Goal: Task Accomplishment & Management: Use online tool/utility

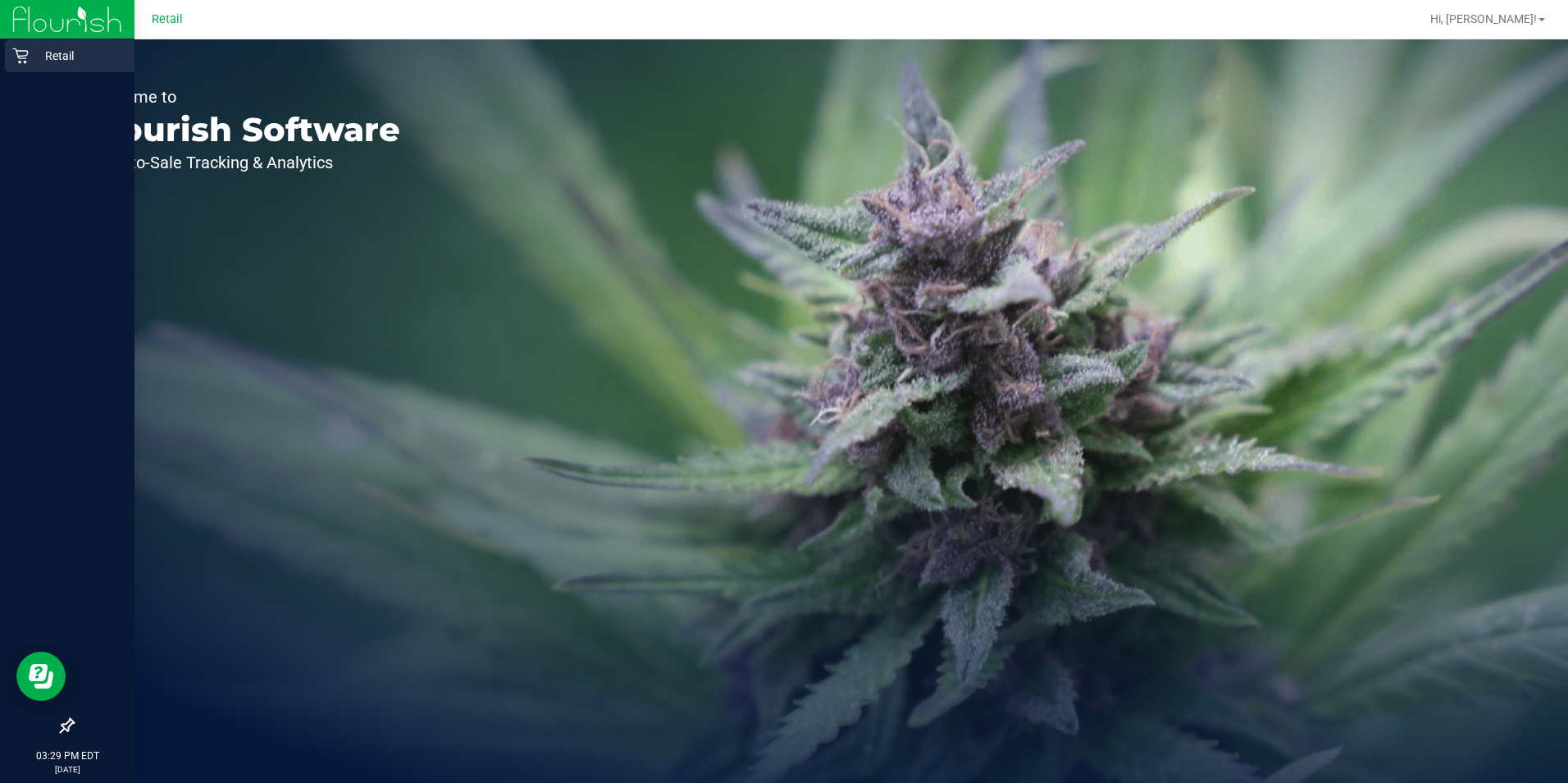
click at [19, 56] on icon at bounding box center [20, 56] width 16 height 16
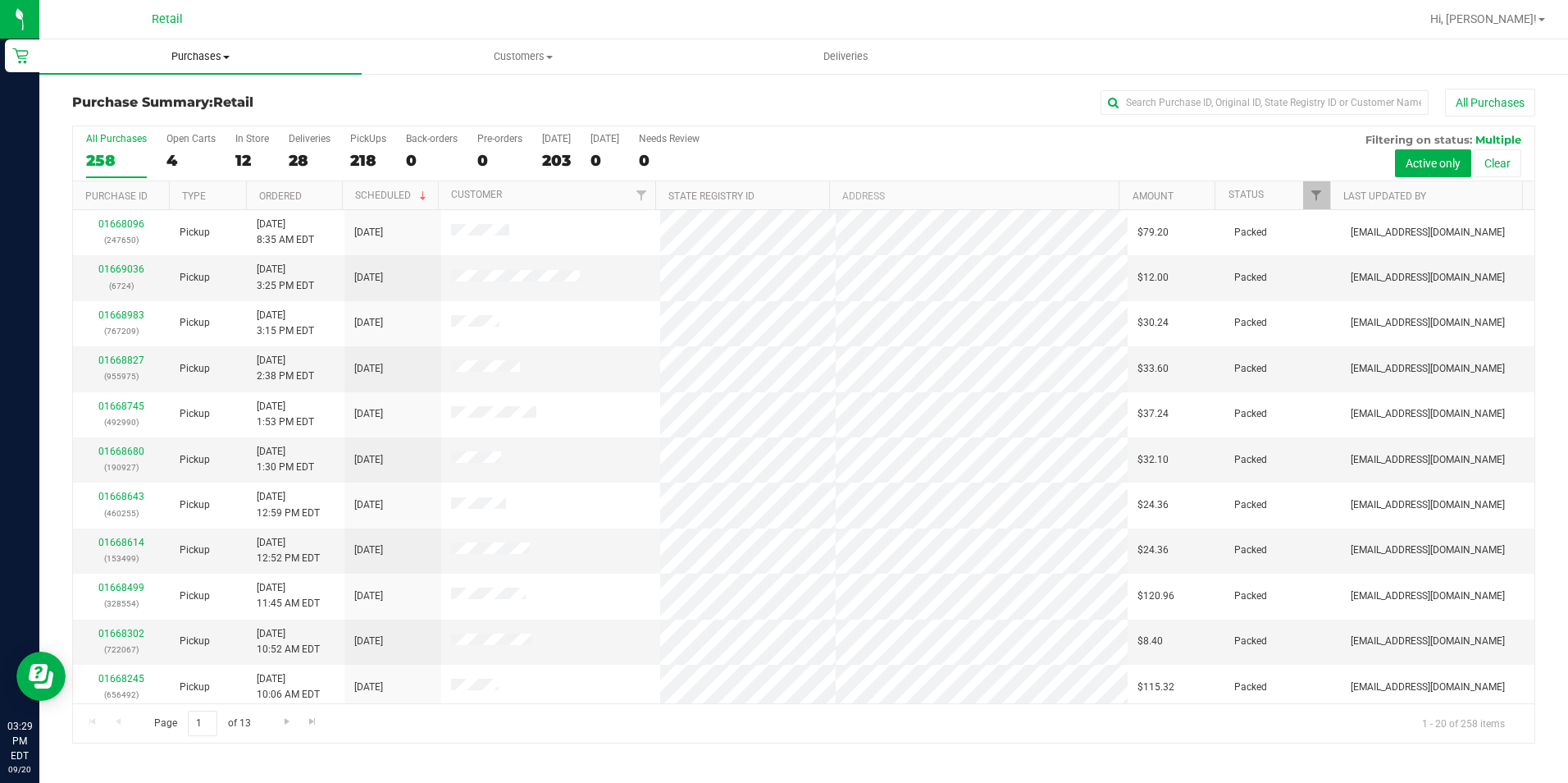
drag, startPoint x: 231, startPoint y: 64, endPoint x: 213, endPoint y: 59, distance: 18.7
click at [231, 64] on uib-tab-heading "Purchases Summary of purchases Fulfillment All purchases" at bounding box center [200, 56] width 322 height 35
click at [213, 59] on span "Purchases" at bounding box center [200, 57] width 322 height 15
click at [198, 46] on uib-tab-heading "Purchases Summary of purchases Fulfillment All purchases" at bounding box center [200, 56] width 322 height 35
click at [186, 117] on li "Fulfillment" at bounding box center [200, 119] width 322 height 20
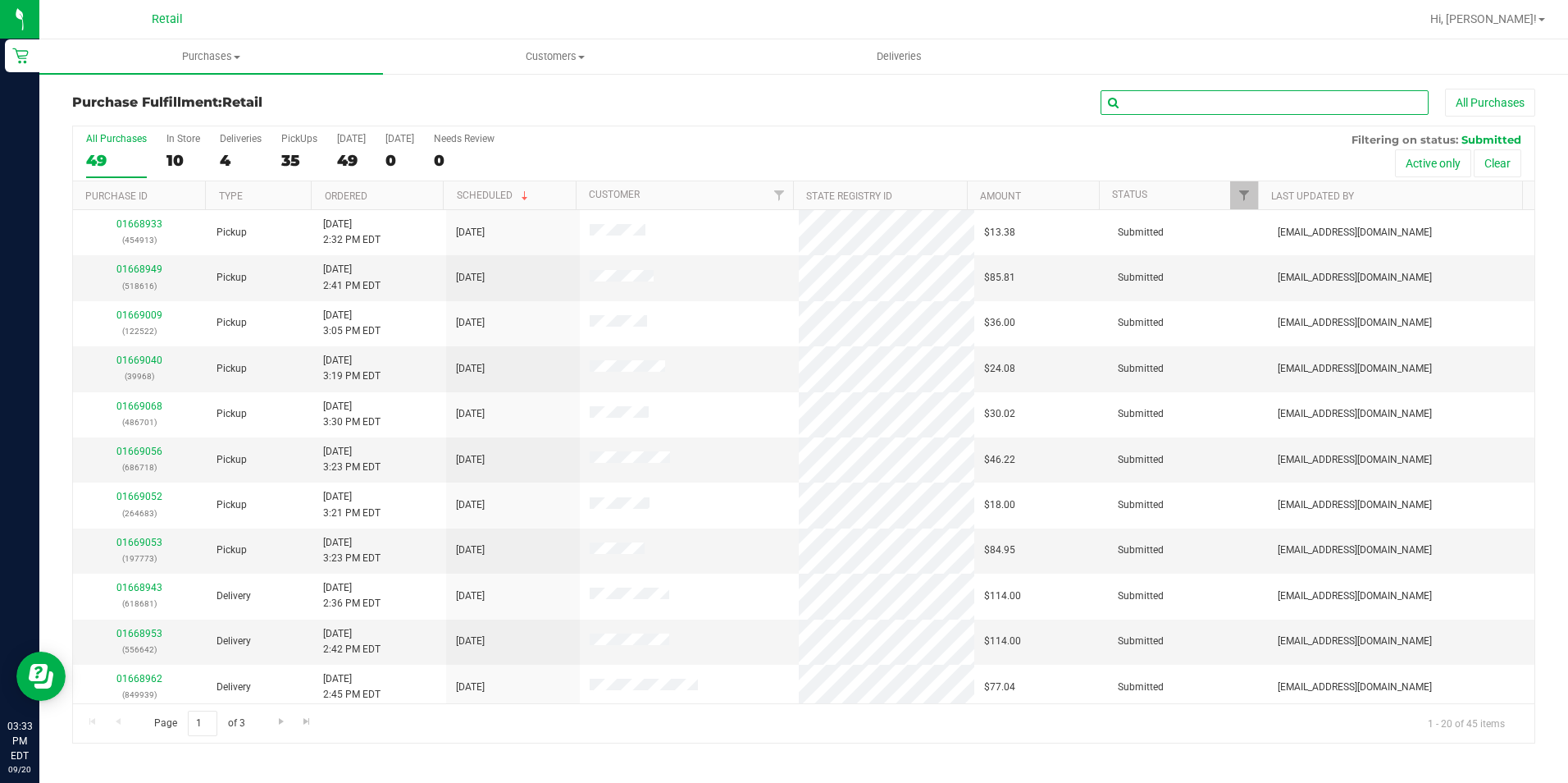
click at [1274, 91] on input "text" at bounding box center [1264, 103] width 328 height 24
type input "122522"
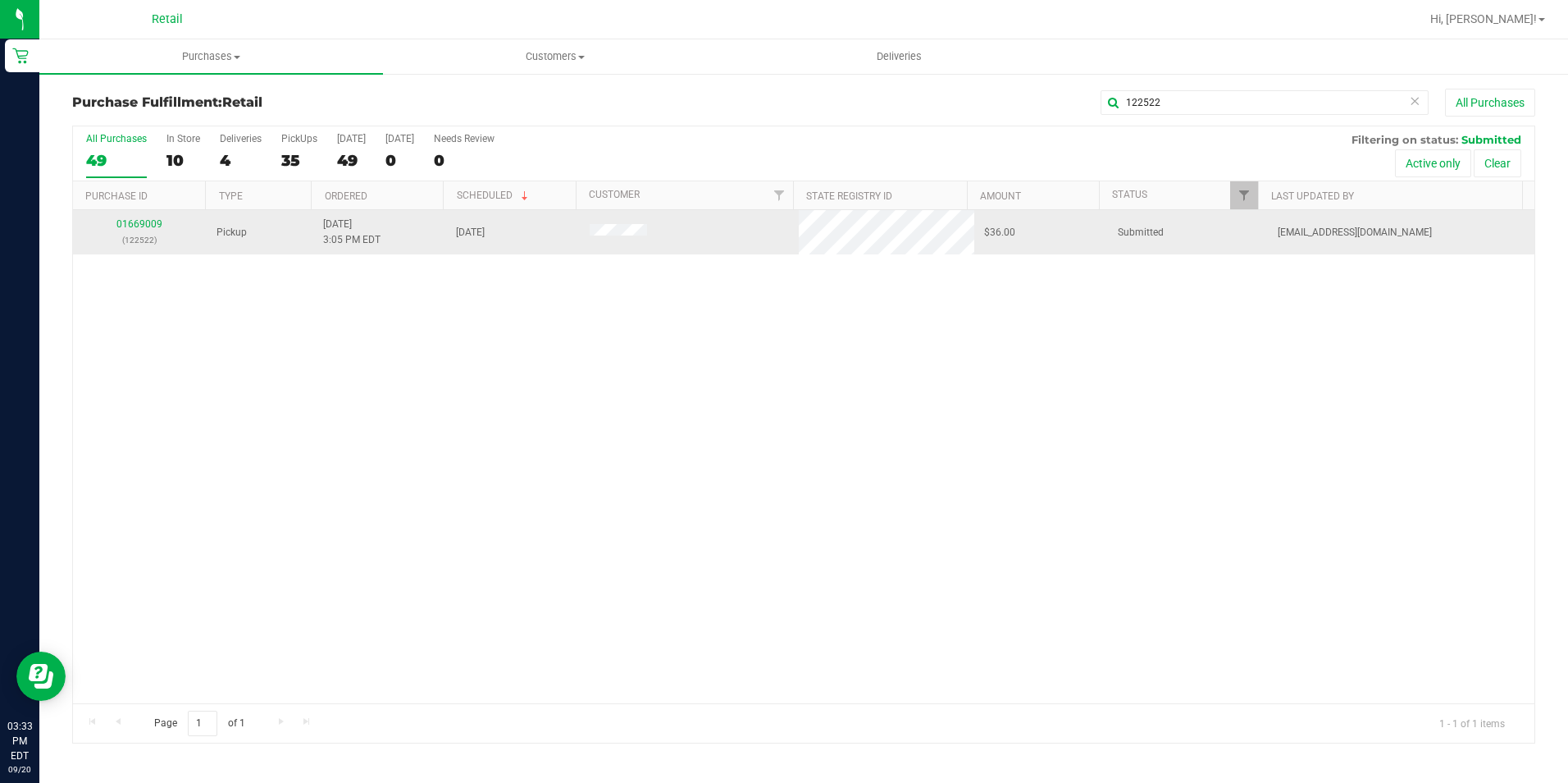
click at [134, 217] on div "01669009 (122522)" at bounding box center [140, 232] width 114 height 31
click at [132, 220] on link "01669009" at bounding box center [139, 224] width 46 height 11
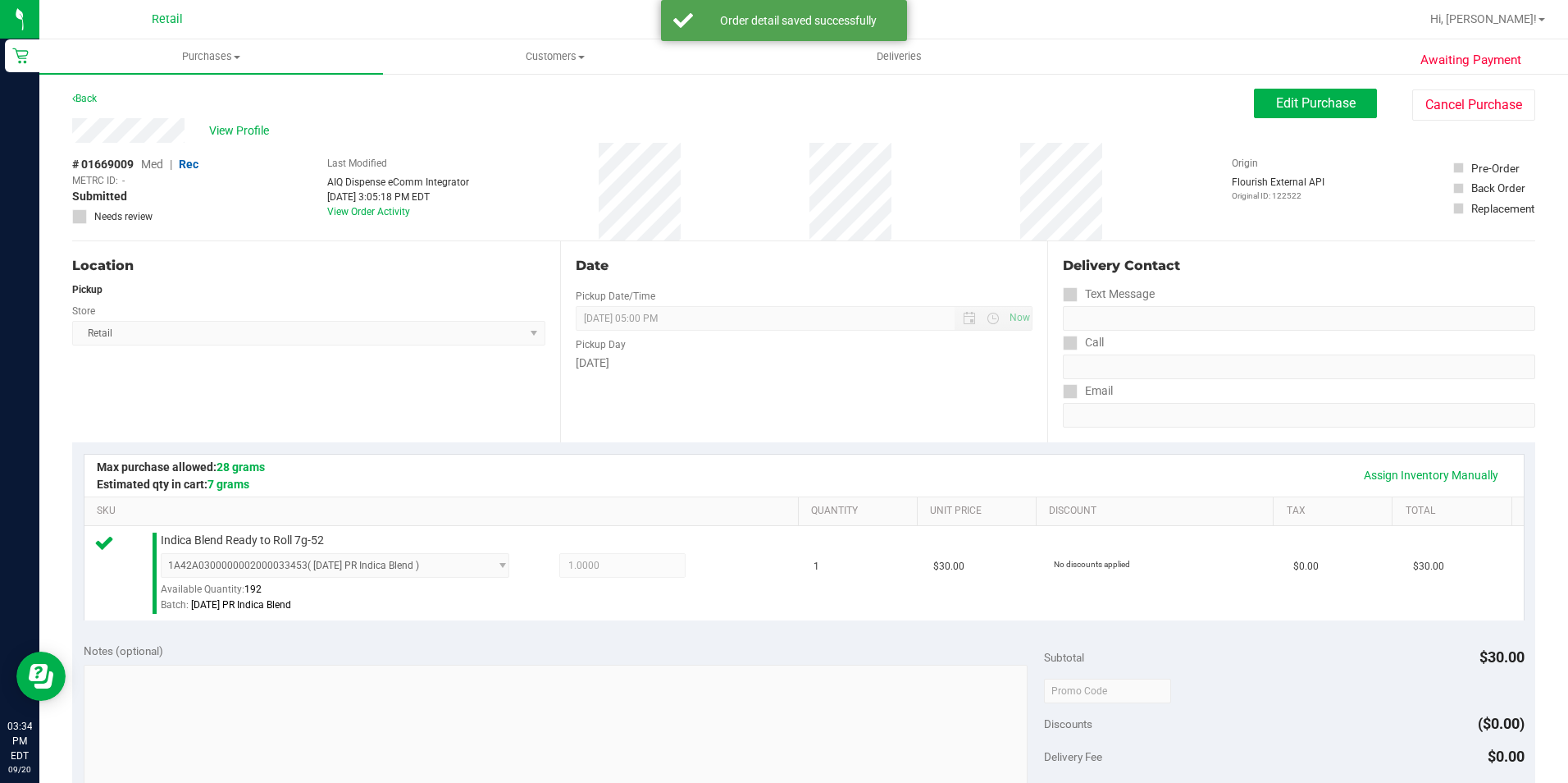
scroll to position [559, 0]
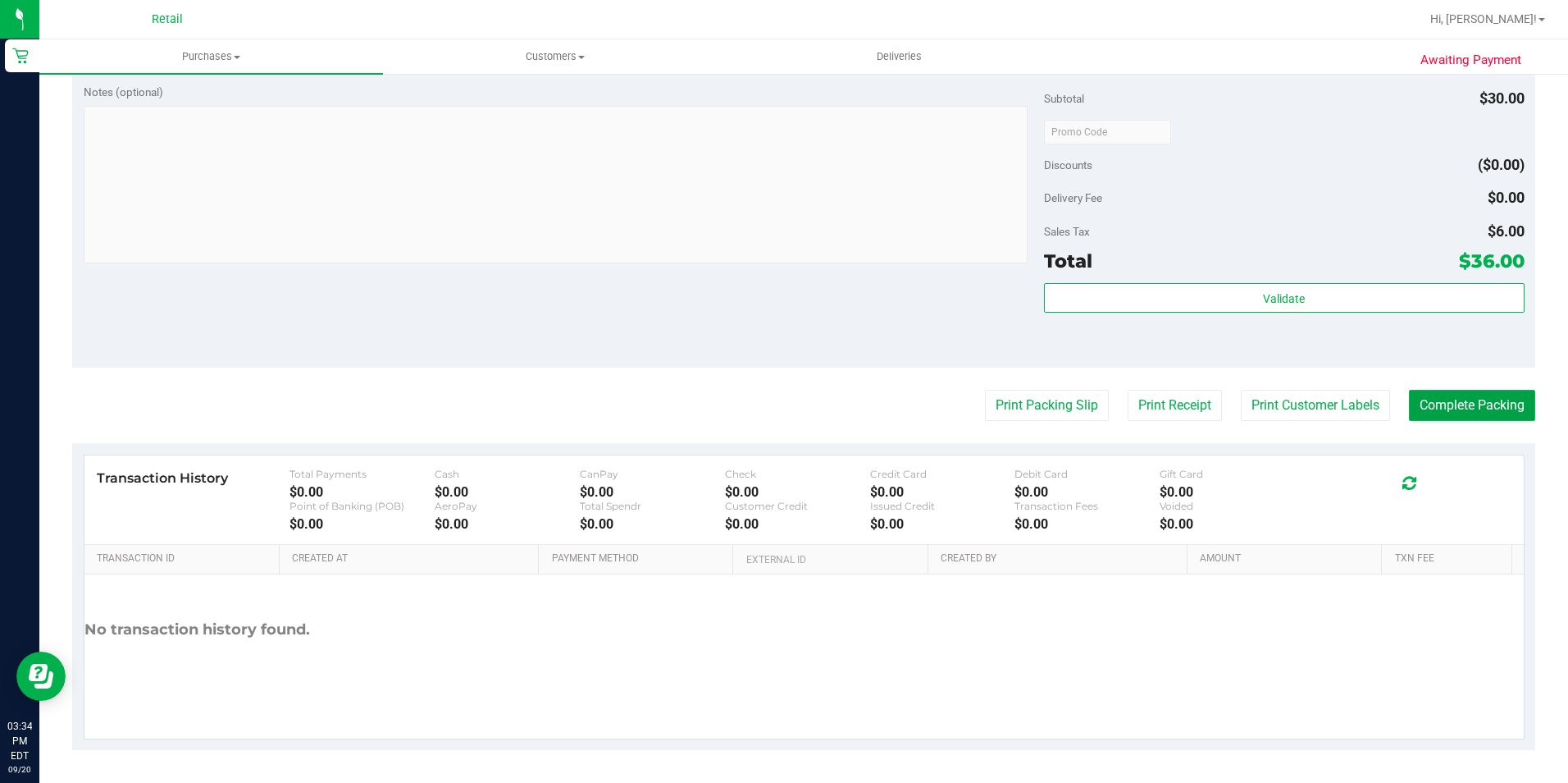
click at [1425, 413] on button "Complete Packing" at bounding box center [1471, 405] width 126 height 31
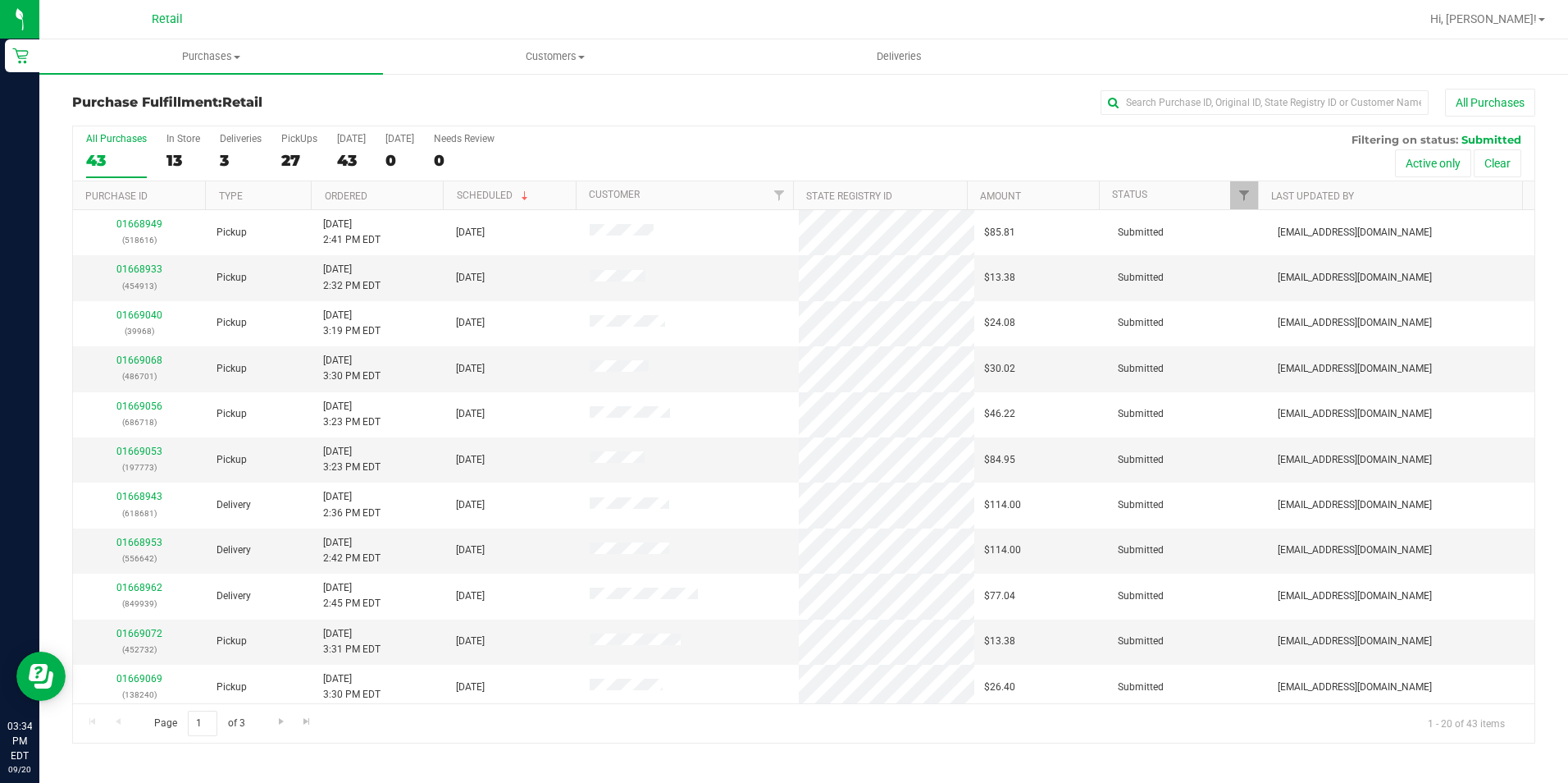
click at [1113, 131] on div "All Purchases 43 In Store 13 Deliveries 3 PickUps 27 [DATE] 43 [DATE] 0 Needs R…" at bounding box center [803, 133] width 1462 height 13
click at [1128, 122] on div "Purchase Fulfillment: Retail All Purchases" at bounding box center [803, 107] width 1462 height 36
click at [1137, 117] on div "Purchase Fulfillment: Retail All Purchases" at bounding box center [803, 107] width 1462 height 36
click at [1230, 103] on input "text" at bounding box center [1264, 103] width 328 height 24
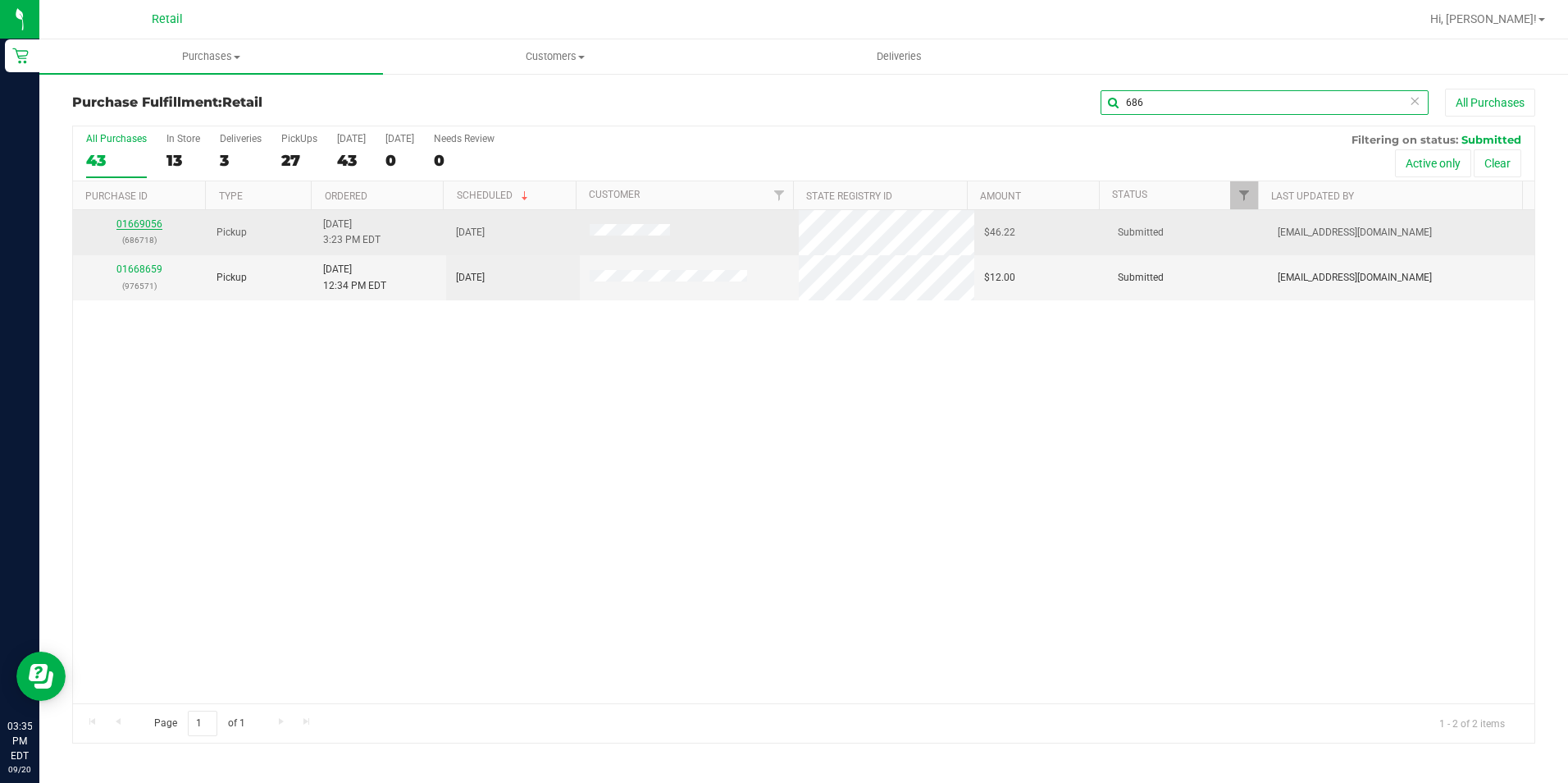
type input "686"
click at [151, 225] on link "01669056" at bounding box center [139, 224] width 46 height 11
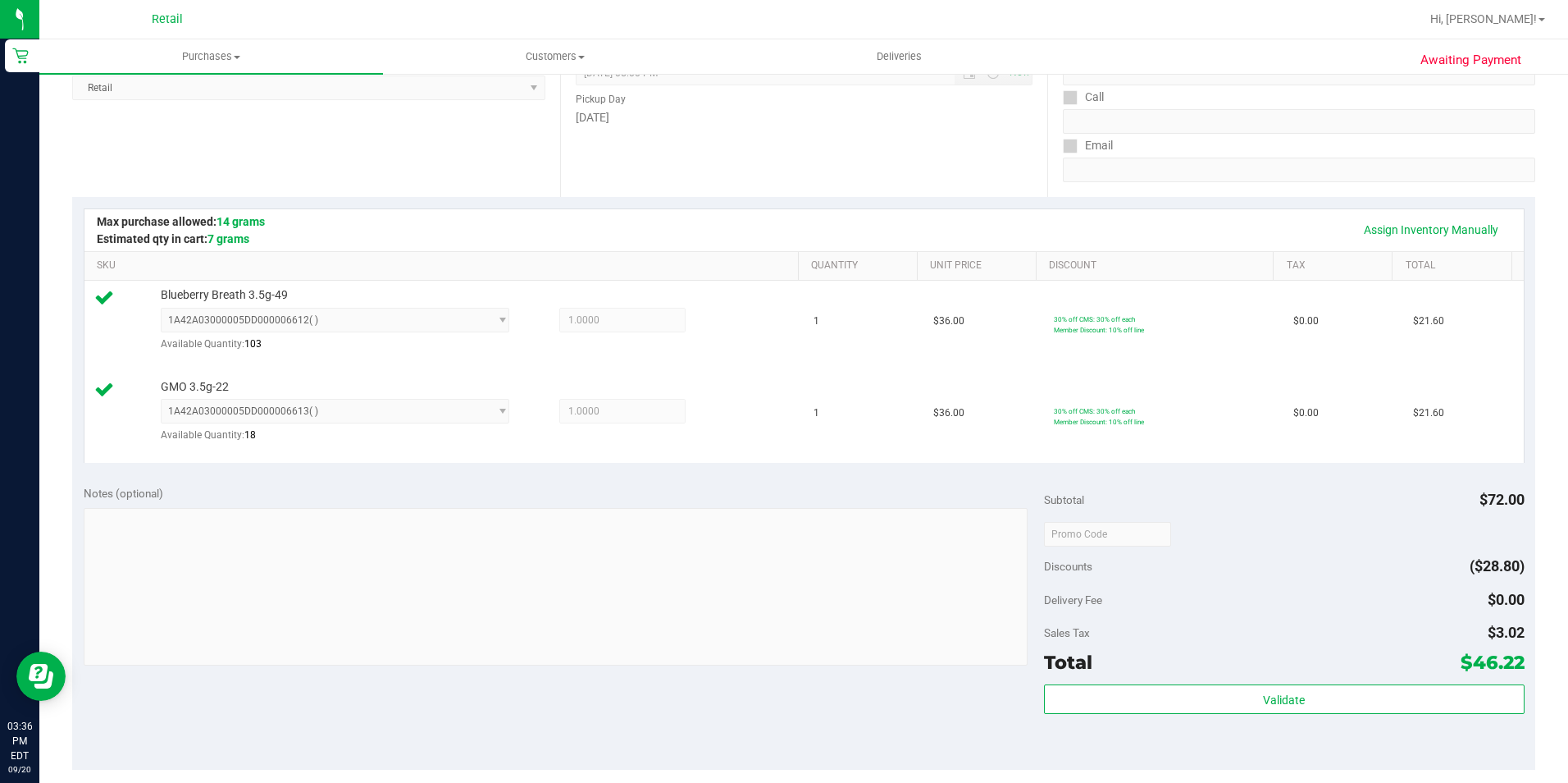
scroll to position [575, 0]
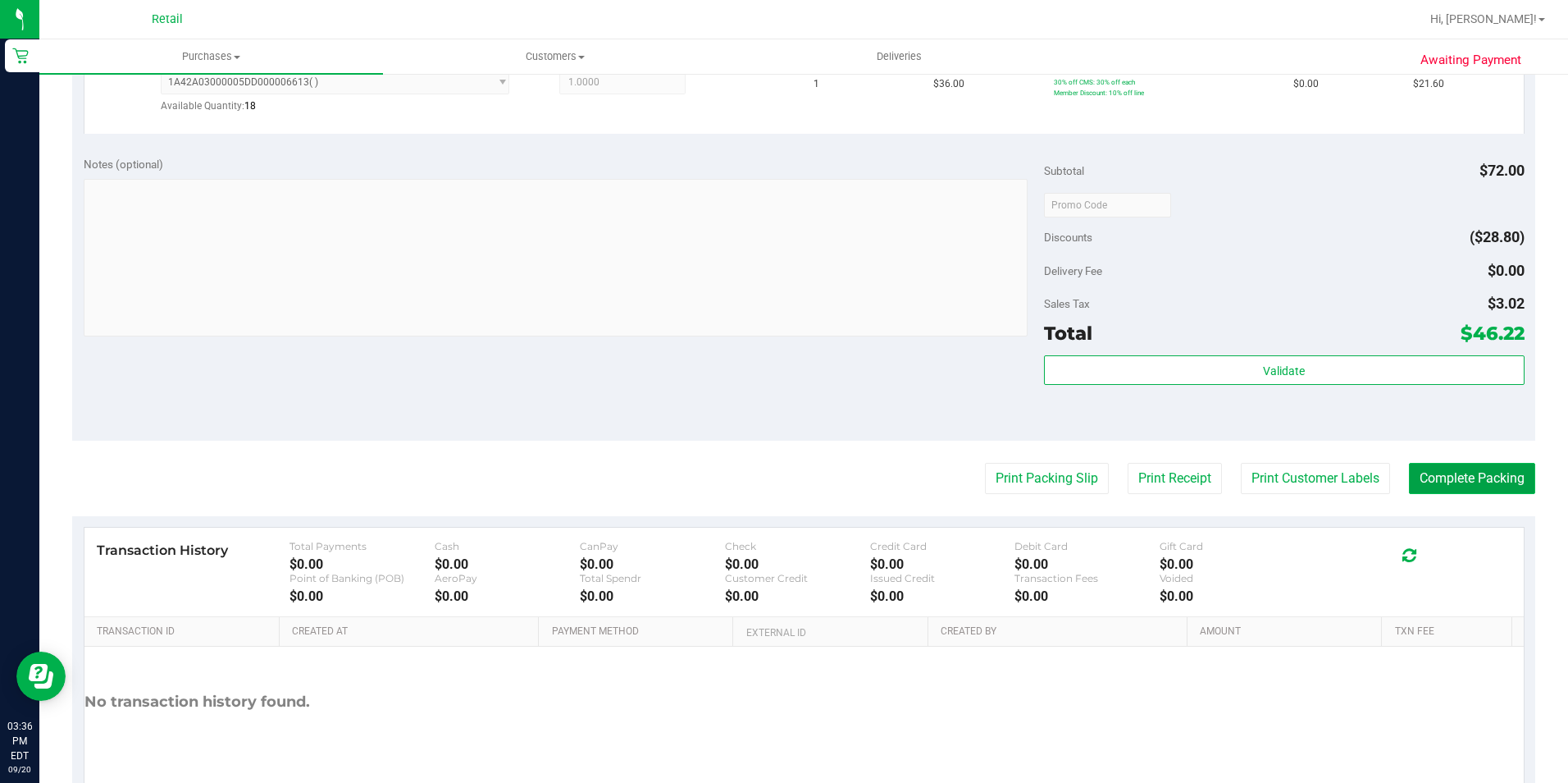
click at [1458, 481] on button "Complete Packing" at bounding box center [1471, 477] width 126 height 31
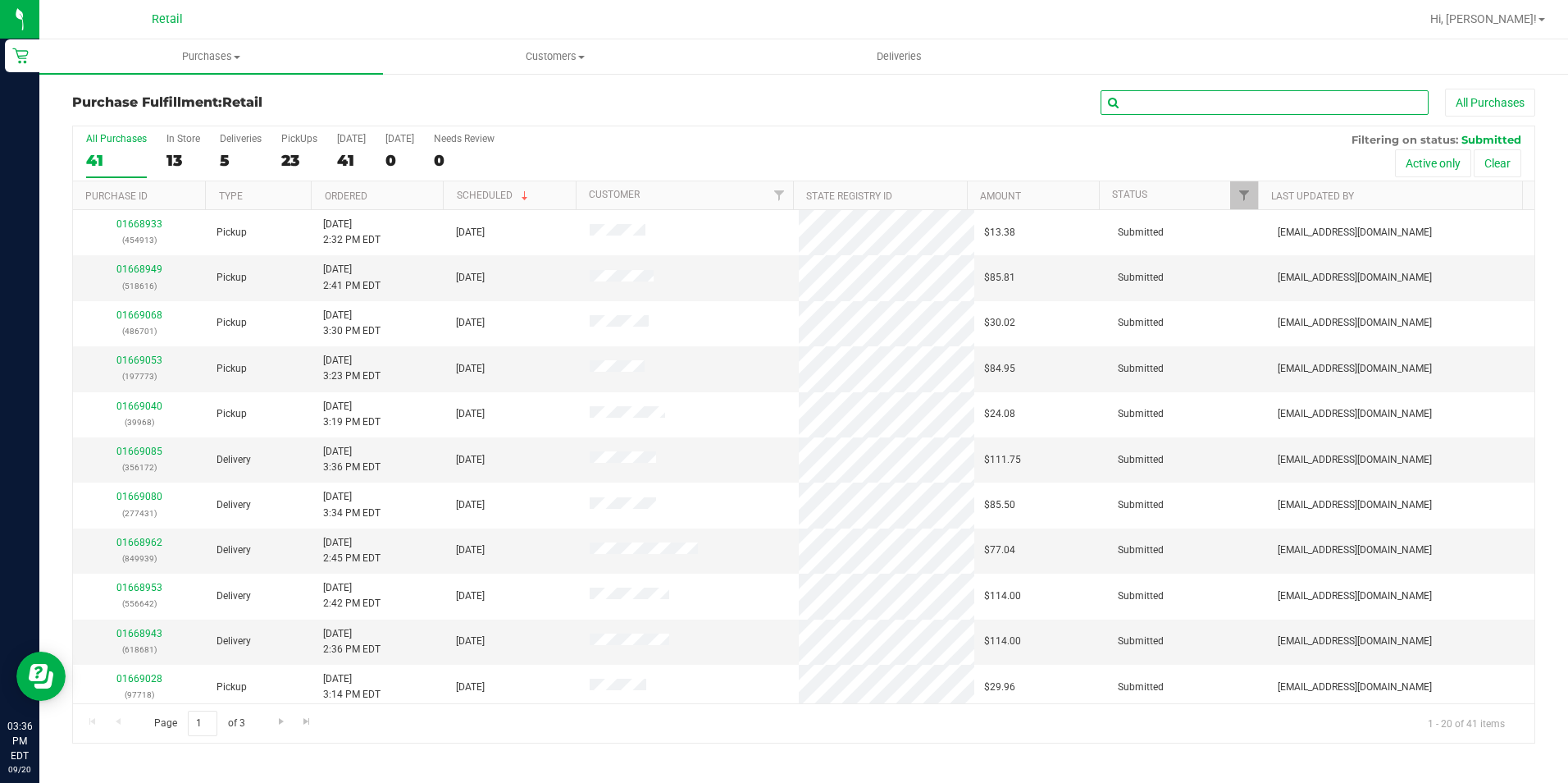
click at [1151, 108] on input "text" at bounding box center [1264, 103] width 328 height 24
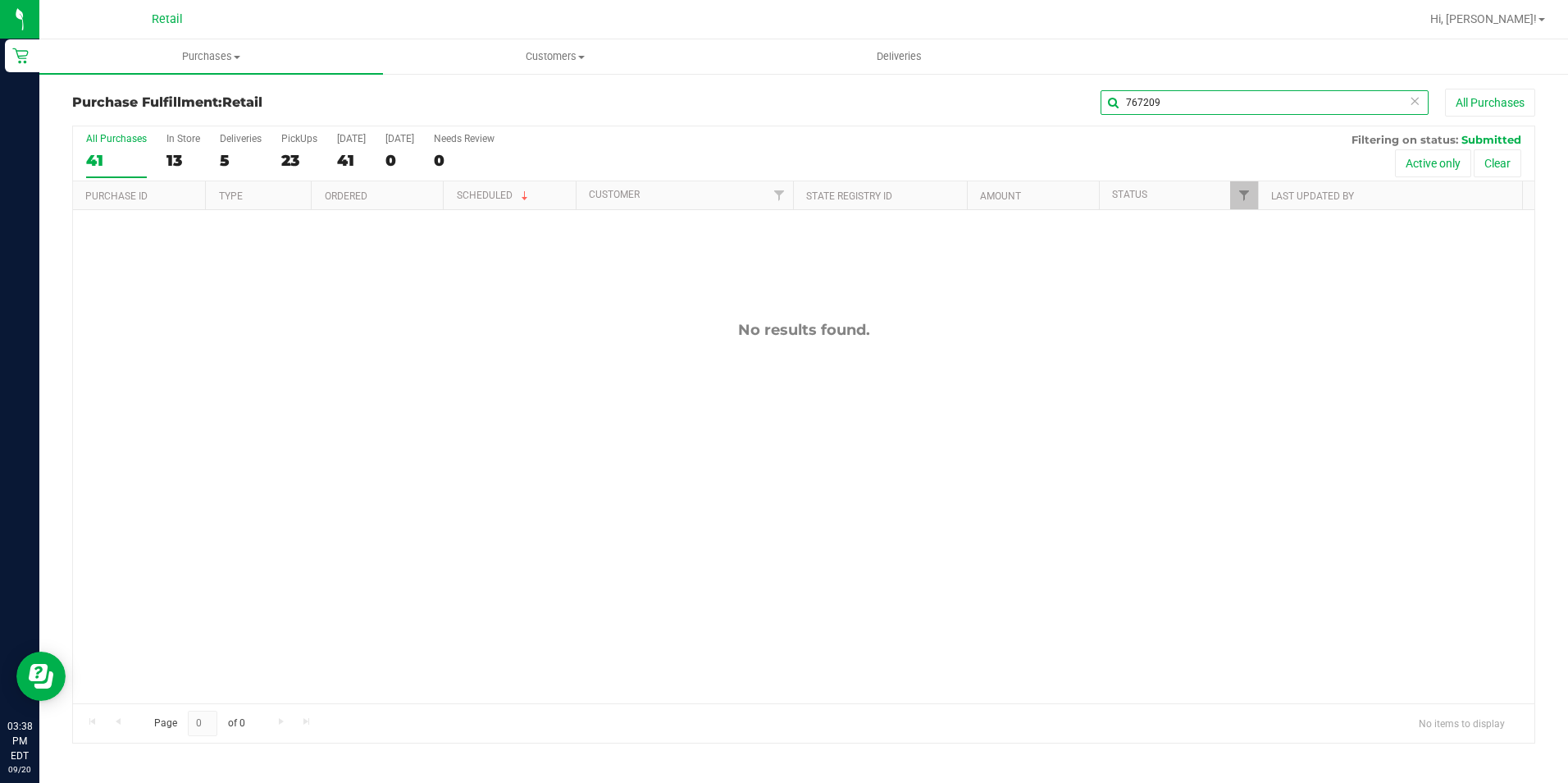
click at [1214, 108] on input "767209" at bounding box center [1264, 103] width 328 height 24
type input "97718"
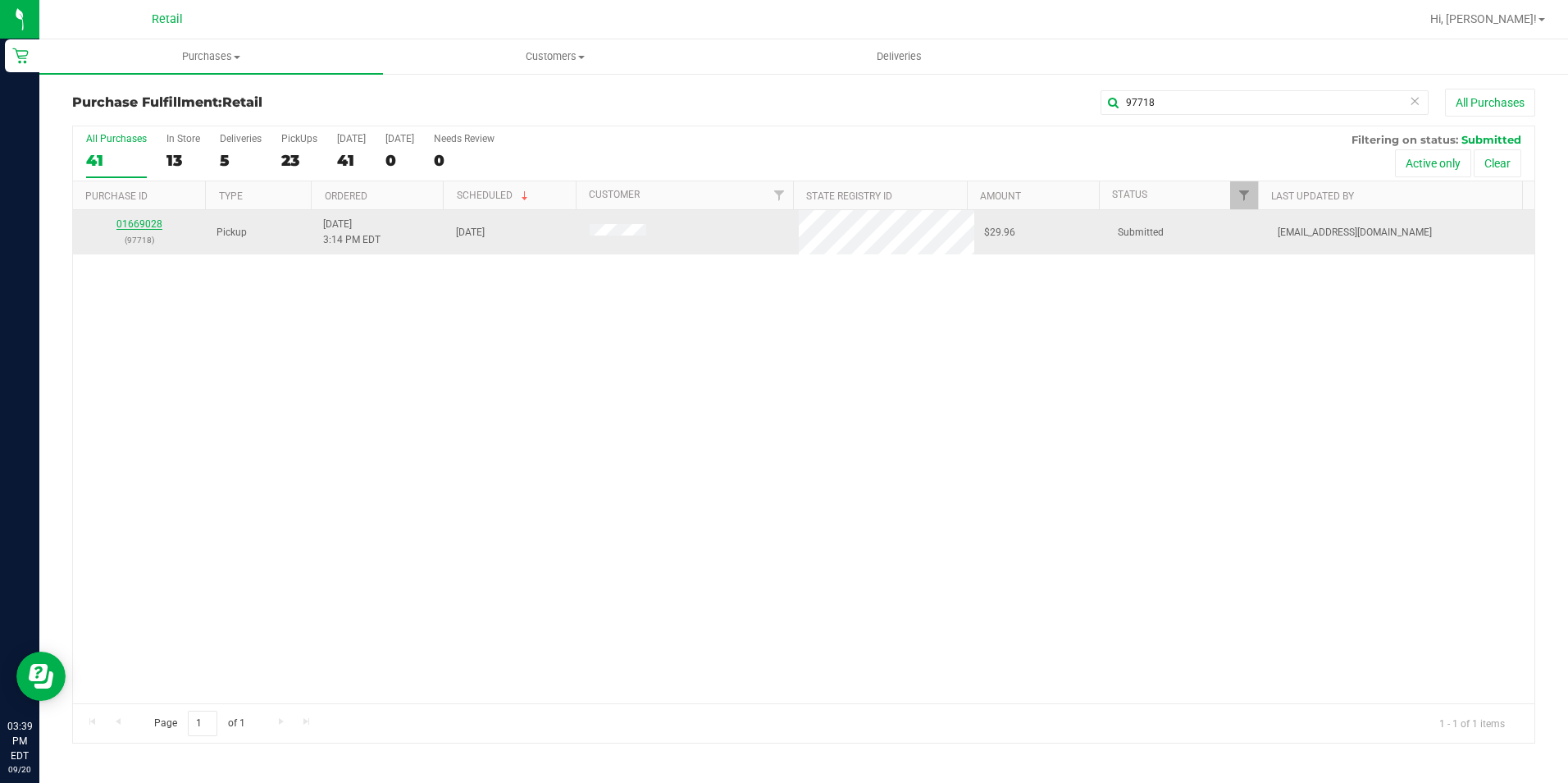
click at [126, 224] on link "01669028" at bounding box center [139, 224] width 46 height 11
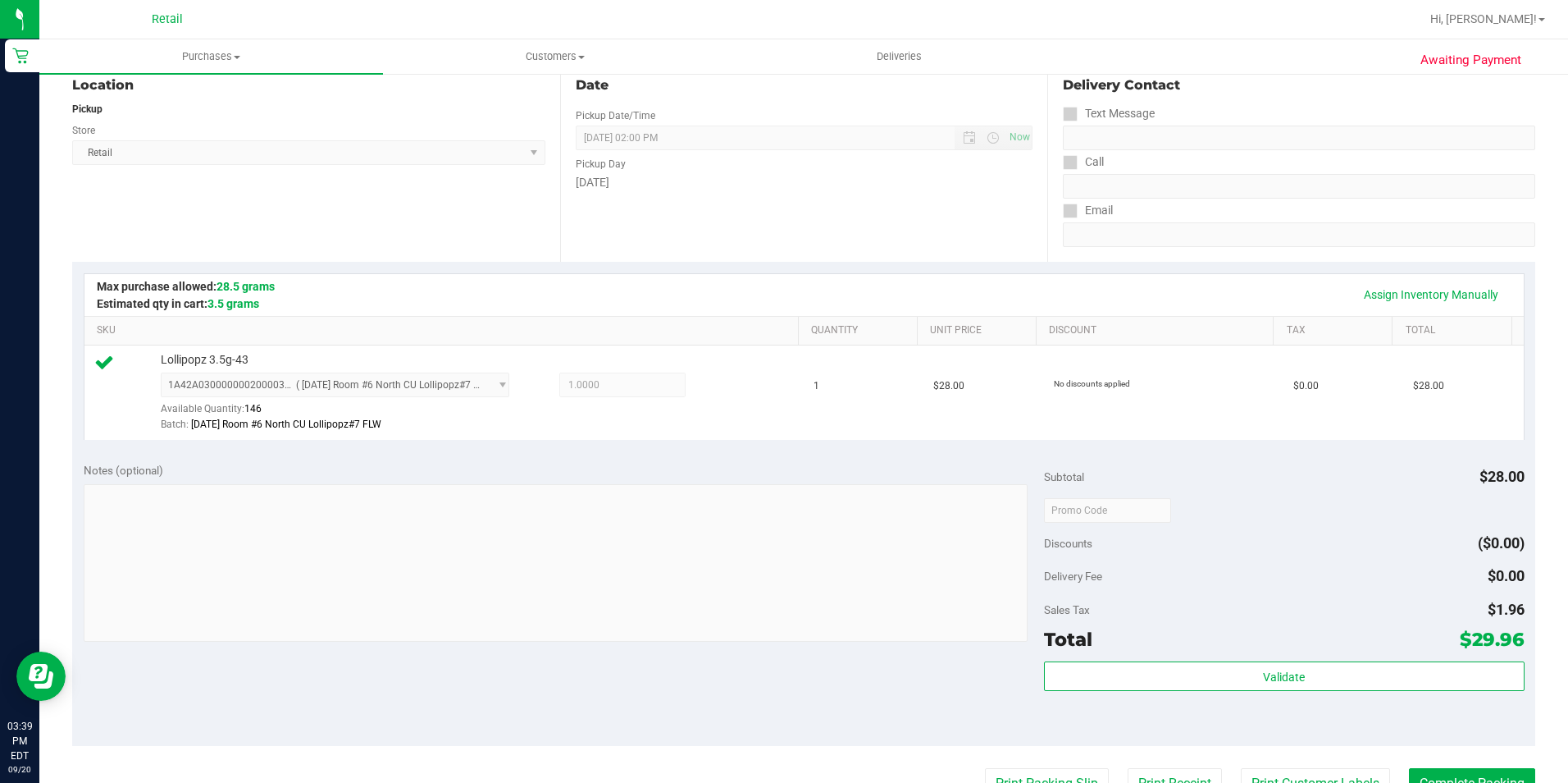
scroll to position [410, 0]
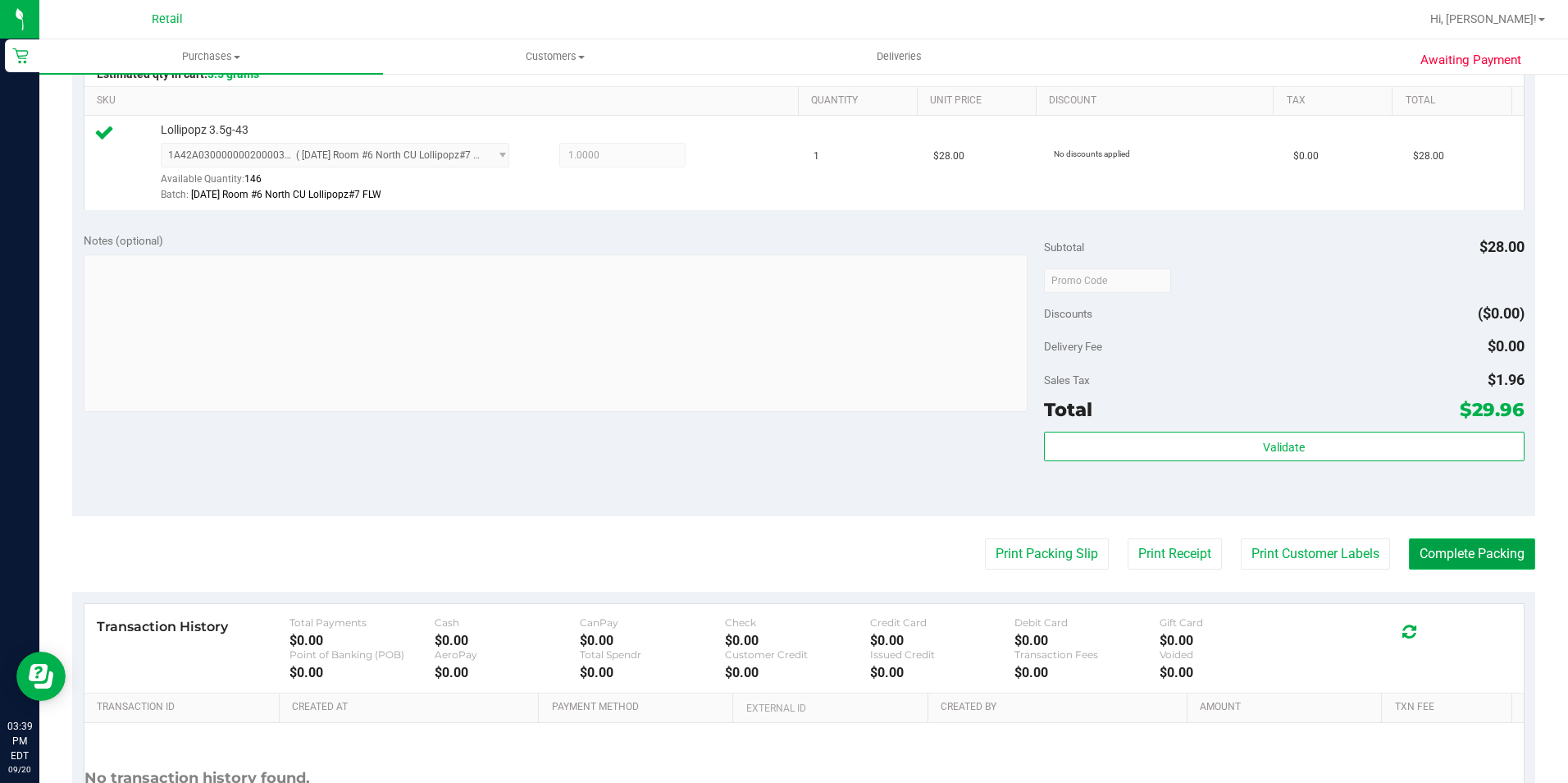
click at [1450, 545] on button "Complete Packing" at bounding box center [1471, 553] width 126 height 31
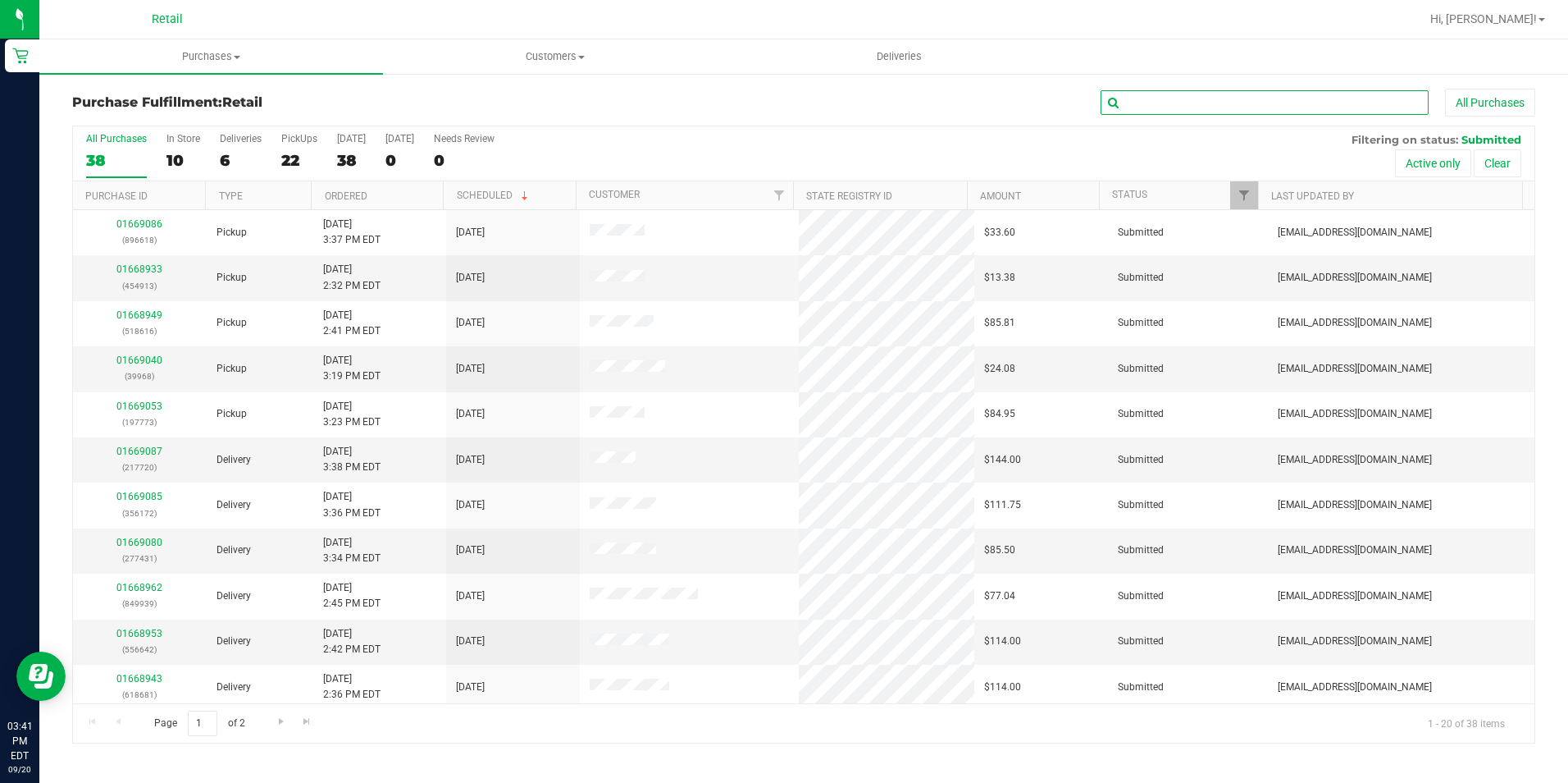
click at [1146, 103] on input "text" at bounding box center [1264, 103] width 328 height 24
type input "904013"
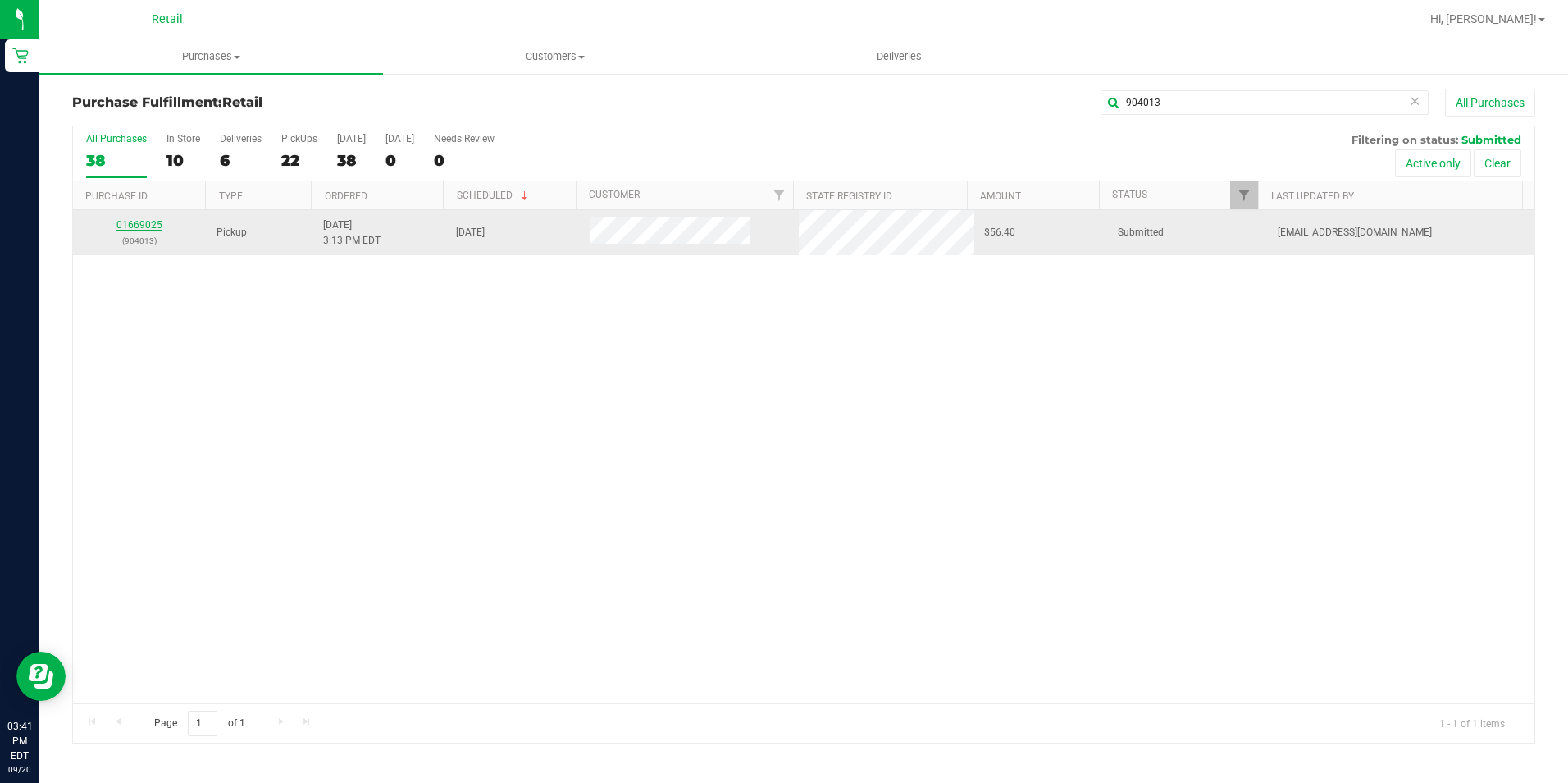
click at [138, 224] on link "01669025" at bounding box center [139, 224] width 46 height 11
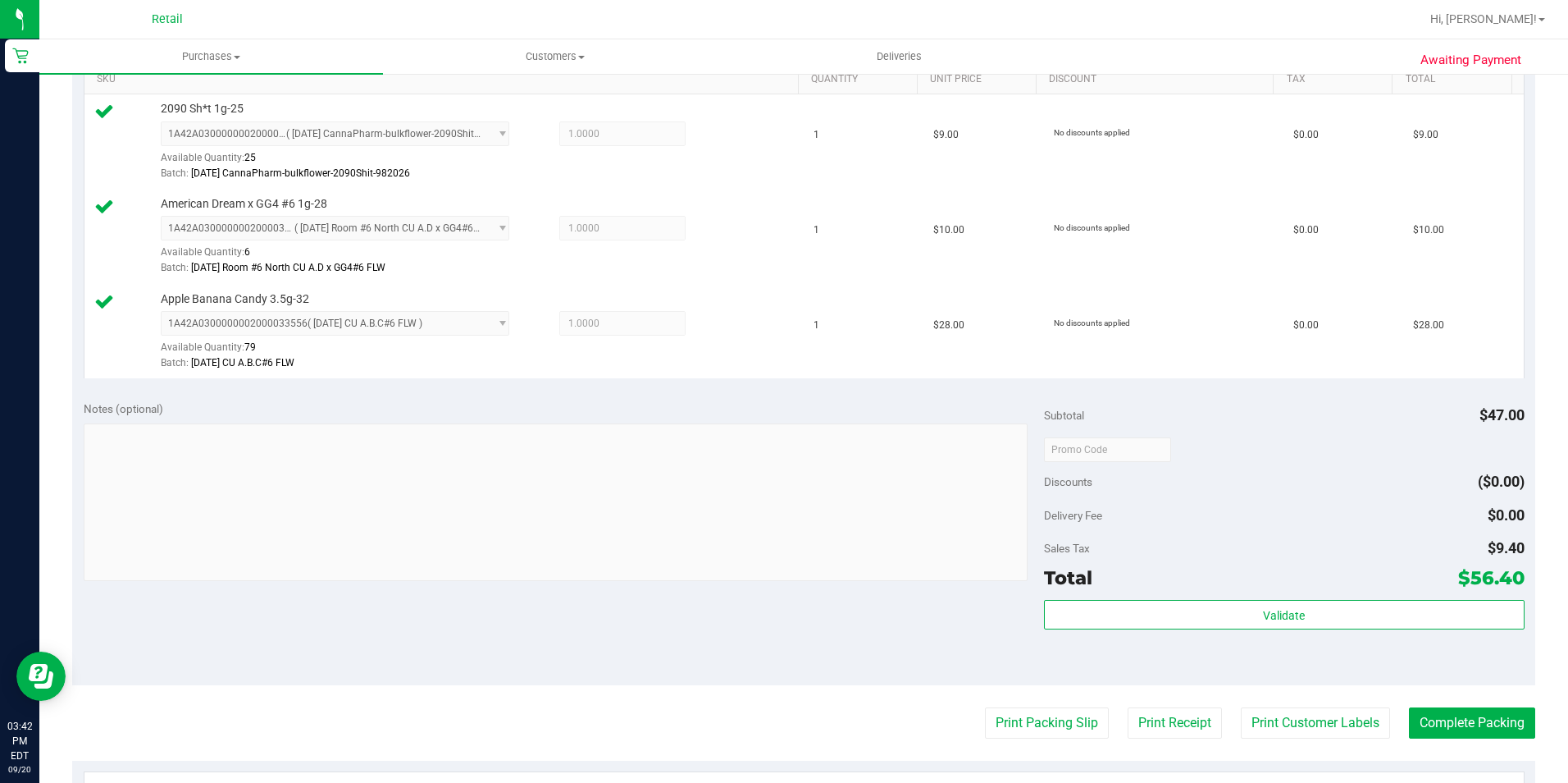
scroll to position [656, 0]
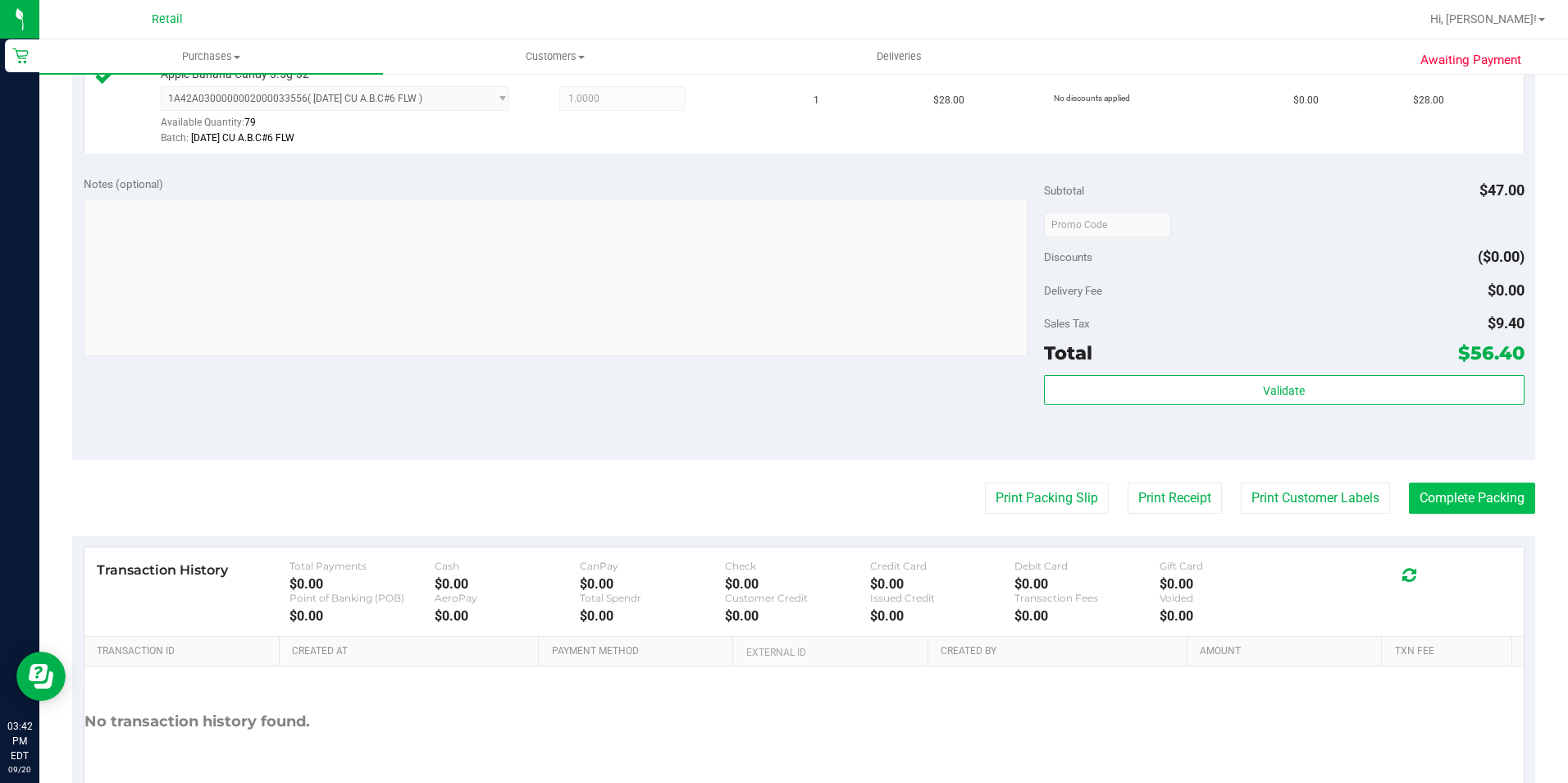
drag, startPoint x: 1420, startPoint y: 515, endPoint x: 1430, endPoint y: 506, distance: 13.5
click at [1429, 507] on purchase-details "Back Edit Purchase Cancel Purchase View Profile # 01669025 Med | Rec METRC ID: …" at bounding box center [803, 136] width 1462 height 1410
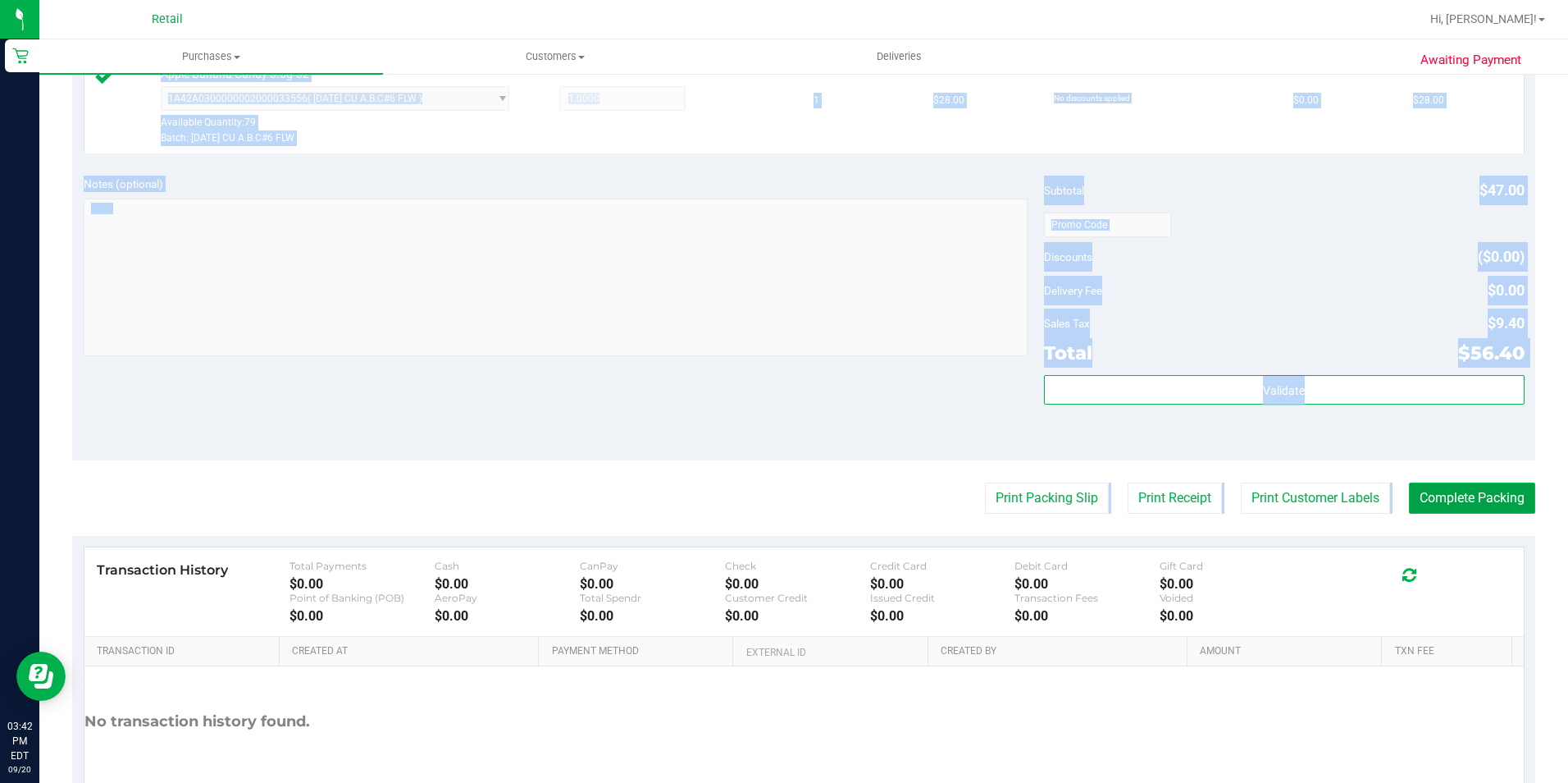
click at [1430, 506] on button "Complete Packing" at bounding box center [1471, 497] width 126 height 31
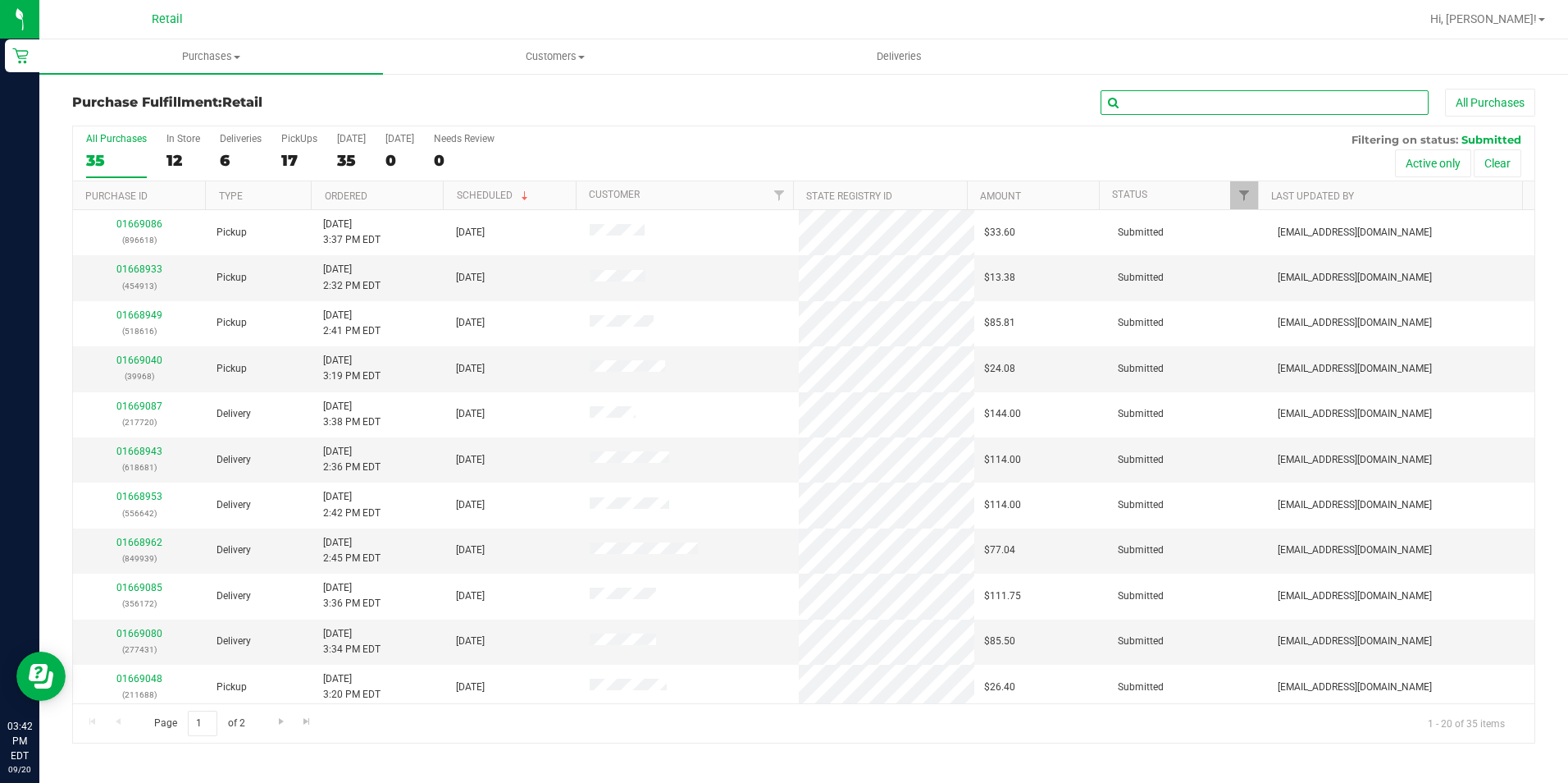
click at [1191, 98] on input "text" at bounding box center [1264, 103] width 328 height 24
type input "835295"
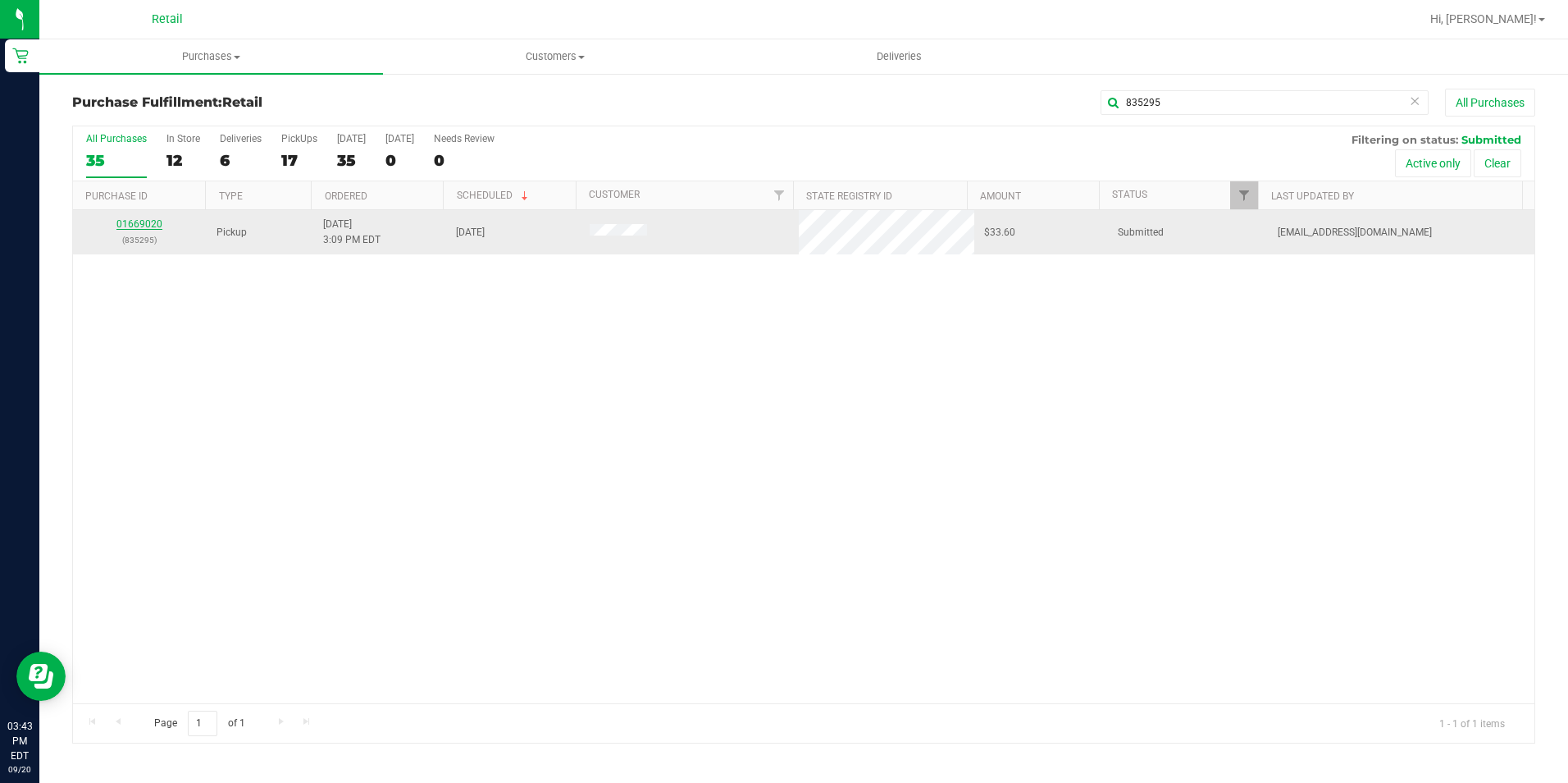
click at [141, 226] on link "01669020" at bounding box center [139, 224] width 46 height 11
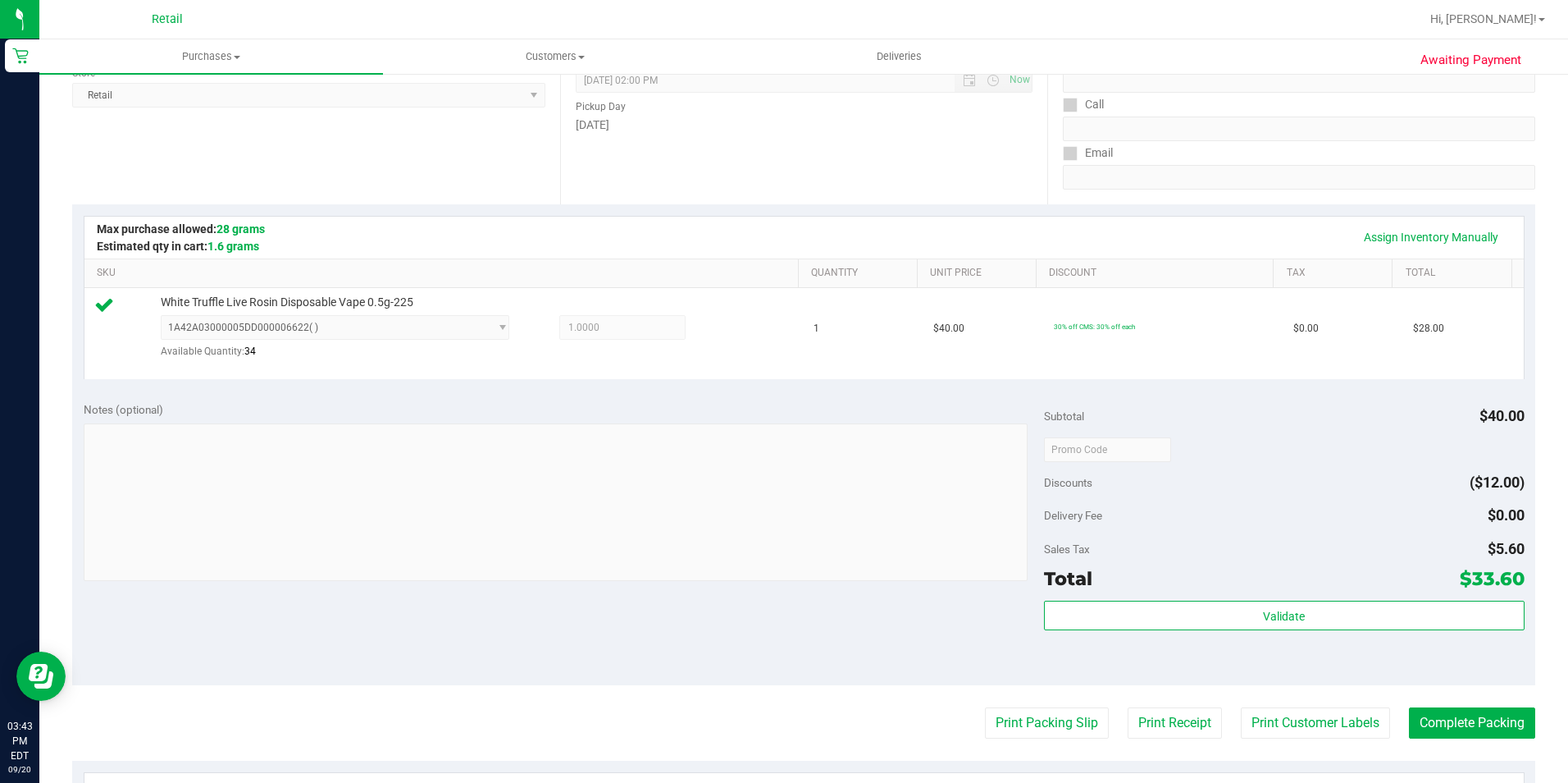
scroll to position [410, 0]
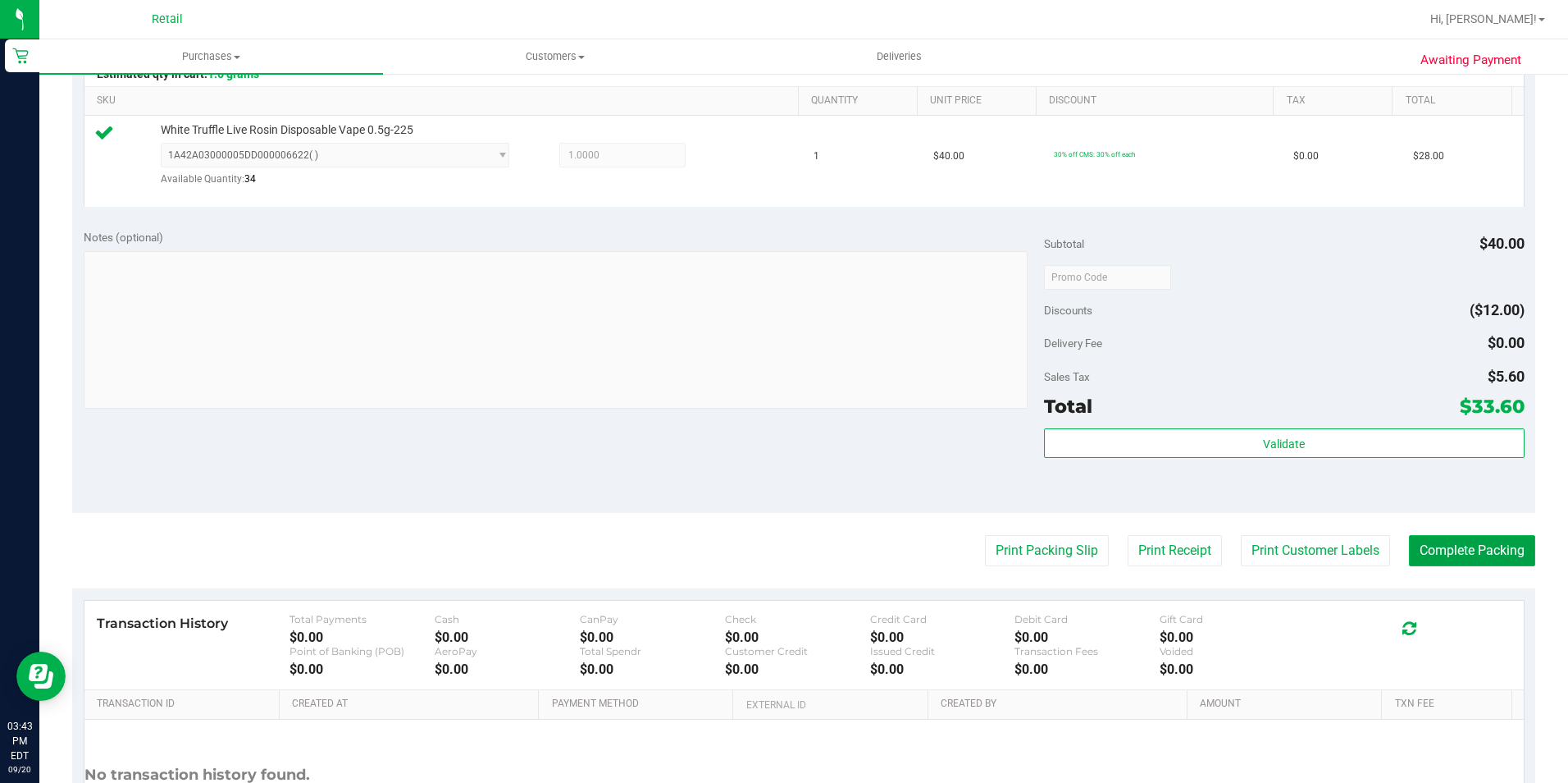
click at [1457, 537] on button "Complete Packing" at bounding box center [1471, 549] width 126 height 31
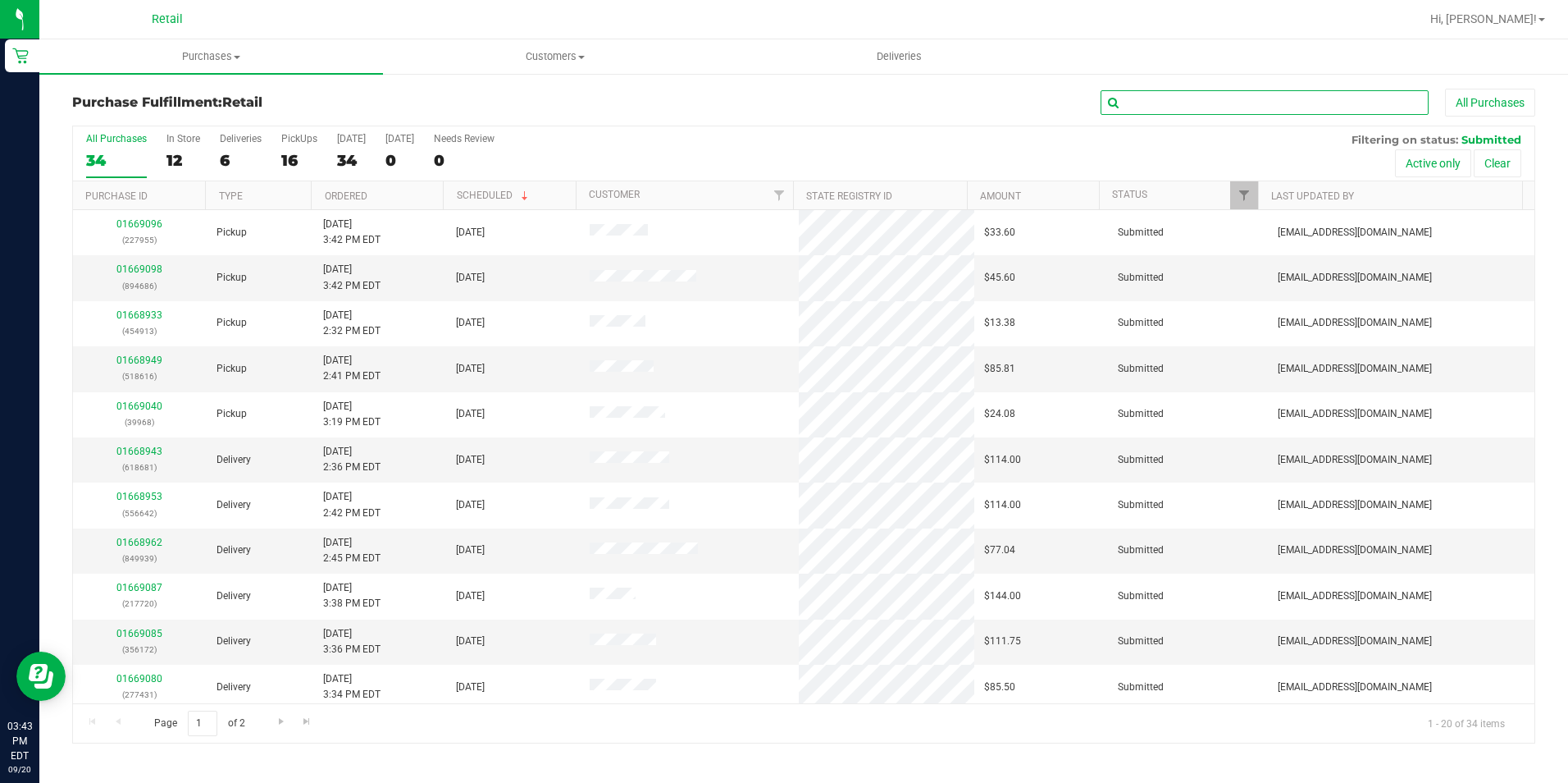
click at [1256, 107] on input "text" at bounding box center [1264, 103] width 328 height 24
type input "211688"
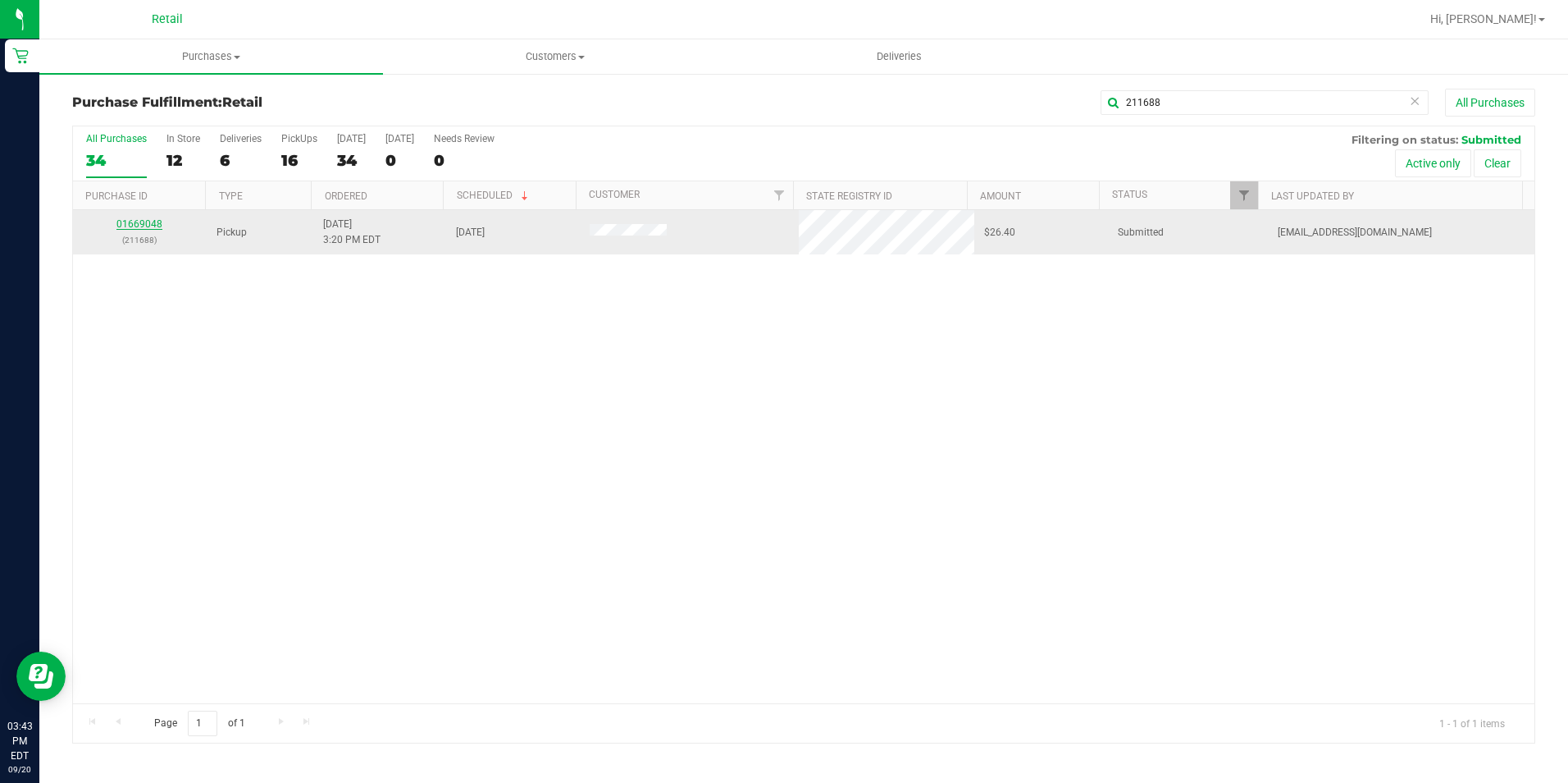
click at [134, 225] on link "01669048" at bounding box center [139, 224] width 46 height 11
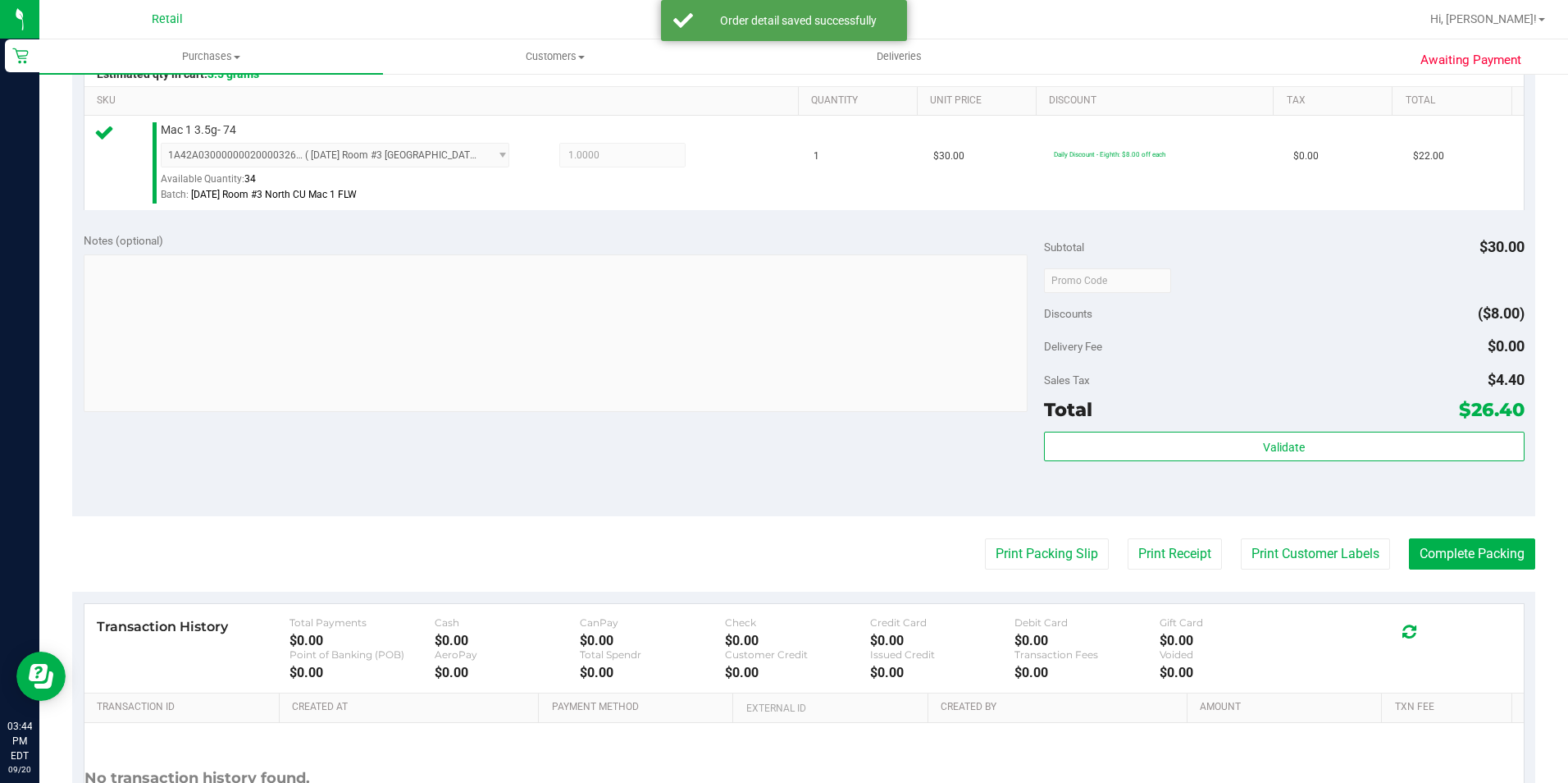
click at [1477, 537] on purchase-details "Back Edit Purchase Cancel Purchase View Profile # 01669048 Med | Rec METRC ID: …" at bounding box center [803, 289] width 1462 height 1220
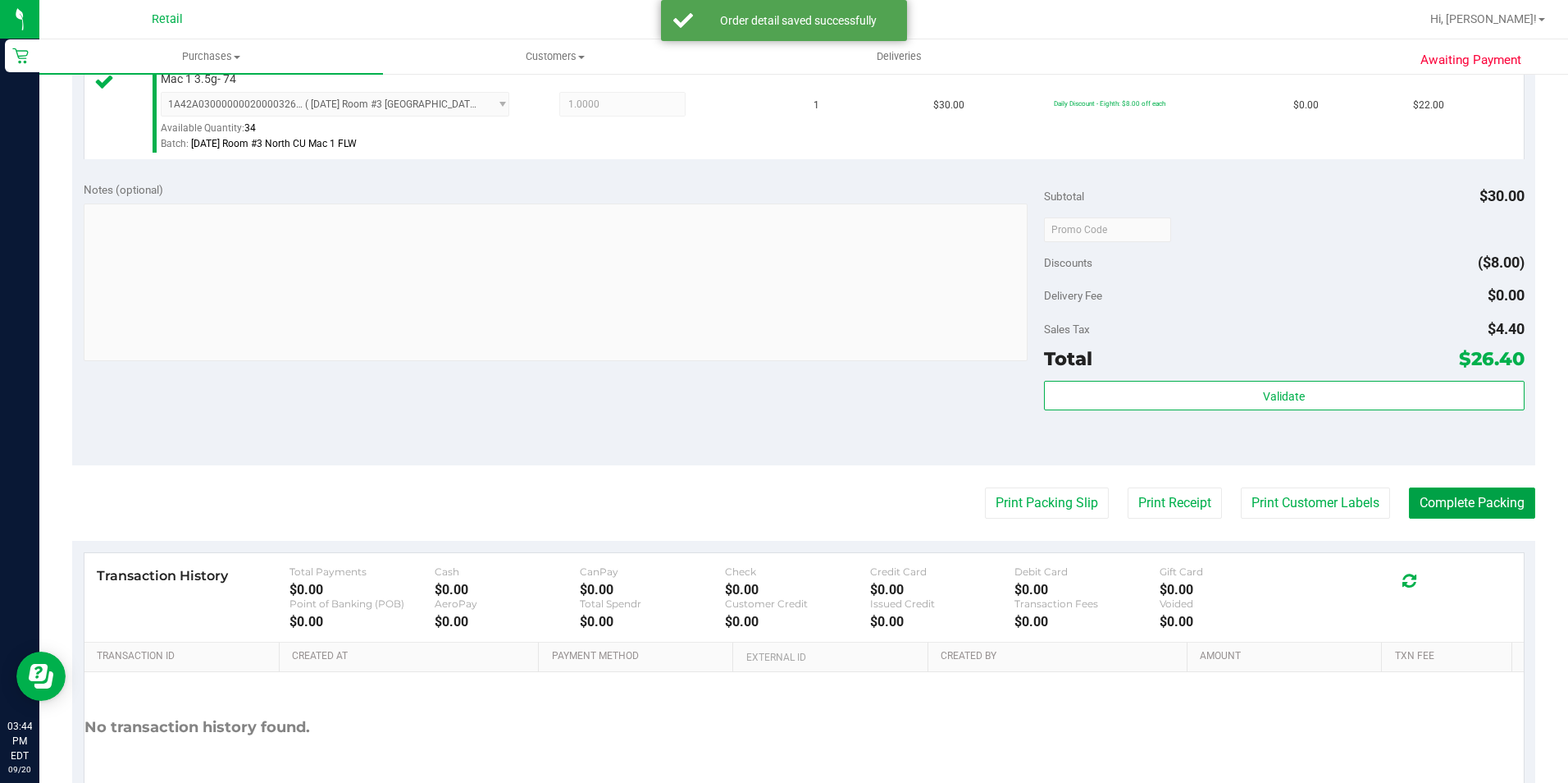
click at [1476, 538] on purchase-details "Back Edit Purchase Cancel Purchase View Profile # 01669048 Med | Rec METRC ID: …" at bounding box center [803, 237] width 1462 height 1220
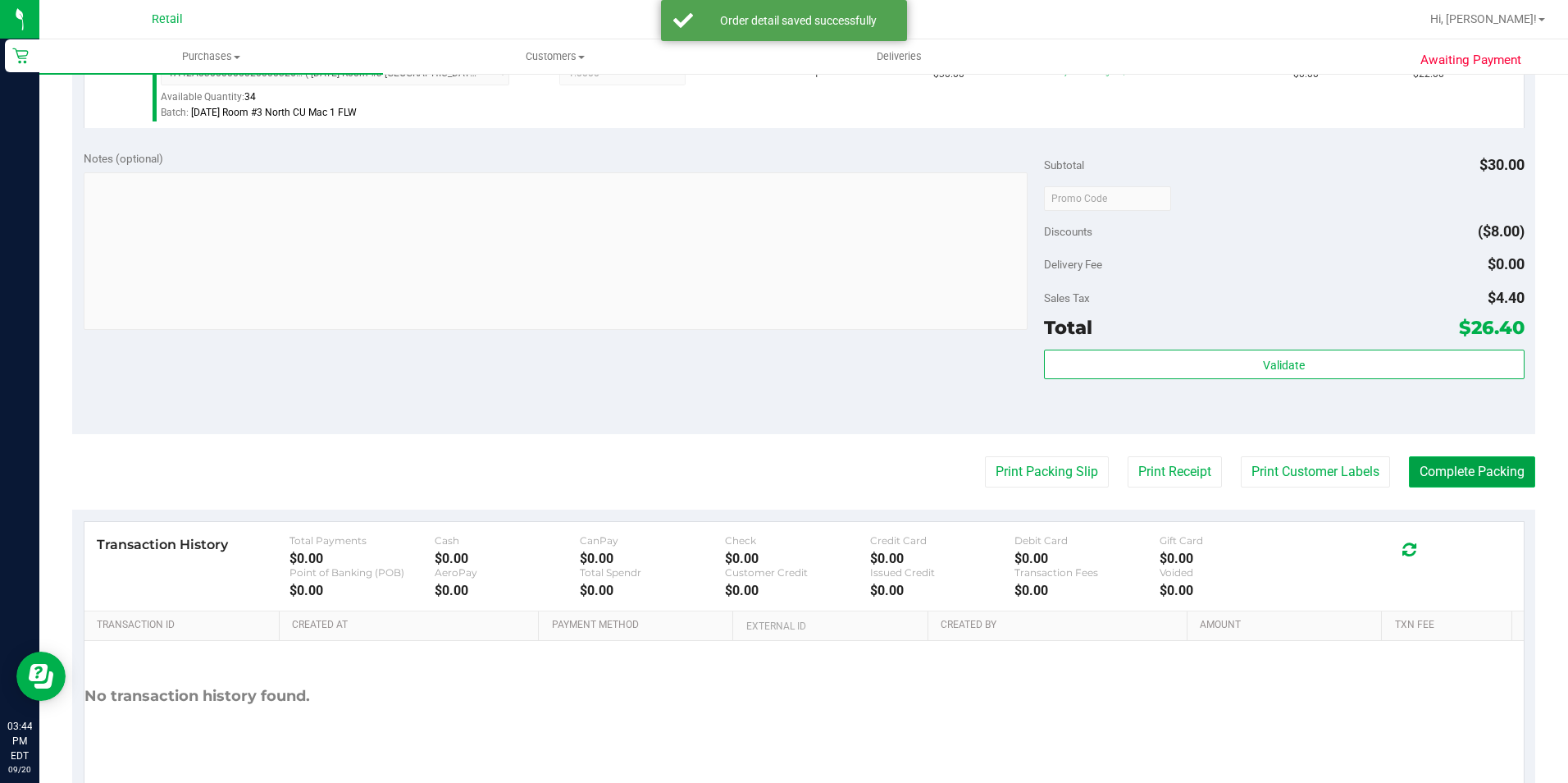
click at [1462, 486] on button "Complete Packing" at bounding box center [1471, 471] width 126 height 31
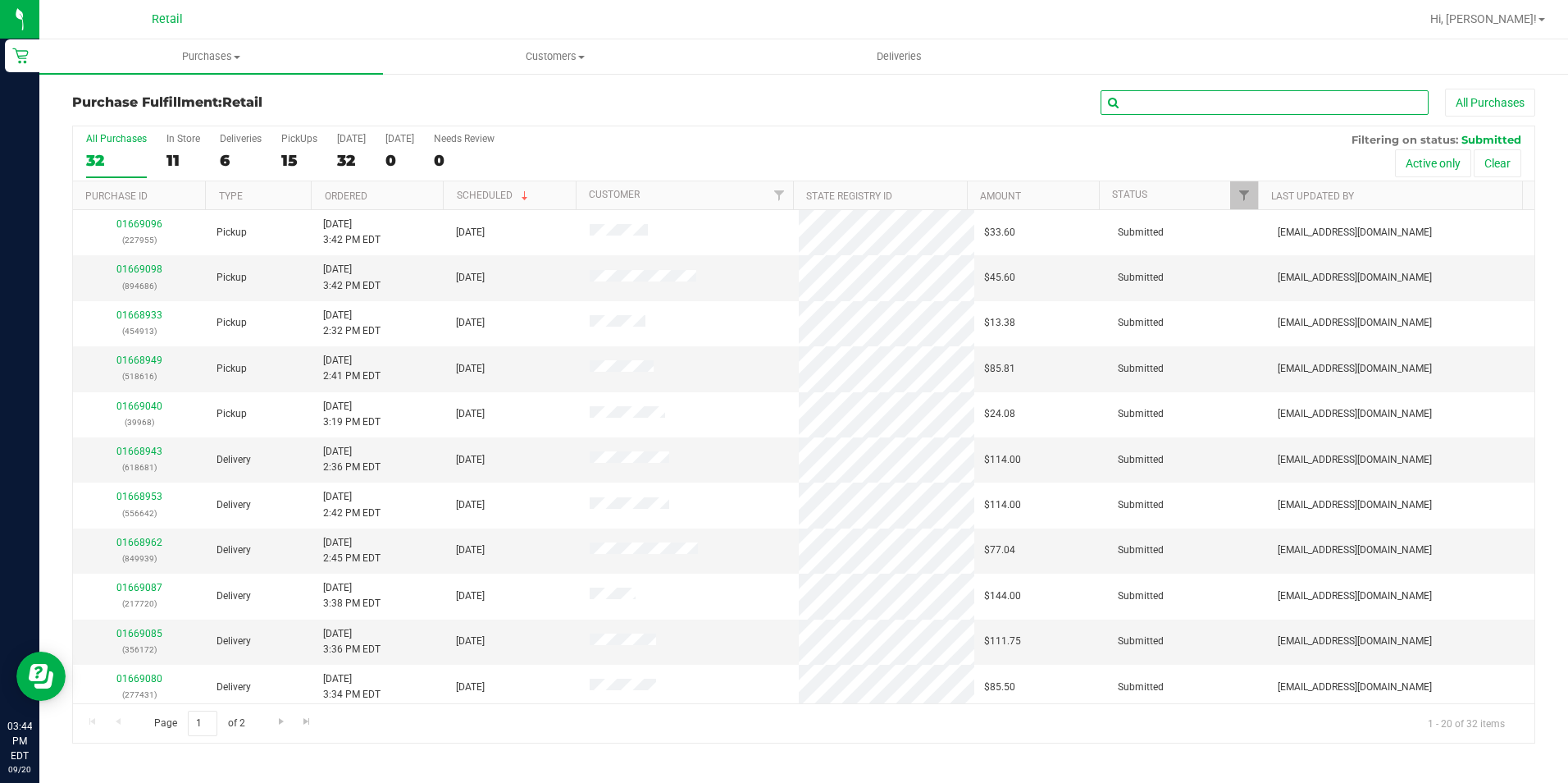
click at [1181, 114] on input "text" at bounding box center [1264, 103] width 328 height 24
type input "819886"
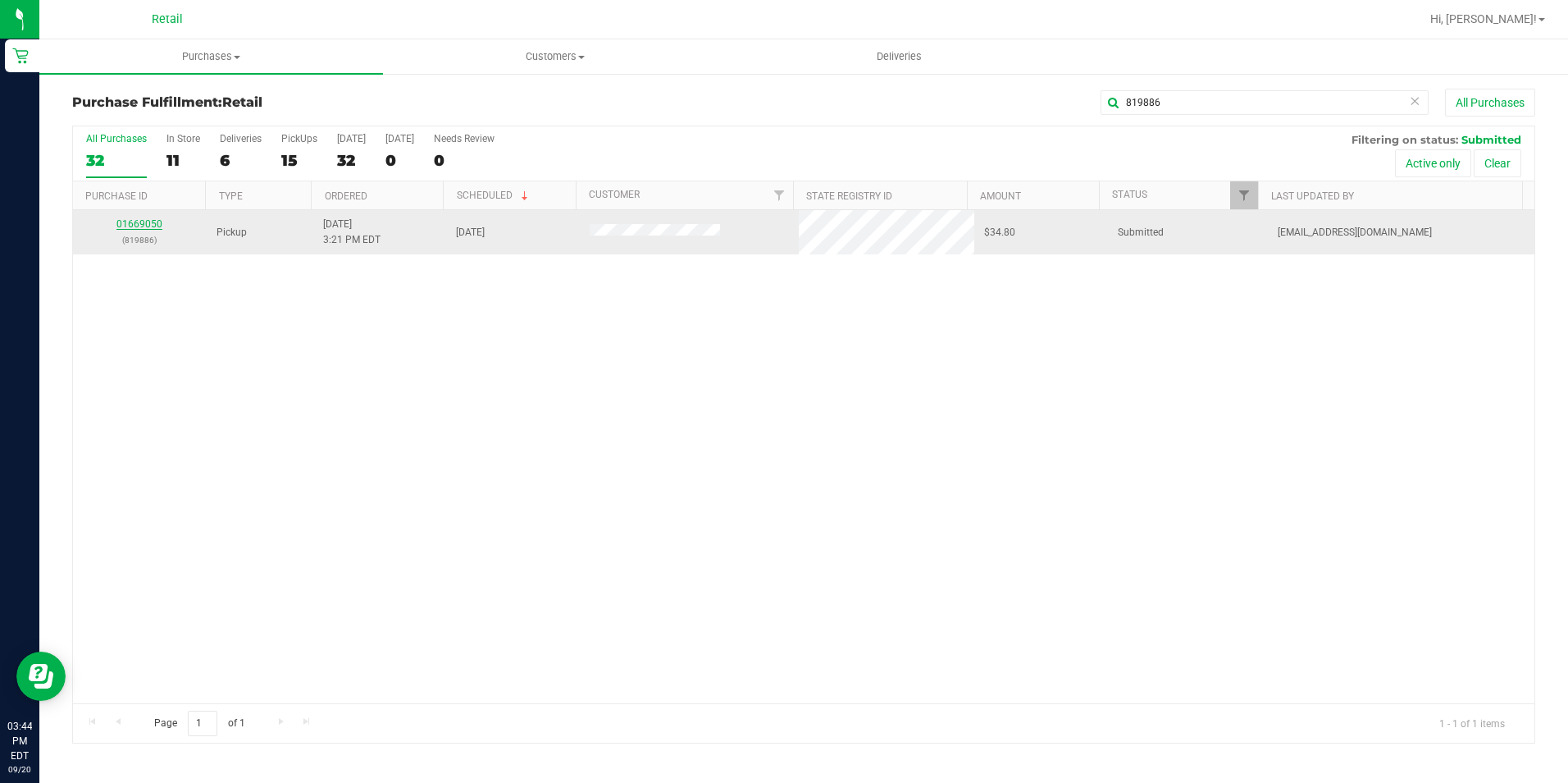
click at [148, 221] on link "01669050" at bounding box center [139, 224] width 46 height 11
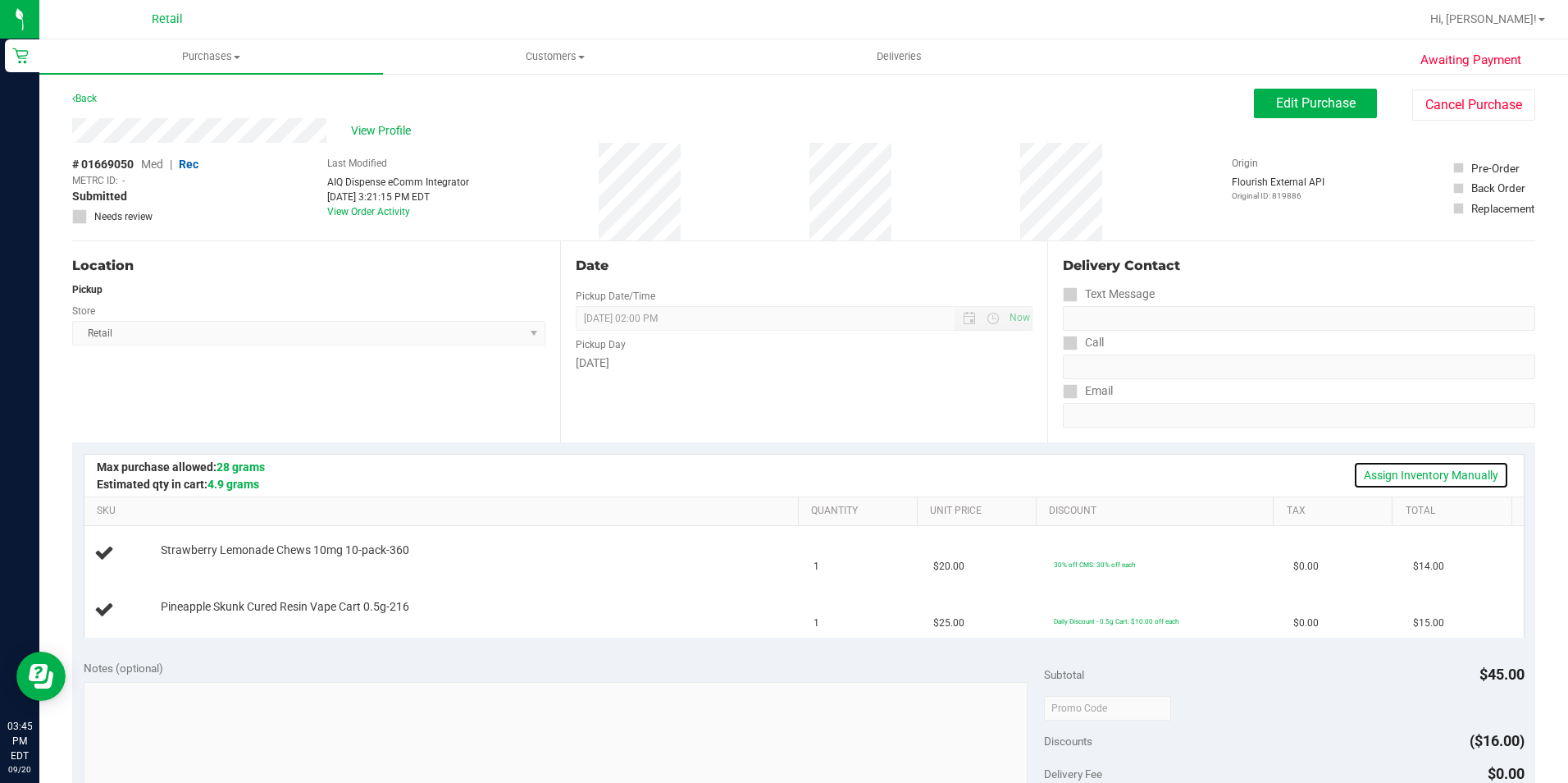
click at [1409, 482] on link "Assign Inventory Manually" at bounding box center [1431, 475] width 156 height 28
click at [180, 612] on link "Add Package" at bounding box center [190, 617] width 59 height 11
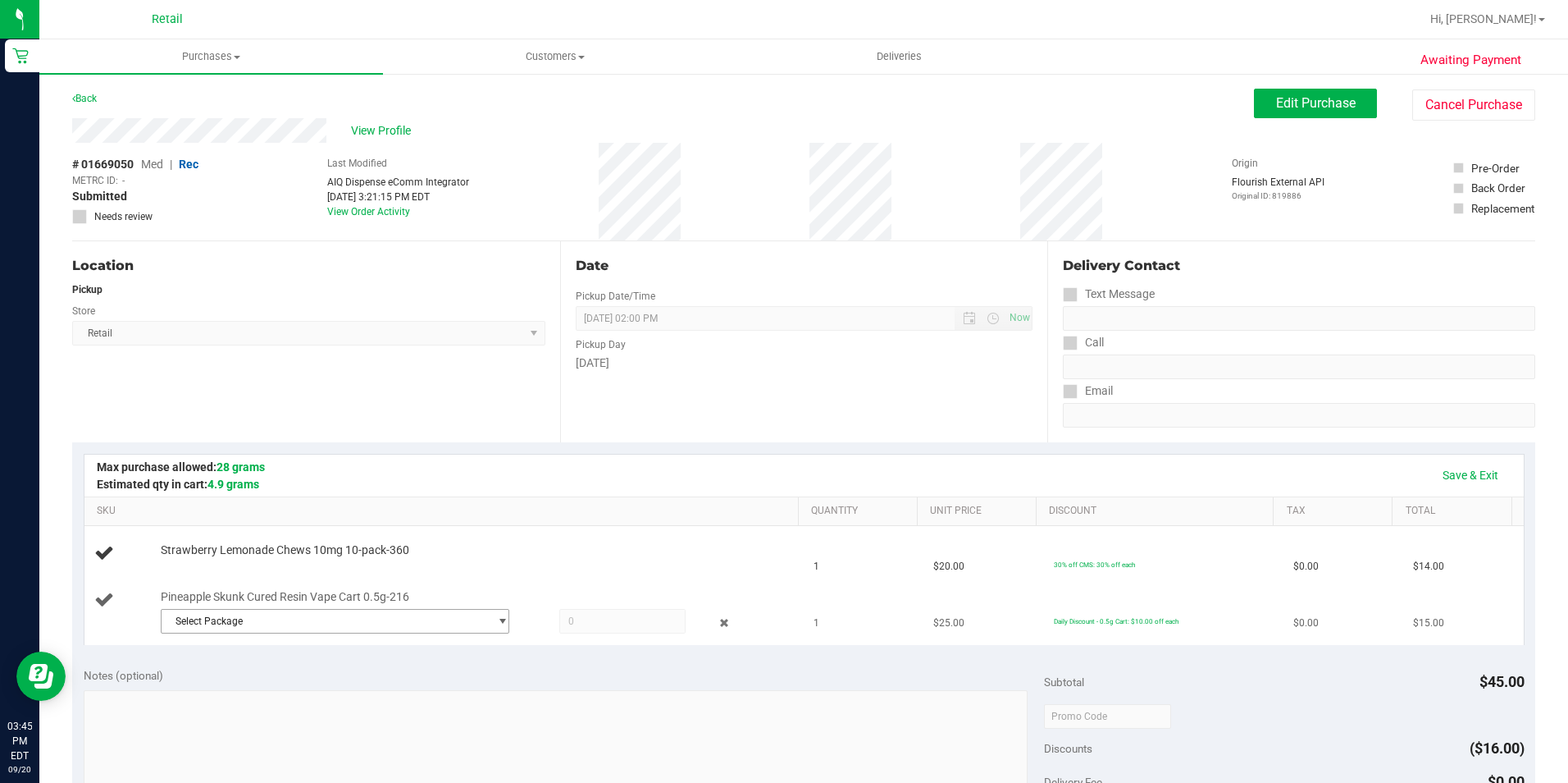
click at [199, 613] on span "Select Package" at bounding box center [325, 620] width 327 height 23
click at [219, 616] on span "Select Package" at bounding box center [325, 620] width 327 height 23
click at [330, 624] on span "Select Package" at bounding box center [325, 620] width 327 height 23
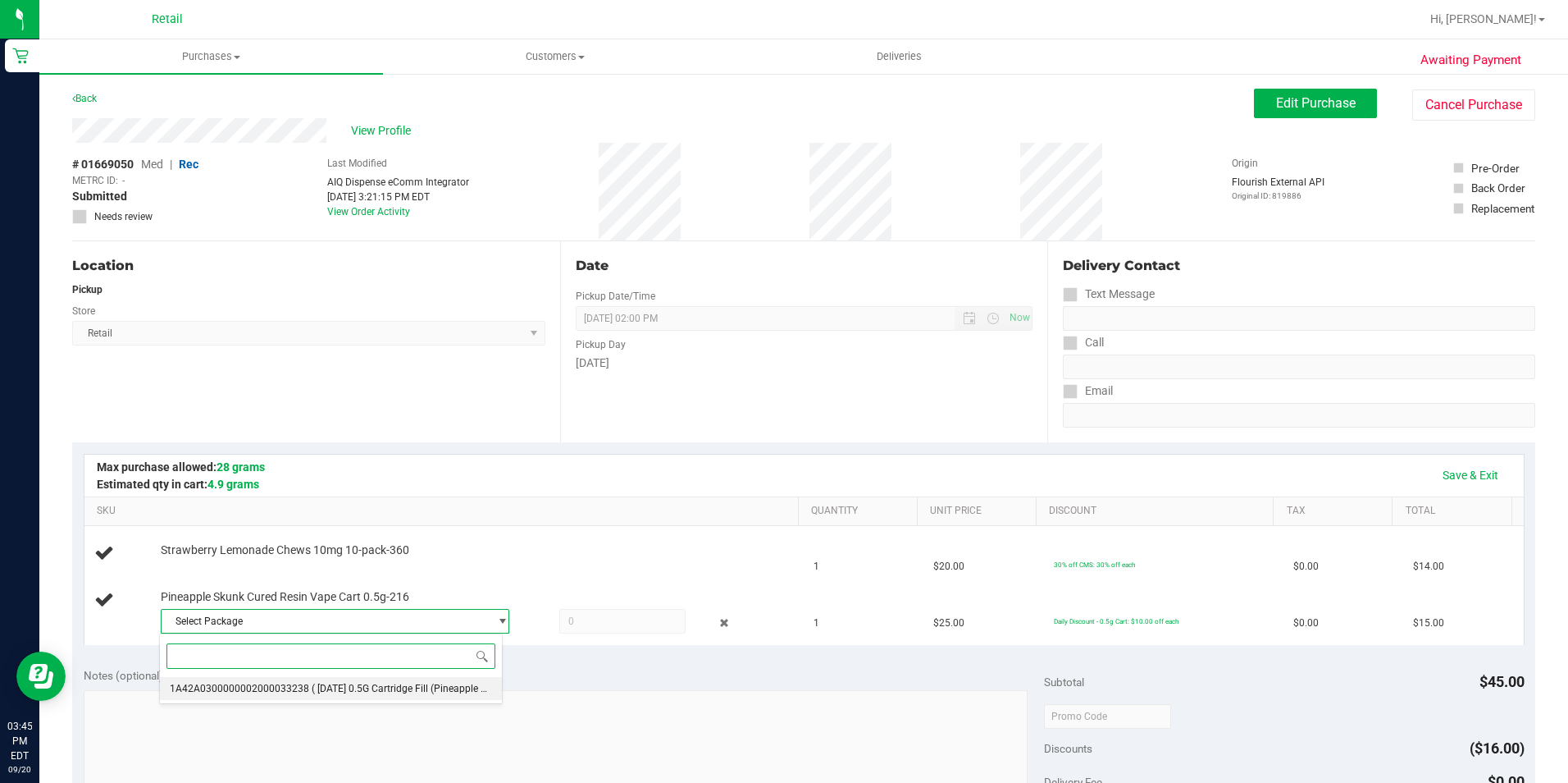
click at [369, 687] on span "( [DATE] 0.5G Cartridge Fill (Pineapple Skunk) )" at bounding box center [415, 689] width 205 height 11
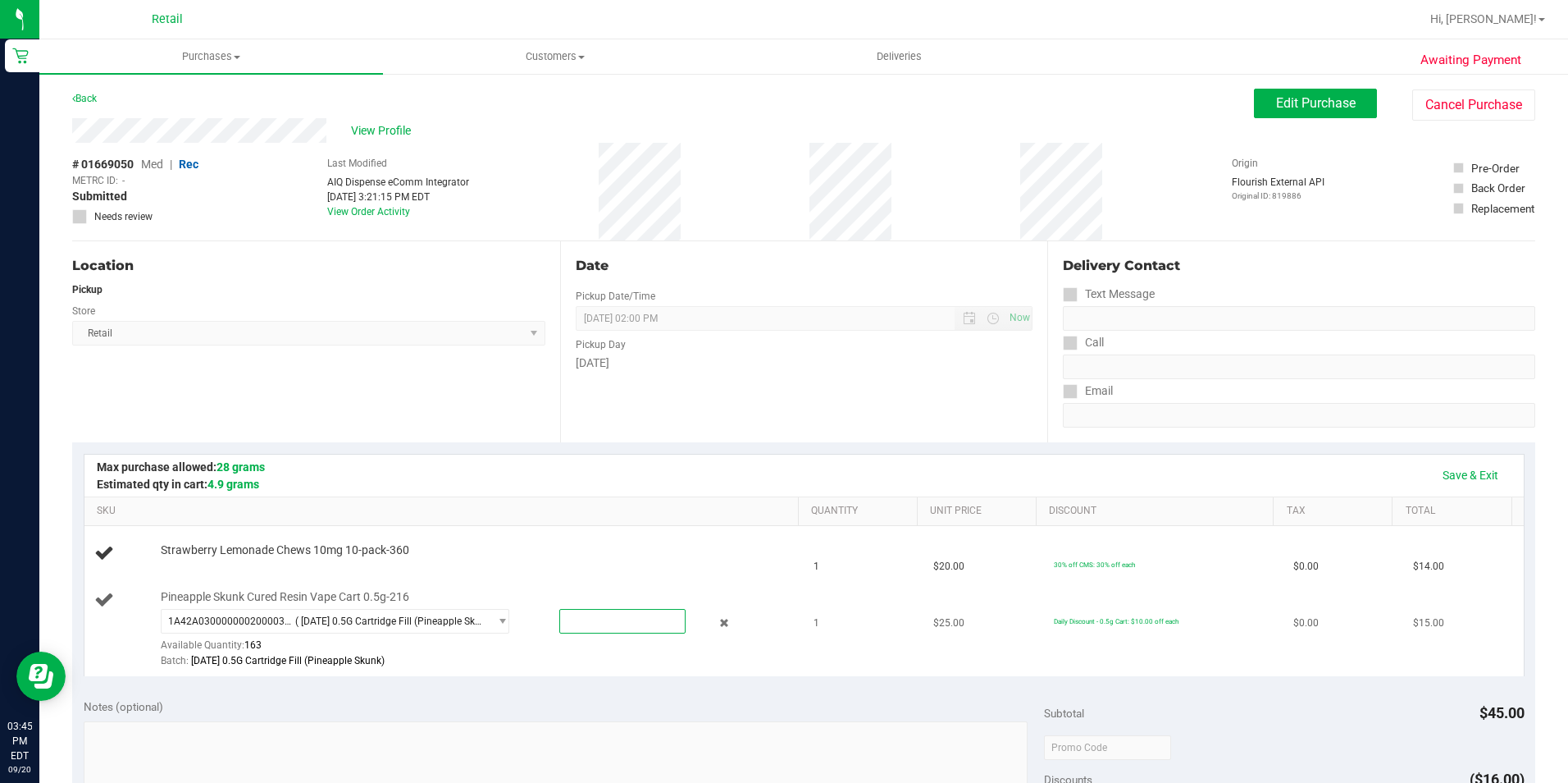
click at [638, 629] on span at bounding box center [622, 621] width 126 height 24
type input "1"
click at [1463, 477] on link "Save & Exit" at bounding box center [1470, 475] width 78 height 28
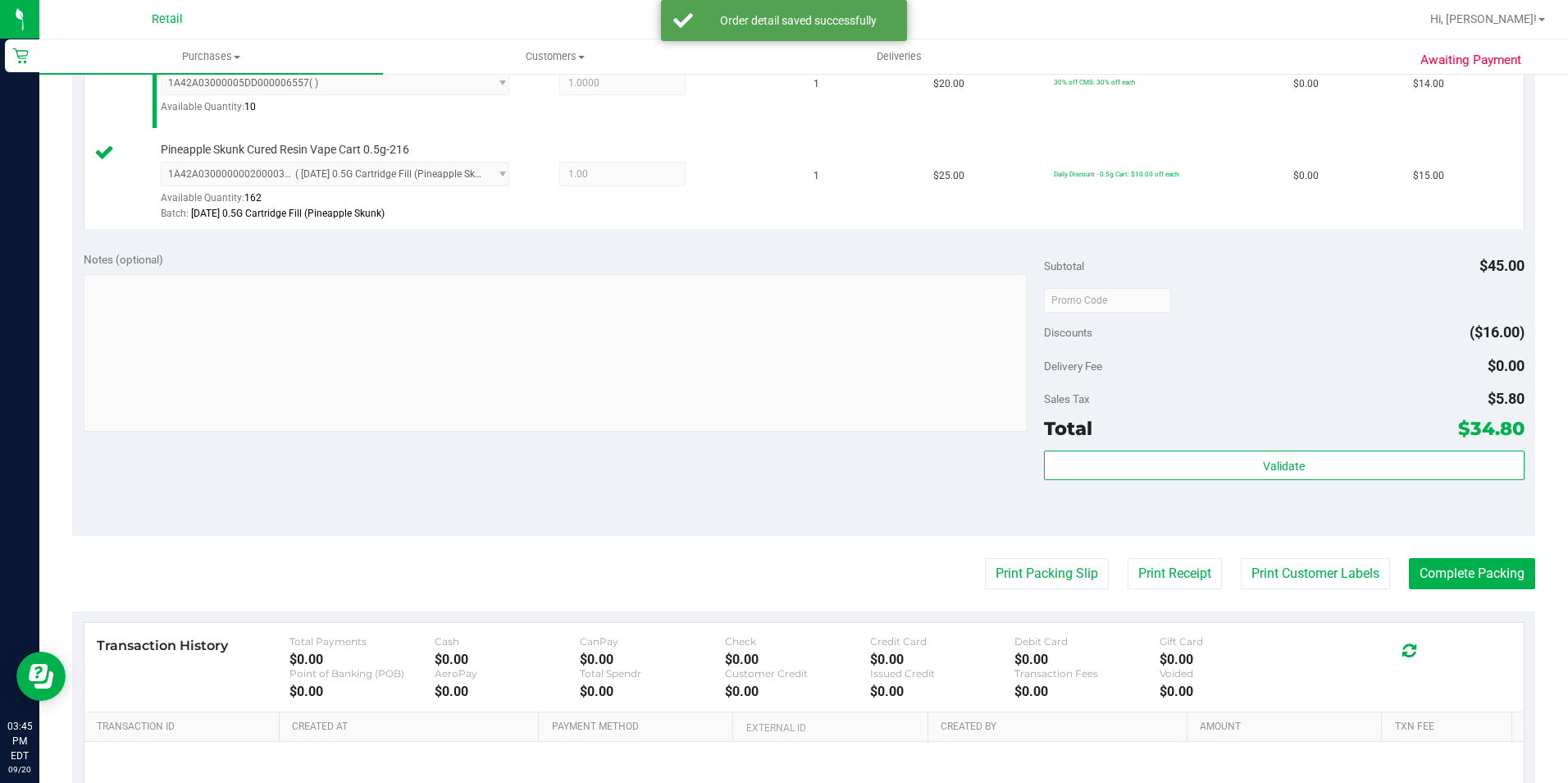
scroll to position [492, 0]
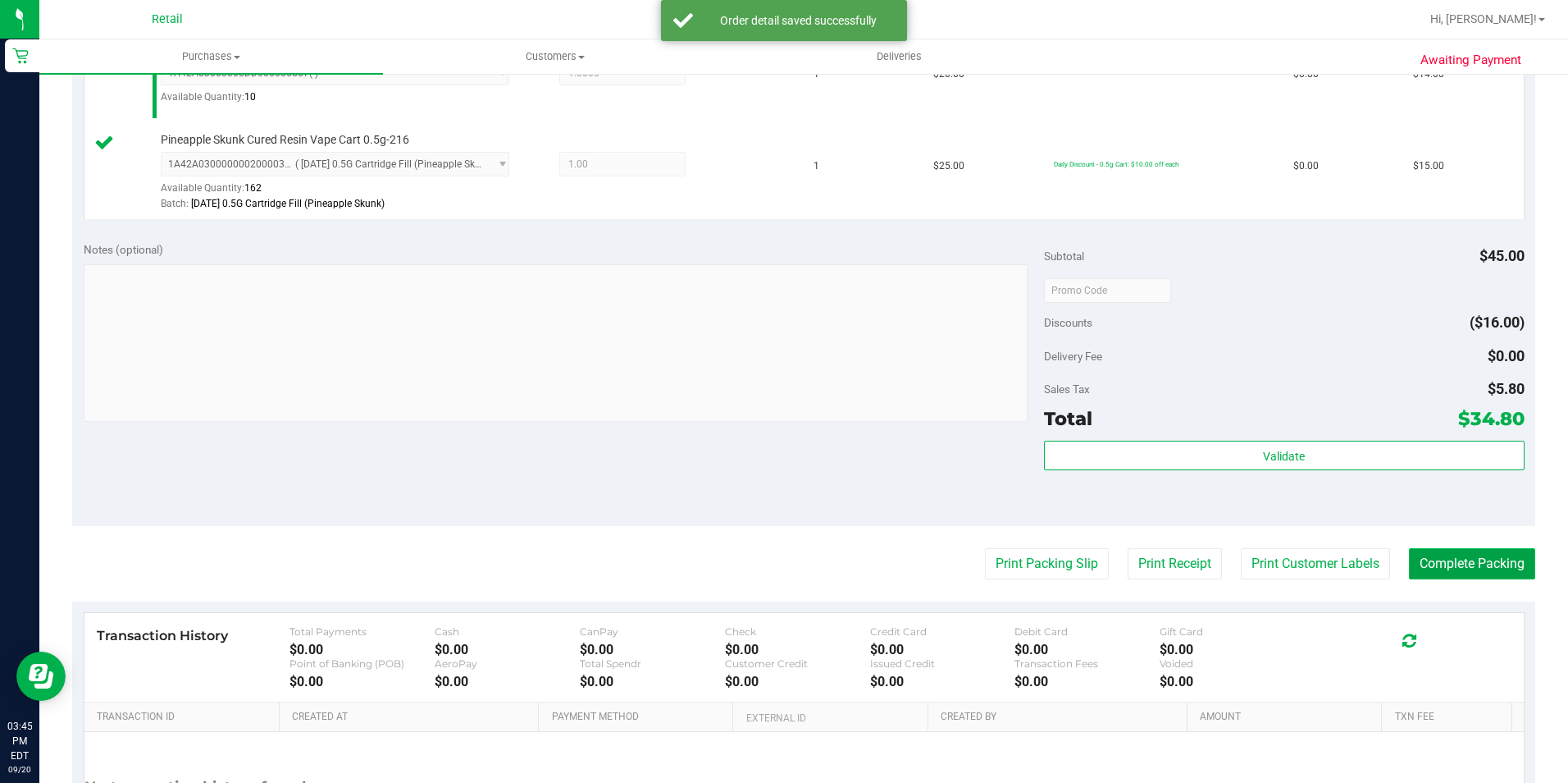
click at [1483, 574] on button "Complete Packing" at bounding box center [1471, 563] width 126 height 31
click at [1468, 573] on button "Complete Packing" at bounding box center [1464, 563] width 139 height 31
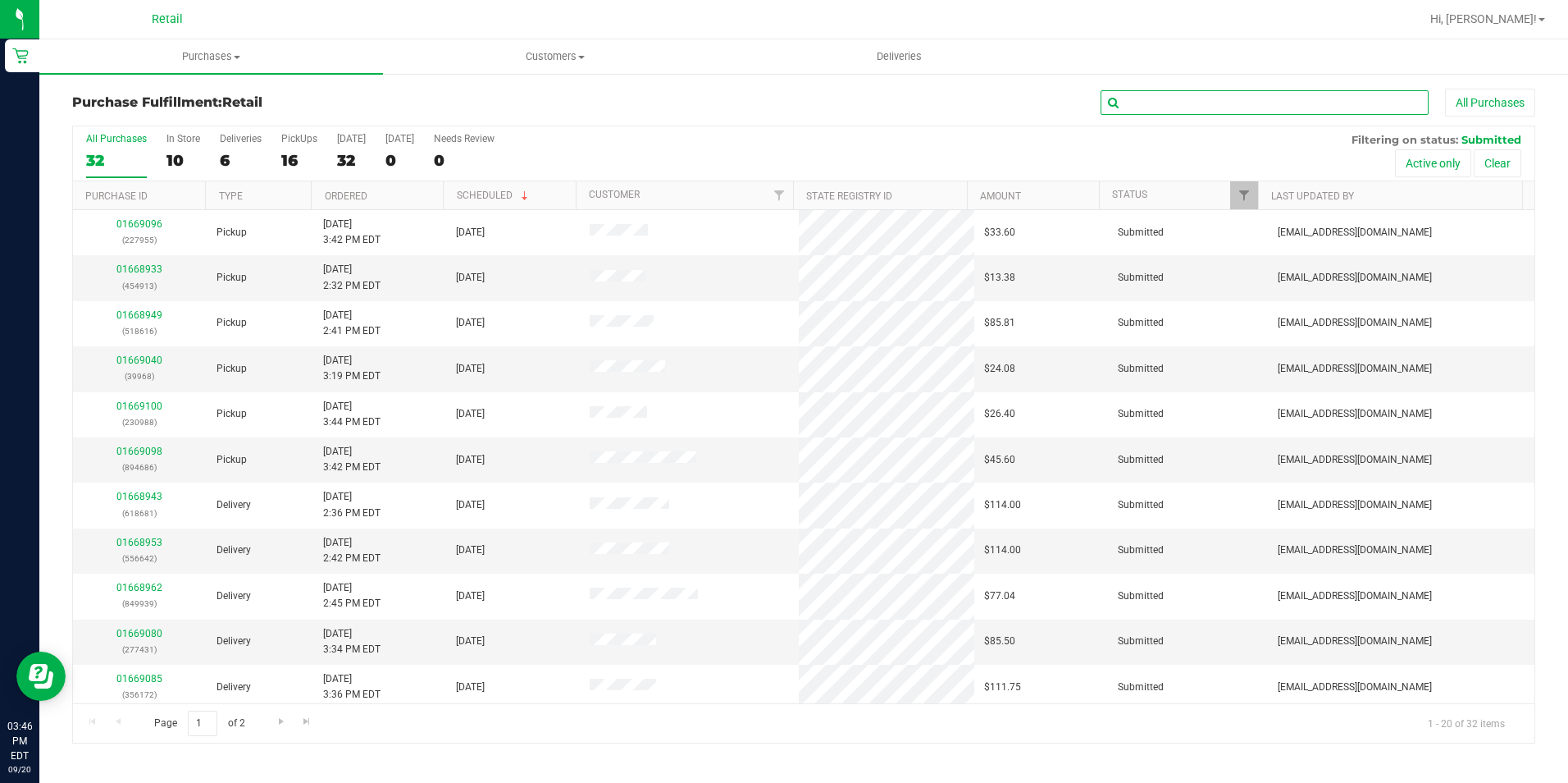
click at [1160, 96] on input "text" at bounding box center [1264, 103] width 328 height 24
type input "518616"
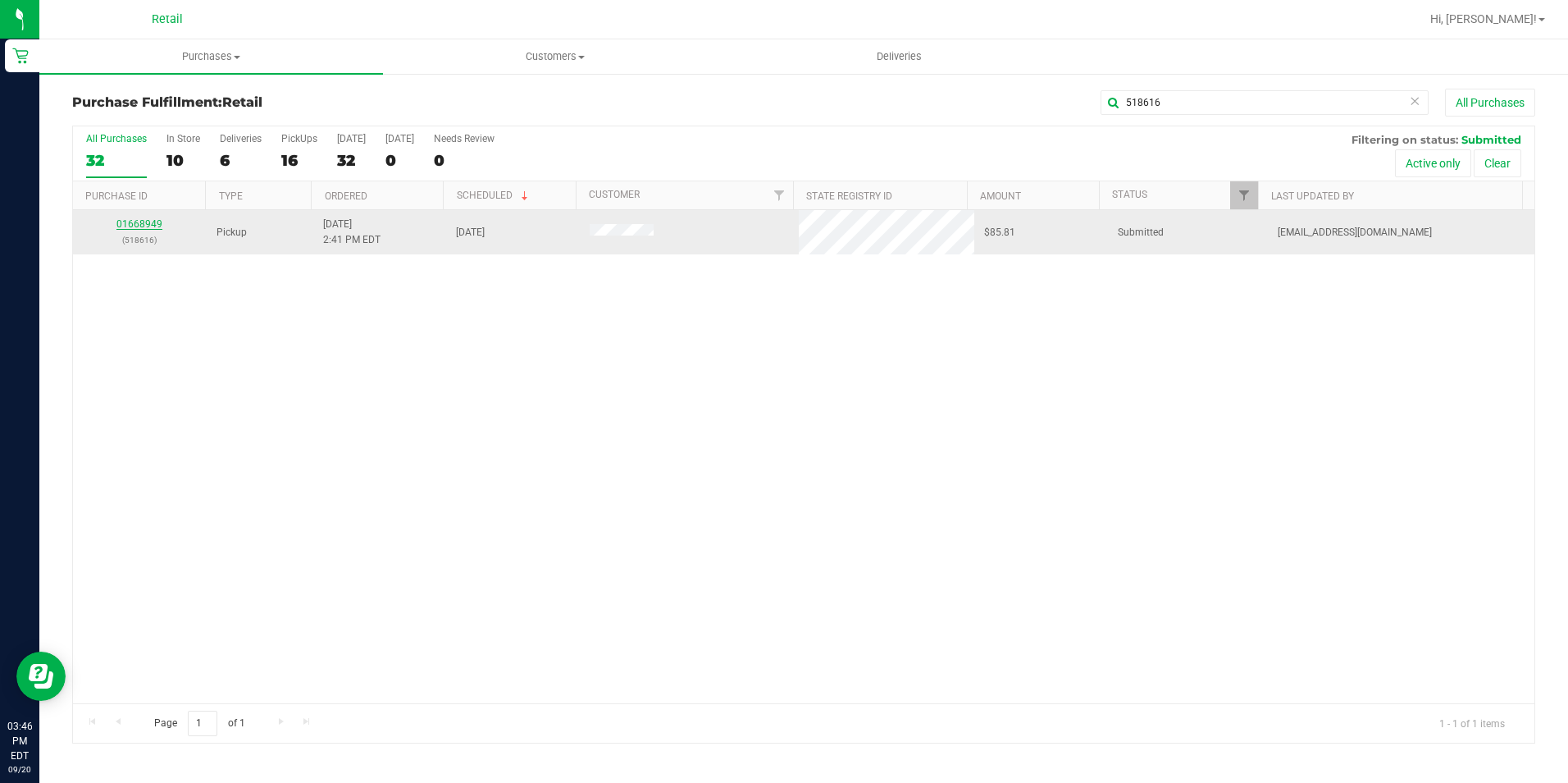
click at [131, 224] on link "01668949" at bounding box center [139, 224] width 46 height 11
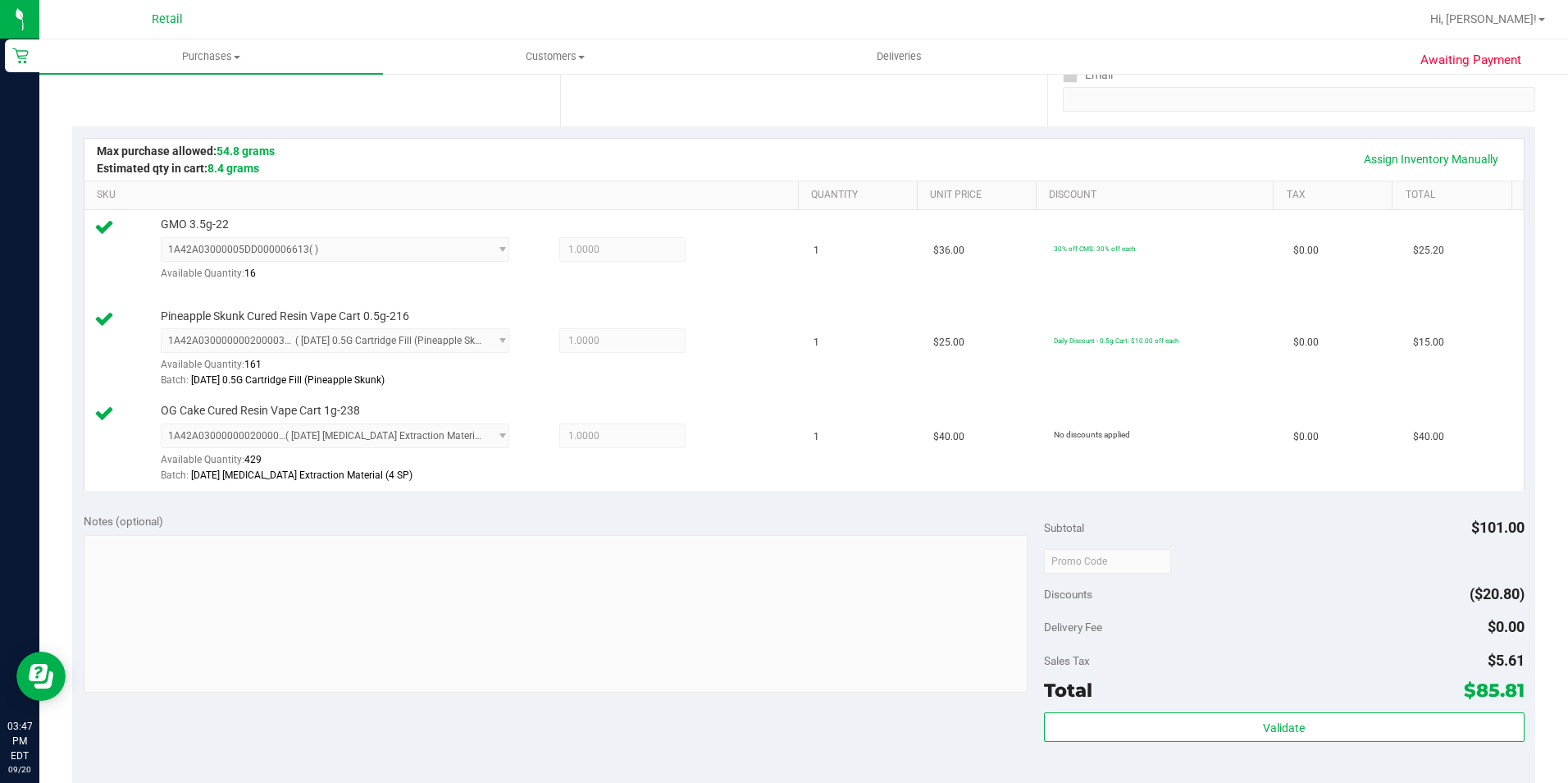
scroll to position [410, 0]
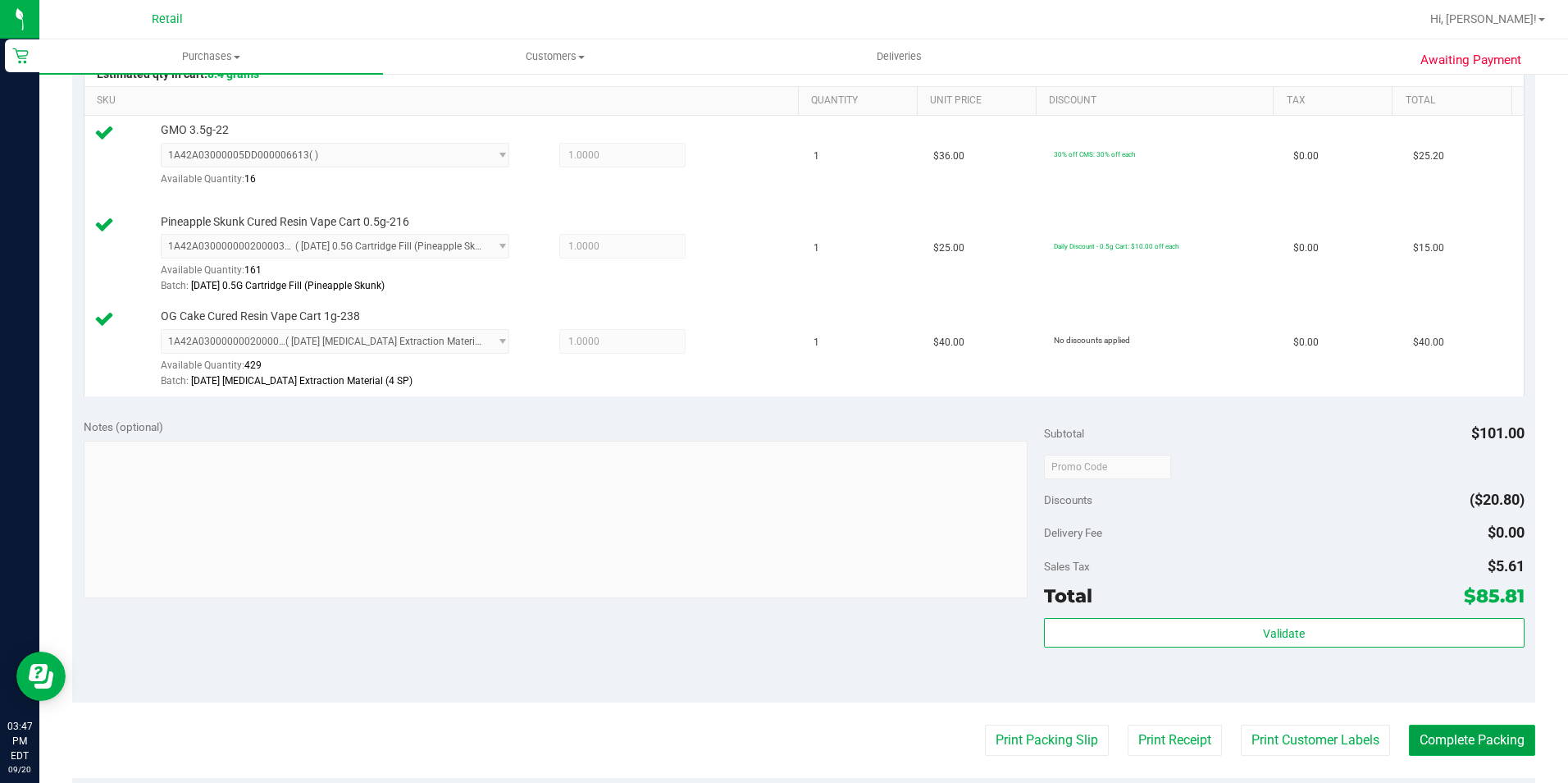
click at [1519, 730] on button "Complete Packing" at bounding box center [1471, 739] width 126 height 31
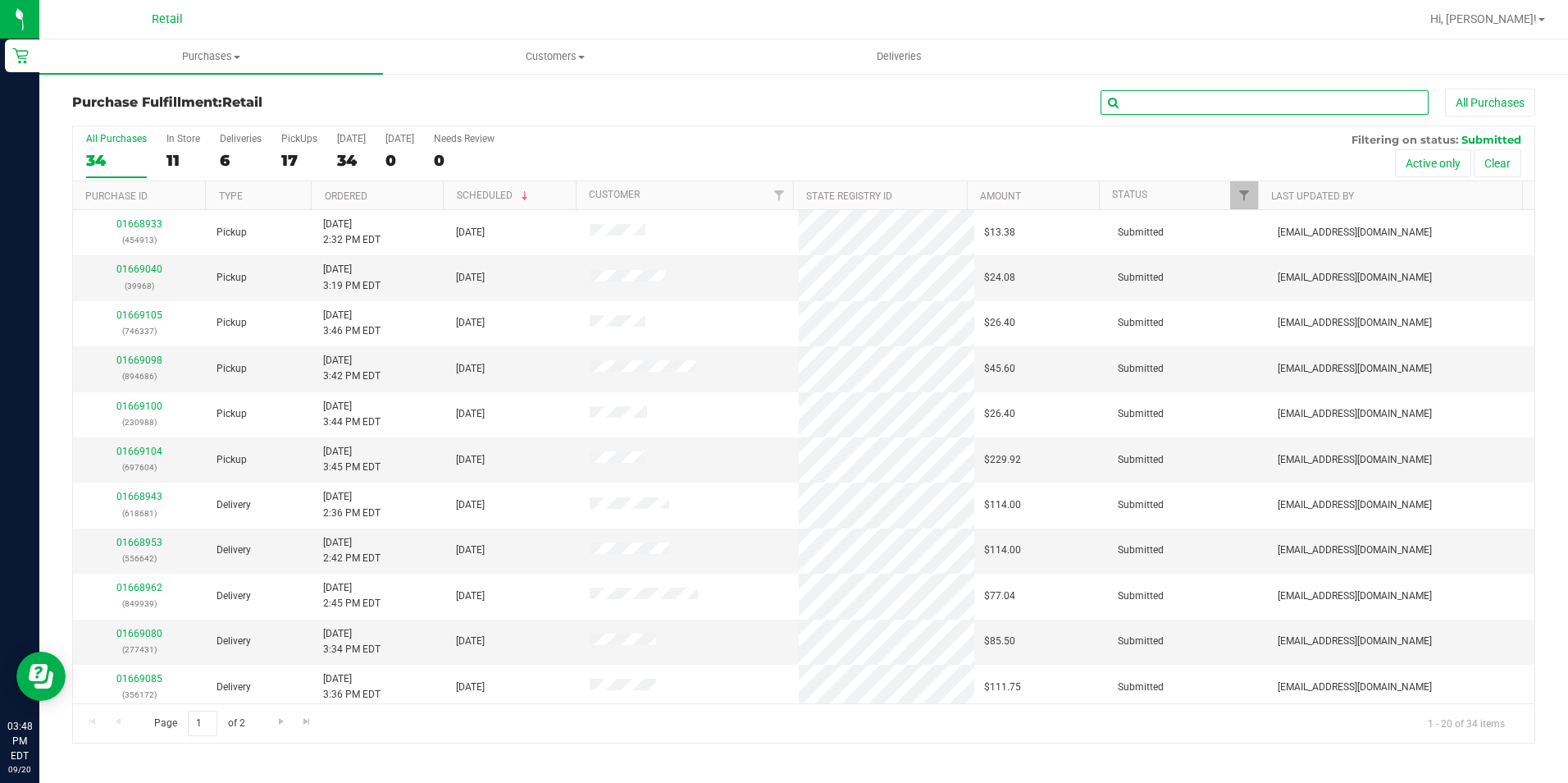
click at [1262, 113] on input "text" at bounding box center [1264, 103] width 328 height 24
type input "39968"
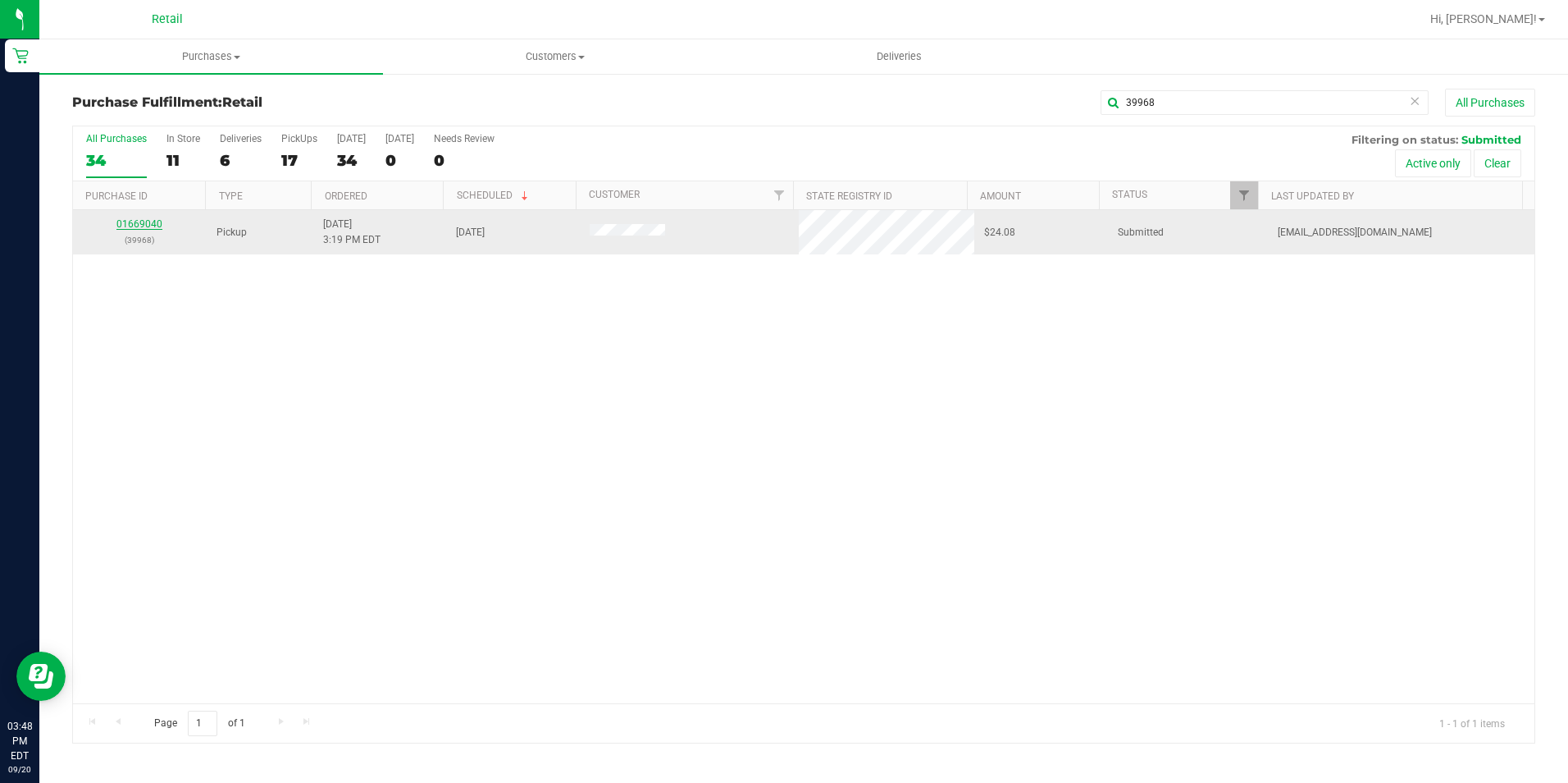
click at [138, 221] on link "01669040" at bounding box center [139, 224] width 46 height 11
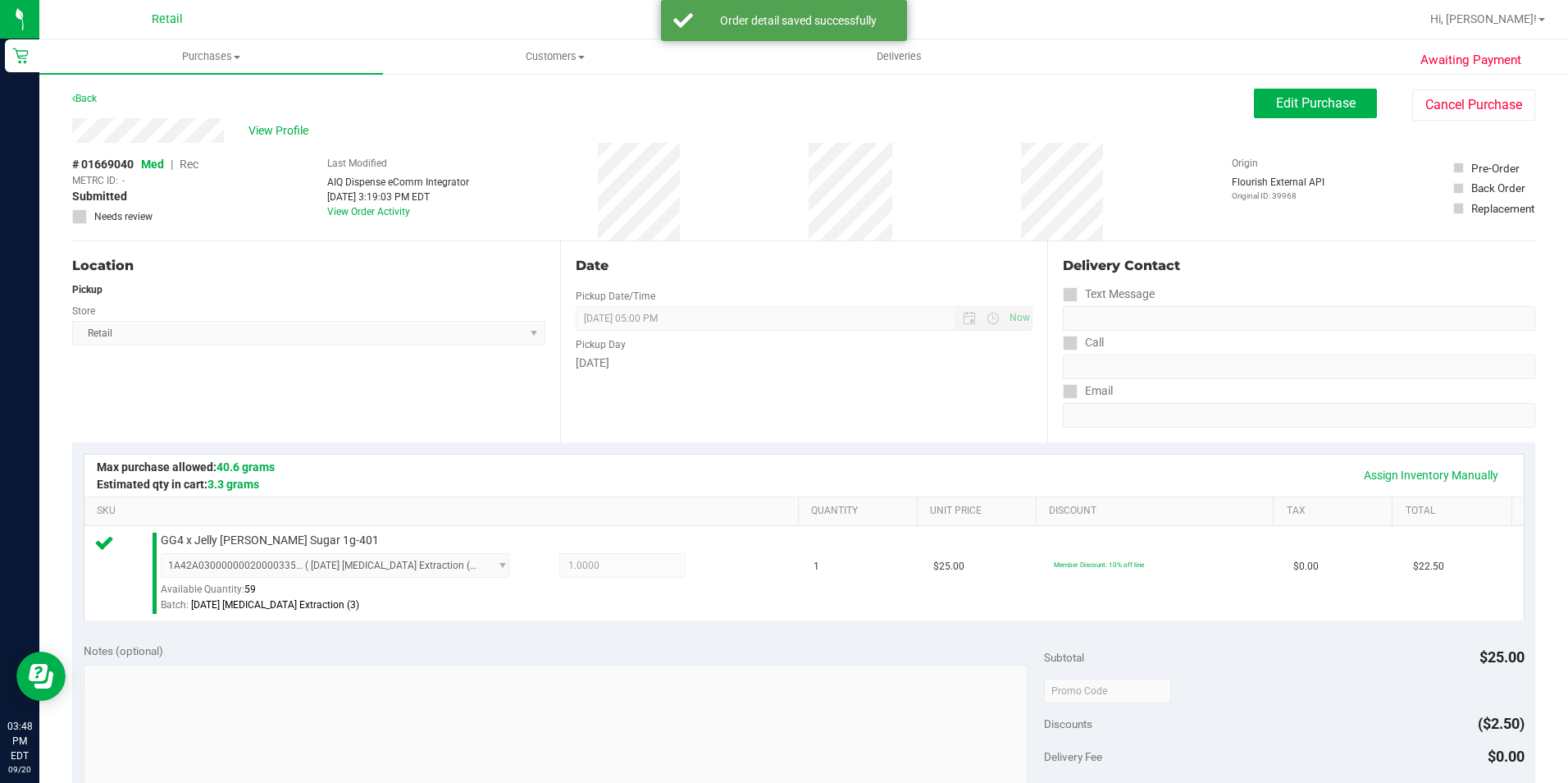
scroll to position [410, 0]
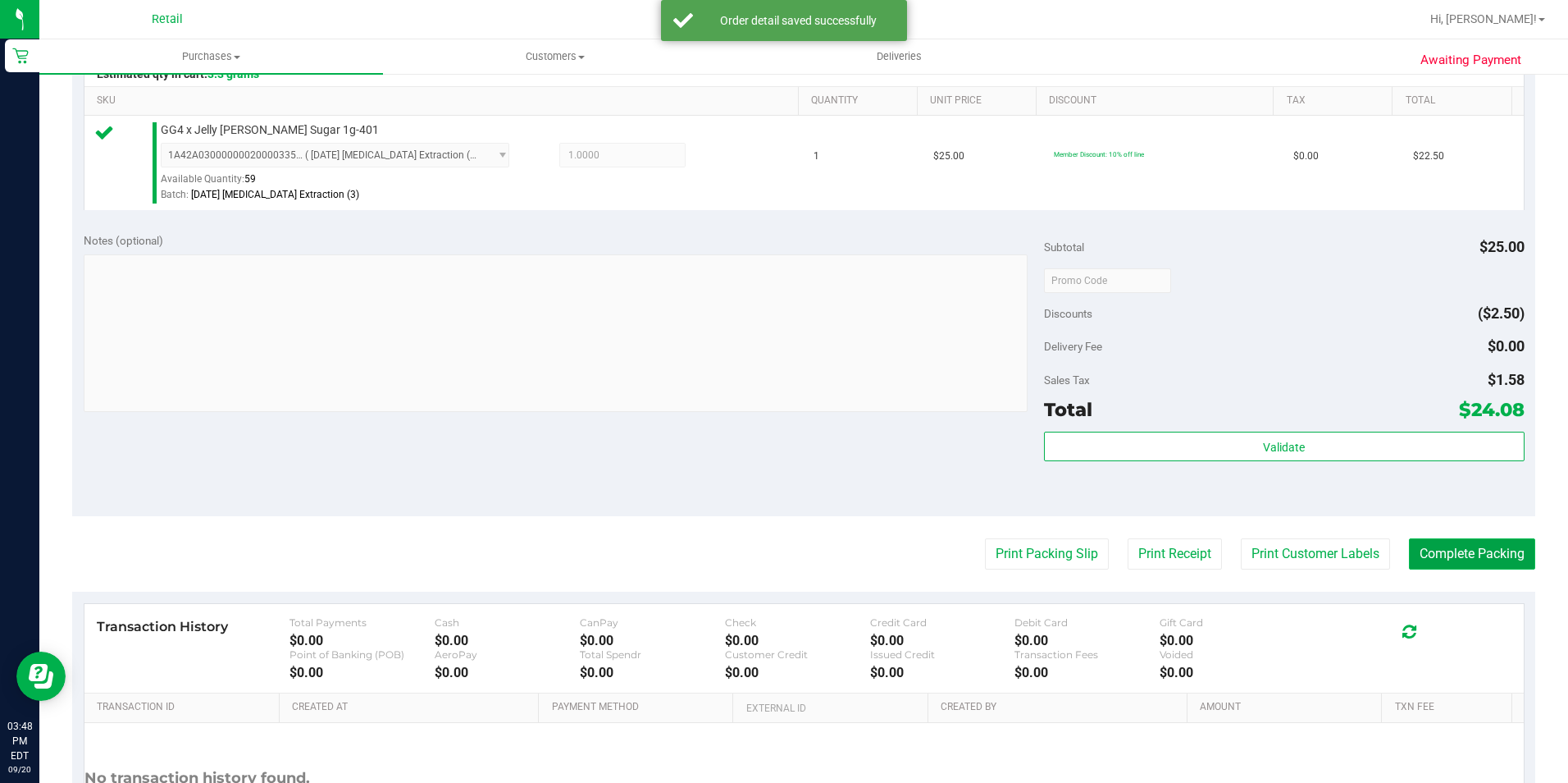
click at [1488, 555] on button "Complete Packing" at bounding box center [1471, 553] width 126 height 31
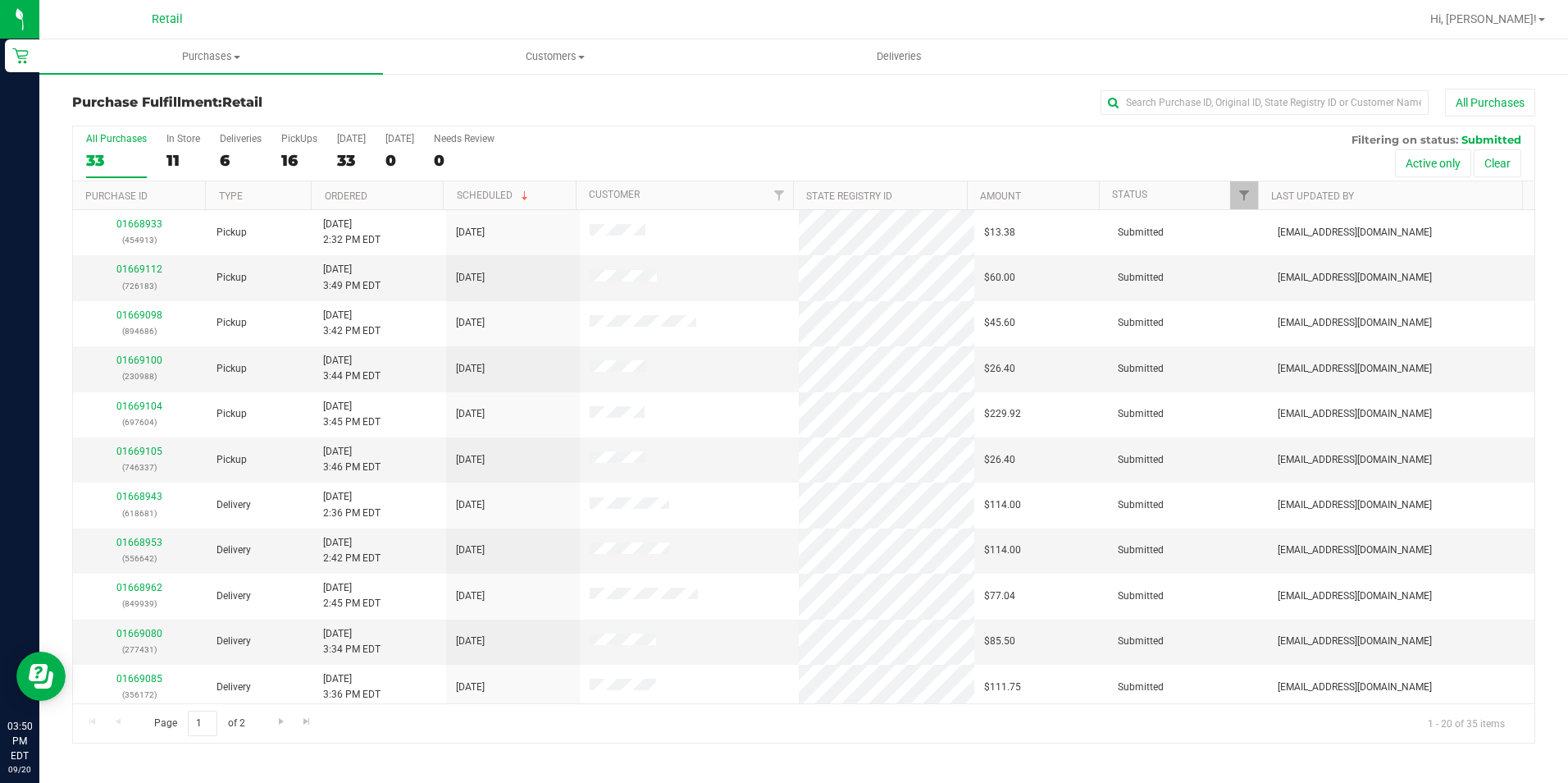
click at [1163, 88] on div "Purchase Fulfillment: Retail All Purchases All Purchases 33 In Store 11 Deliver…" at bounding box center [803, 416] width 1529 height 688
click at [1160, 105] on input "text" at bounding box center [1264, 103] width 328 height 24
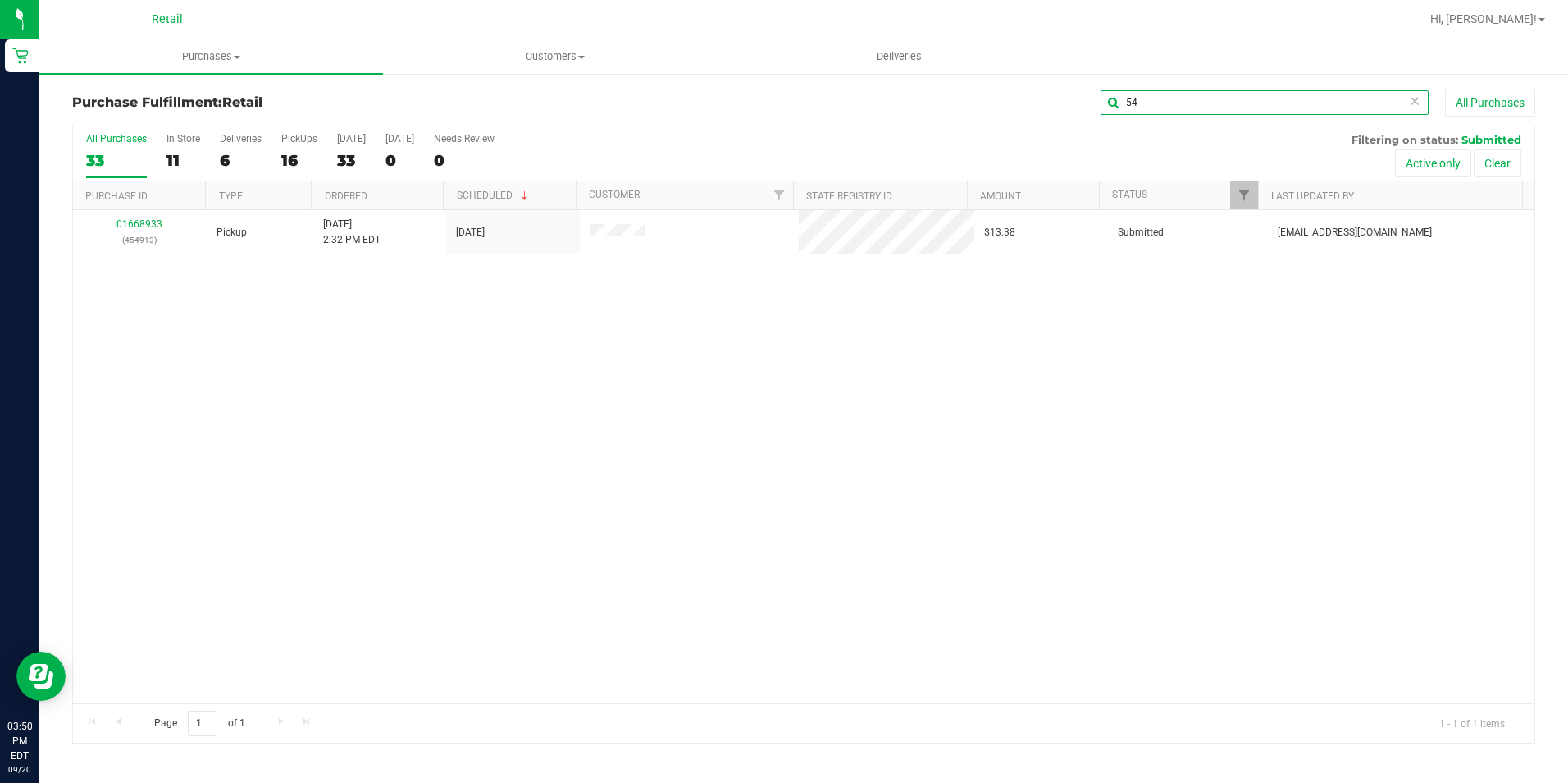
type input "5"
type input "454913"
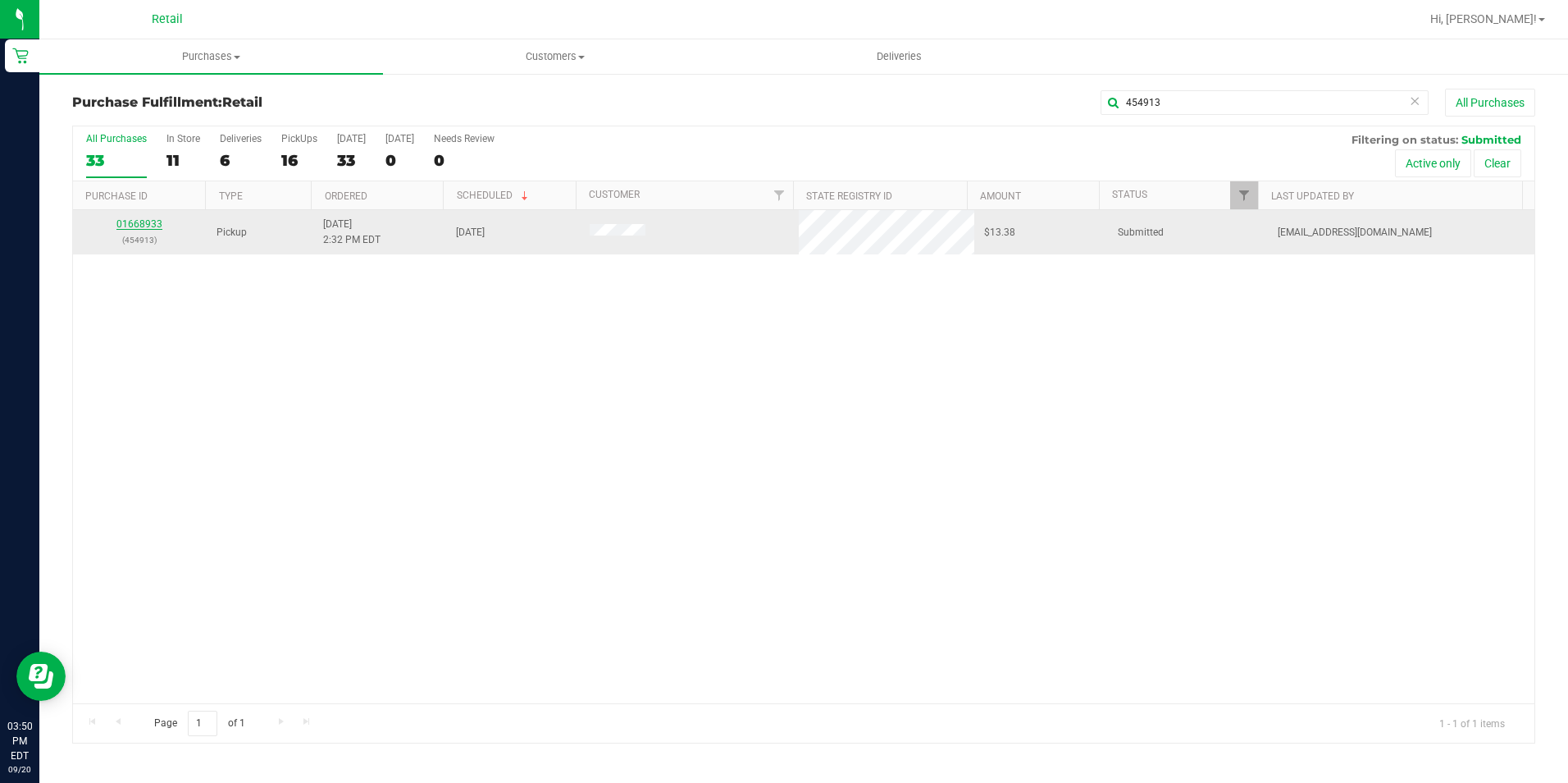
click at [151, 221] on link "01668933" at bounding box center [139, 224] width 46 height 11
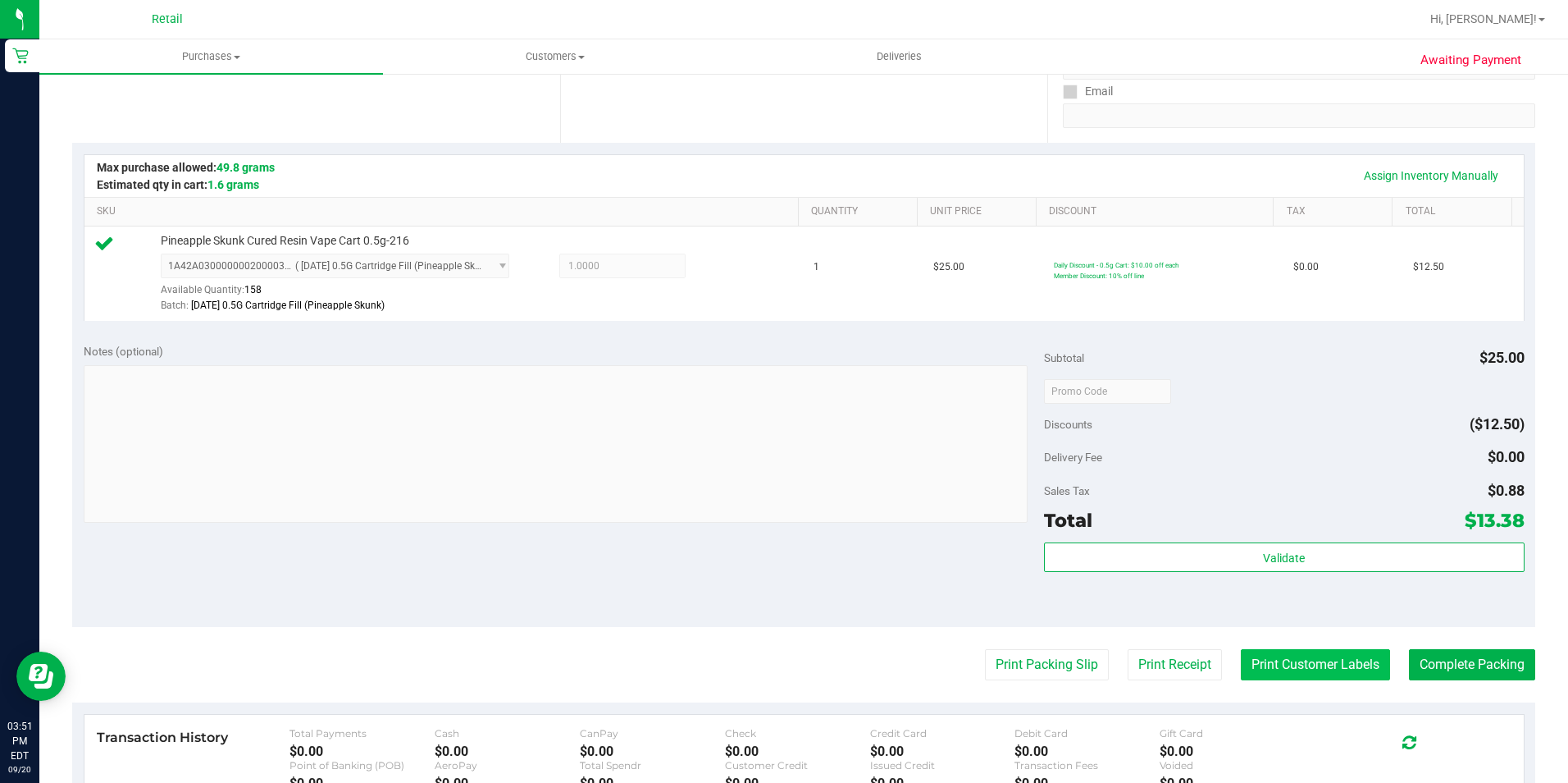
scroll to position [328, 0]
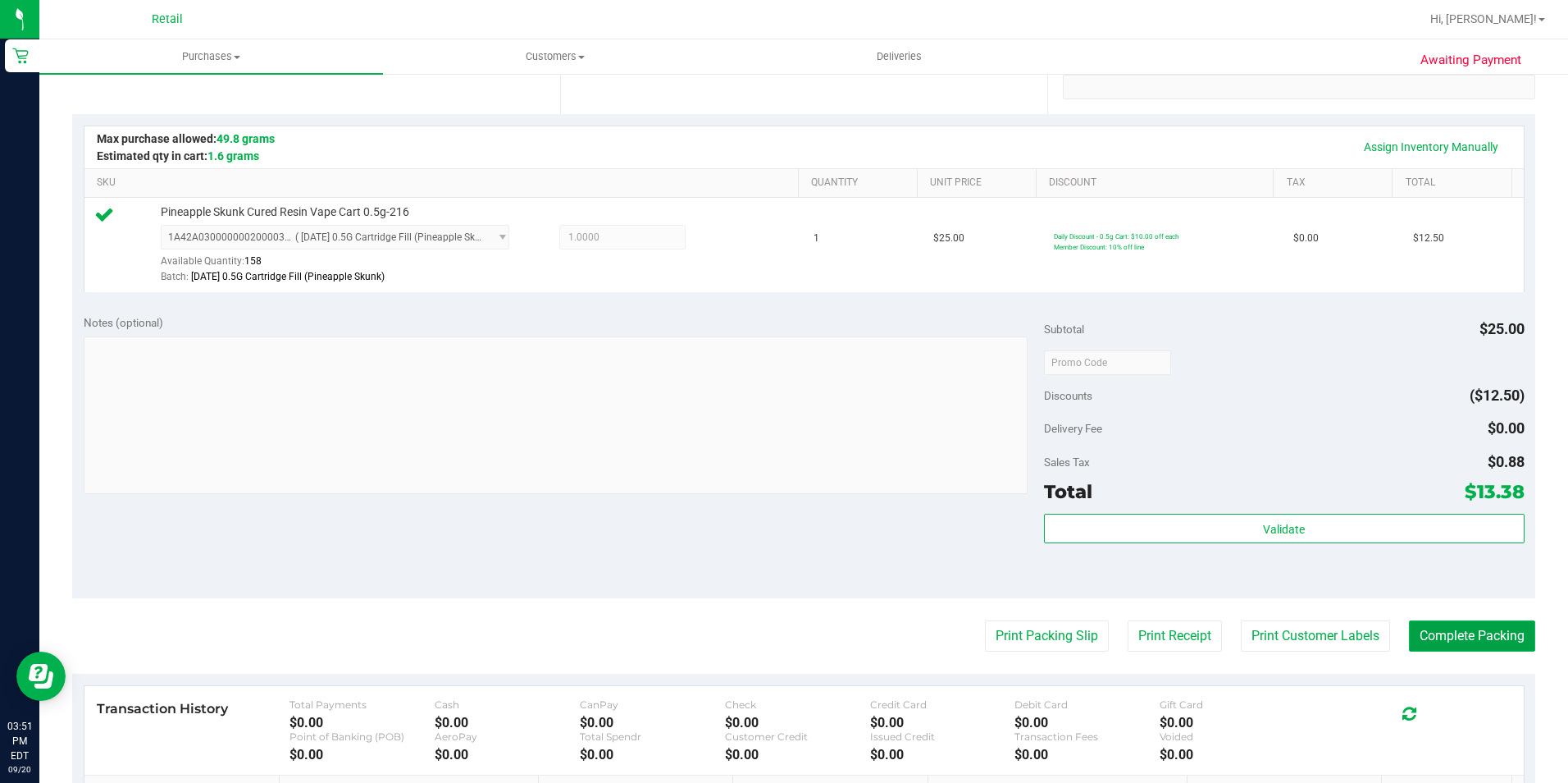
click at [1476, 638] on button "Complete Packing" at bounding box center [1471, 635] width 126 height 31
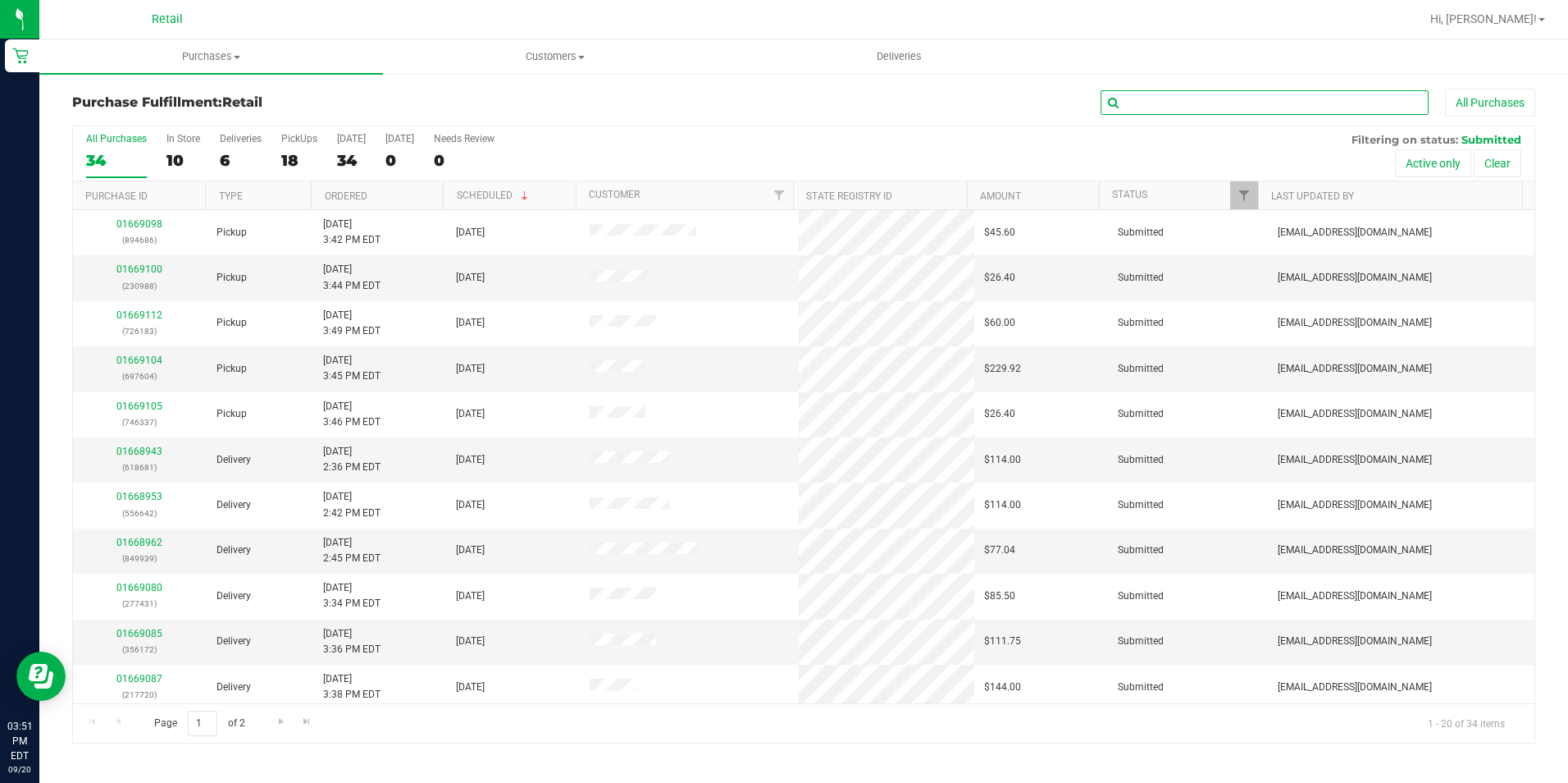
click at [1301, 93] on input "text" at bounding box center [1264, 103] width 328 height 24
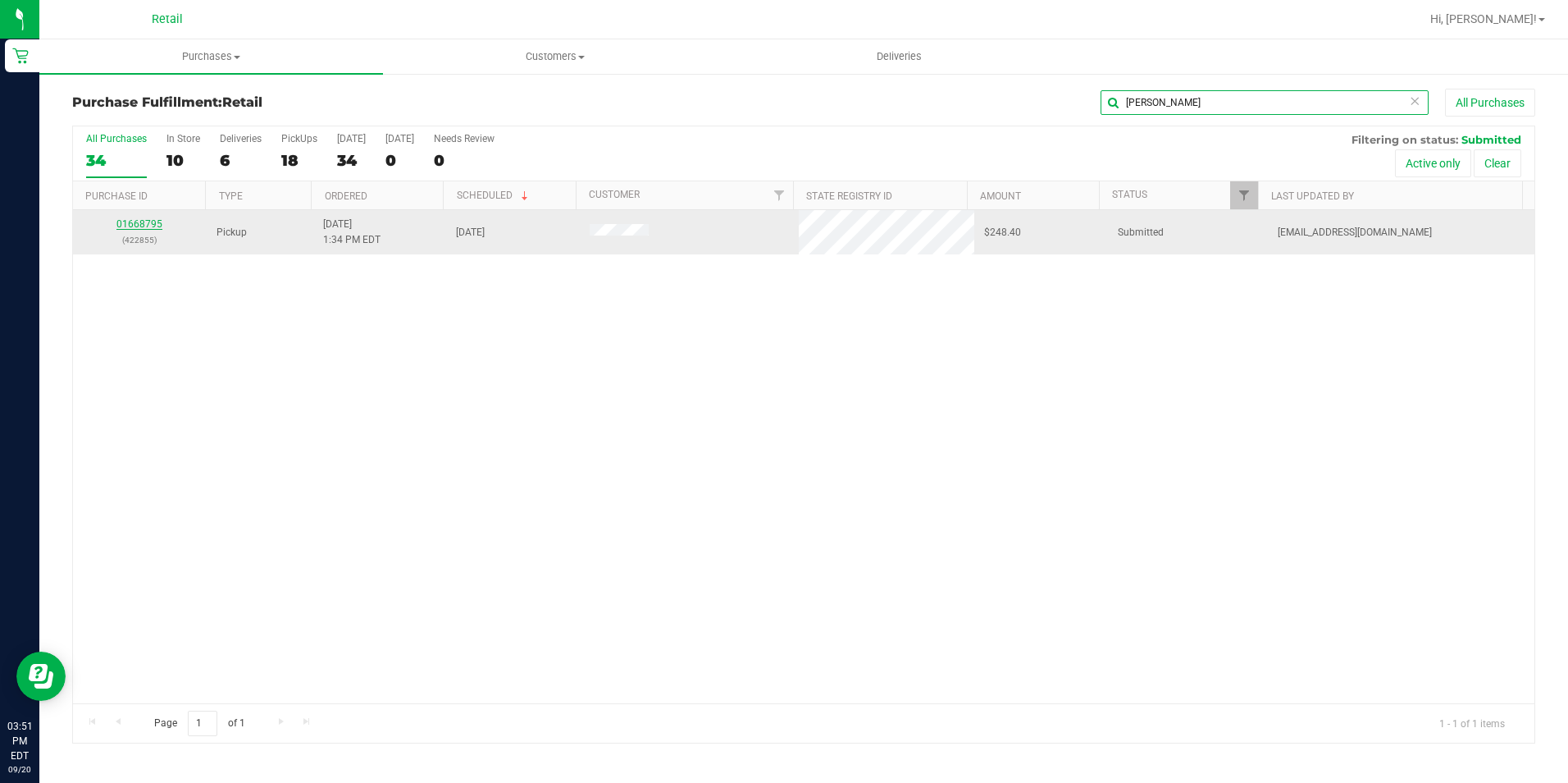
type input "[PERSON_NAME]"
click at [148, 225] on link "01668795" at bounding box center [139, 224] width 46 height 11
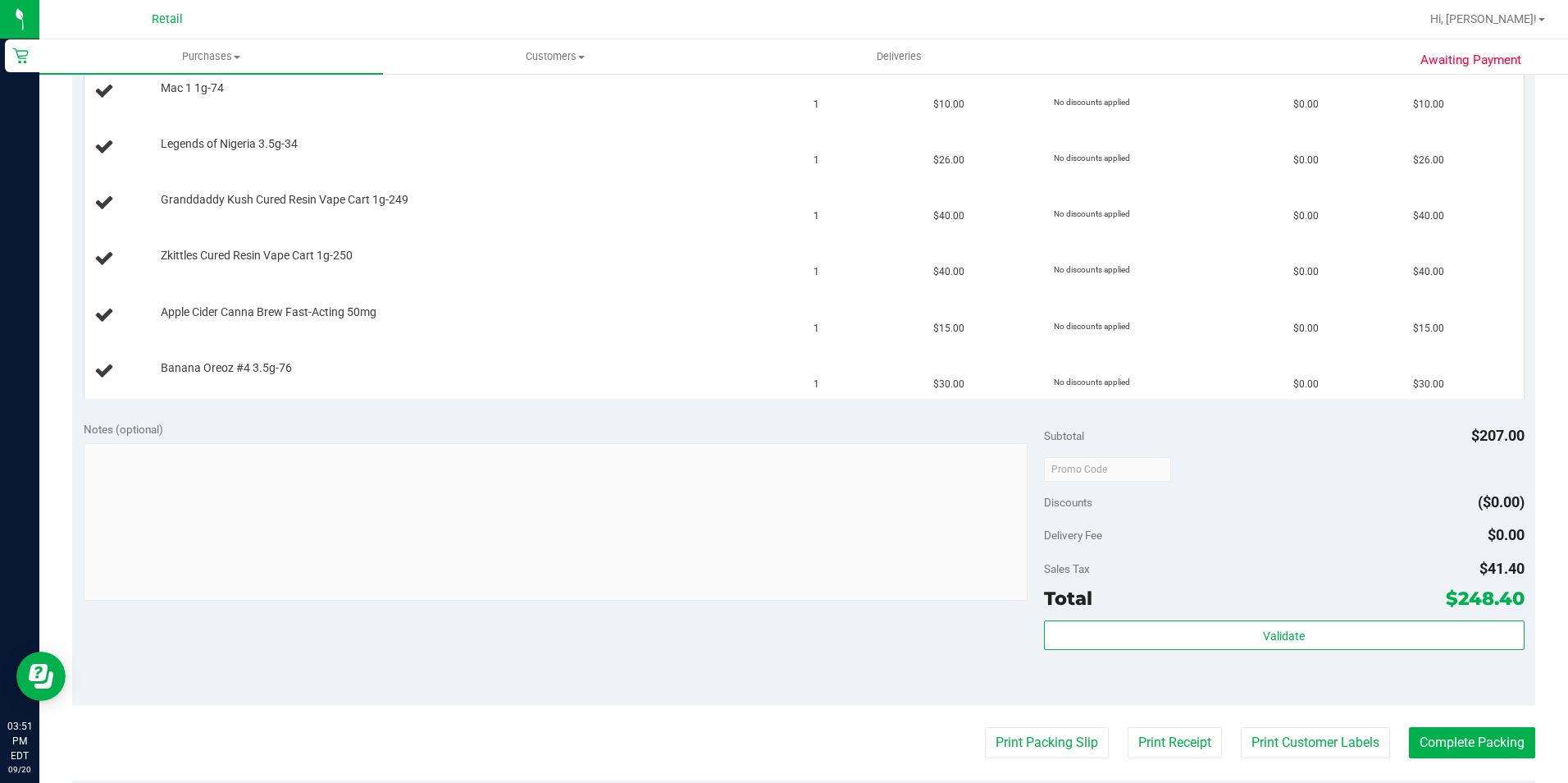
scroll to position [912, 0]
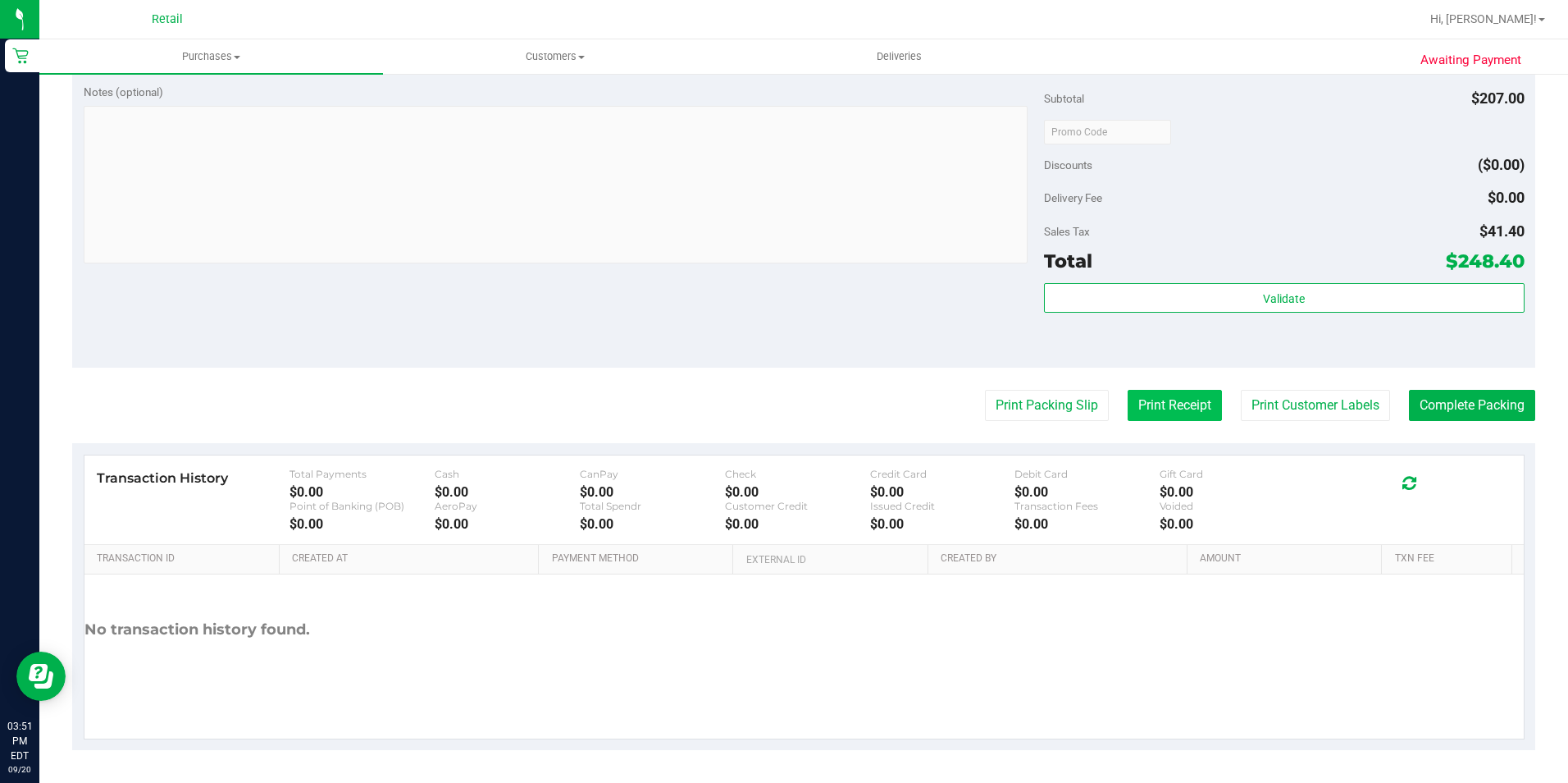
click at [1170, 407] on button "Print Receipt" at bounding box center [1174, 405] width 94 height 31
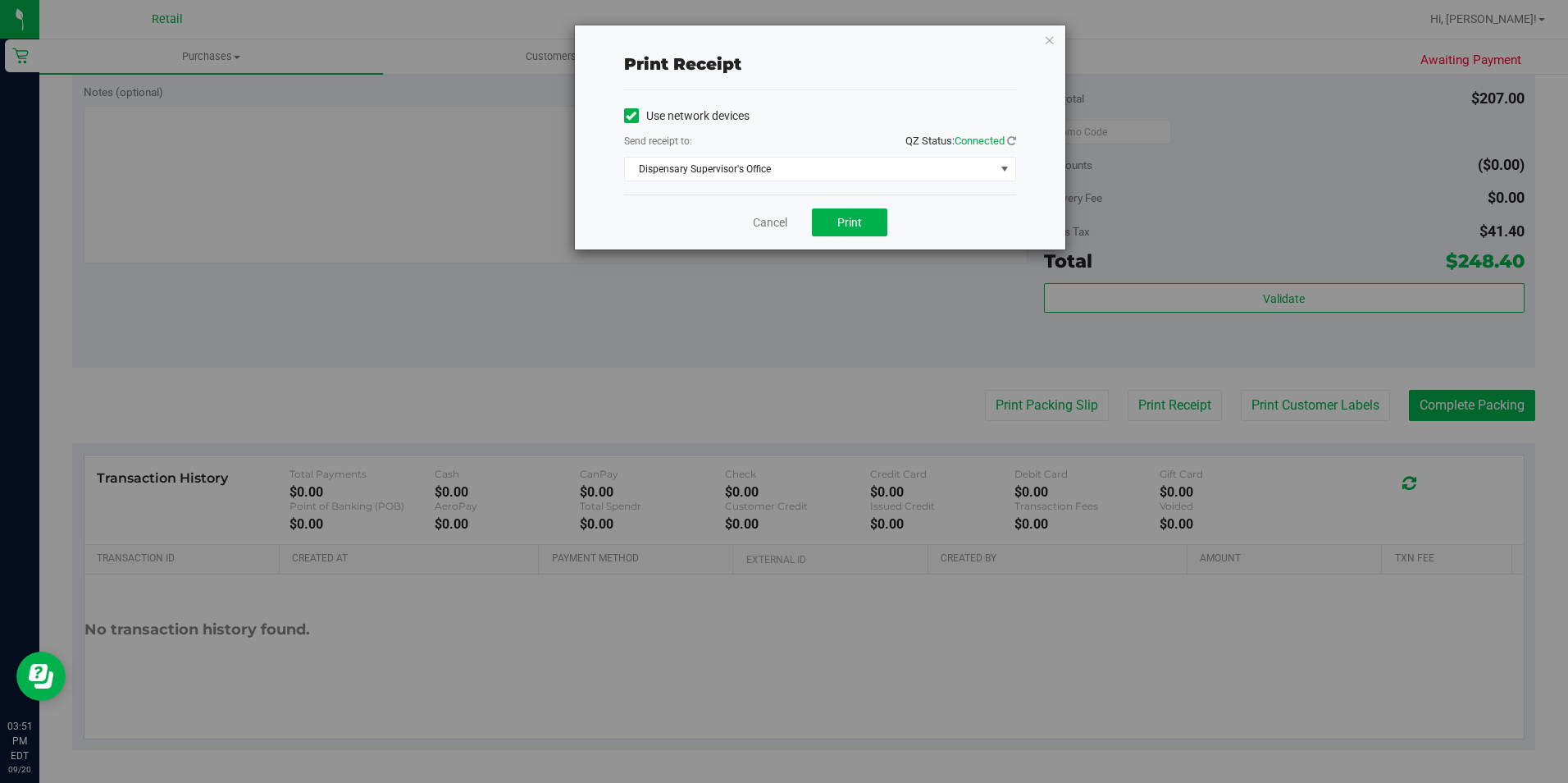
click at [632, 116] on icon at bounding box center [630, 116] width 10 height 0
click at [0, 0] on input "Use network devices" at bounding box center [0, 0] width 0 height 0
click at [940, 164] on span "Choose printer" at bounding box center [810, 169] width 370 height 23
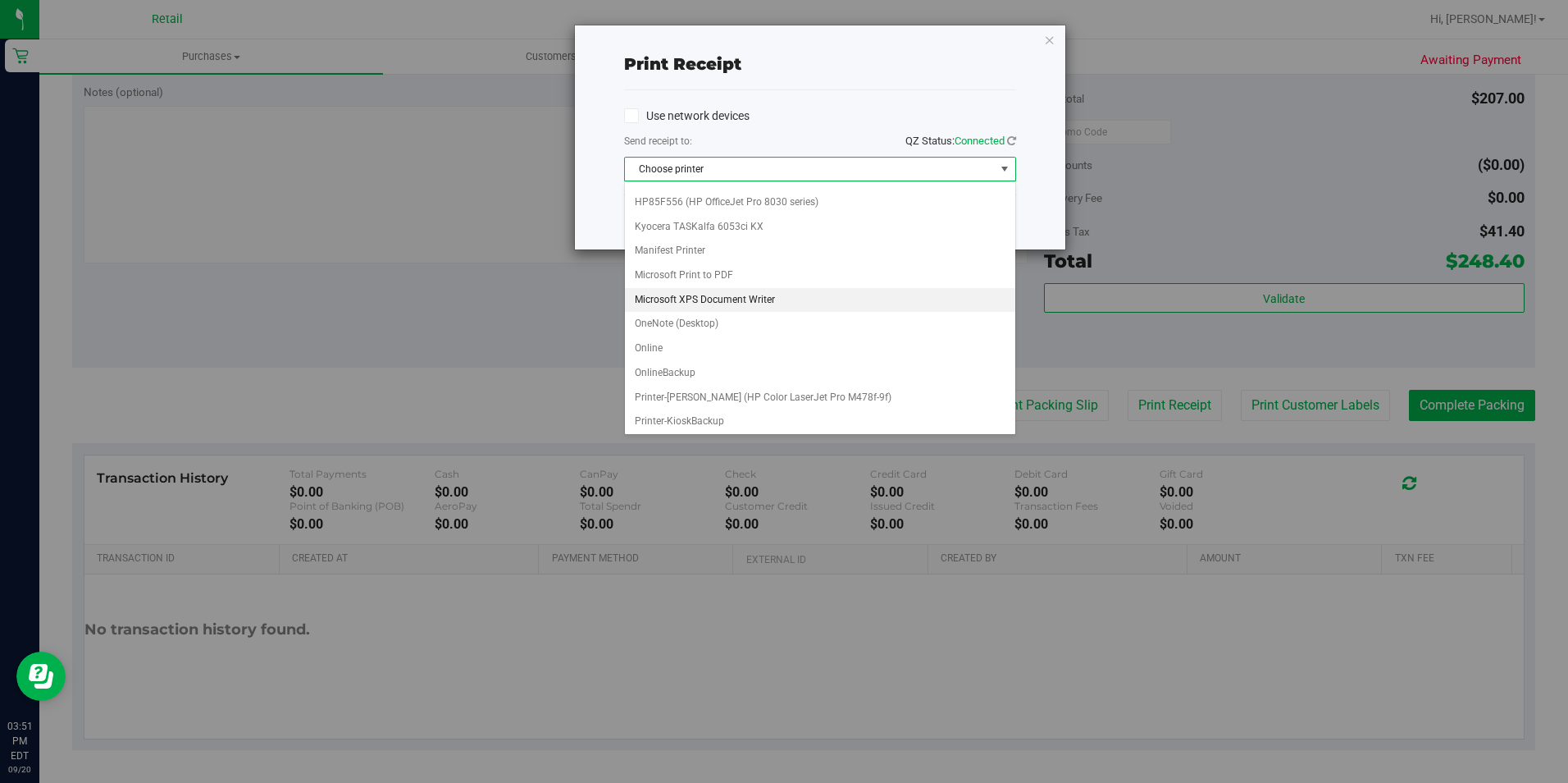
scroll to position [363, 0]
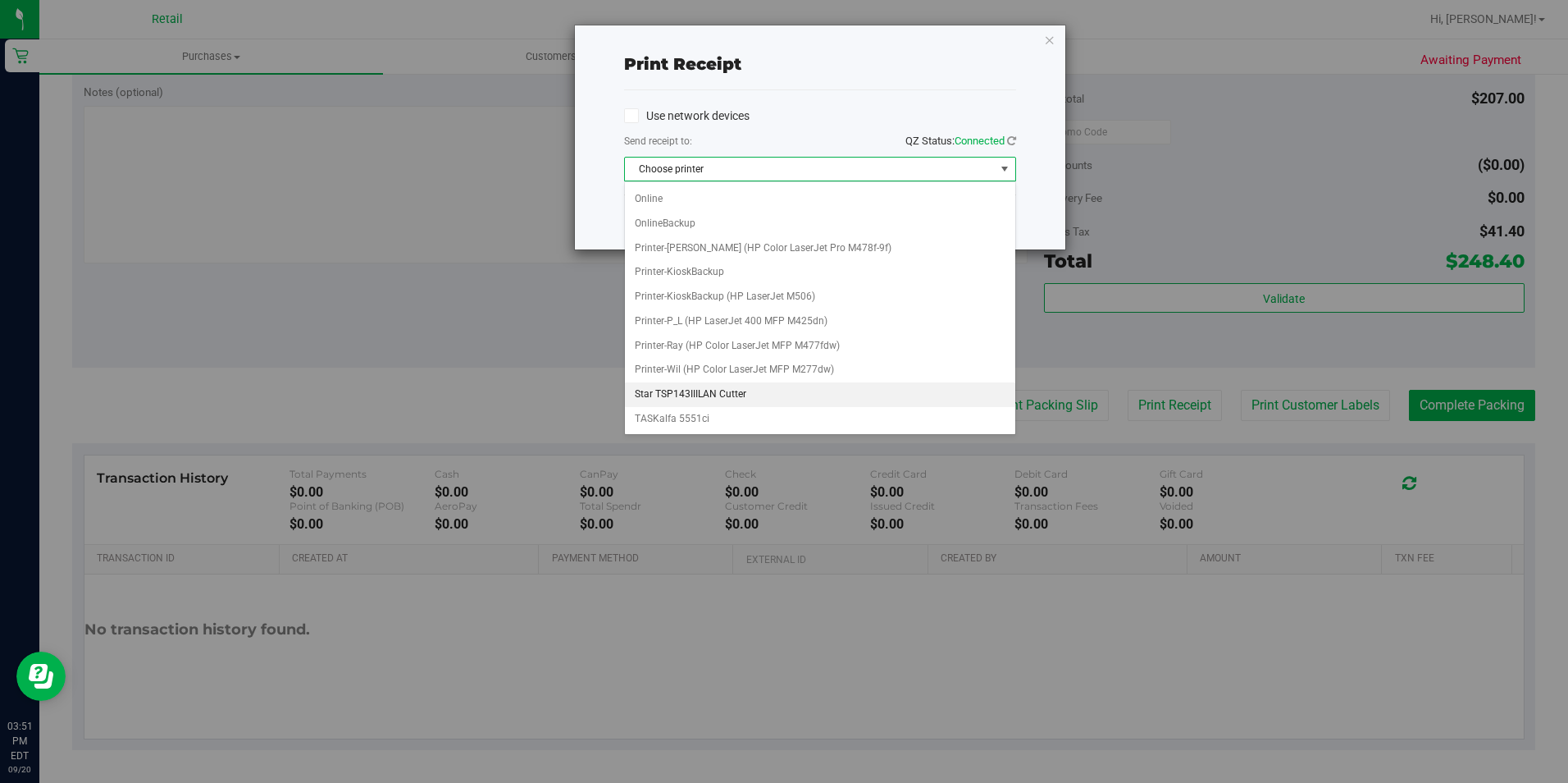
click at [744, 399] on li "Star TSP143IIILAN Cutter" at bounding box center [820, 394] width 390 height 24
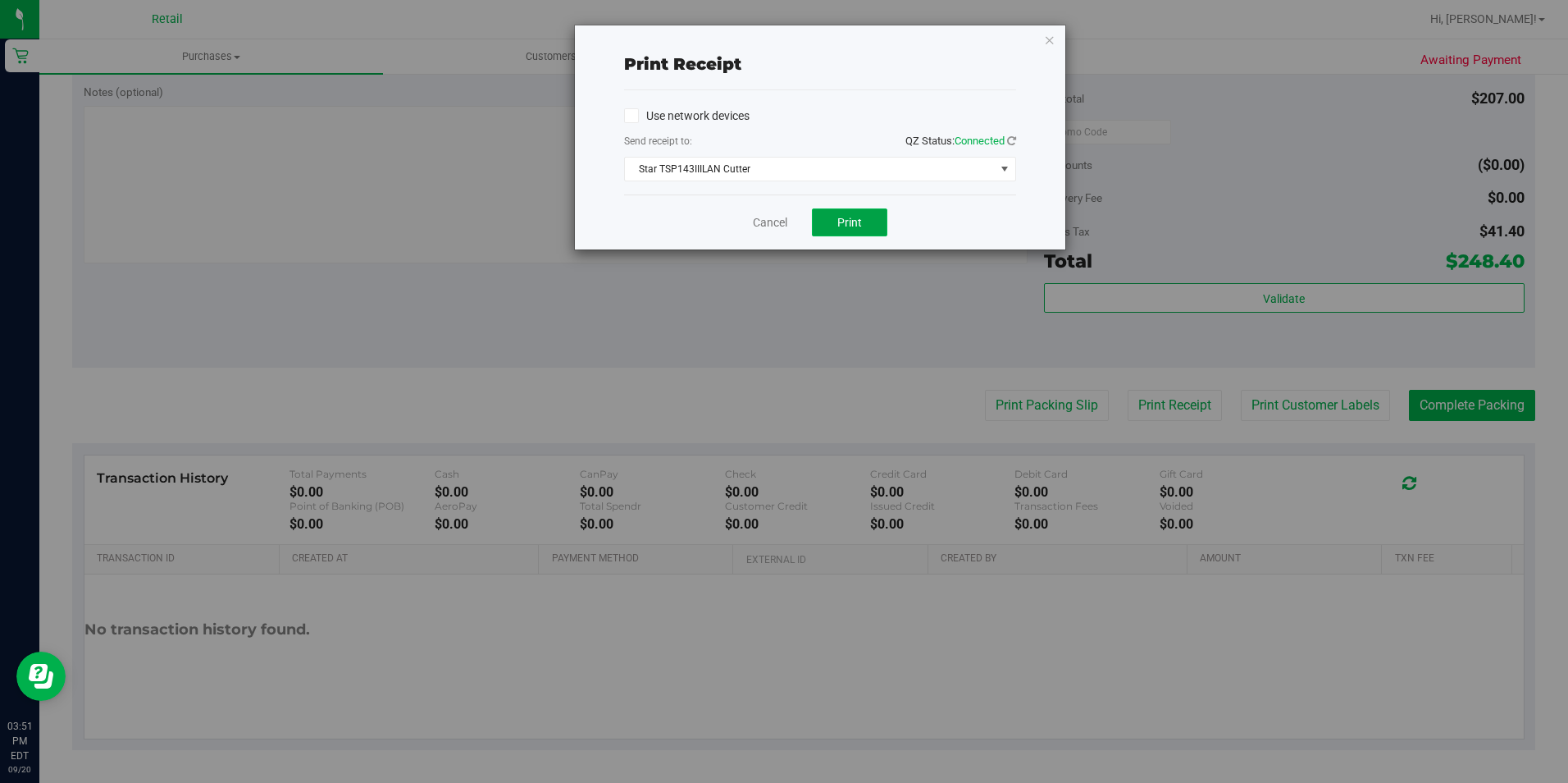
click at [840, 235] on button "Print" at bounding box center [849, 222] width 76 height 28
click at [1048, 37] on icon "button" at bounding box center [1050, 39] width 11 height 20
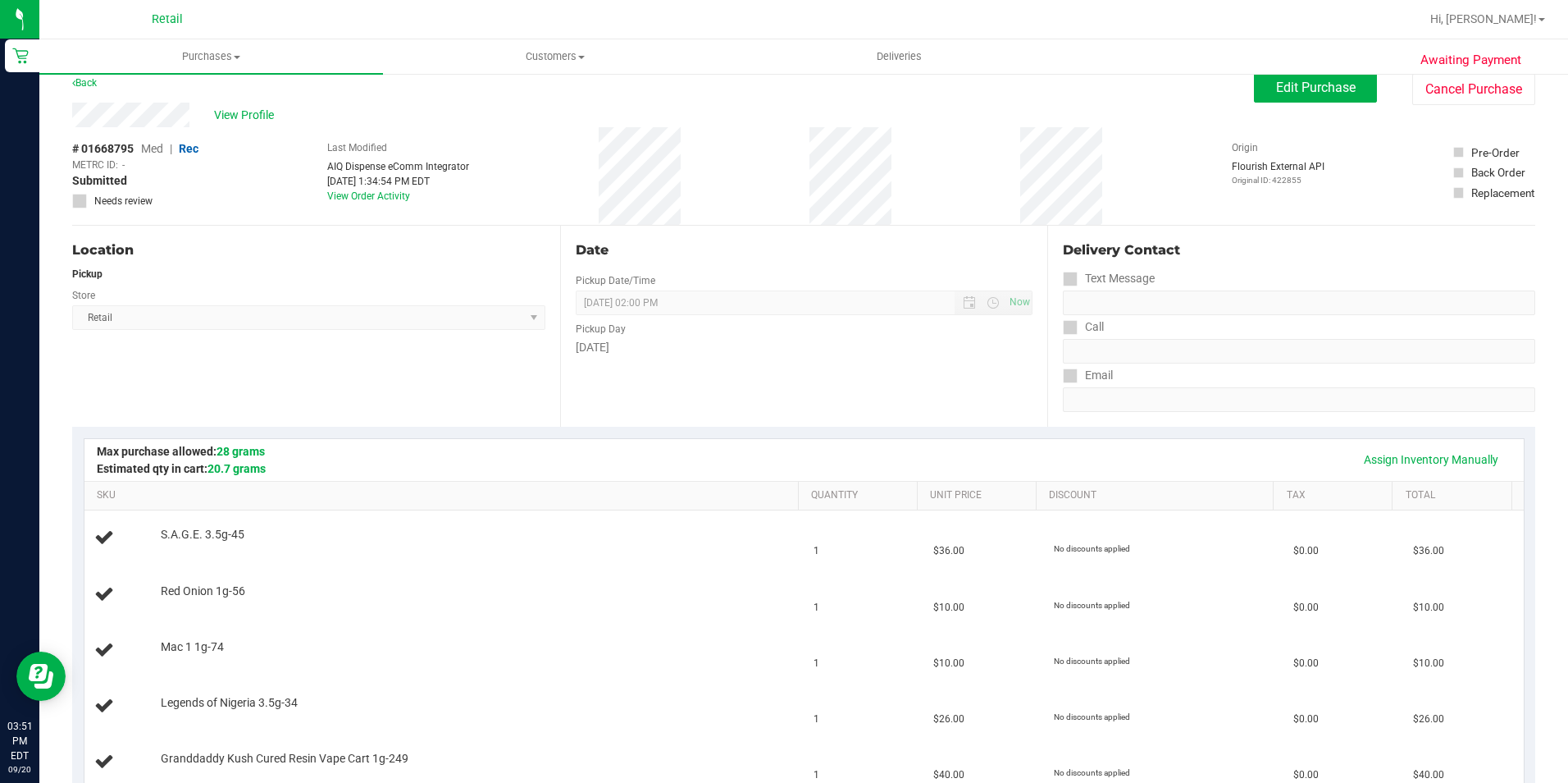
scroll to position [0, 0]
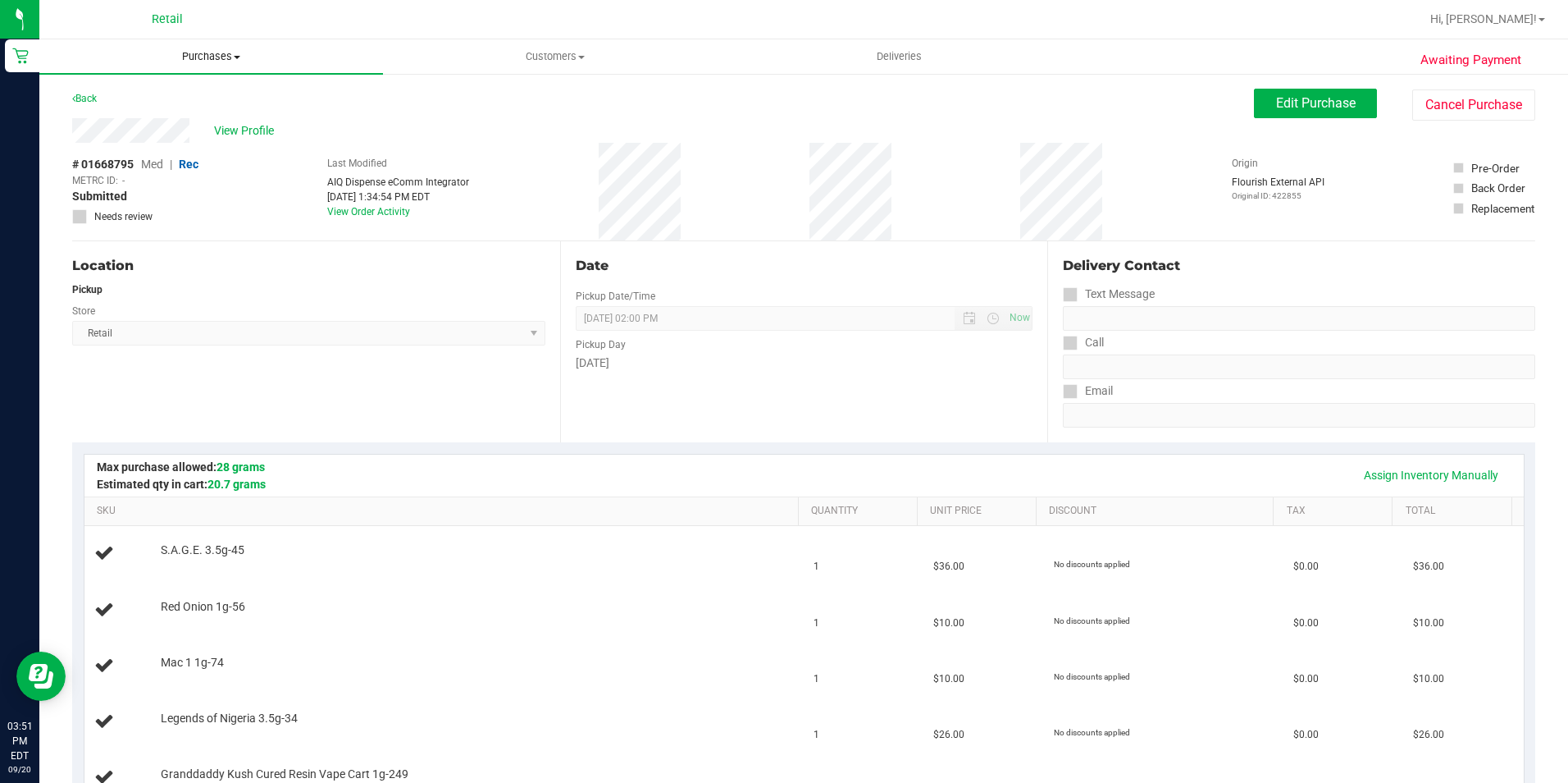
click at [222, 59] on span "Purchases" at bounding box center [211, 57] width 344 height 15
click at [165, 129] on li "All purchases" at bounding box center [211, 138] width 344 height 20
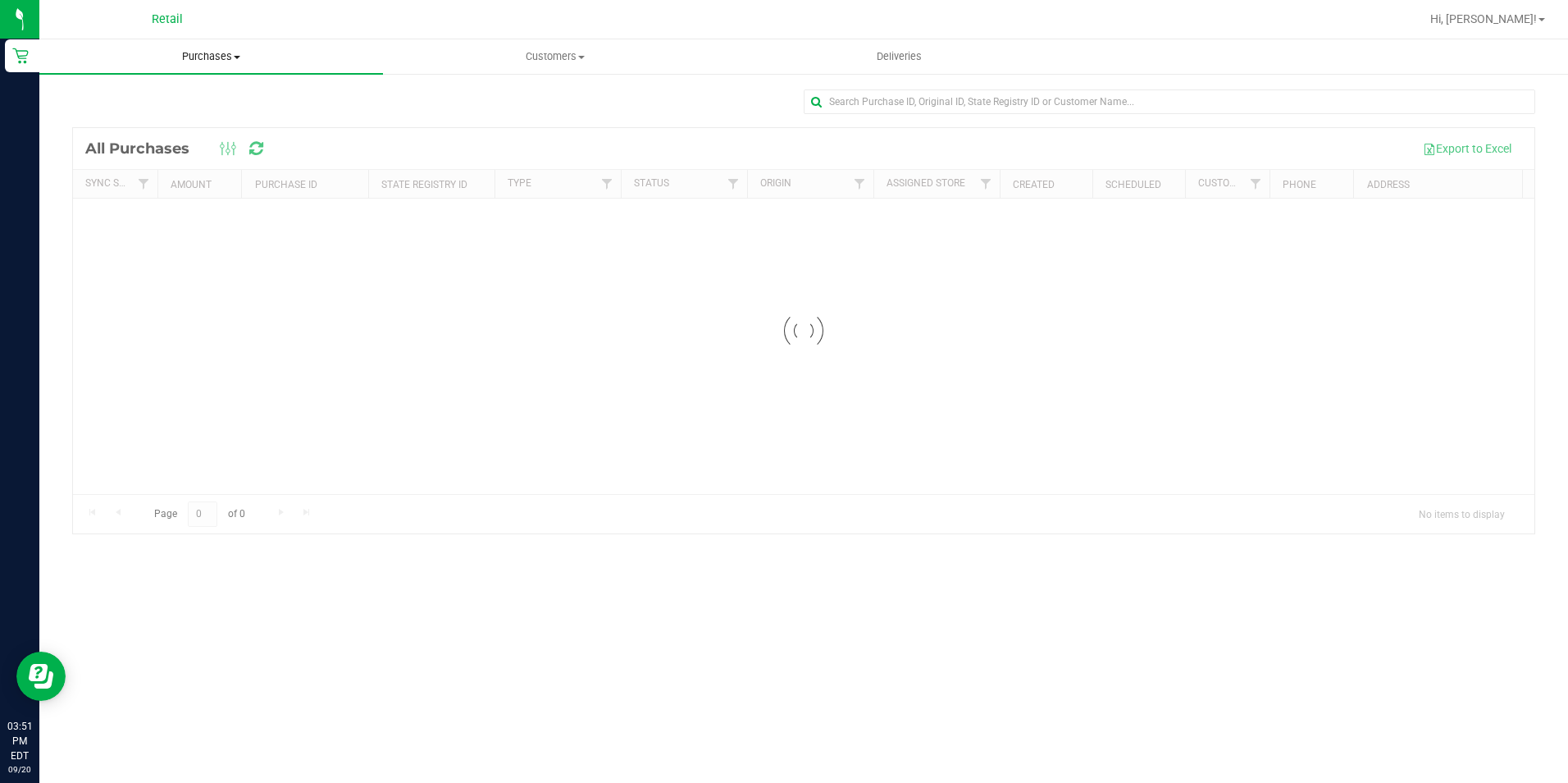
click at [199, 64] on uib-tab-heading "Purchases Summary of purchases Fulfillment All purchases" at bounding box center [211, 56] width 344 height 35
click at [134, 119] on span "Fulfillment" at bounding box center [90, 118] width 102 height 14
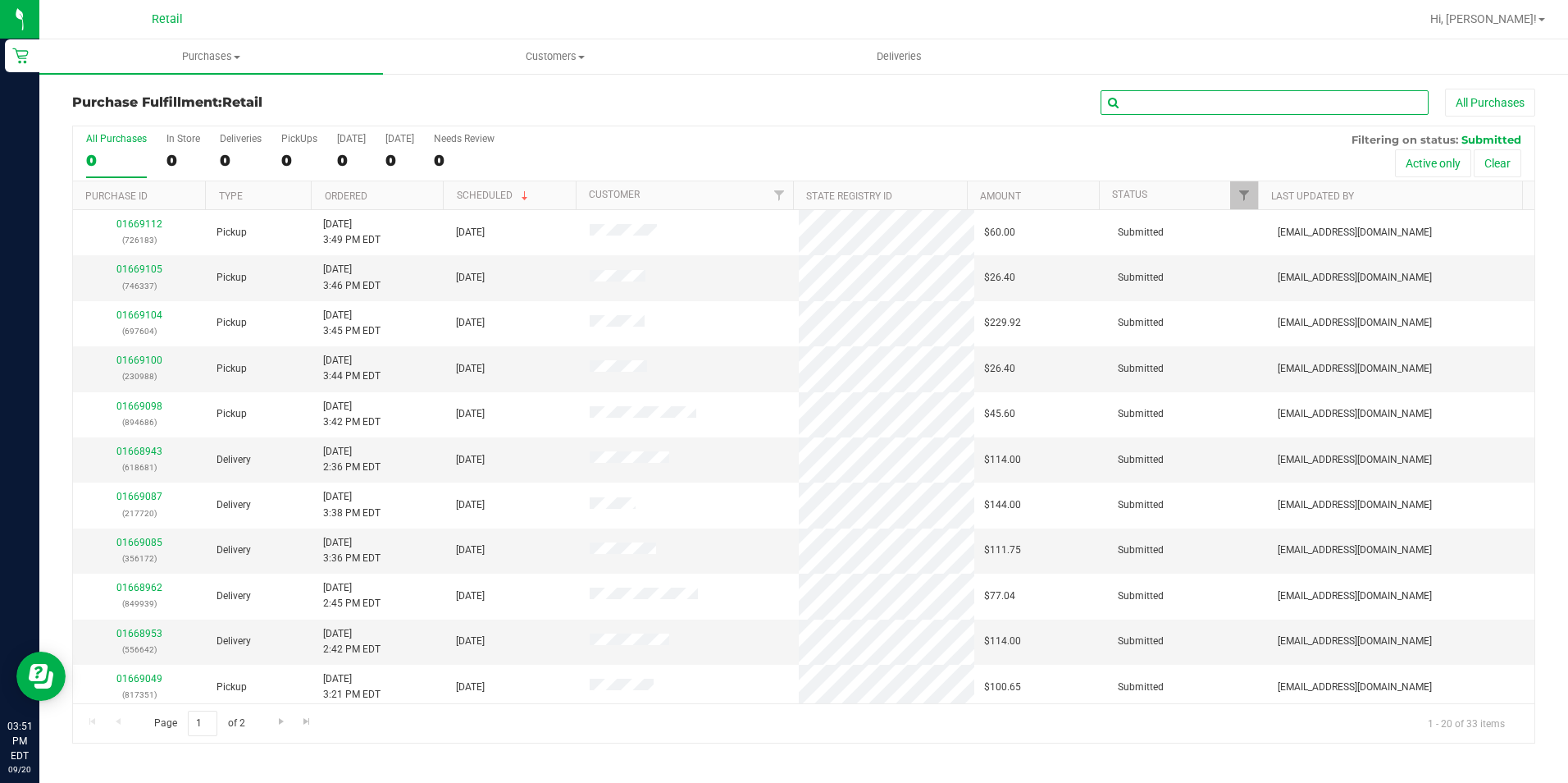
click at [1203, 100] on input "text" at bounding box center [1264, 103] width 328 height 24
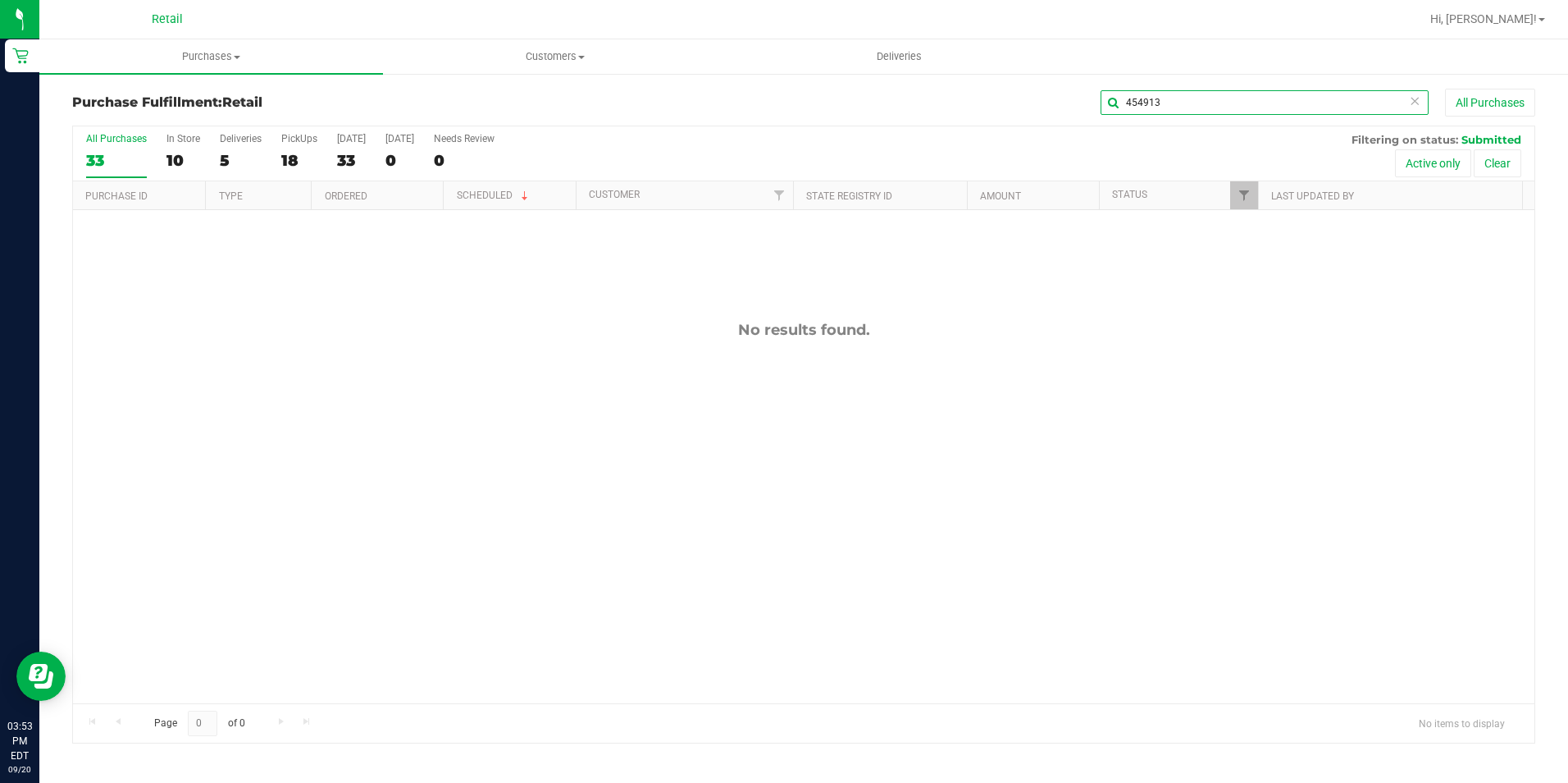
click at [1250, 101] on input "454913" at bounding box center [1264, 103] width 328 height 24
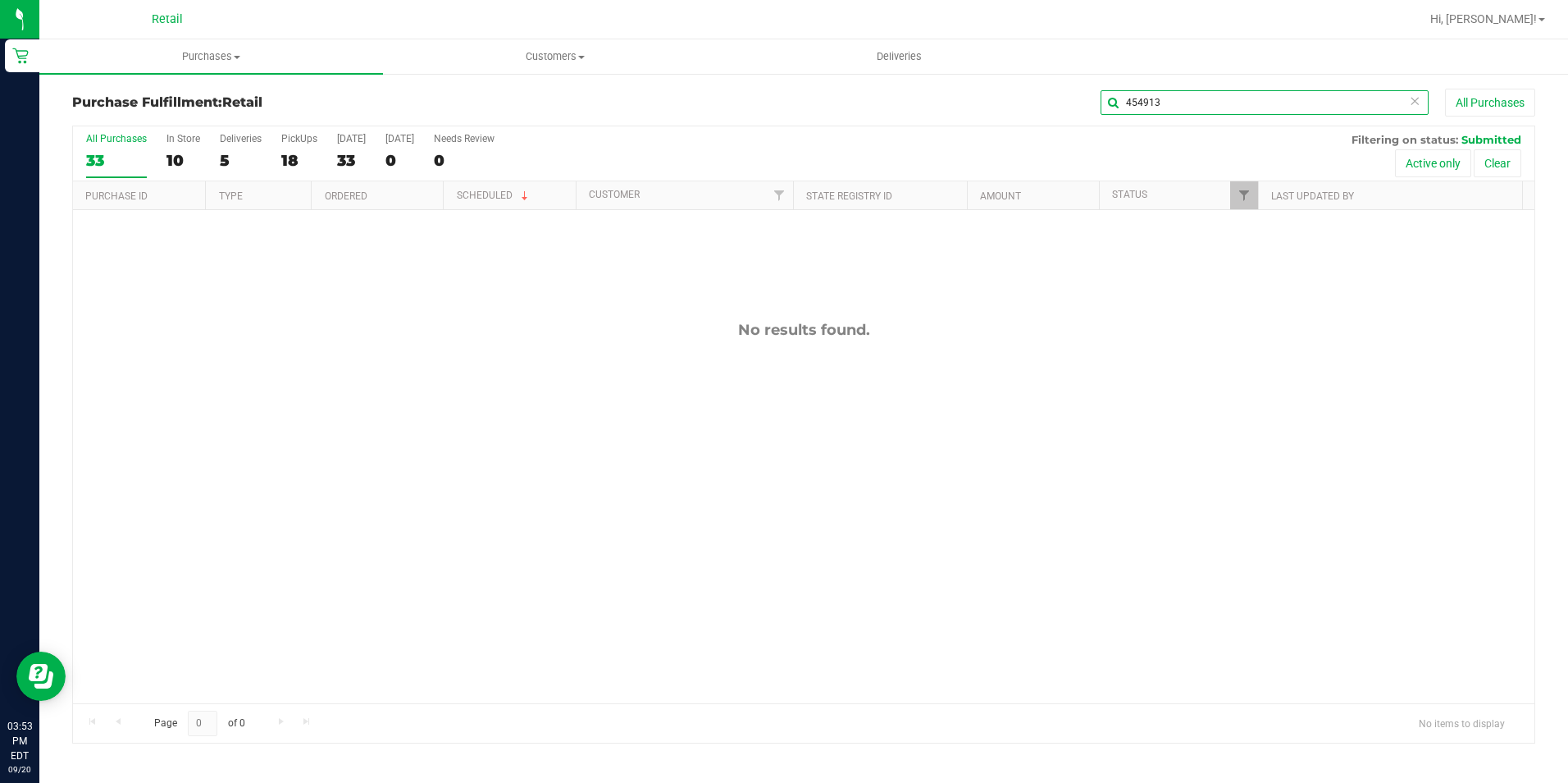
click at [1250, 101] on input "454913" at bounding box center [1264, 103] width 328 height 24
type input "449593"
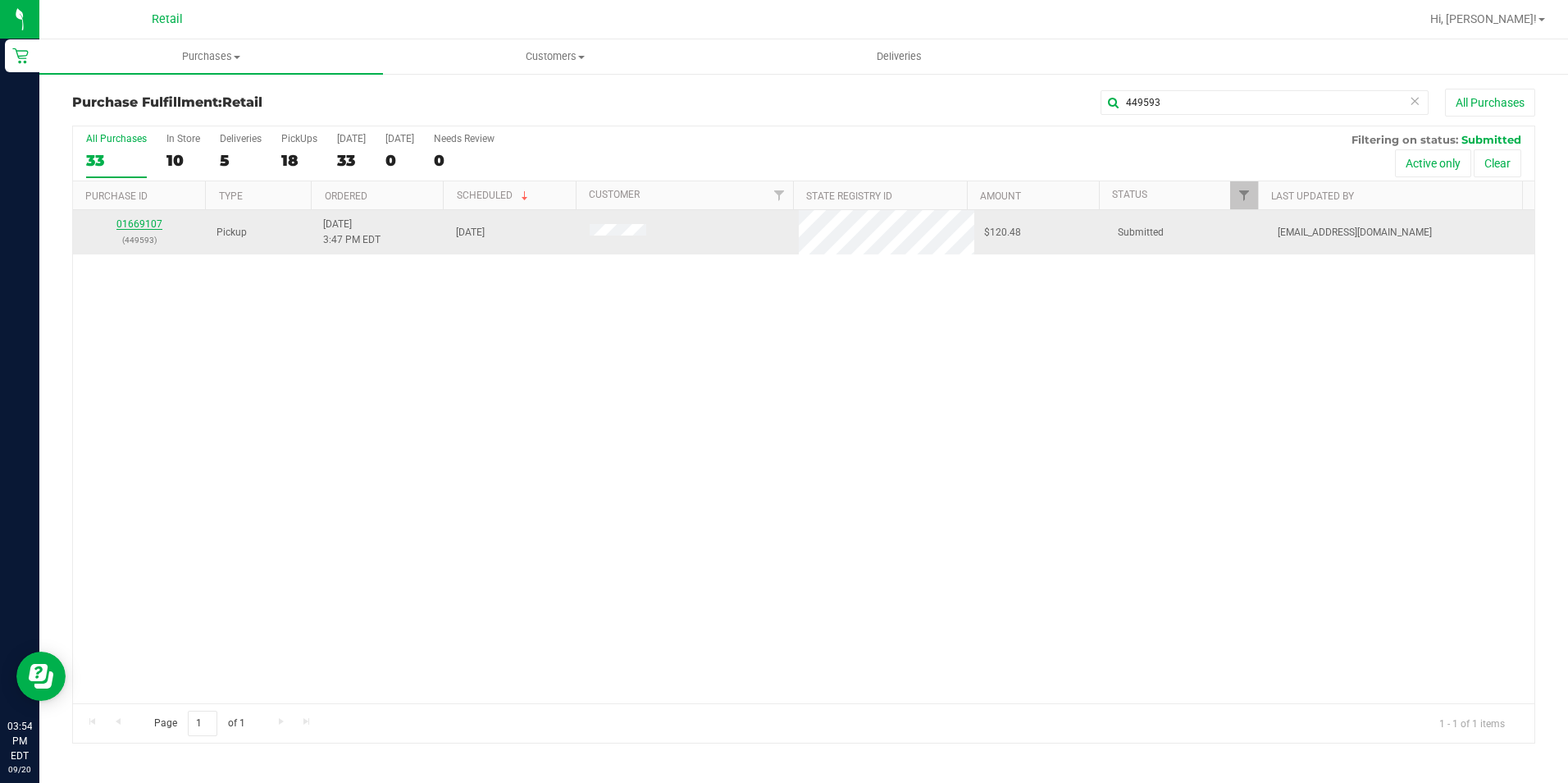
click at [131, 221] on link "01669107" at bounding box center [139, 224] width 46 height 11
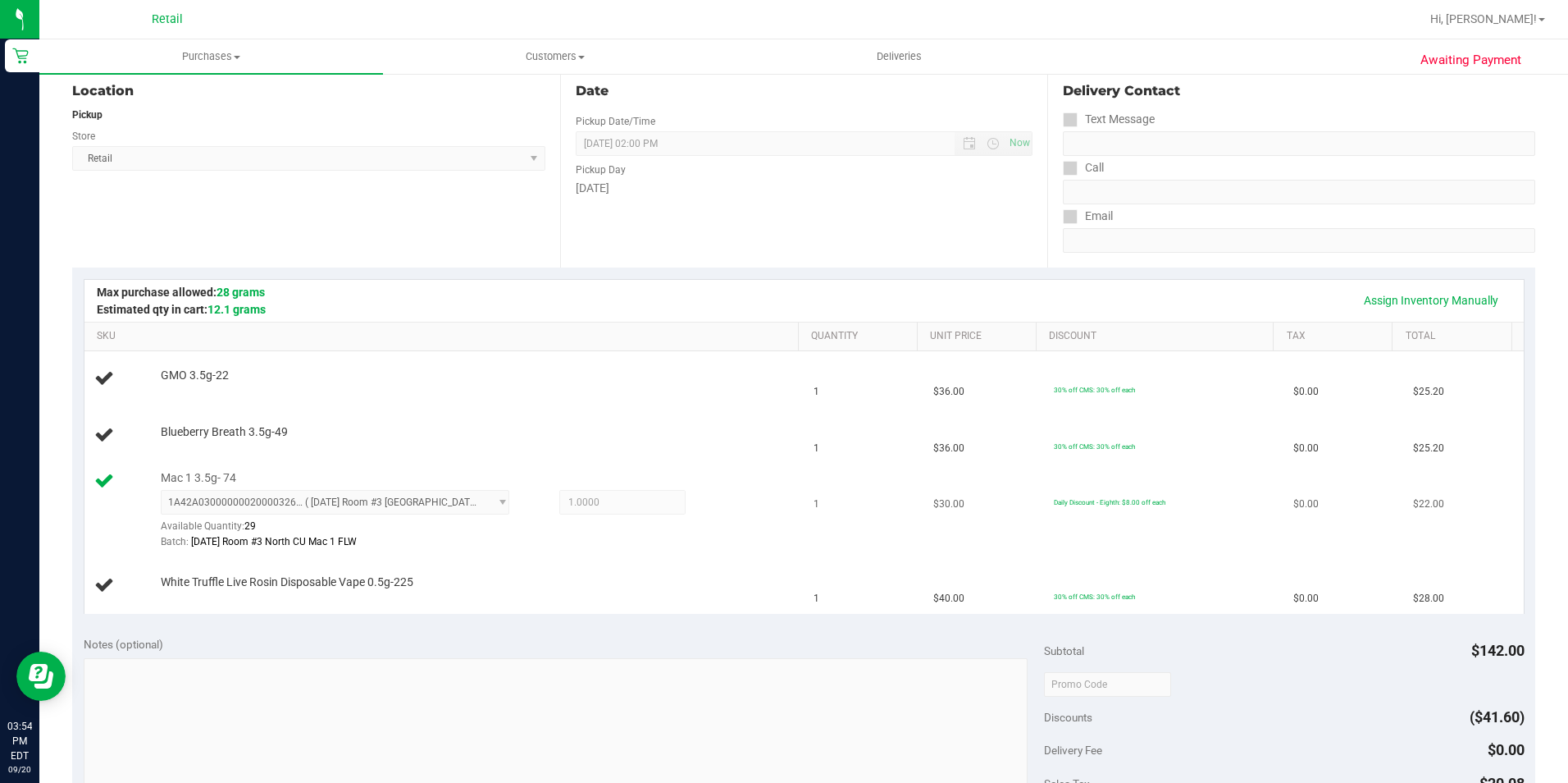
scroll to position [164, 0]
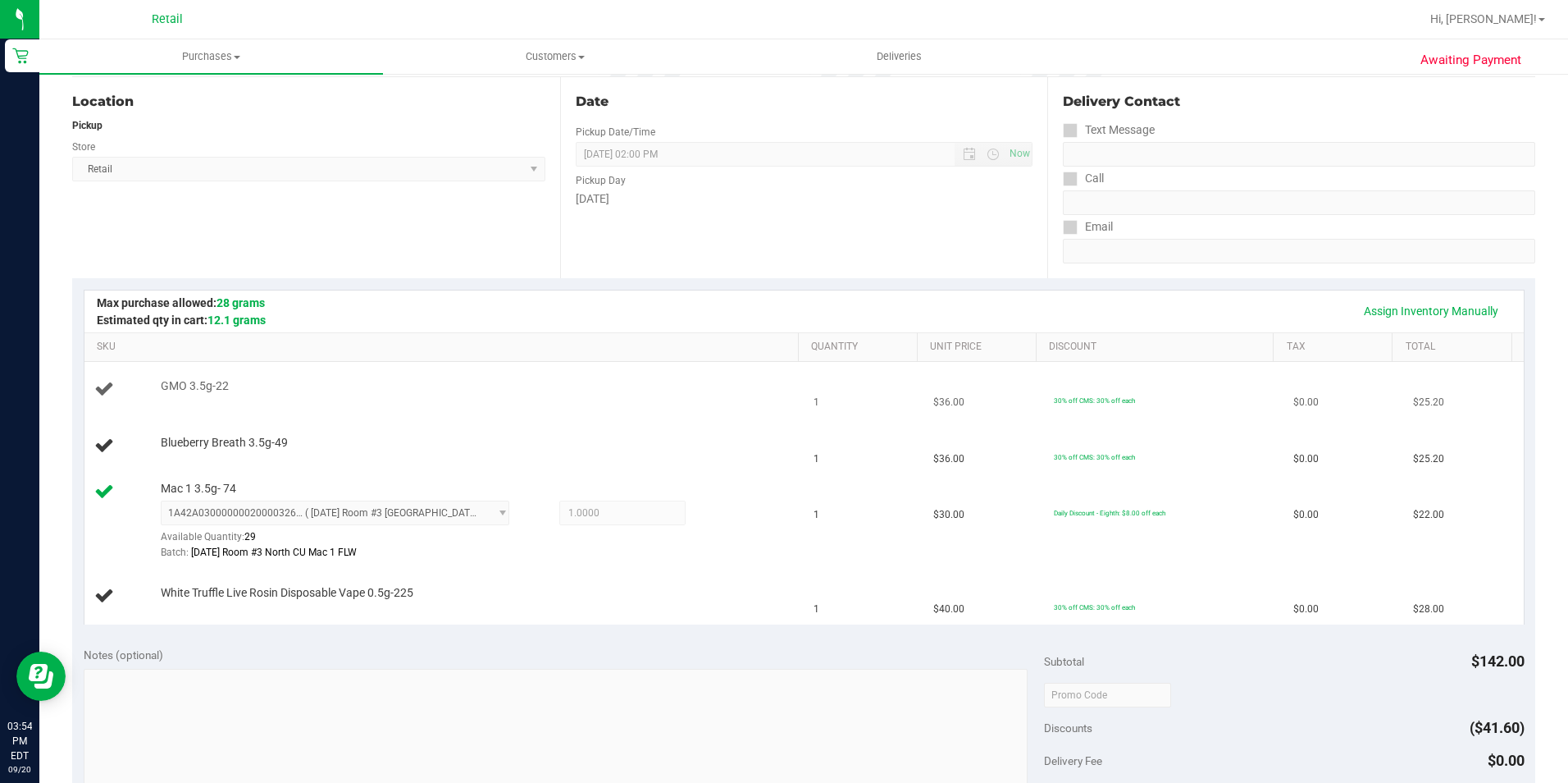
click at [219, 363] on td "GMO 3.5g-22" at bounding box center [444, 390] width 720 height 56
click at [638, 365] on td "GMO 3.5g-22" at bounding box center [444, 390] width 720 height 56
click at [599, 386] on div "GMO 3.5g-22" at bounding box center [471, 387] width 638 height 17
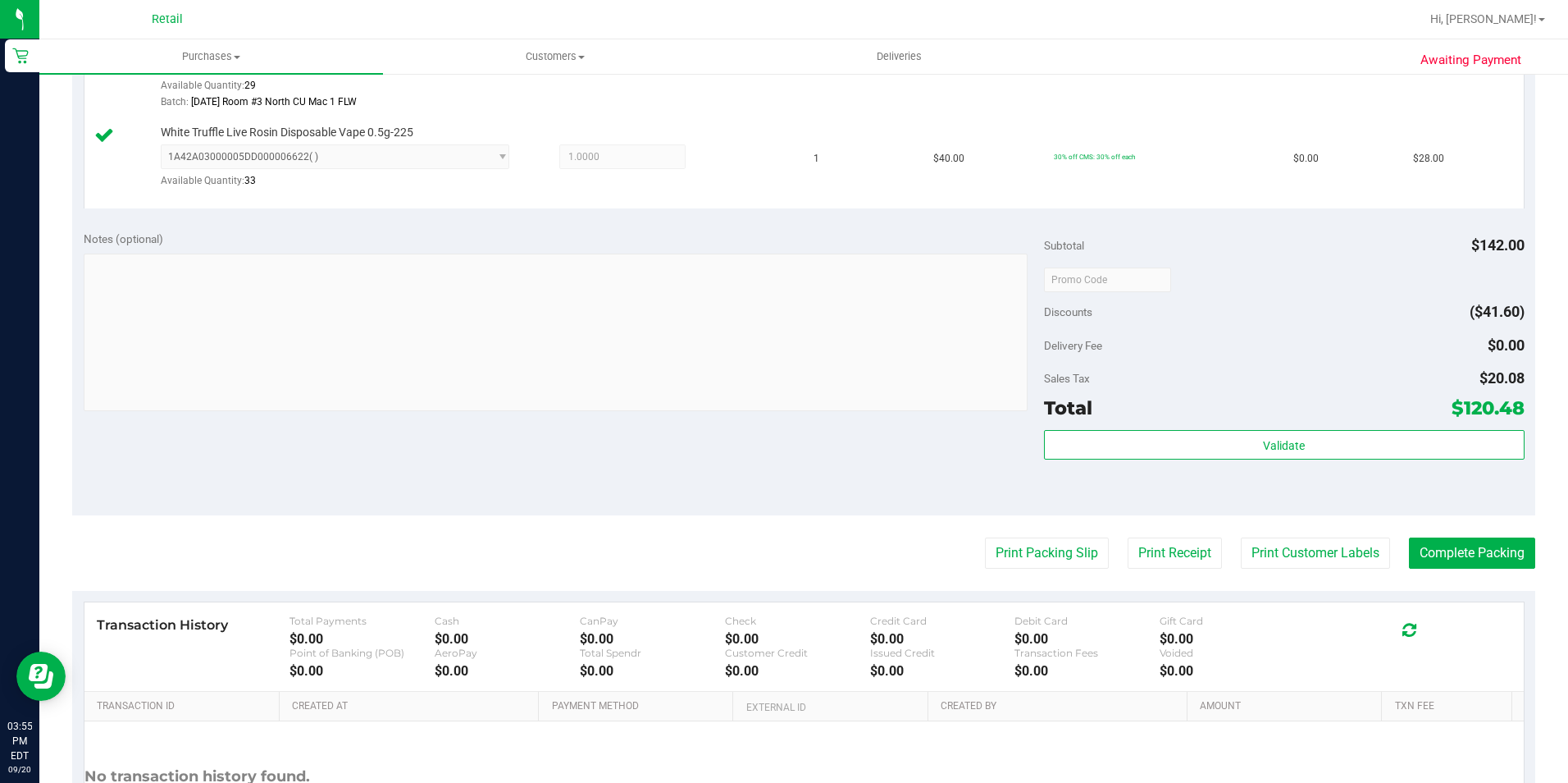
scroll to position [833, 0]
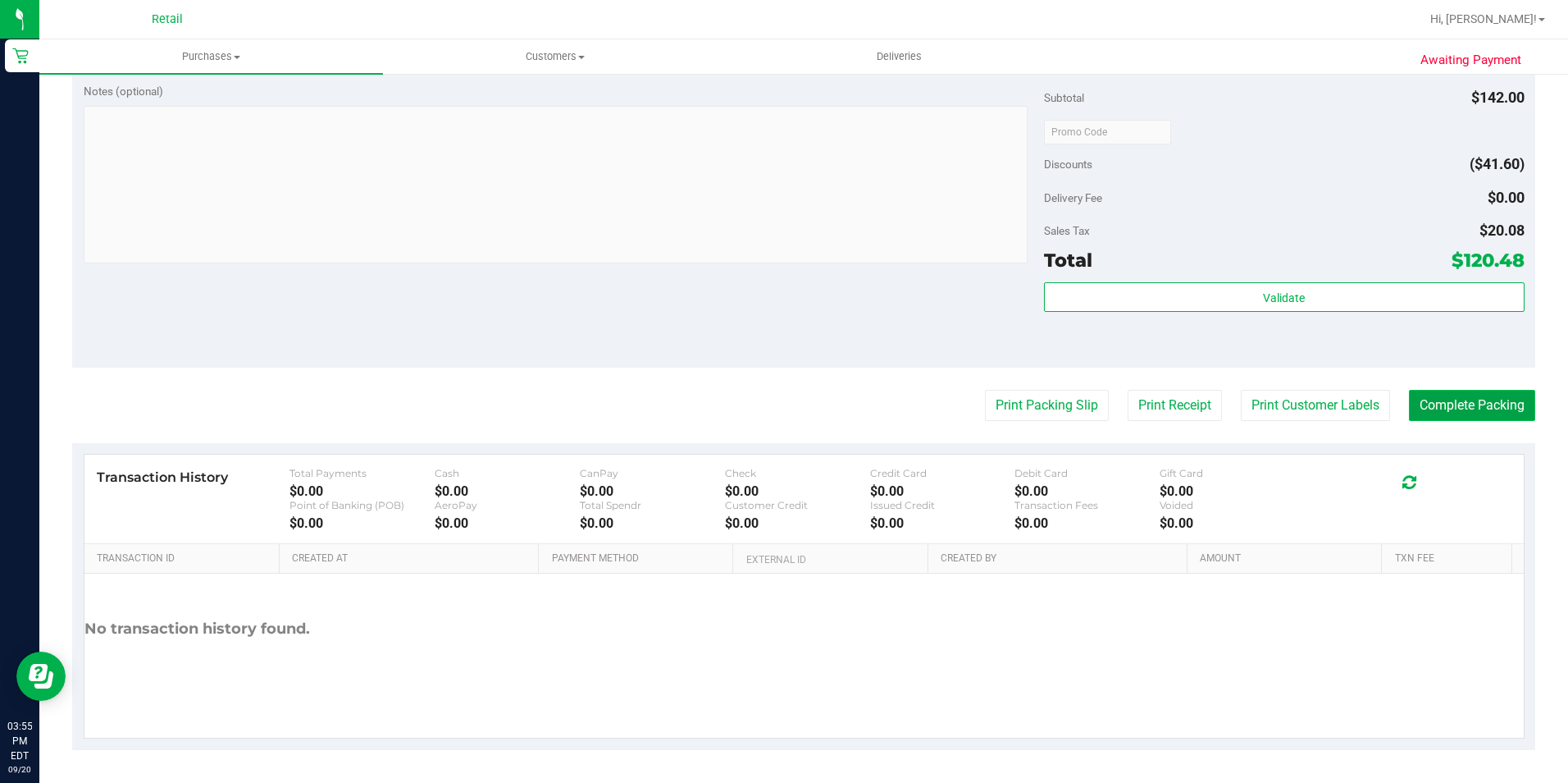
click at [1460, 420] on button "Complete Packing" at bounding box center [1471, 405] width 126 height 31
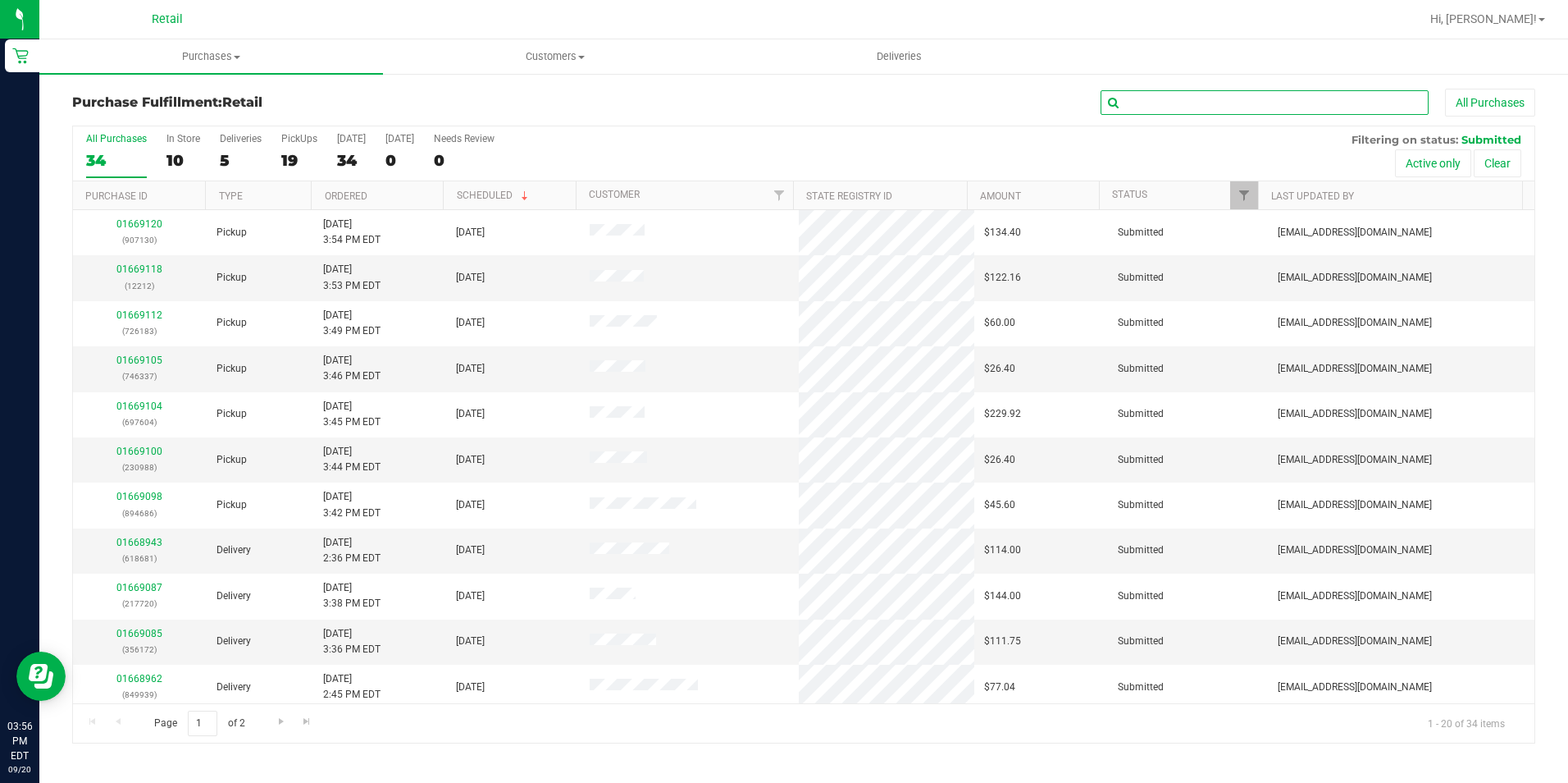
click at [1307, 107] on input "text" at bounding box center [1264, 103] width 328 height 24
type input "746337"
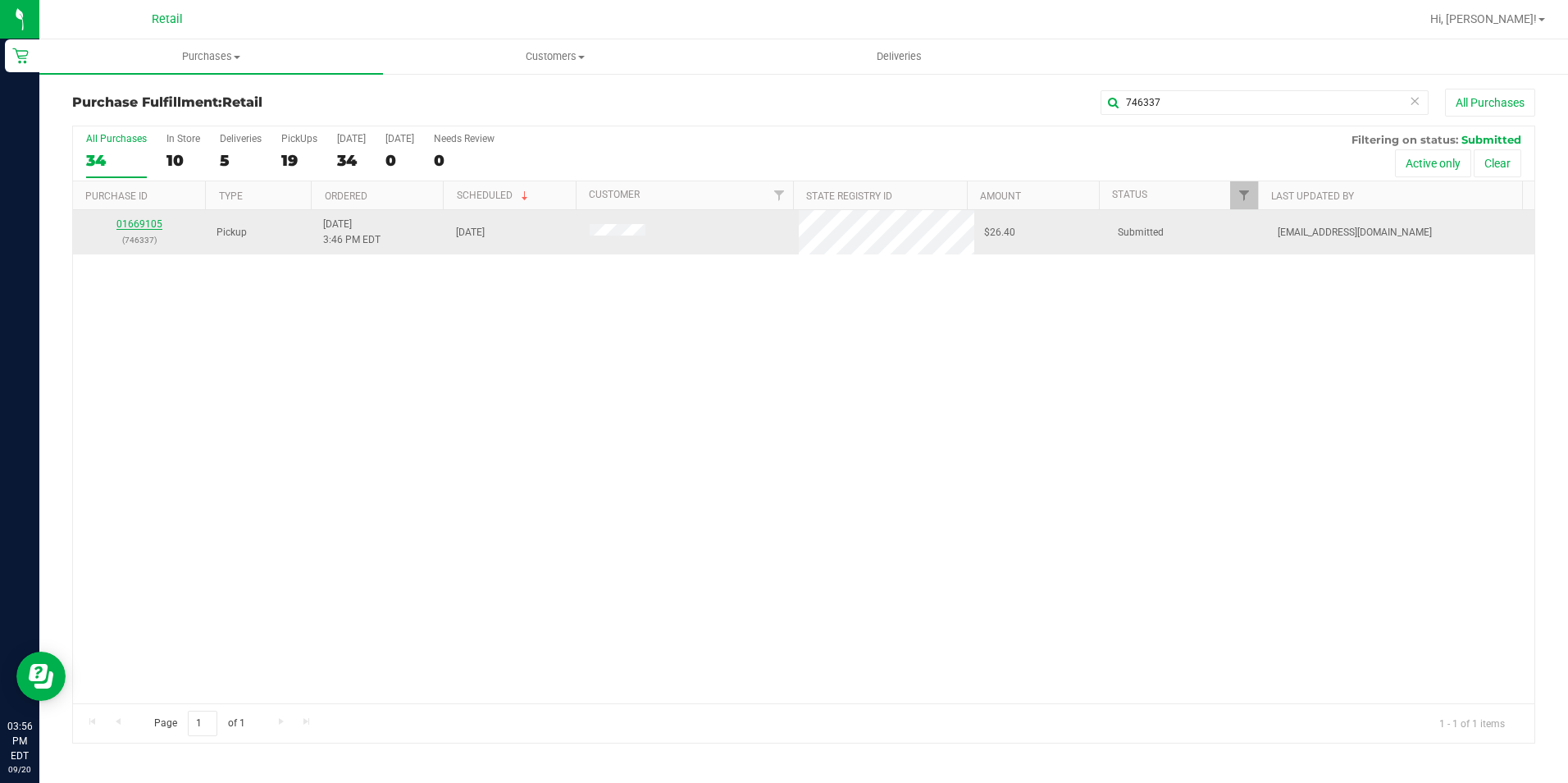
click at [133, 226] on link "01669105" at bounding box center [139, 224] width 46 height 11
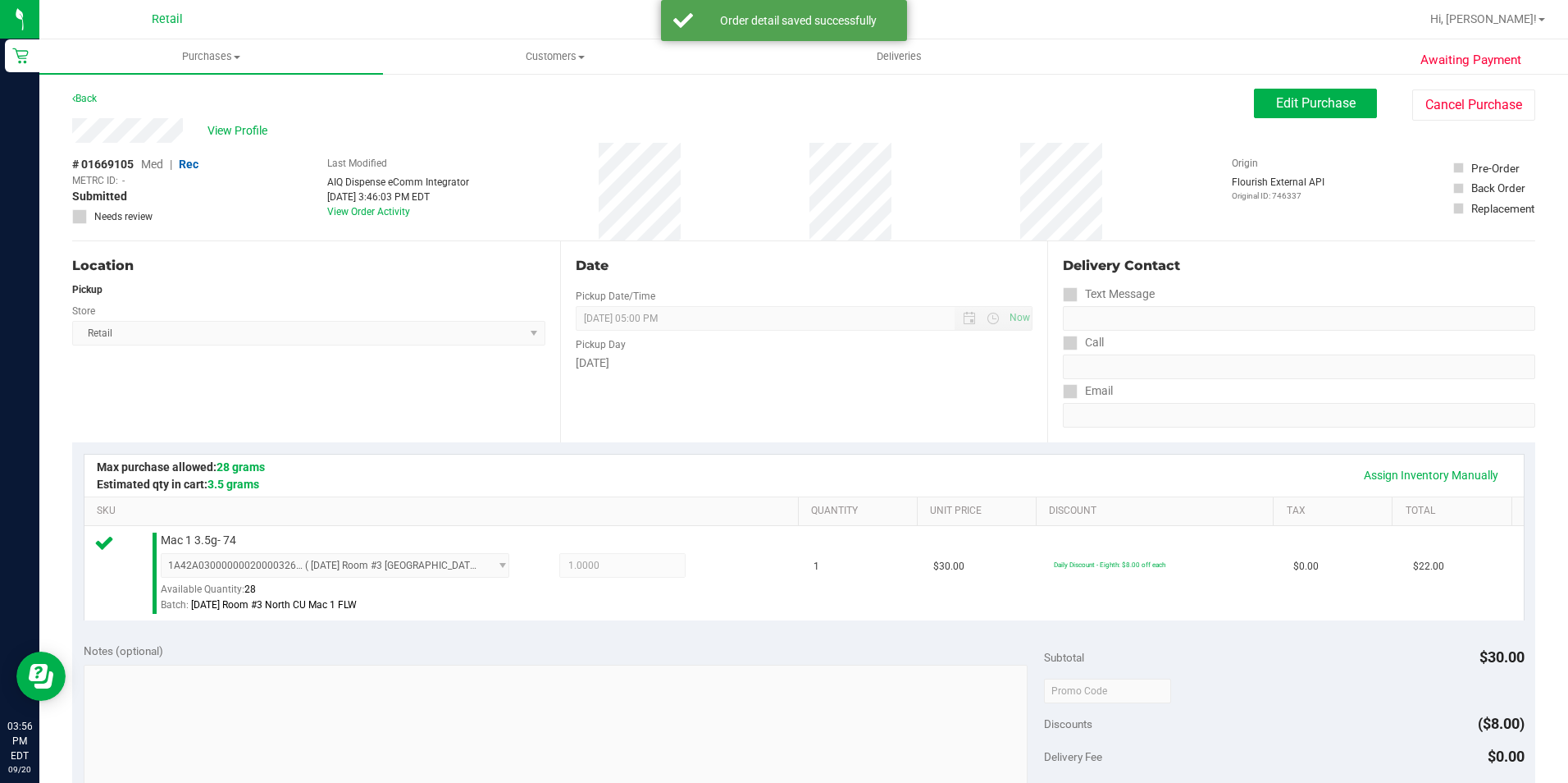
scroll to position [559, 0]
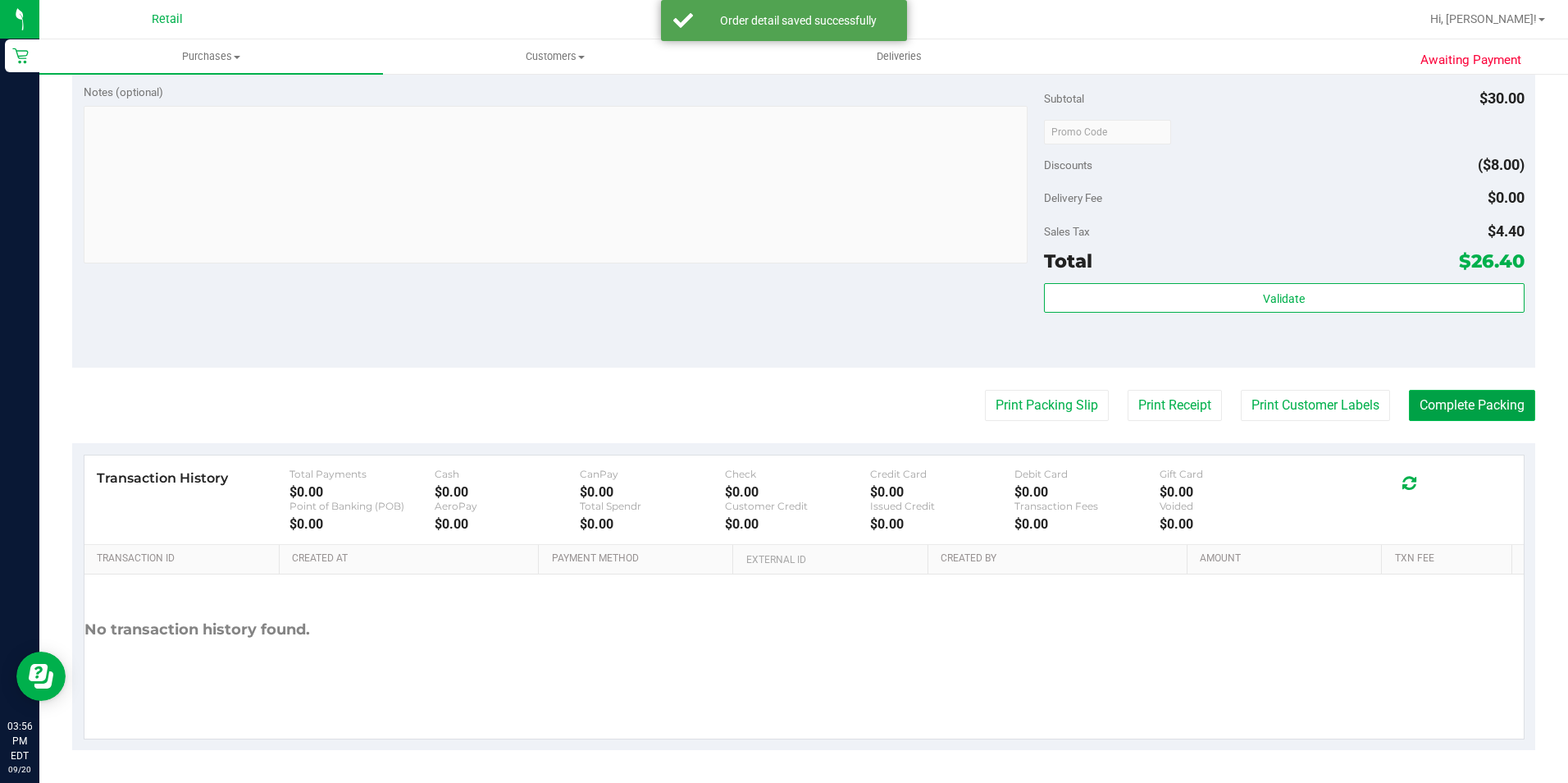
click at [1478, 393] on button "Complete Packing" at bounding box center [1471, 405] width 126 height 31
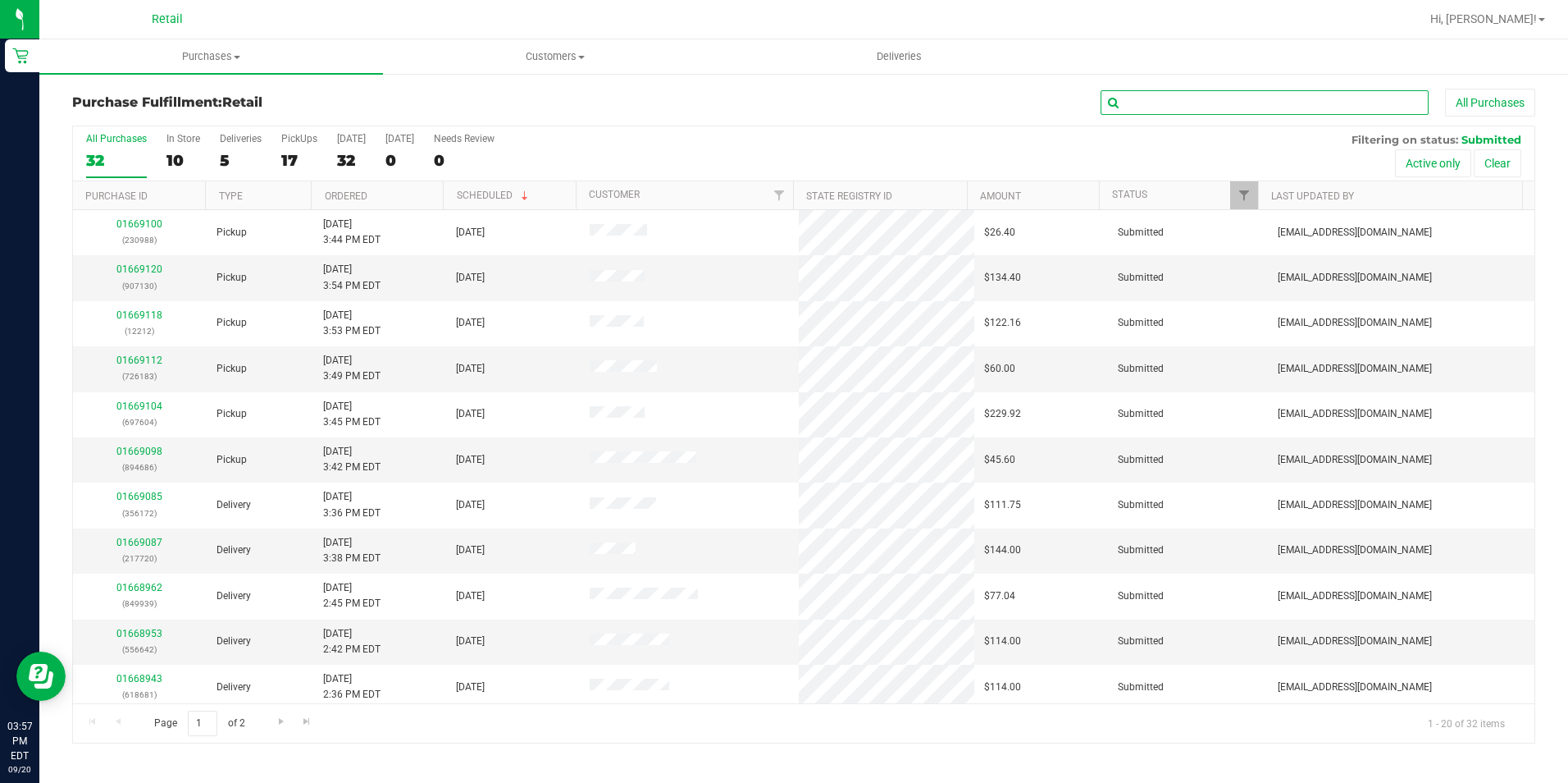
click at [1131, 101] on input "text" at bounding box center [1264, 103] width 328 height 24
click at [1175, 108] on input "text" at bounding box center [1264, 103] width 328 height 24
type input "176871"
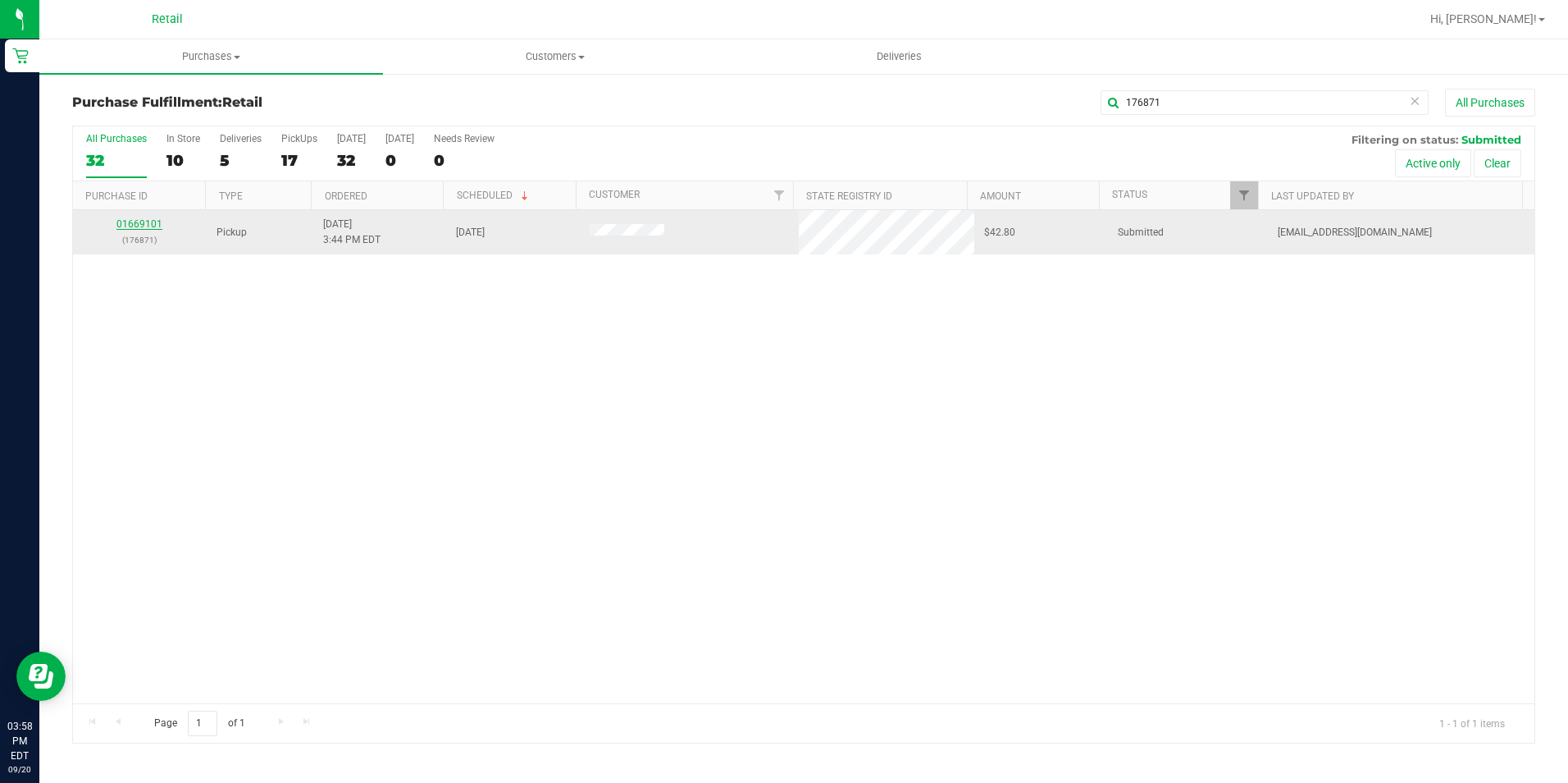
click at [145, 221] on link "01669101" at bounding box center [139, 224] width 46 height 11
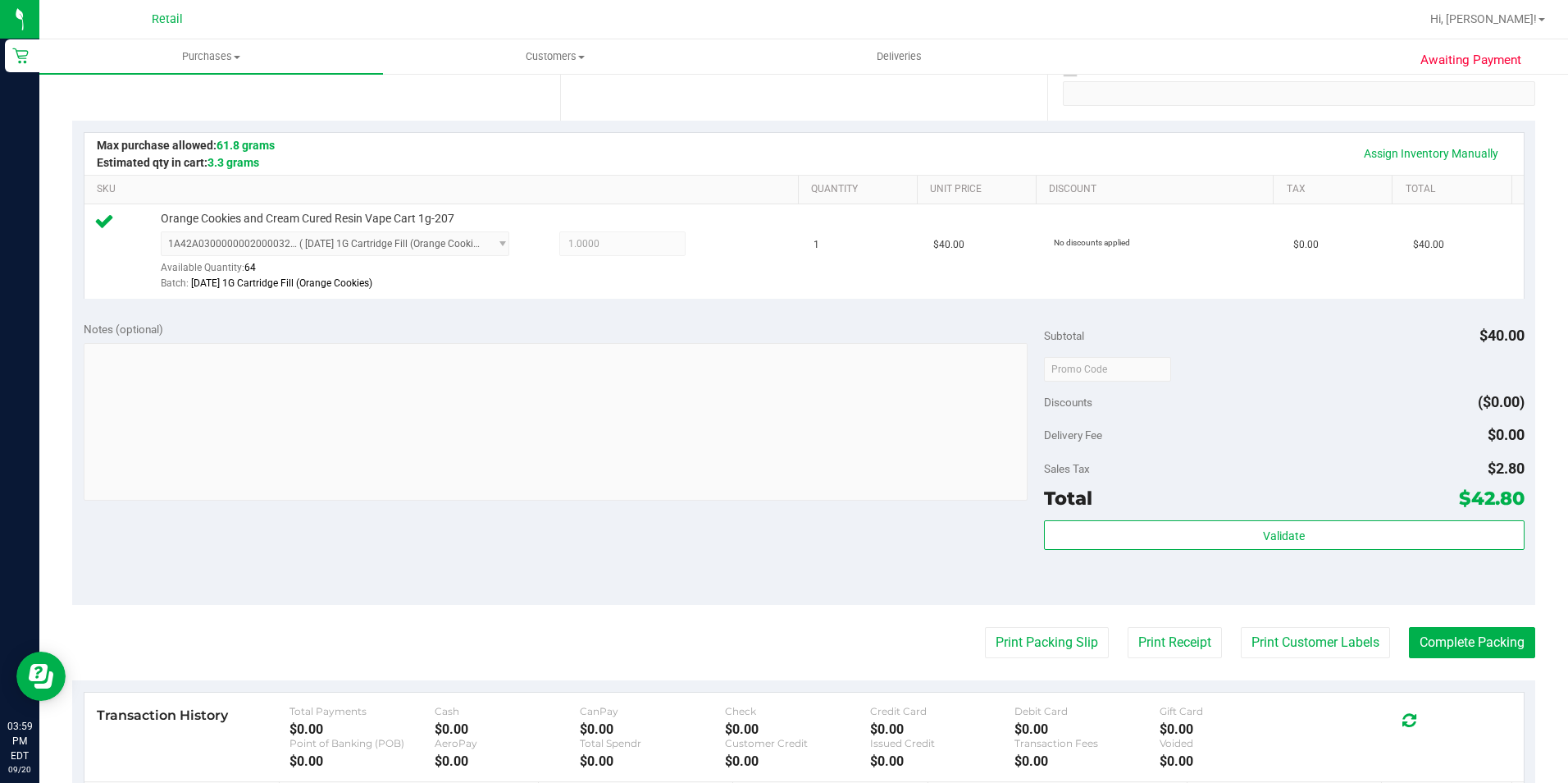
scroll to position [328, 0]
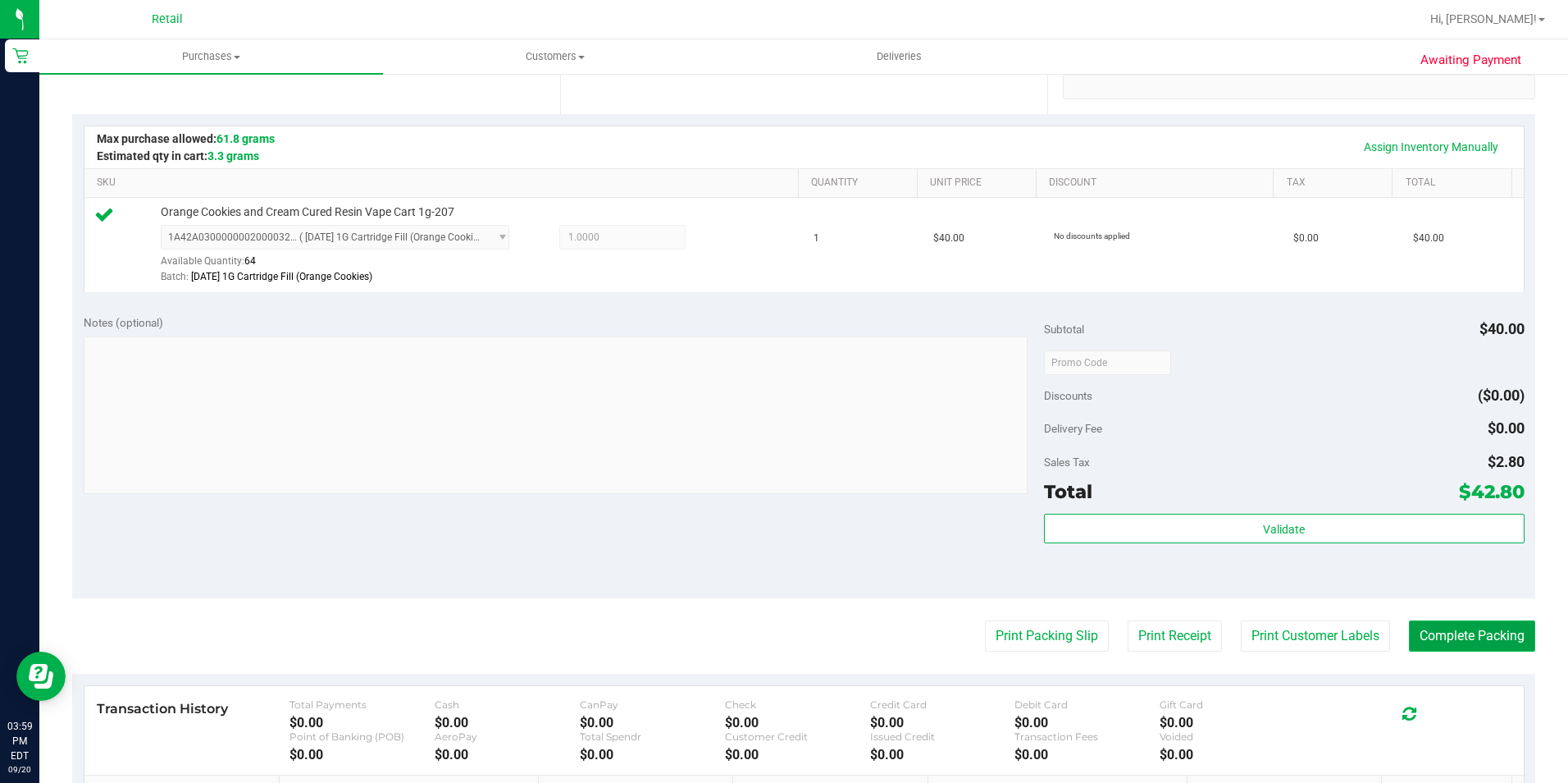
click at [1448, 624] on button "Complete Packing" at bounding box center [1471, 635] width 126 height 31
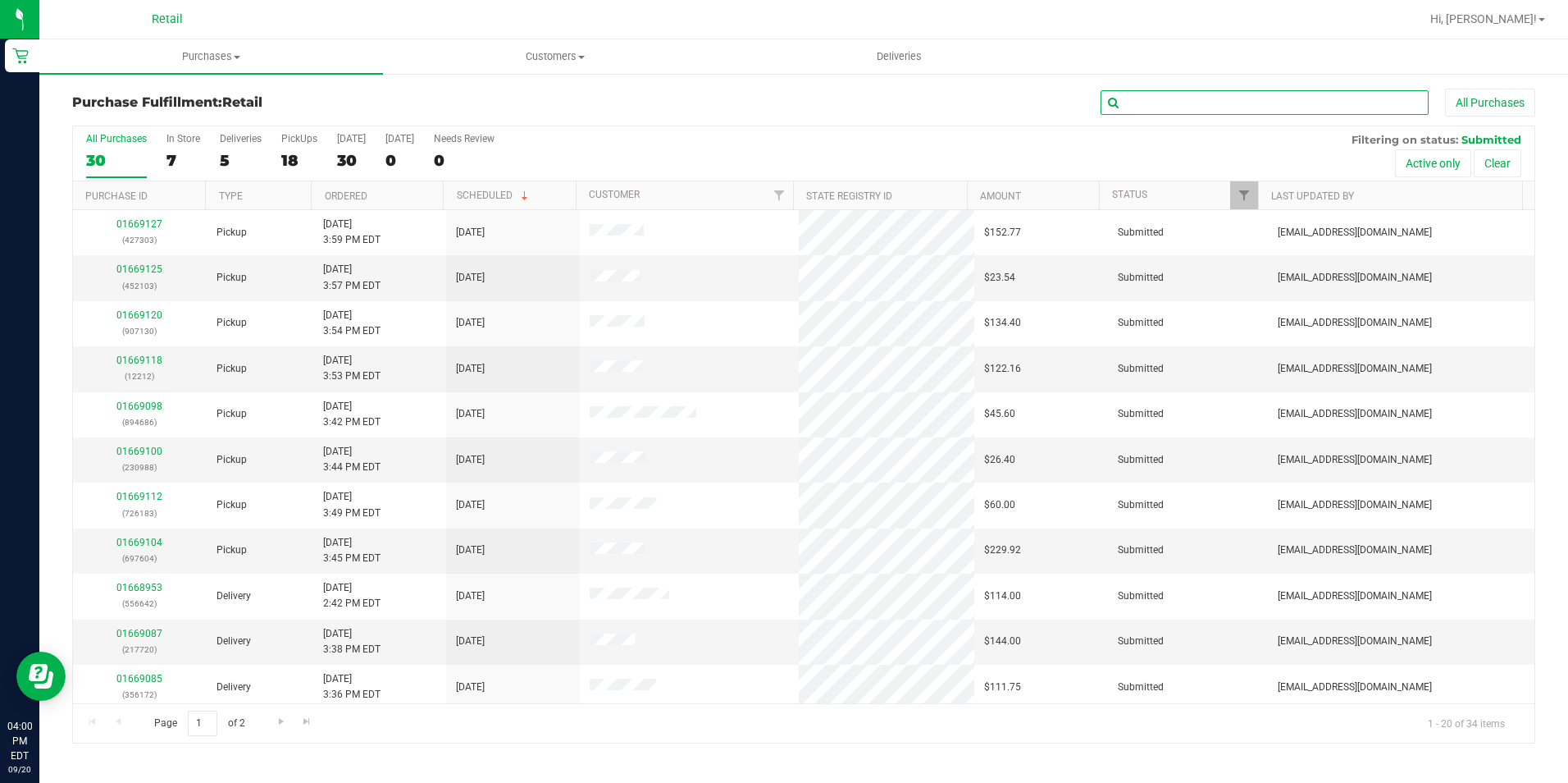
click at [1121, 98] on input "text" at bounding box center [1264, 103] width 328 height 24
type input "230988"
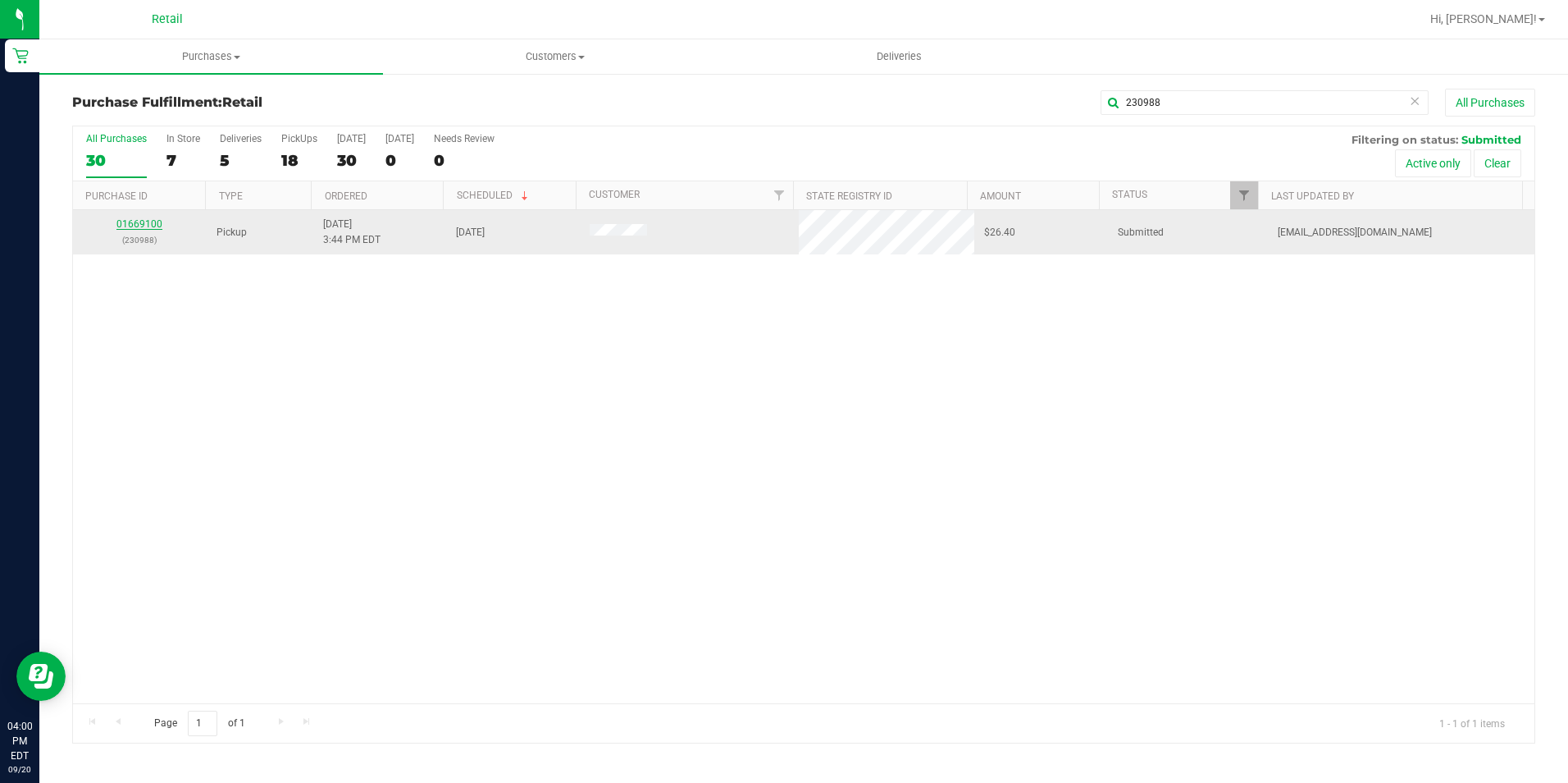
click at [137, 228] on link "01669100" at bounding box center [139, 224] width 46 height 11
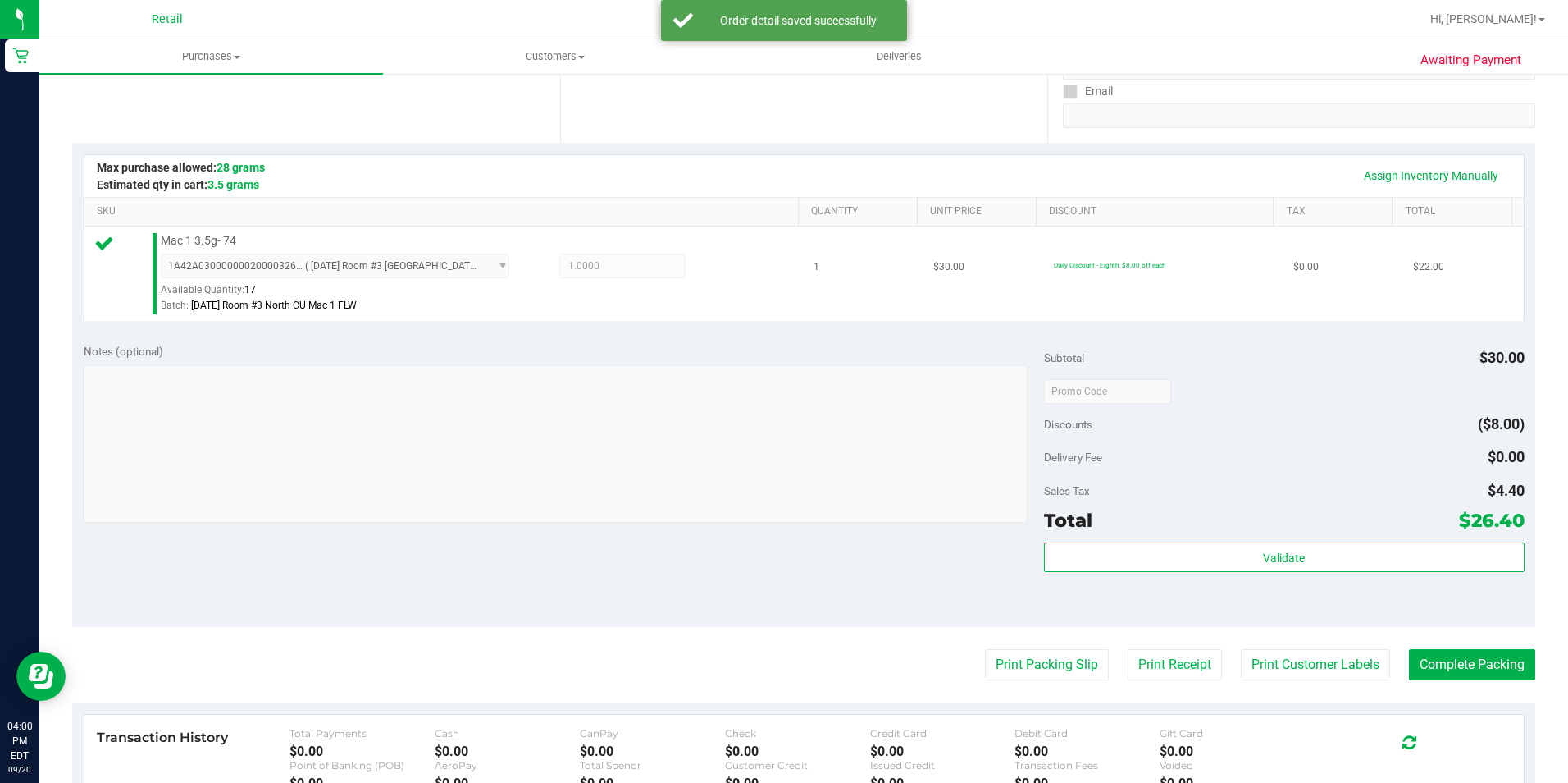
scroll to position [328, 0]
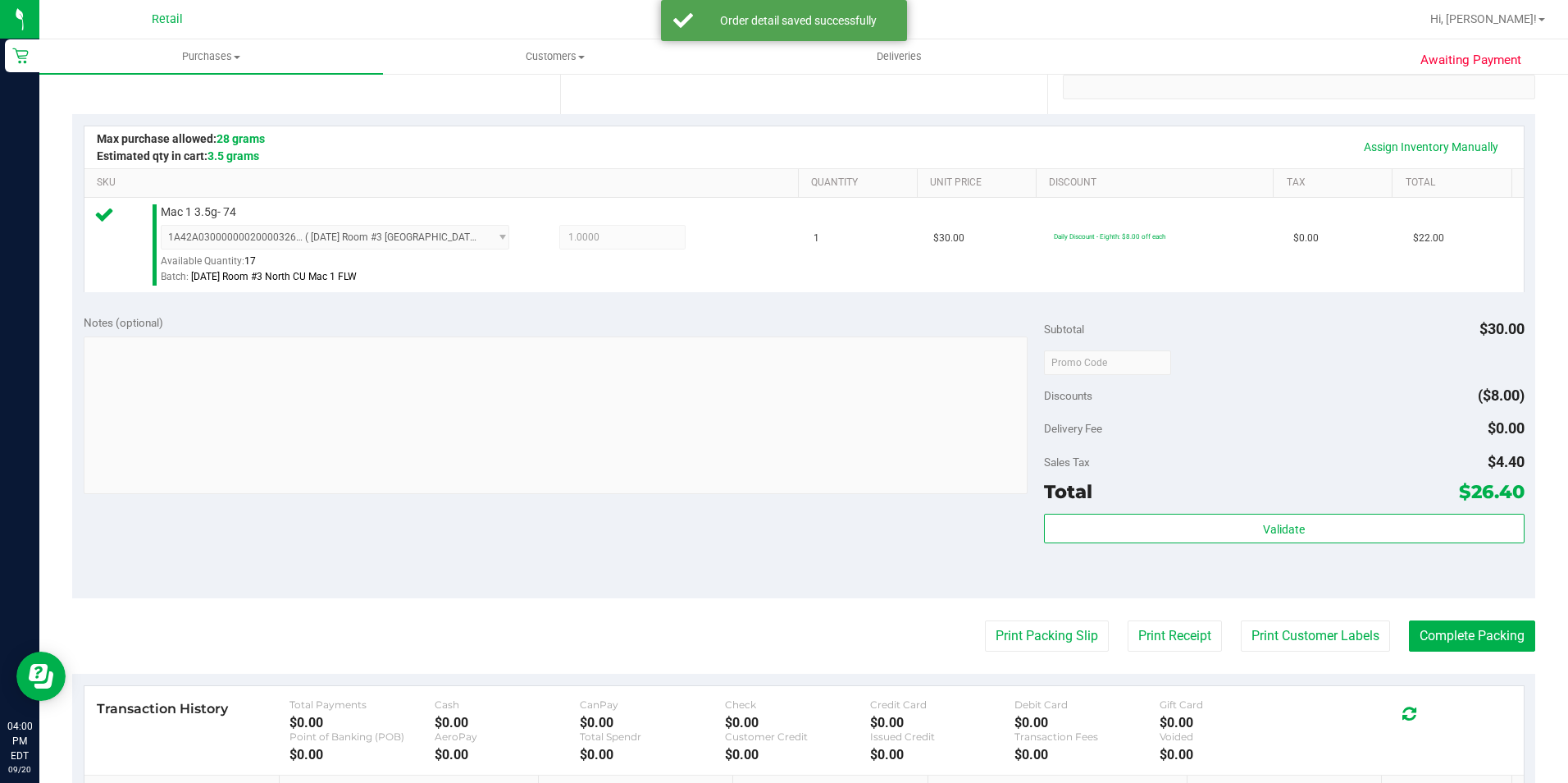
click at [1450, 658] on purchase-details "Back Edit Purchase Cancel Purchase View Profile # 01669100 Med | Rec METRC ID: …" at bounding box center [803, 371] width 1462 height 1220
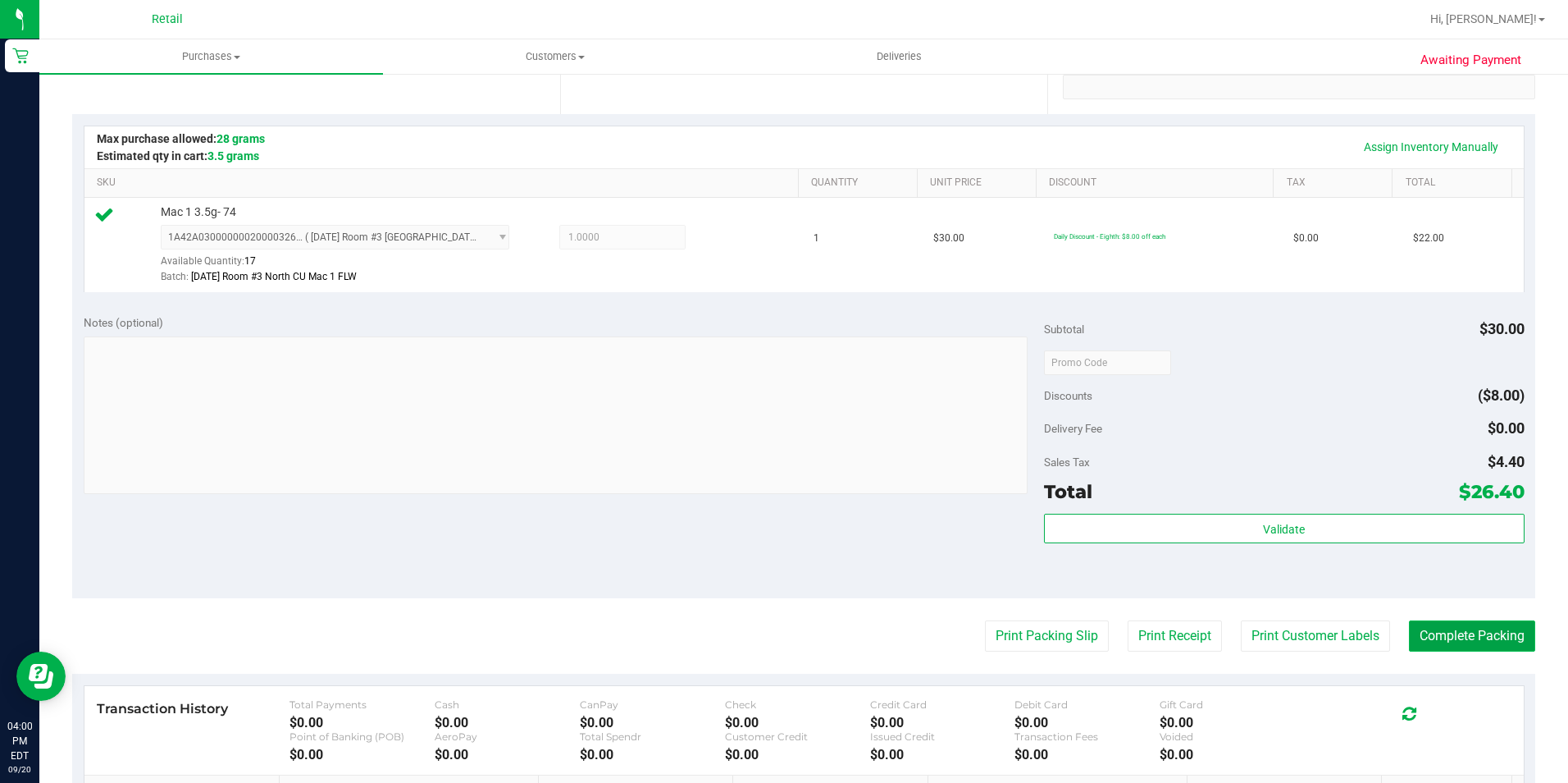
click at [1429, 634] on button "Complete Packing" at bounding box center [1471, 635] width 126 height 31
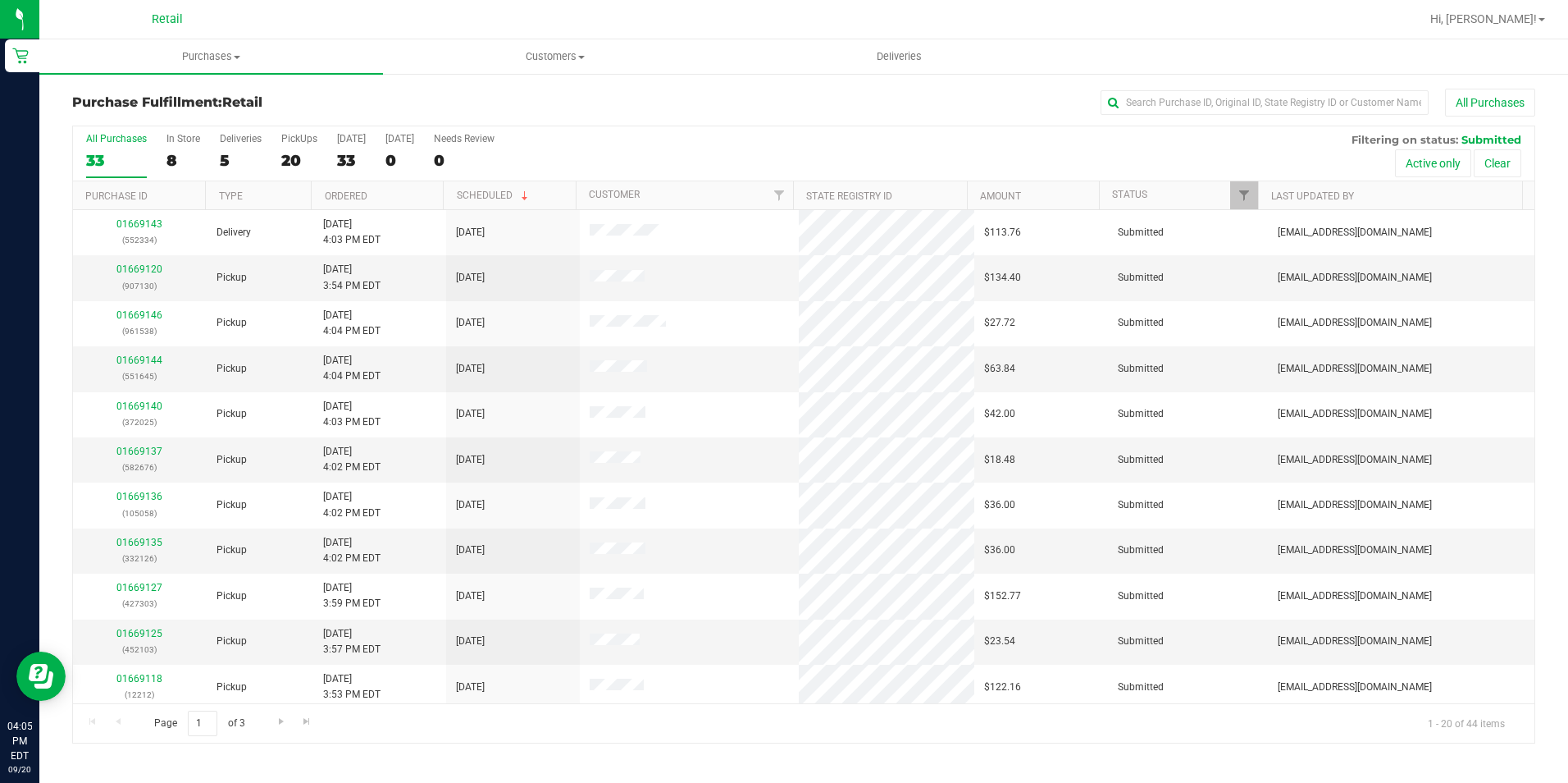
click at [1185, 116] on div "All Purchases" at bounding box center [1048, 103] width 975 height 28
click at [1174, 89] on div "All Purchases" at bounding box center [1048, 103] width 975 height 28
click at [1163, 107] on input "text" at bounding box center [1264, 103] width 328 height 24
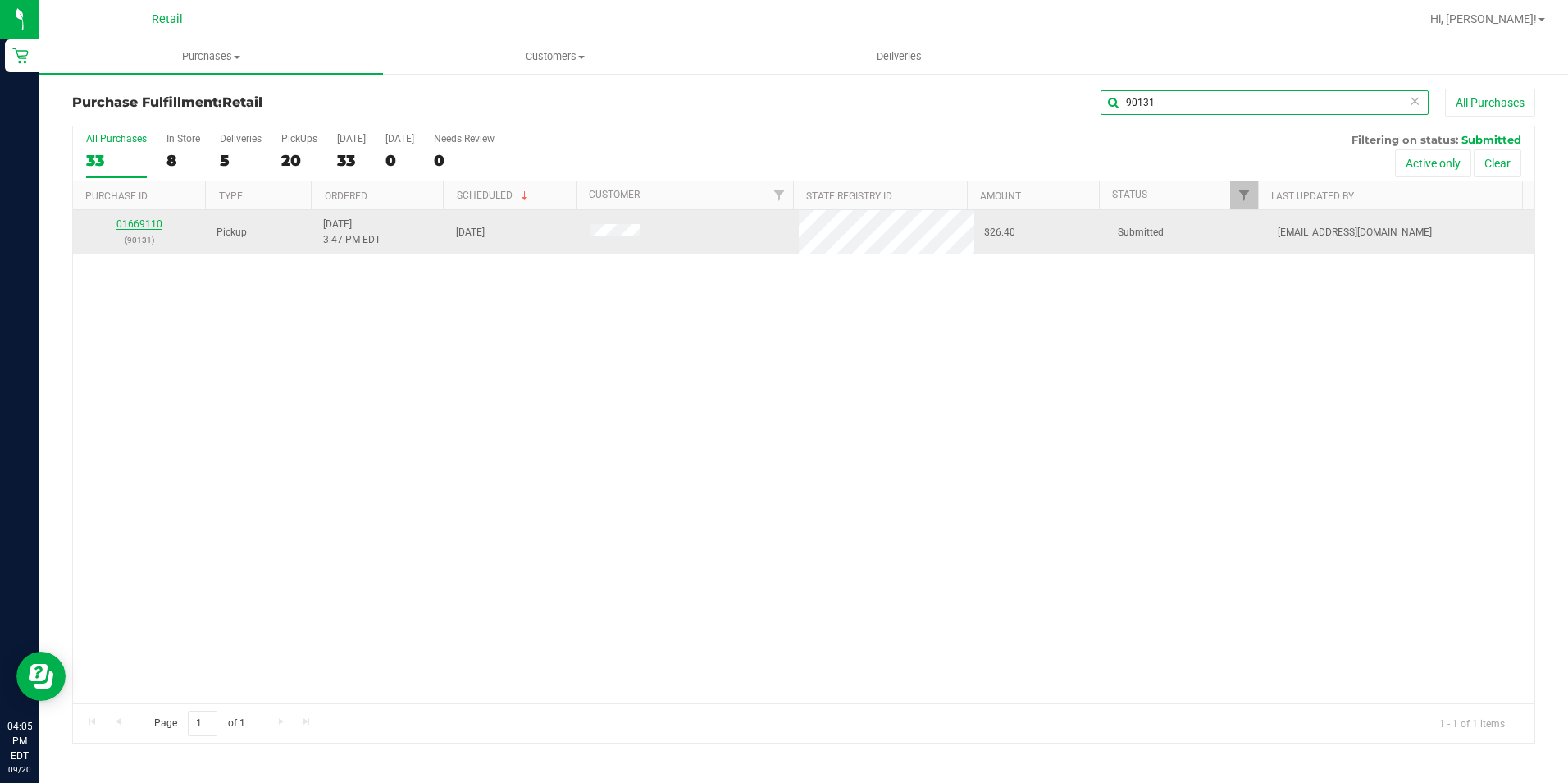
type input "90131"
click at [137, 226] on link "01669110" at bounding box center [139, 224] width 46 height 11
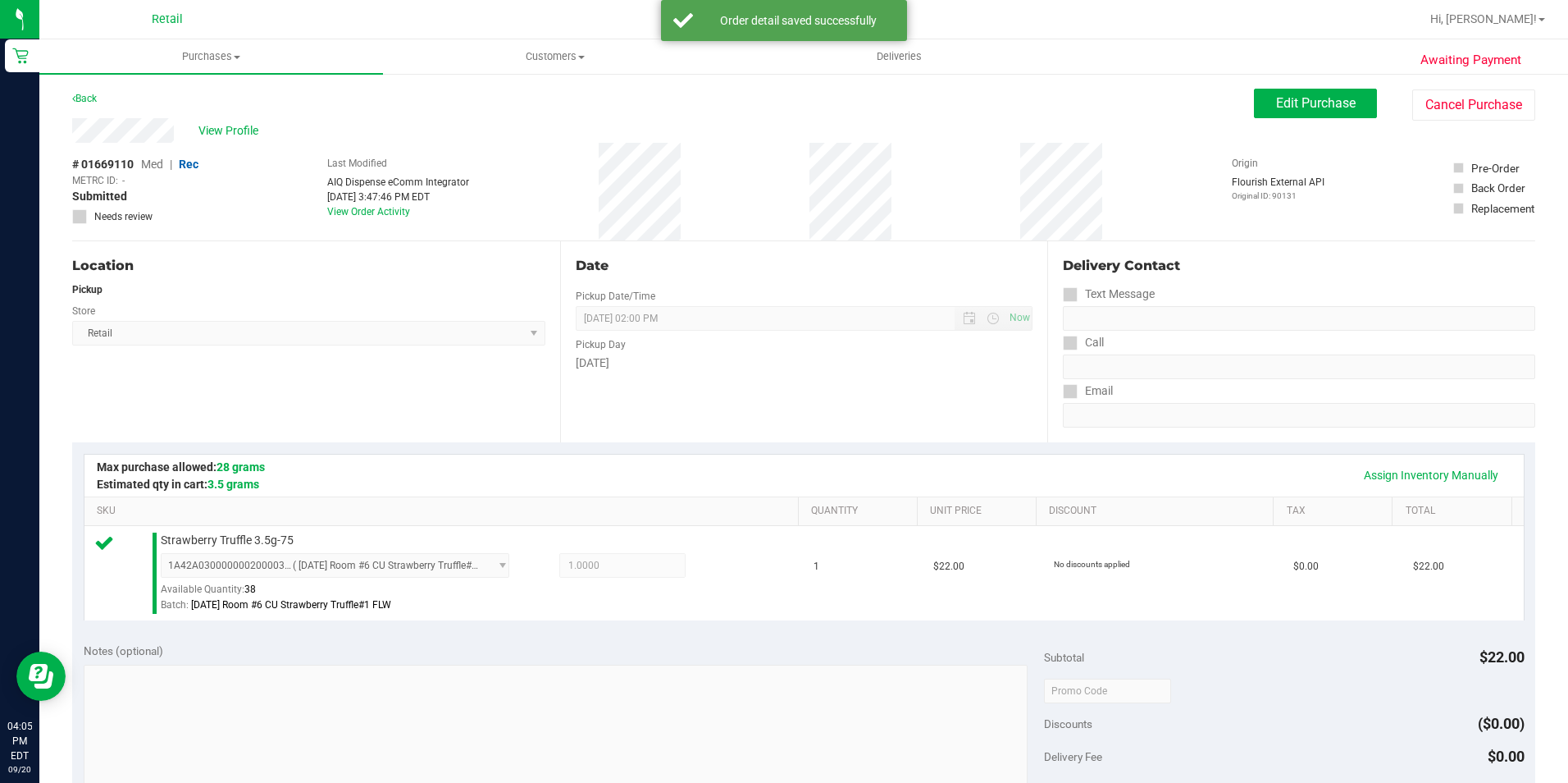
scroll to position [559, 0]
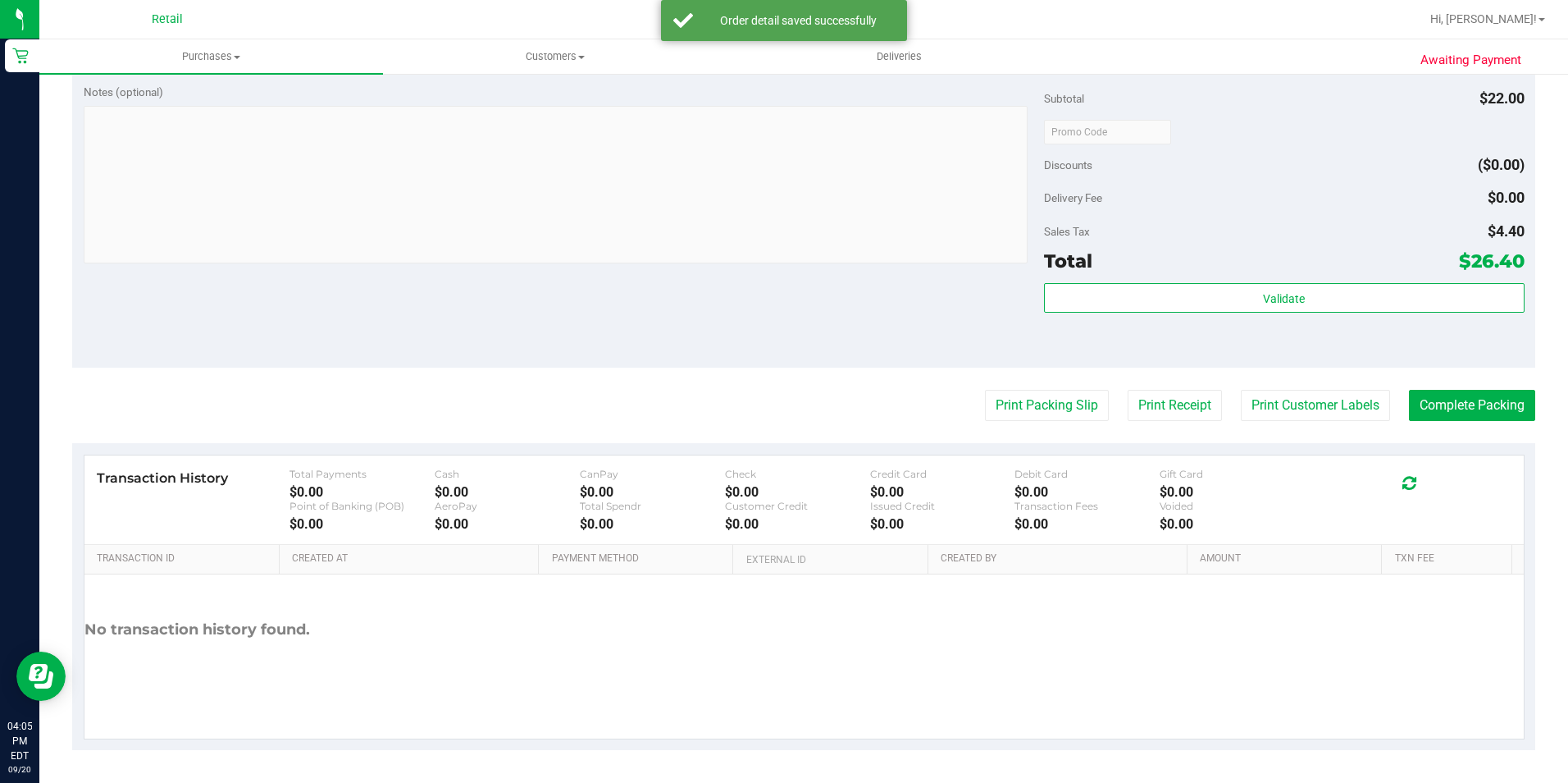
click at [1443, 421] on purchase-details "Back Edit Purchase Cancel Purchase View Profile # 01669110 Med | Rec METRC ID: …" at bounding box center [803, 140] width 1462 height 1220
click at [1443, 398] on button "Complete Packing" at bounding box center [1471, 405] width 126 height 31
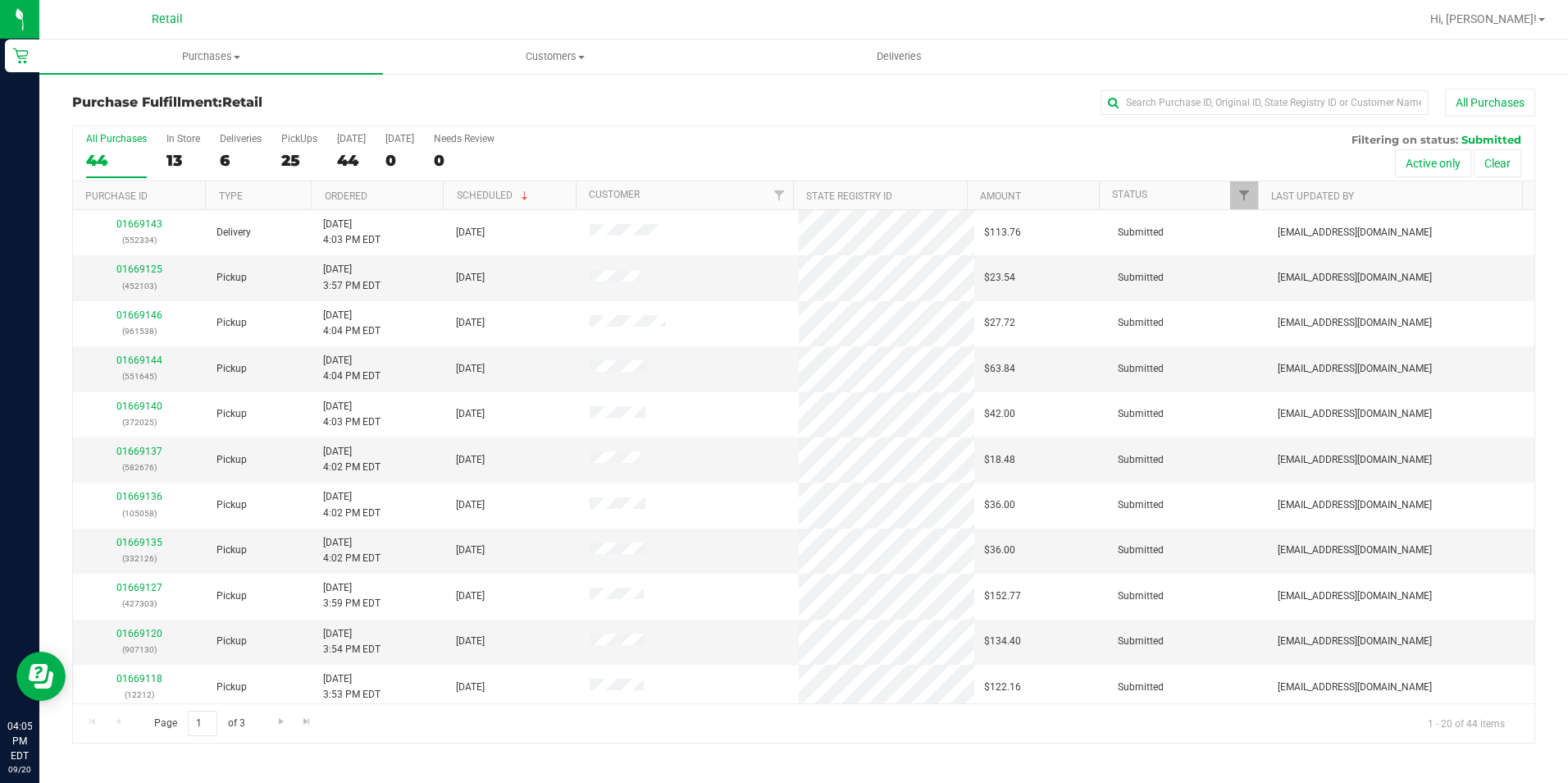
click at [1190, 87] on div "Purchase Fulfillment: Retail All Purchases All Purchases 44 In Store 13 Deliver…" at bounding box center [803, 416] width 1529 height 688
click at [1178, 100] on input "text" at bounding box center [1264, 103] width 328 height 24
type input "9901"
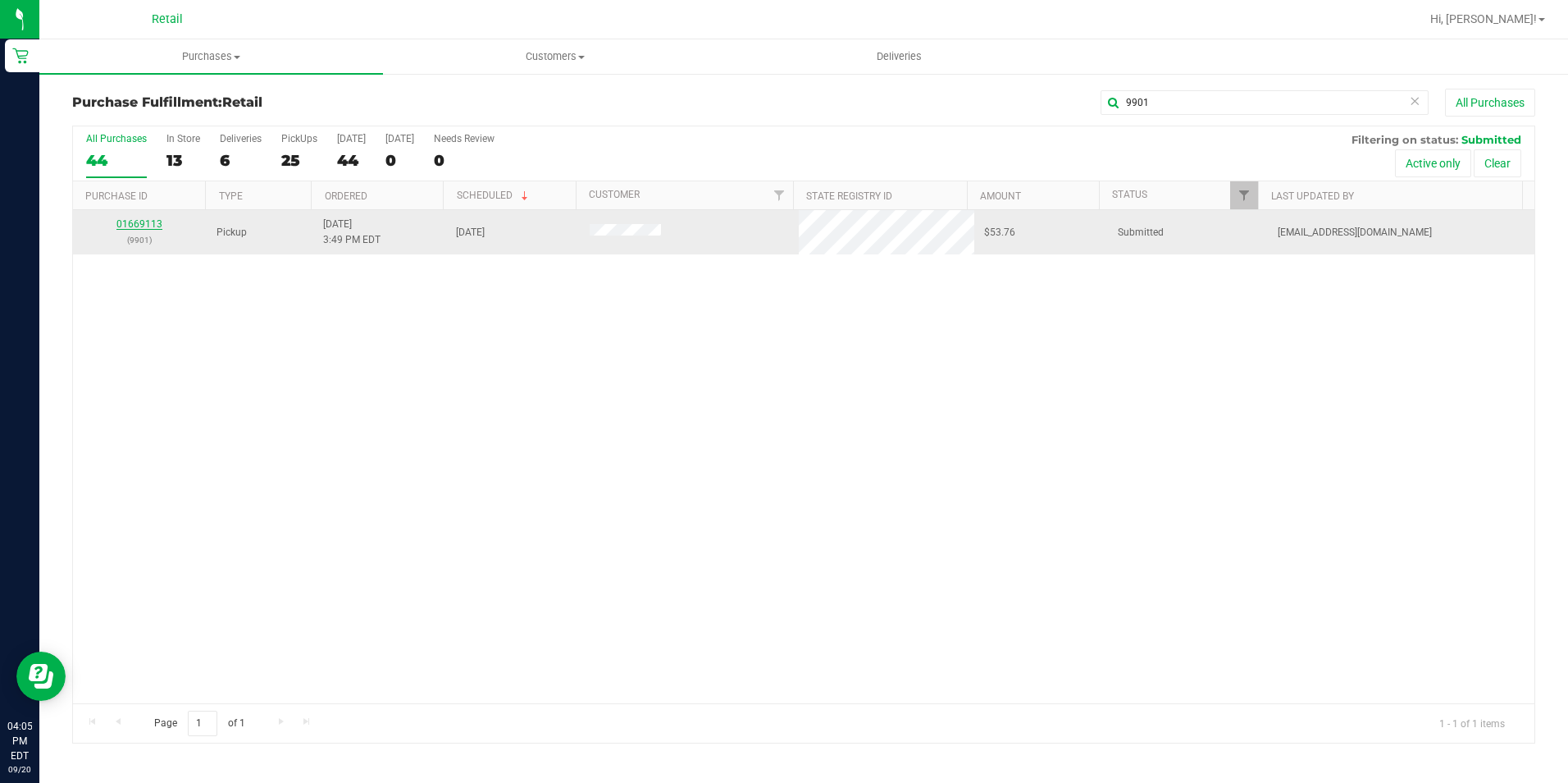
click at [137, 228] on link "01669113" at bounding box center [139, 224] width 46 height 11
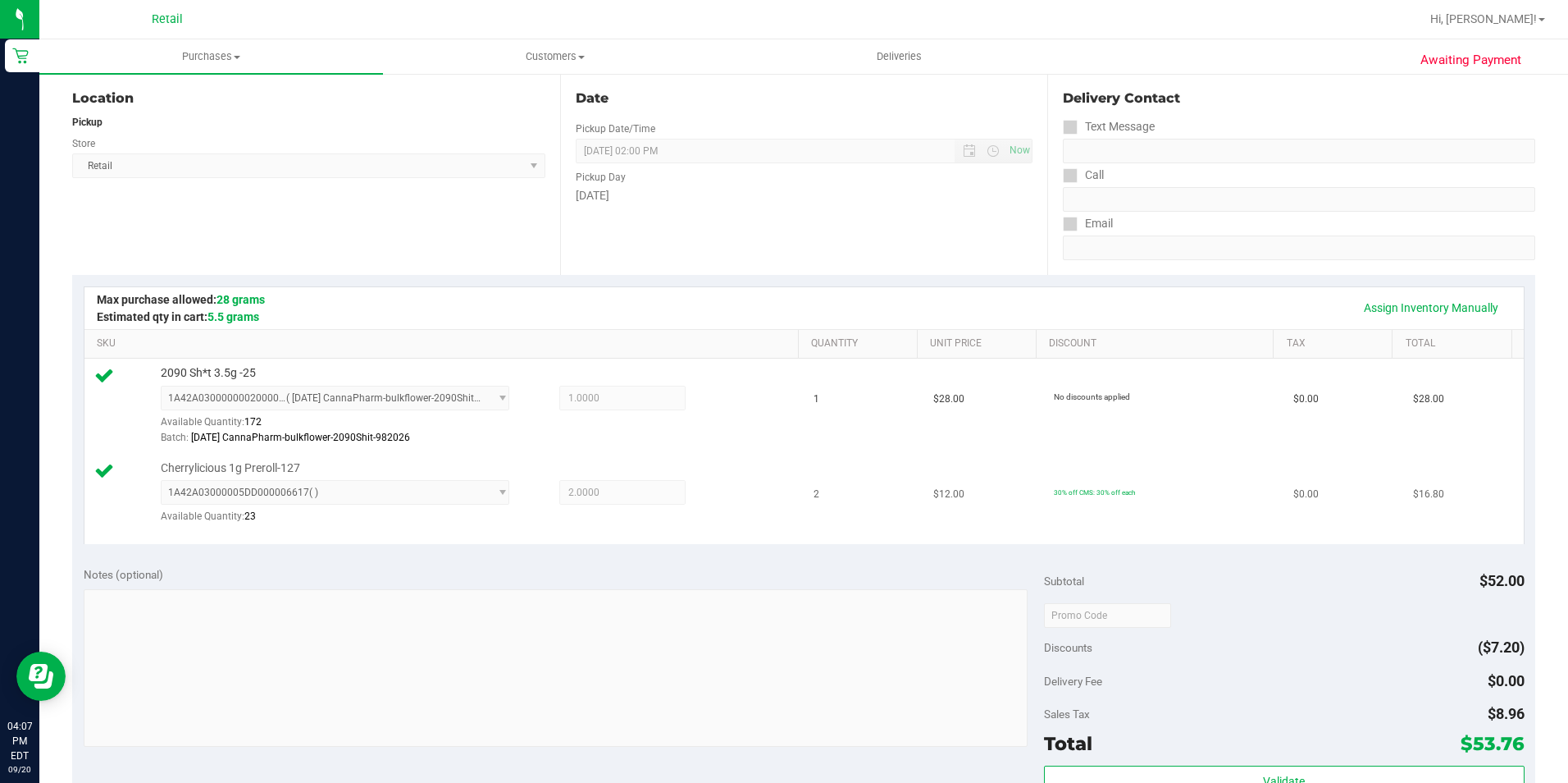
scroll to position [410, 0]
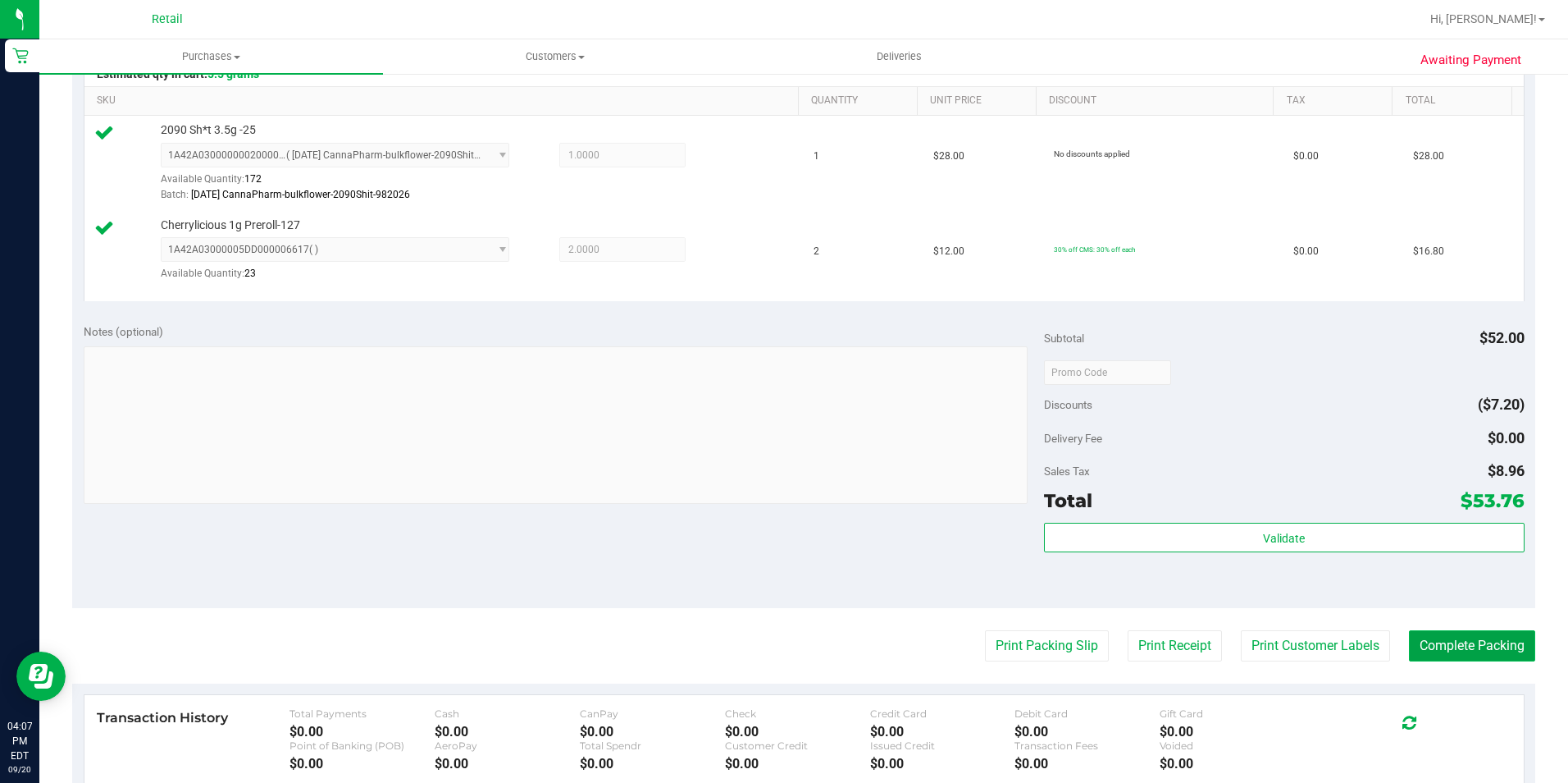
click at [1476, 640] on button "Complete Packing" at bounding box center [1471, 645] width 126 height 31
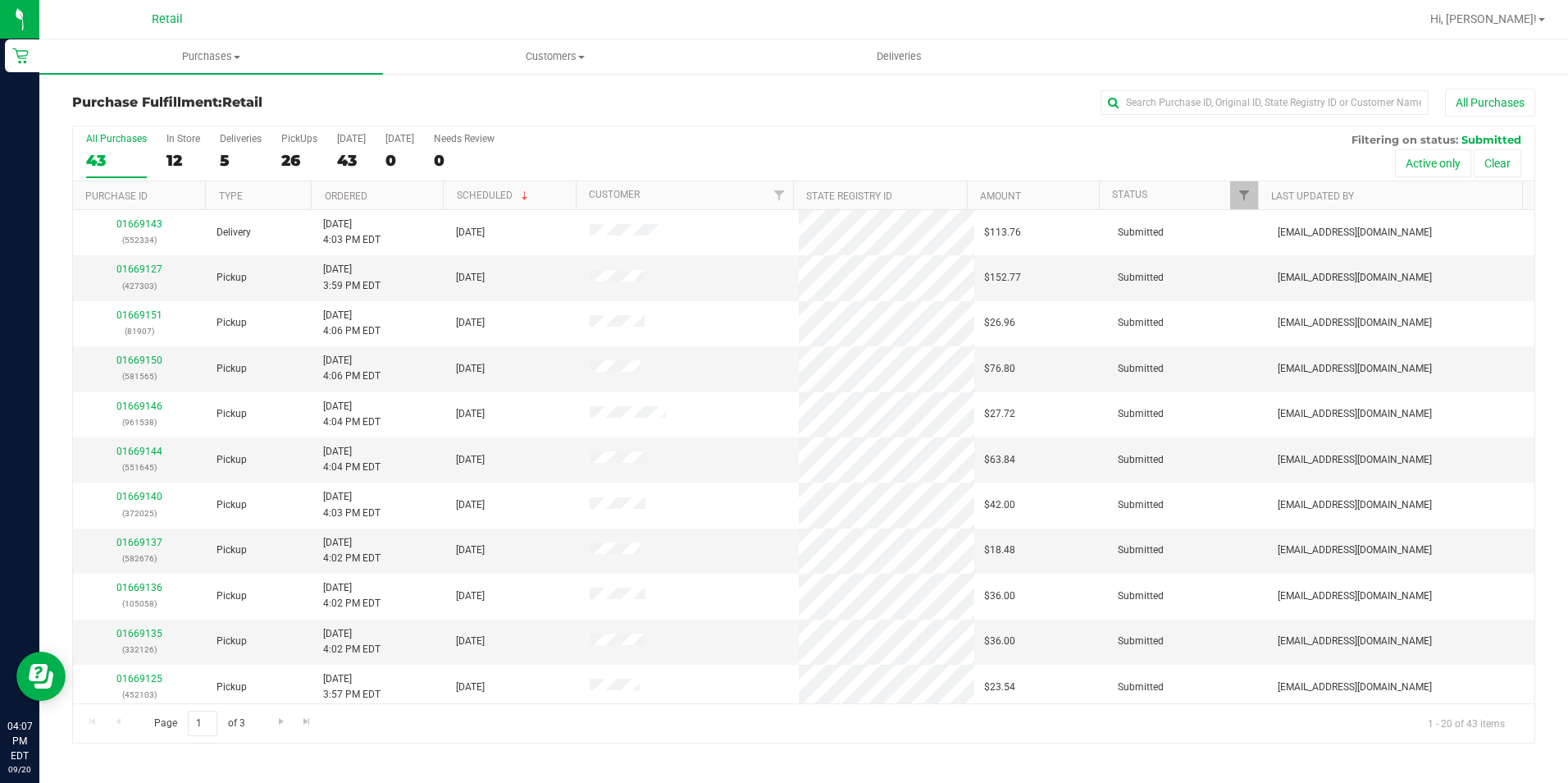
click at [1134, 116] on div "All Purchases" at bounding box center [1048, 103] width 975 height 28
click at [1131, 110] on input "text" at bounding box center [1264, 103] width 328 height 24
click at [1131, 100] on input "text" at bounding box center [1264, 103] width 328 height 24
type input "726183"
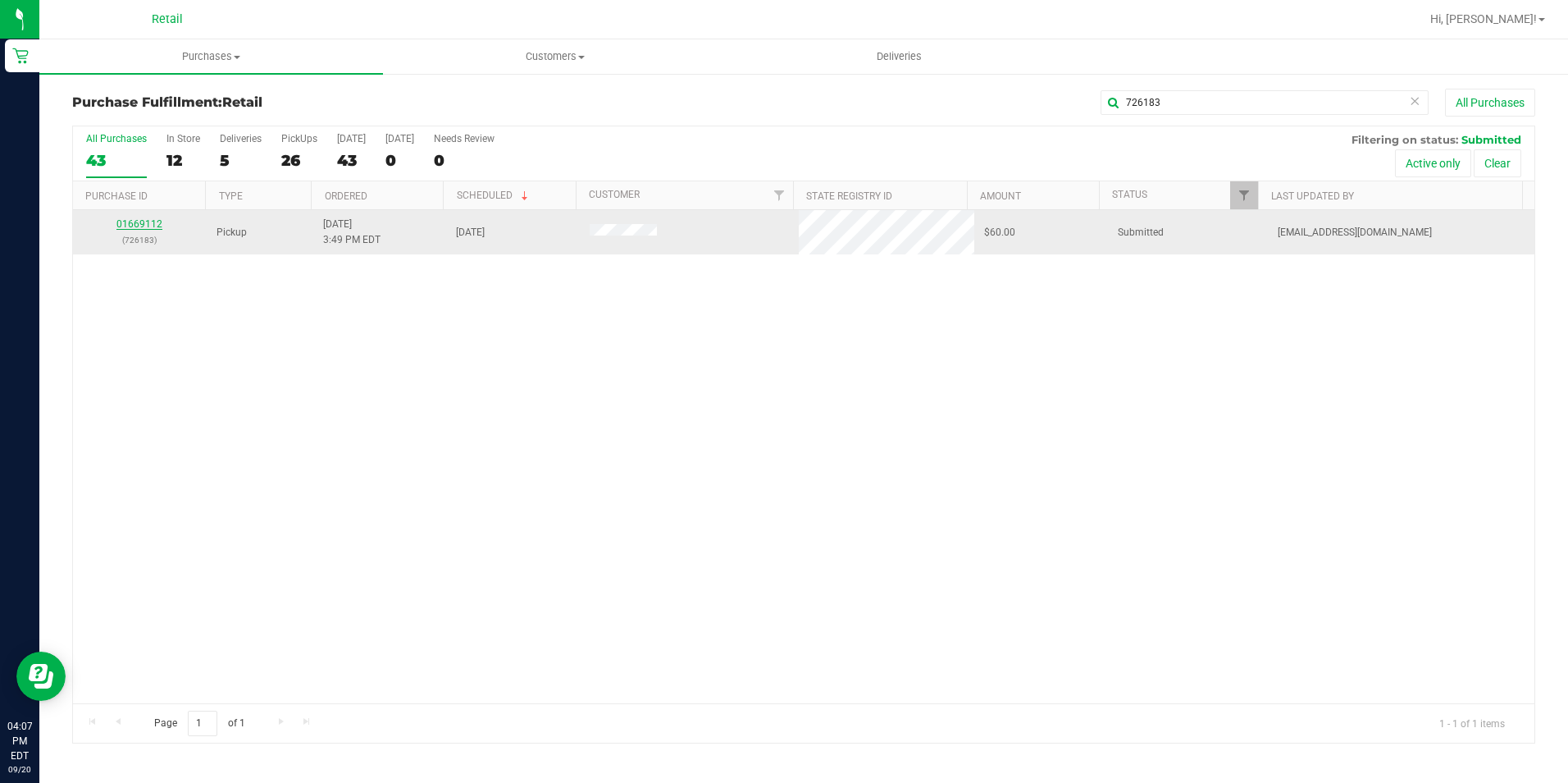
click at [152, 222] on link "01669112" at bounding box center [139, 224] width 46 height 11
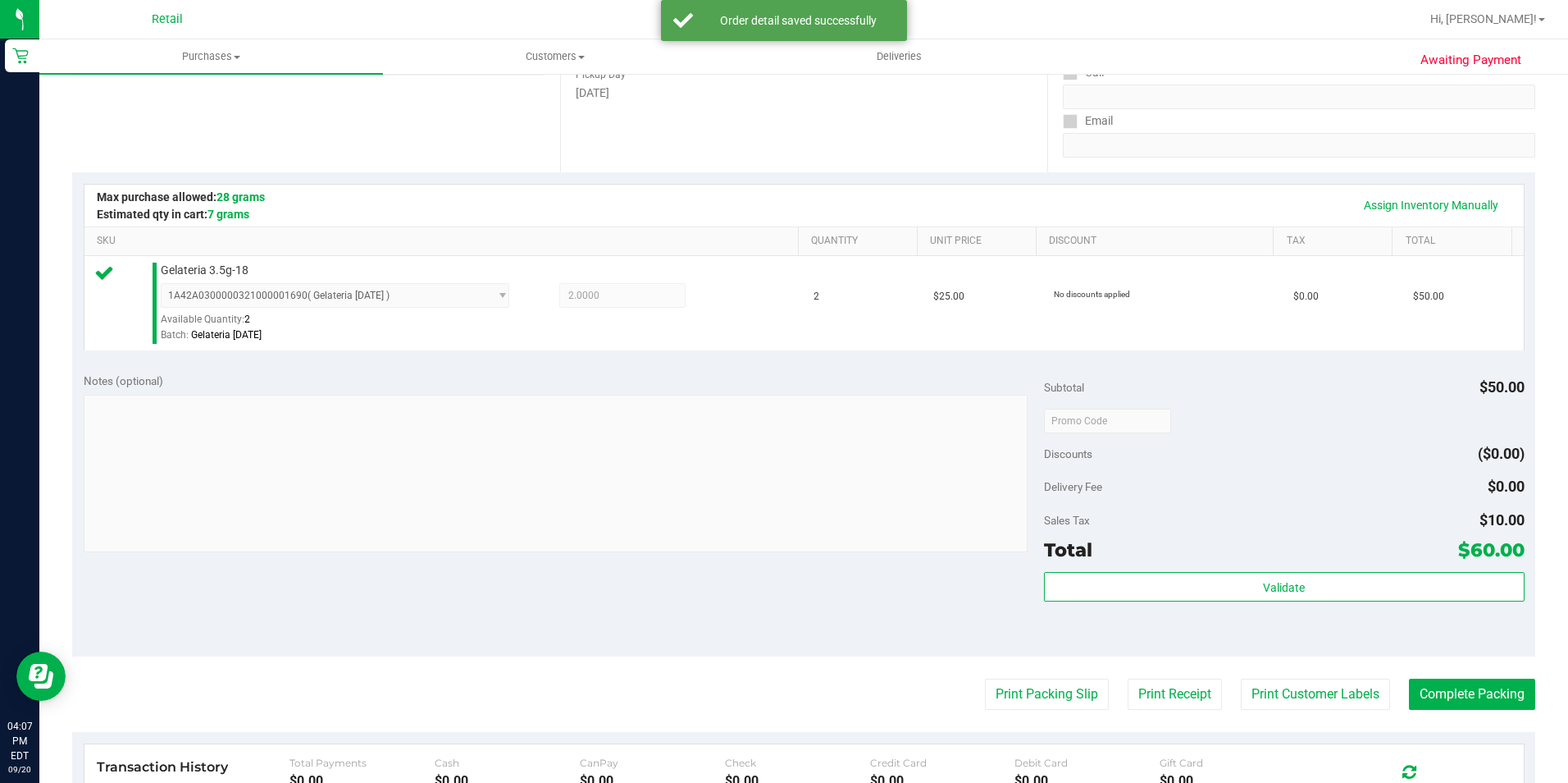
scroll to position [328, 0]
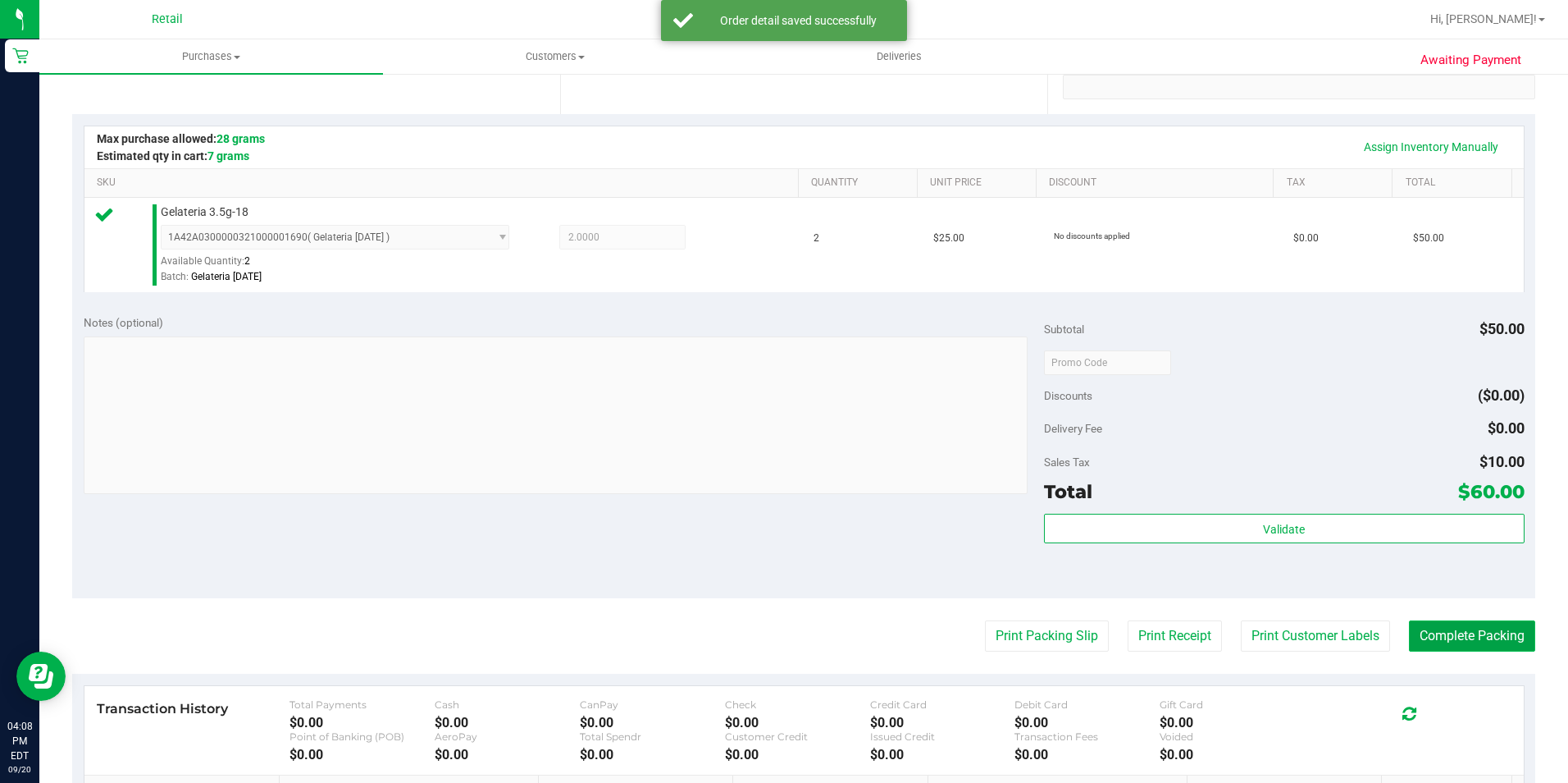
click at [1440, 633] on button "Complete Packing" at bounding box center [1471, 635] width 126 height 31
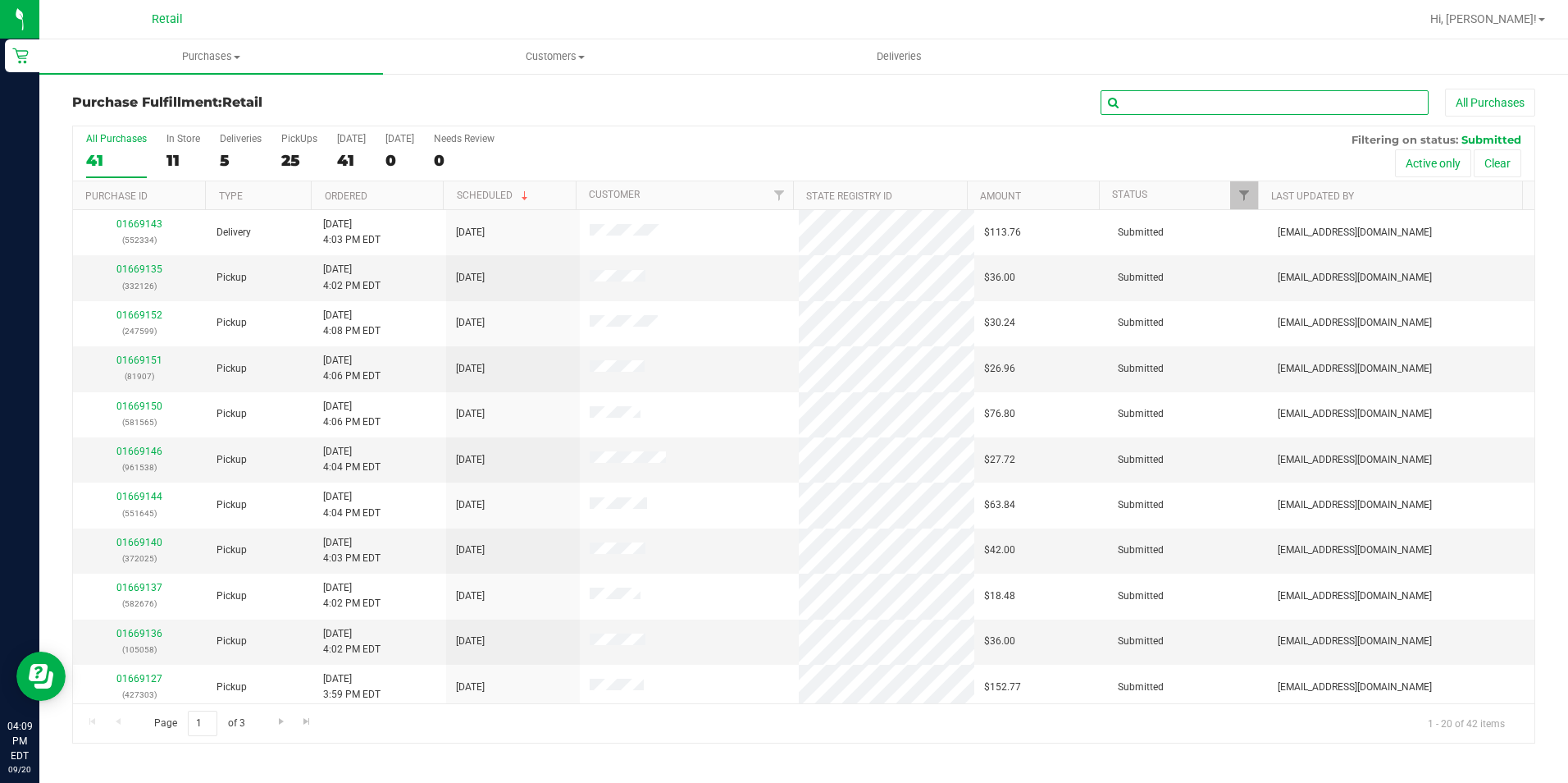
click at [1227, 105] on input "text" at bounding box center [1264, 103] width 328 height 24
click at [1266, 95] on input "text" at bounding box center [1264, 103] width 328 height 24
type input "4"
type input "661736"
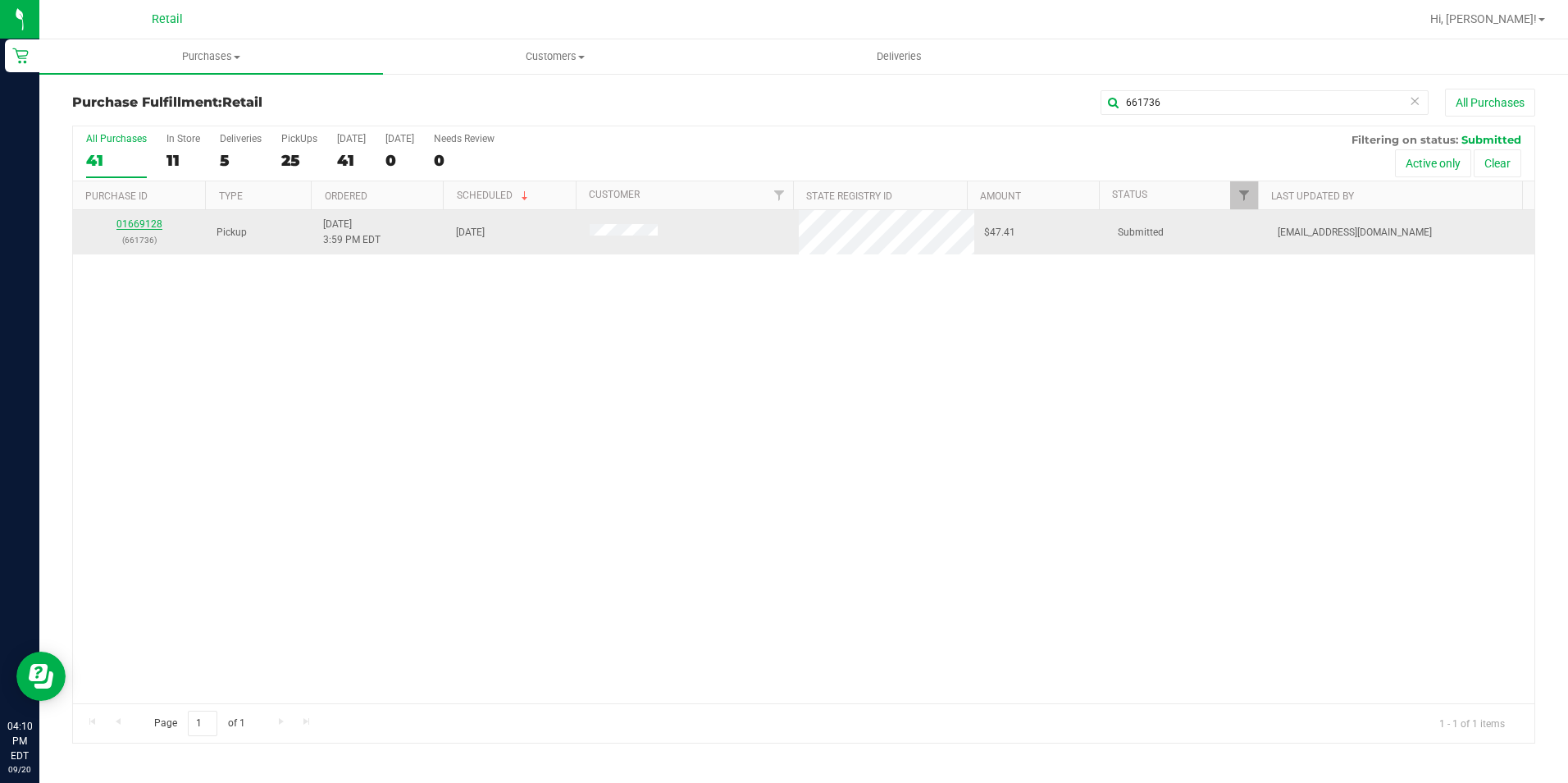
click at [156, 221] on link "01669128" at bounding box center [139, 224] width 46 height 11
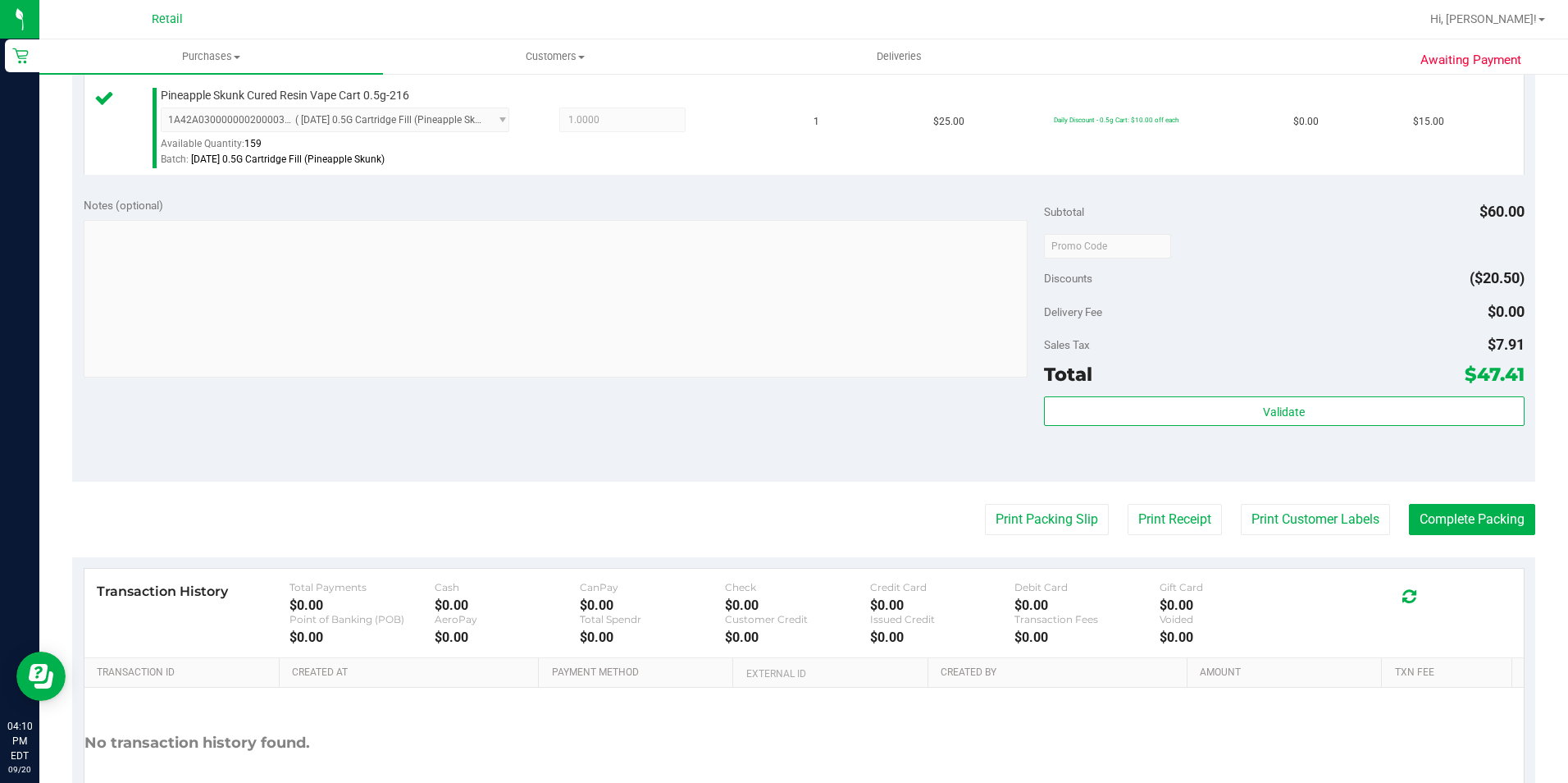
scroll to position [650, 0]
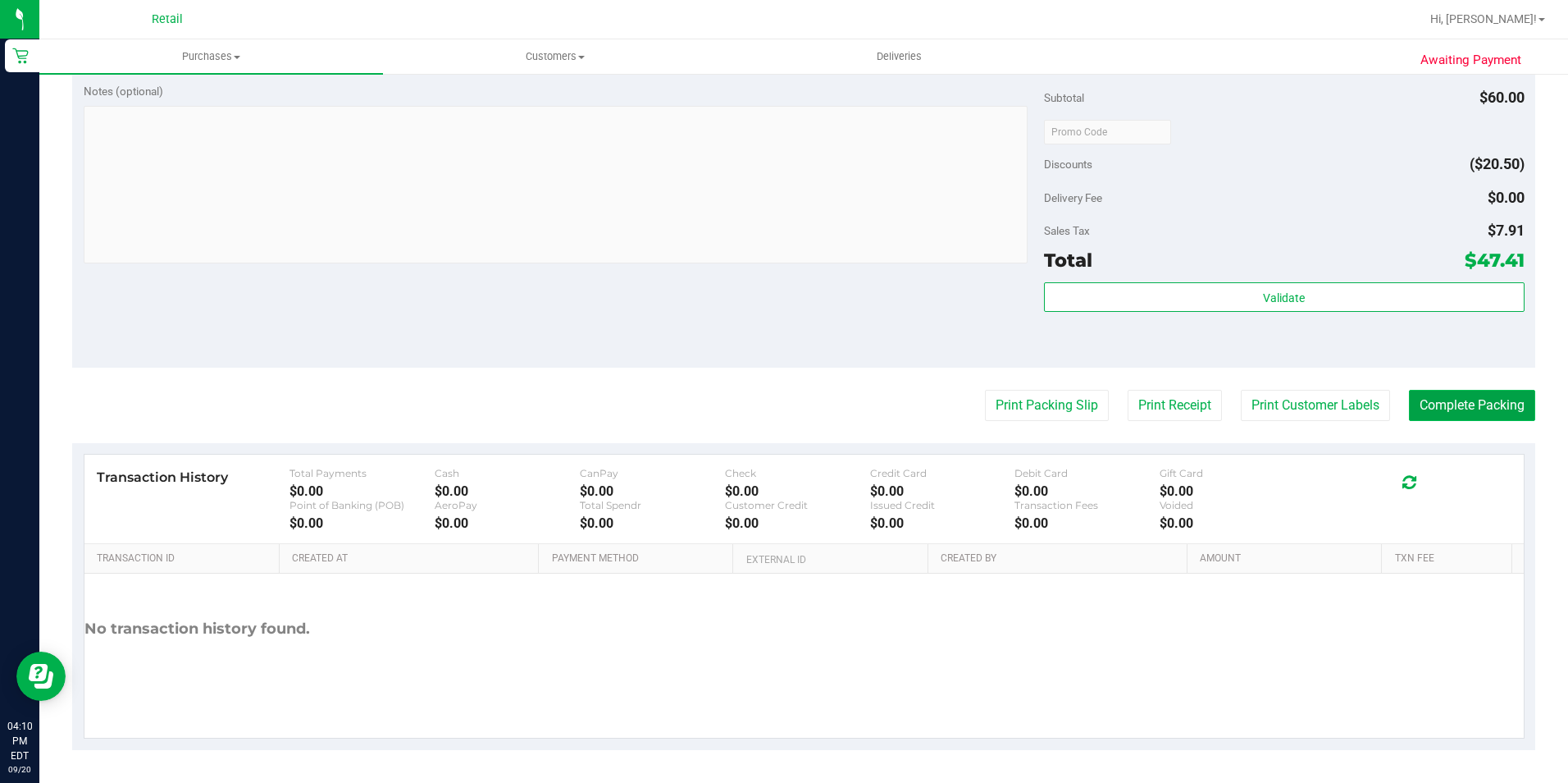
click at [1475, 406] on button "Complete Packing" at bounding box center [1471, 405] width 126 height 31
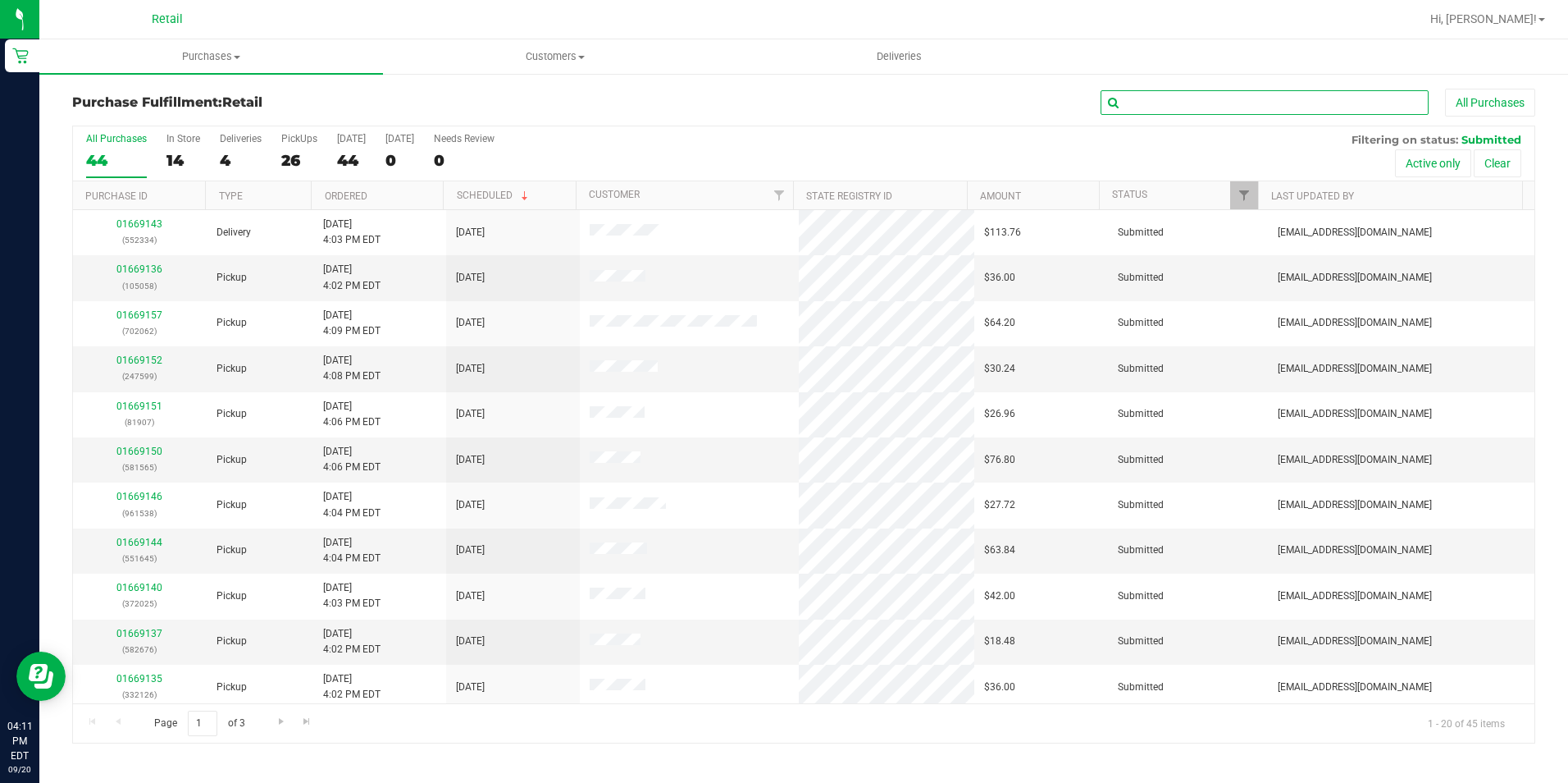
click at [1180, 111] on input "text" at bounding box center [1264, 103] width 328 height 24
type input "907130"
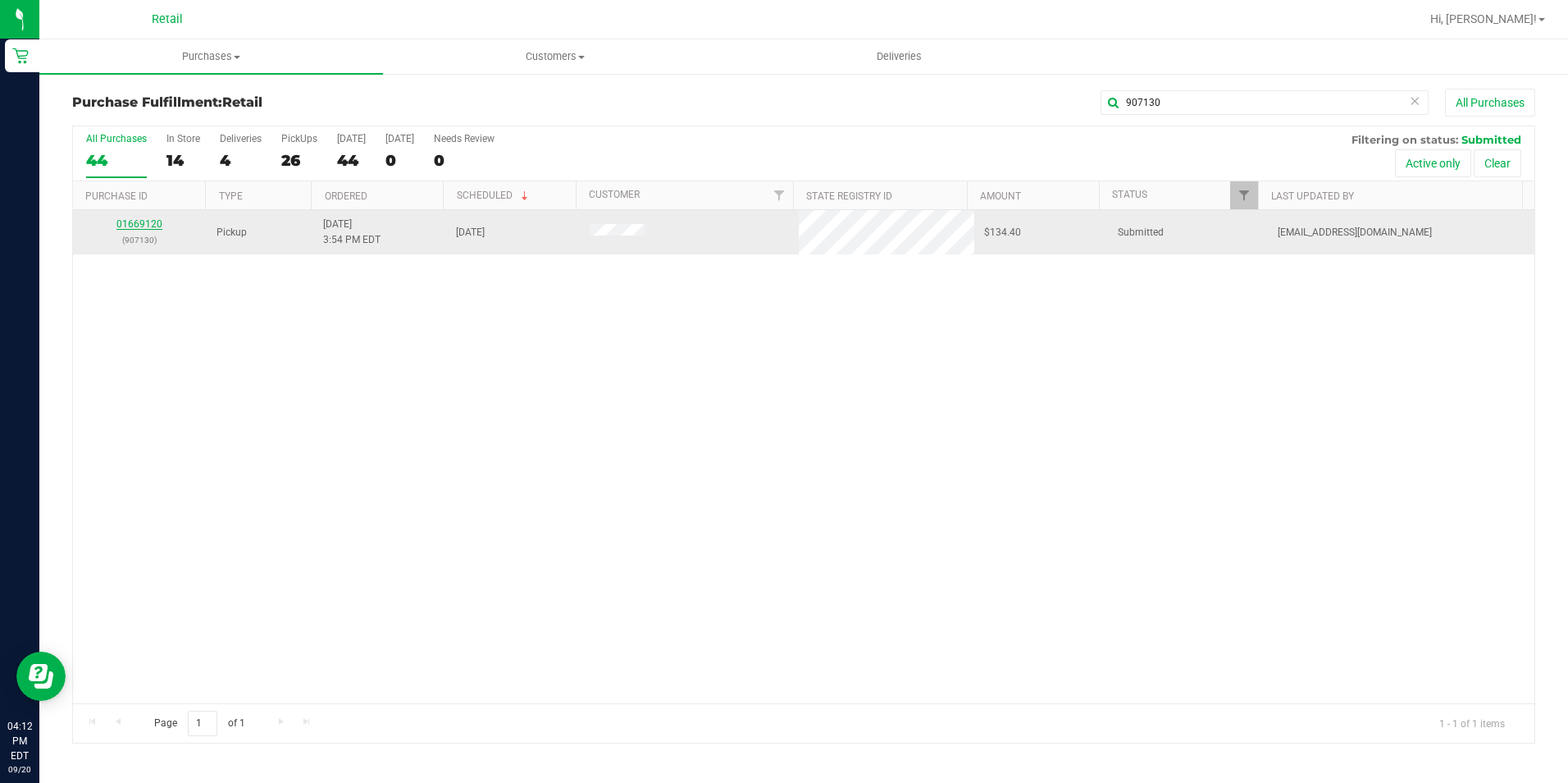
click at [143, 221] on link "01669120" at bounding box center [139, 224] width 46 height 11
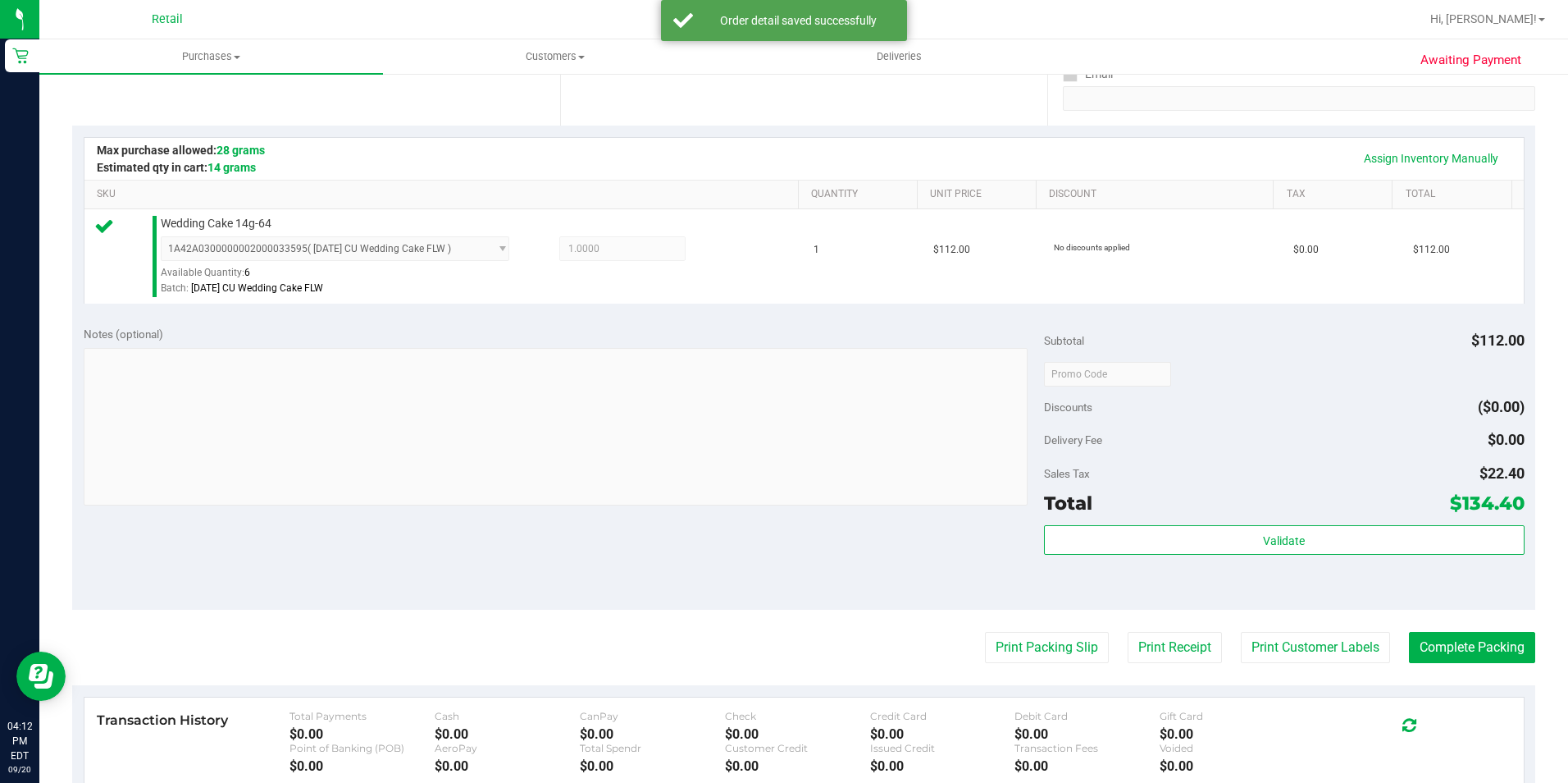
scroll to position [559, 0]
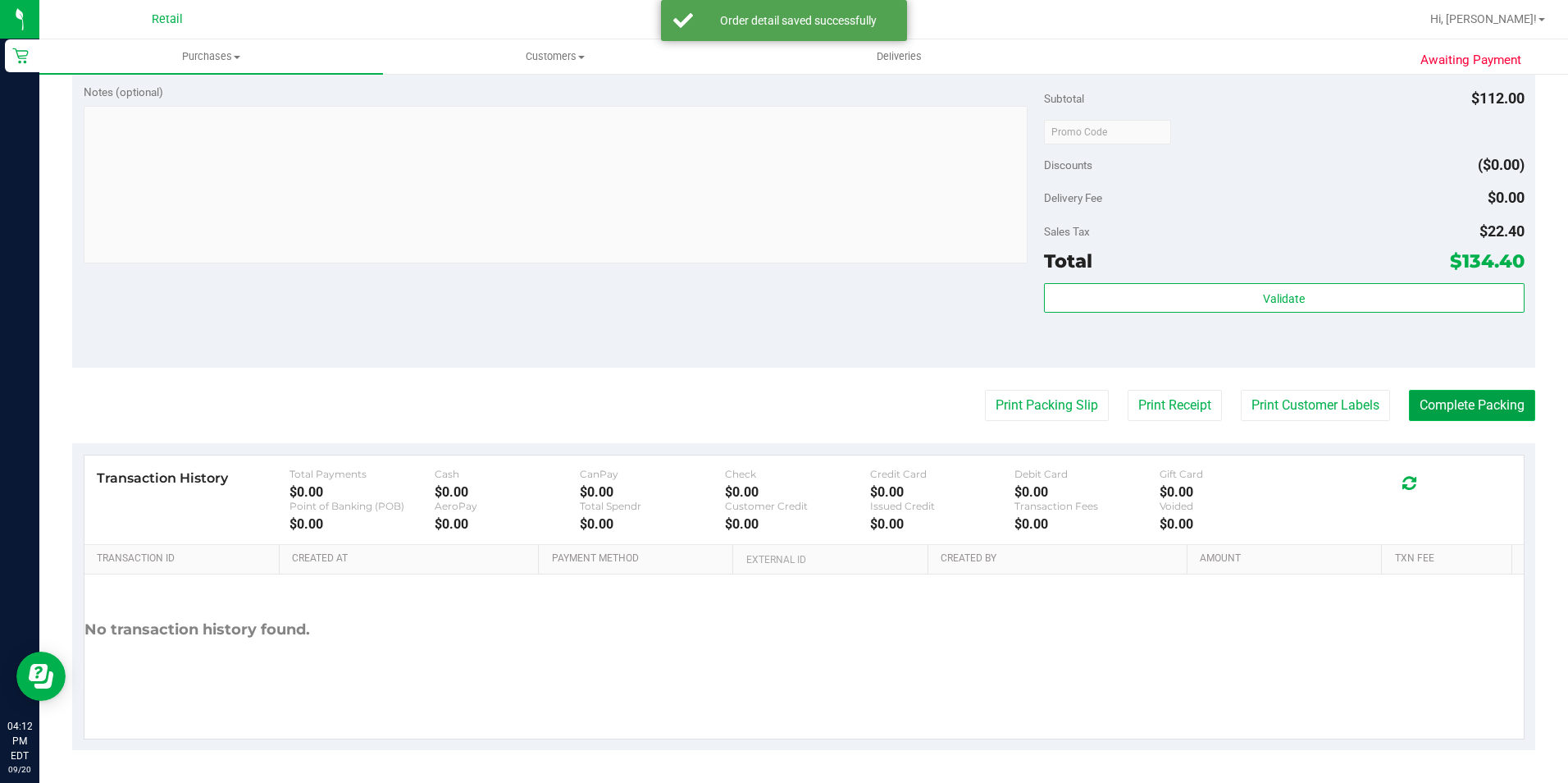
click at [1498, 406] on button "Complete Packing" at bounding box center [1471, 405] width 126 height 31
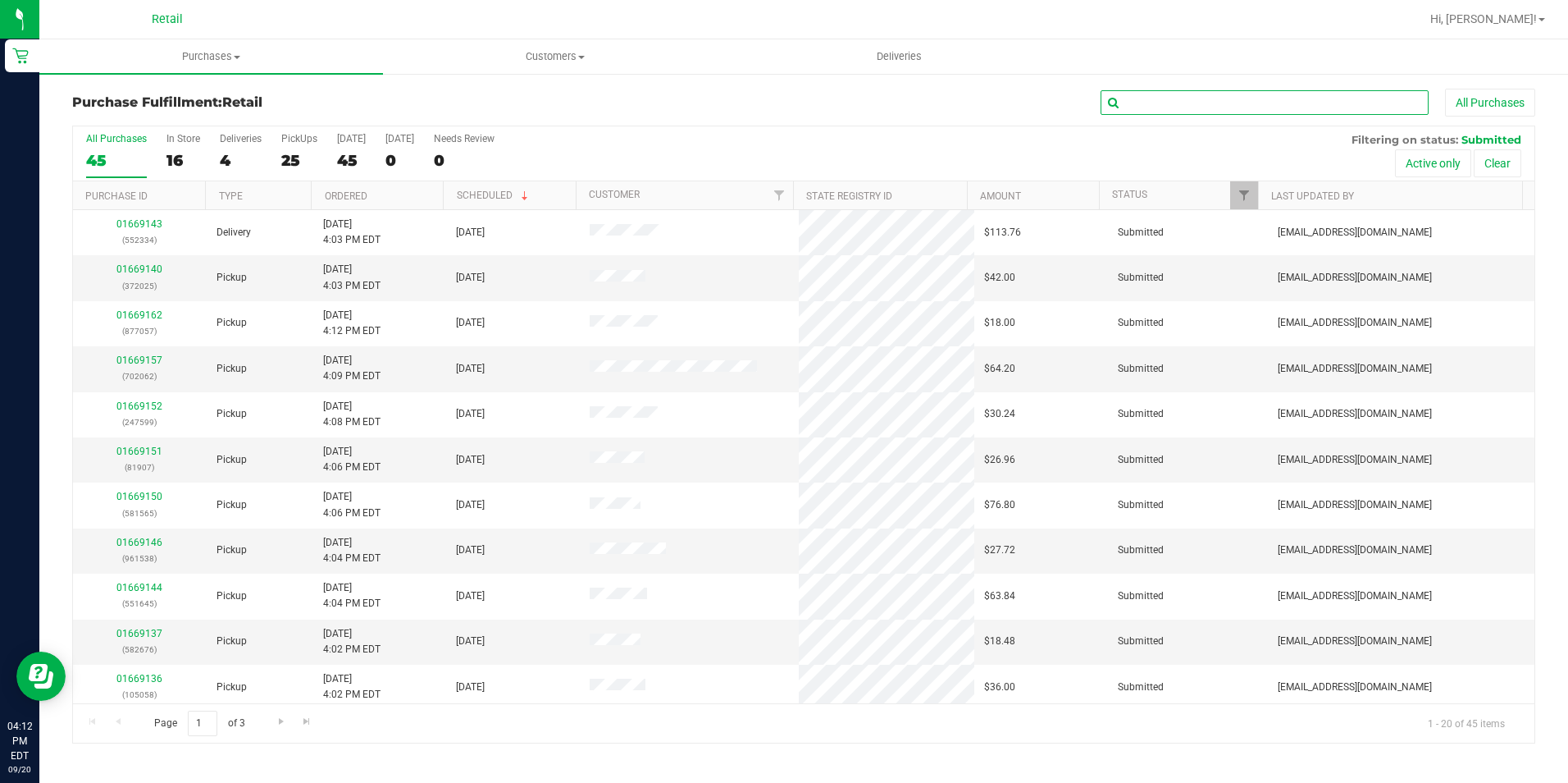
click at [1241, 107] on input "text" at bounding box center [1264, 103] width 328 height 24
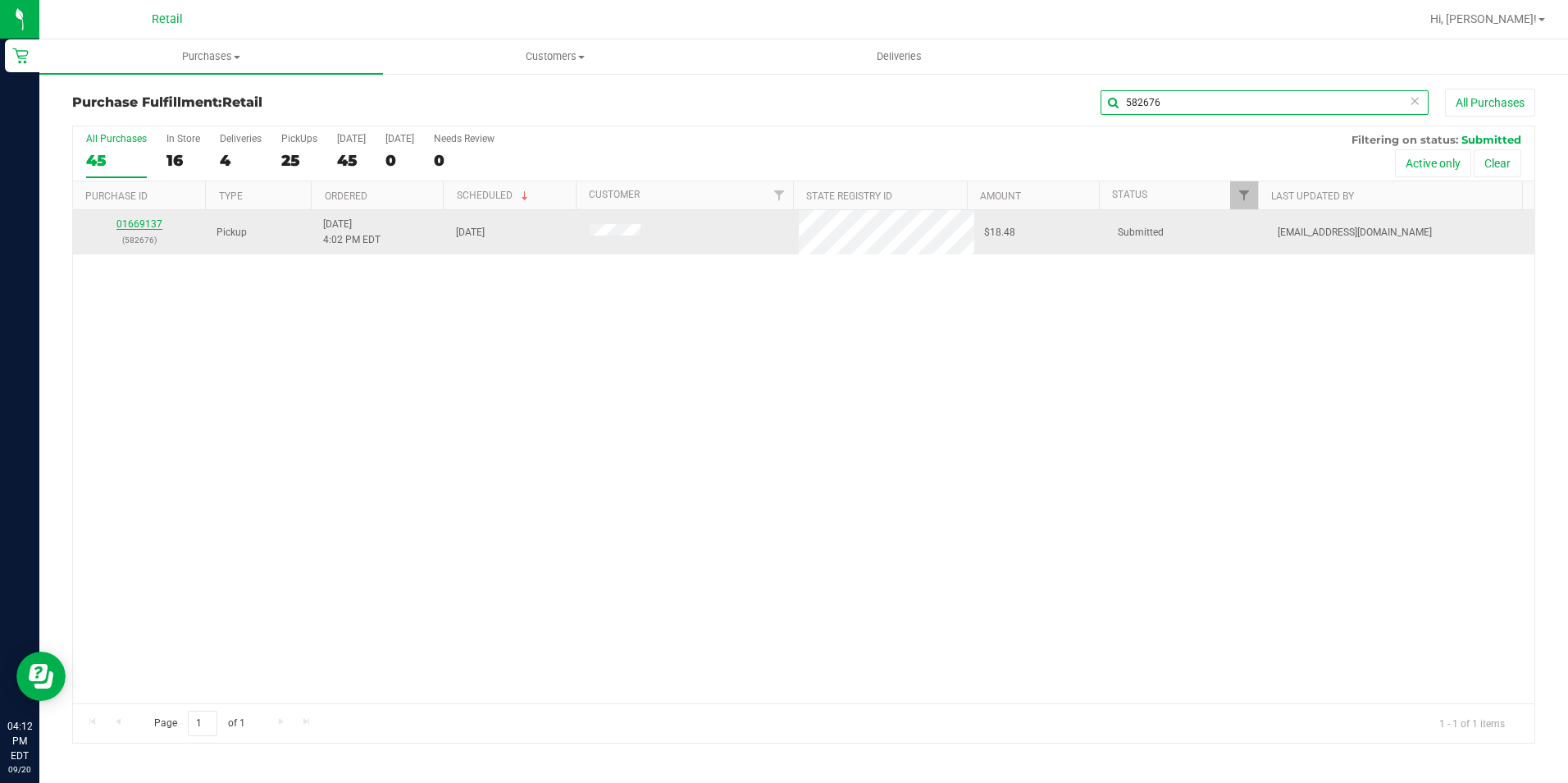
type input "582676"
click at [131, 225] on link "01669137" at bounding box center [139, 224] width 46 height 11
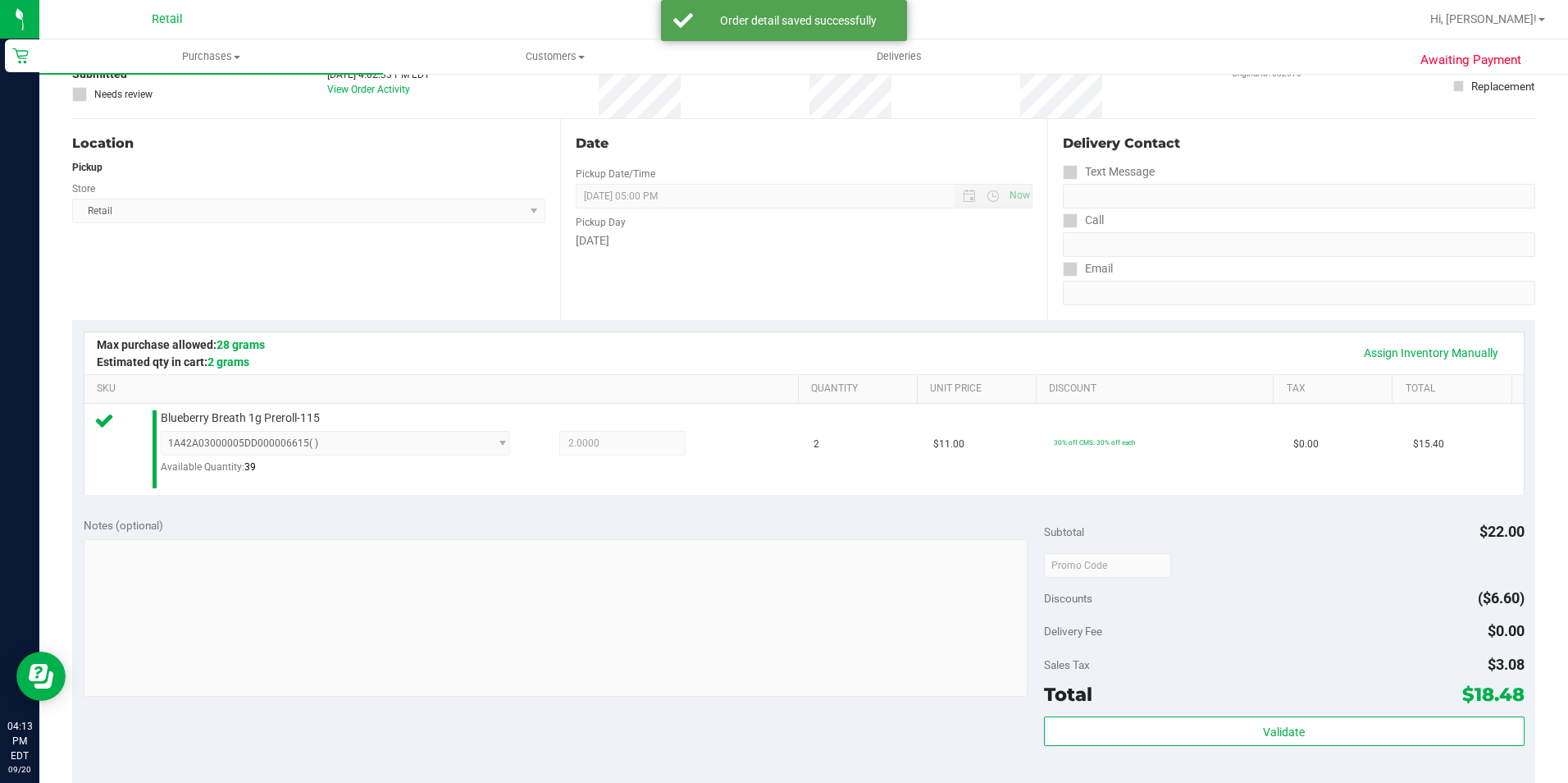
scroll to position [328, 0]
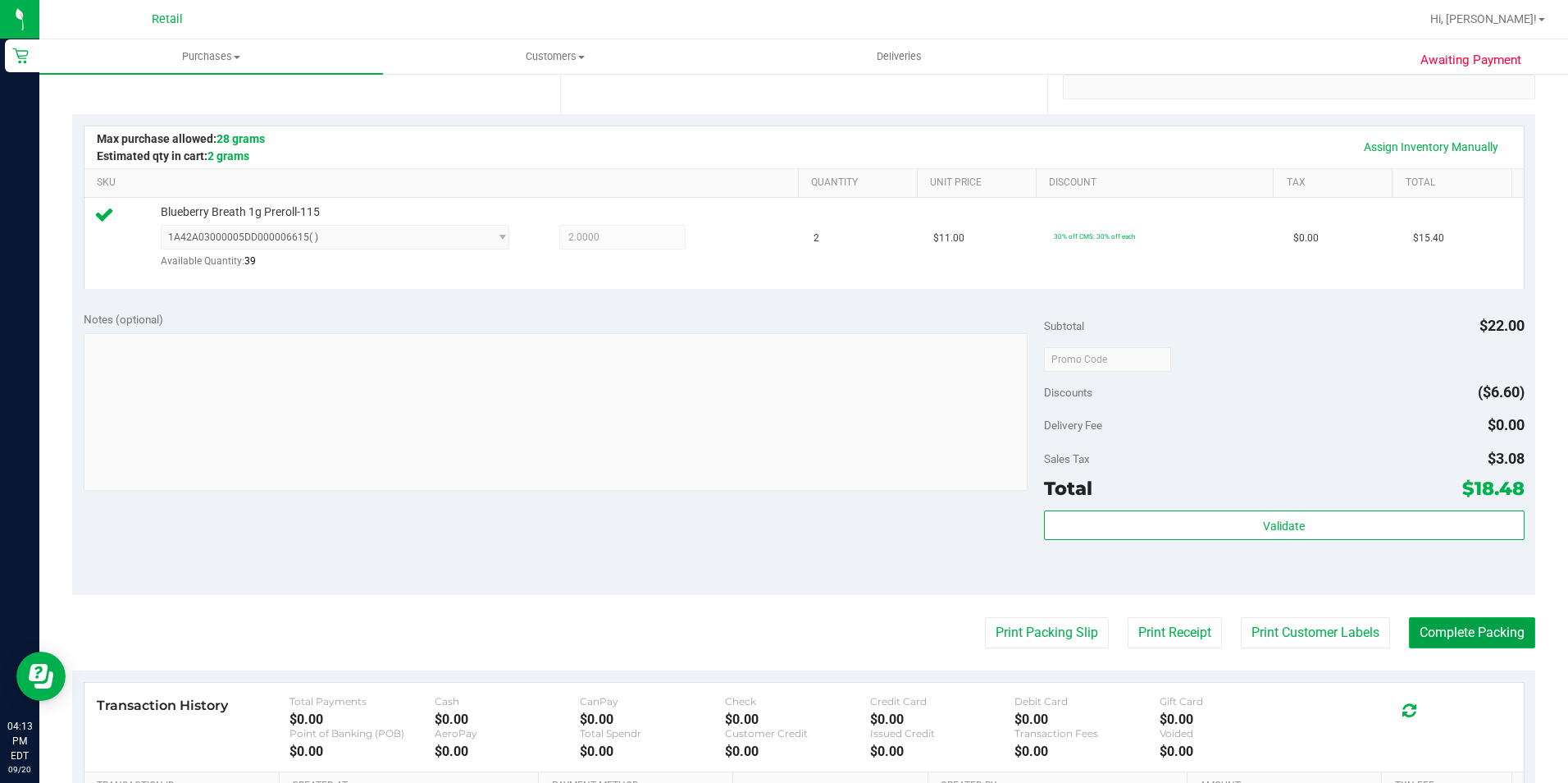
click at [1444, 643] on button "Complete Packing" at bounding box center [1471, 632] width 126 height 31
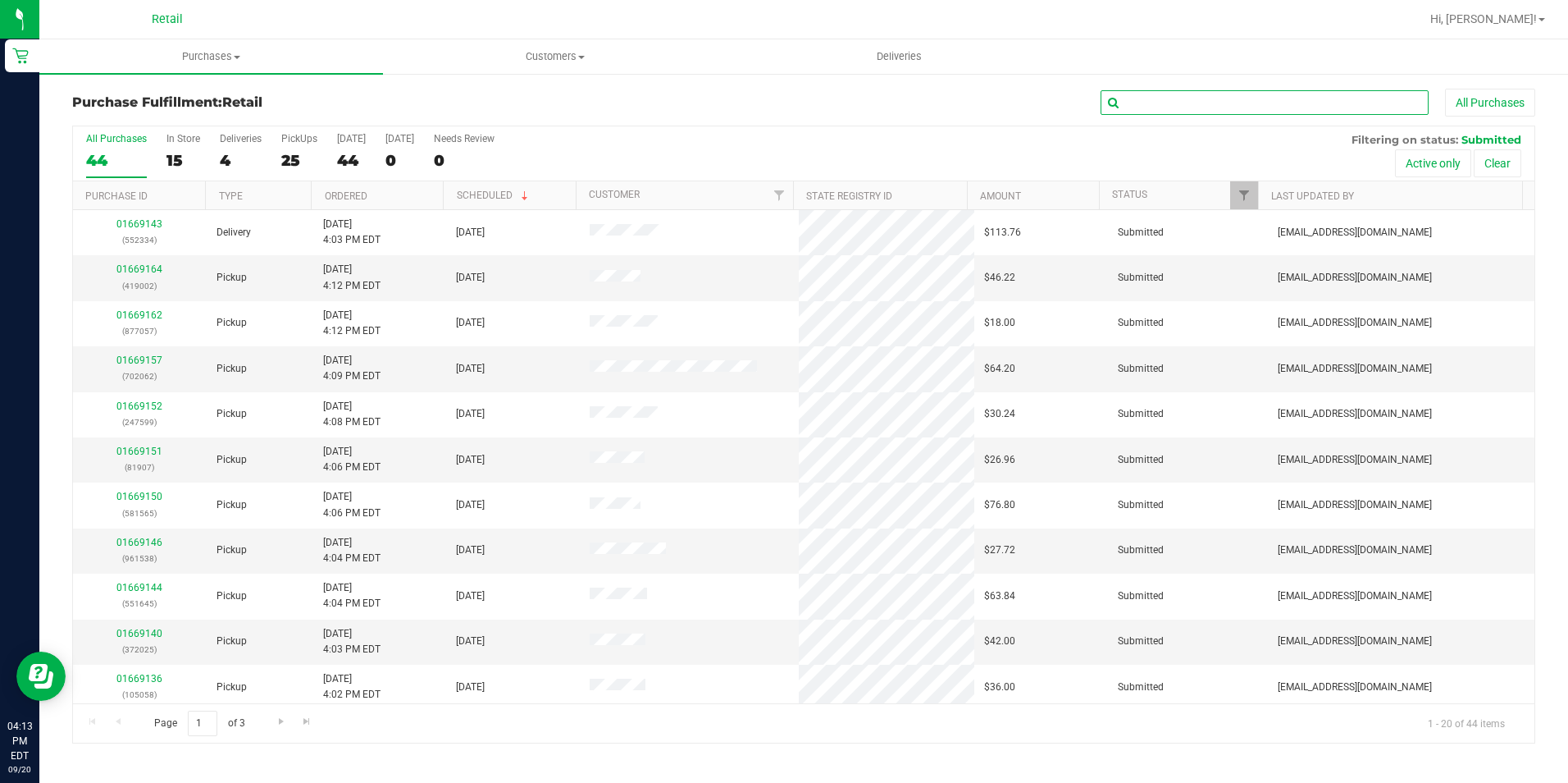
click at [1155, 105] on input "text" at bounding box center [1264, 103] width 328 height 24
type input "372025"
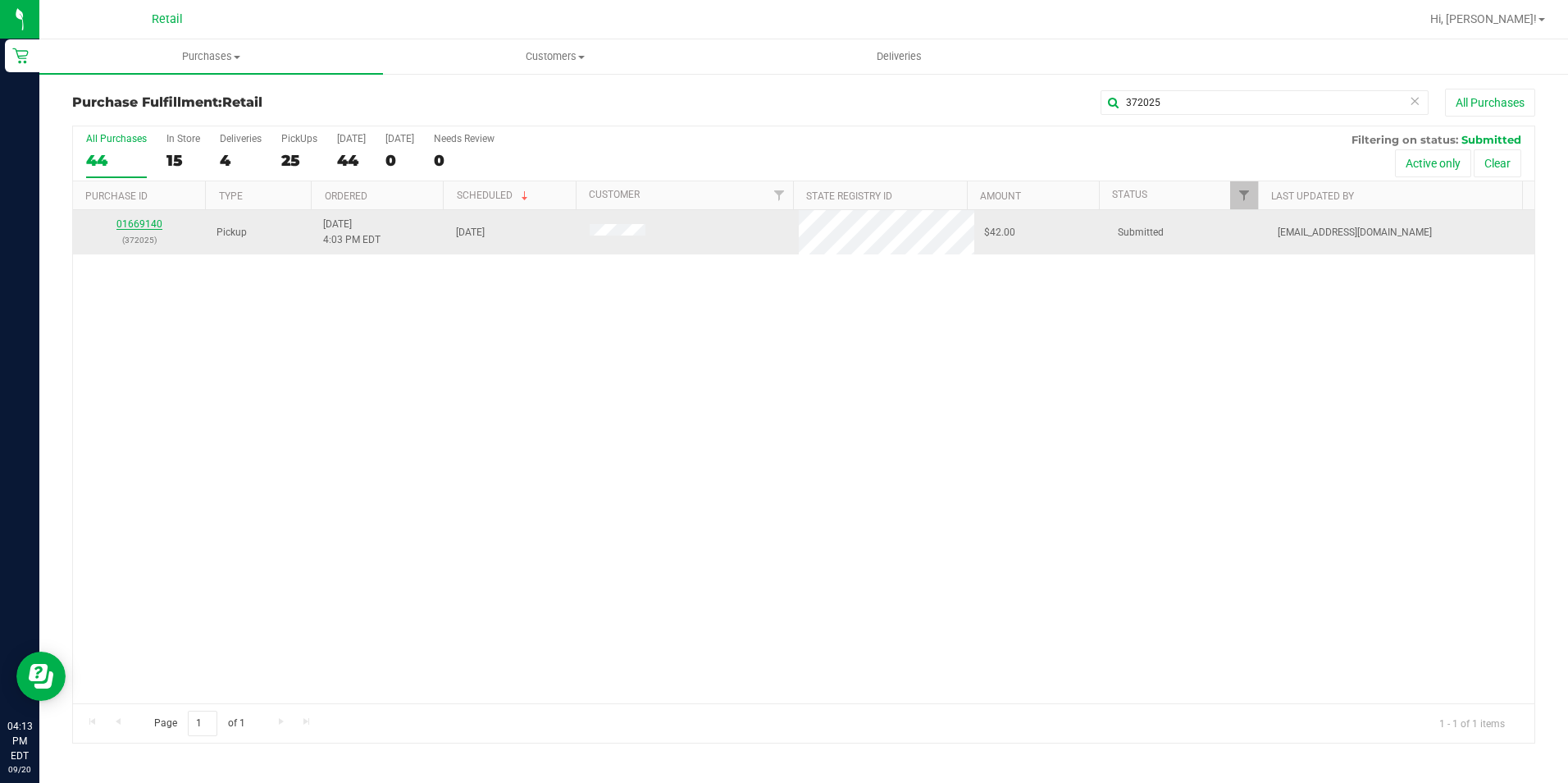
click at [139, 228] on link "01669140" at bounding box center [139, 224] width 46 height 11
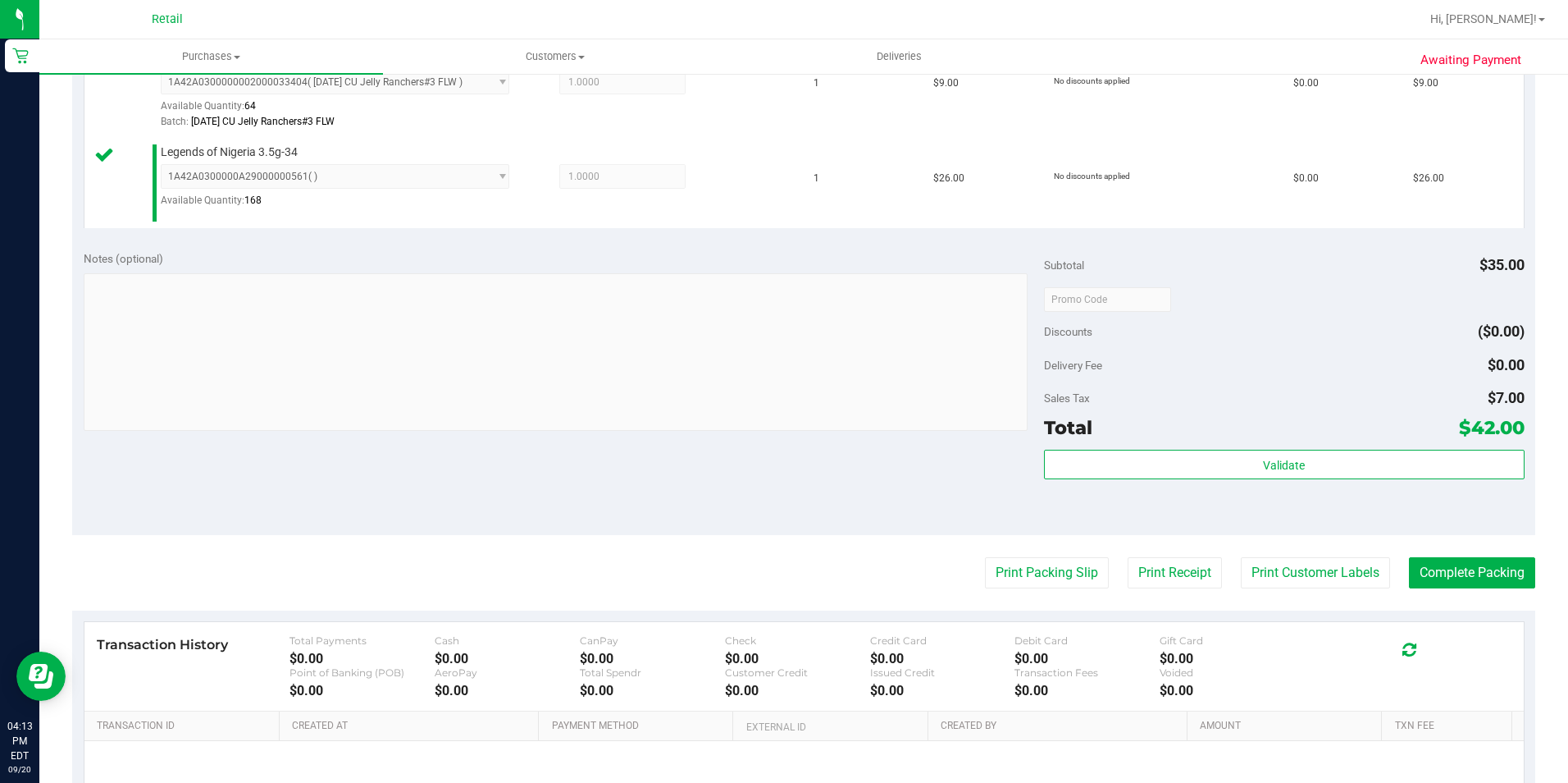
scroll to position [650, 0]
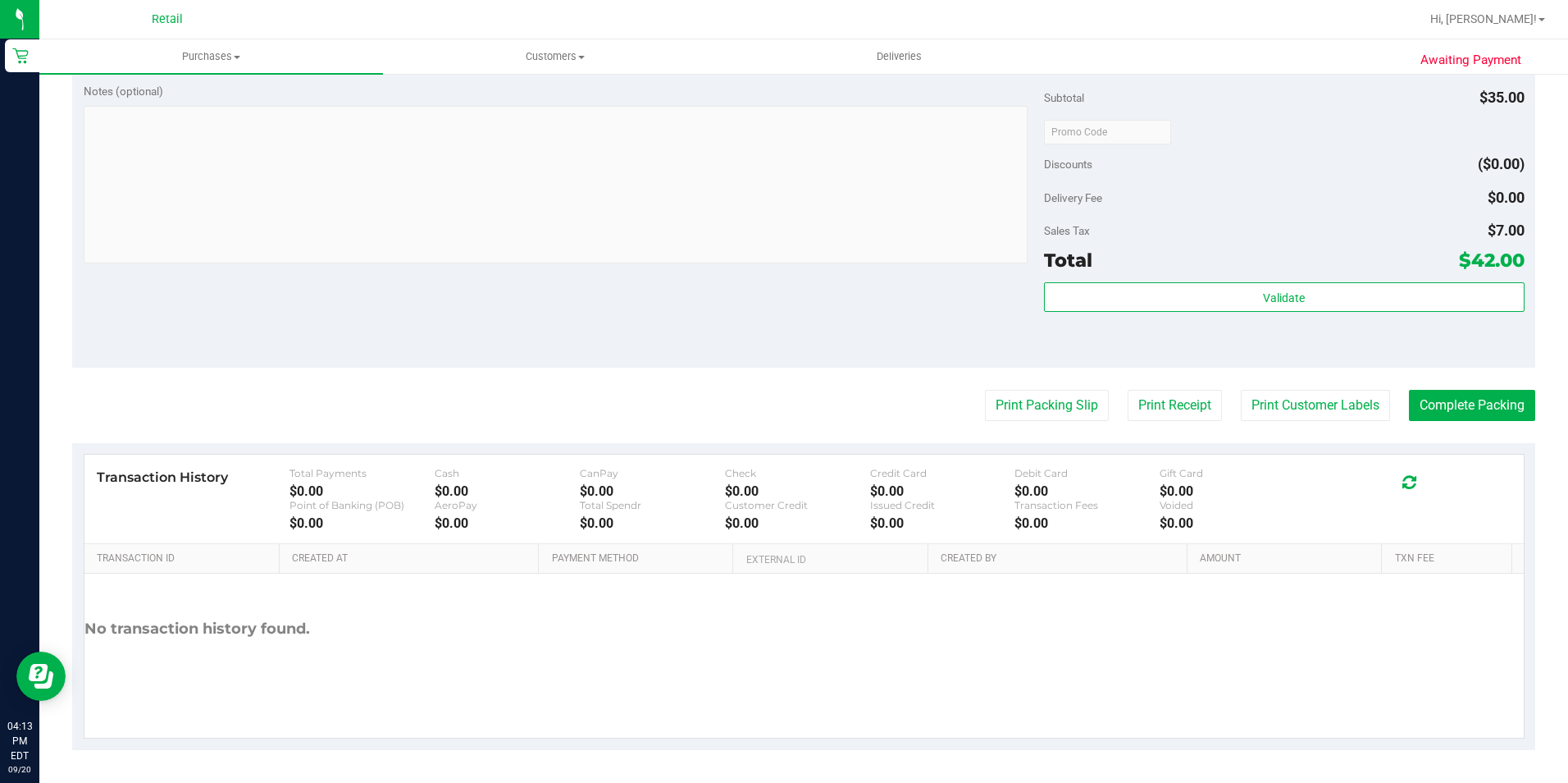
click at [1465, 380] on purchase-details "Back Edit Purchase Cancel Purchase View Profile # 01669140 Med | Rec METRC ID: …" at bounding box center [803, 94] width 1462 height 1312
click at [1462, 399] on button "Complete Packing" at bounding box center [1471, 405] width 126 height 31
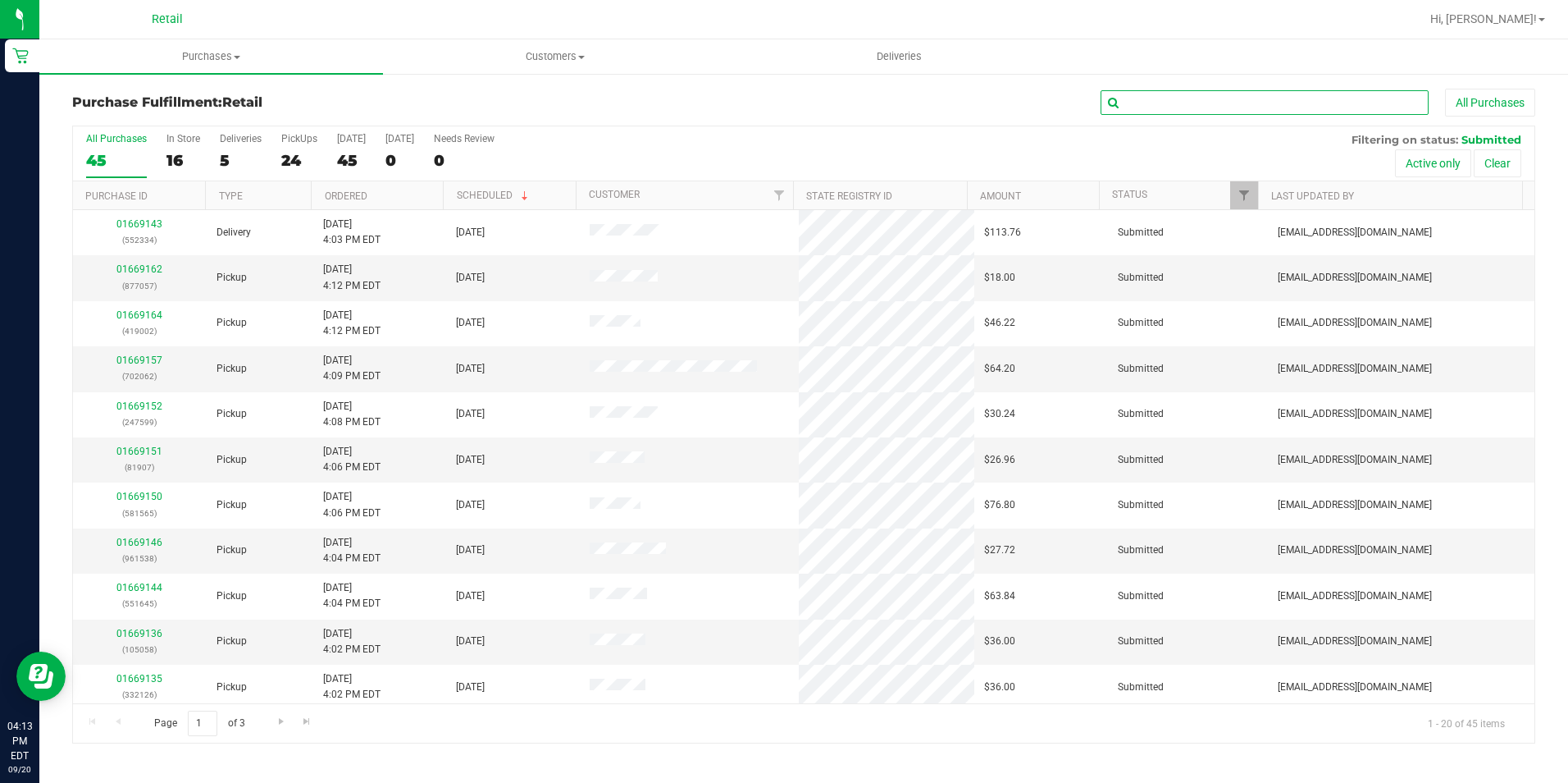
click at [1217, 92] on input "text" at bounding box center [1264, 103] width 328 height 24
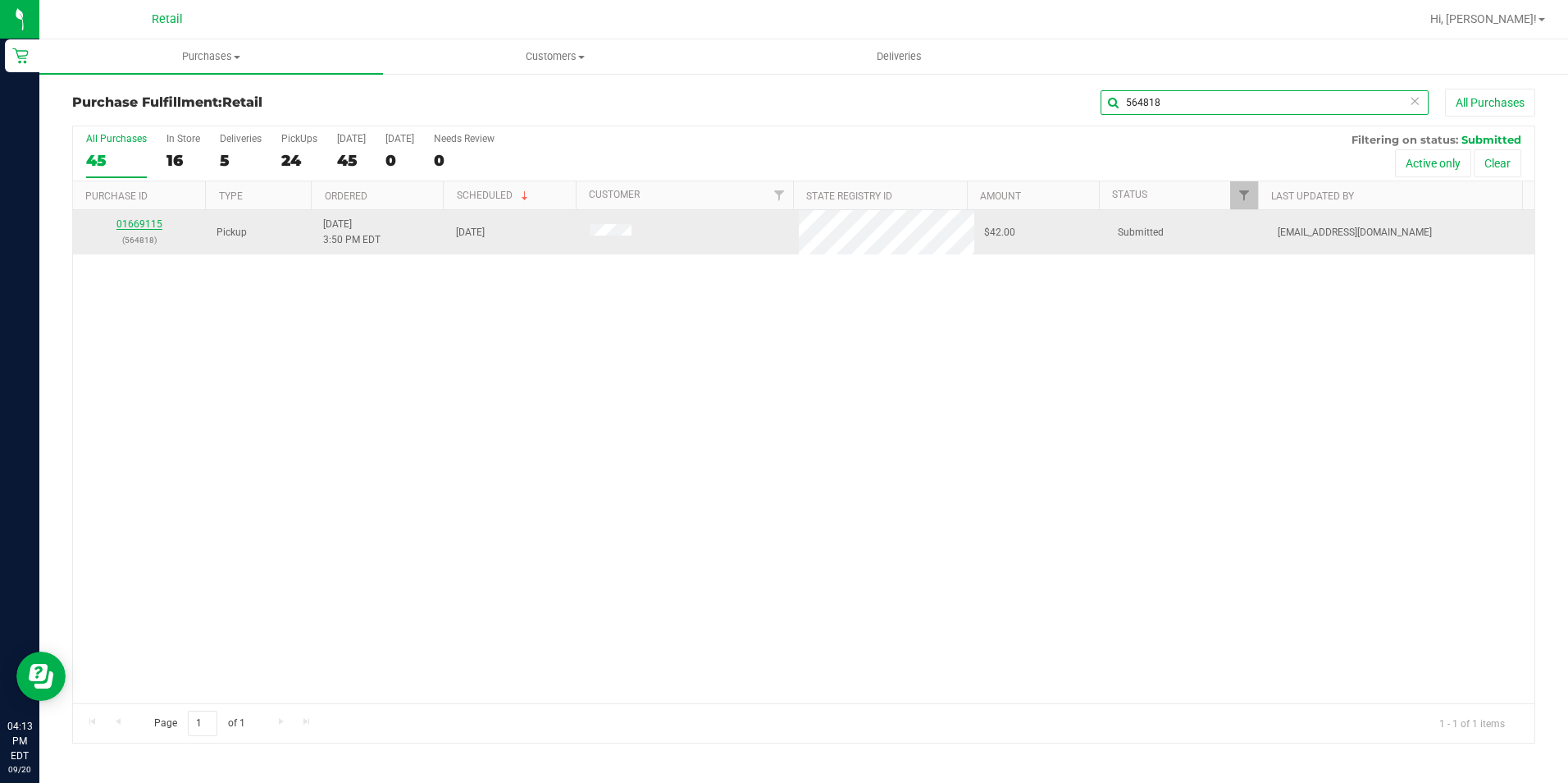
type input "564818"
click at [138, 225] on link "01669115" at bounding box center [139, 224] width 46 height 11
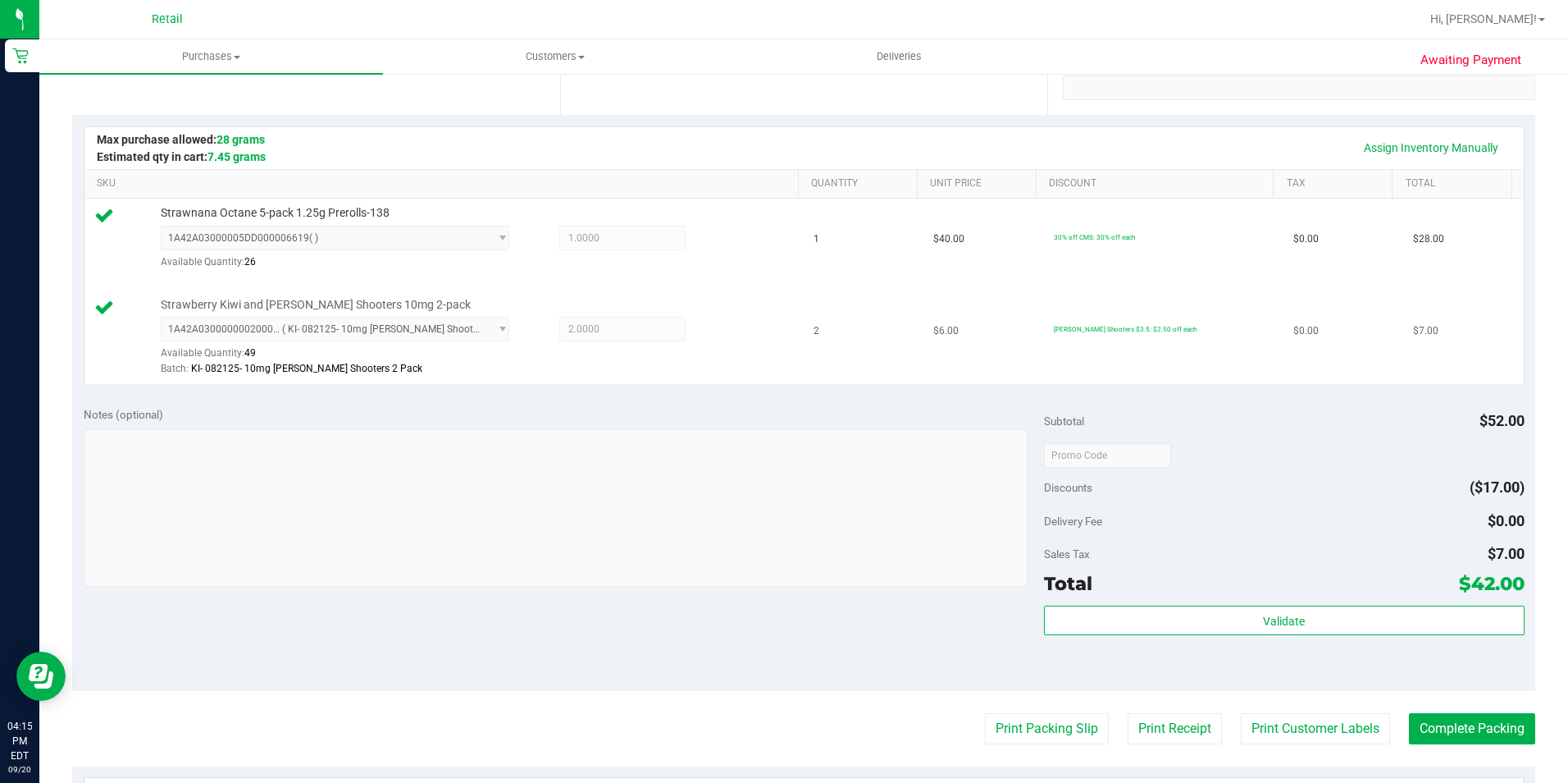
scroll to position [328, 0]
click at [1476, 736] on button "Complete Packing" at bounding box center [1471, 727] width 126 height 31
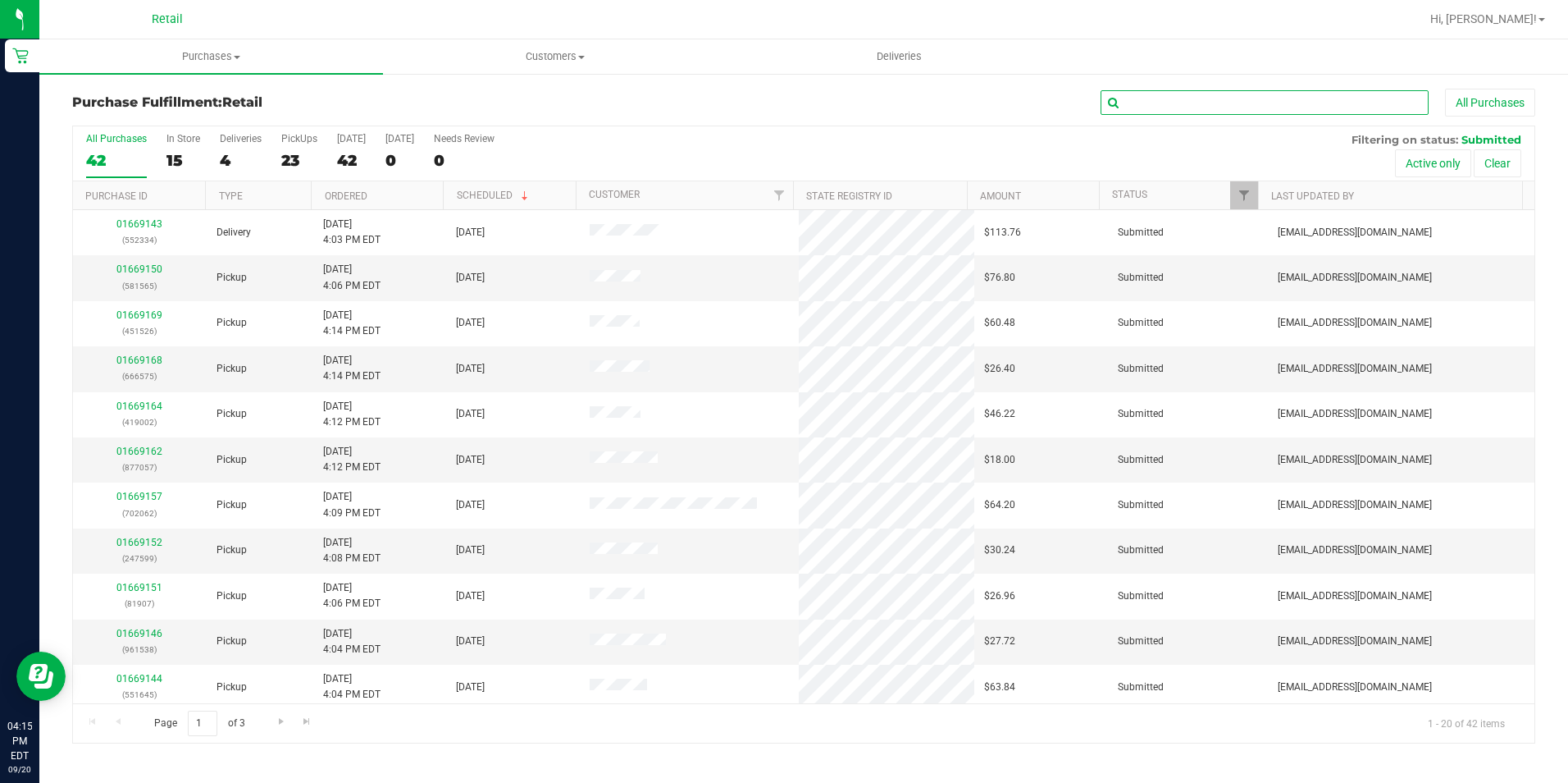
click at [1181, 103] on input "text" at bounding box center [1264, 103] width 328 height 24
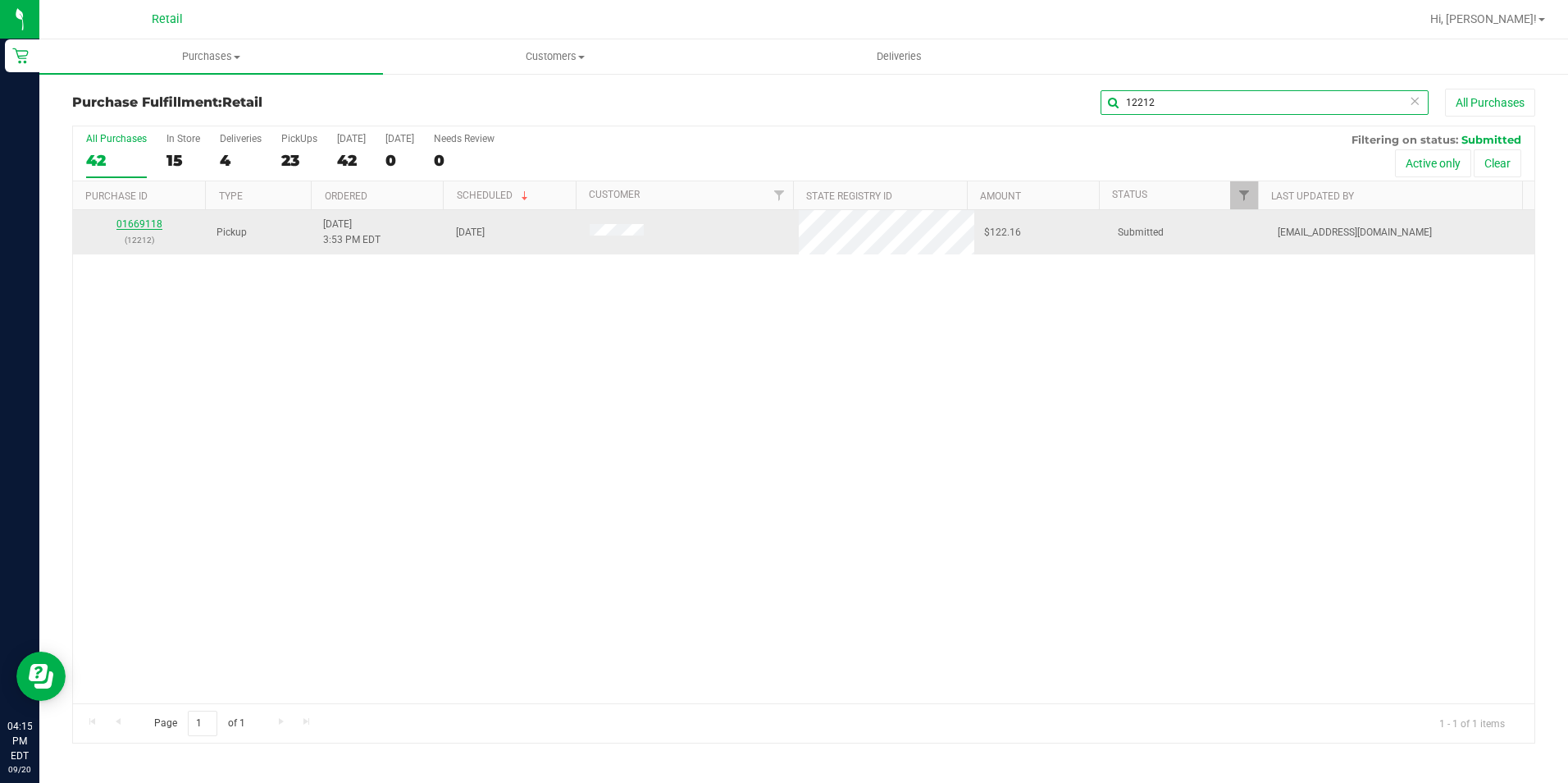
type input "12212"
click at [148, 219] on link "01669118" at bounding box center [139, 224] width 46 height 11
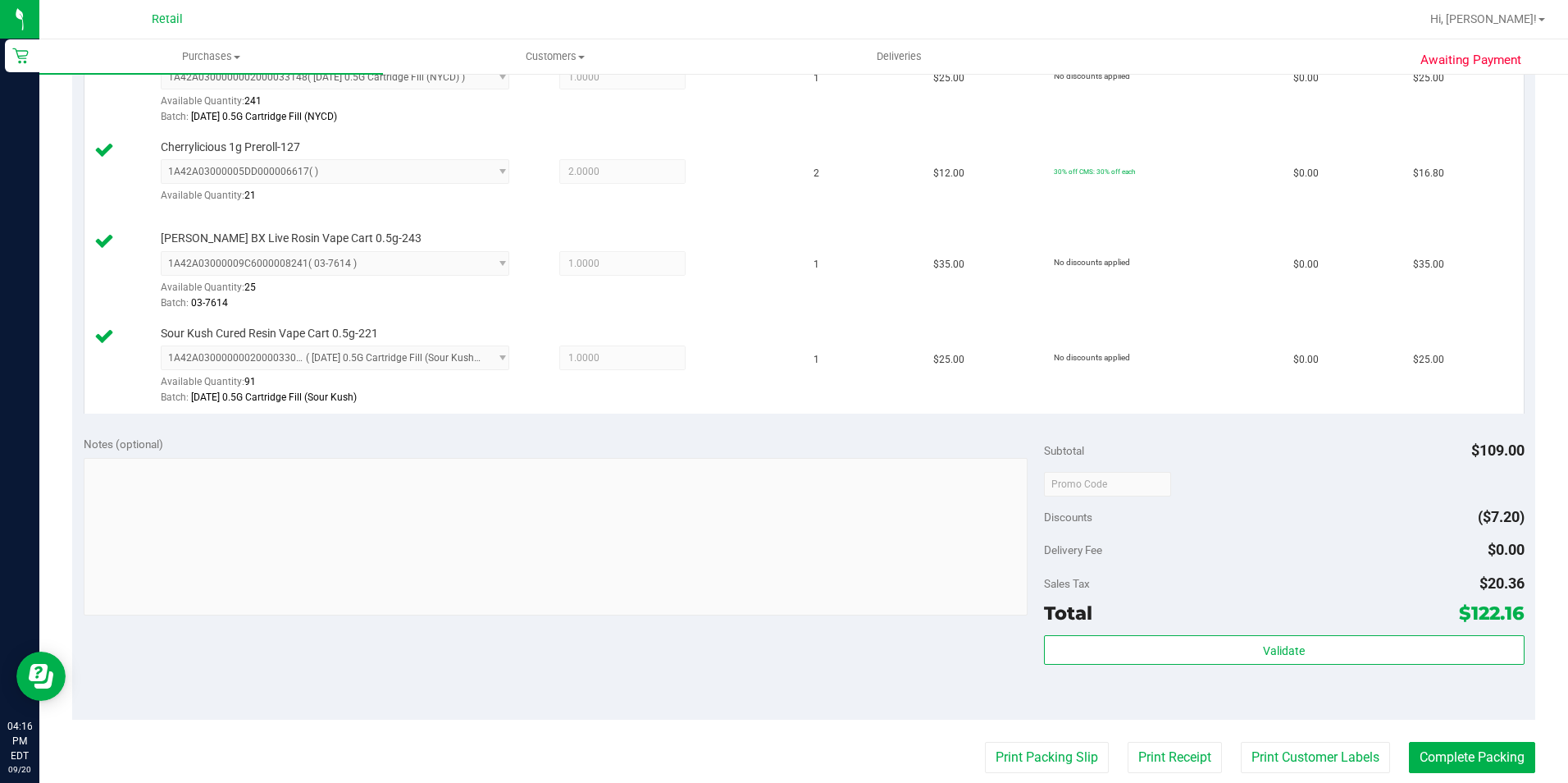
scroll to position [492, 0]
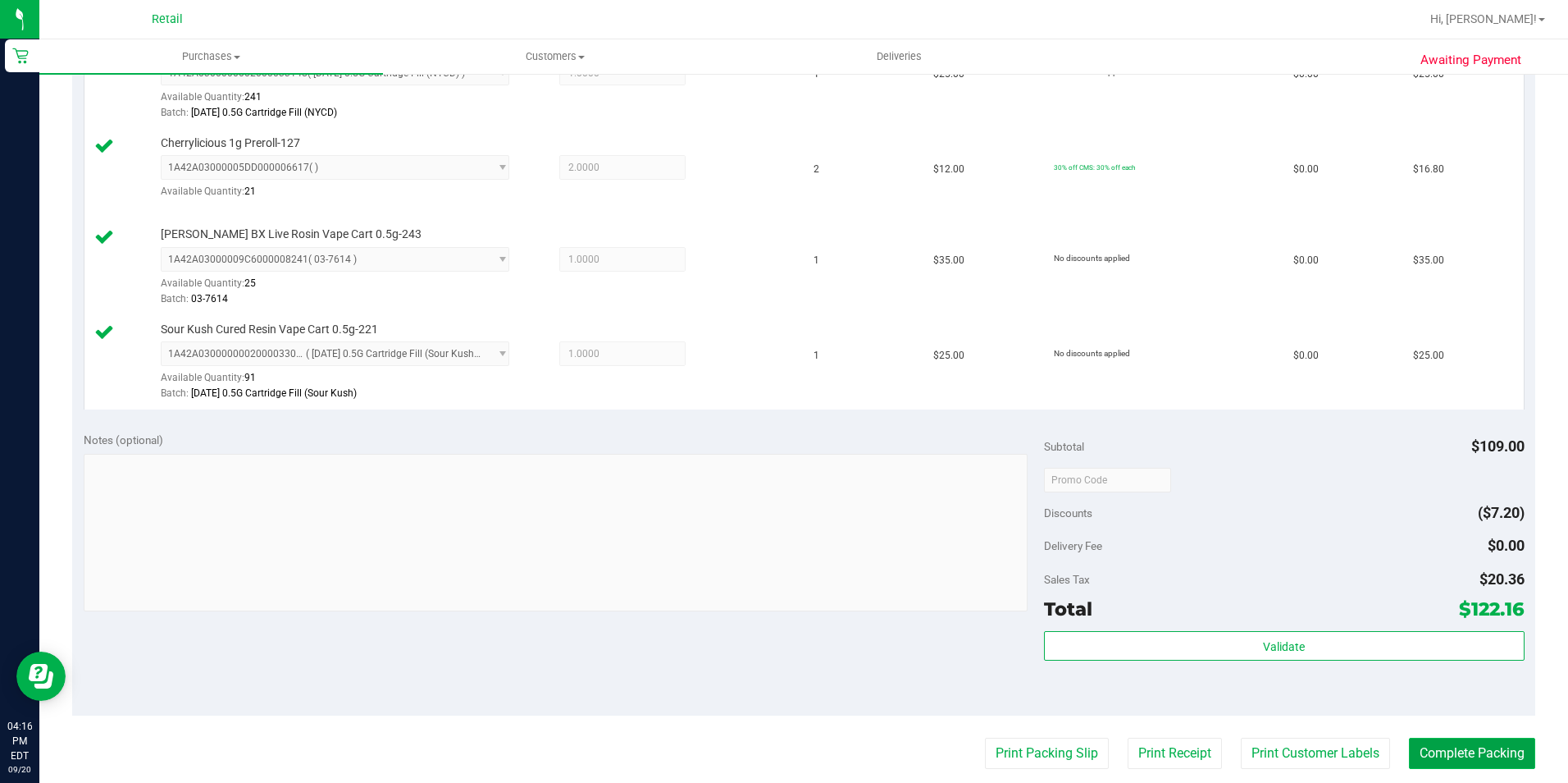
click at [1483, 750] on button "Complete Packing" at bounding box center [1471, 752] width 126 height 31
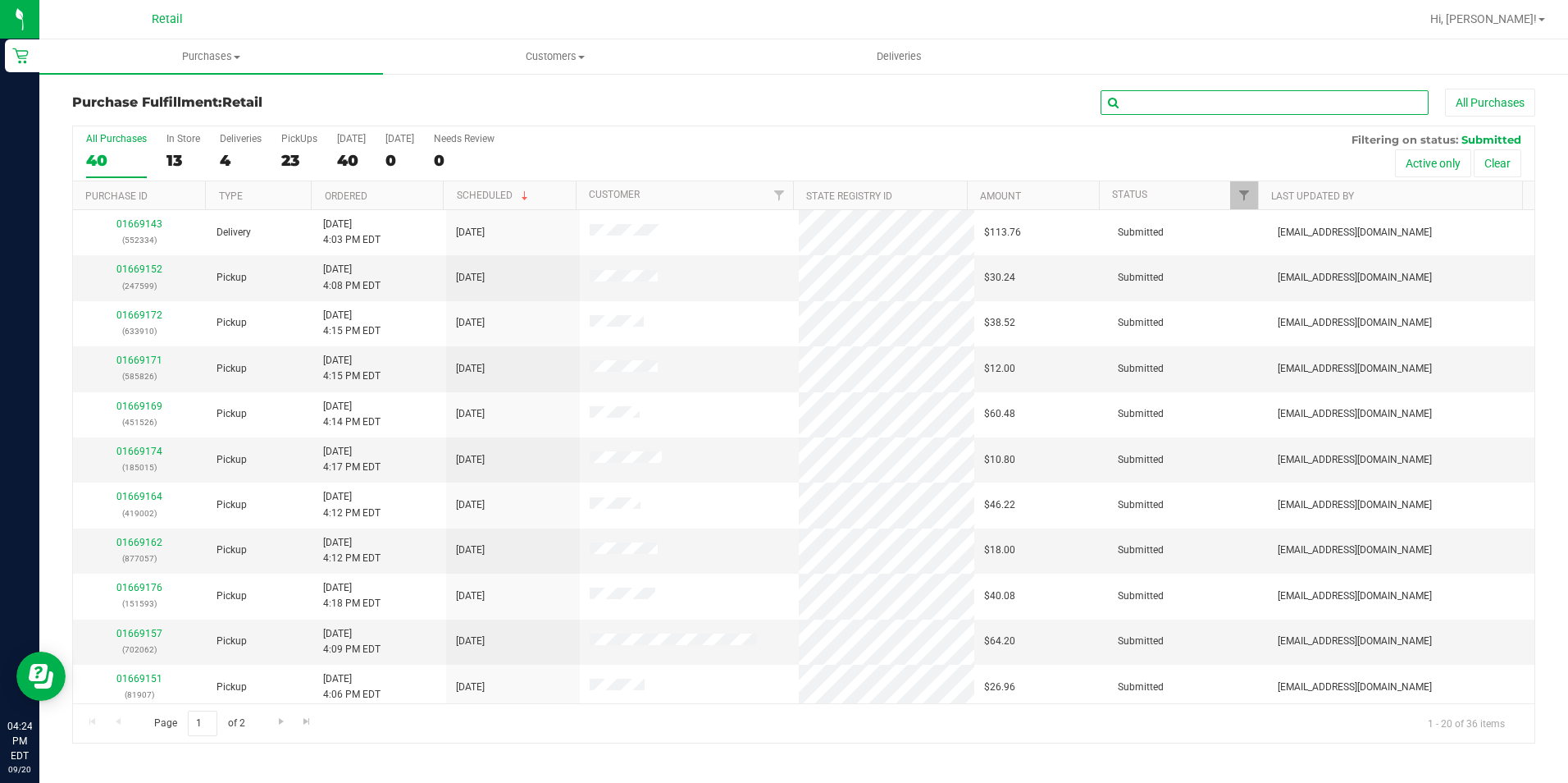
click at [1265, 100] on input "text" at bounding box center [1264, 103] width 328 height 24
type input "585826"
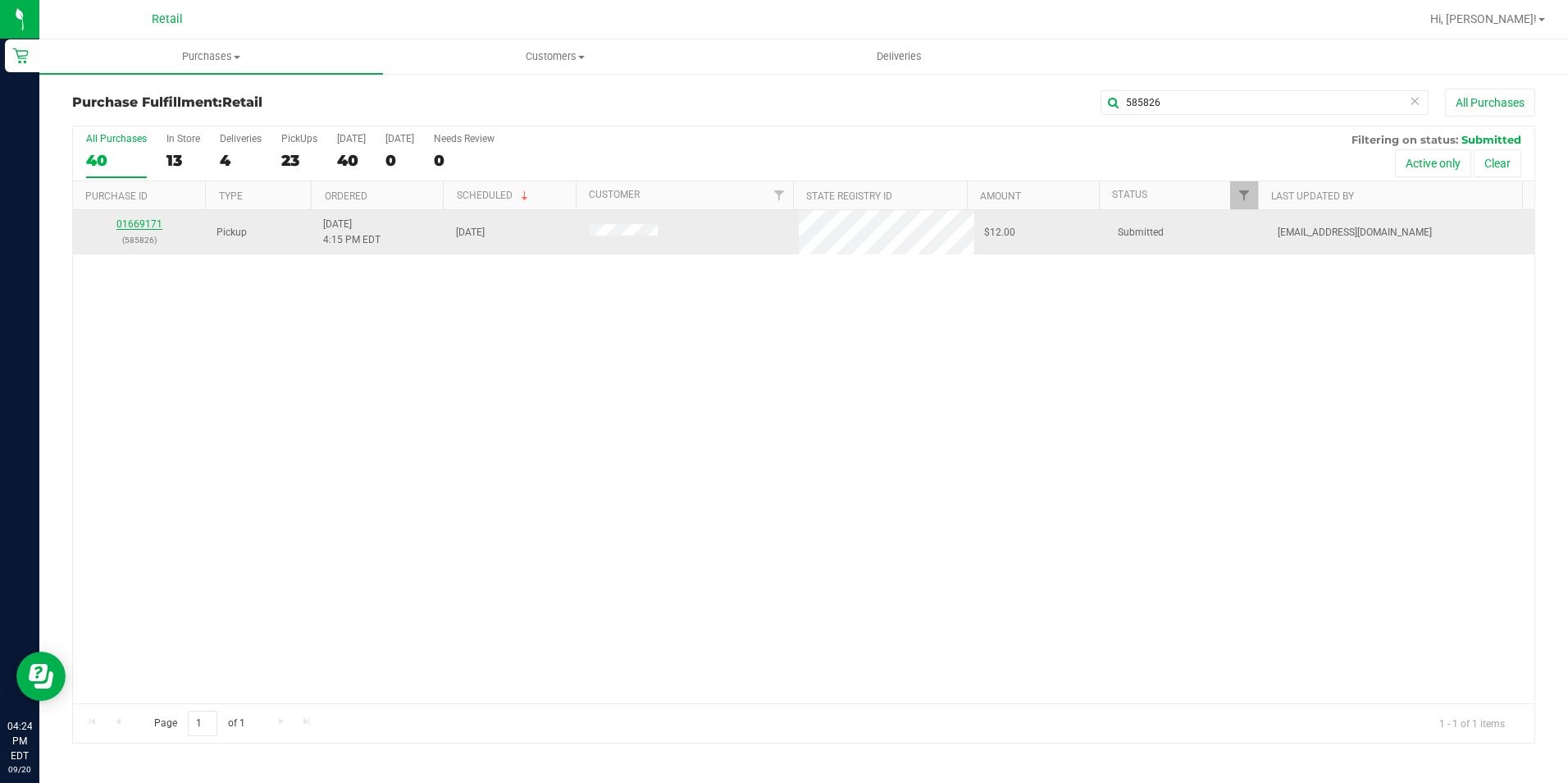
click at [145, 225] on link "01669171" at bounding box center [139, 224] width 46 height 11
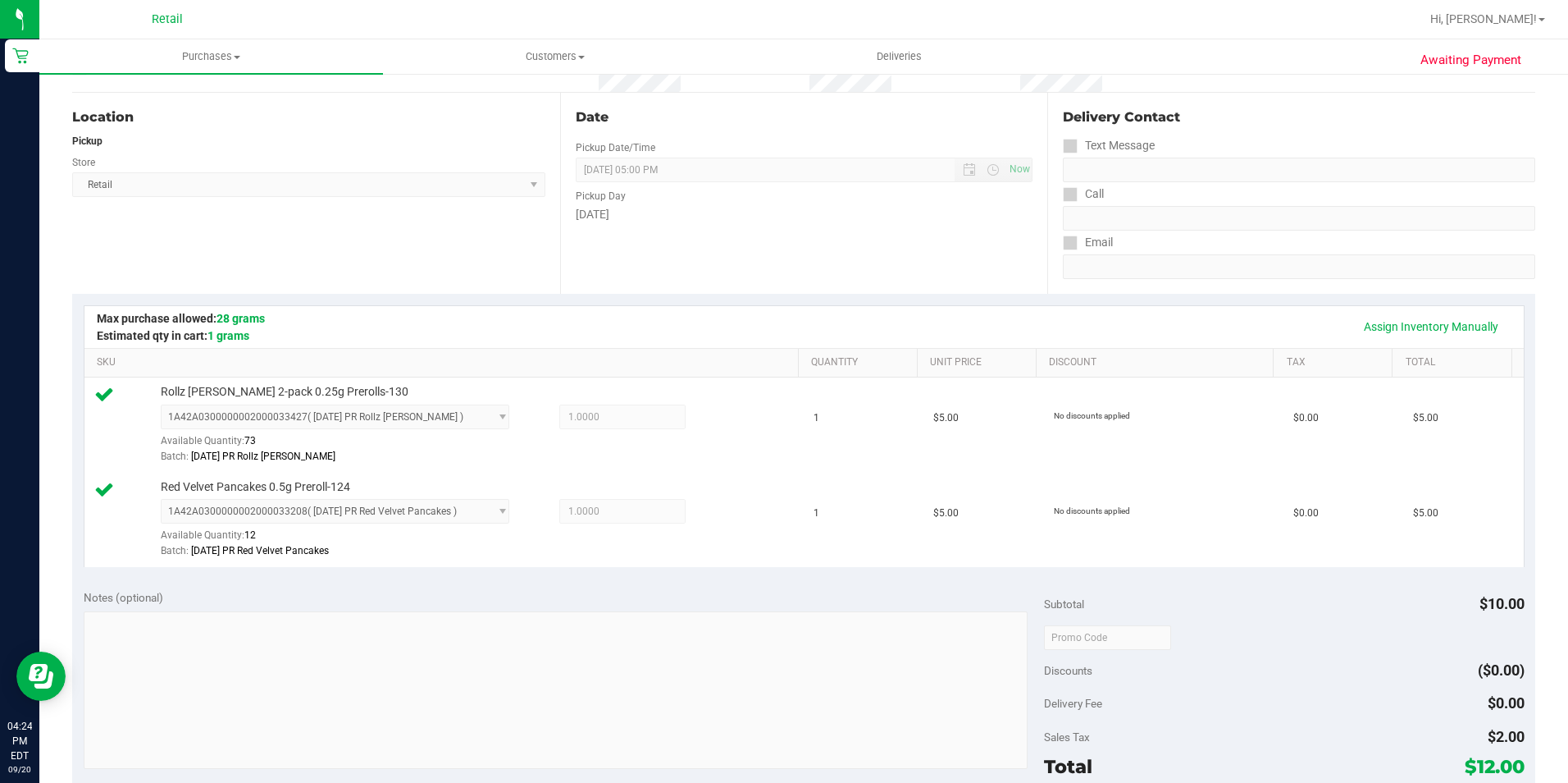
scroll to position [328, 0]
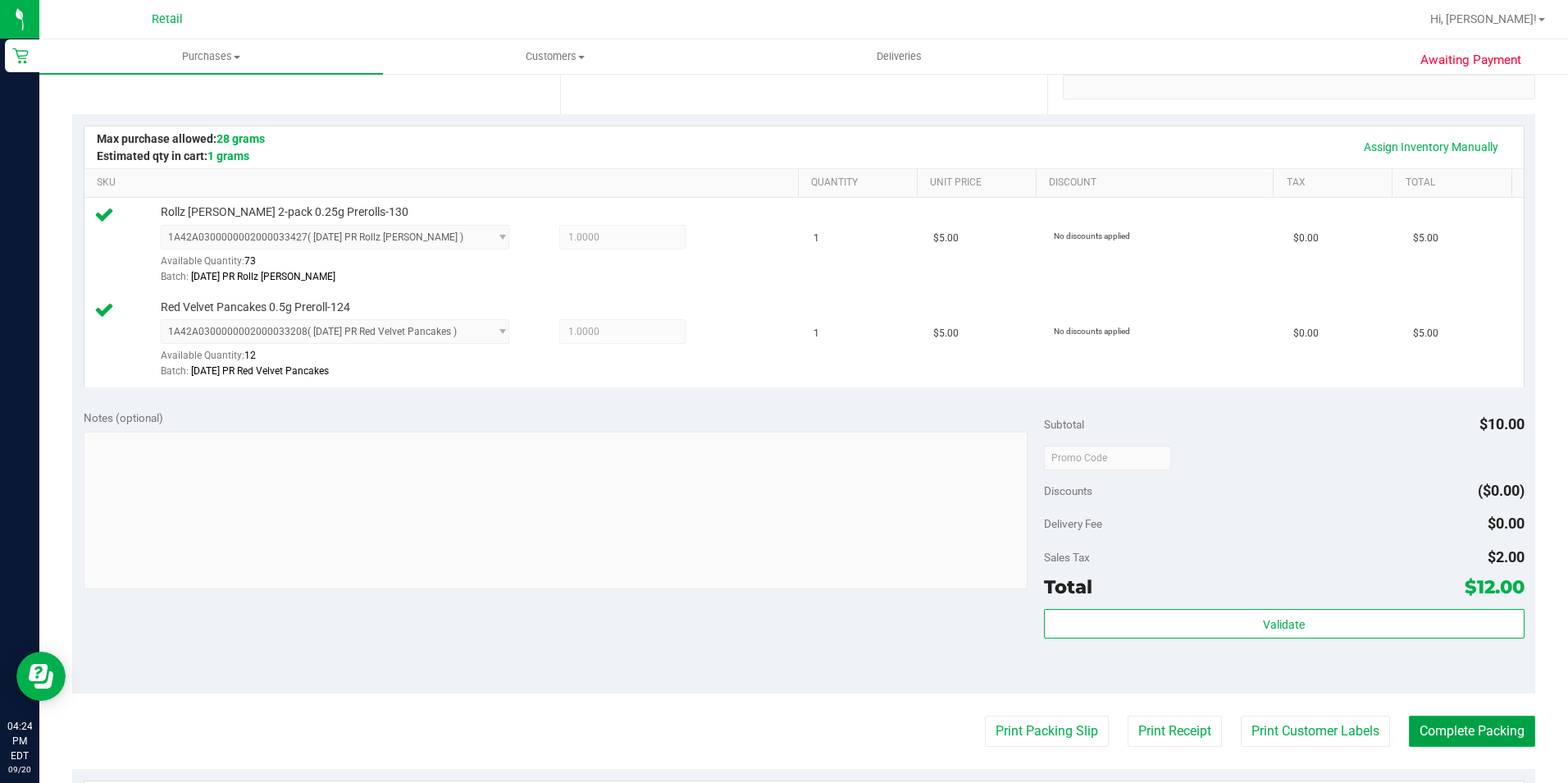
click at [1444, 725] on button "Complete Packing" at bounding box center [1471, 731] width 126 height 31
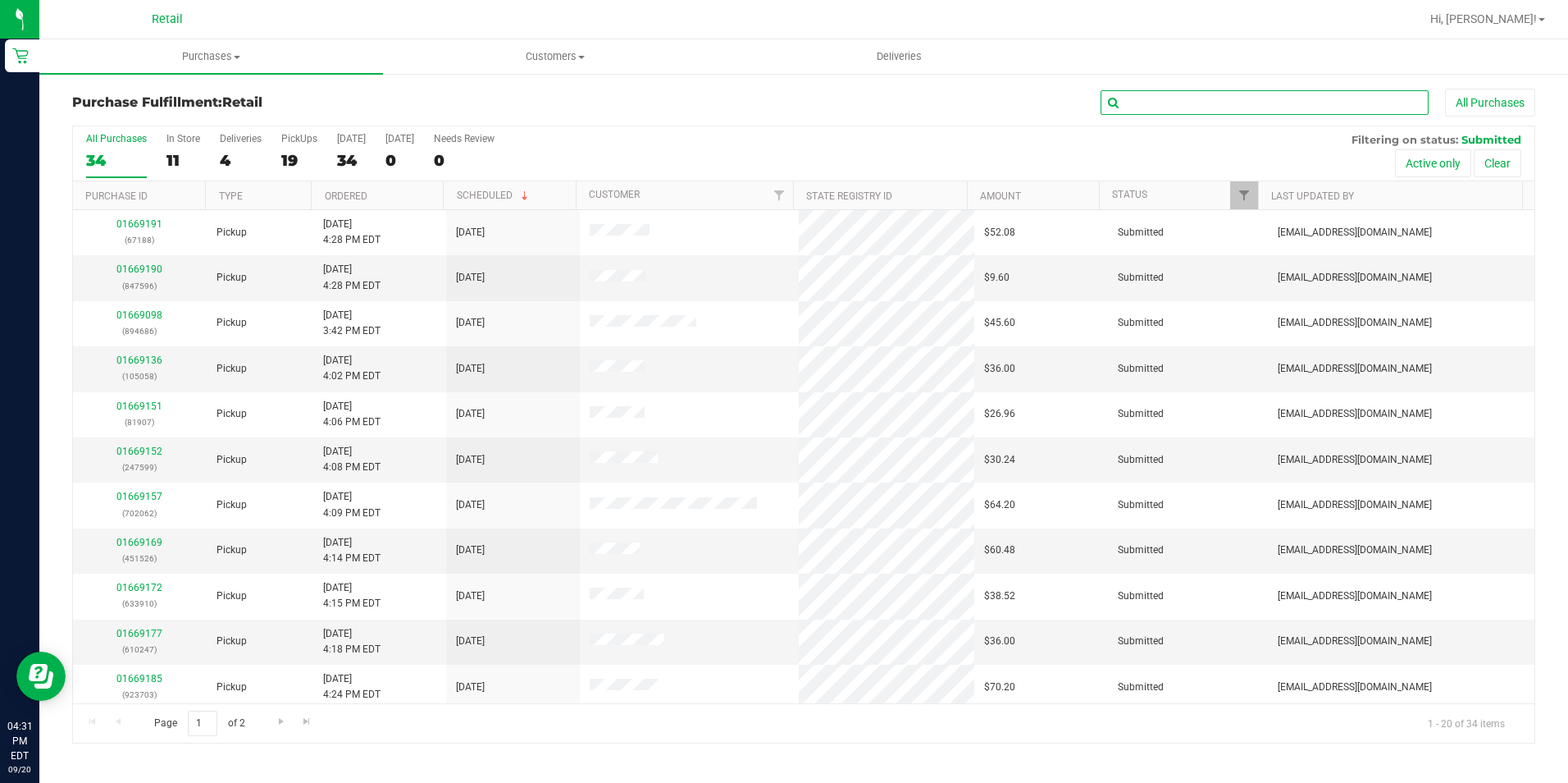
click at [1155, 107] on input "text" at bounding box center [1264, 103] width 328 height 24
type input "610247"
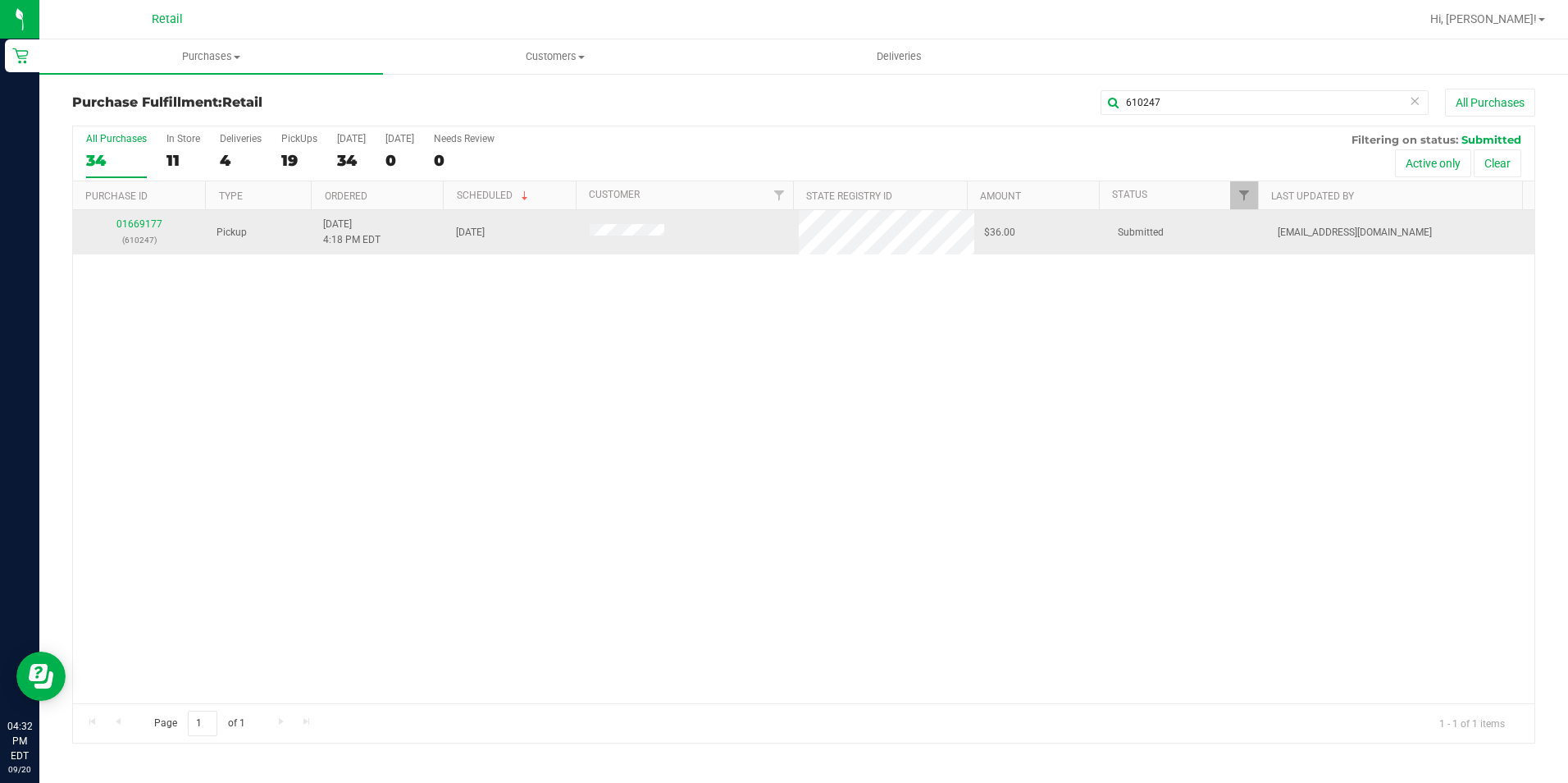
click at [151, 218] on div "01669177 (610247)" at bounding box center [140, 232] width 114 height 31
click at [145, 221] on link "01669177" at bounding box center [139, 224] width 46 height 11
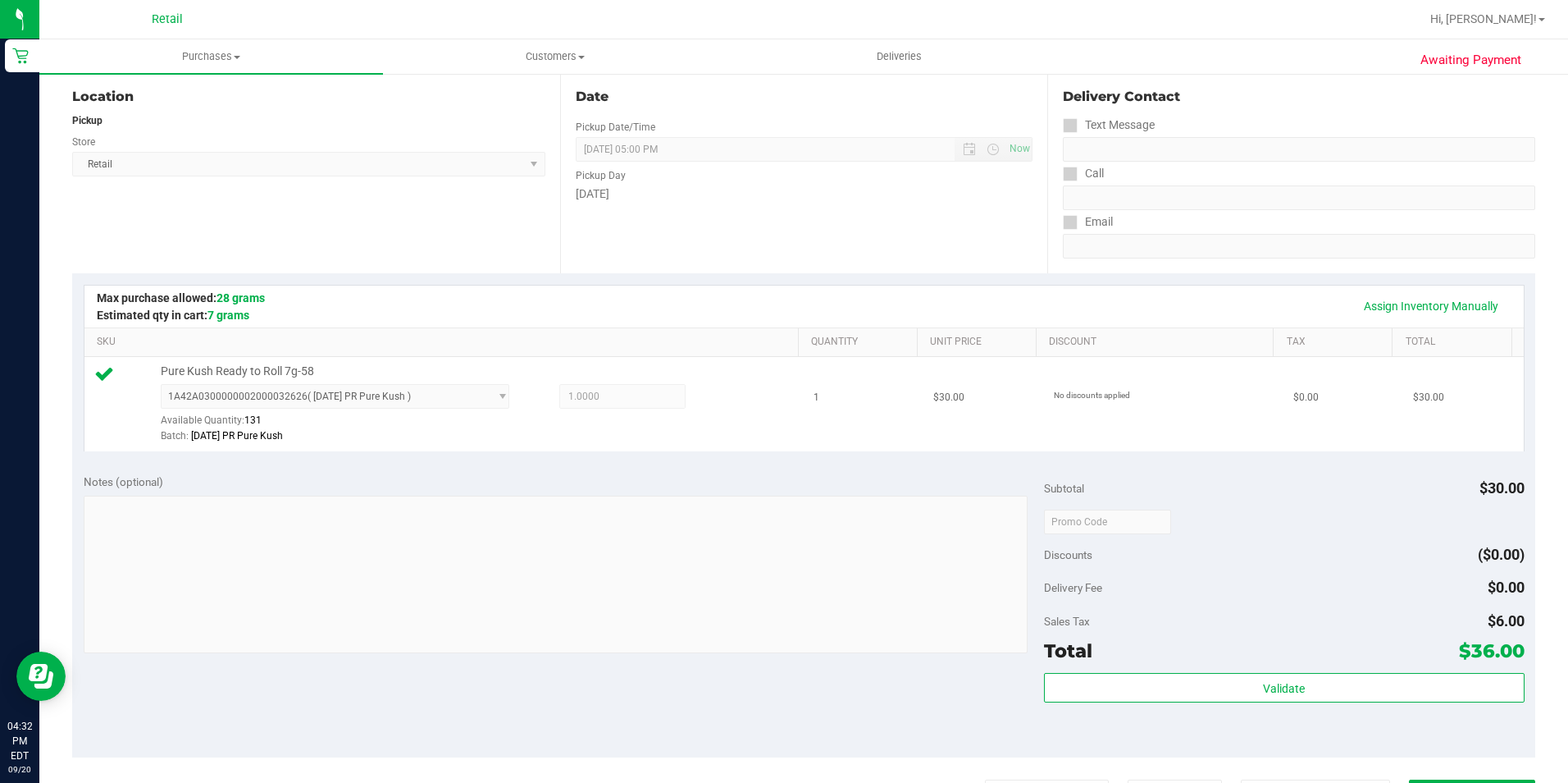
scroll to position [328, 0]
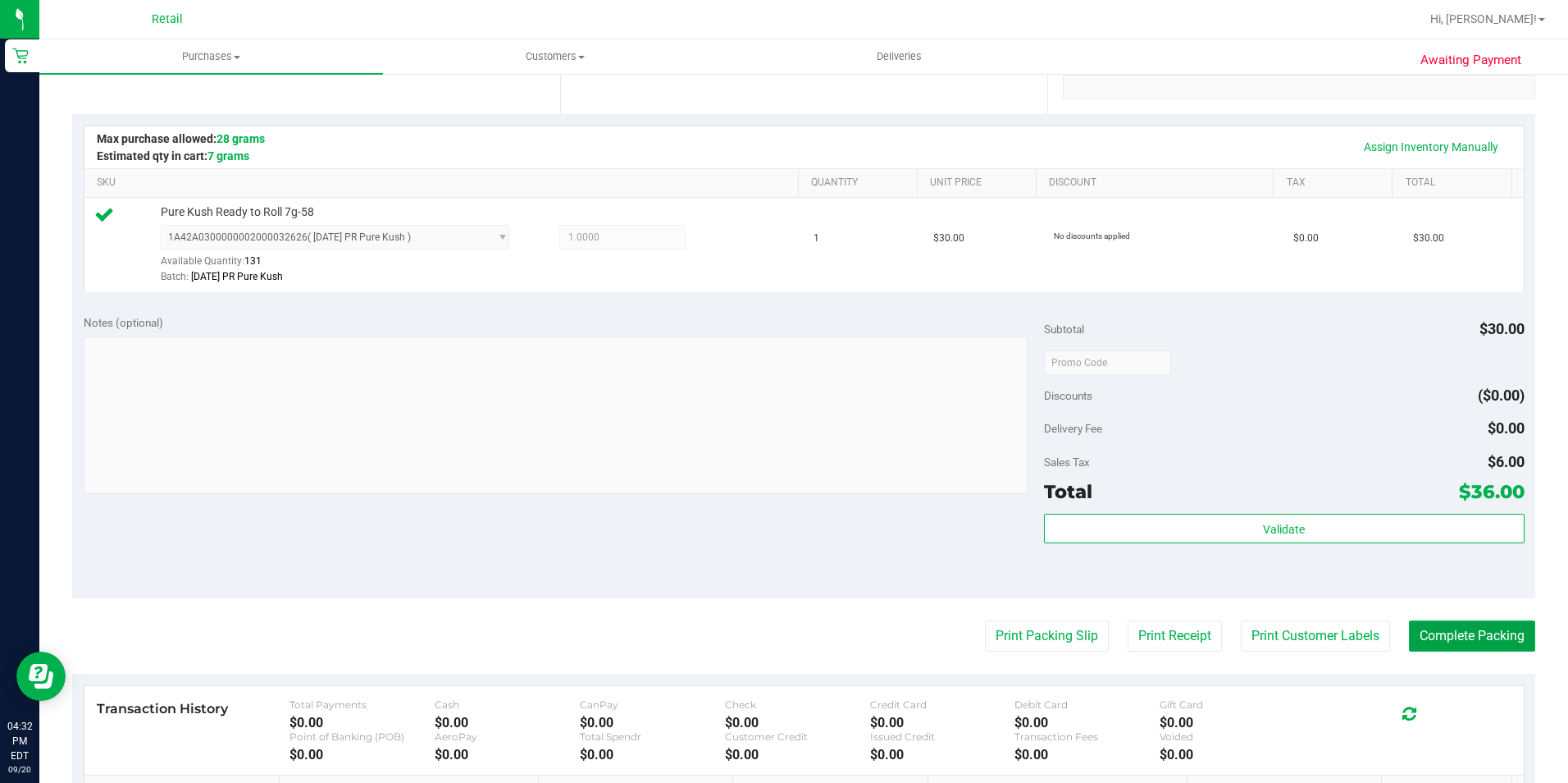
click at [1496, 639] on button "Complete Packing" at bounding box center [1471, 635] width 126 height 31
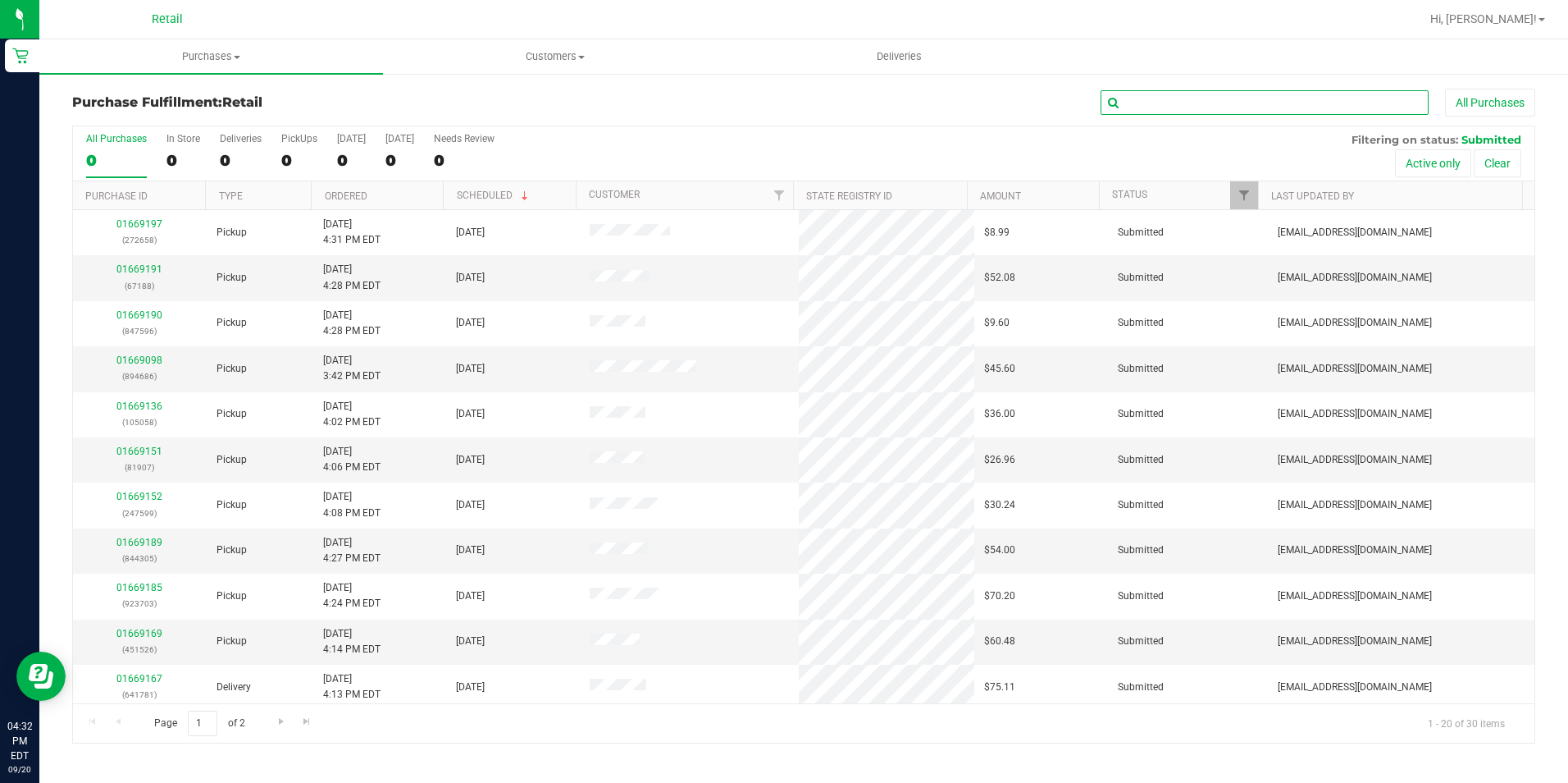
click at [1236, 105] on input "text" at bounding box center [1264, 103] width 328 height 24
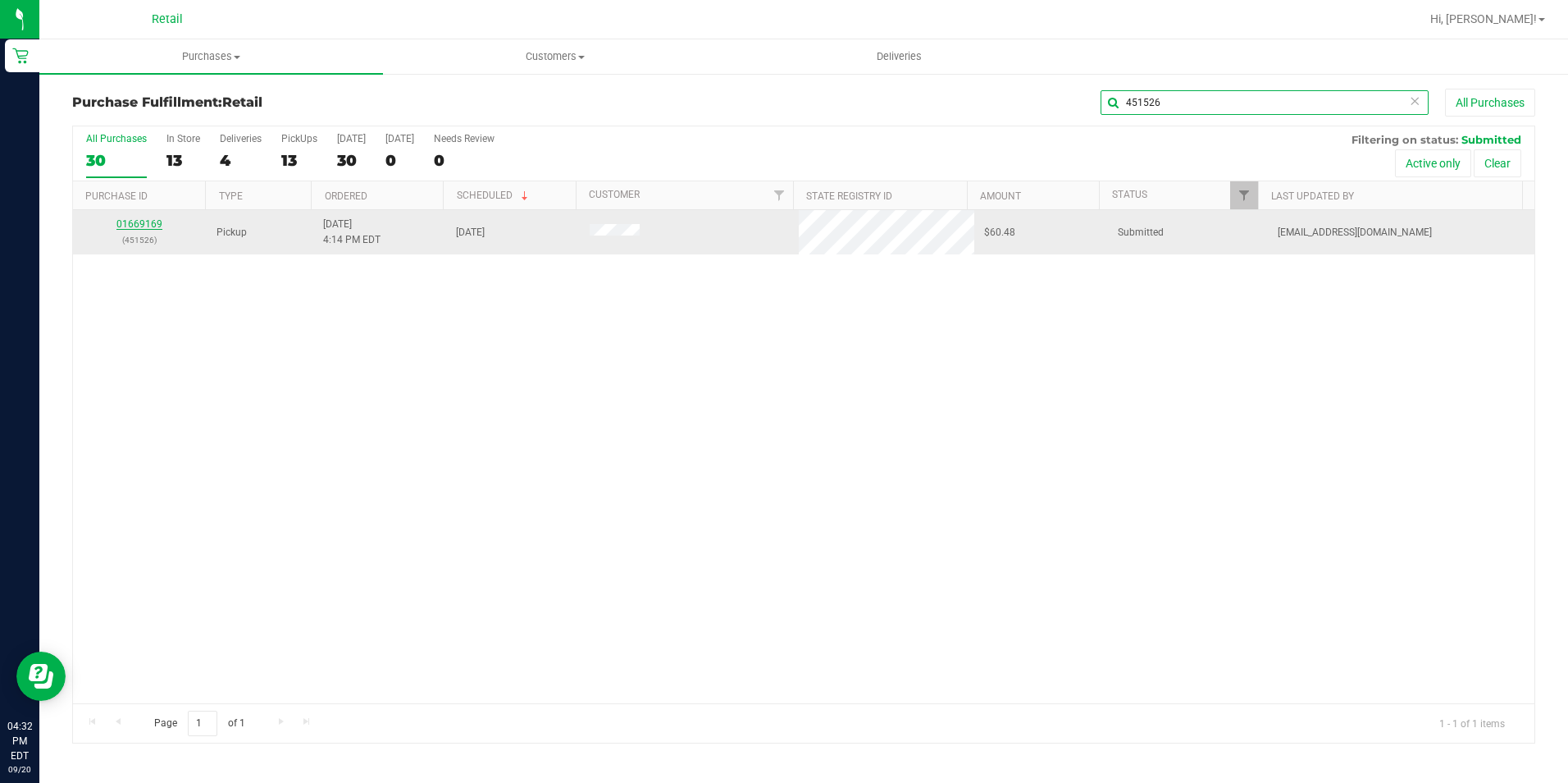
type input "451526"
click at [127, 225] on link "01669169" at bounding box center [139, 224] width 46 height 11
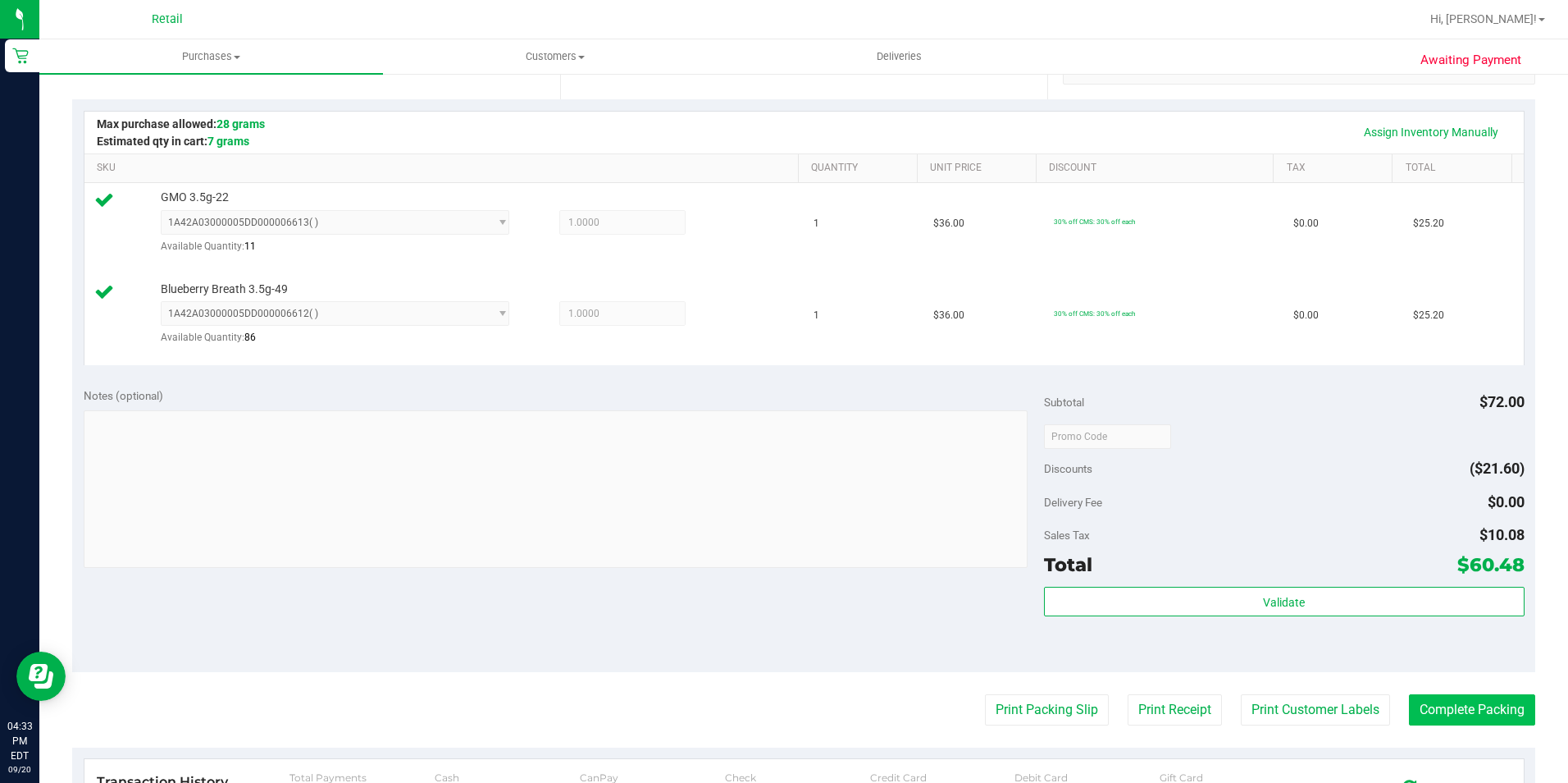
scroll to position [410, 0]
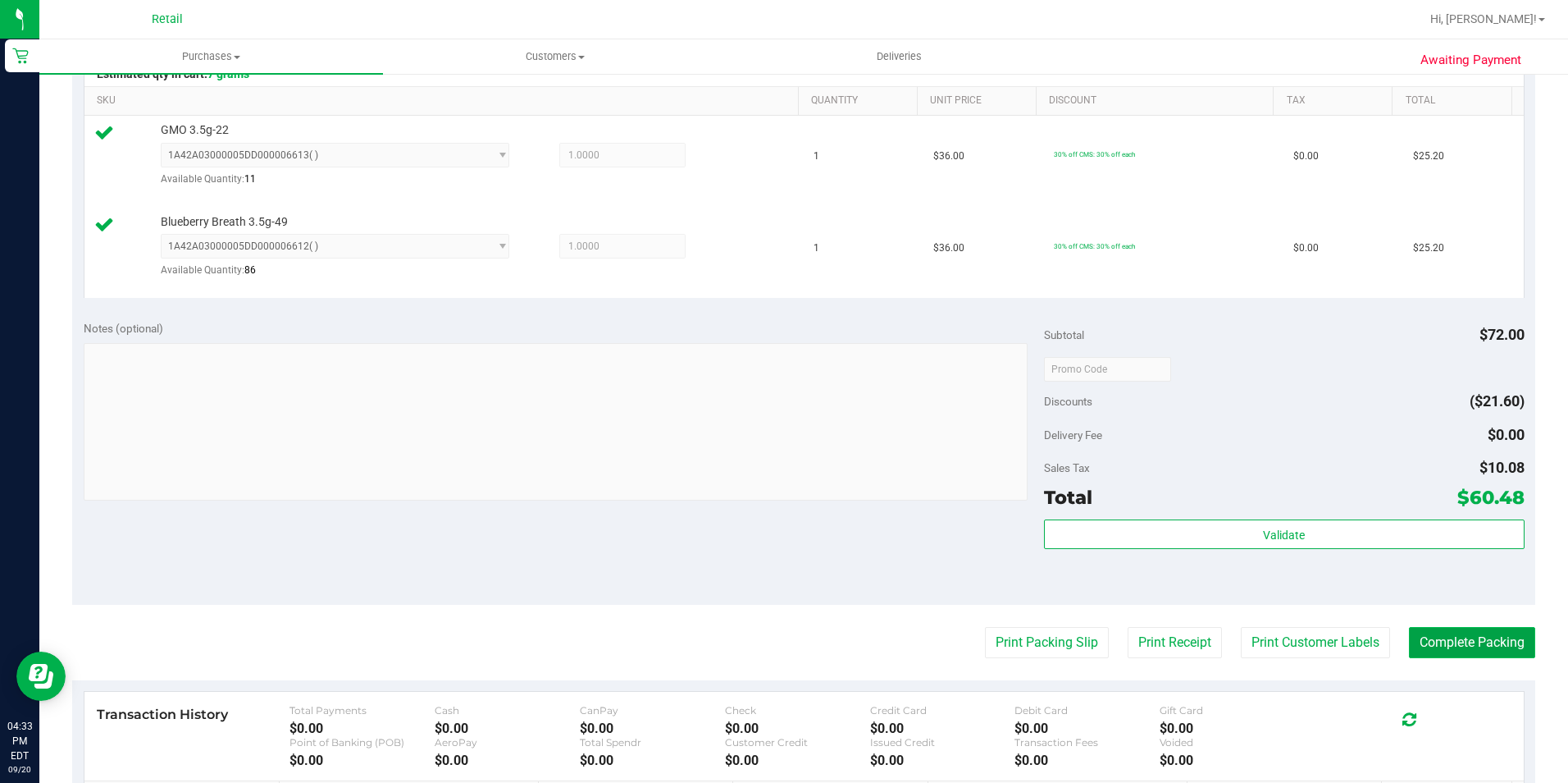
click at [1434, 638] on button "Complete Packing" at bounding box center [1471, 642] width 126 height 31
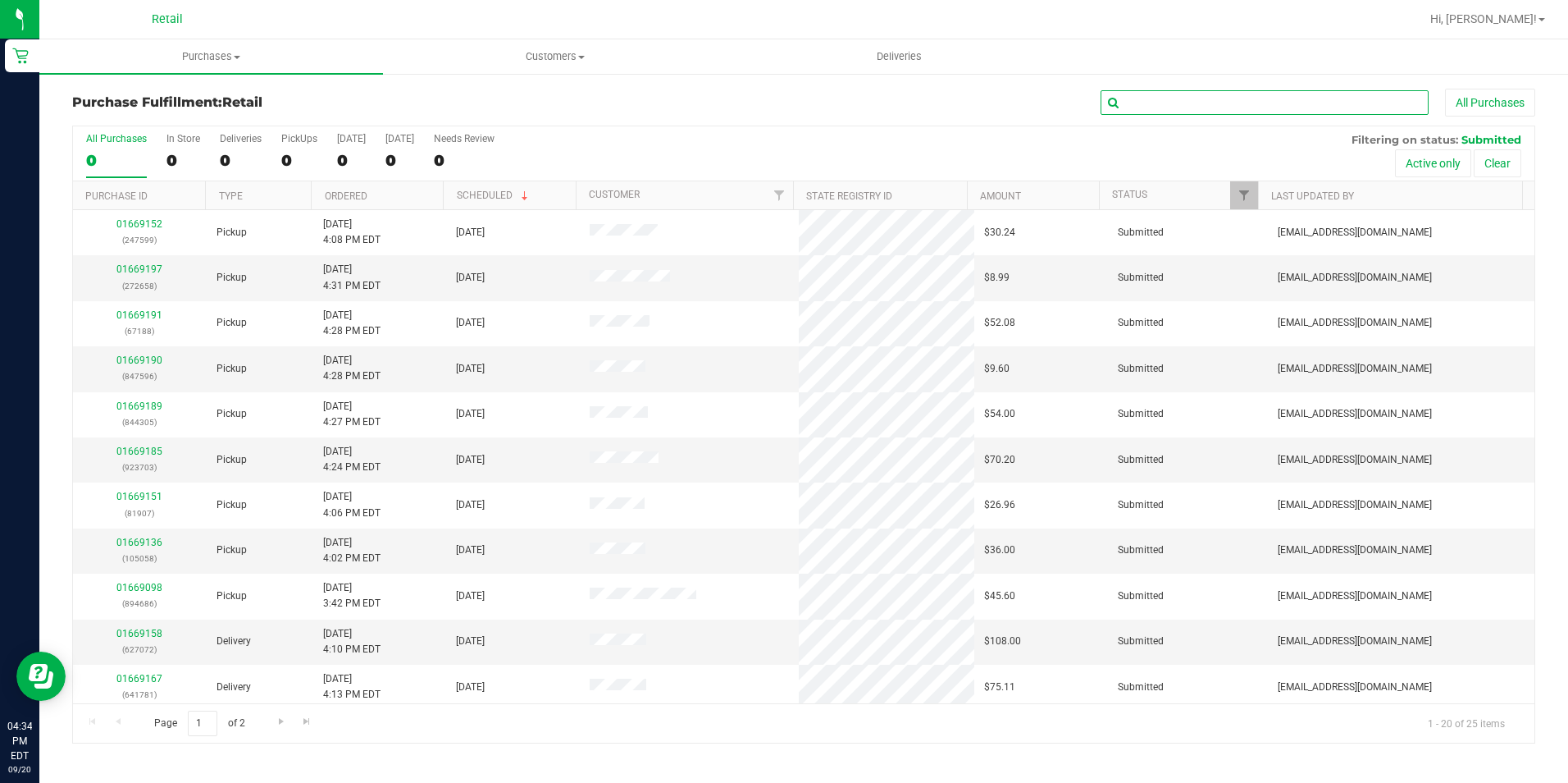
click at [1309, 105] on input "text" at bounding box center [1264, 103] width 328 height 24
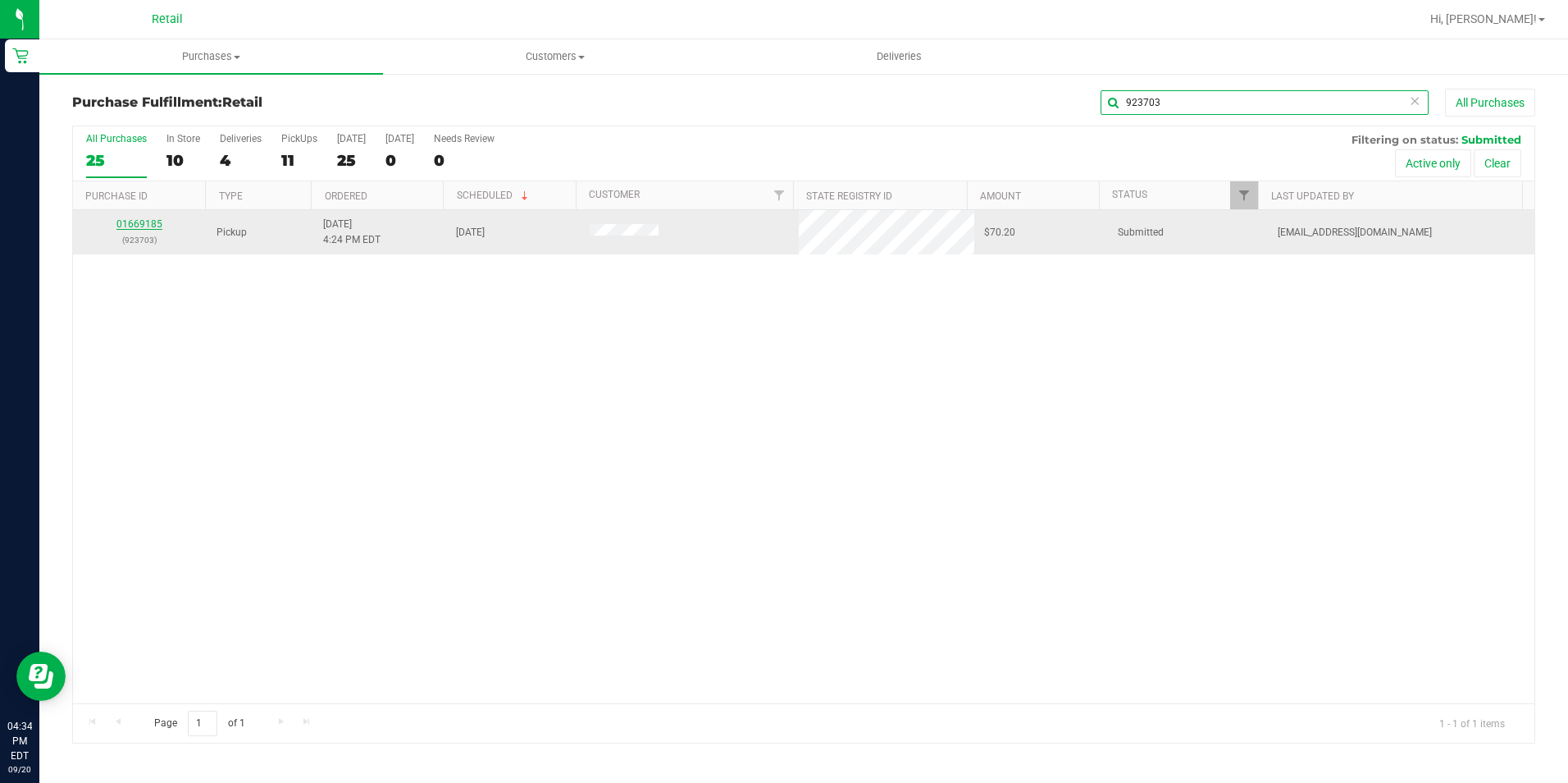
type input "923703"
click at [136, 222] on link "01669185" at bounding box center [139, 224] width 46 height 11
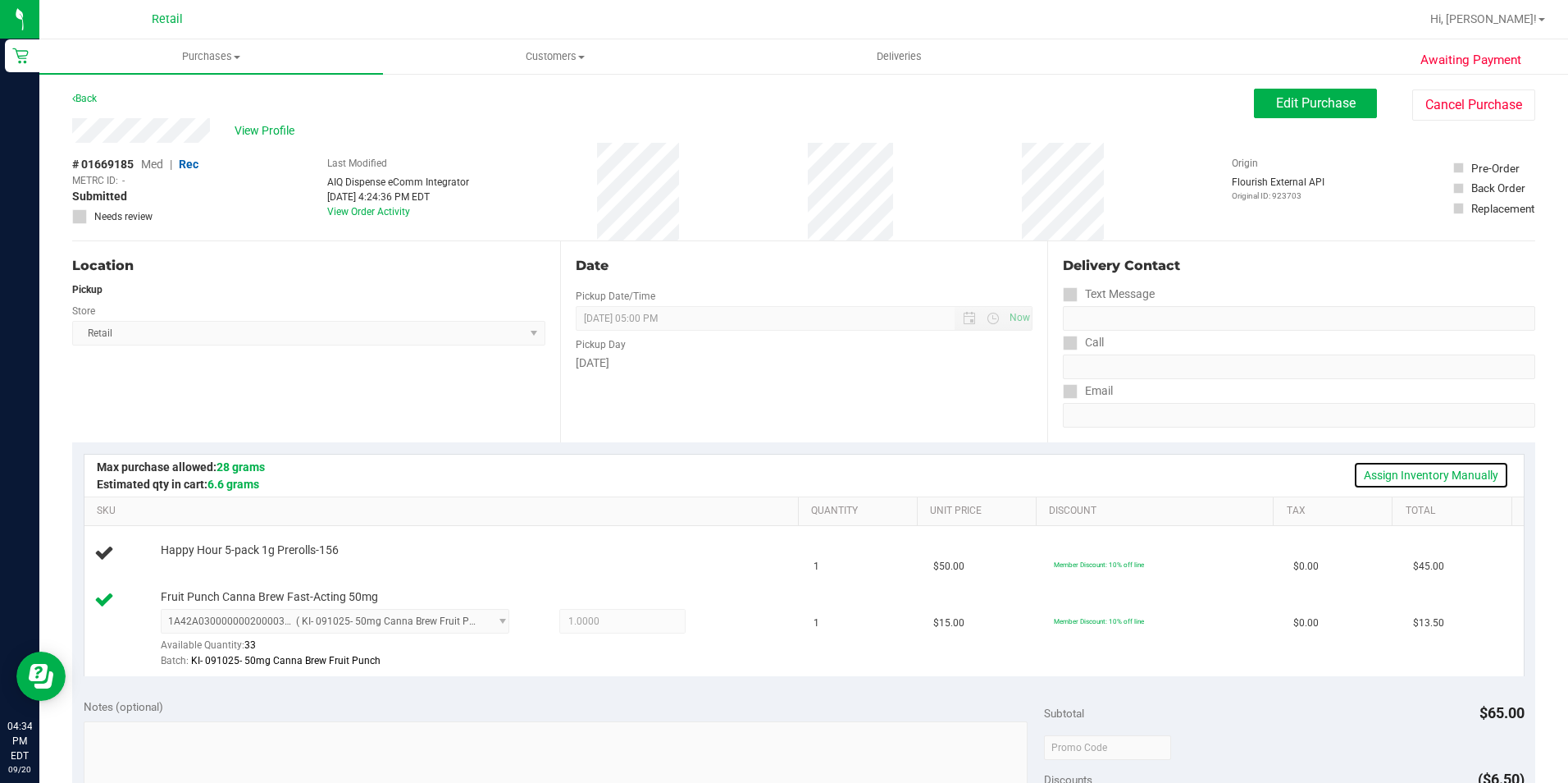
click at [1468, 479] on link "Assign Inventory Manually" at bounding box center [1431, 475] width 156 height 28
click at [179, 567] on div "Add Package" at bounding box center [475, 562] width 629 height 16
click at [182, 564] on link "Add Package" at bounding box center [190, 561] width 59 height 11
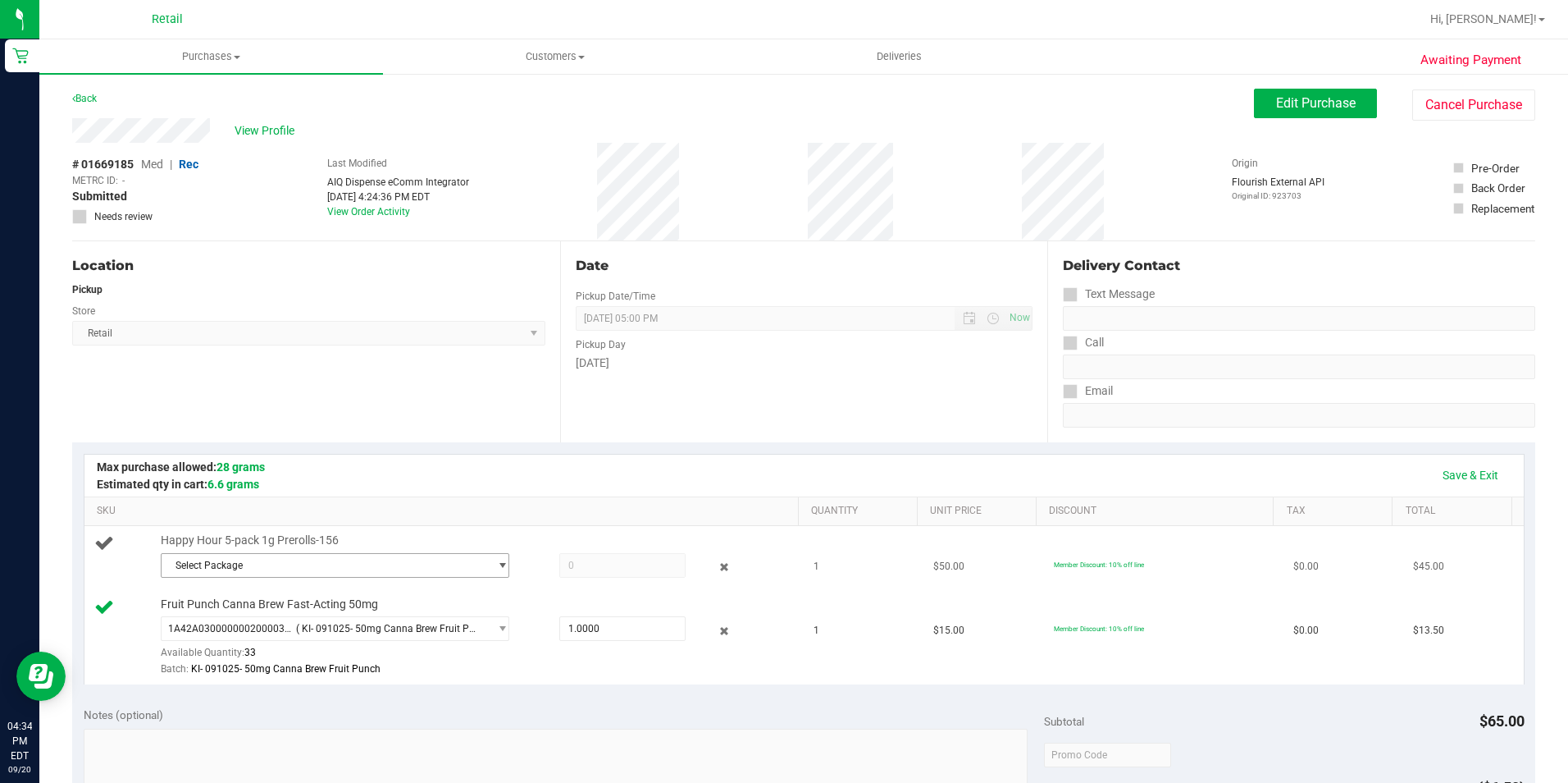
click at [264, 562] on span "Select Package" at bounding box center [325, 565] width 327 height 23
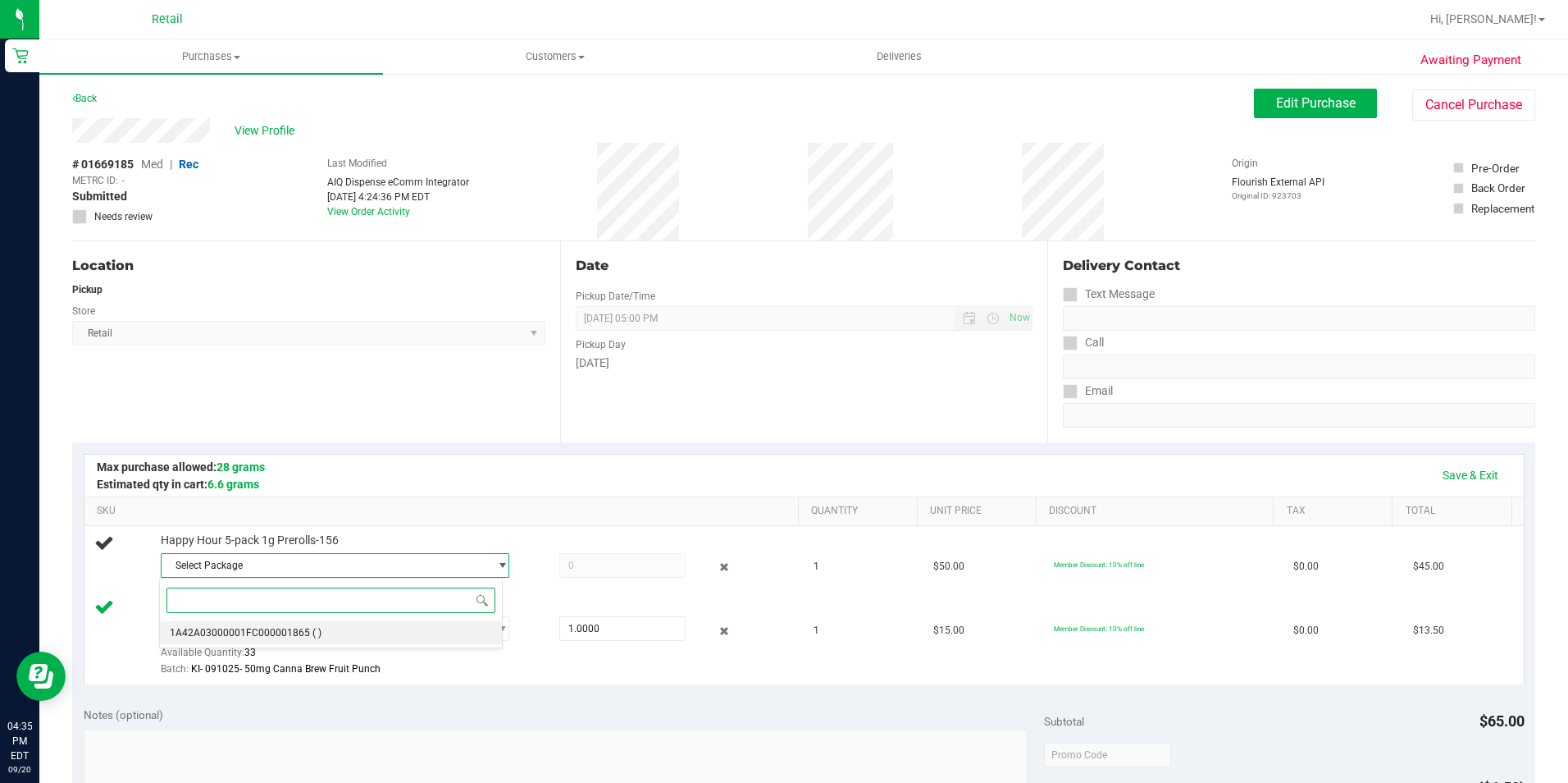
click at [401, 637] on li "1A42A03000001FC000001865 ( )" at bounding box center [330, 633] width 341 height 23
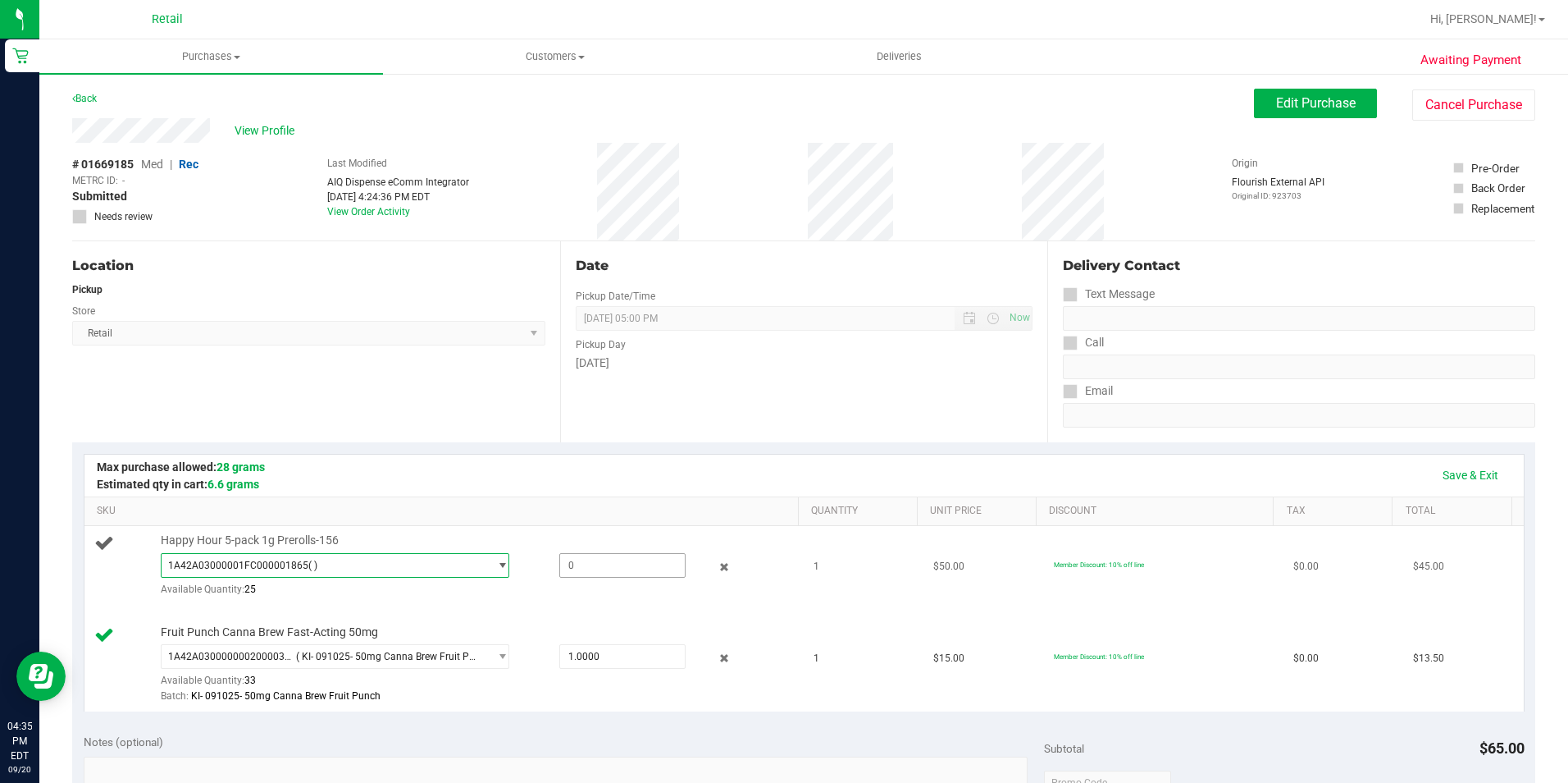
click at [604, 565] on span at bounding box center [622, 565] width 126 height 24
type input "1"
click at [1318, 98] on span "Edit Purchase" at bounding box center [1315, 103] width 79 height 16
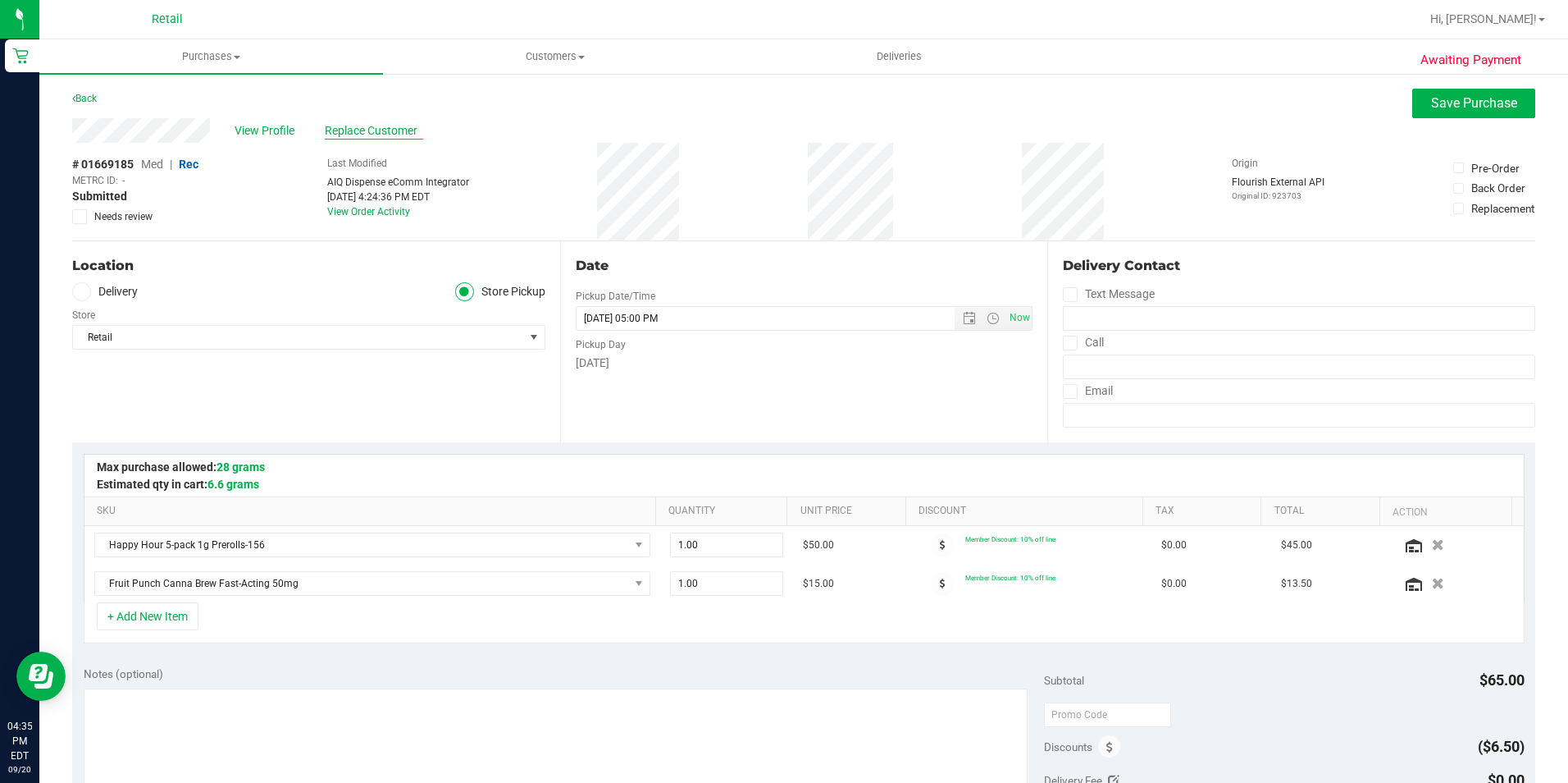
click at [347, 124] on span "Replace Customer" at bounding box center [374, 131] width 98 height 17
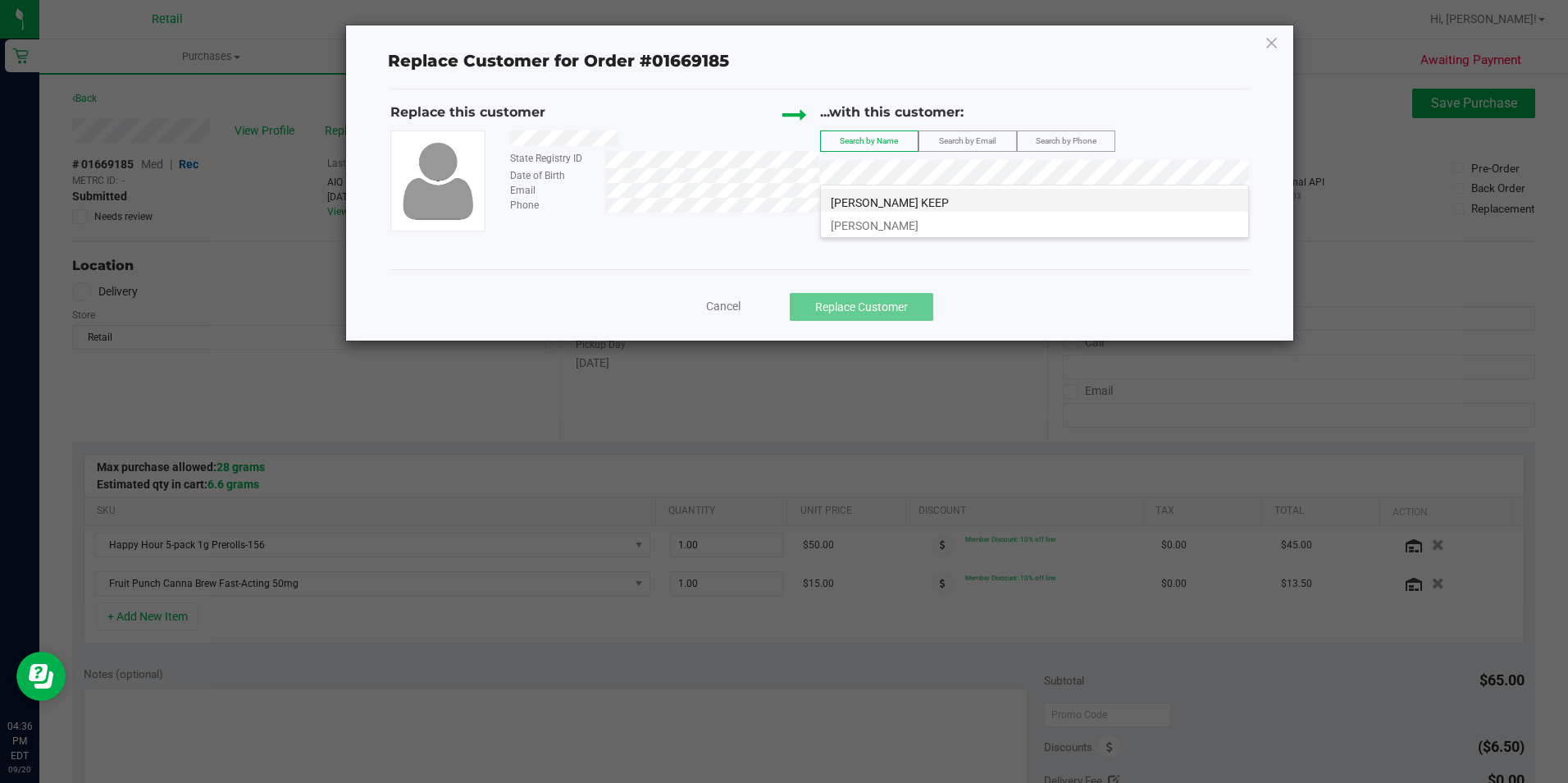
click at [983, 196] on li "[PERSON_NAME] KEEP" at bounding box center [1034, 200] width 427 height 23
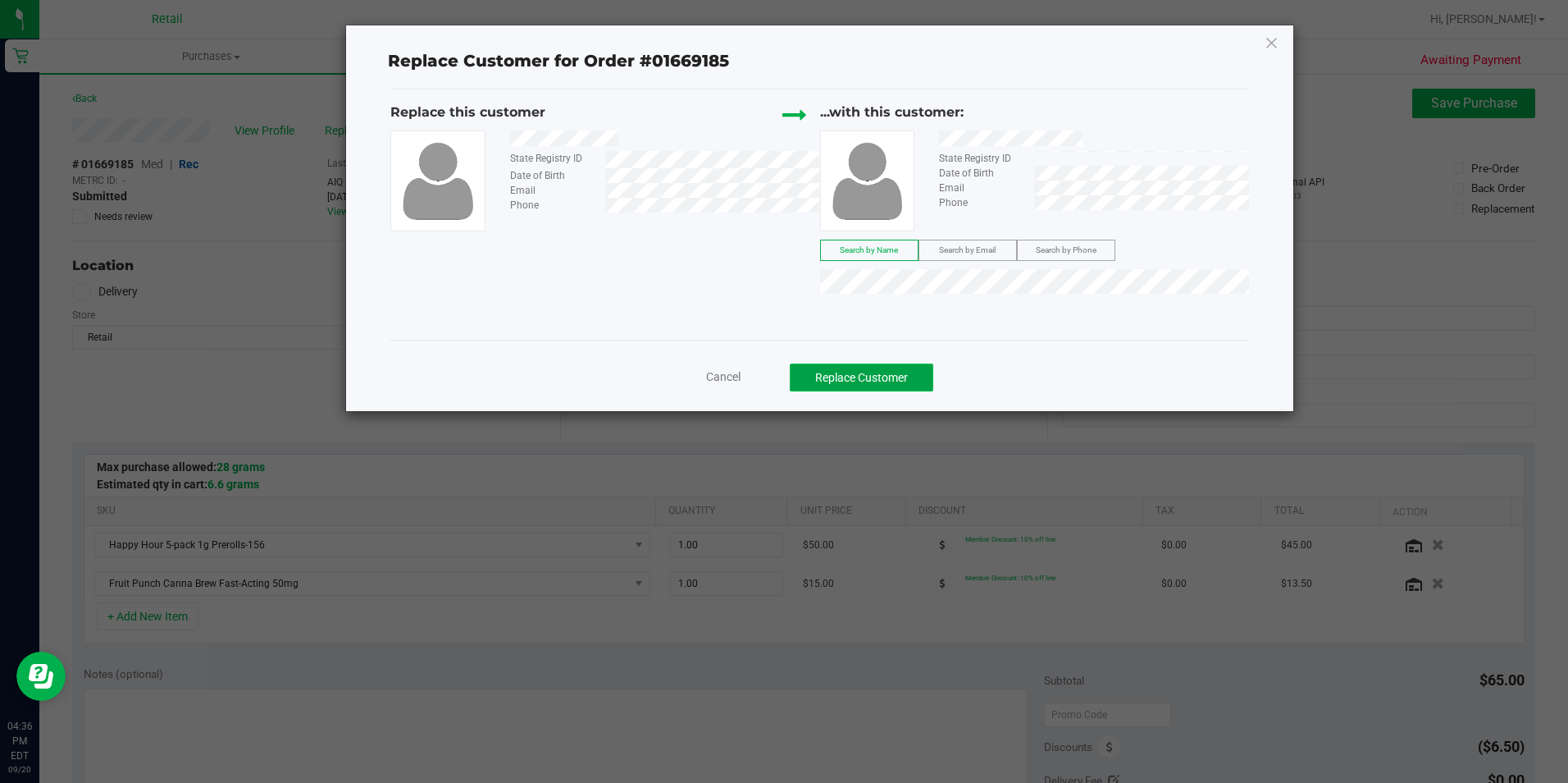
click at [844, 374] on button "Replace Customer" at bounding box center [862, 377] width 144 height 28
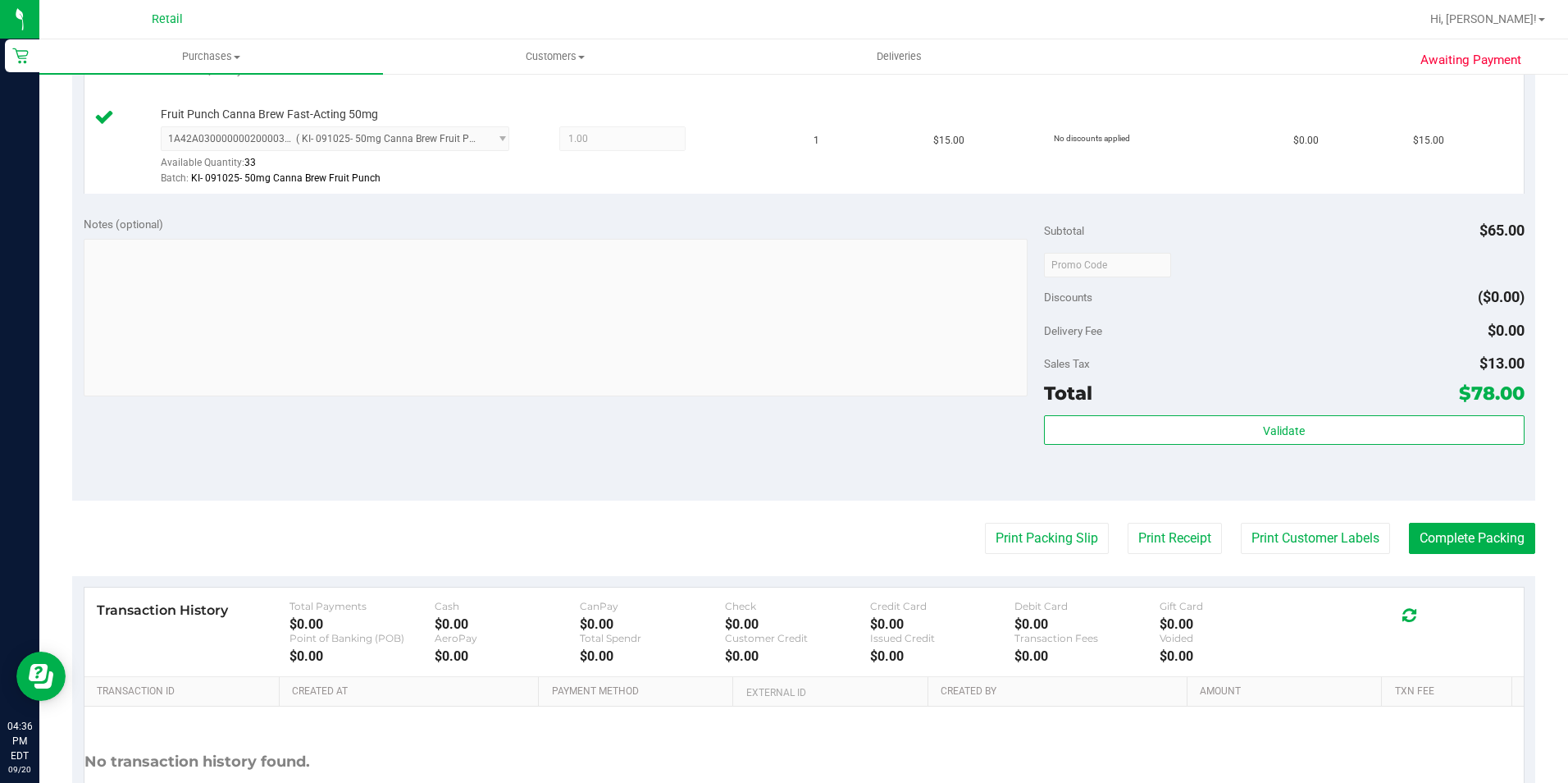
scroll to position [650, 0]
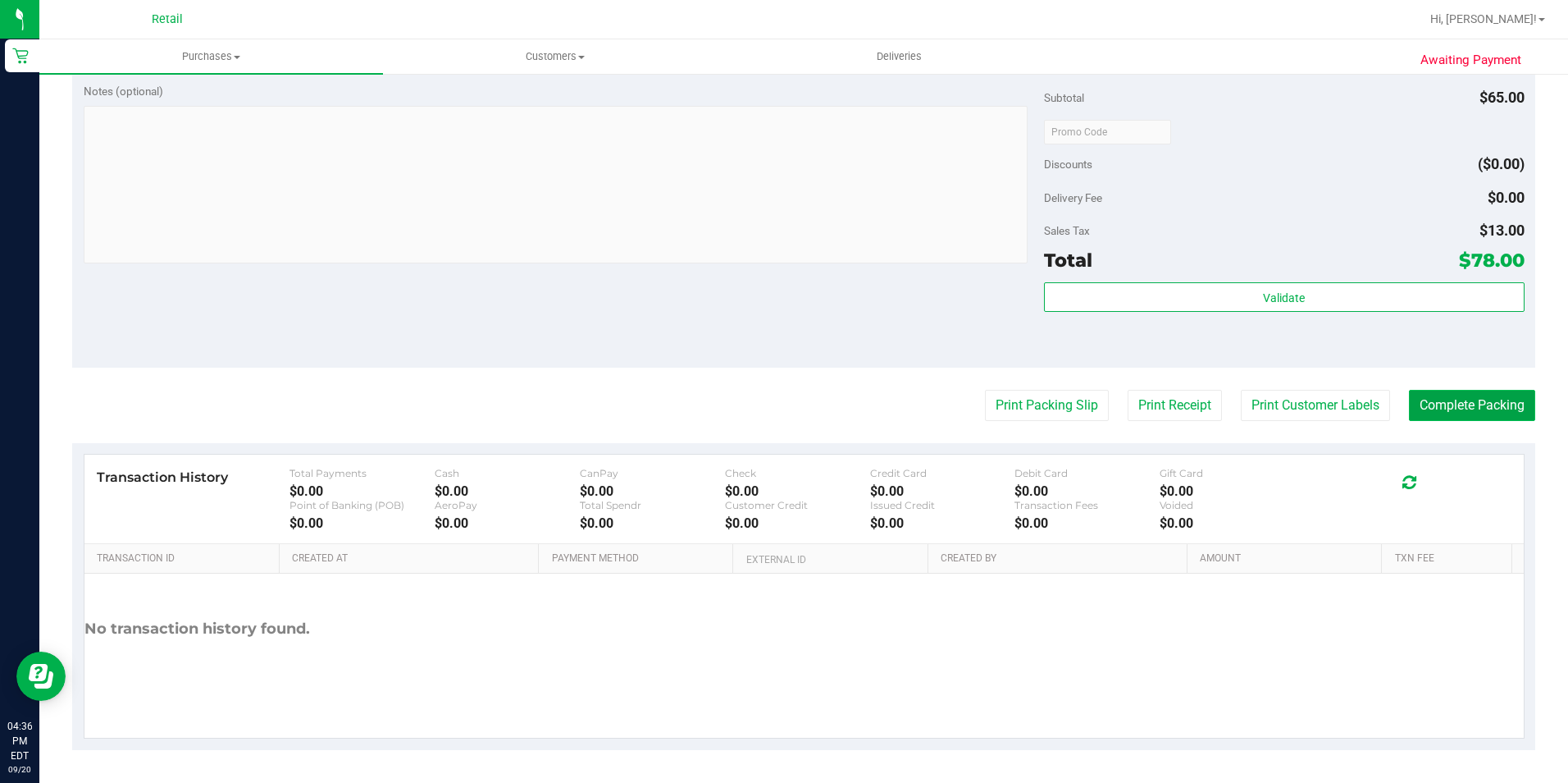
click at [1452, 395] on button "Complete Packing" at bounding box center [1471, 405] width 126 height 31
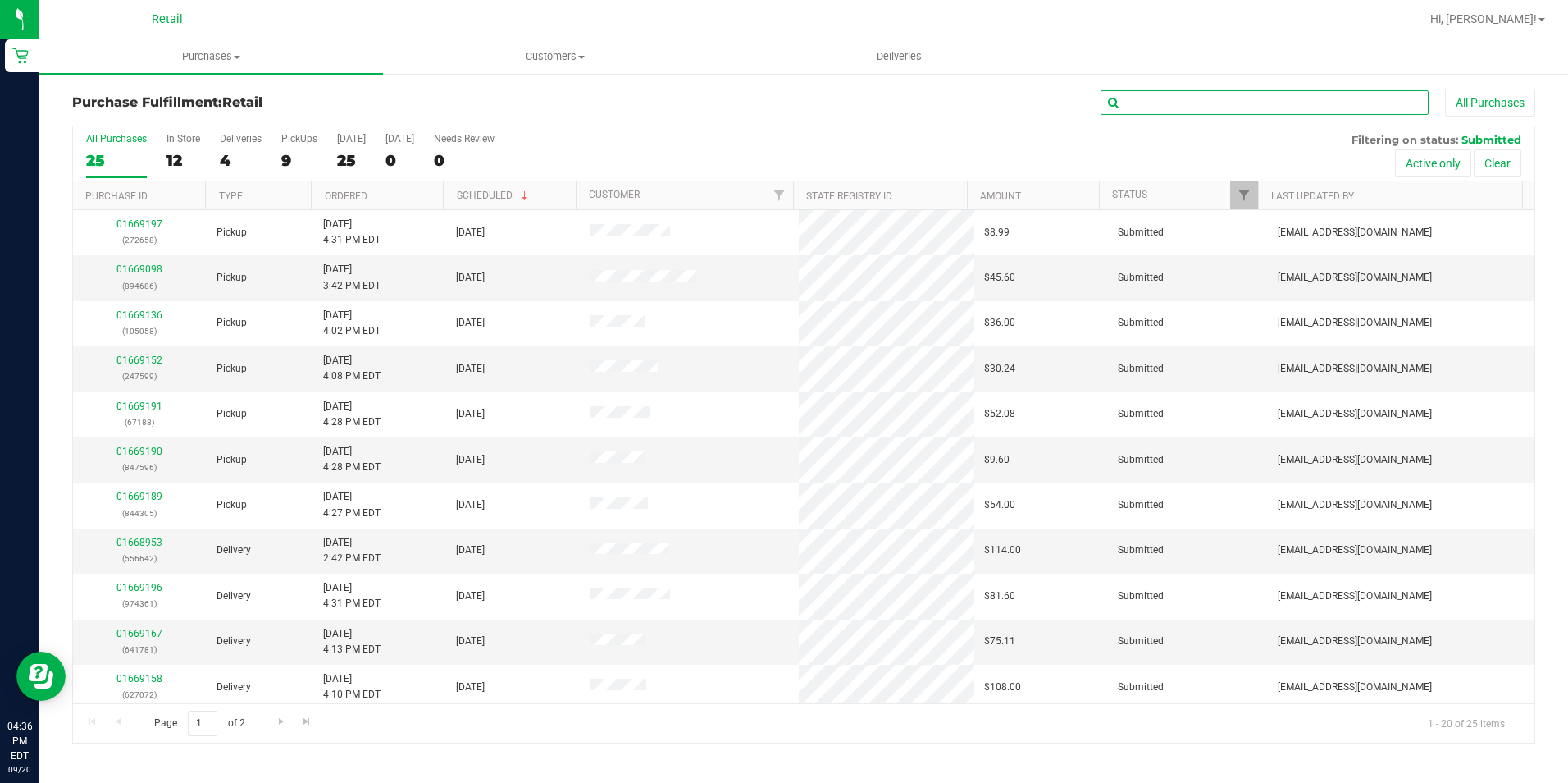
click at [1186, 106] on input "text" at bounding box center [1264, 103] width 328 height 24
type input "847596"
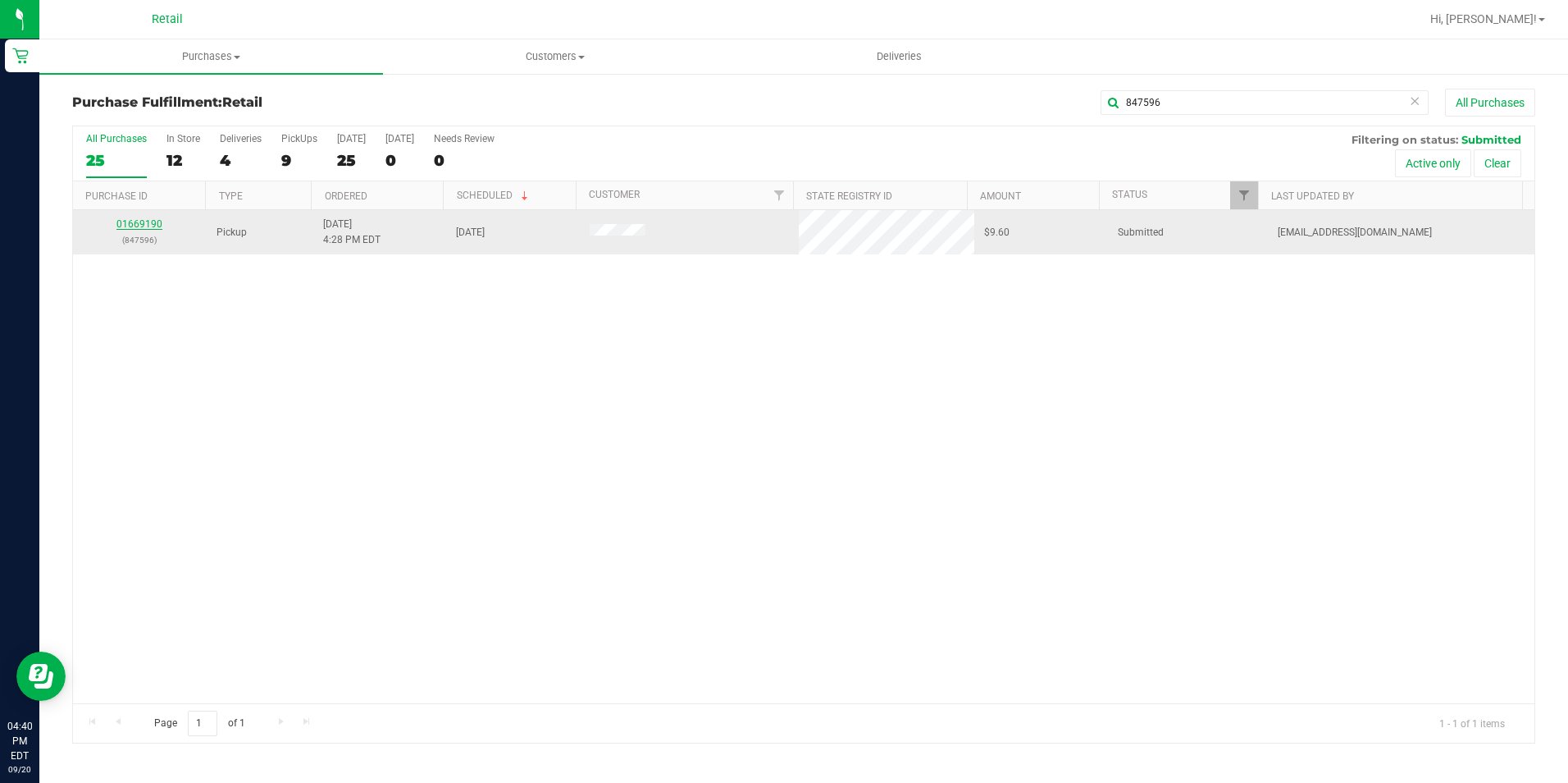
click at [131, 225] on link "01669190" at bounding box center [139, 224] width 46 height 11
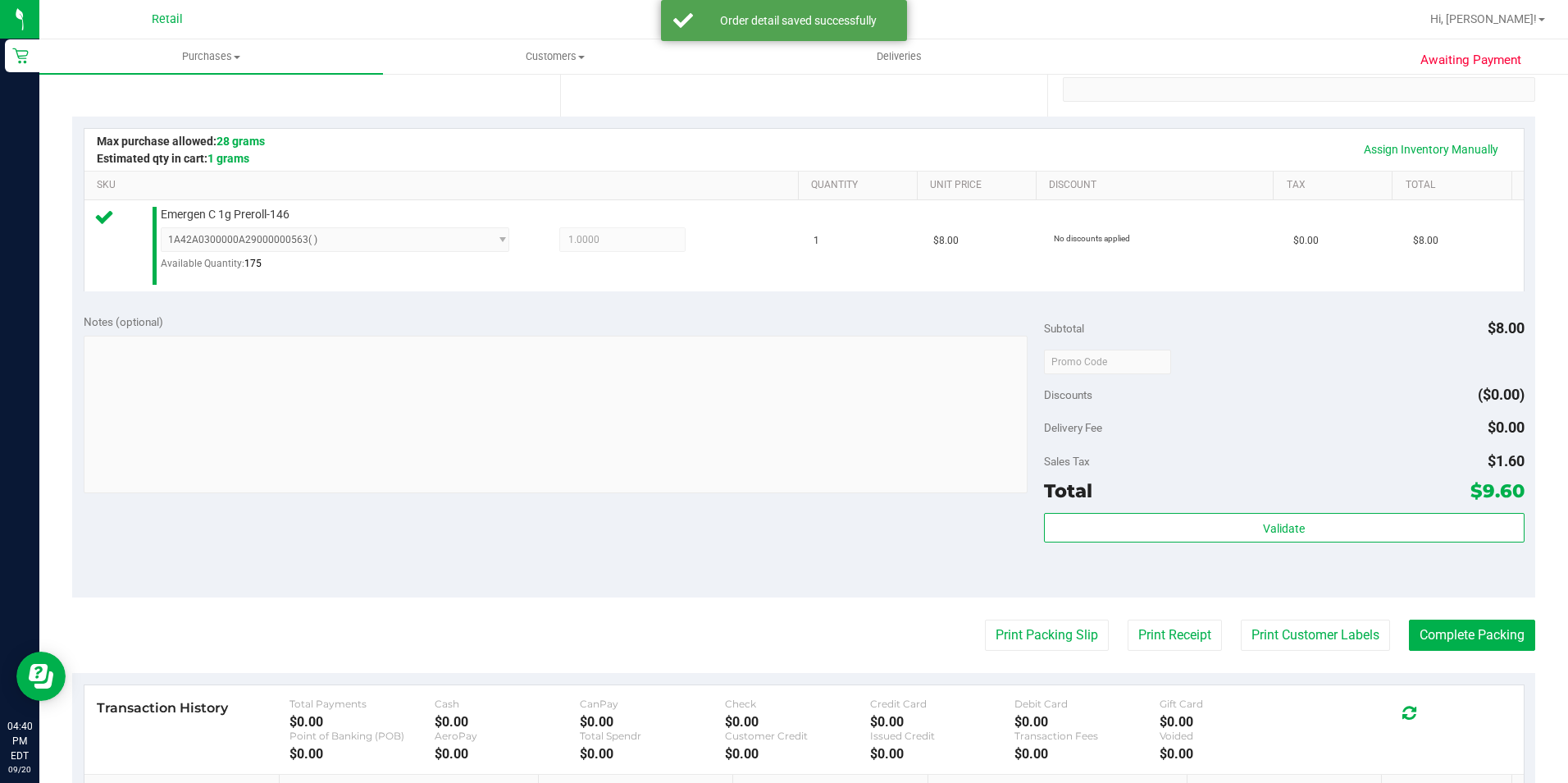
scroll to position [328, 0]
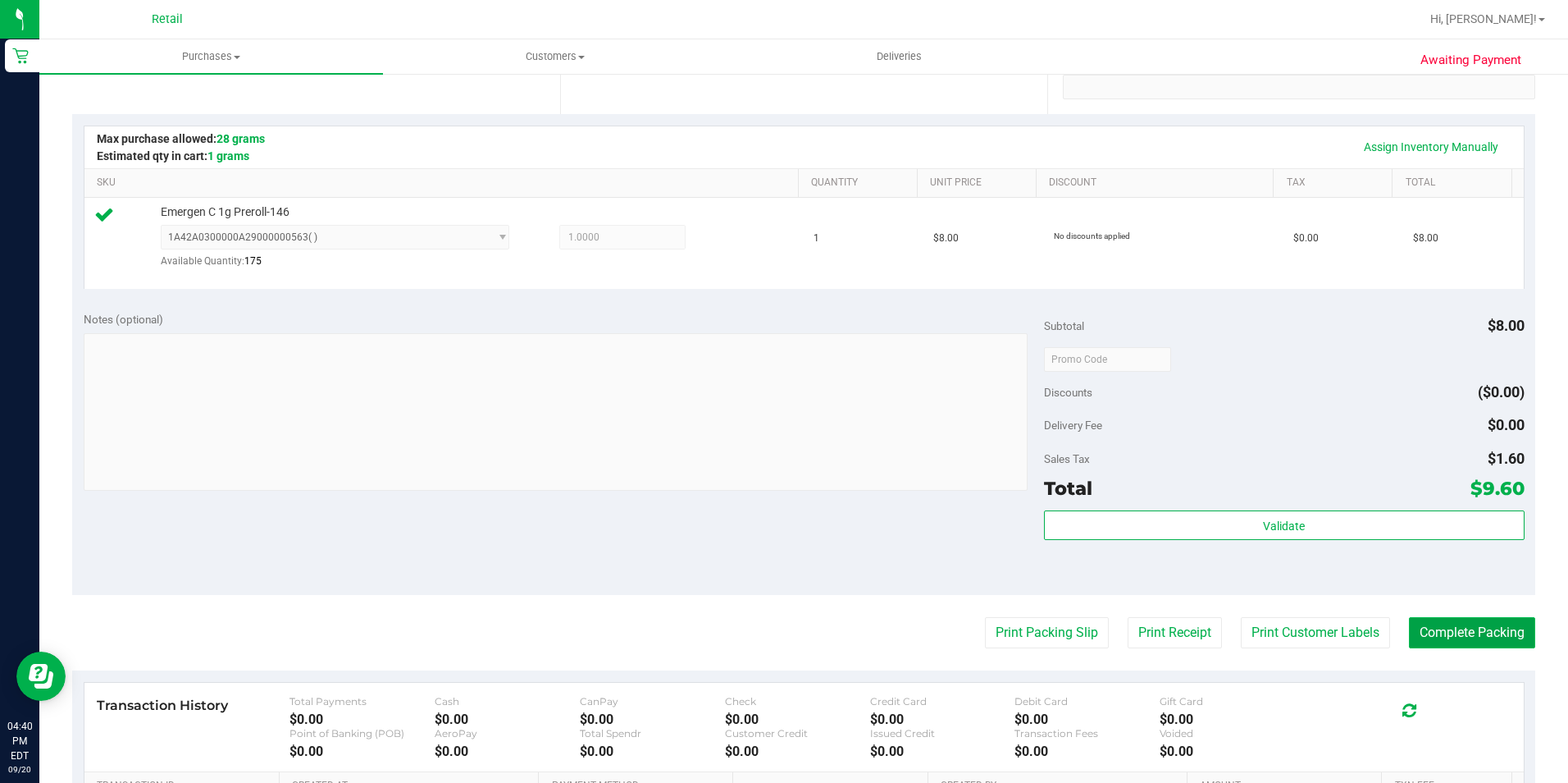
click at [1432, 648] on button "Complete Packing" at bounding box center [1471, 632] width 126 height 31
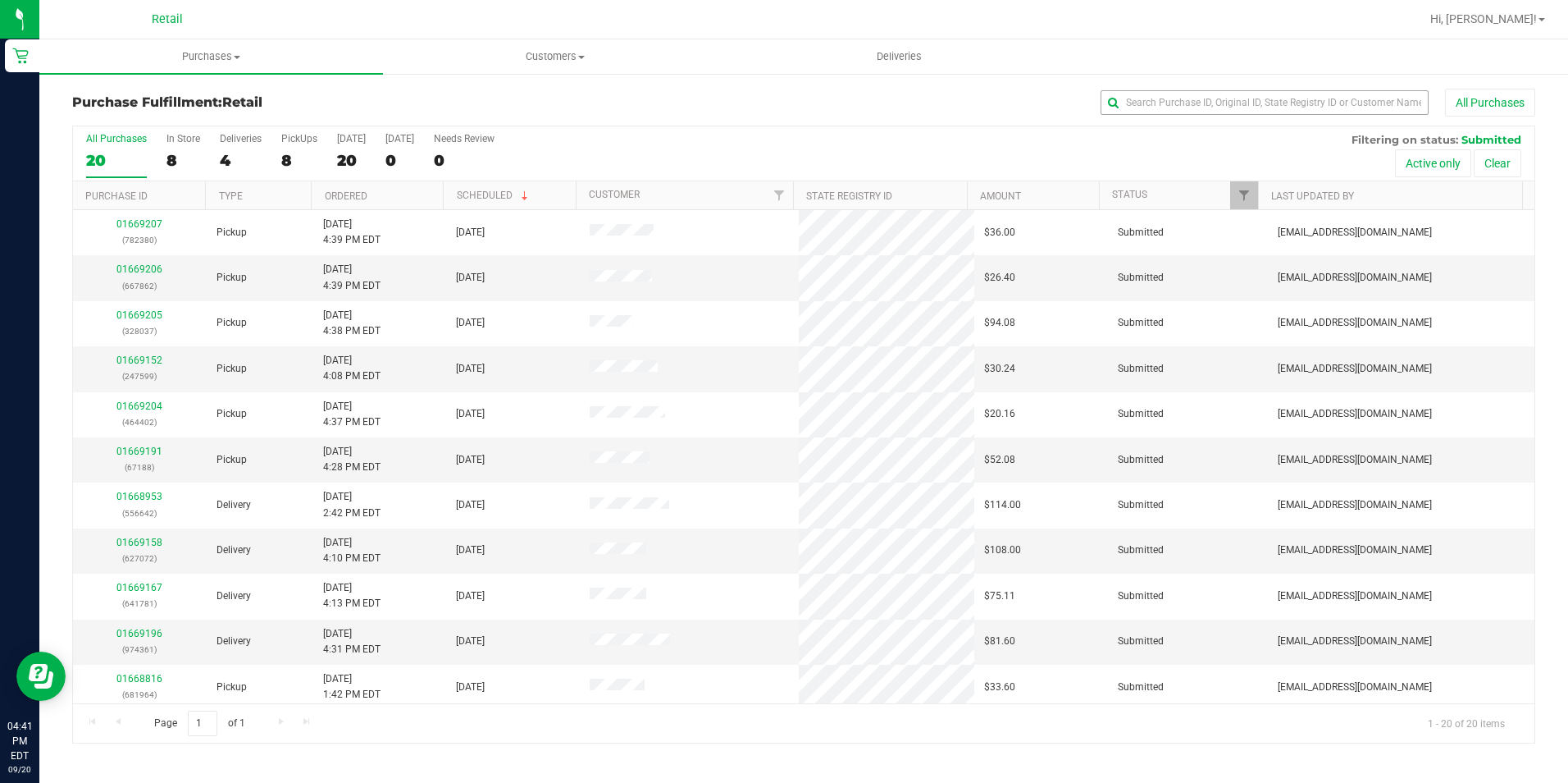
click at [1355, 91] on div "All Purchases" at bounding box center [1048, 103] width 975 height 28
click at [1352, 103] on input "text" at bounding box center [1264, 103] width 328 height 24
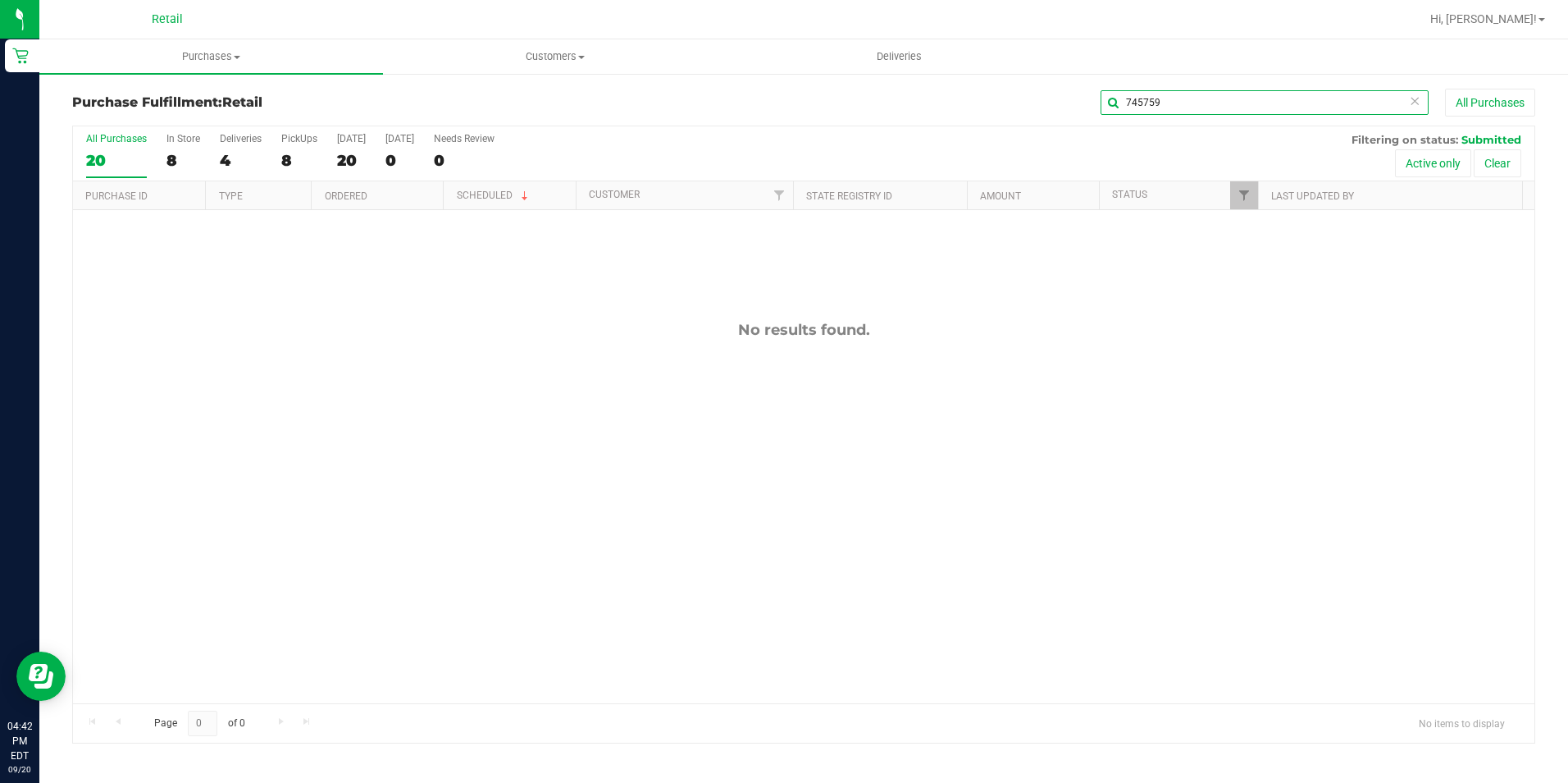
click at [1293, 107] on input "745759" at bounding box center [1264, 103] width 328 height 24
type input "67188"
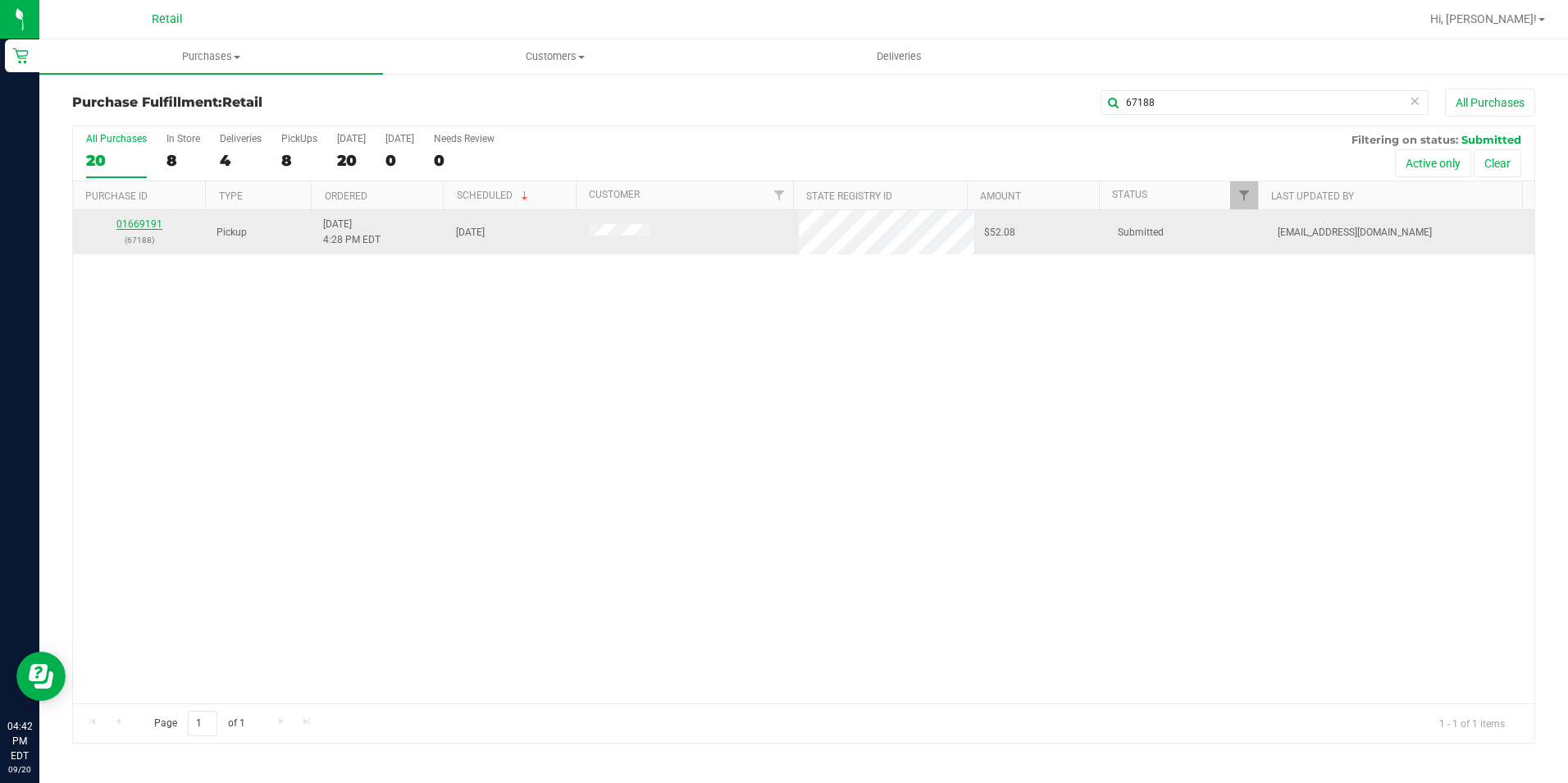
click at [151, 221] on link "01669191" at bounding box center [139, 224] width 46 height 11
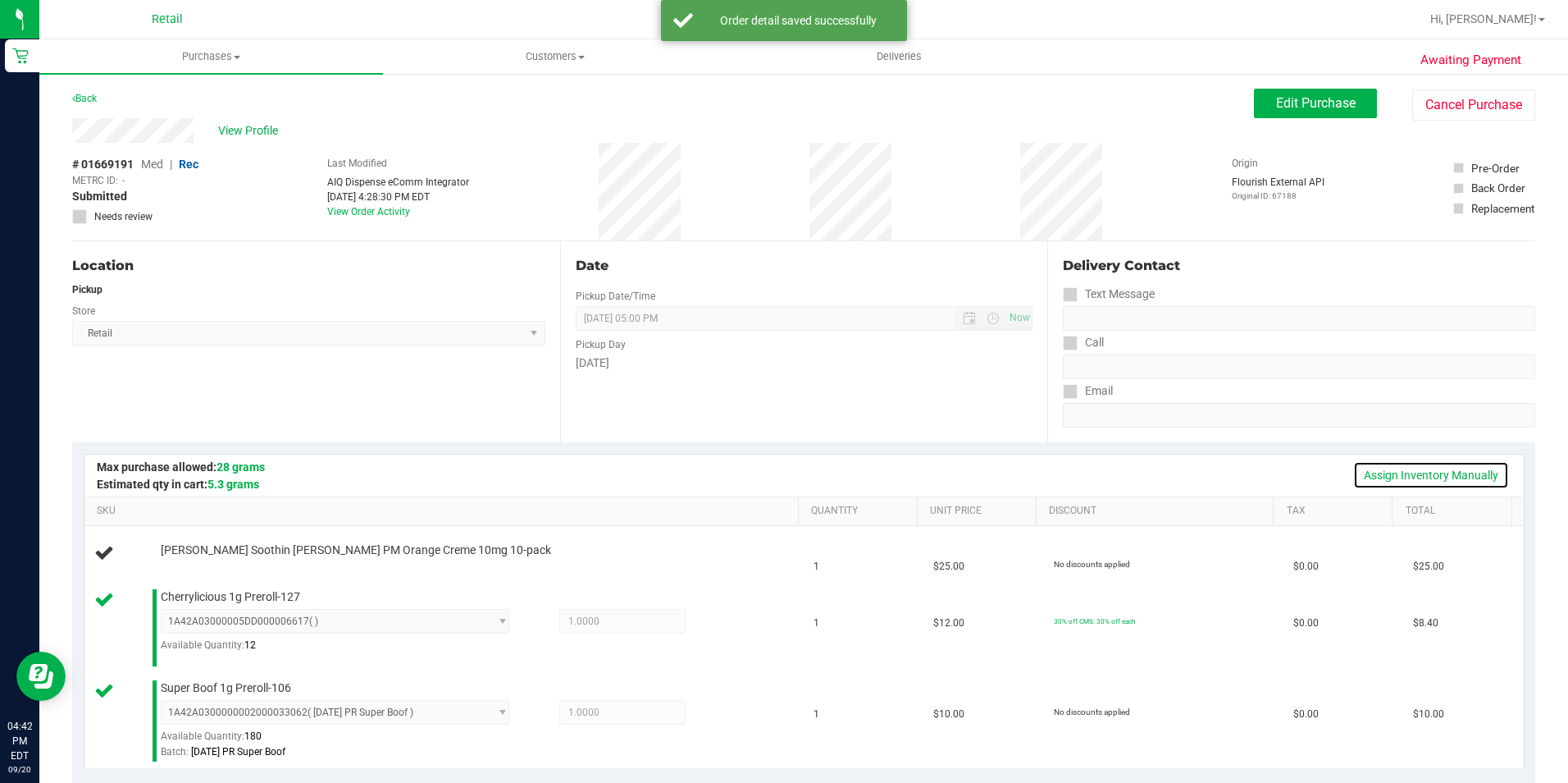
click at [1434, 473] on link "Assign Inventory Manually" at bounding box center [1431, 475] width 156 height 28
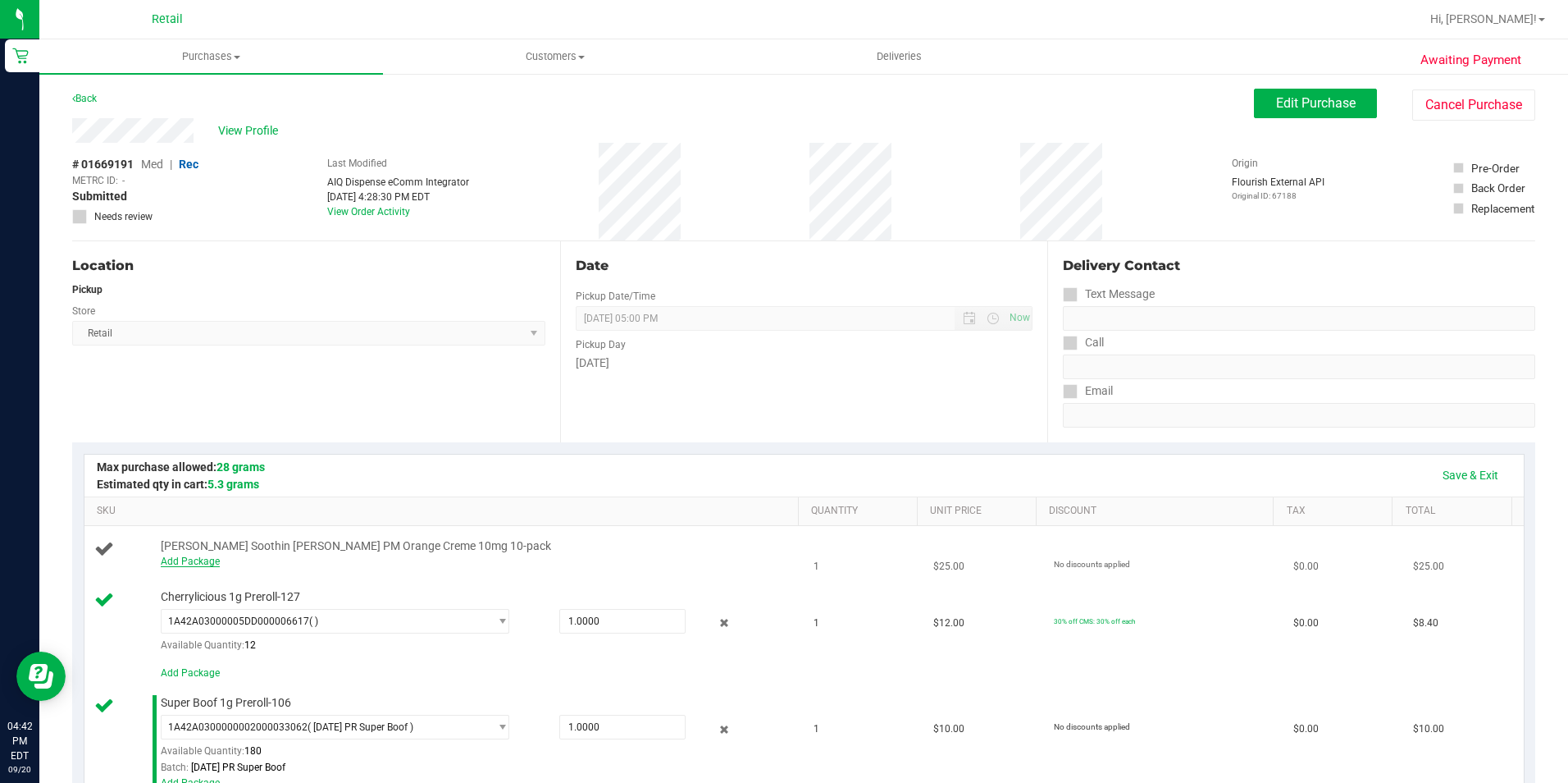
click at [185, 560] on link "Add Package" at bounding box center [190, 561] width 59 height 11
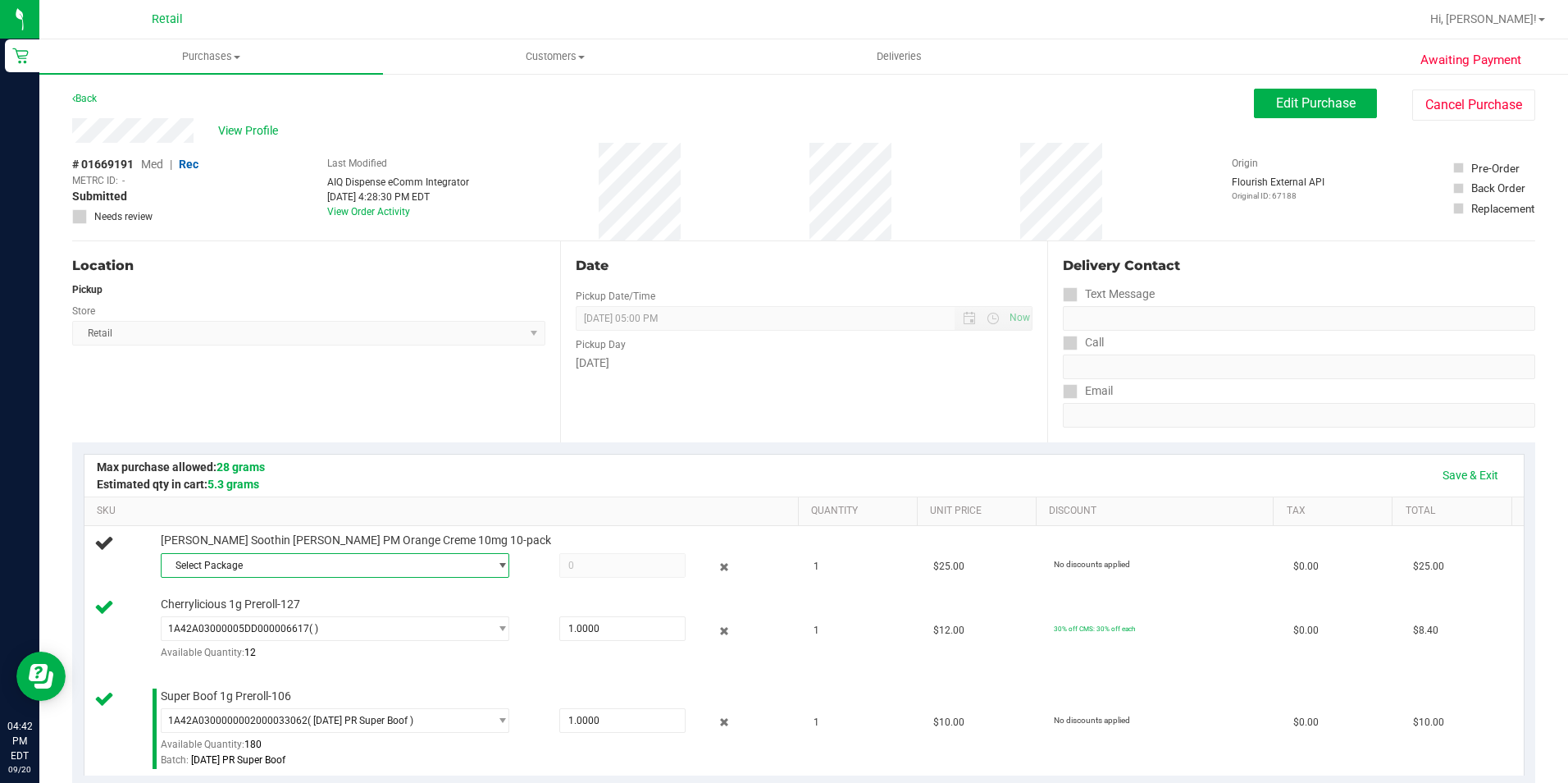
click at [305, 570] on span "Select Package" at bounding box center [325, 565] width 327 height 23
click at [409, 633] on span "( KI 5/20 [PERSON_NAME] Orange creme )" at bounding box center [404, 633] width 185 height 11
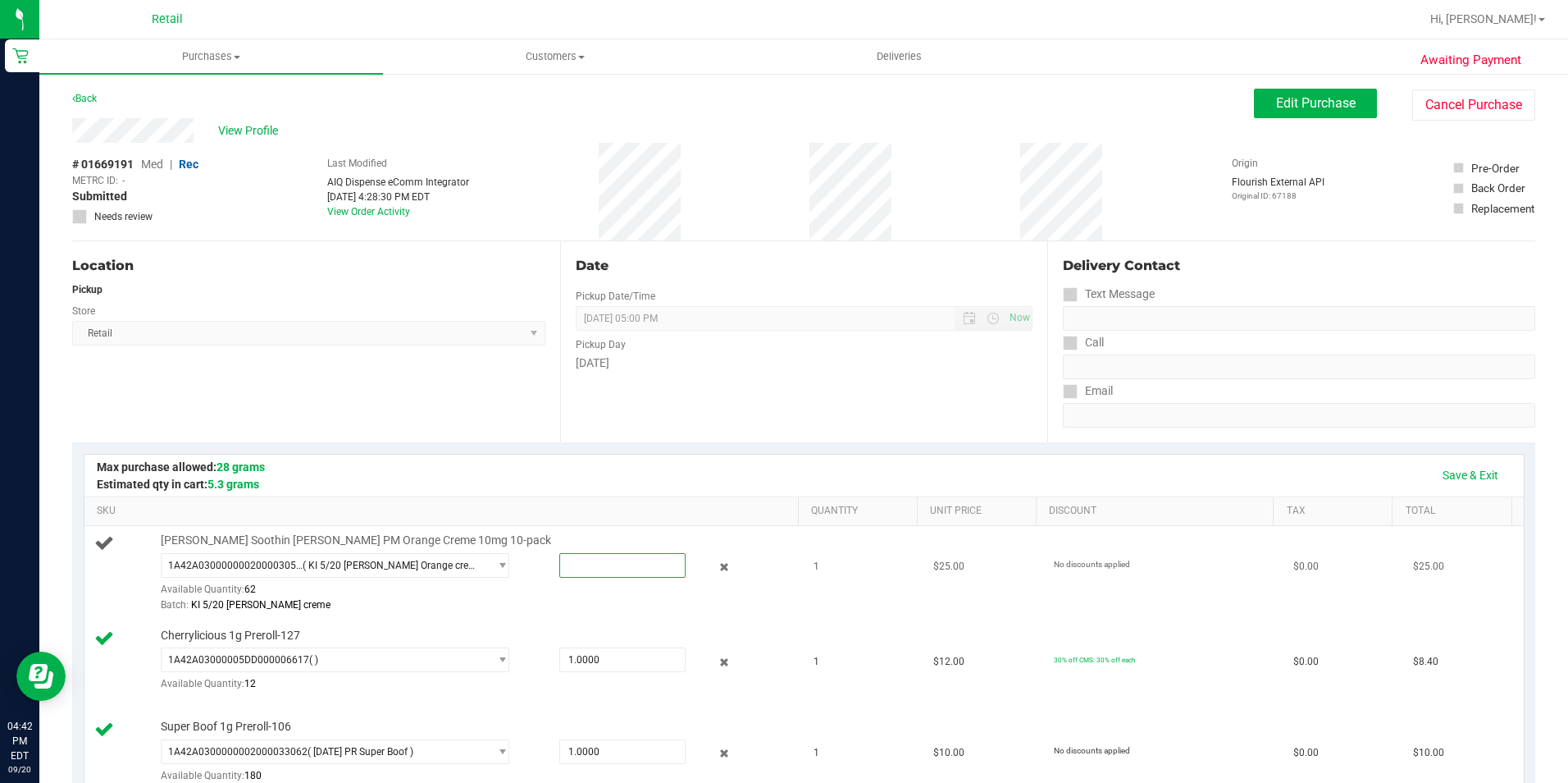
click at [607, 561] on span at bounding box center [622, 565] width 126 height 24
type input "1"
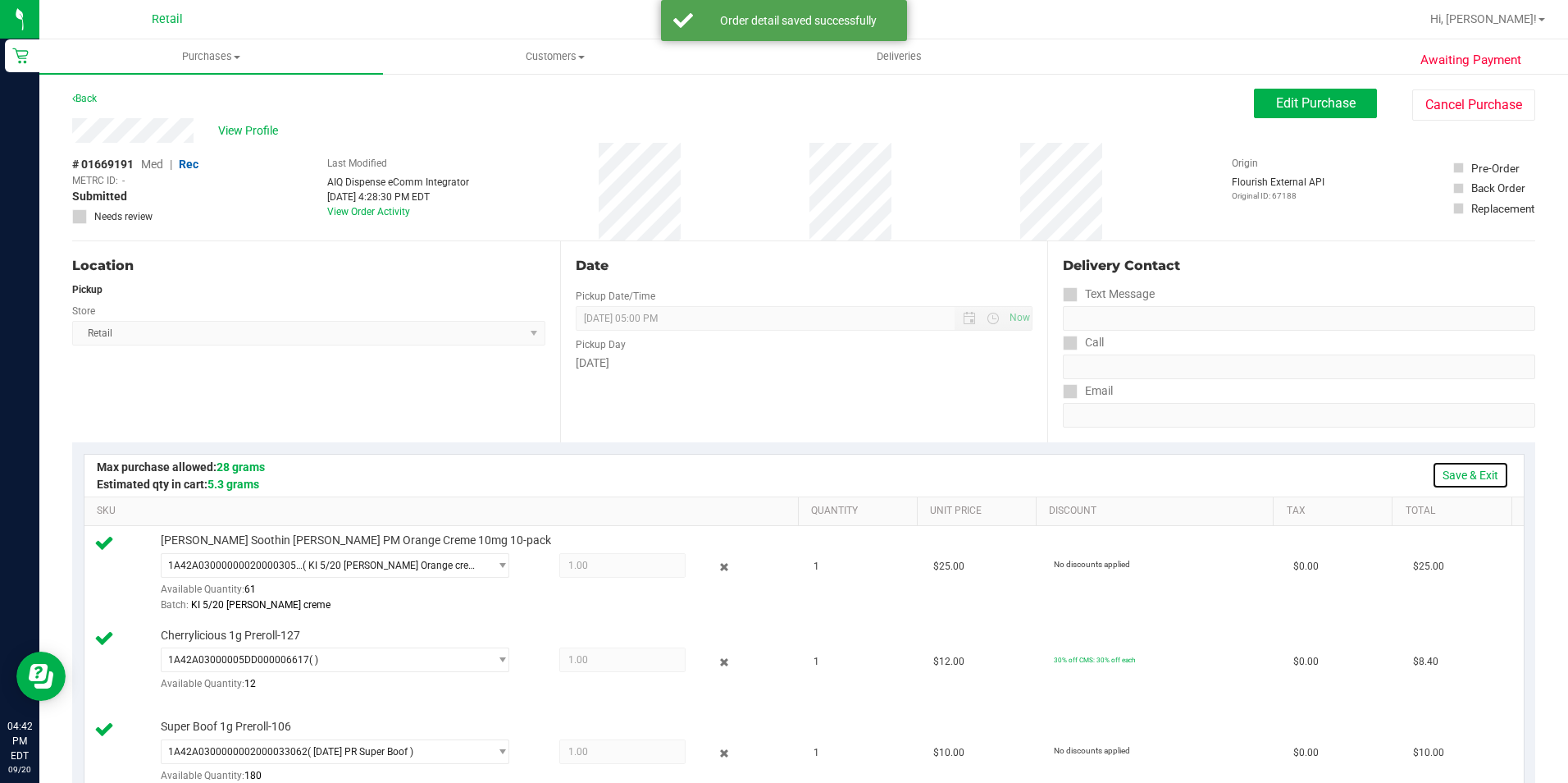
click at [1457, 469] on link "Save & Exit" at bounding box center [1470, 475] width 78 height 28
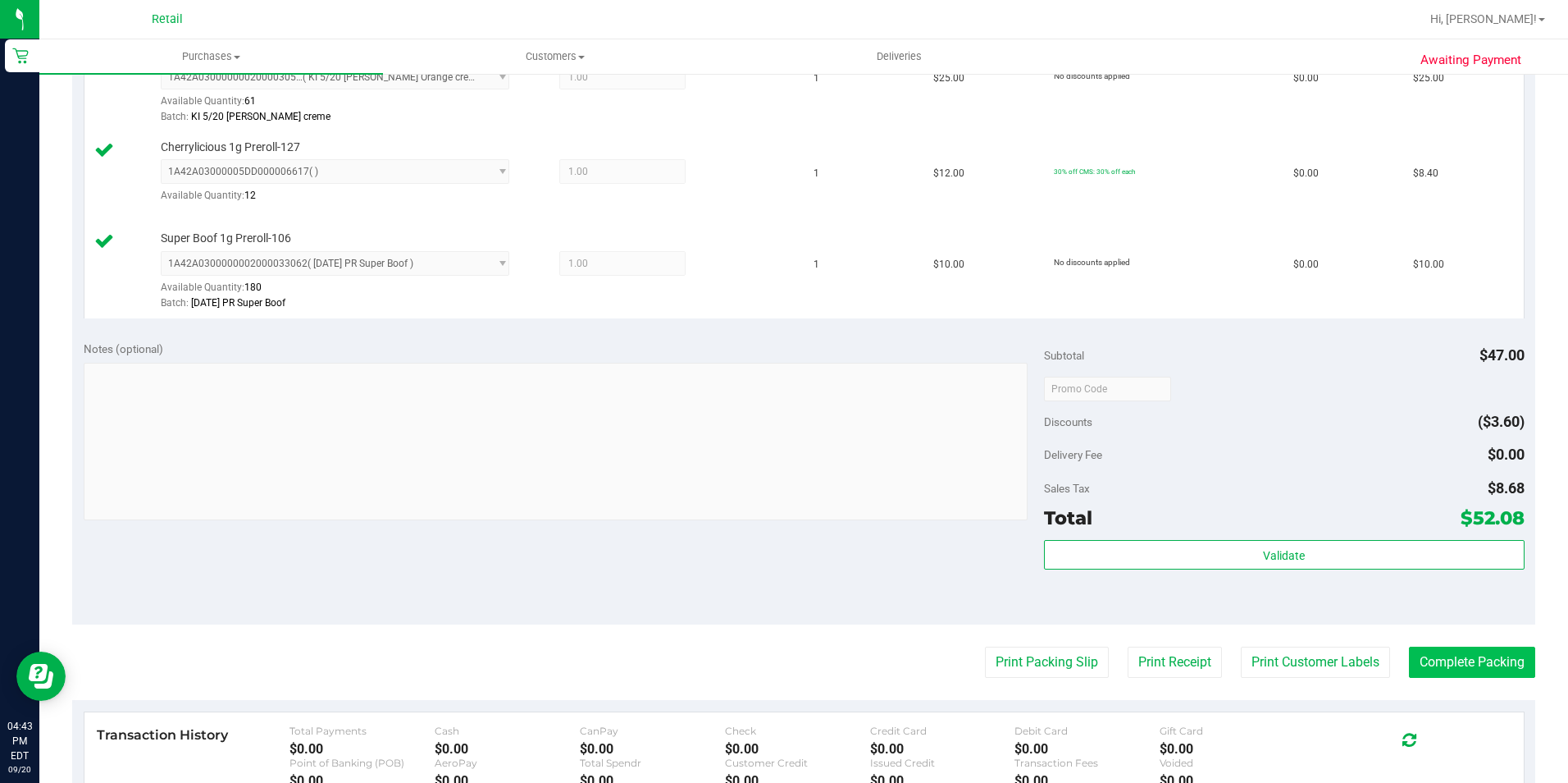
scroll to position [492, 0]
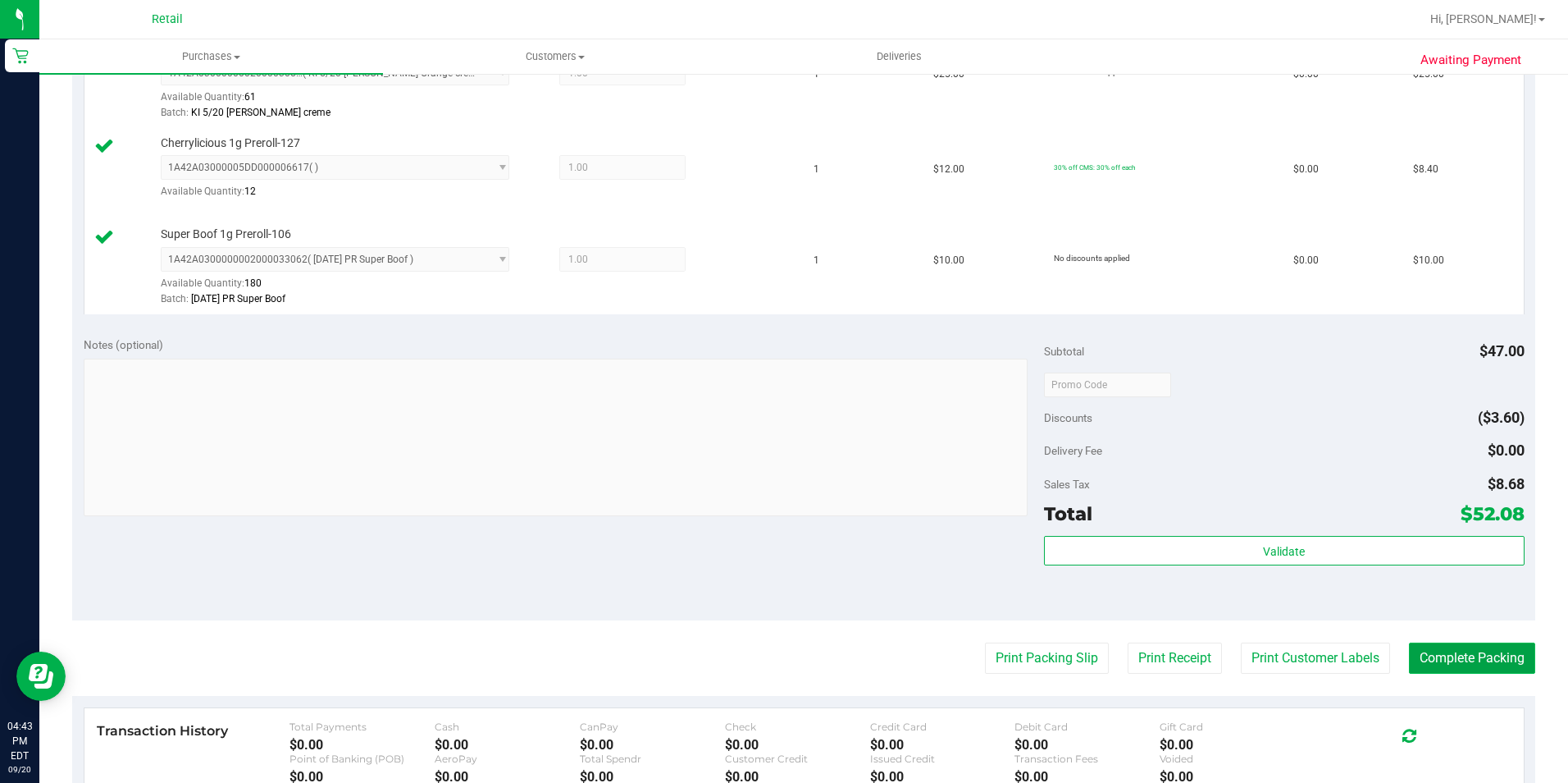
click at [1441, 658] on button "Complete Packing" at bounding box center [1471, 658] width 126 height 31
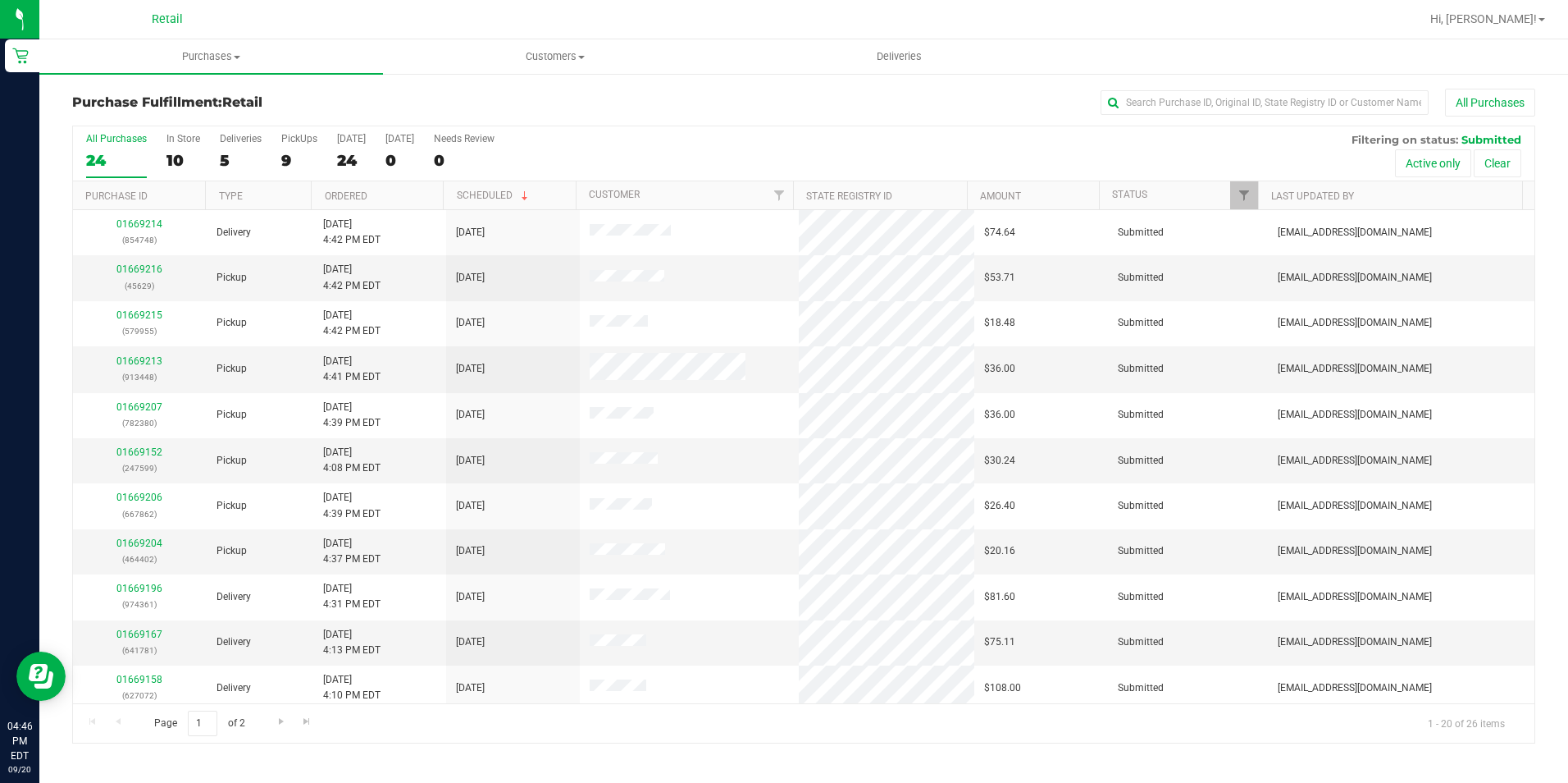
click at [1277, 81] on div "Purchase Fulfillment: Retail All Purchases All Purchases 24 In Store 10 Deliver…" at bounding box center [803, 416] width 1529 height 688
click at [1251, 100] on input "text" at bounding box center [1264, 103] width 328 height 24
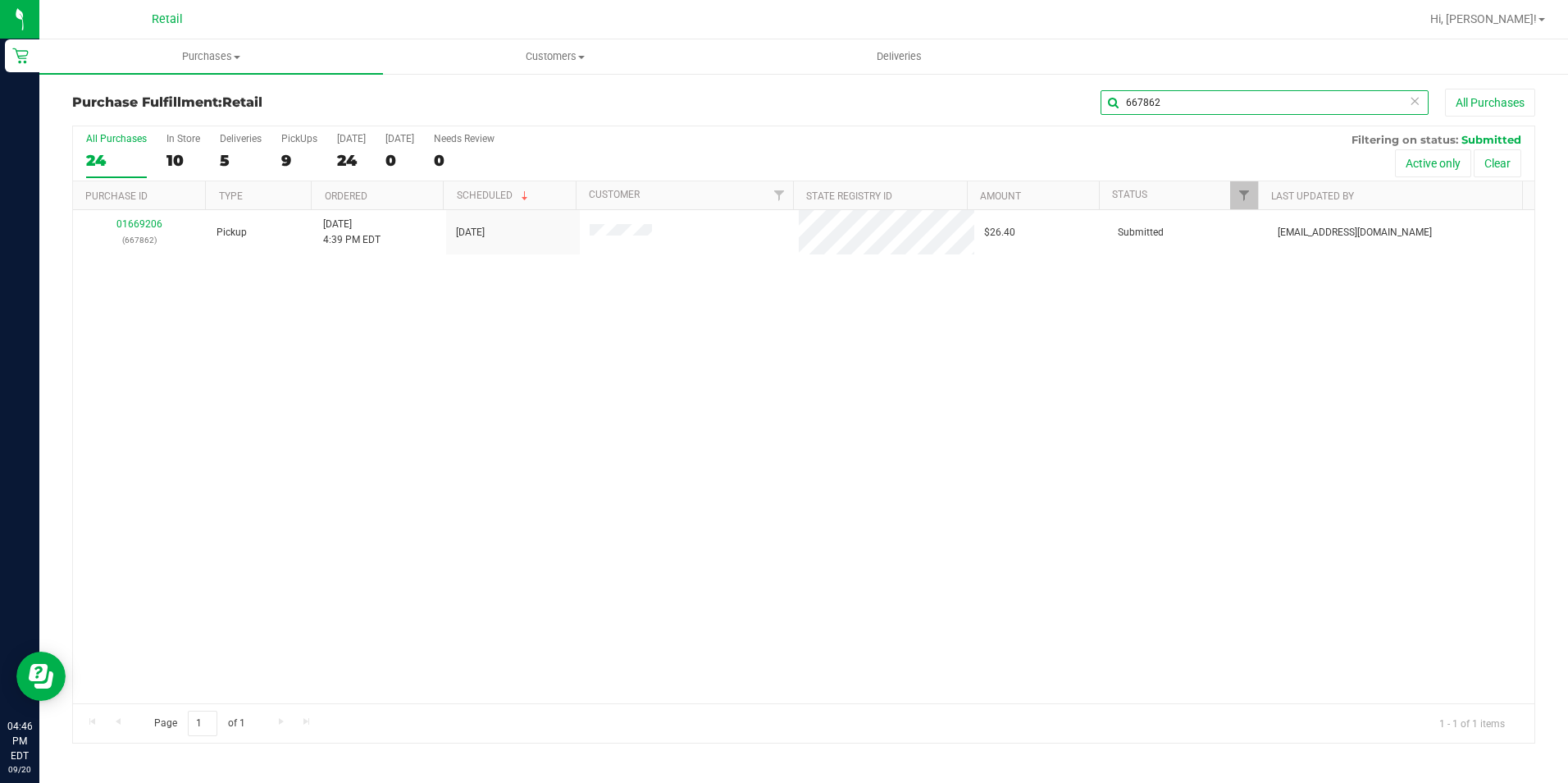
type input "667862"
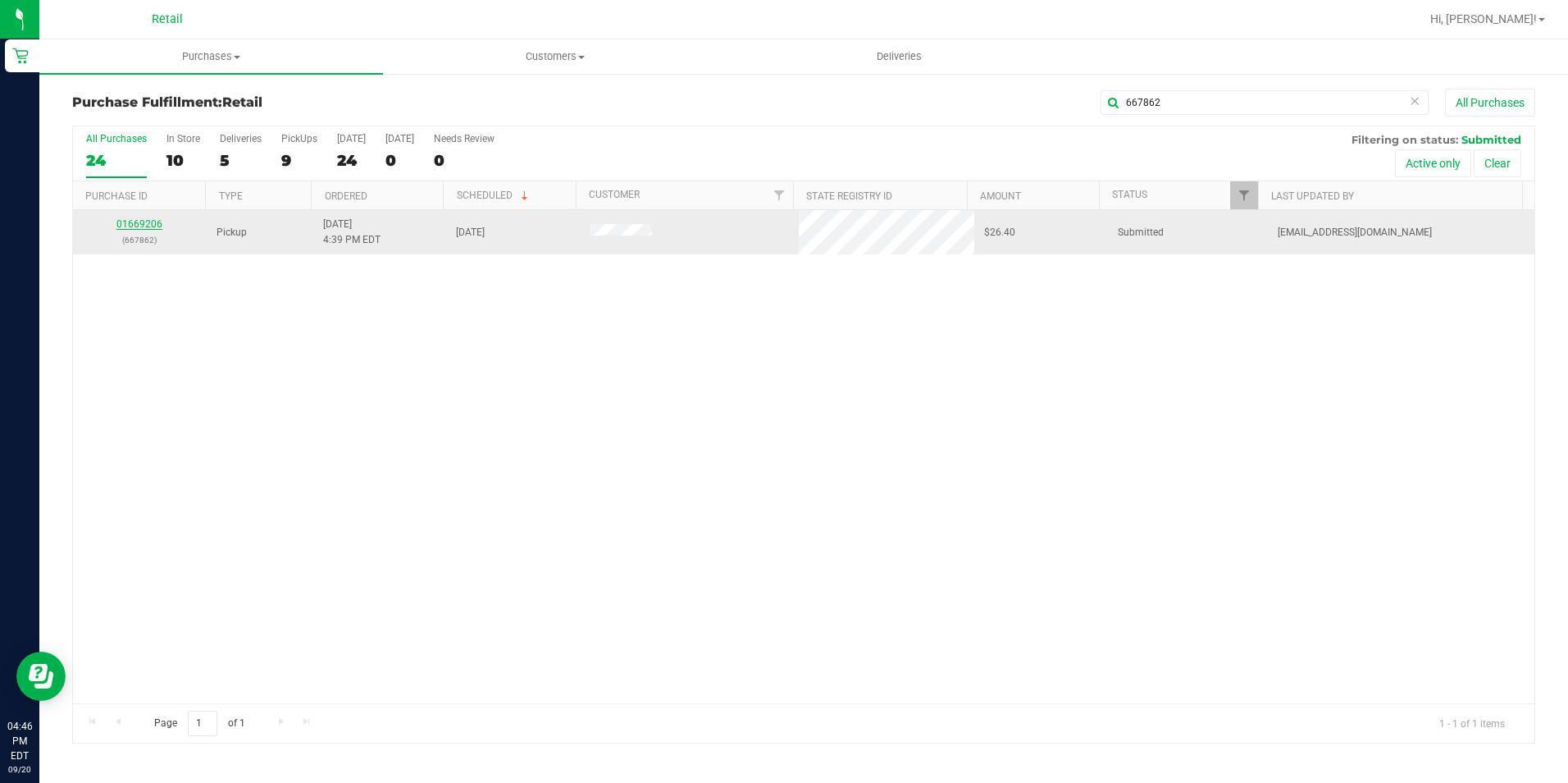
click at [132, 227] on link "01669206" at bounding box center [139, 224] width 46 height 11
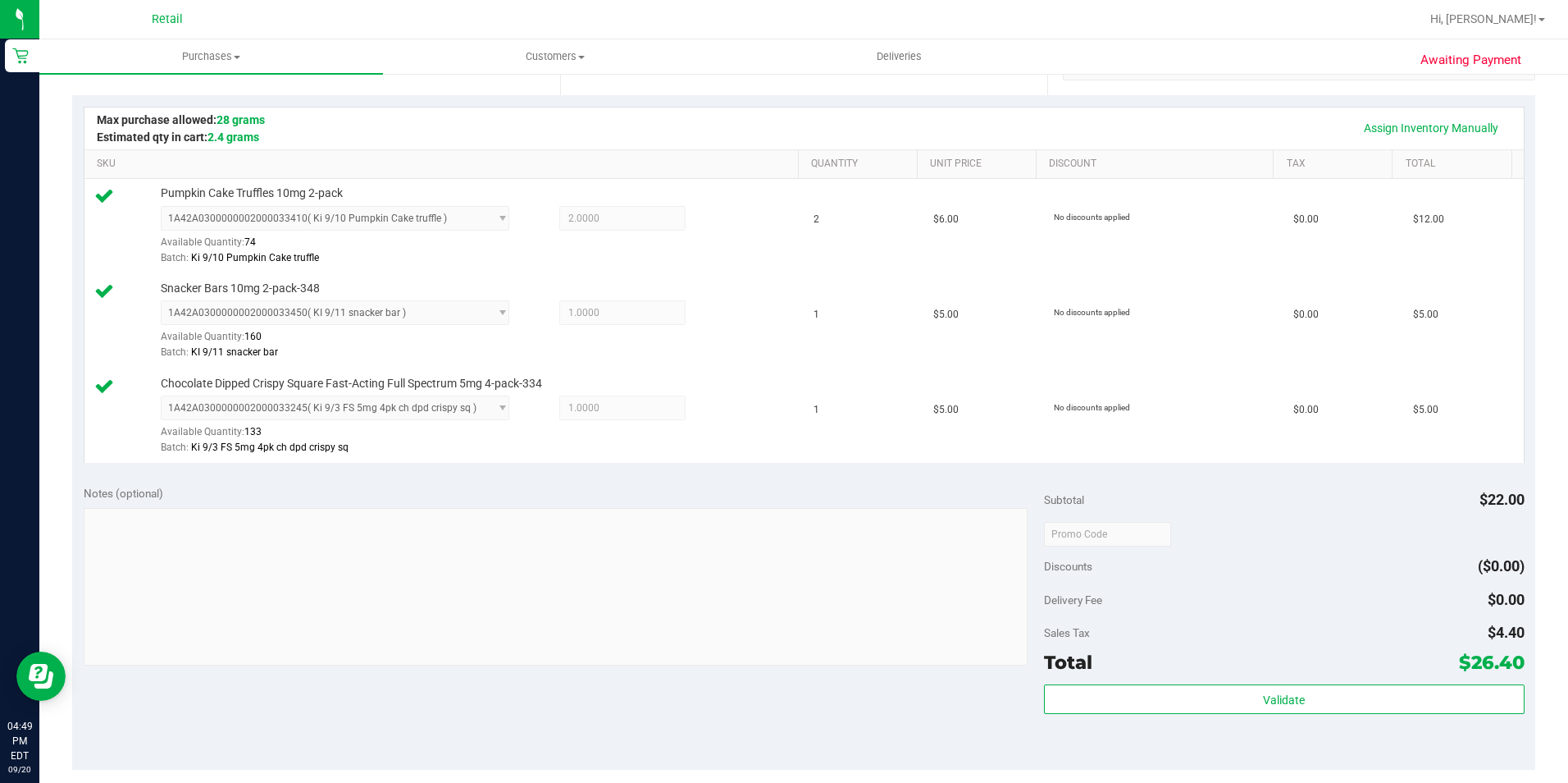
scroll to position [575, 0]
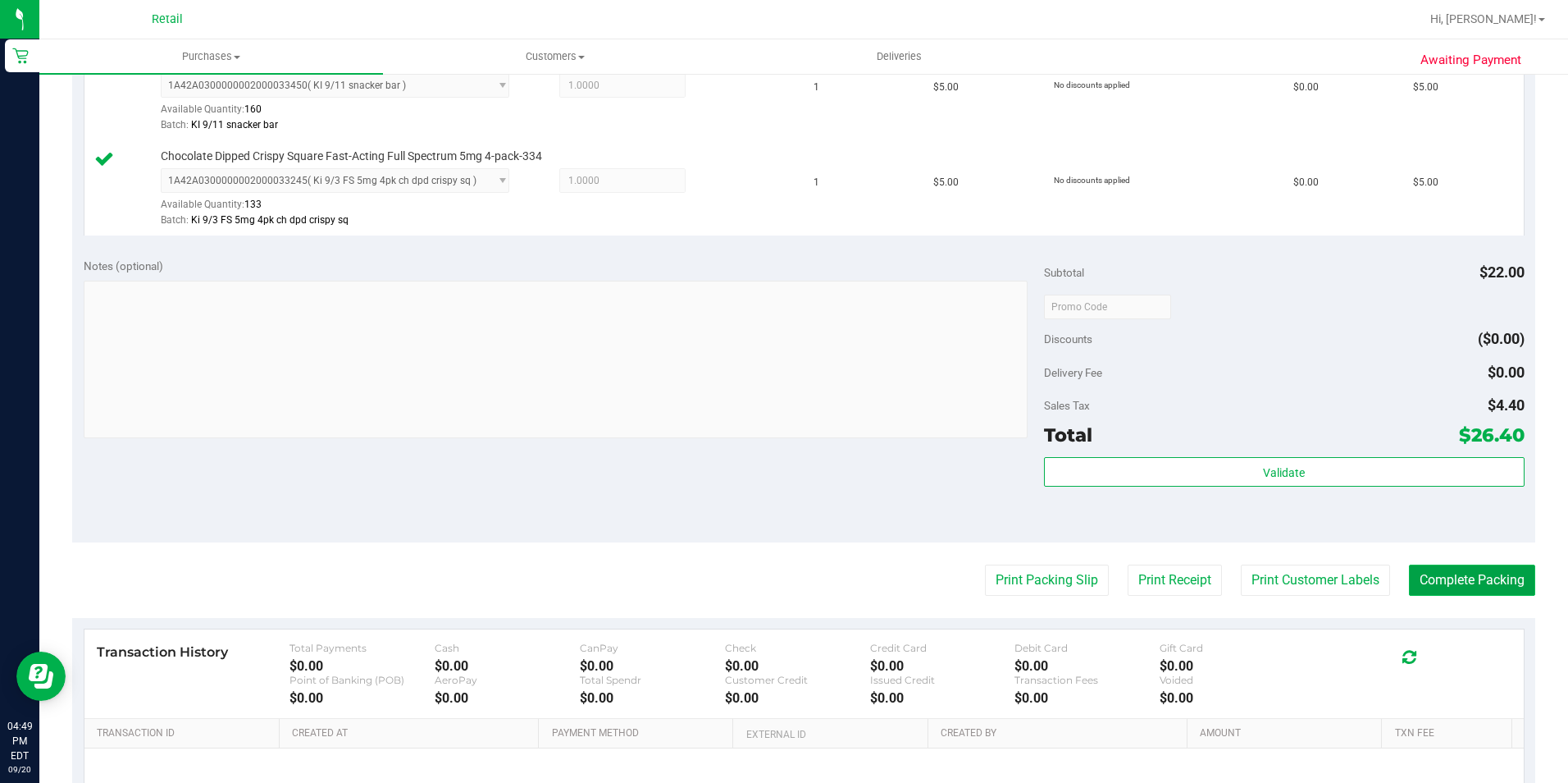
click at [1449, 580] on button "Complete Packing" at bounding box center [1471, 579] width 126 height 31
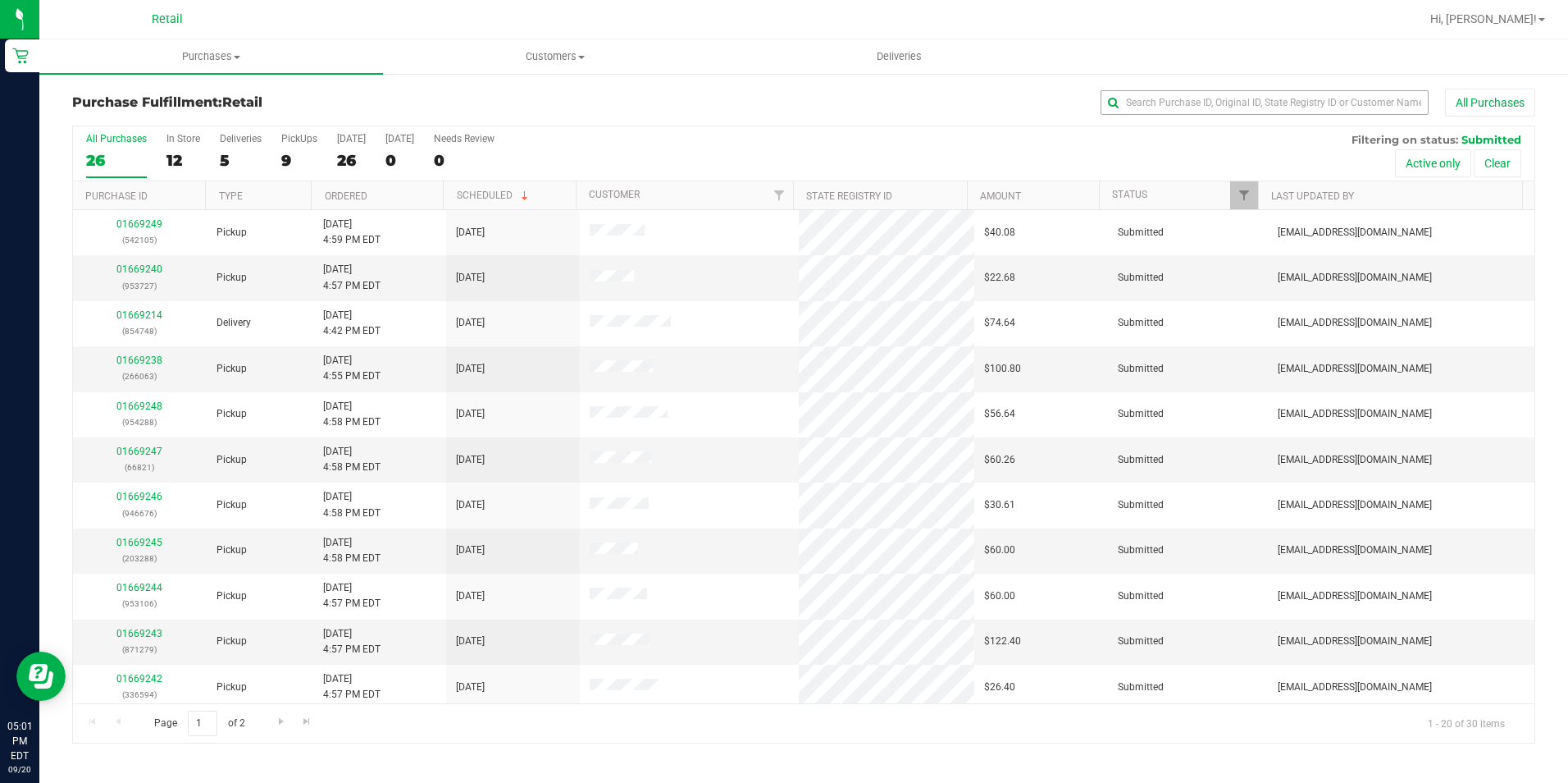
click at [1301, 114] on div "All Purchases" at bounding box center [1048, 103] width 975 height 28
click at [1293, 92] on input "text" at bounding box center [1264, 103] width 328 height 24
type input "531890"
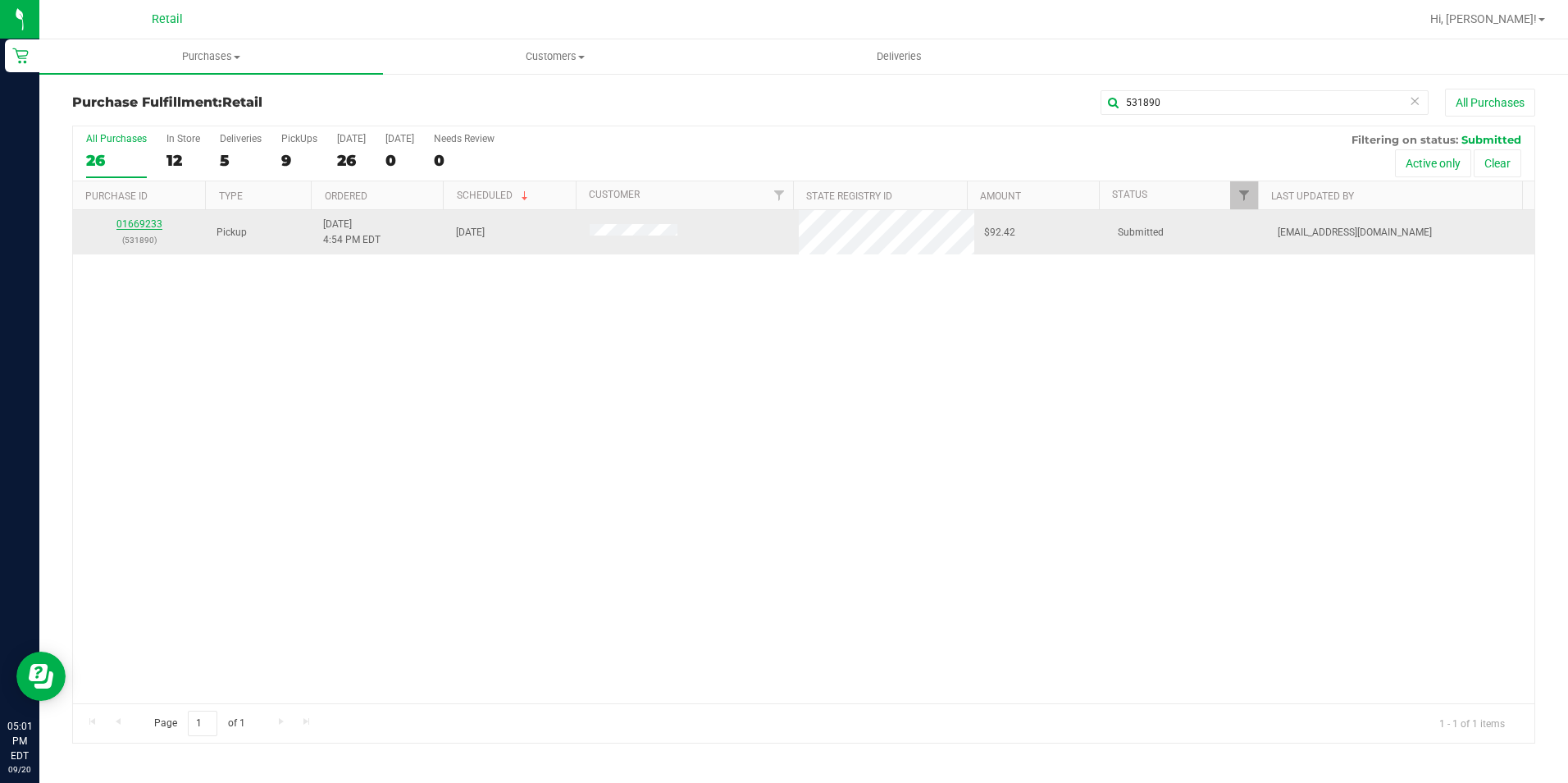
click at [142, 219] on div "01669233 (531890)" at bounding box center [140, 232] width 114 height 31
click at [142, 219] on link "01669233" at bounding box center [139, 224] width 46 height 11
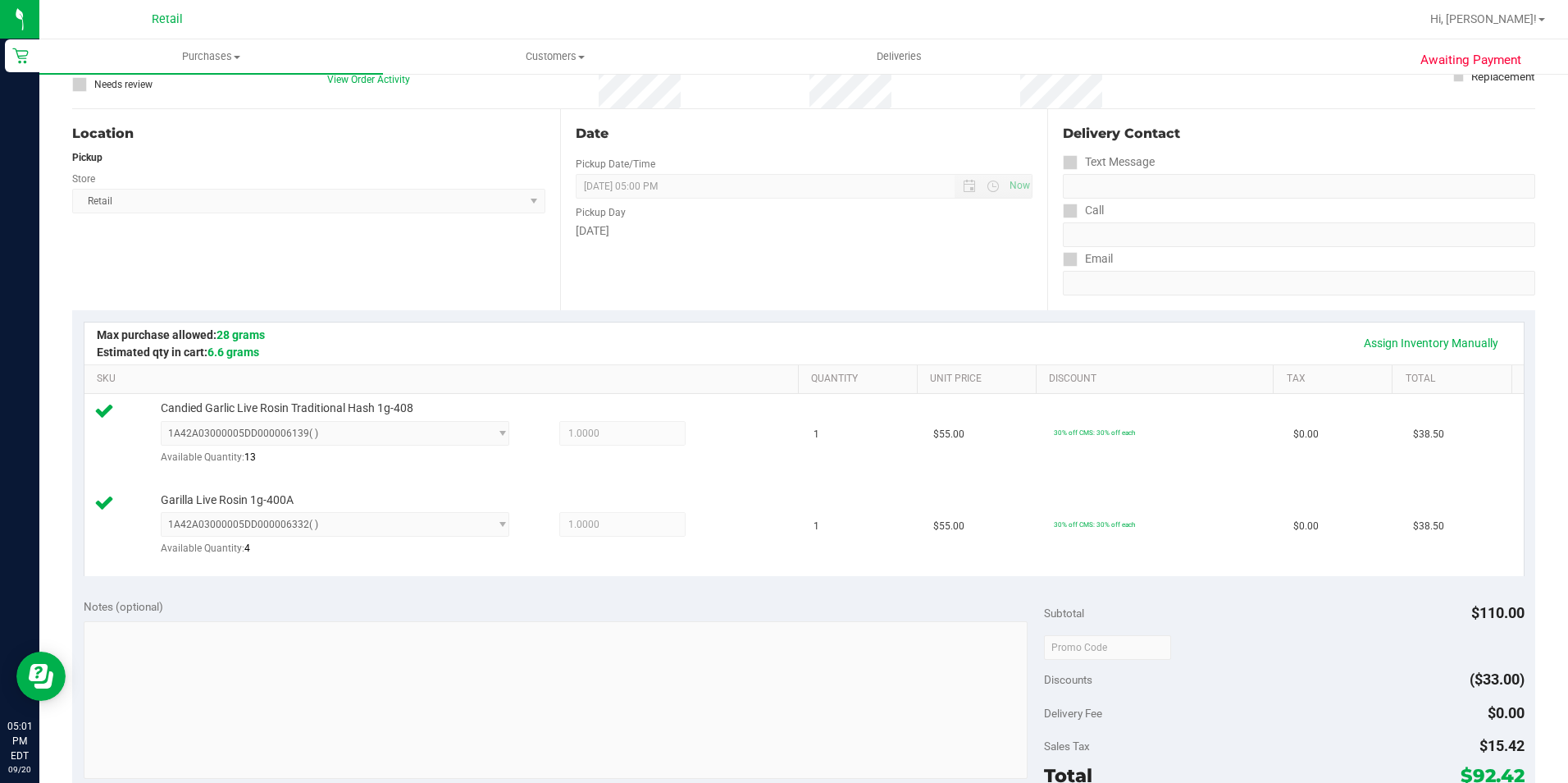
scroll to position [328, 0]
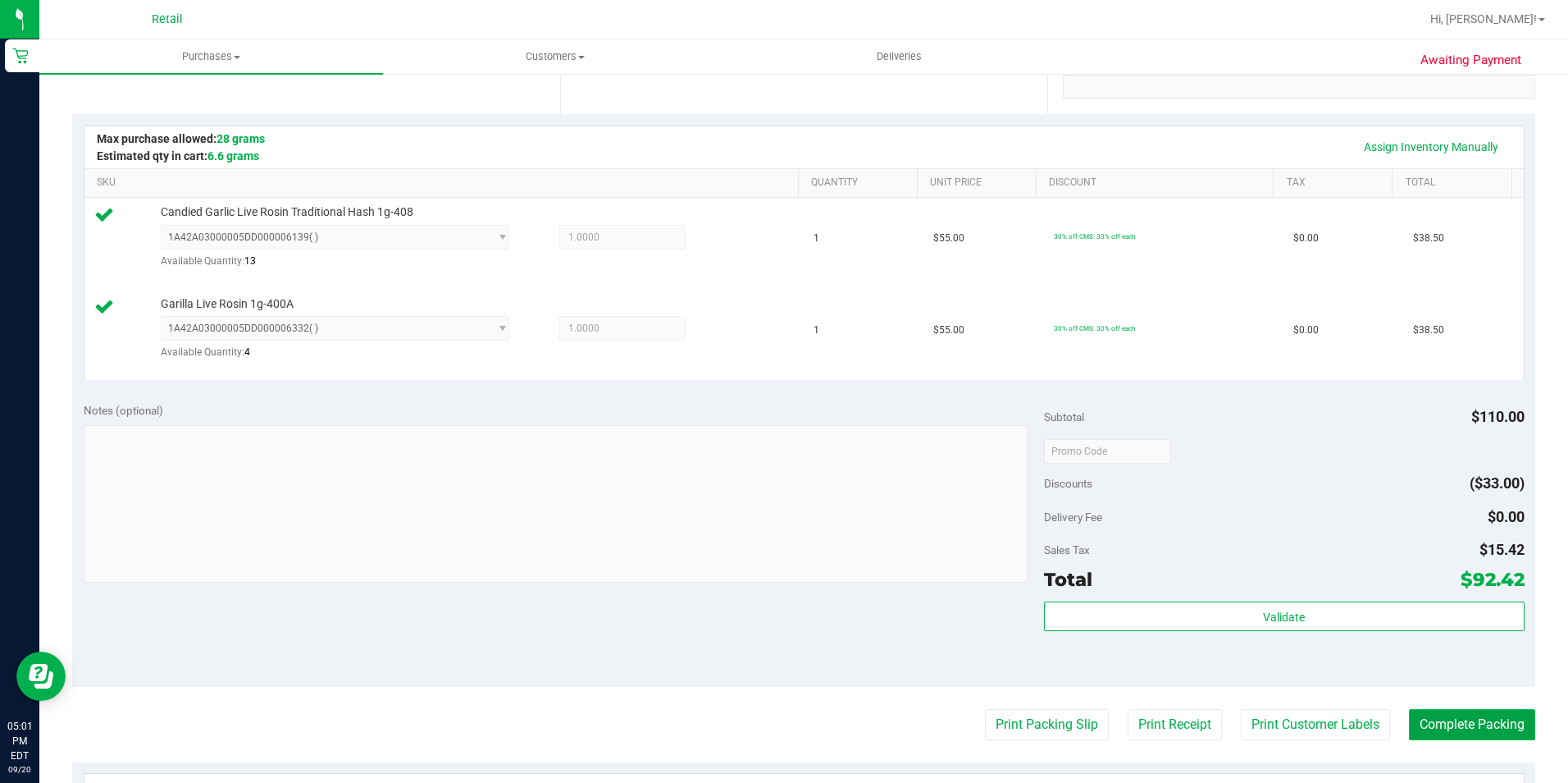
click at [1426, 720] on button "Complete Packing" at bounding box center [1471, 724] width 126 height 31
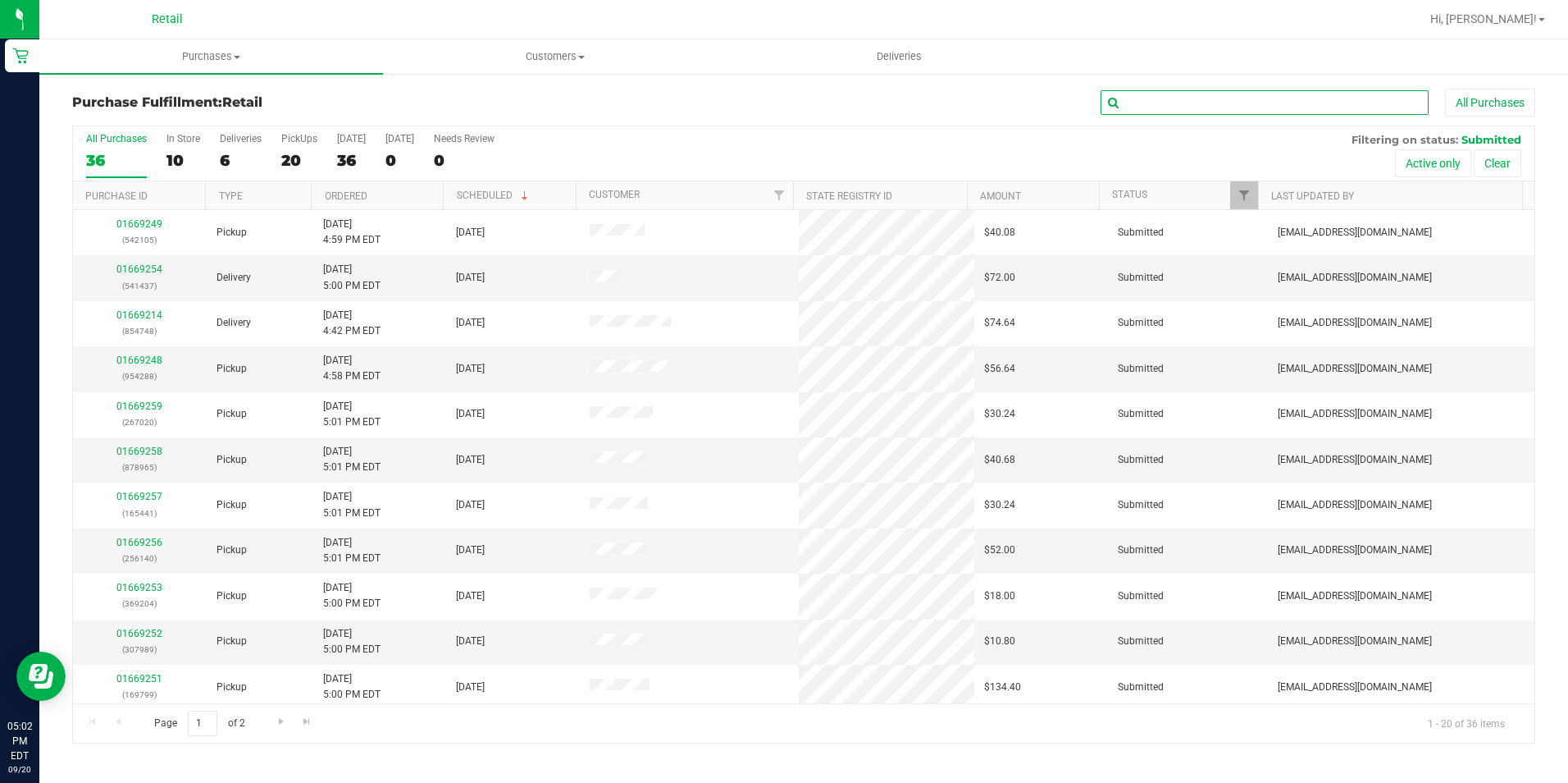
click at [1227, 109] on input "text" at bounding box center [1264, 103] width 328 height 24
type input "939329"
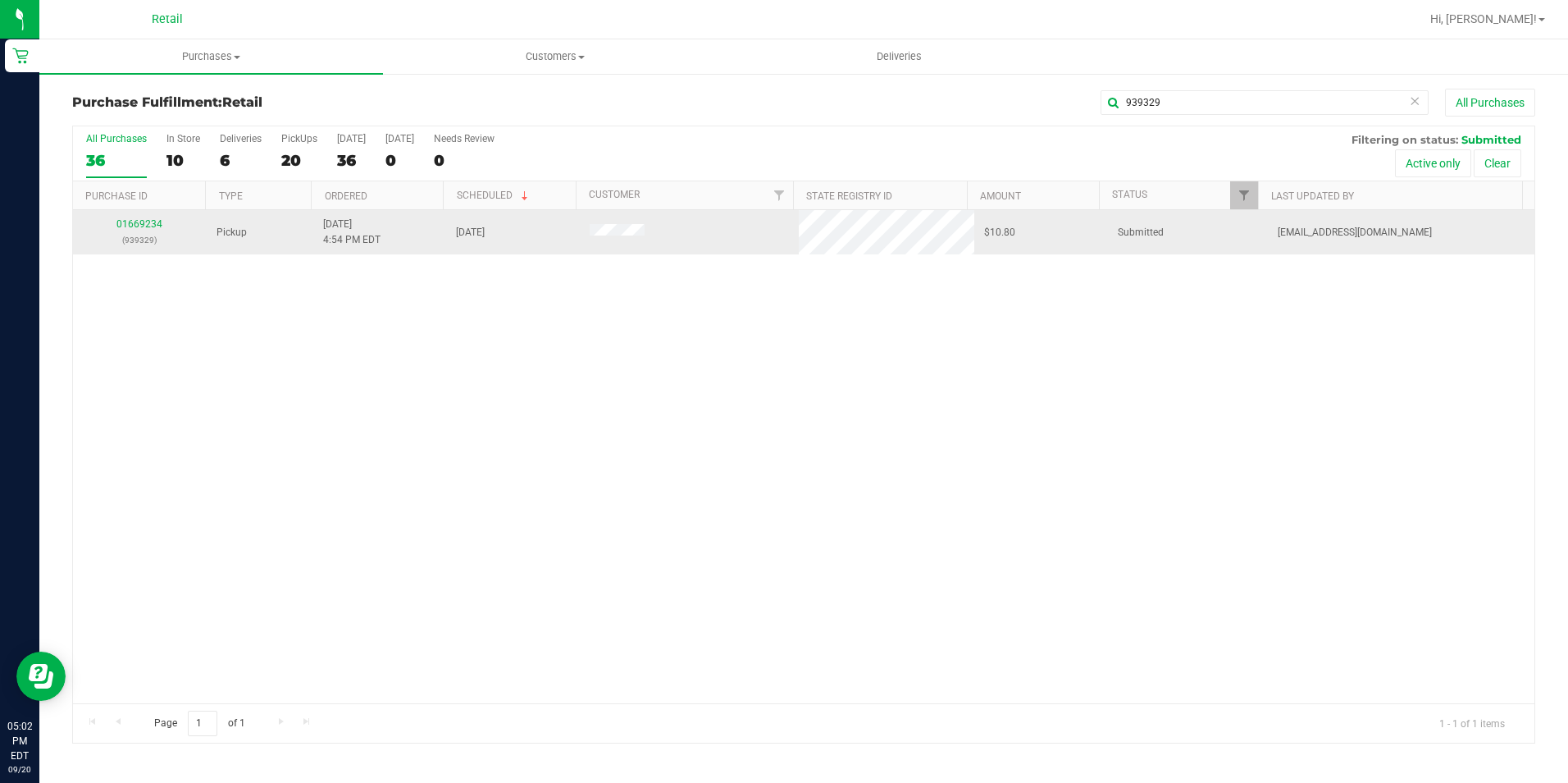
click at [145, 231] on div "01669234 (939329)" at bounding box center [140, 232] width 114 height 31
drag, startPoint x: 145, startPoint y: 231, endPoint x: 114, endPoint y: 216, distance: 34.4
click at [114, 216] on td "01669234 (939329)" at bounding box center [139, 232] width 134 height 44
click at [109, 216] on td "01669234 (939329)" at bounding box center [139, 232] width 134 height 44
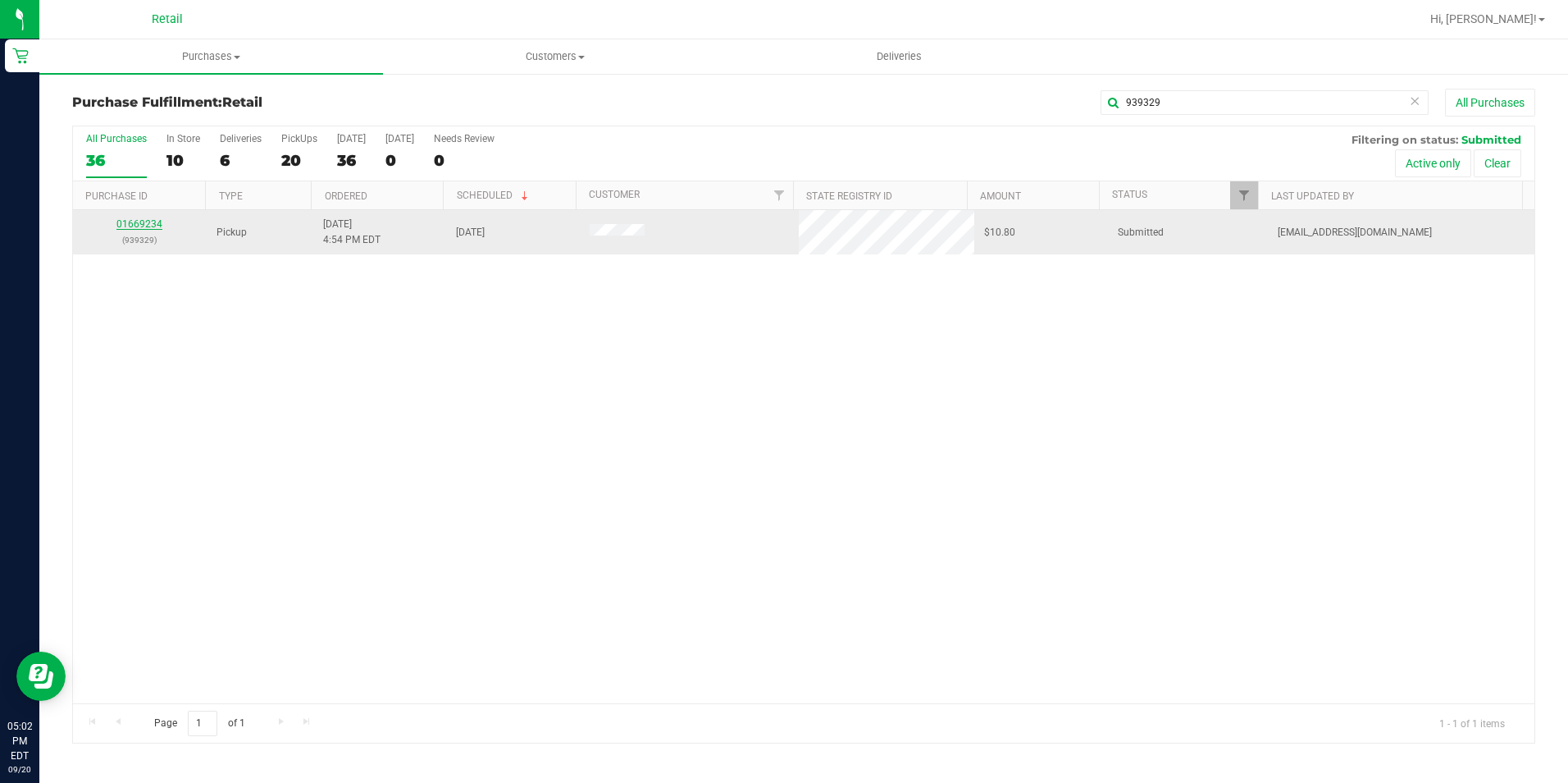
click at [134, 221] on link "01669234" at bounding box center [139, 224] width 46 height 11
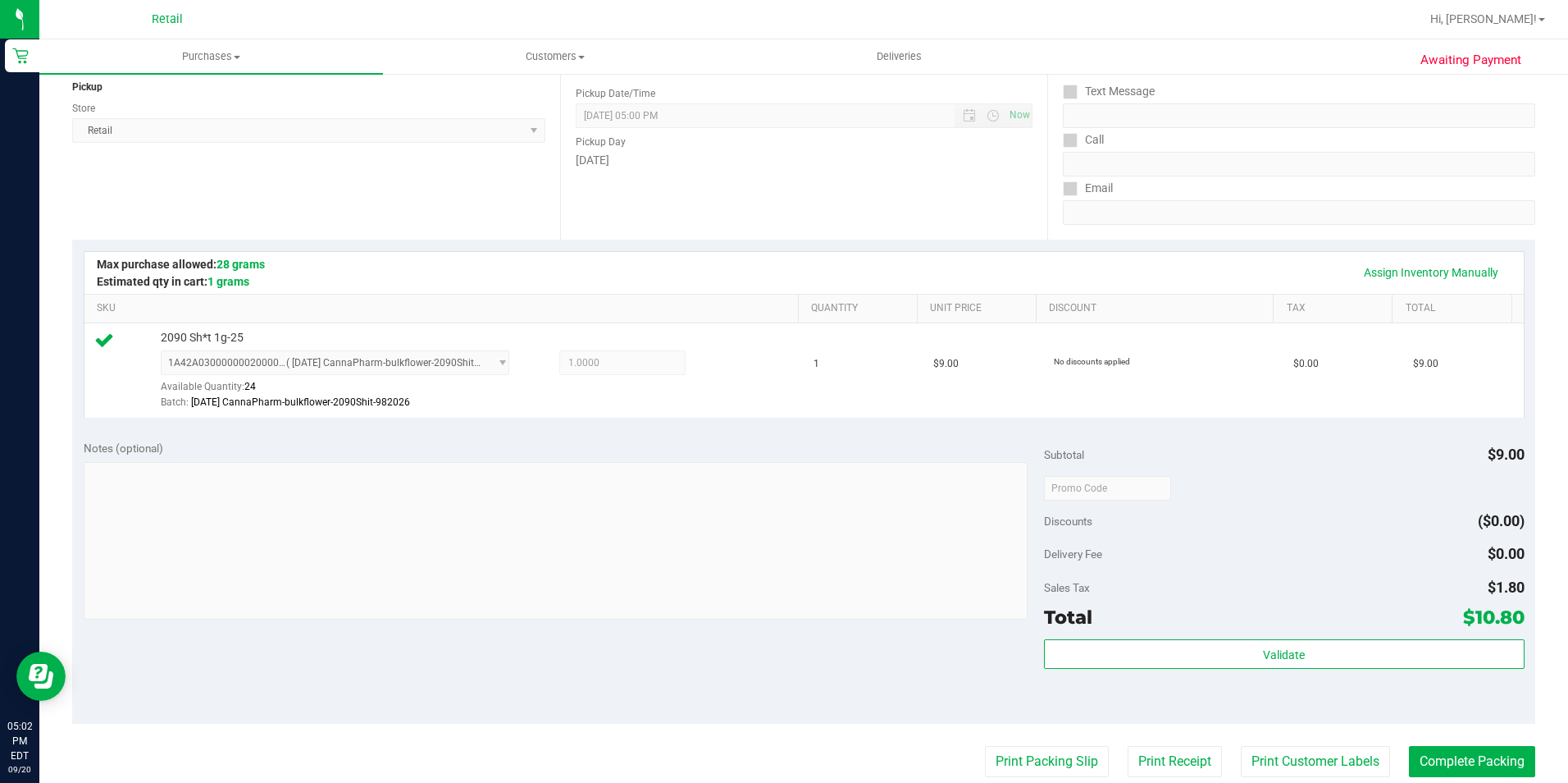
scroll to position [410, 0]
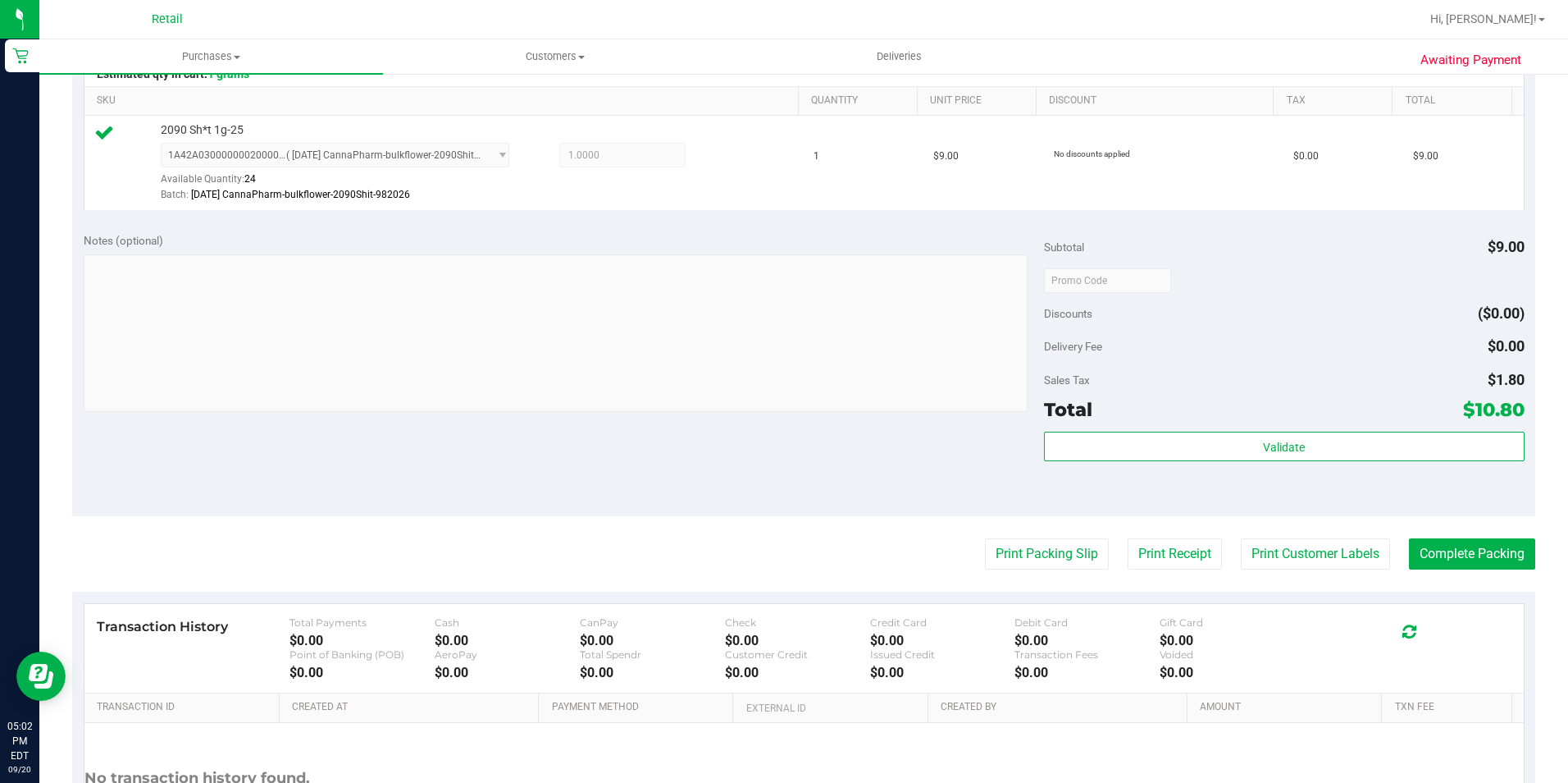
click at [1443, 535] on purchase-details "Back Edit Purchase Cancel Purchase View Profile # 01669234 Med | Rec METRC ID: …" at bounding box center [803, 289] width 1462 height 1220
click at [1459, 557] on button "Complete Packing" at bounding box center [1471, 553] width 126 height 31
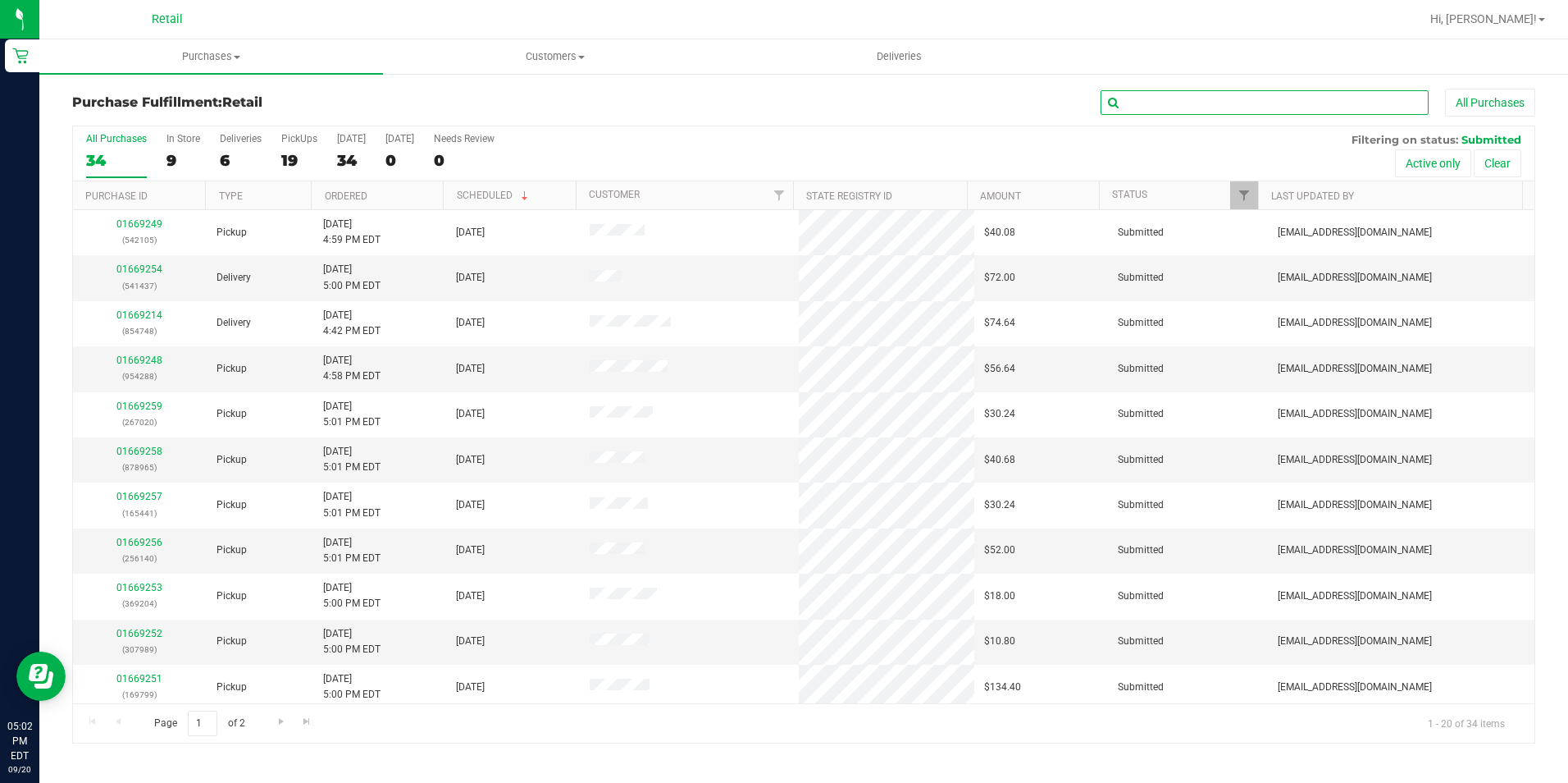
click at [1307, 105] on input "text" at bounding box center [1264, 103] width 328 height 24
type input "953106"
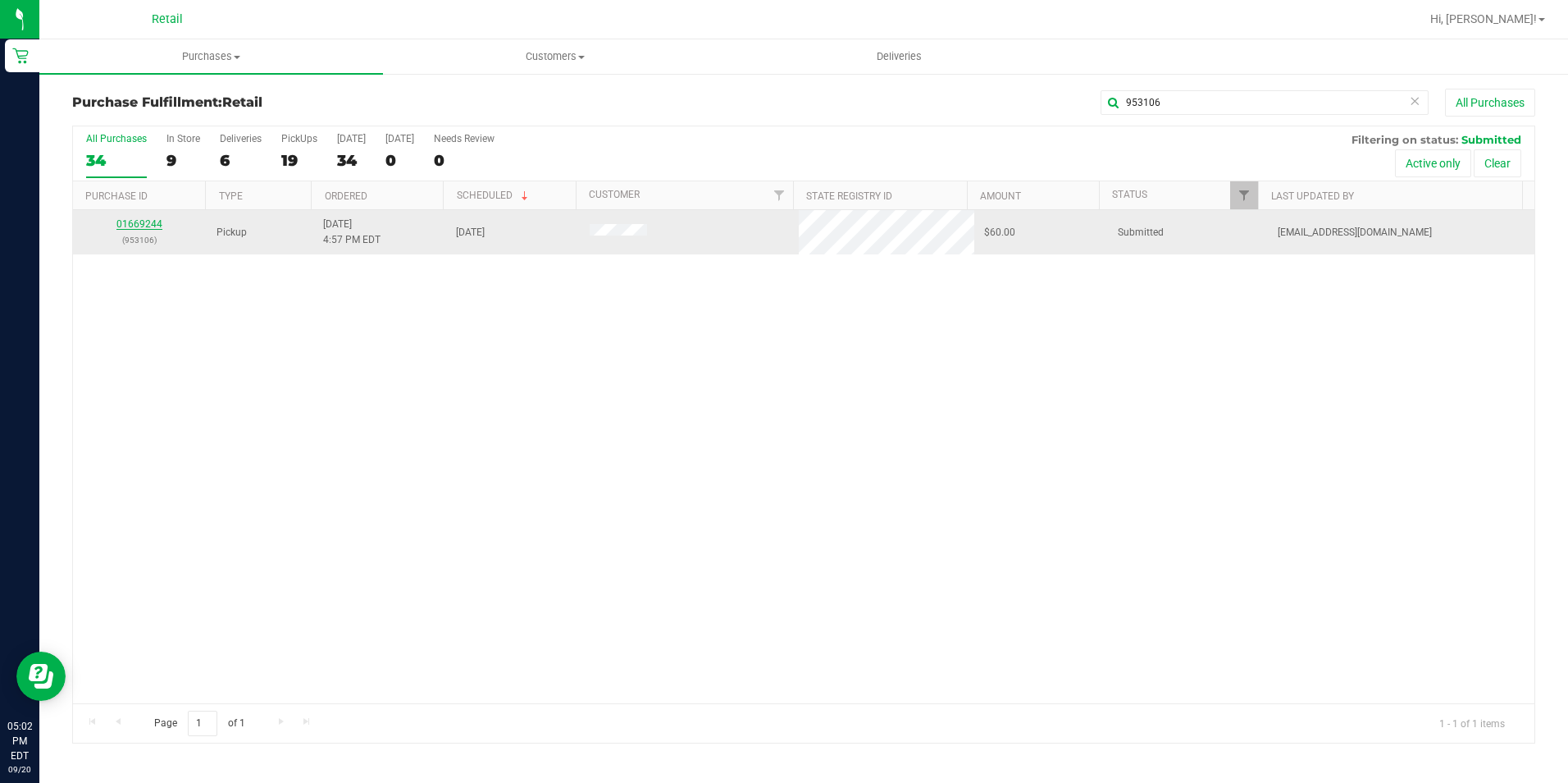
click at [147, 225] on link "01669244" at bounding box center [139, 224] width 46 height 11
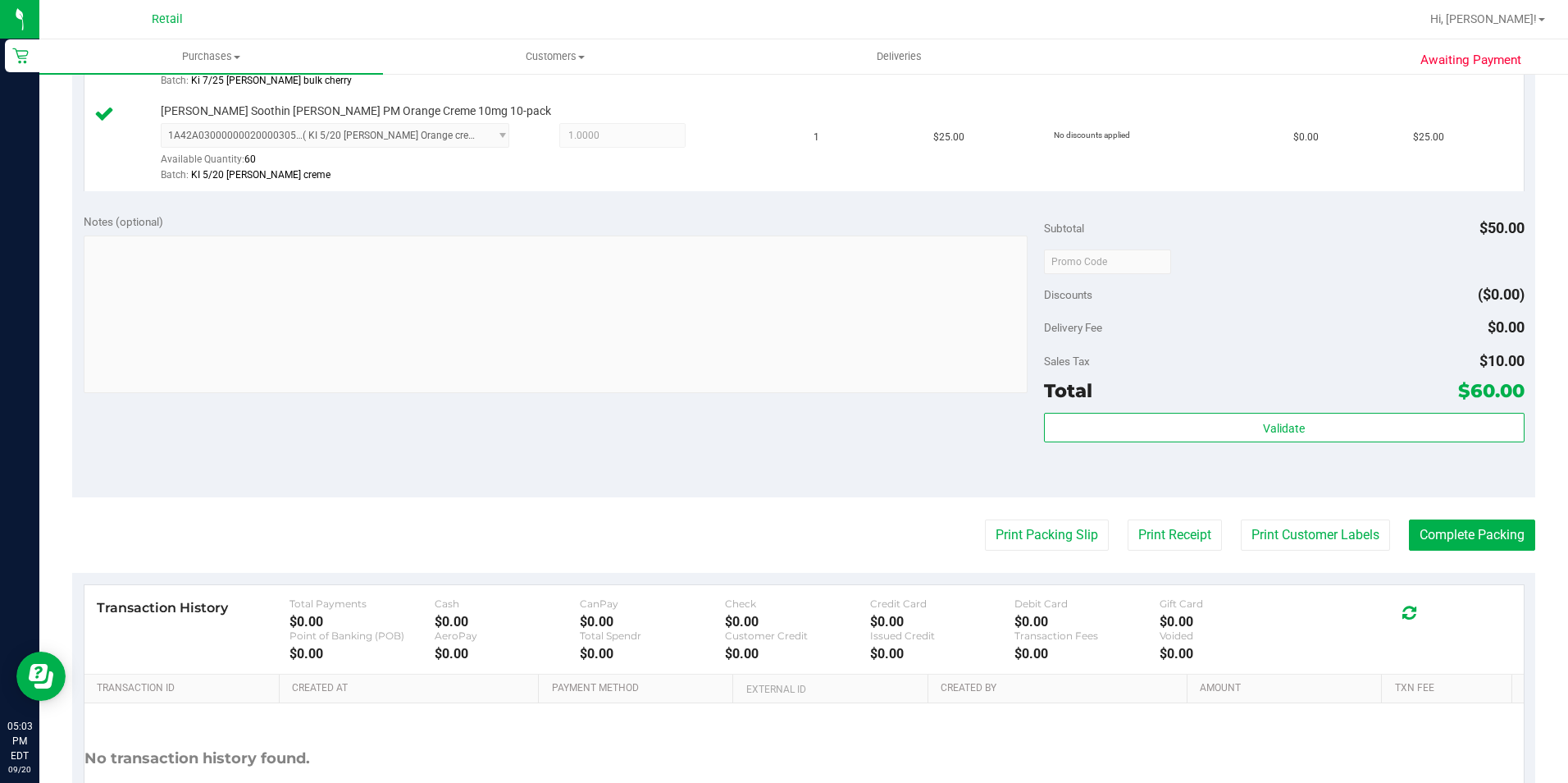
scroll to position [575, 0]
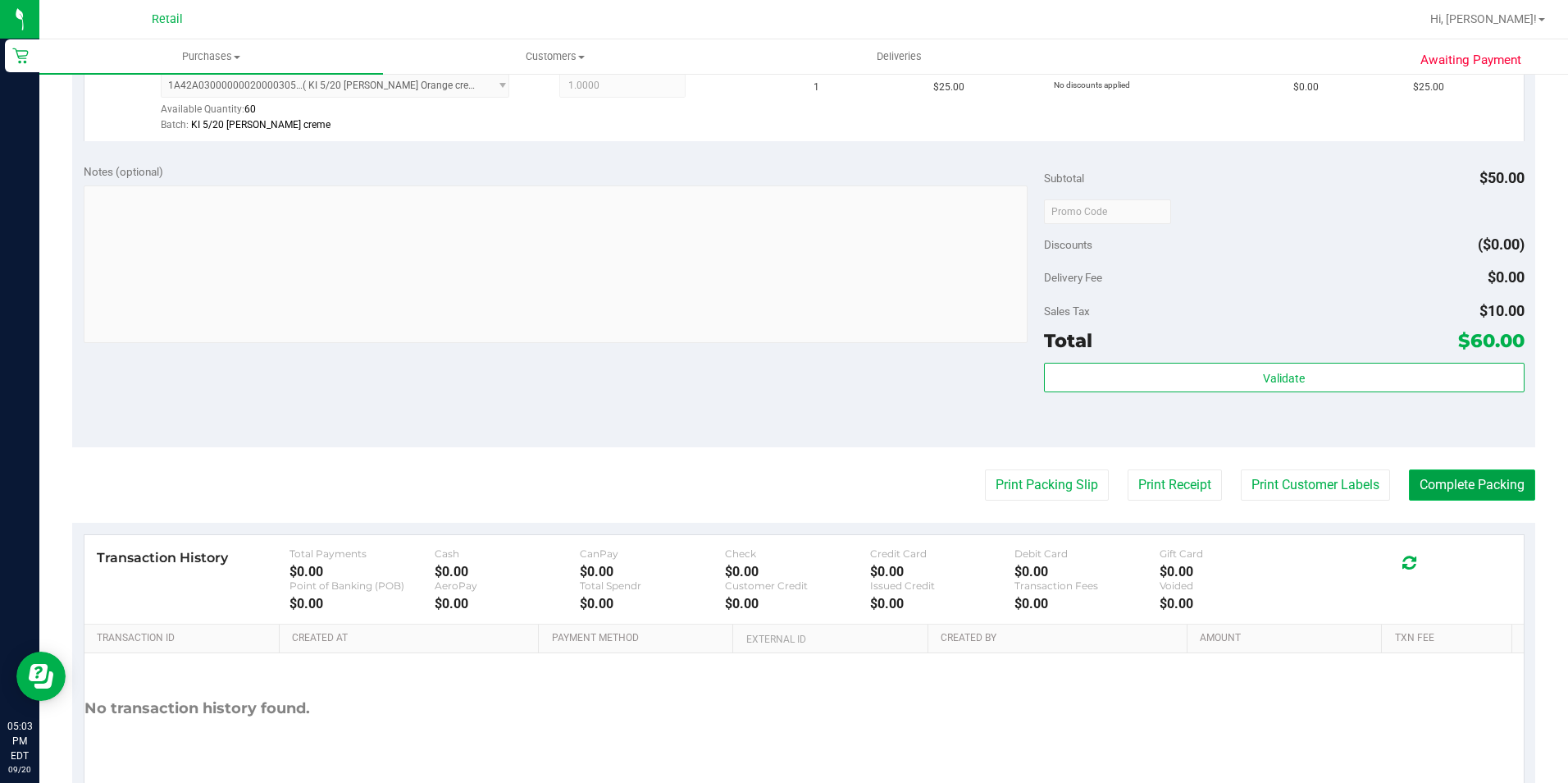
click at [1495, 490] on button "Complete Packing" at bounding box center [1471, 484] width 126 height 31
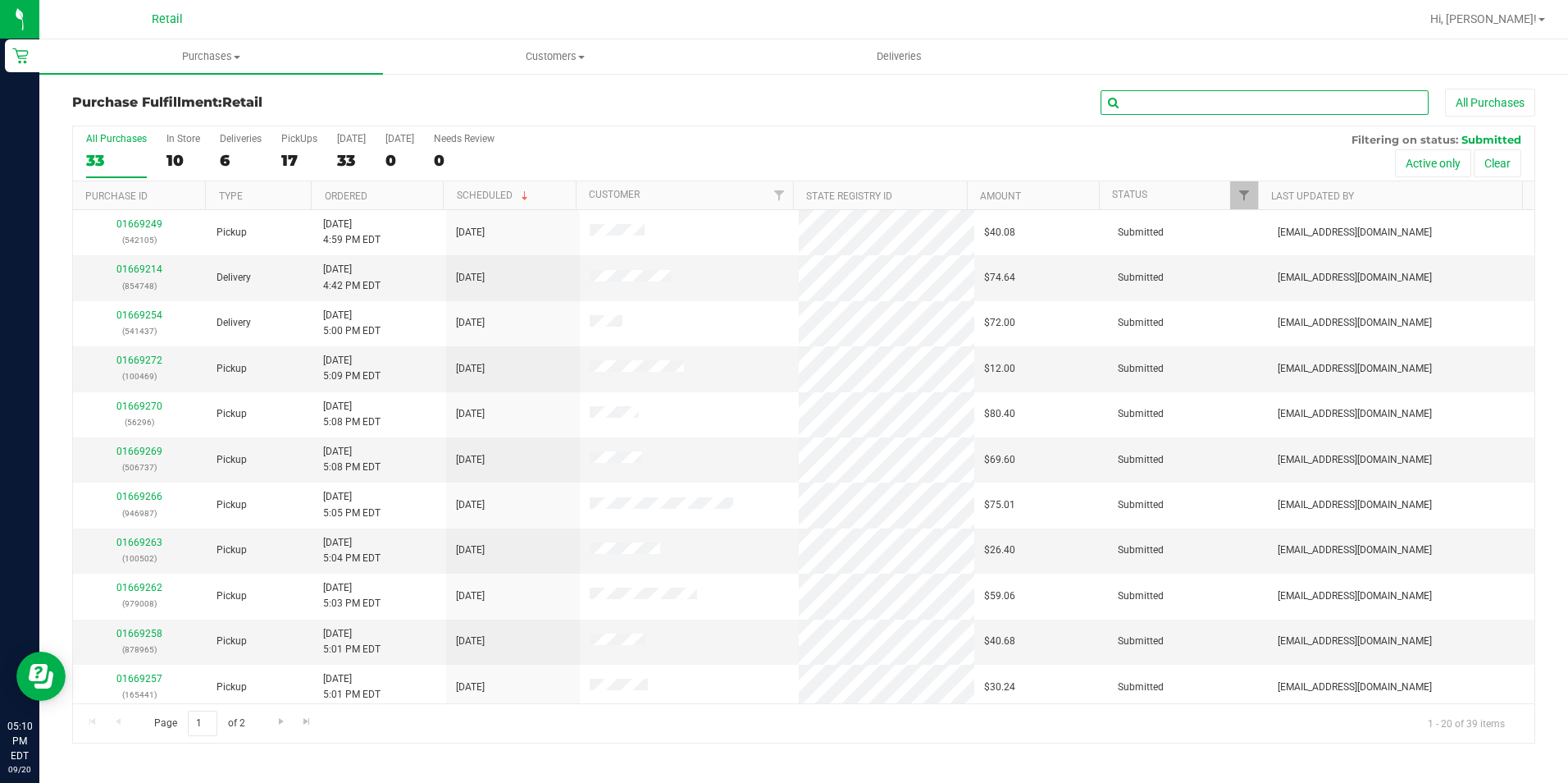
click at [1154, 99] on input "text" at bounding box center [1264, 103] width 328 height 24
type input "878965"
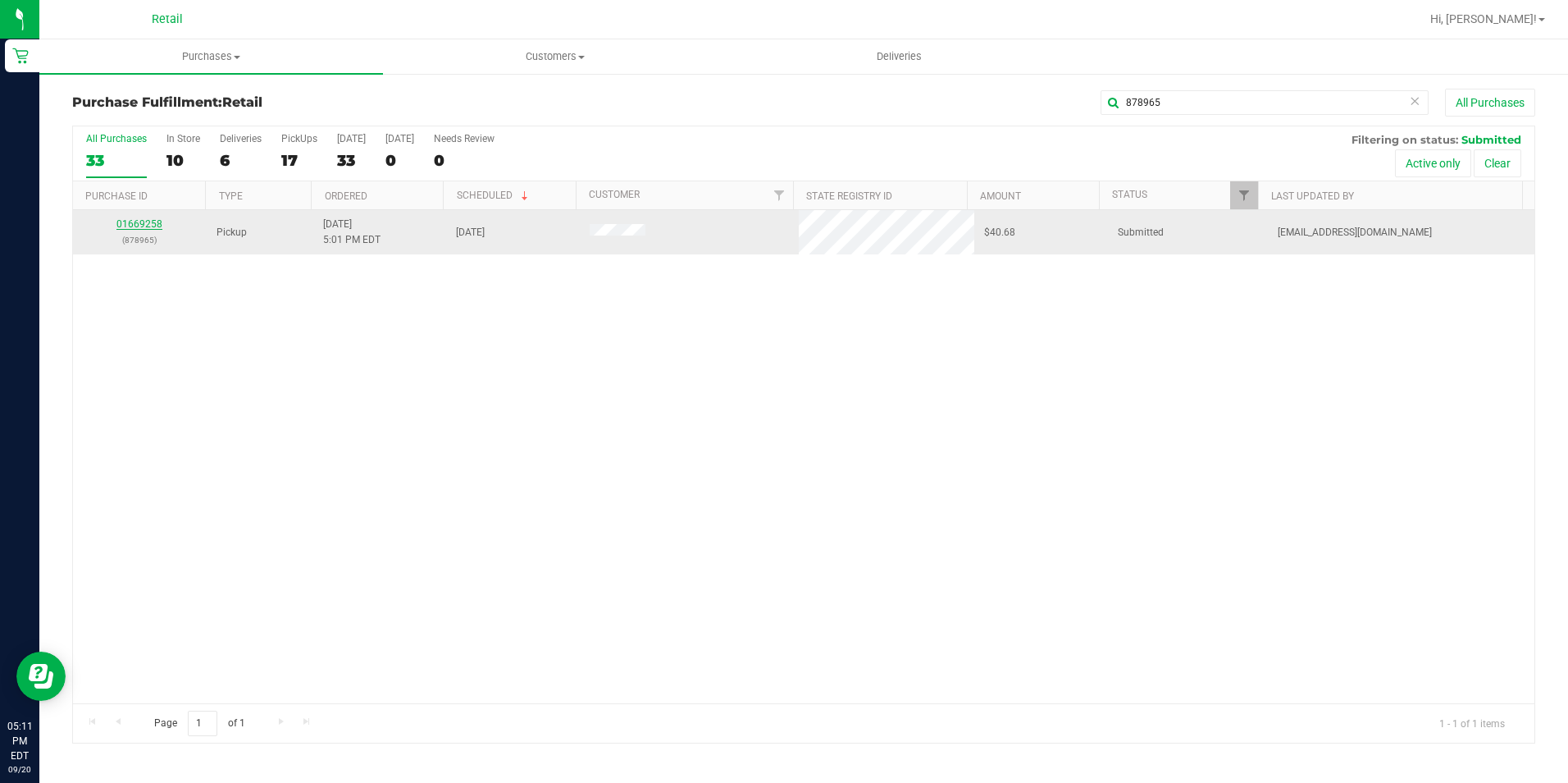
click at [126, 221] on link "01669258" at bounding box center [139, 224] width 46 height 11
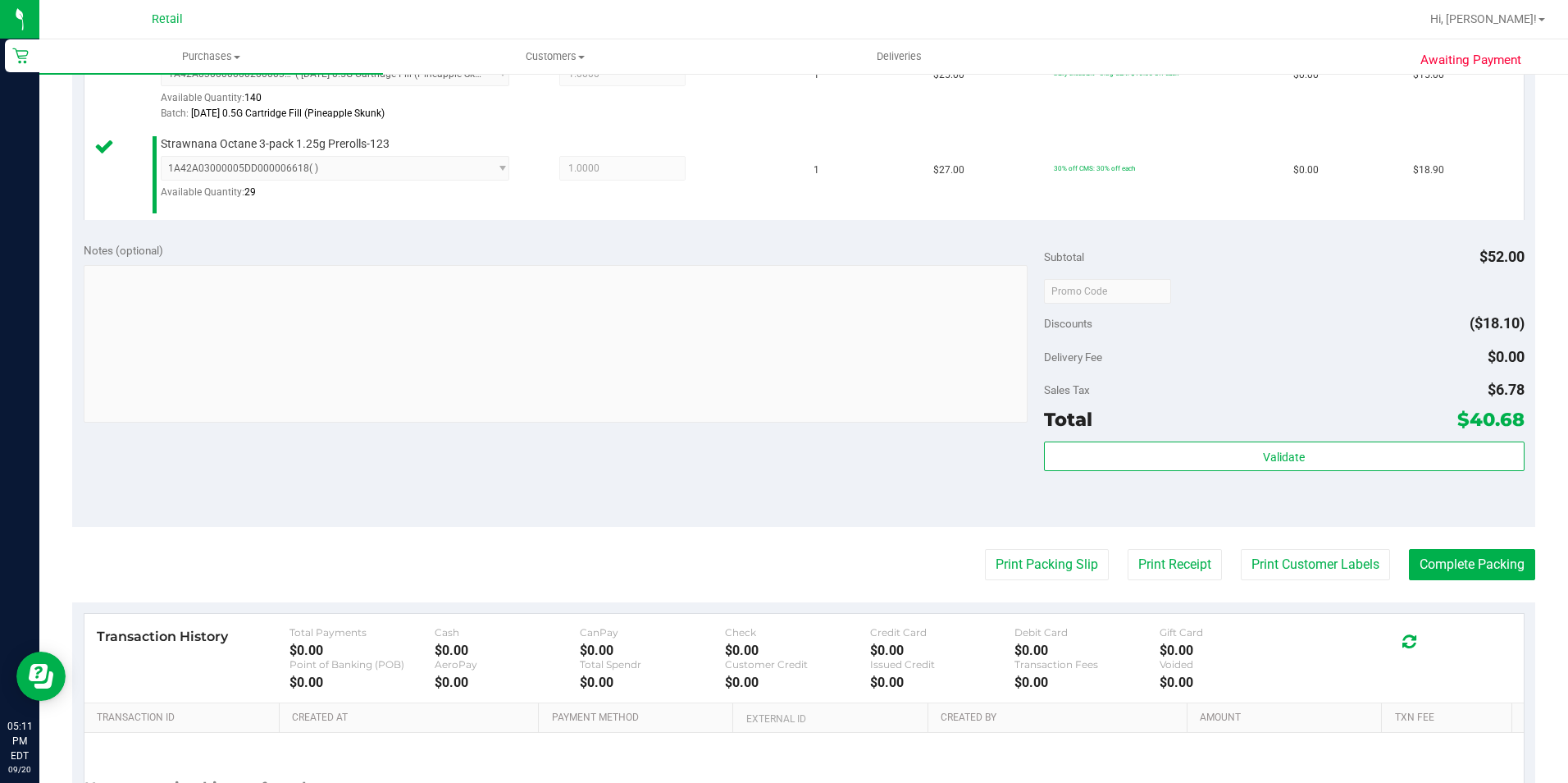
scroll to position [492, 0]
drag, startPoint x: 1509, startPoint y: 562, endPoint x: 1514, endPoint y: 548, distance: 14.9
click at [1509, 562] on button "Complete Packing" at bounding box center [1471, 563] width 126 height 31
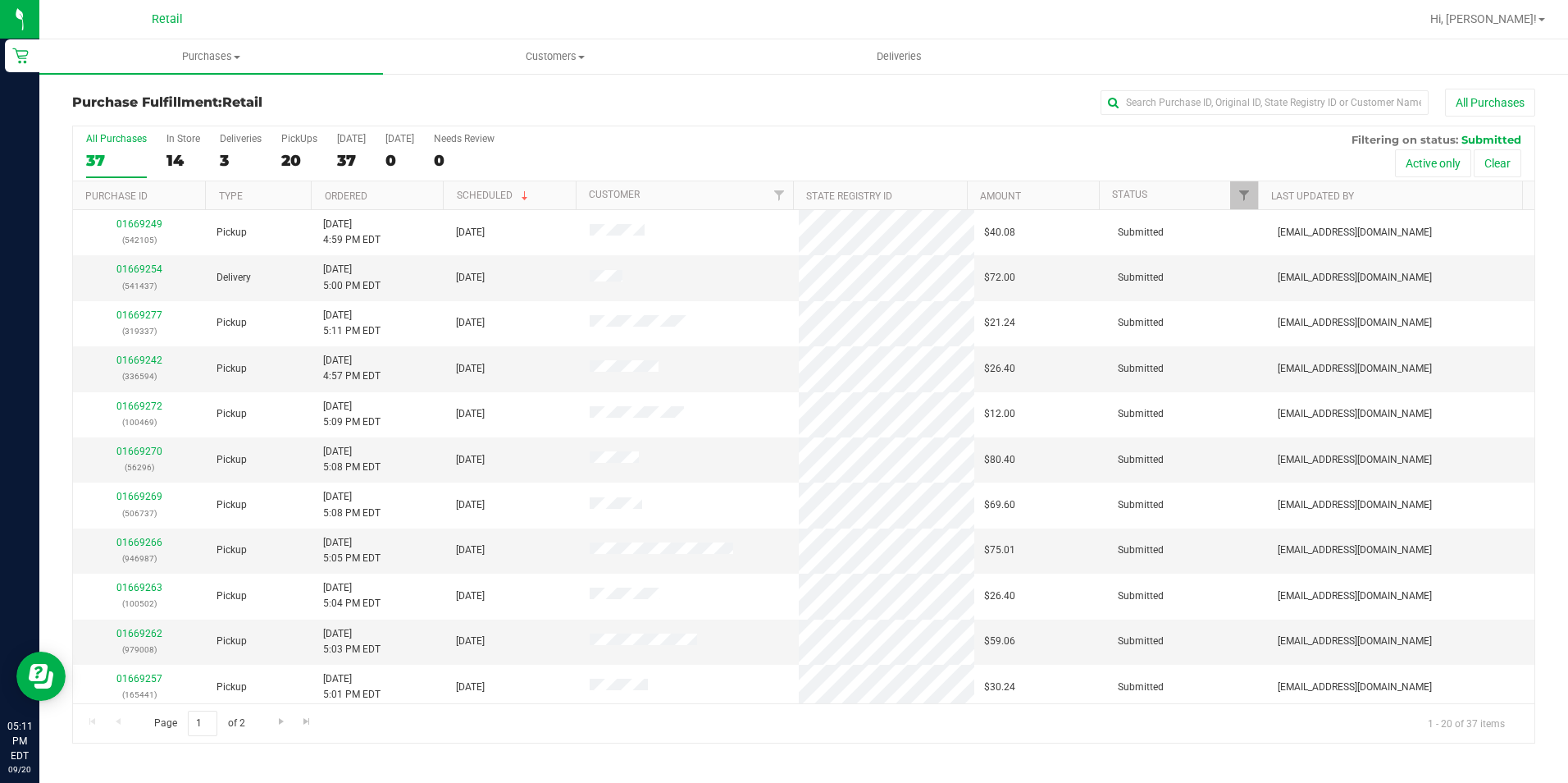
click at [1214, 82] on div "Purchase Fulfillment: Retail All Purchases All Purchases 37 In Store 14 Deliver…" at bounding box center [803, 416] width 1529 height 688
click at [1177, 120] on div "Purchase Fulfillment: Retail All Purchases" at bounding box center [803, 107] width 1462 height 36
click at [1180, 105] on input "text" at bounding box center [1264, 103] width 328 height 24
type input "266063"
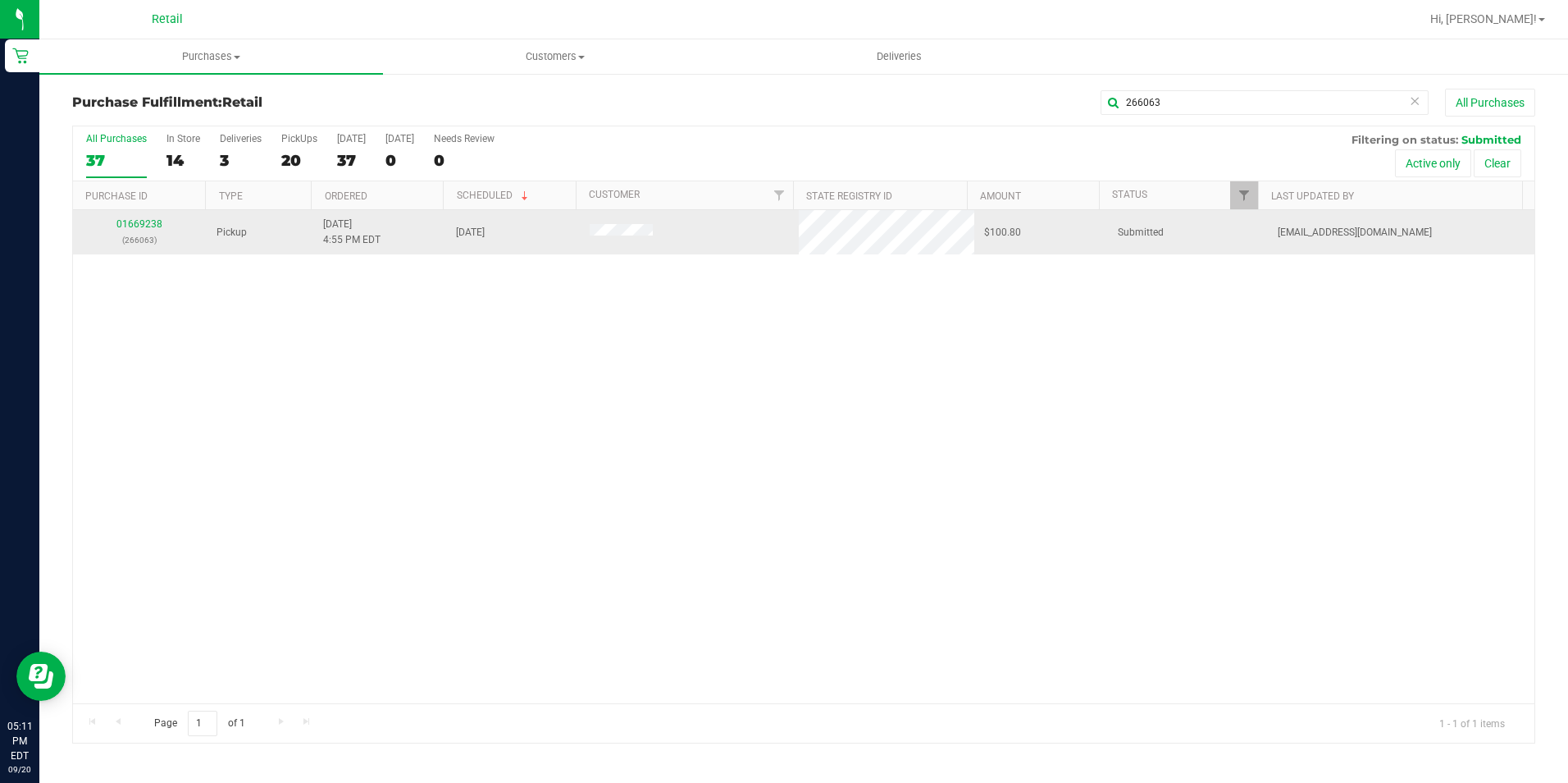
click at [137, 232] on p "(266063)" at bounding box center [140, 239] width 114 height 16
click at [135, 230] on div "01669238 (266063)" at bounding box center [140, 232] width 114 height 31
click at [135, 225] on link "01669238" at bounding box center [139, 224] width 46 height 11
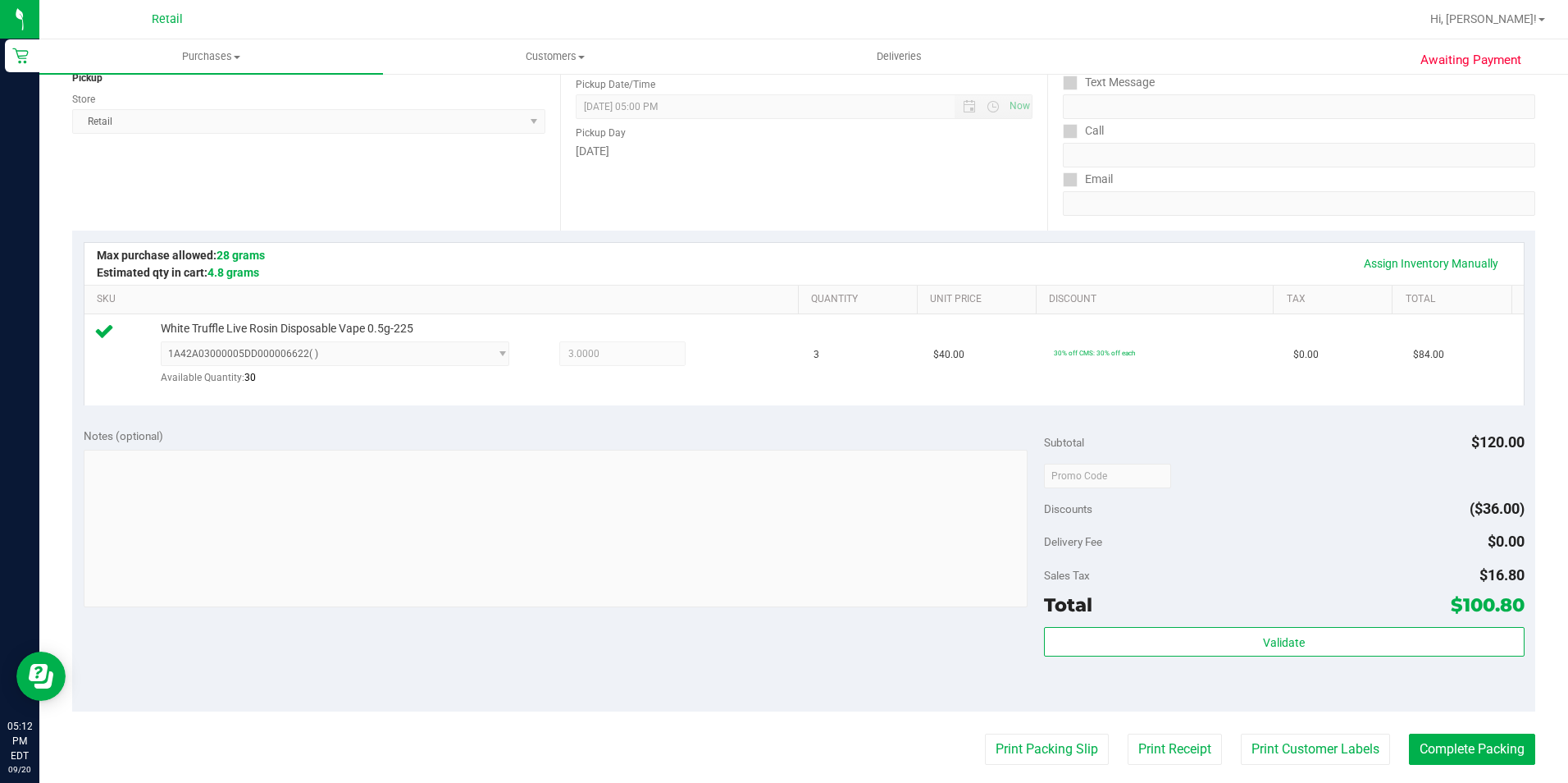
scroll to position [246, 0]
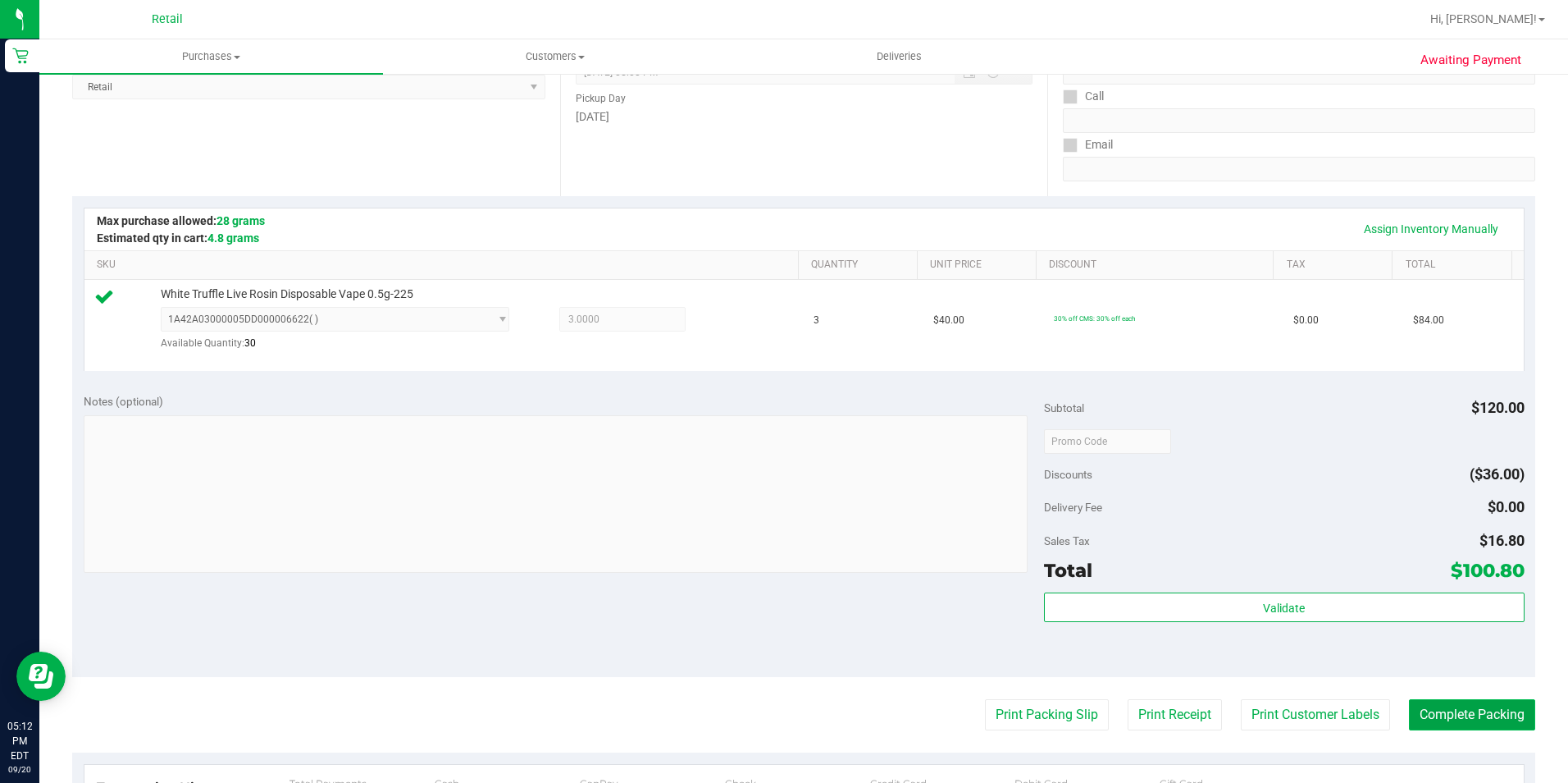
click at [1501, 718] on button "Complete Packing" at bounding box center [1471, 714] width 126 height 31
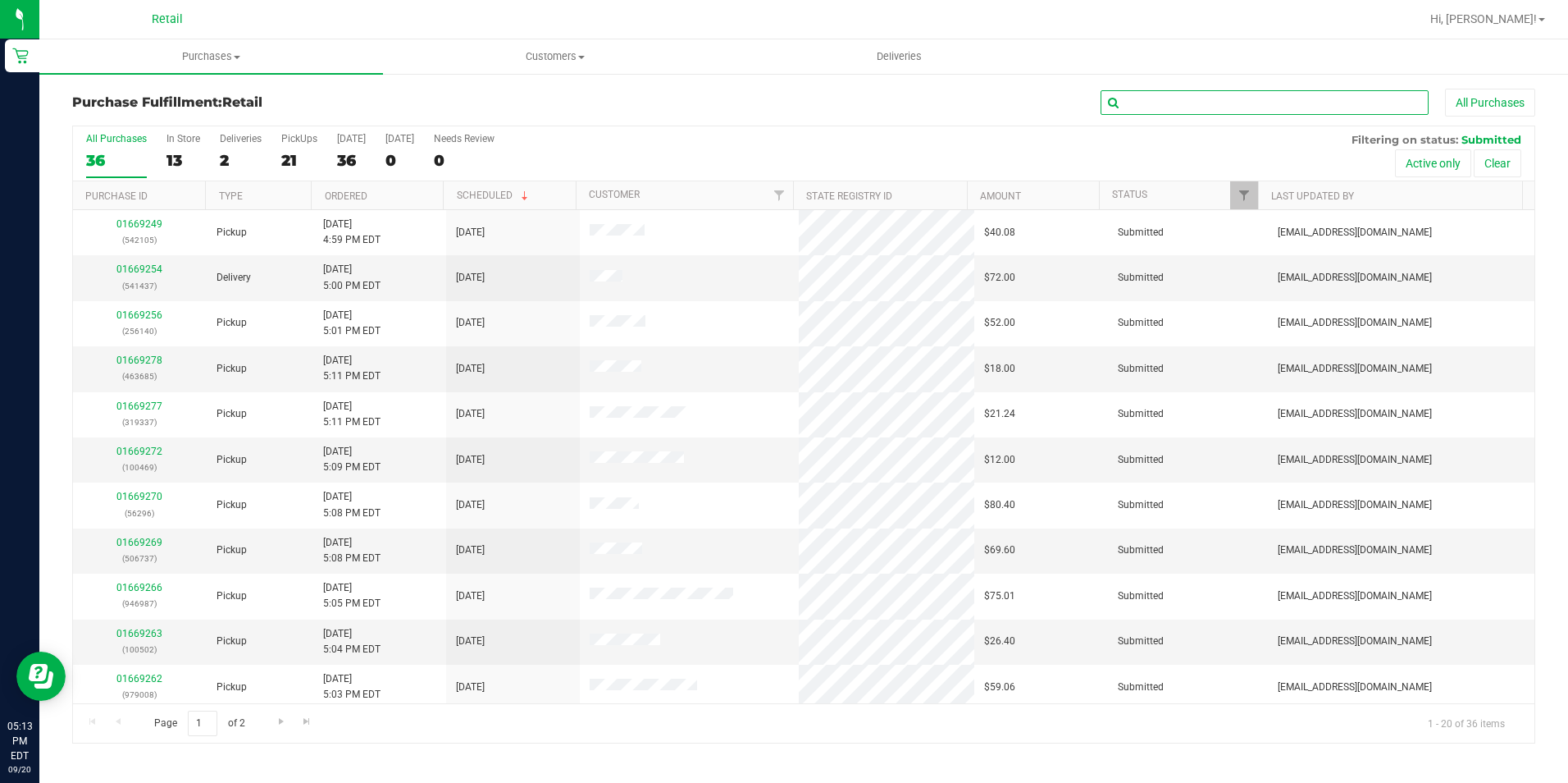
click at [1321, 95] on input "text" at bounding box center [1264, 103] width 328 height 24
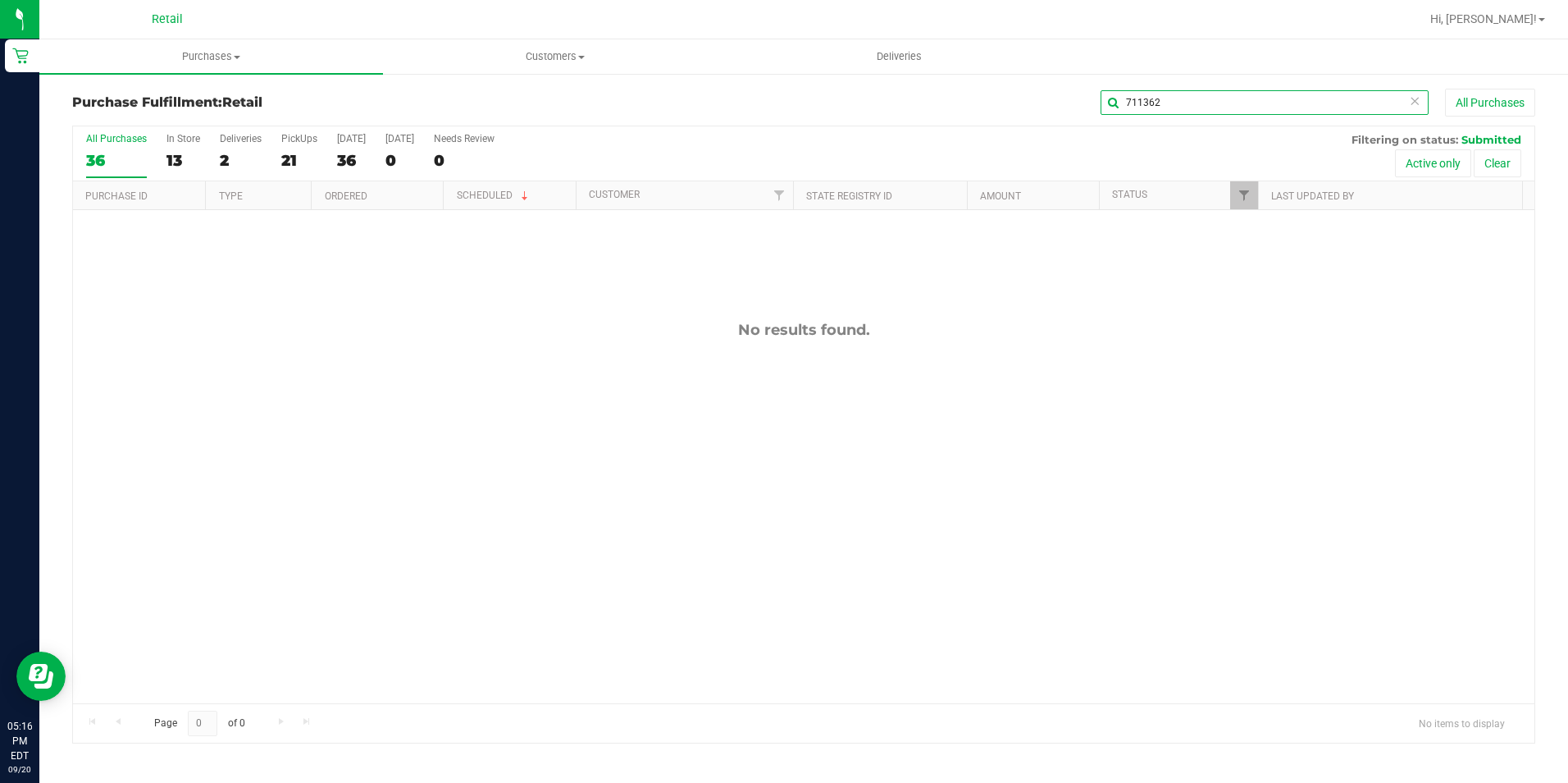
click at [1180, 97] on input "711362" at bounding box center [1264, 103] width 328 height 24
type input "256140"
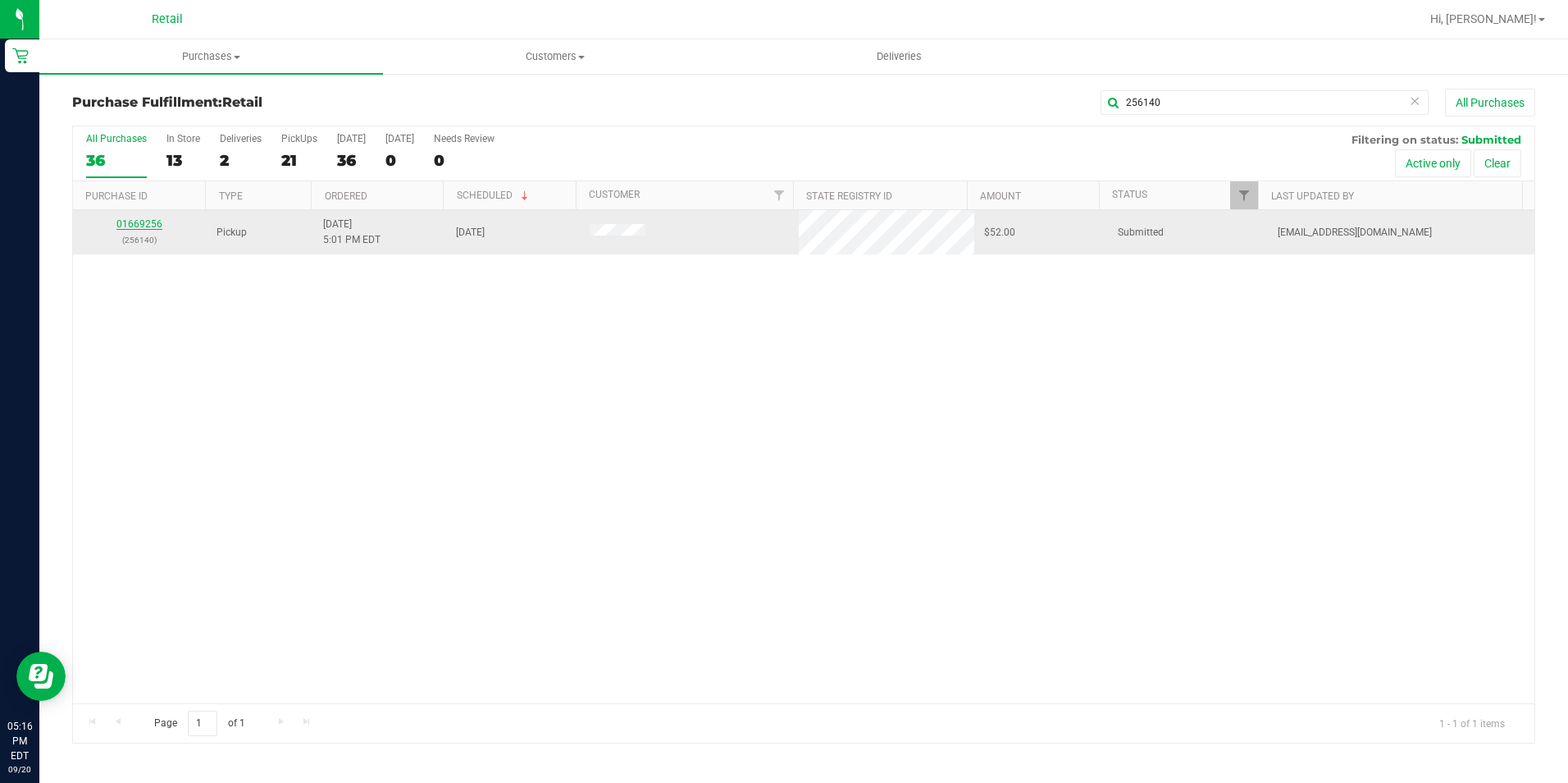
click at [138, 224] on link "01669256" at bounding box center [139, 224] width 46 height 11
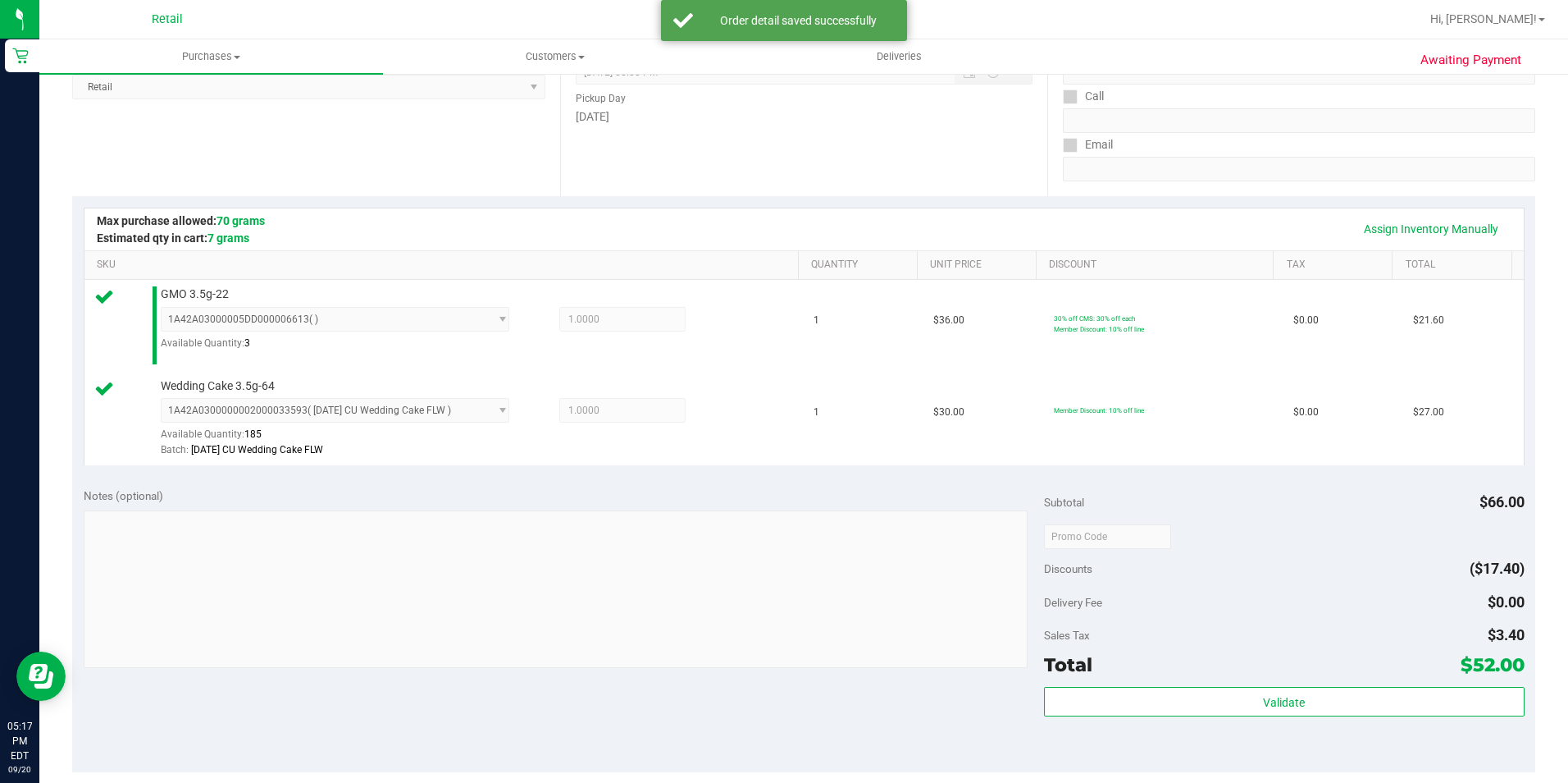
scroll to position [492, 0]
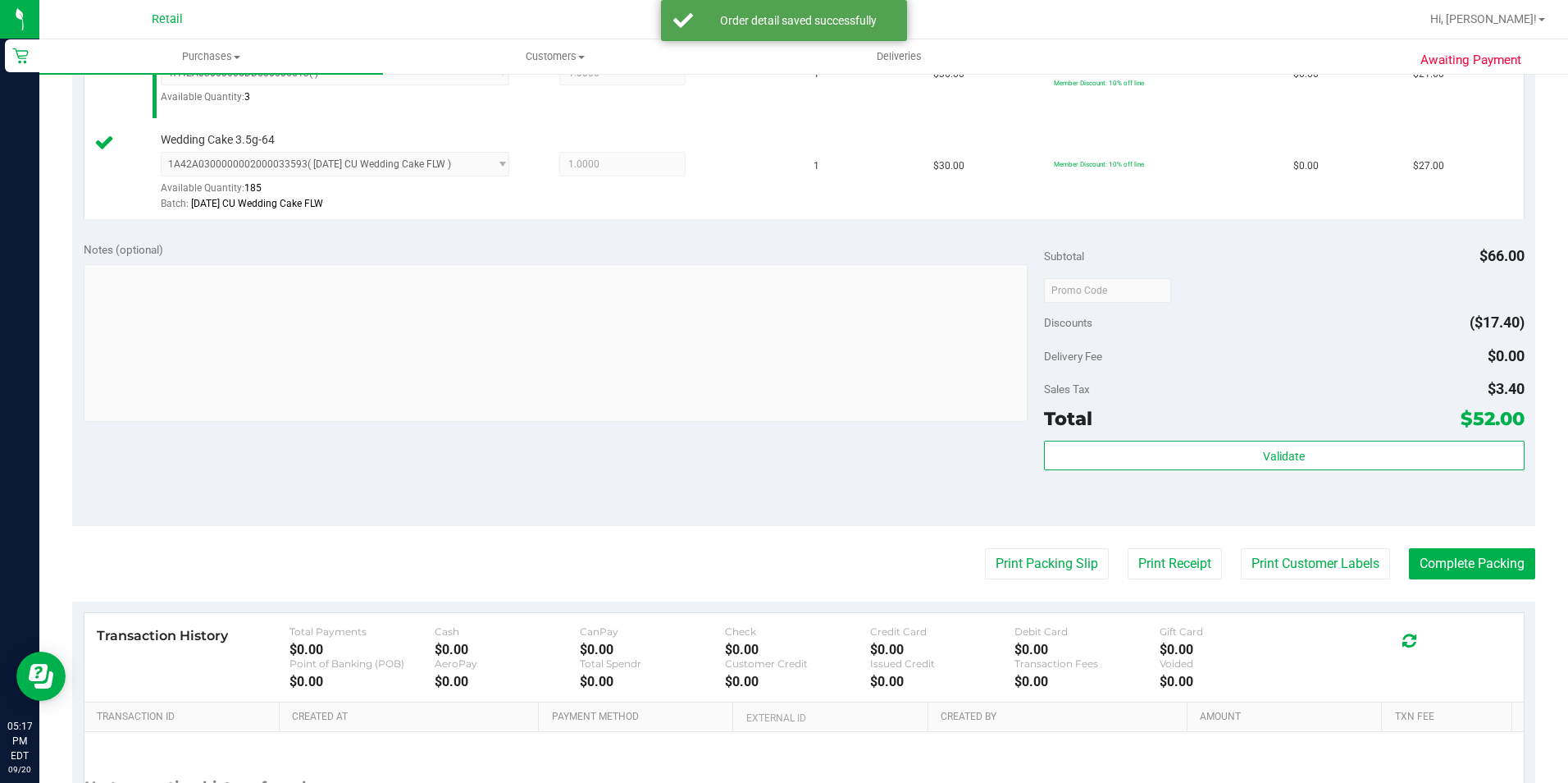
click at [1445, 541] on purchase-details "Back Edit Purchase Cancel Purchase View Profile # 01669256 Med | Rec METRC ID: …" at bounding box center [803, 252] width 1462 height 1312
click at [1446, 545] on purchase-details "Back Edit Purchase Cancel Purchase View Profile # 01669256 Med | Rec METRC ID: …" at bounding box center [803, 252] width 1462 height 1312
click at [1439, 554] on button "Complete Packing" at bounding box center [1471, 563] width 126 height 31
click at [1430, 563] on button "Complete Packing" at bounding box center [1471, 563] width 126 height 31
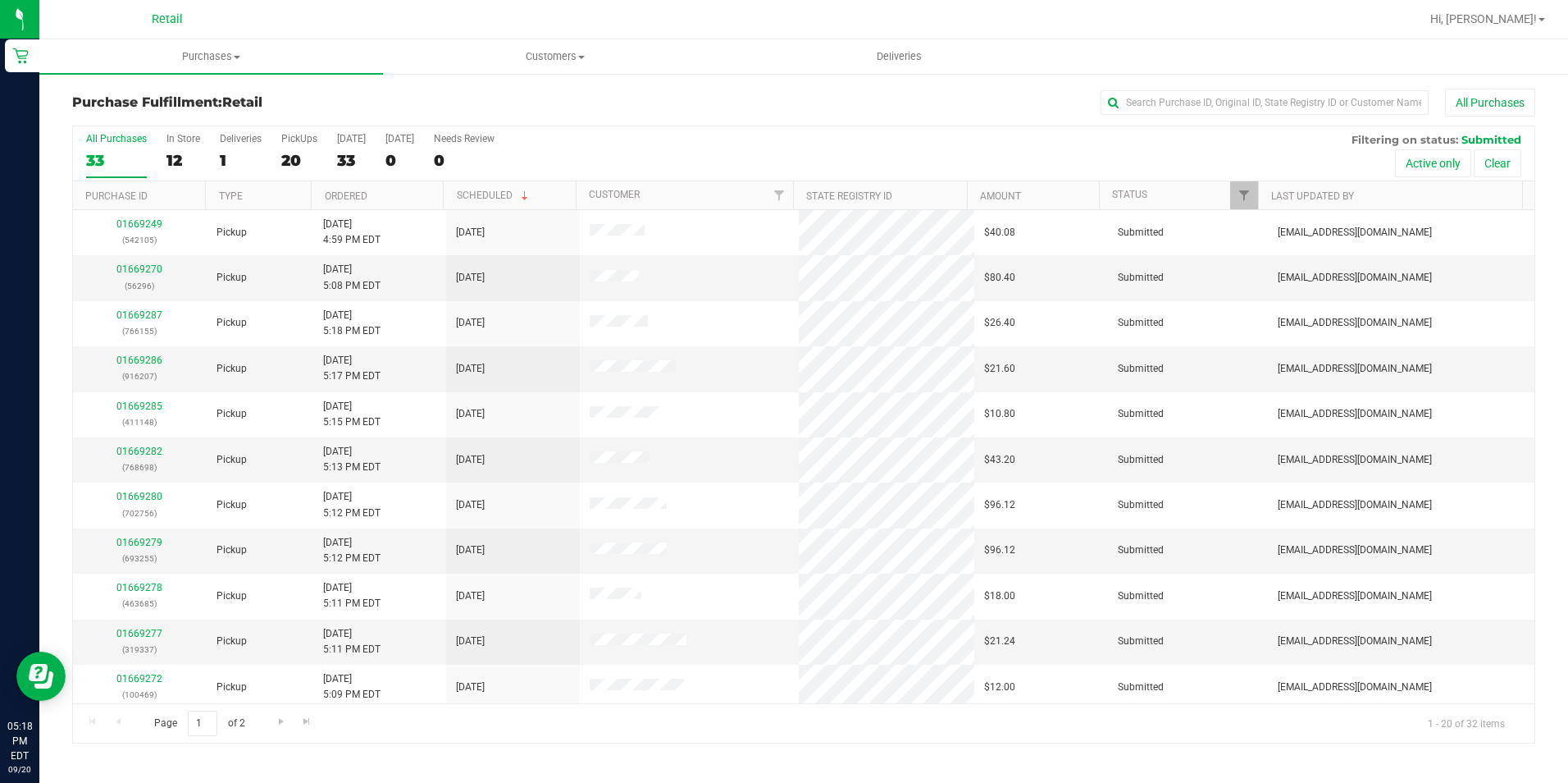
click at [1315, 121] on div "Purchase Fulfillment: Retail All Purchases" at bounding box center [803, 107] width 1462 height 36
click at [1265, 105] on input "text" at bounding box center [1264, 103] width 328 height 24
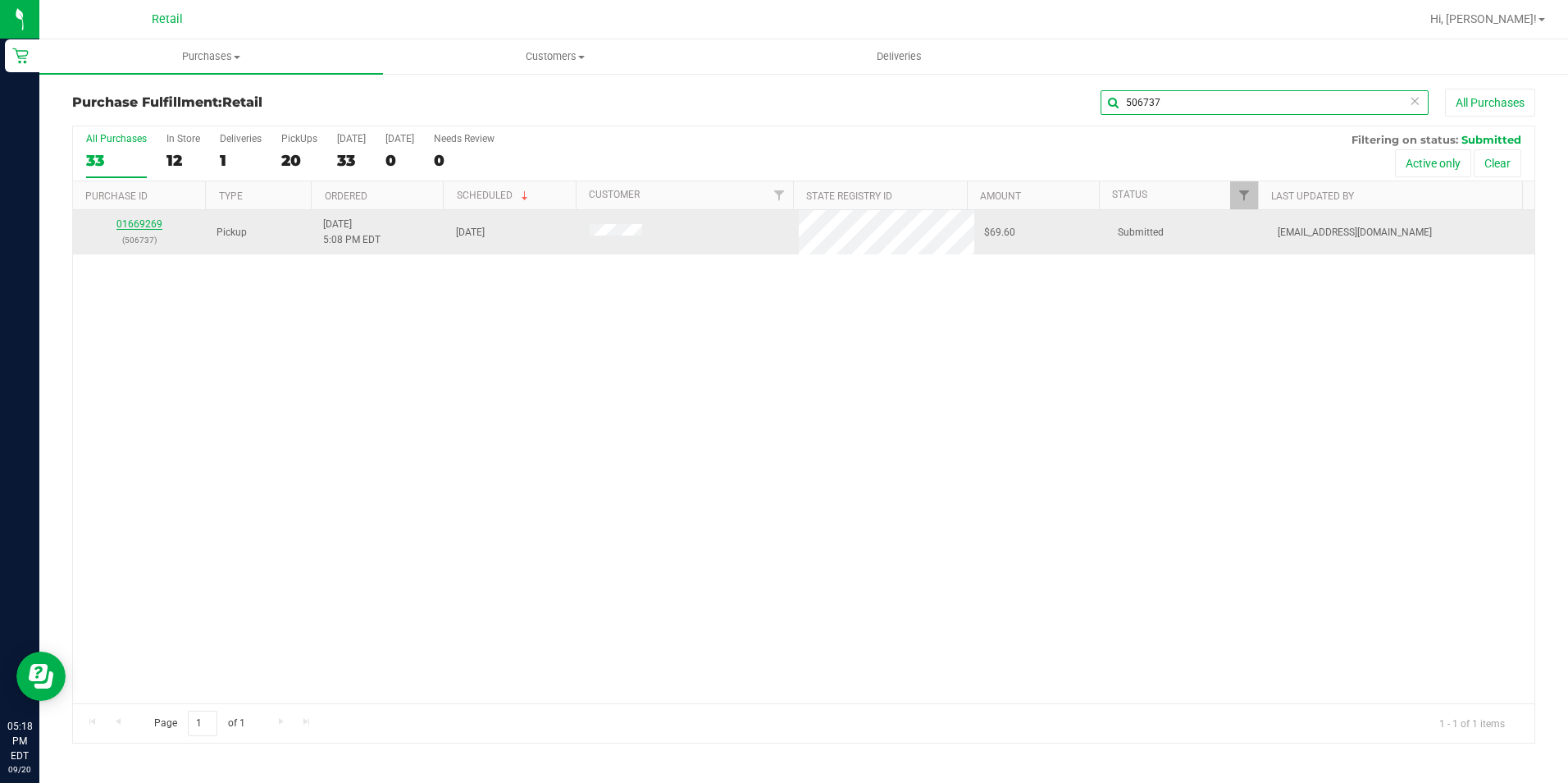
type input "506737"
click at [143, 221] on link "01669269" at bounding box center [139, 224] width 46 height 11
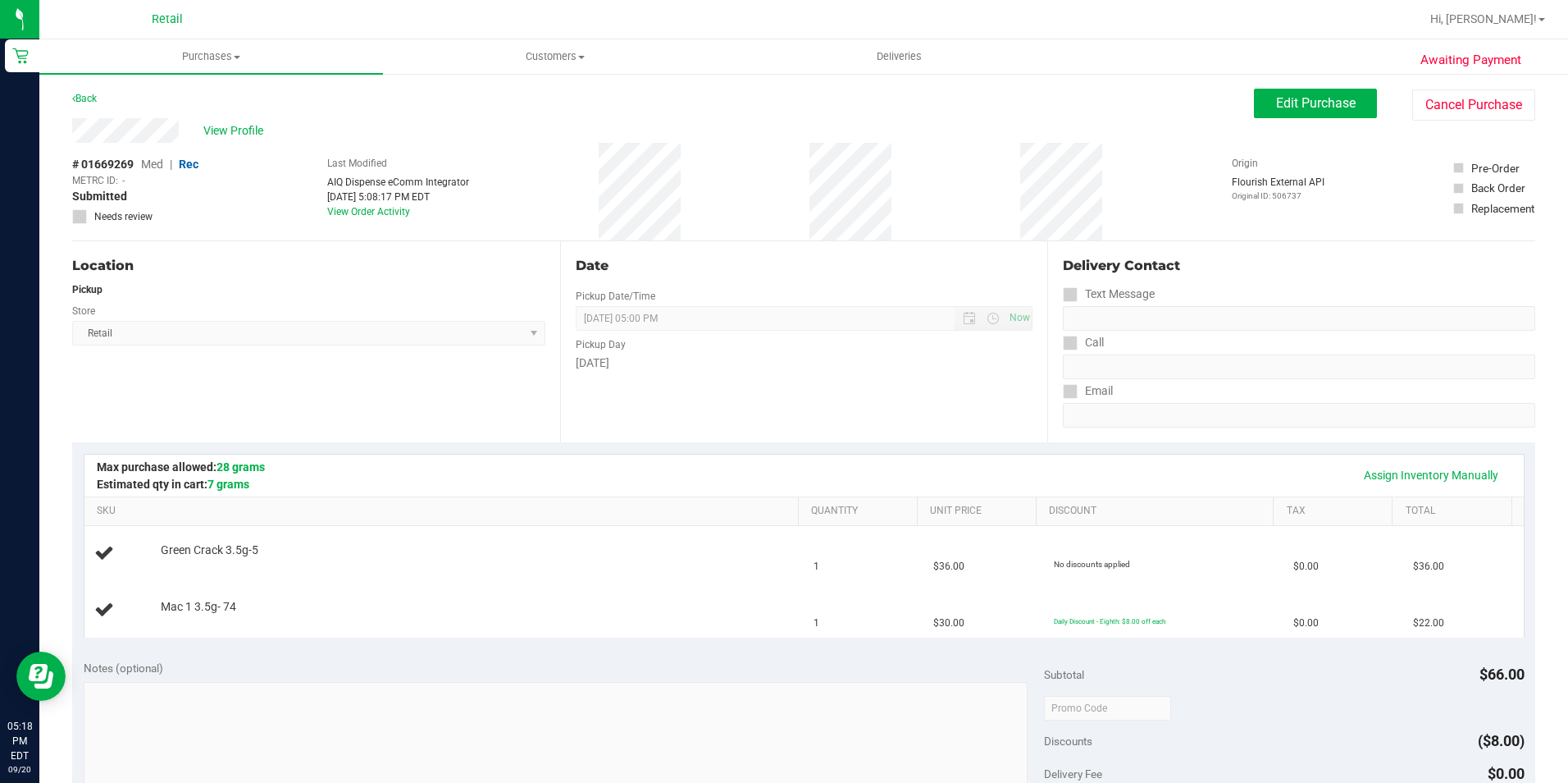
drag, startPoint x: 639, startPoint y: 271, endPoint x: 631, endPoint y: 286, distance: 17.0
click at [382, 591] on td "Mac 1 3.5g- 74" at bounding box center [444, 609] width 720 height 55
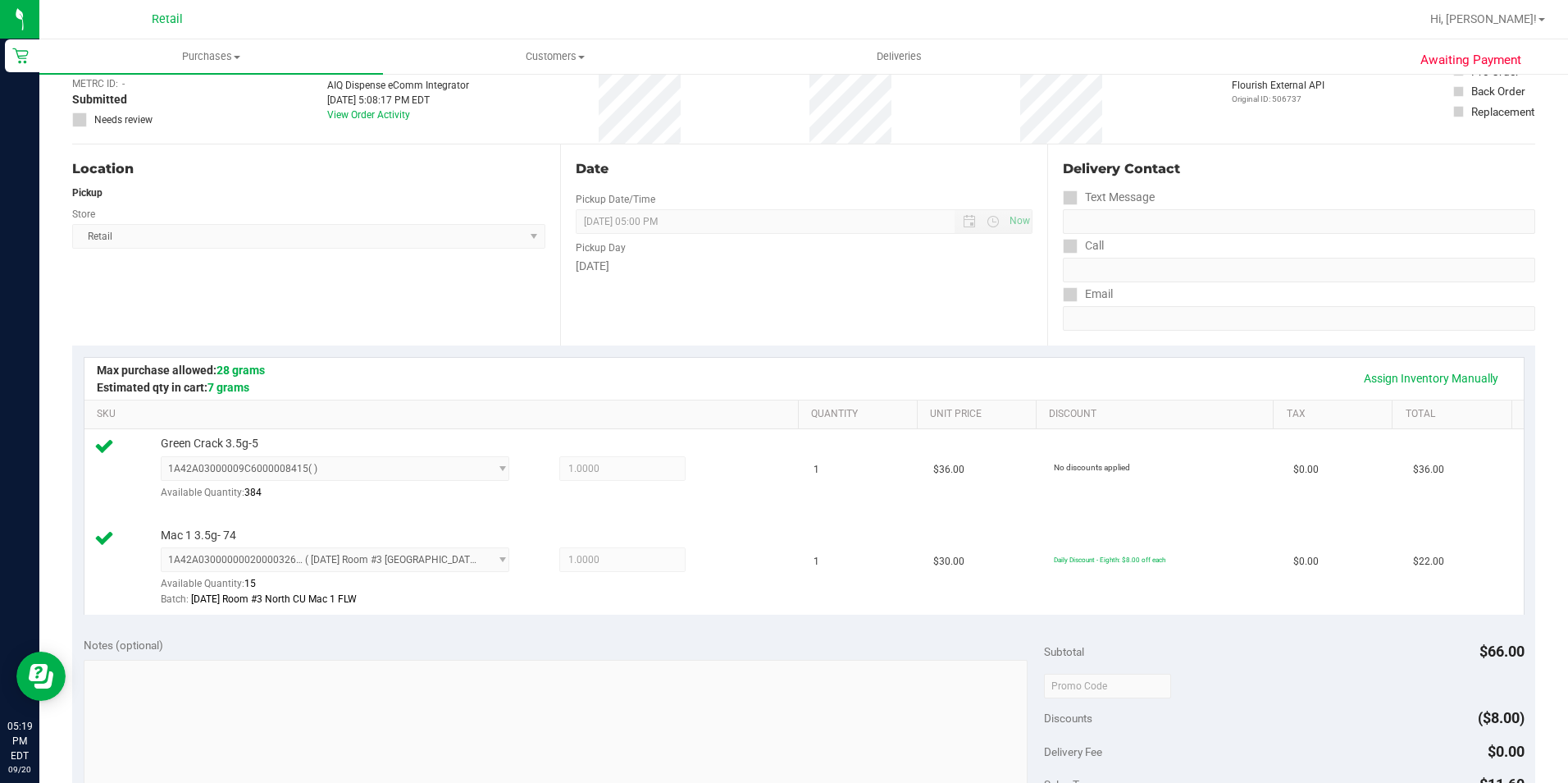
scroll to position [410, 0]
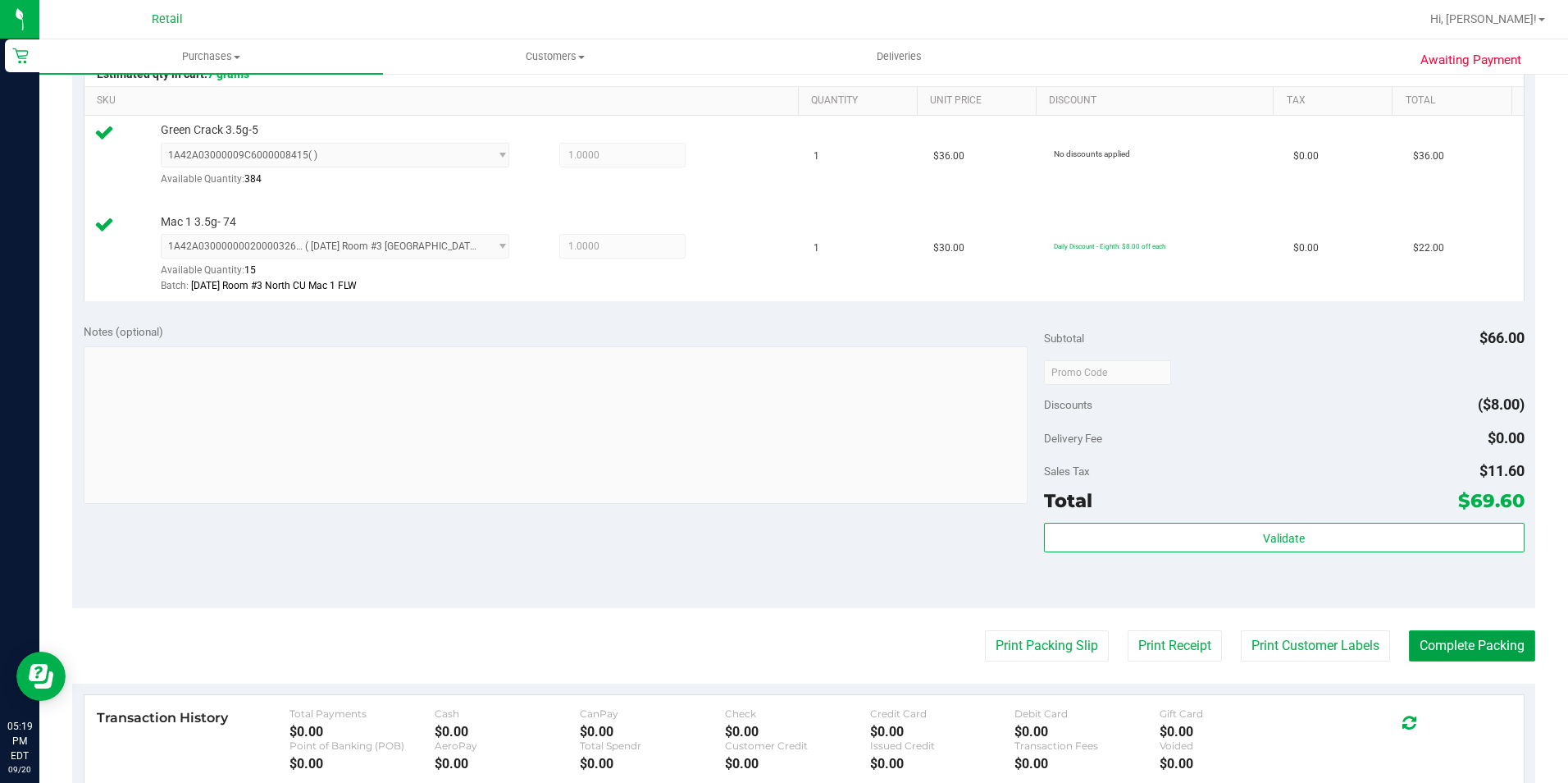
click at [1449, 635] on button "Complete Packing" at bounding box center [1471, 645] width 126 height 31
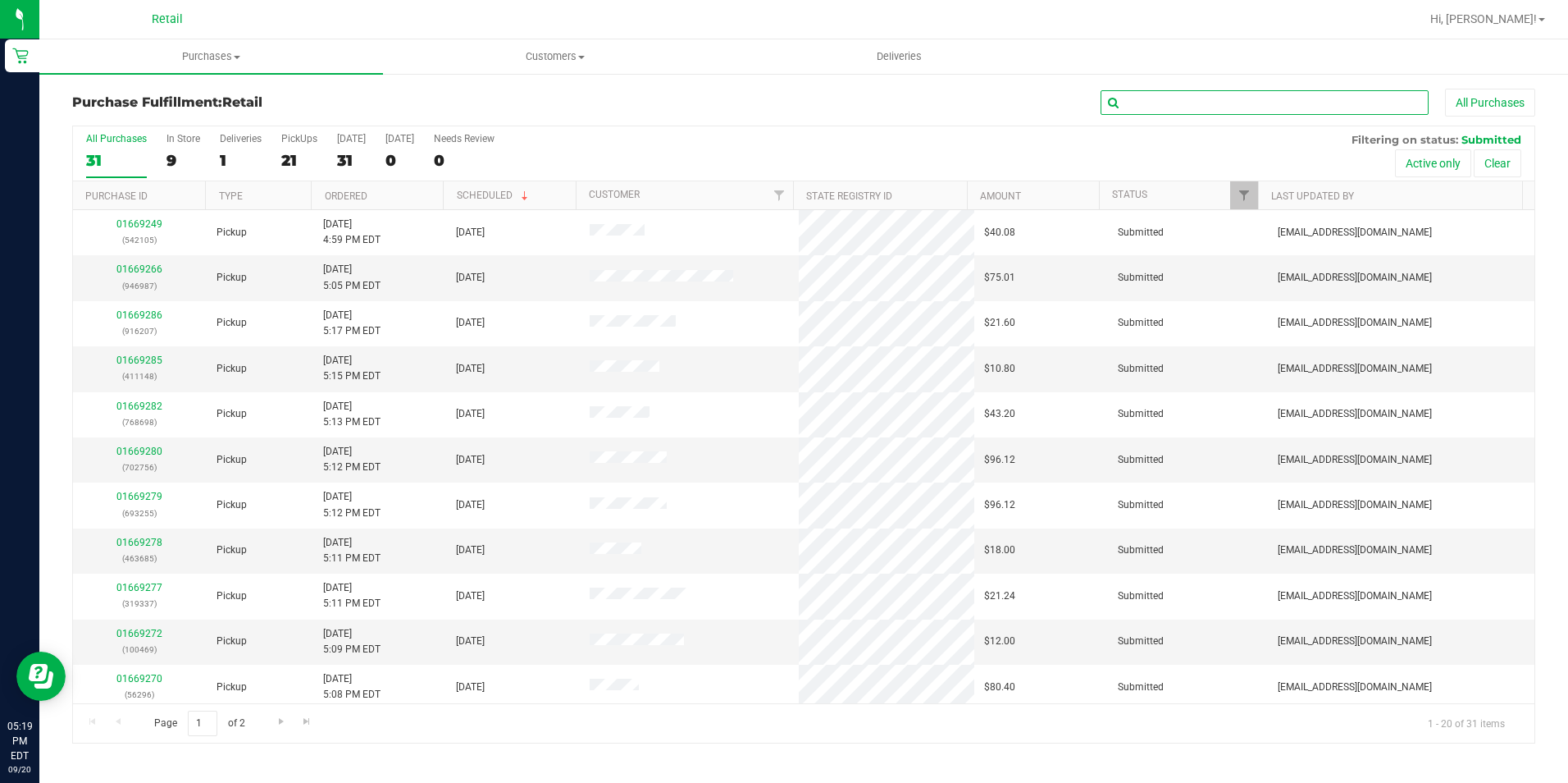
click at [1265, 93] on input "text" at bounding box center [1264, 103] width 328 height 24
type input "542105"
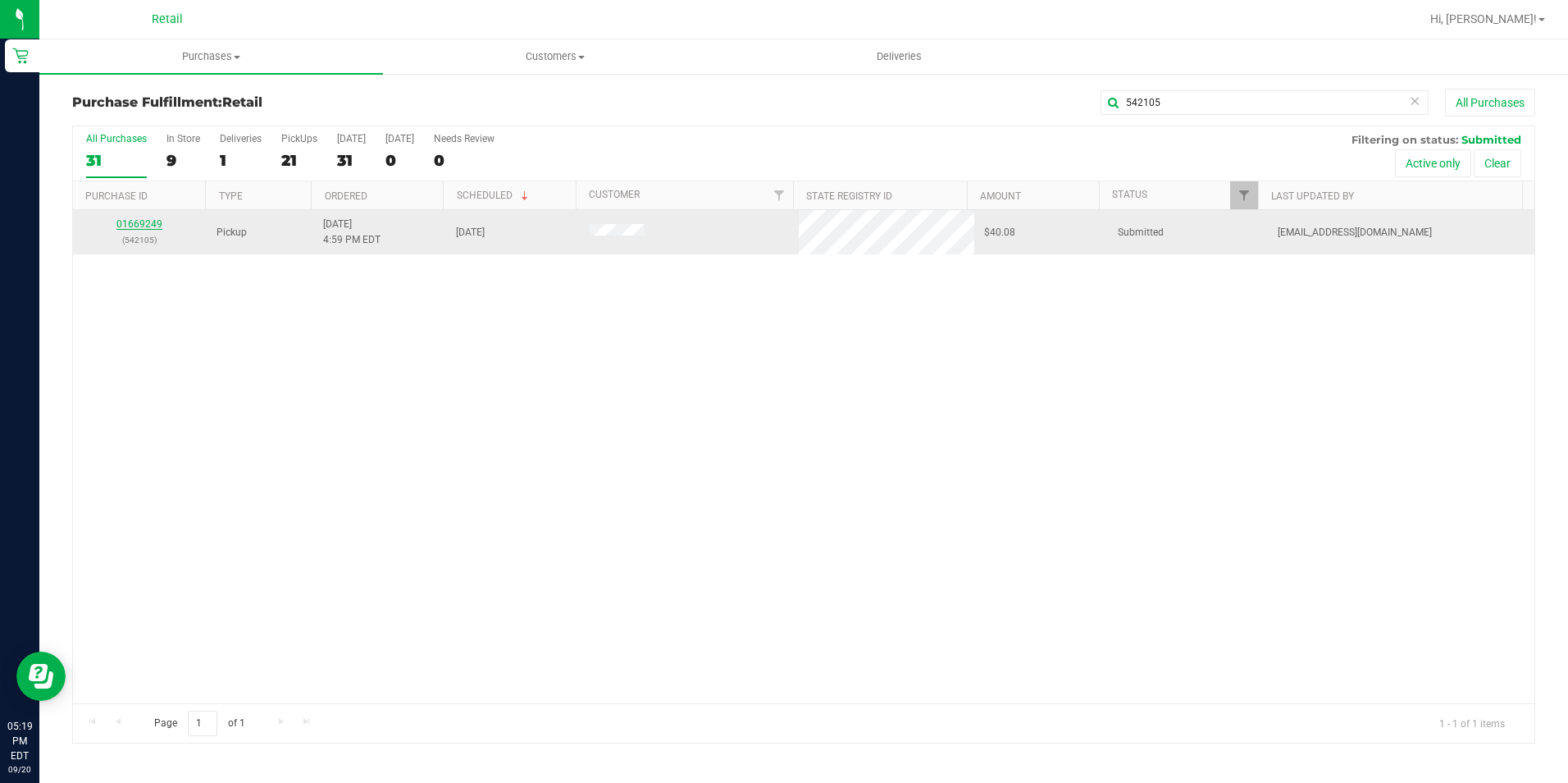
click at [130, 226] on link "01669249" at bounding box center [139, 224] width 46 height 11
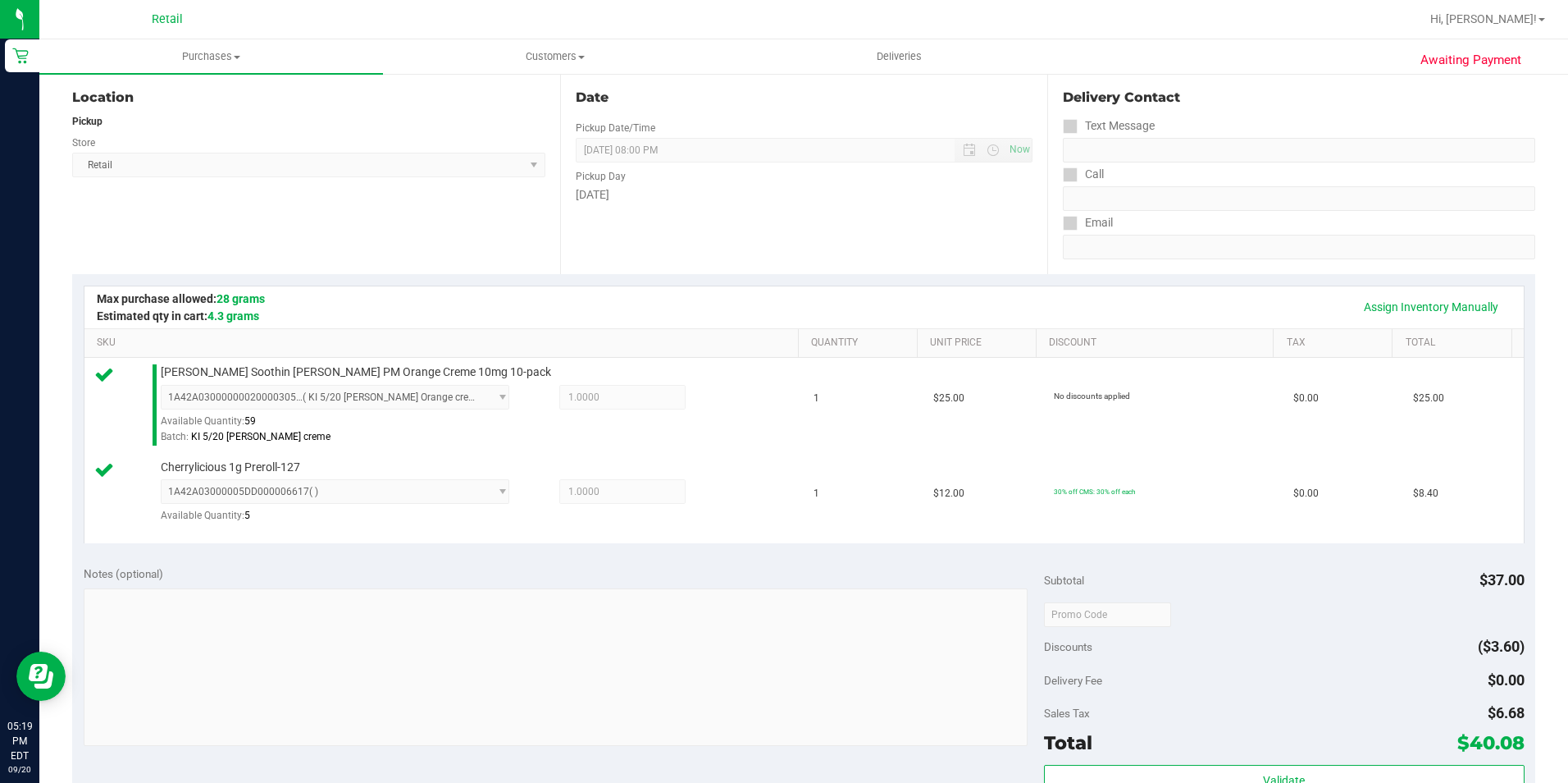
scroll to position [575, 0]
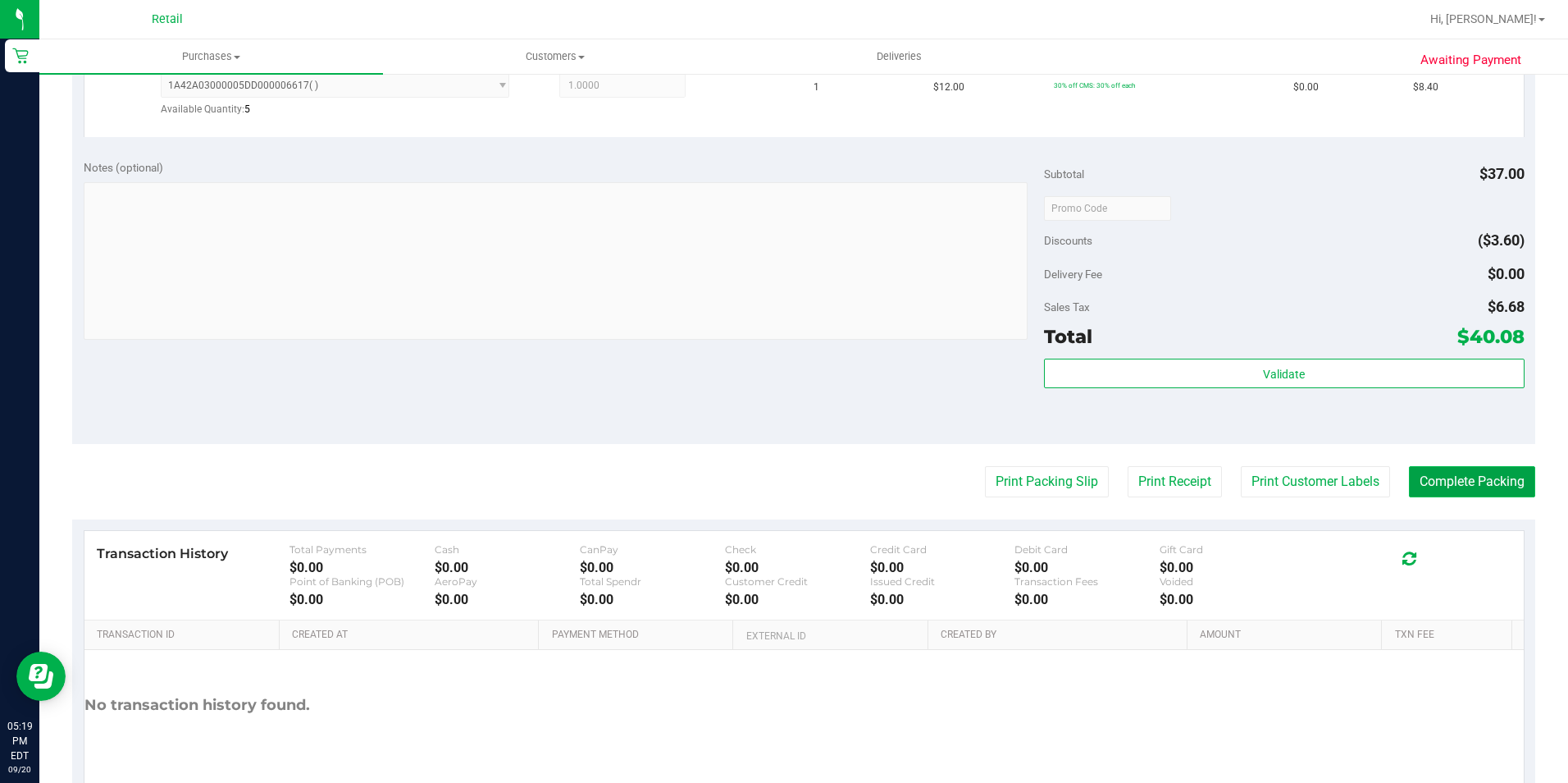
click at [1442, 485] on button "Complete Packing" at bounding box center [1471, 481] width 126 height 31
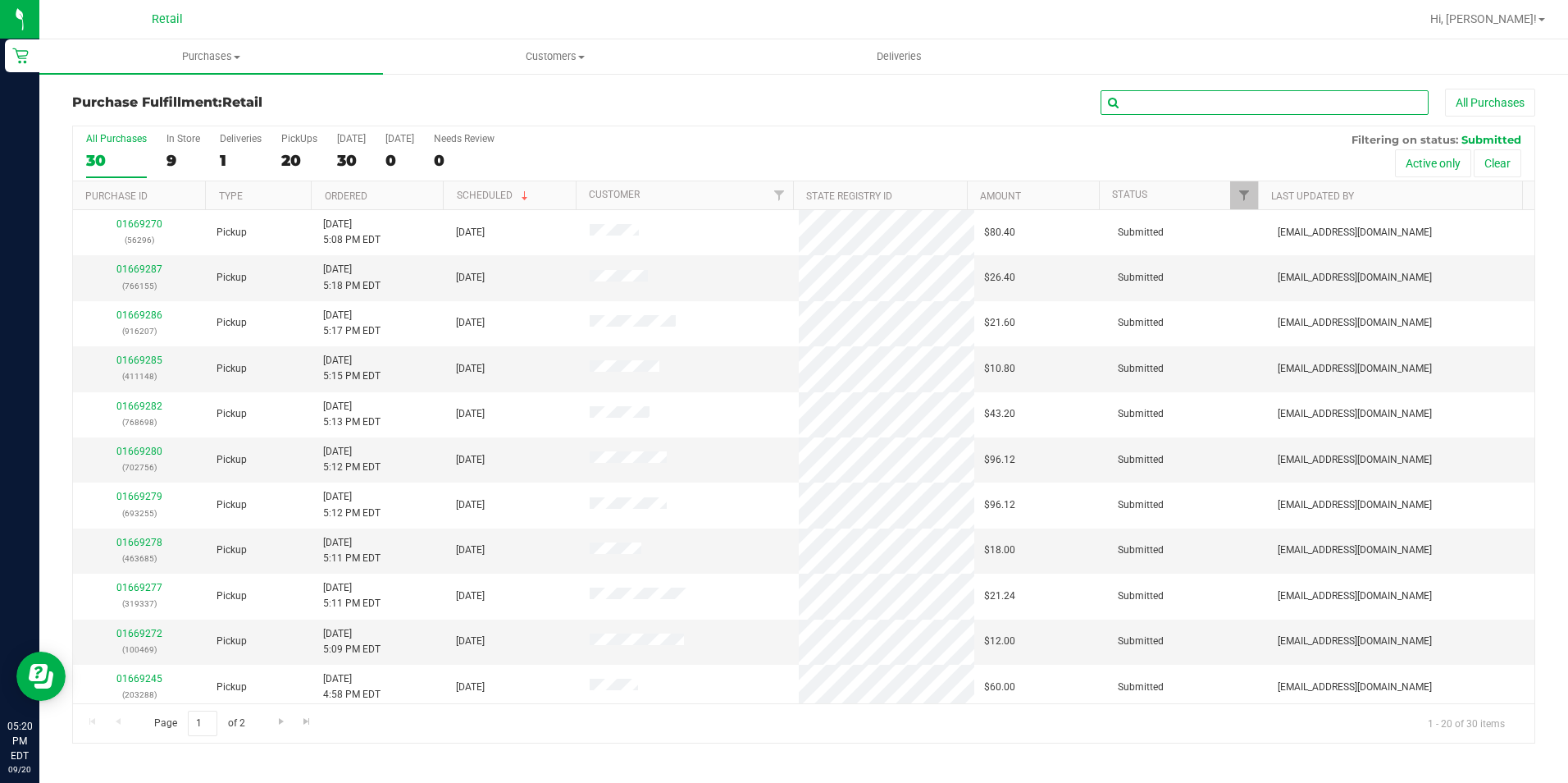
click at [1173, 107] on input "text" at bounding box center [1264, 103] width 328 height 24
type input "56296"
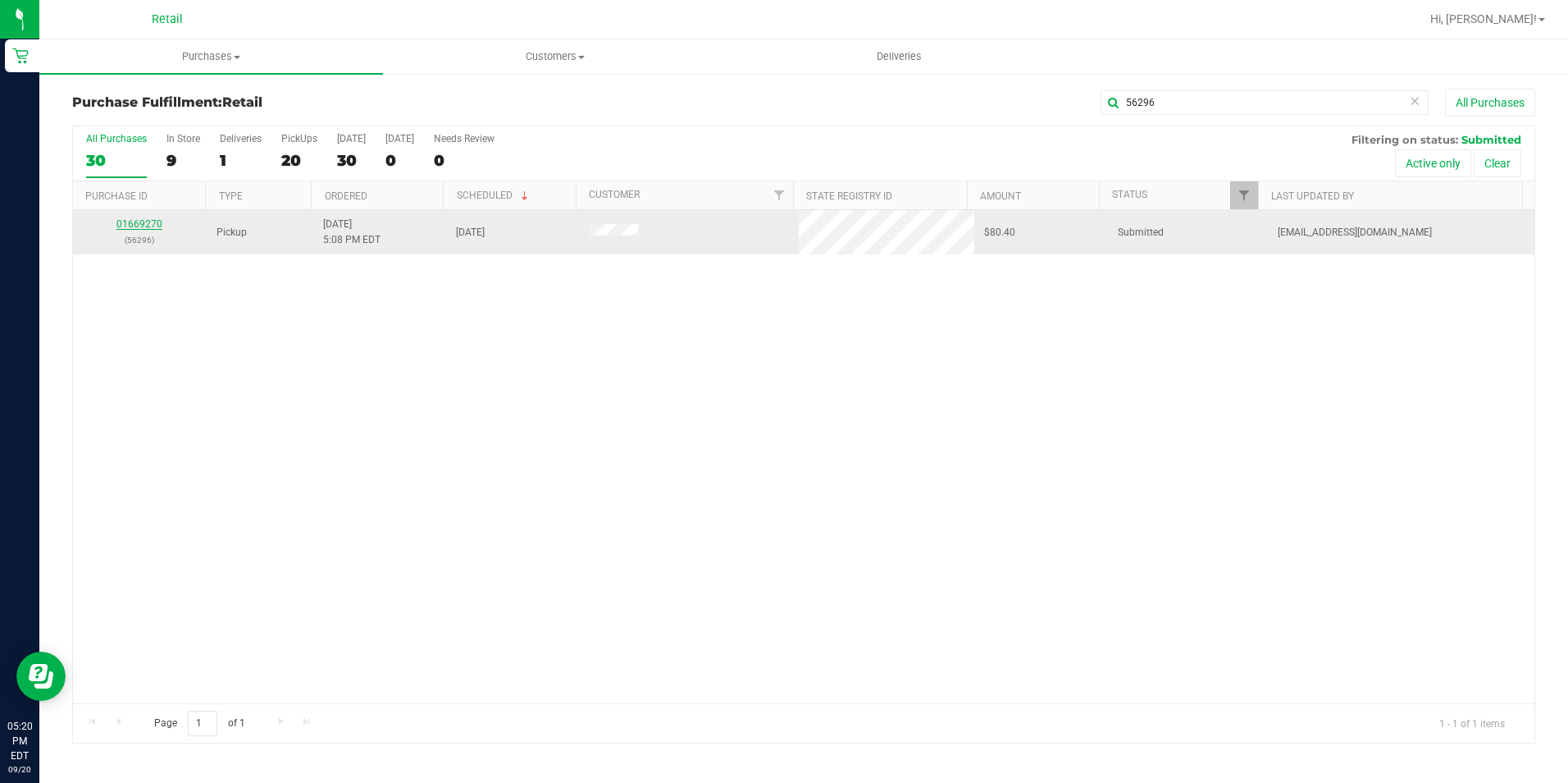
click at [149, 224] on link "01669270" at bounding box center [139, 224] width 46 height 11
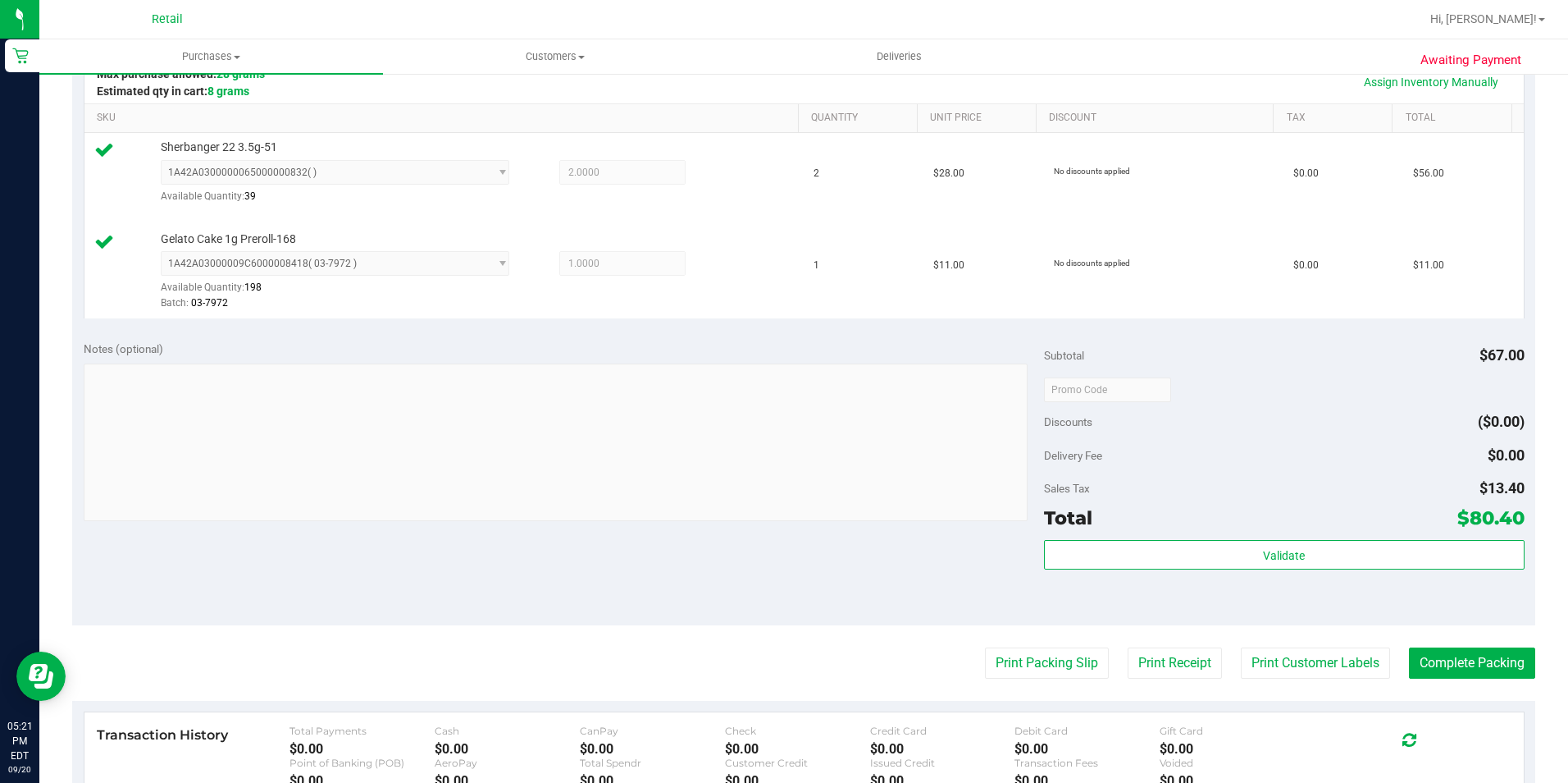
scroll to position [410, 0]
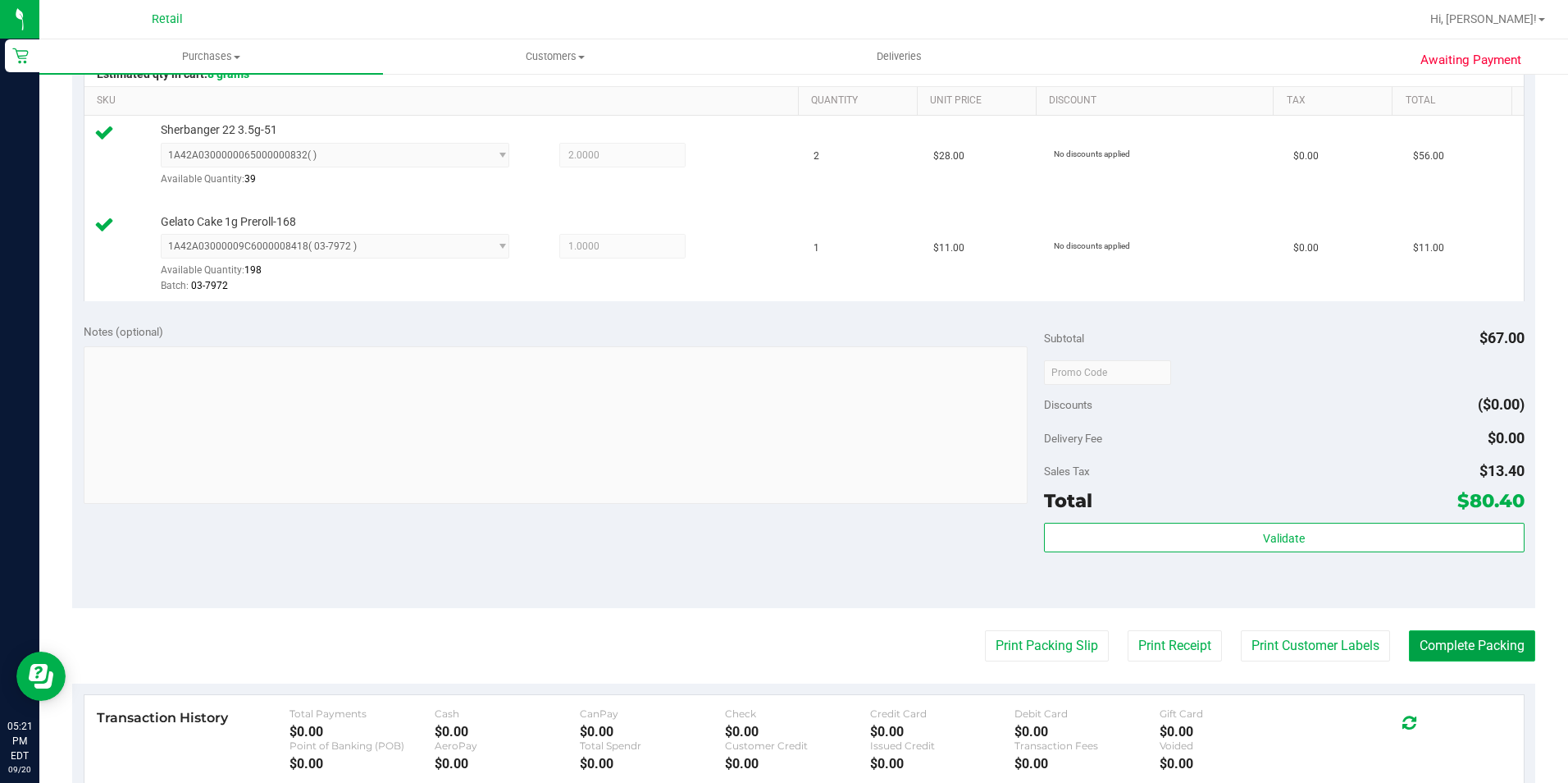
click at [1494, 646] on button "Complete Packing" at bounding box center [1471, 645] width 126 height 31
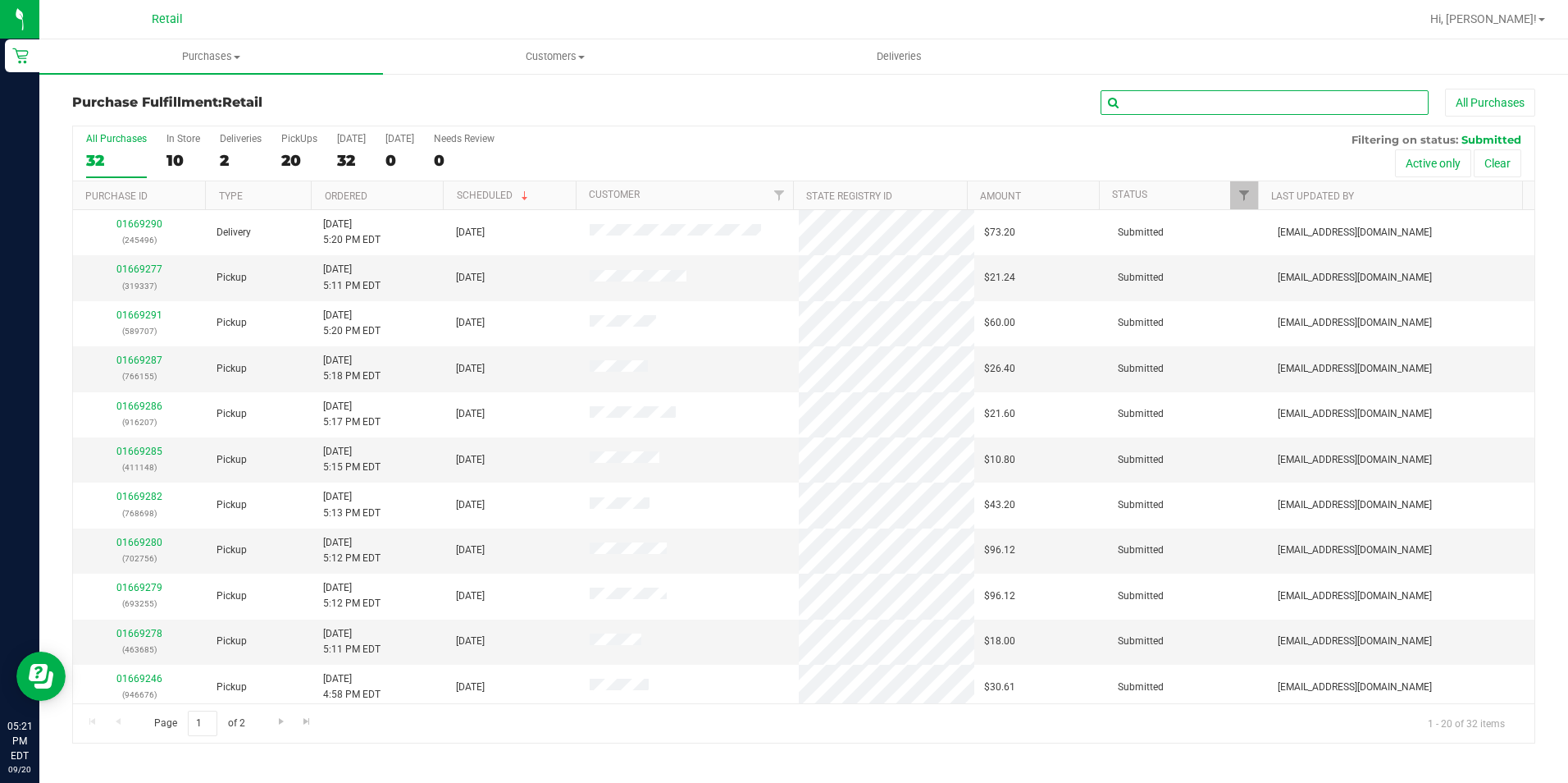
click at [1203, 105] on input "text" at bounding box center [1264, 103] width 328 height 24
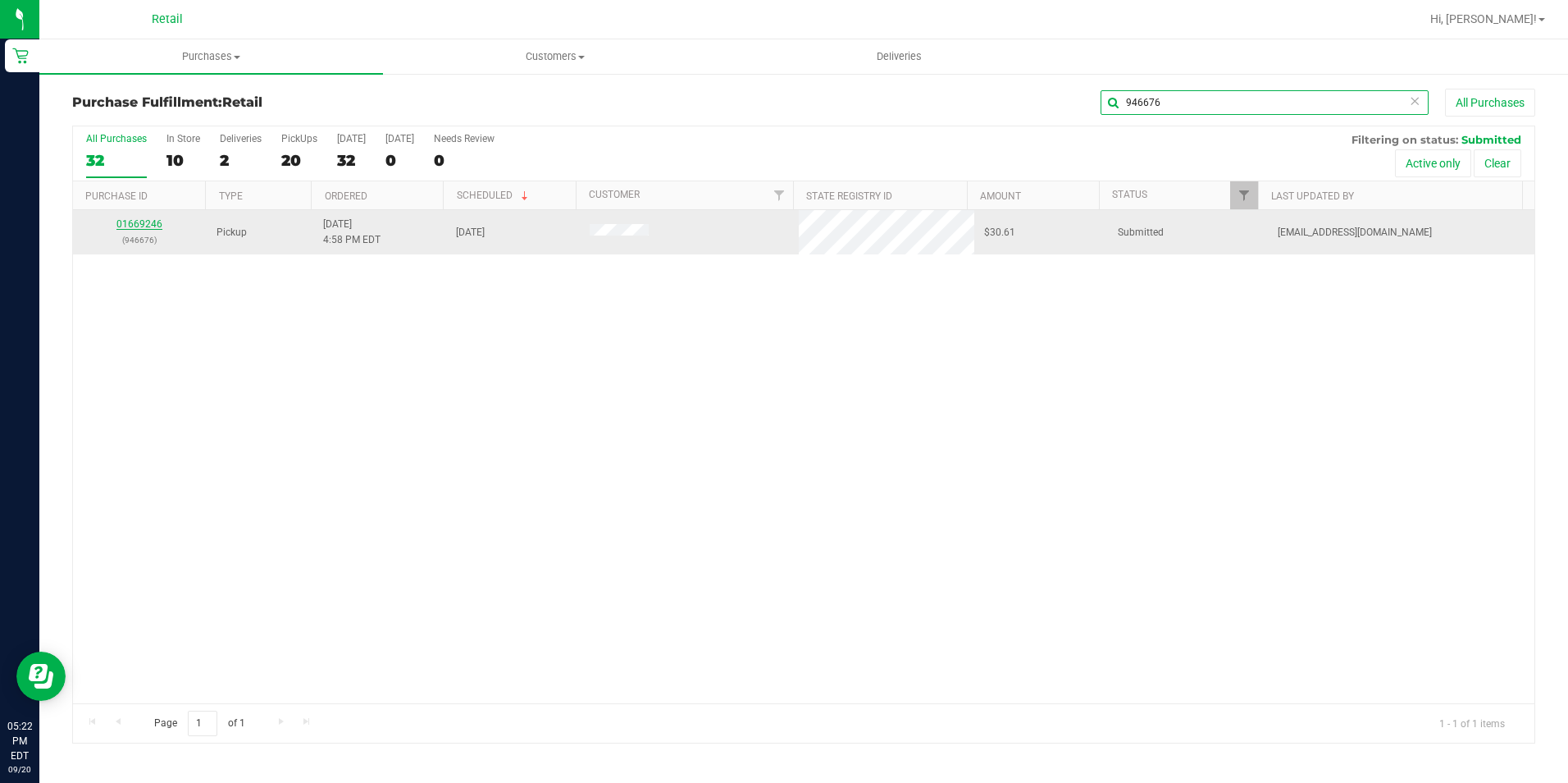
type input "946676"
click at [147, 223] on link "01669246" at bounding box center [139, 224] width 46 height 11
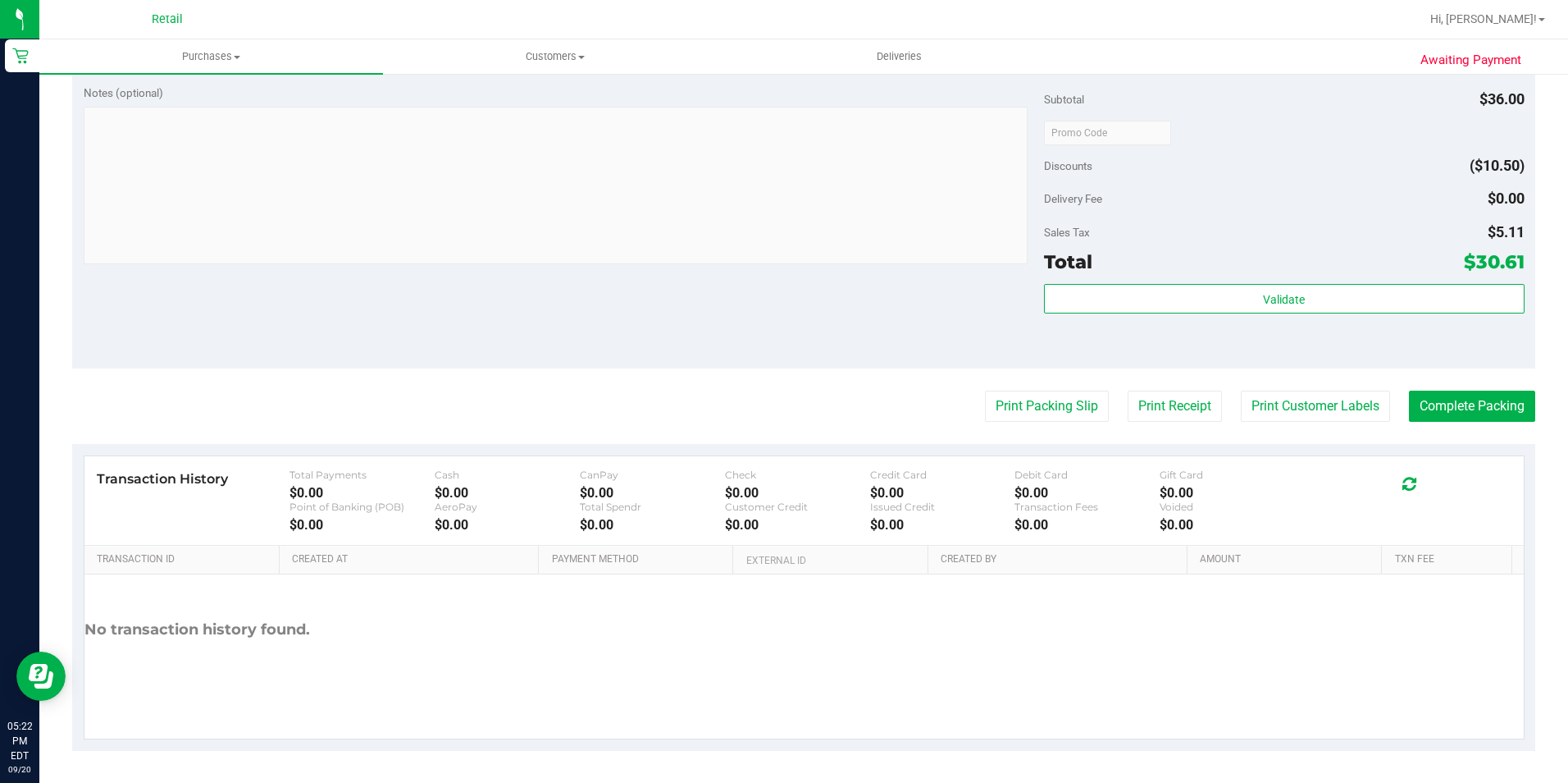
scroll to position [654, 0]
click at [1468, 390] on button "Complete Packing" at bounding box center [1471, 405] width 126 height 31
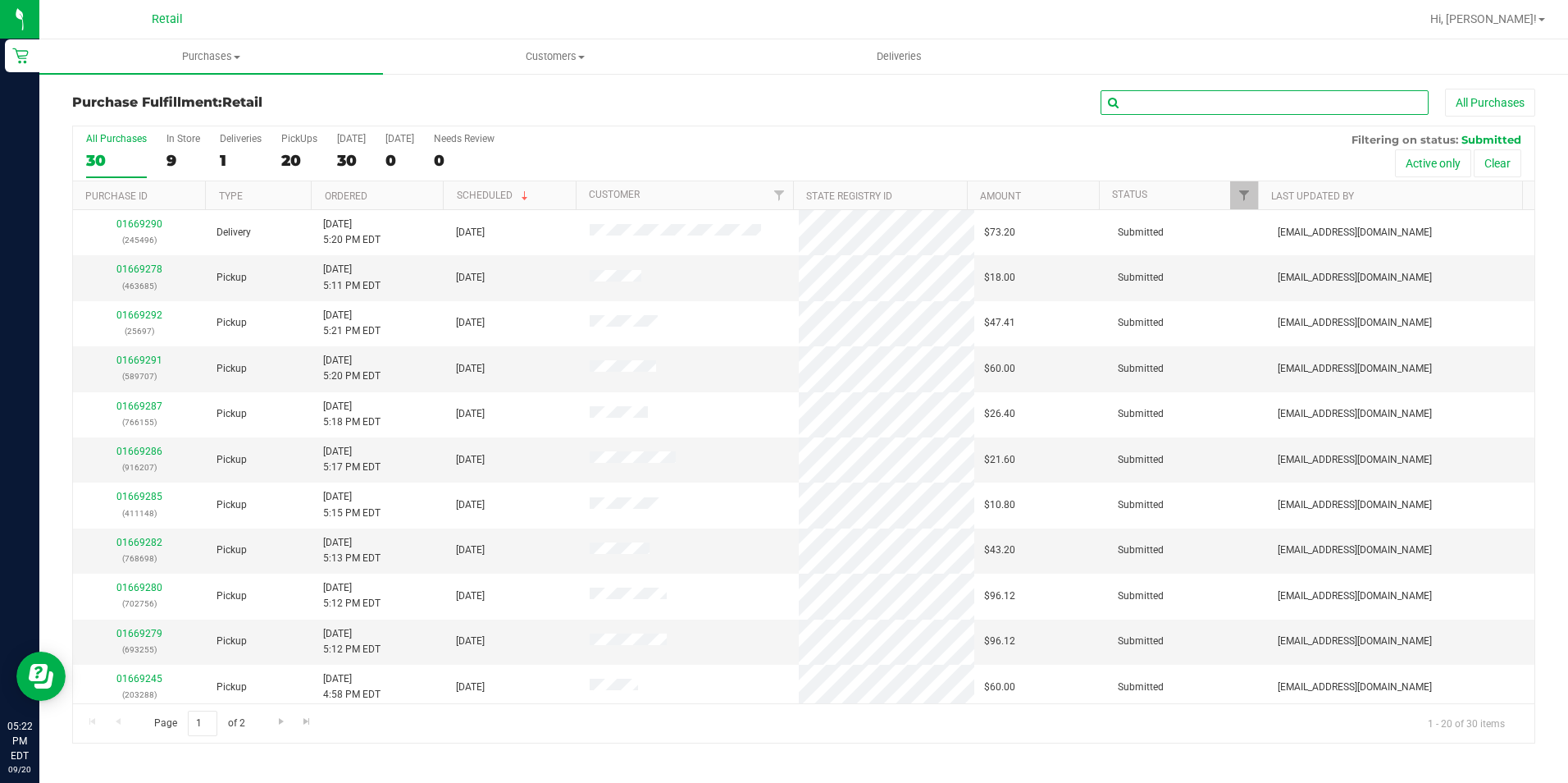
click at [1246, 104] on input "text" at bounding box center [1264, 103] width 328 height 24
type input "766155"
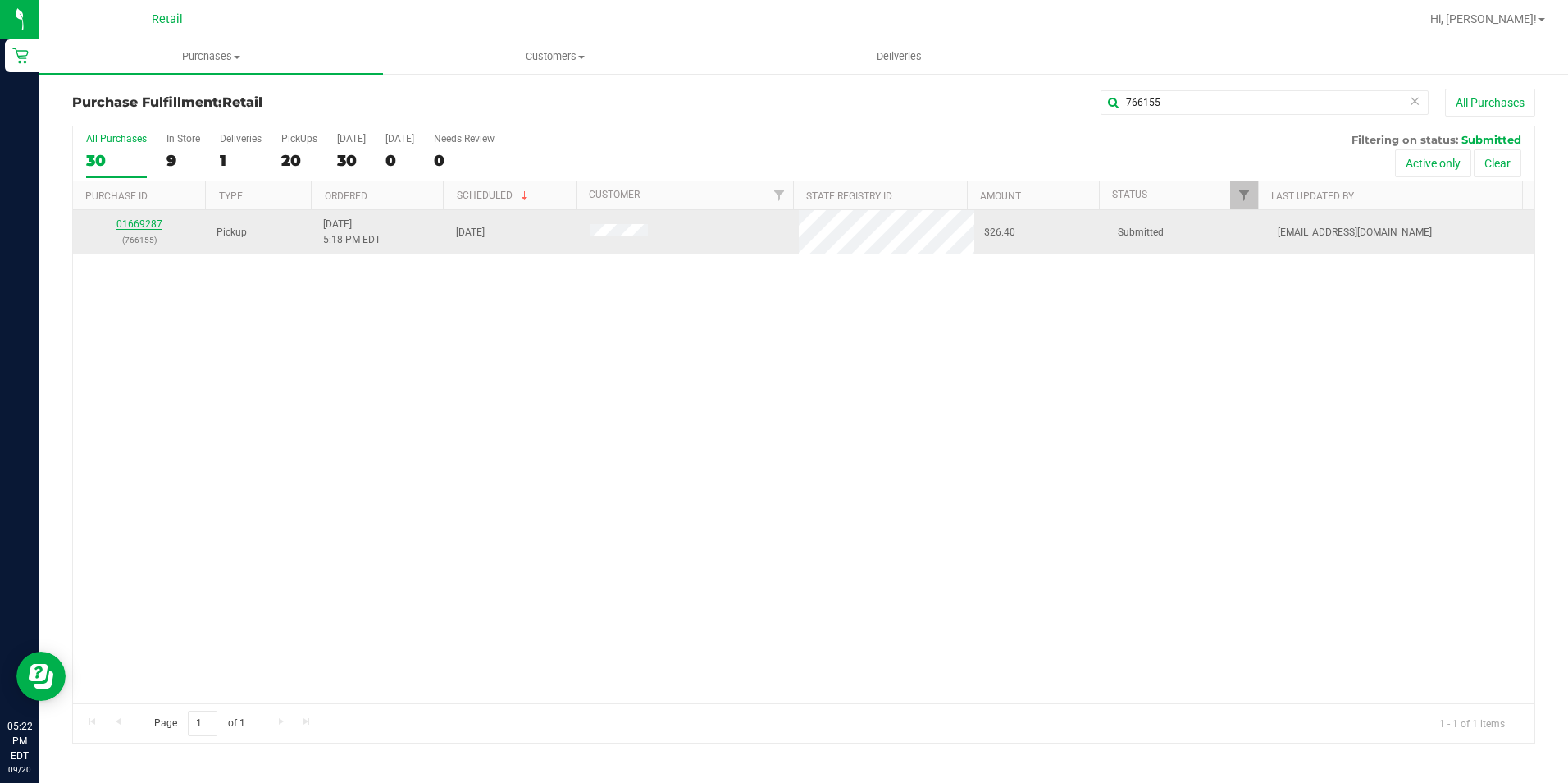
click at [145, 225] on link "01669287" at bounding box center [139, 224] width 46 height 11
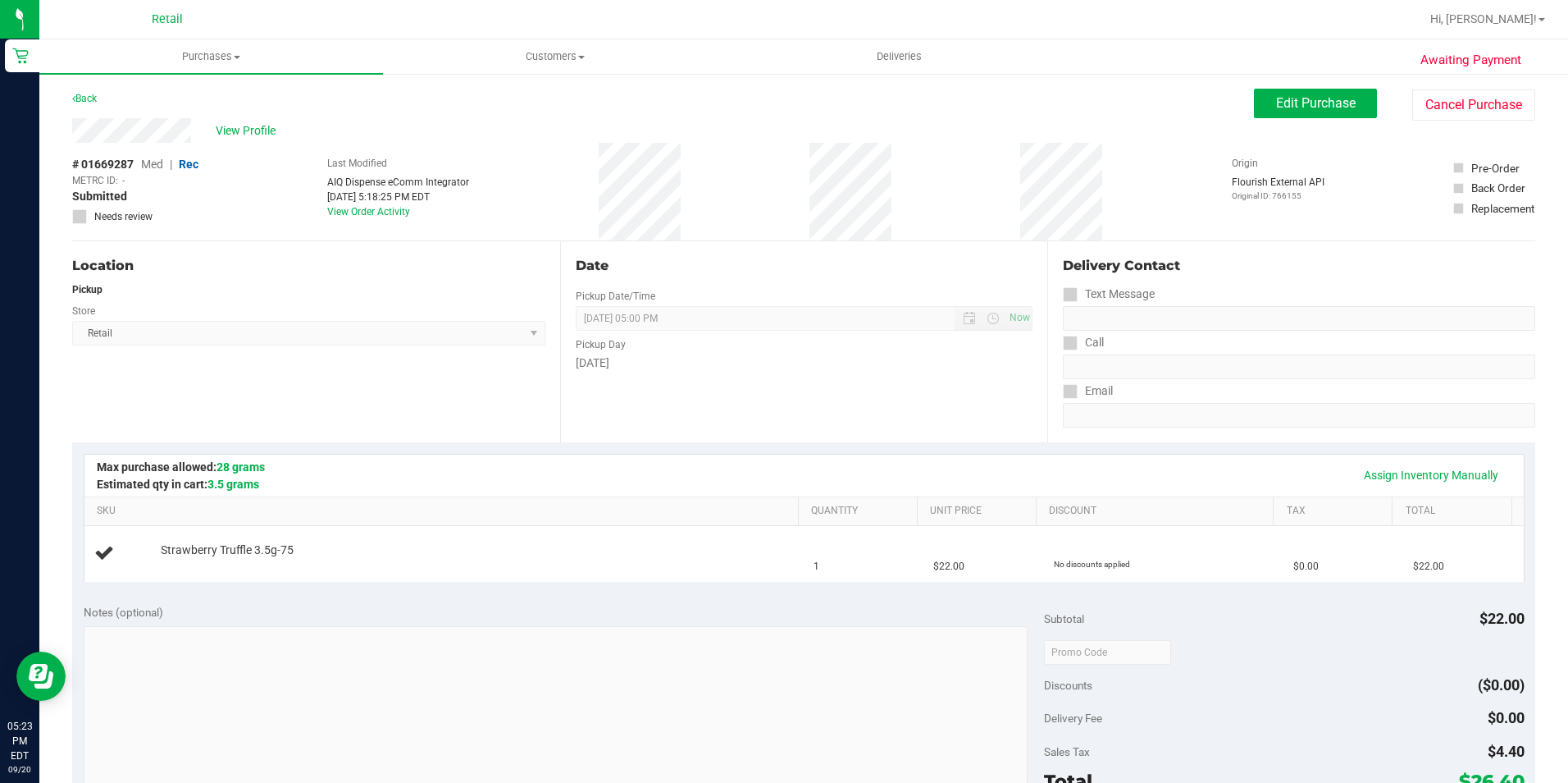
click at [1000, 451] on div "Assign Inventory Manually SKU Quantity Unit Price Discount Tax Total Strawberry…" at bounding box center [803, 517] width 1462 height 150
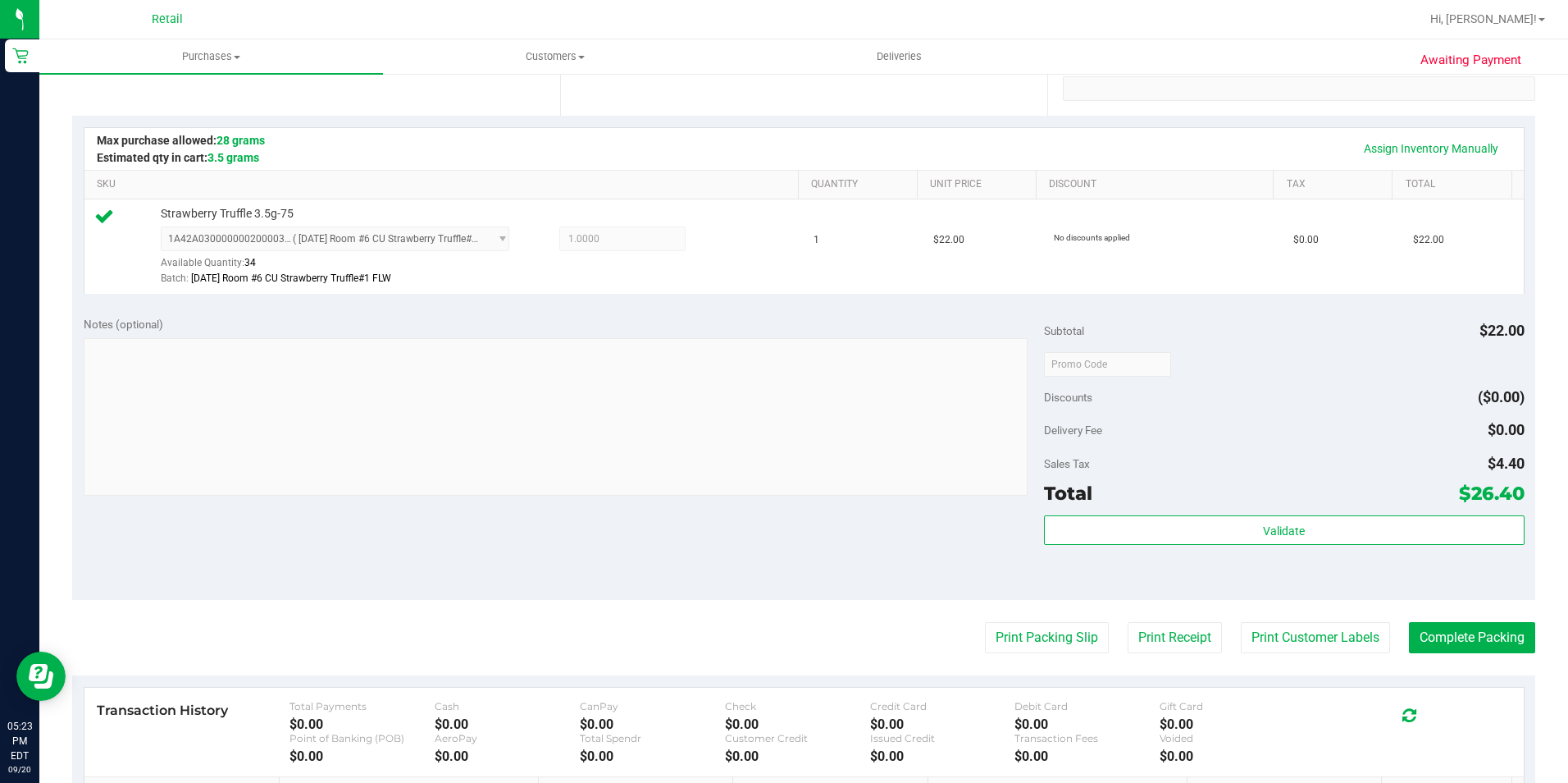
scroll to position [328, 0]
click at [1459, 633] on button "Complete Packing" at bounding box center [1471, 635] width 126 height 31
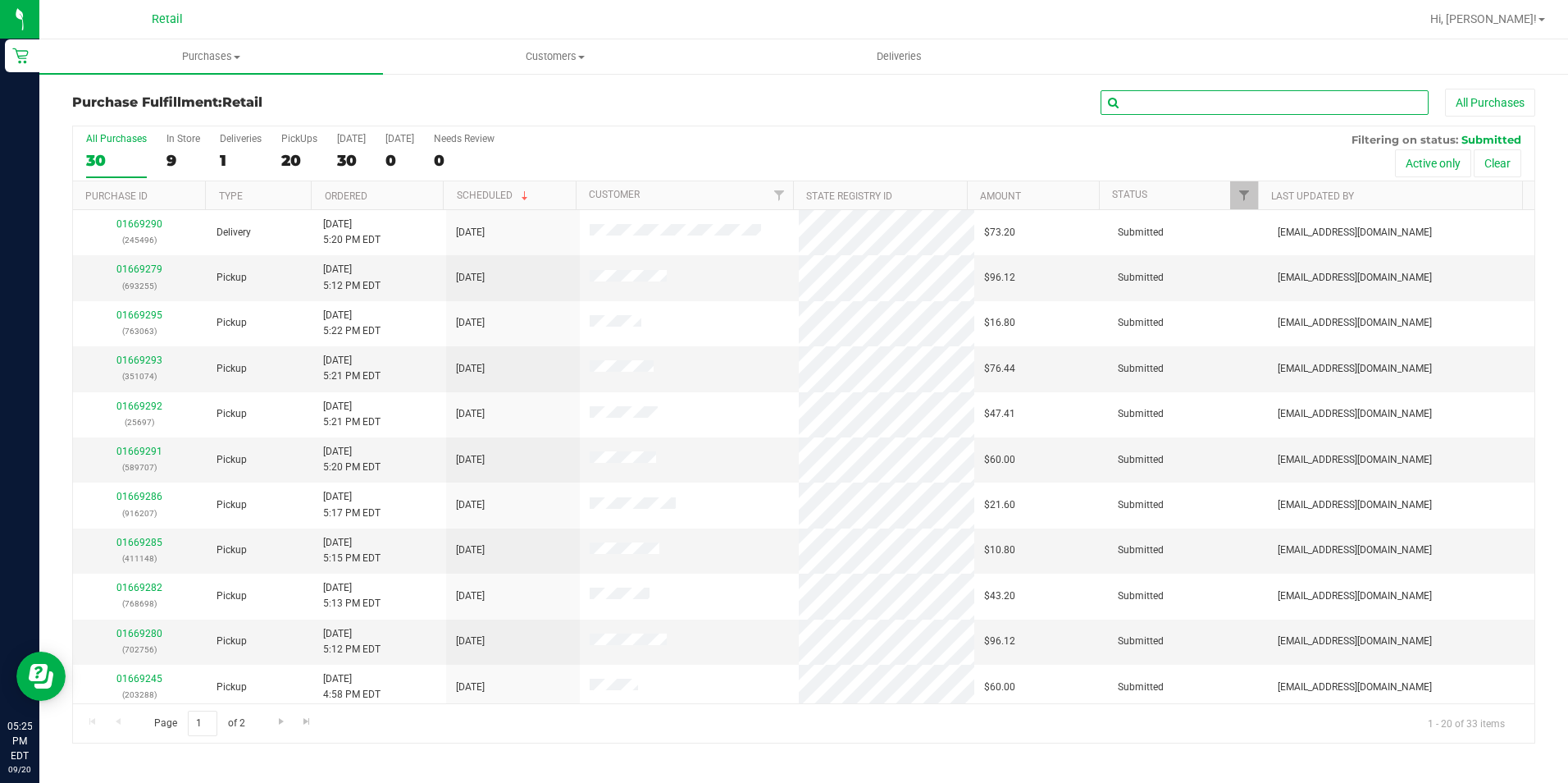
click at [1270, 110] on input "text" at bounding box center [1264, 103] width 328 height 24
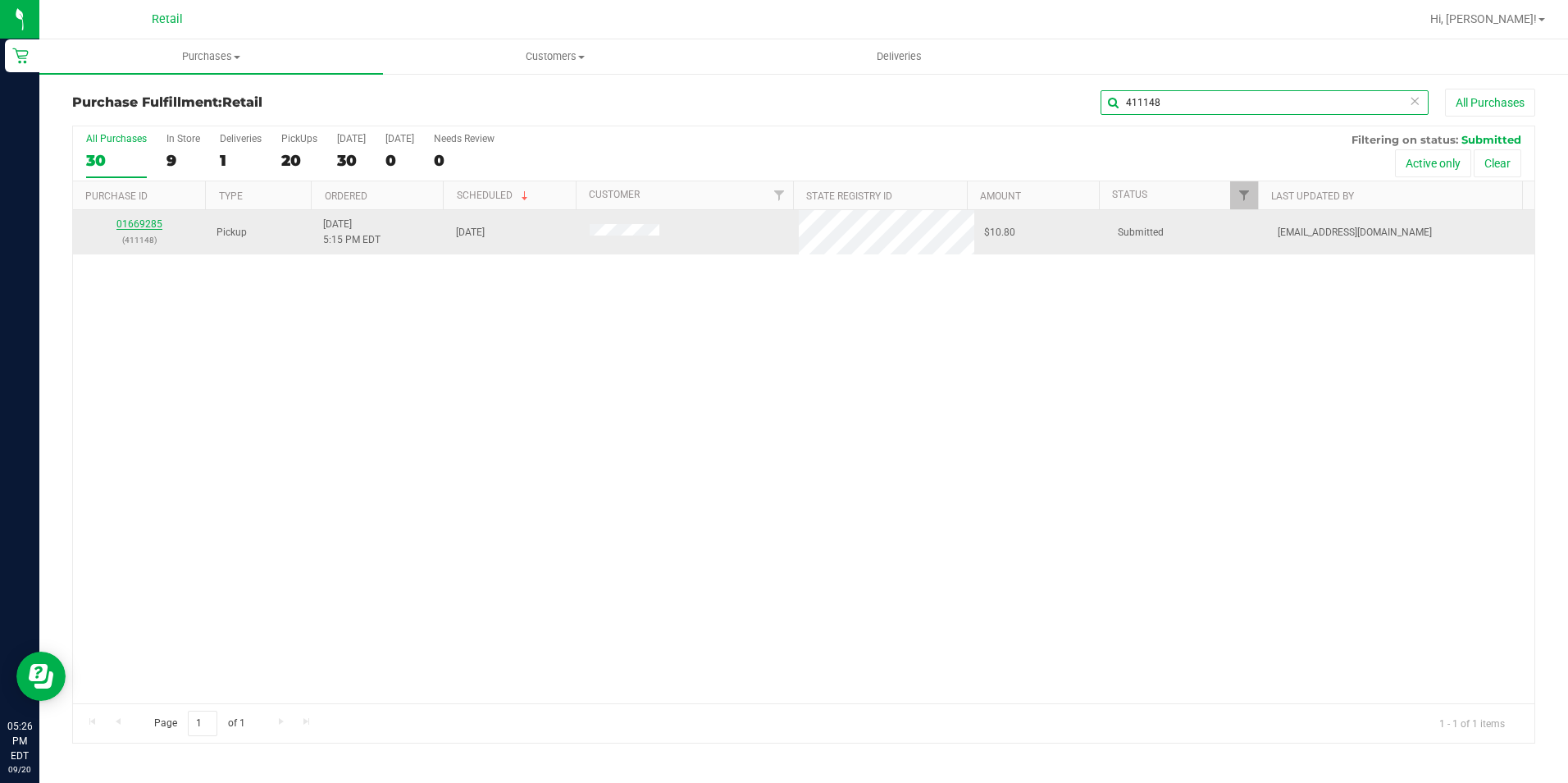
type input "411148"
click at [135, 227] on link "01669285" at bounding box center [139, 224] width 46 height 11
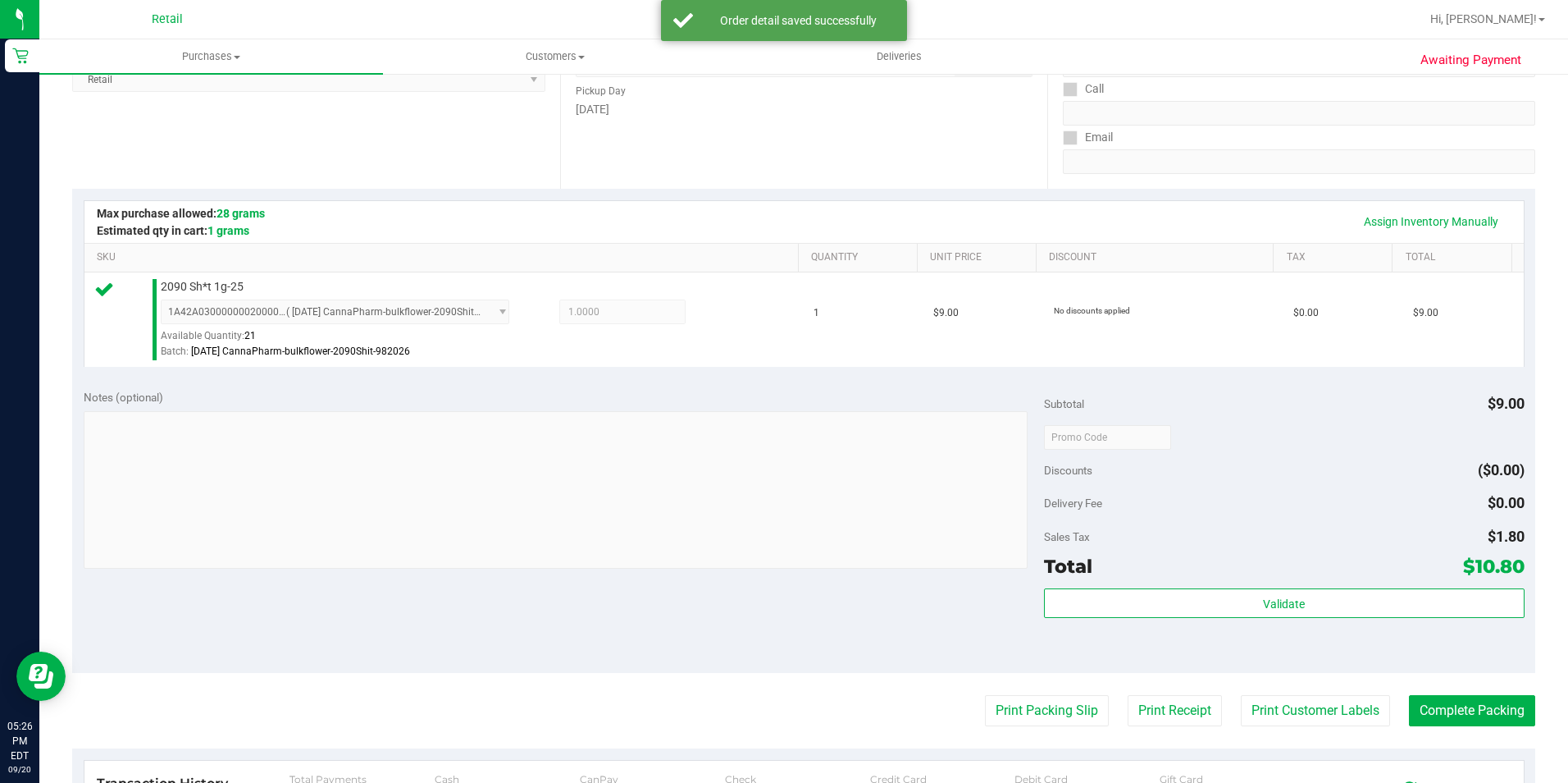
scroll to position [492, 0]
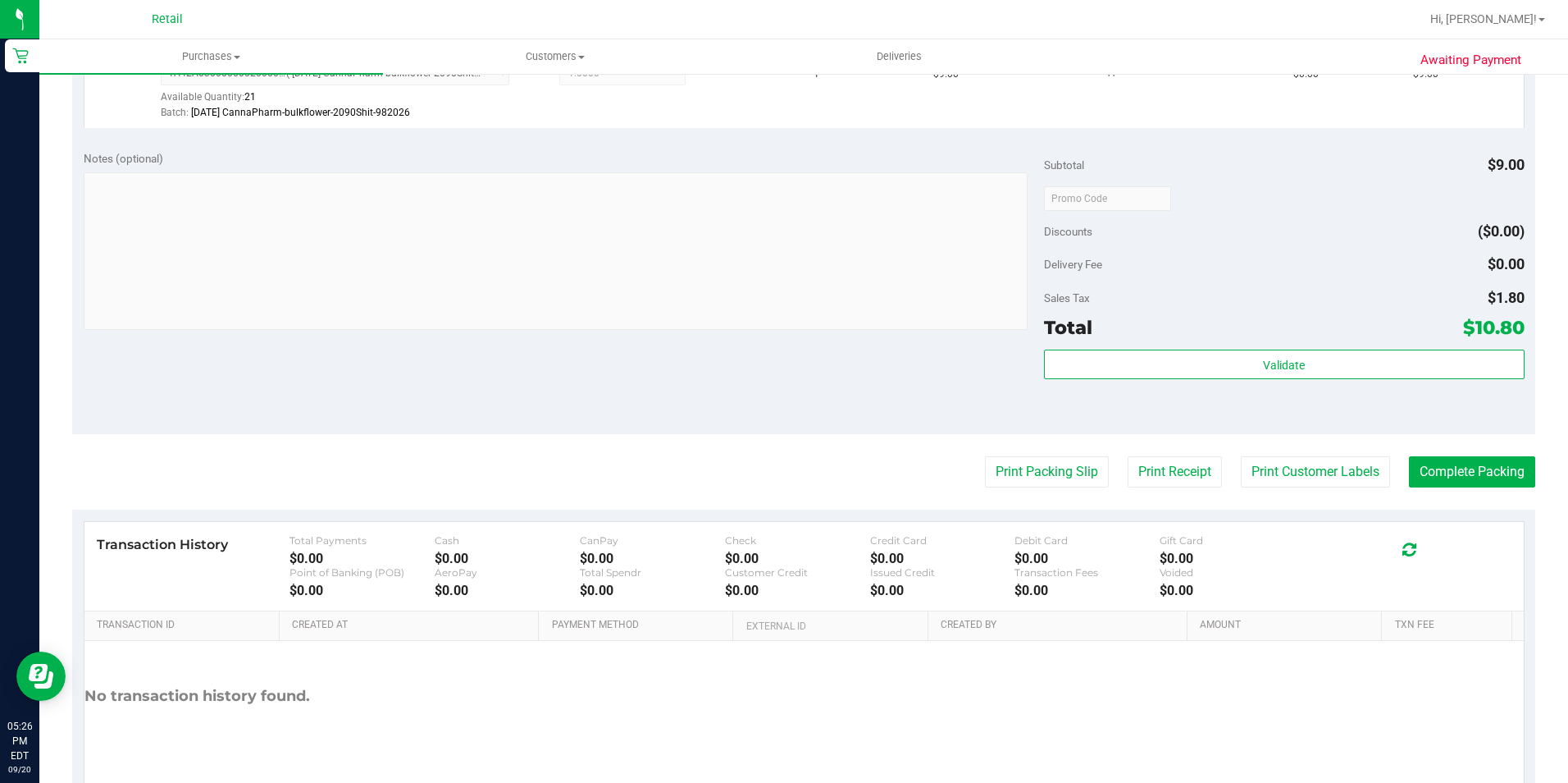
click at [1502, 489] on purchase-details "Back Edit Purchase Cancel Purchase View Profile # 01669285 Med | Rec METRC ID: …" at bounding box center [803, 206] width 1462 height 1220
click at [1487, 479] on button "Complete Packing" at bounding box center [1471, 471] width 126 height 31
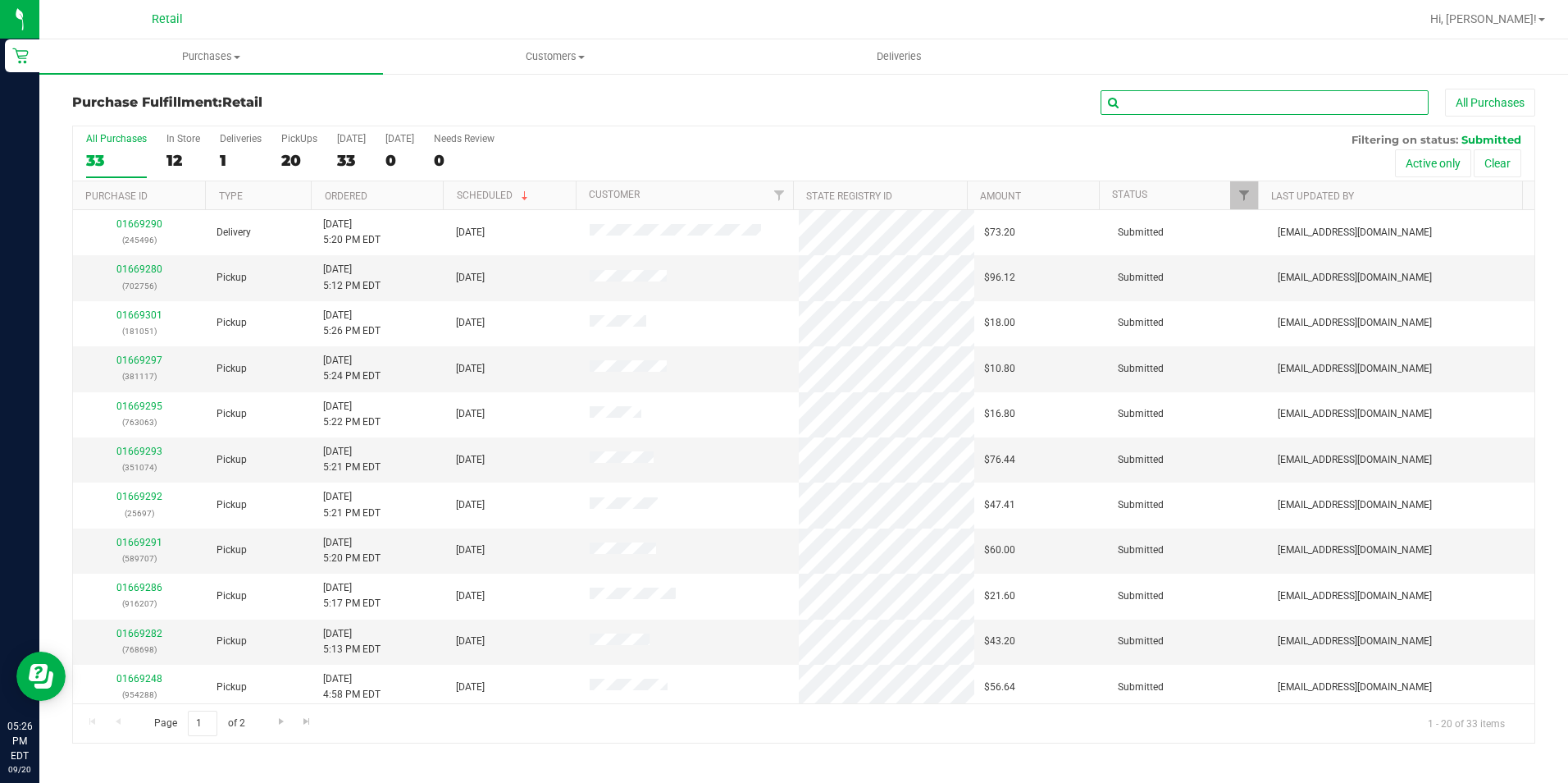
click at [1201, 98] on input "text" at bounding box center [1264, 103] width 328 height 24
type input "916207"
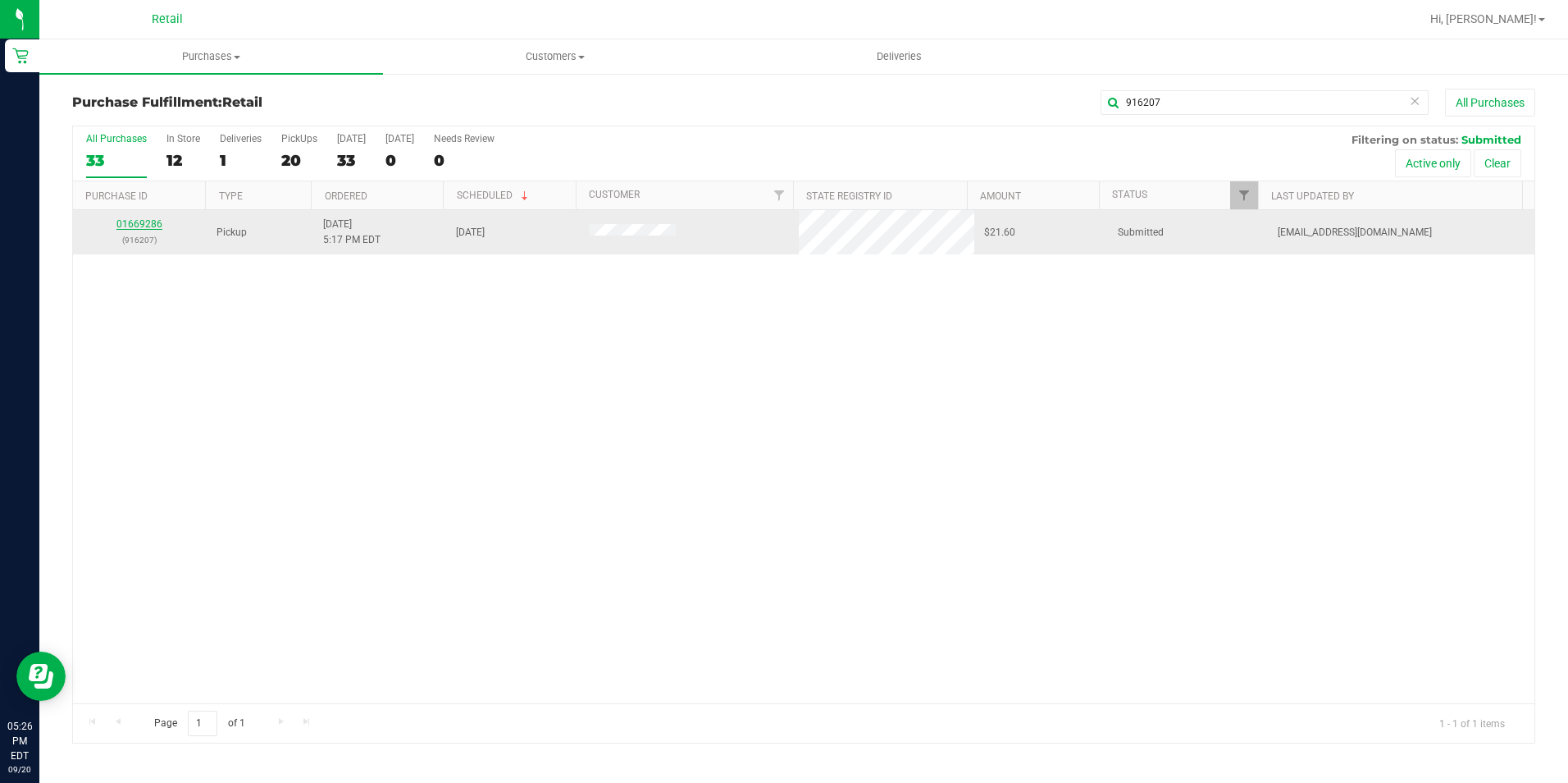
click at [141, 226] on link "01669286" at bounding box center [139, 224] width 46 height 11
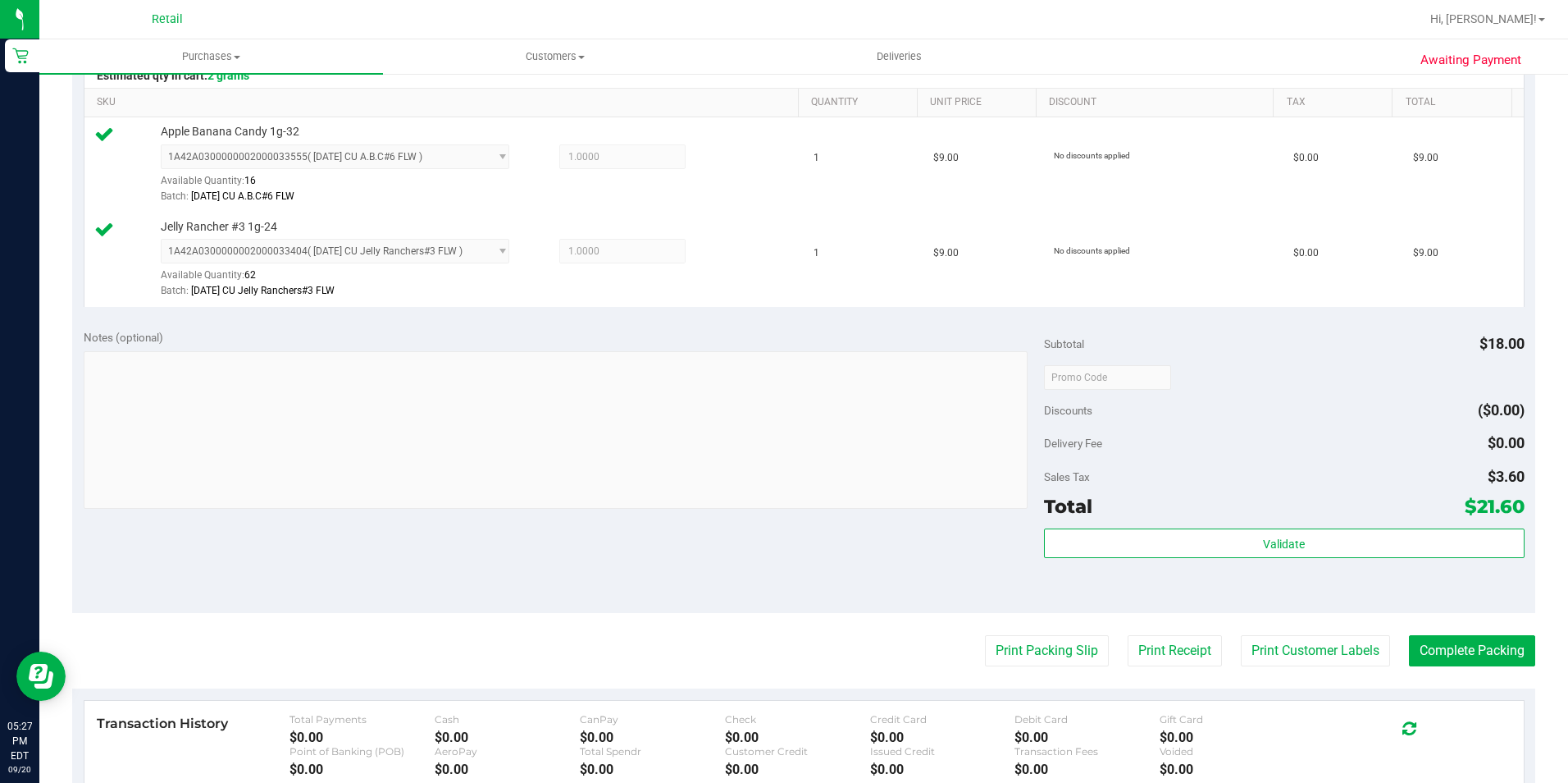
scroll to position [410, 0]
click at [1480, 645] on button "Complete Packing" at bounding box center [1471, 648] width 126 height 31
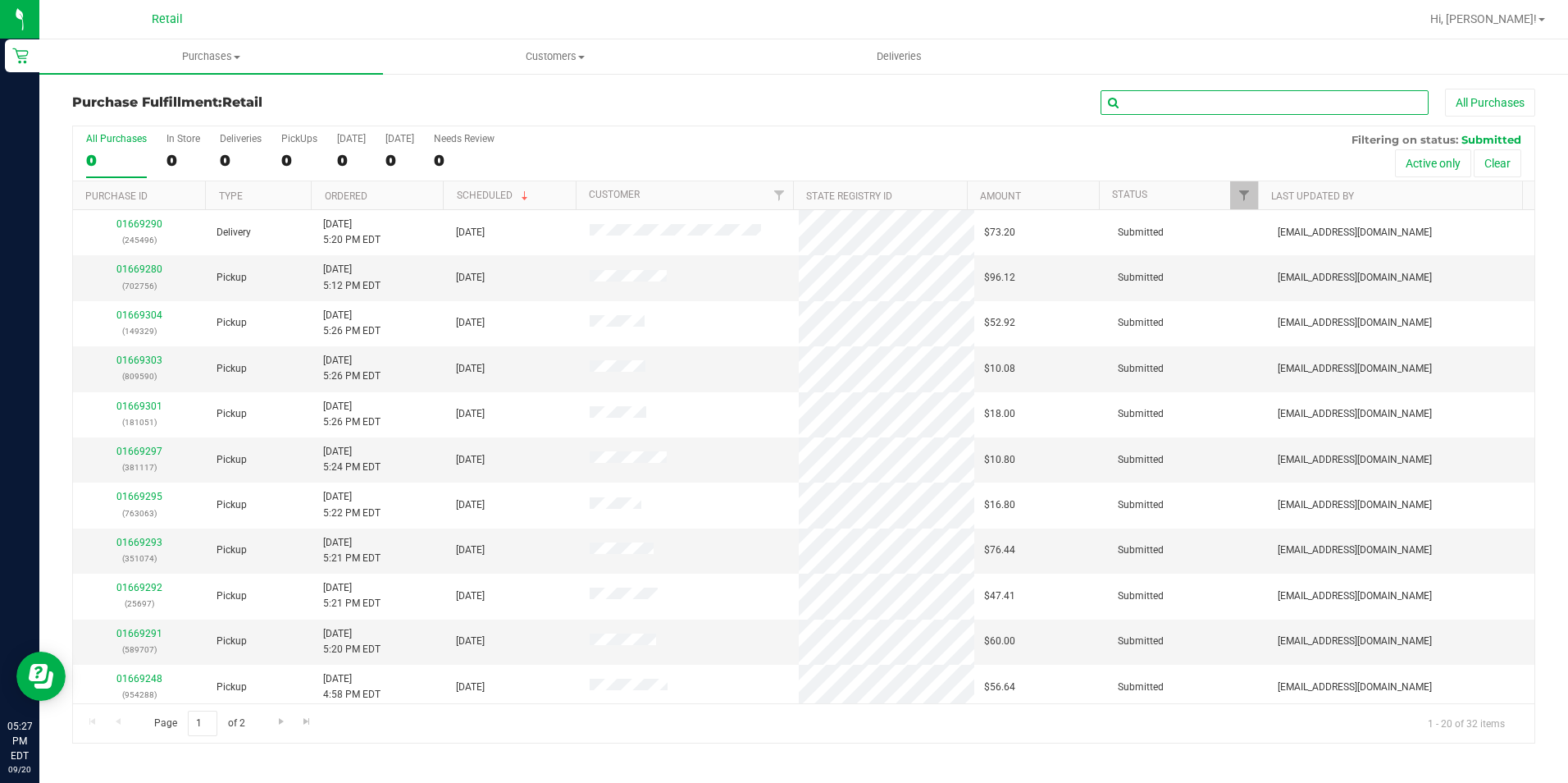
click at [1262, 105] on input "text" at bounding box center [1264, 103] width 328 height 24
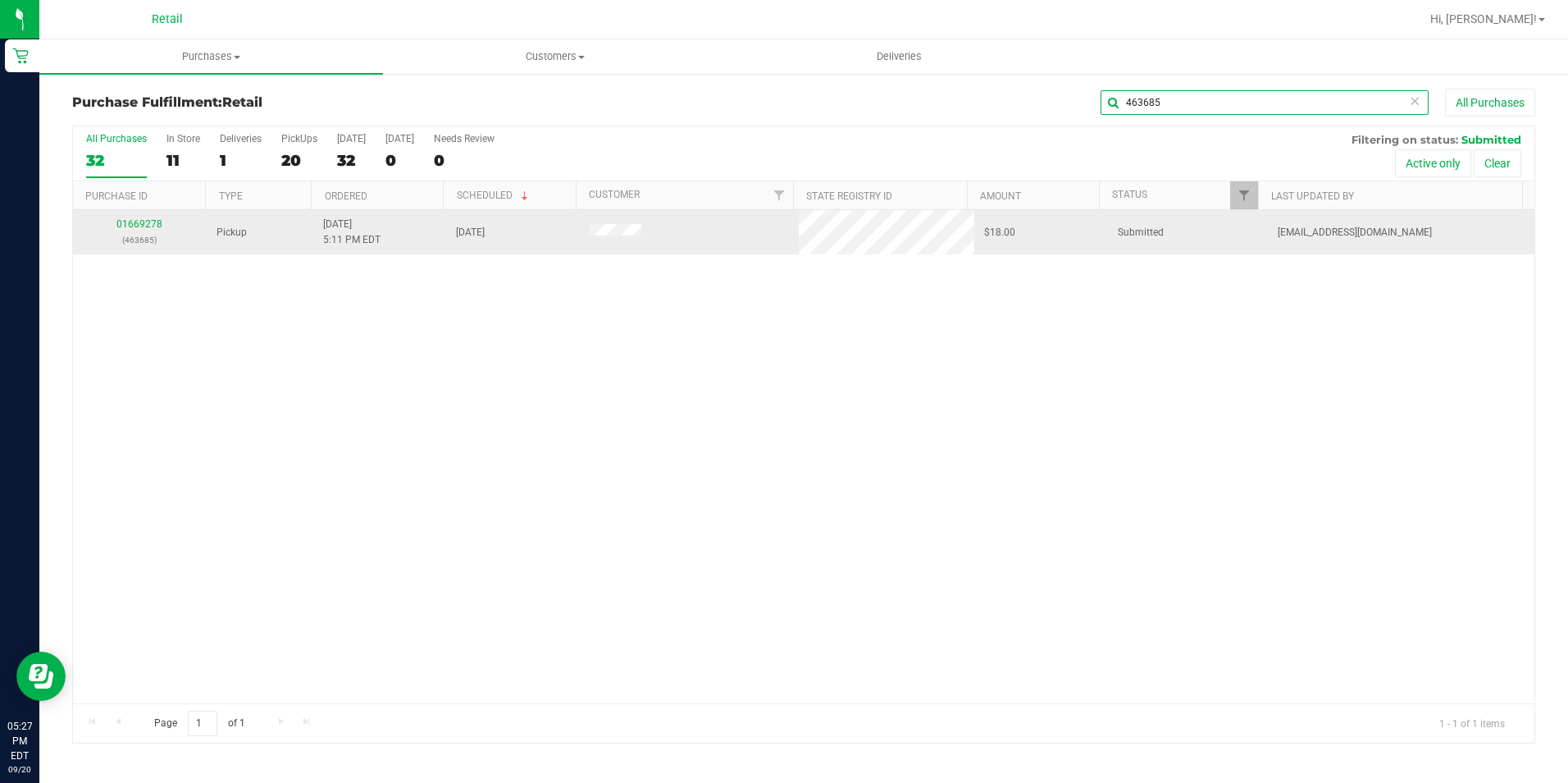
type input "463685"
click at [142, 232] on div "01669278 (463685)" at bounding box center [140, 232] width 114 height 31
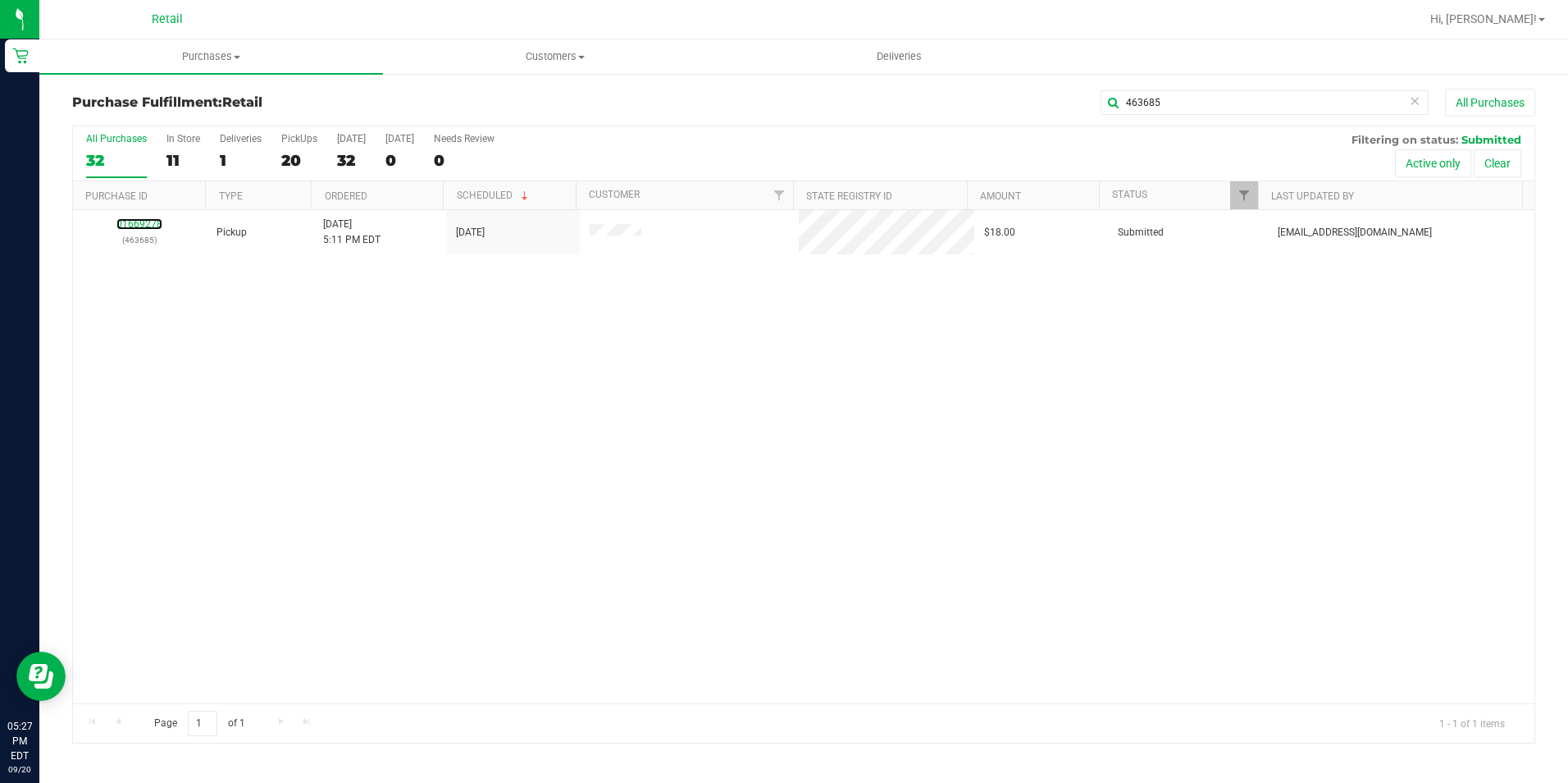
click at [141, 225] on link "01669278" at bounding box center [139, 224] width 46 height 11
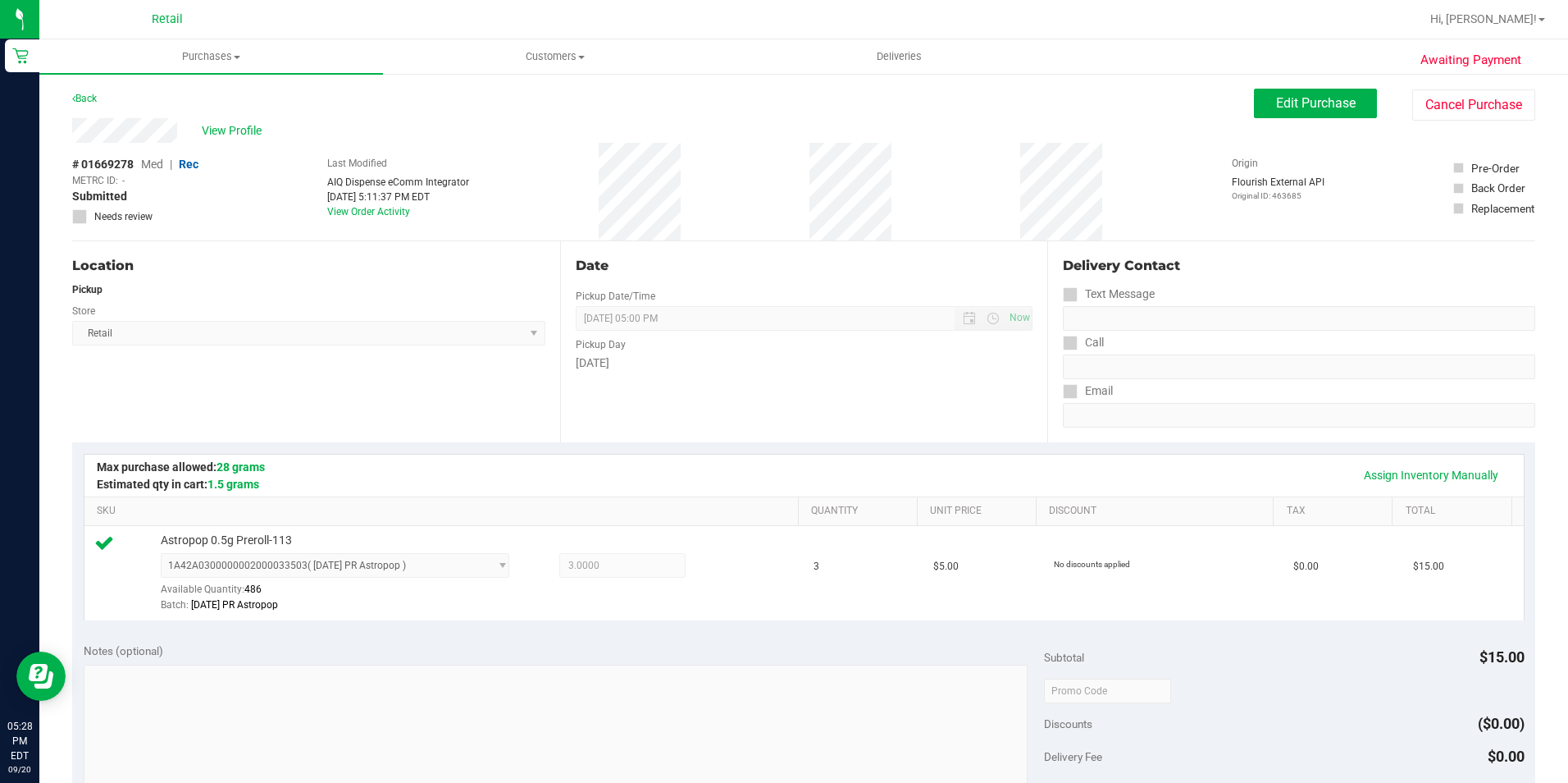
scroll to position [410, 0]
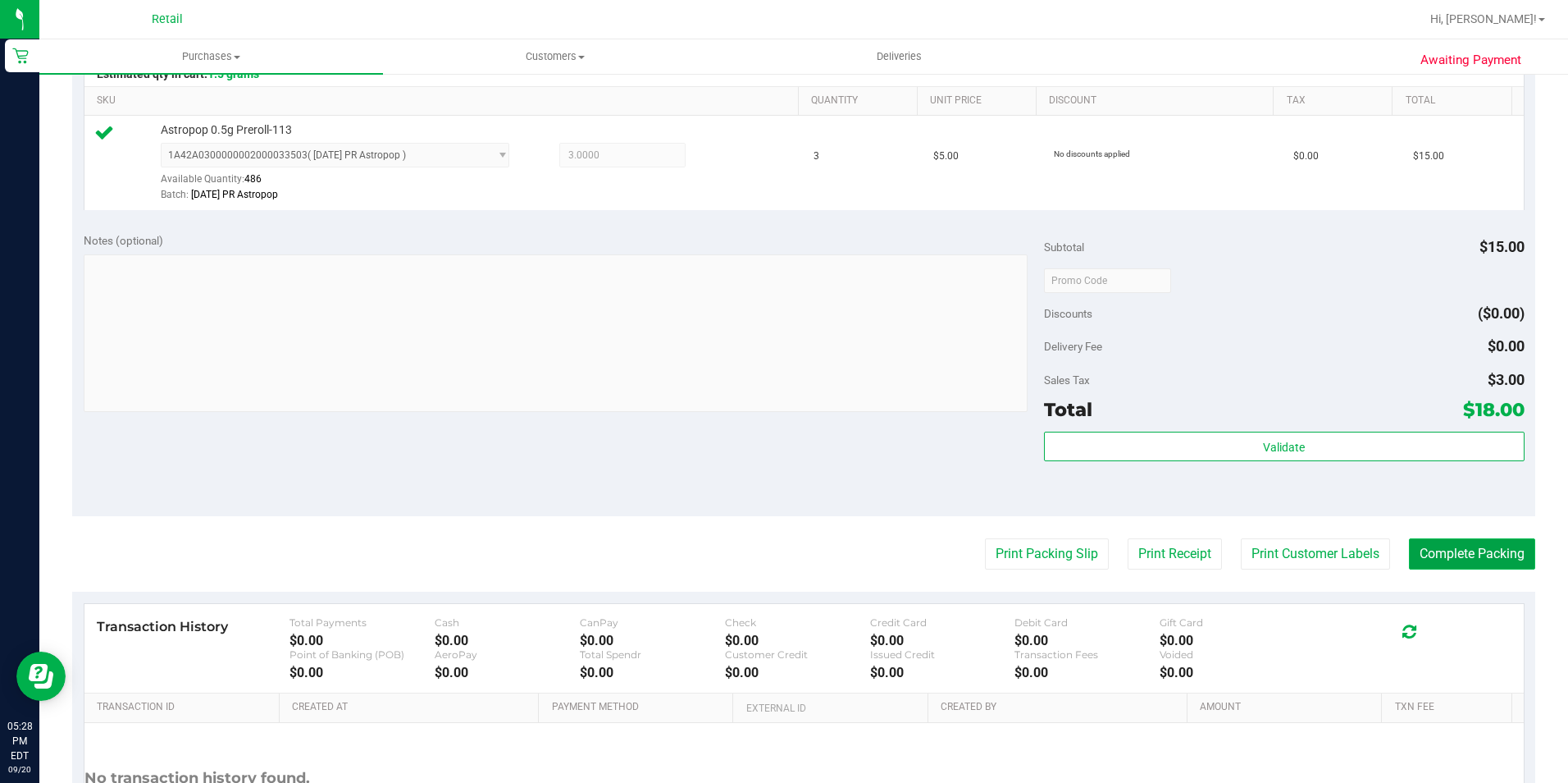
click at [1496, 560] on button "Complete Packing" at bounding box center [1471, 553] width 126 height 31
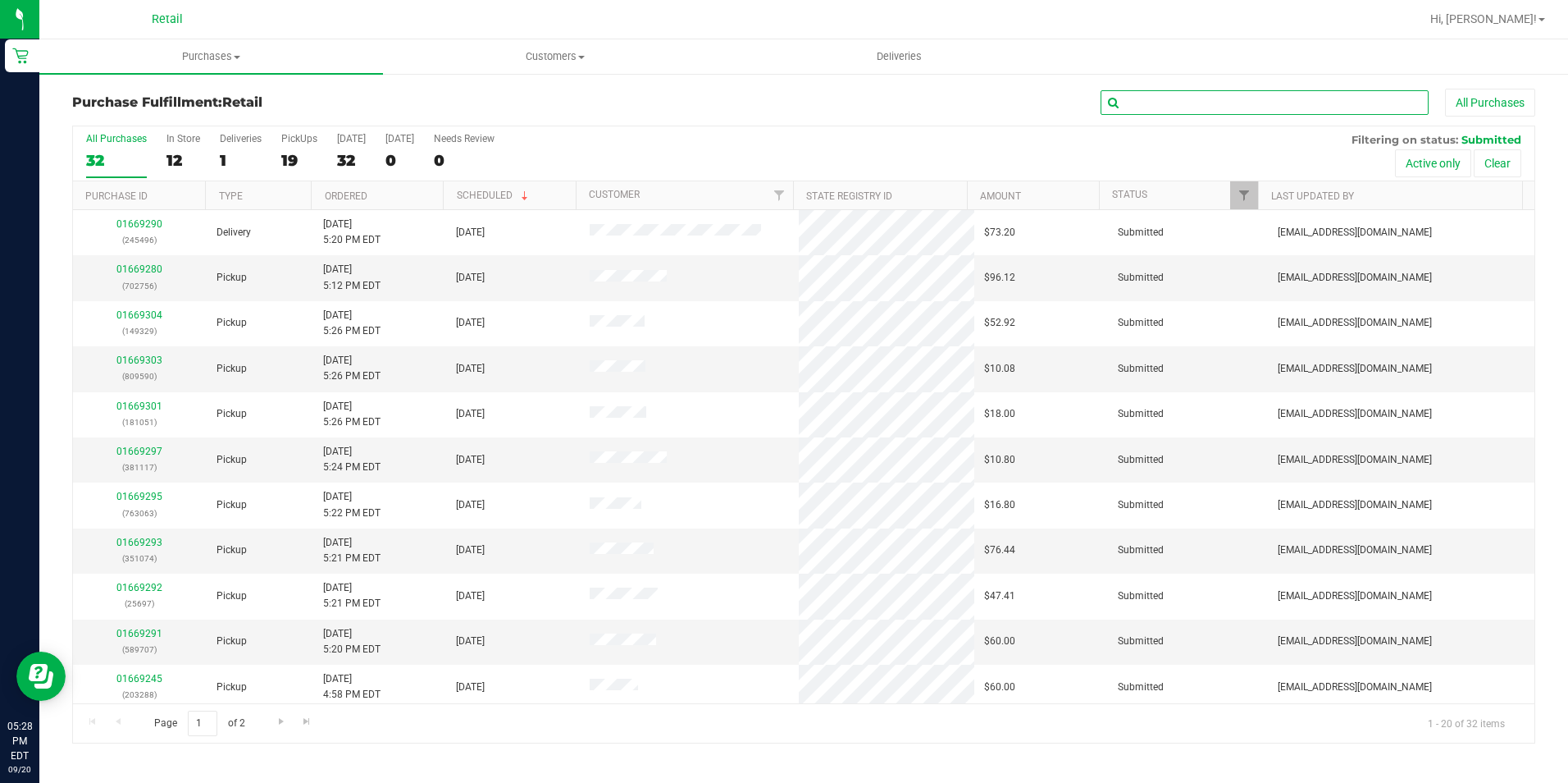
click at [1322, 107] on input "text" at bounding box center [1264, 103] width 328 height 24
type input "319337"
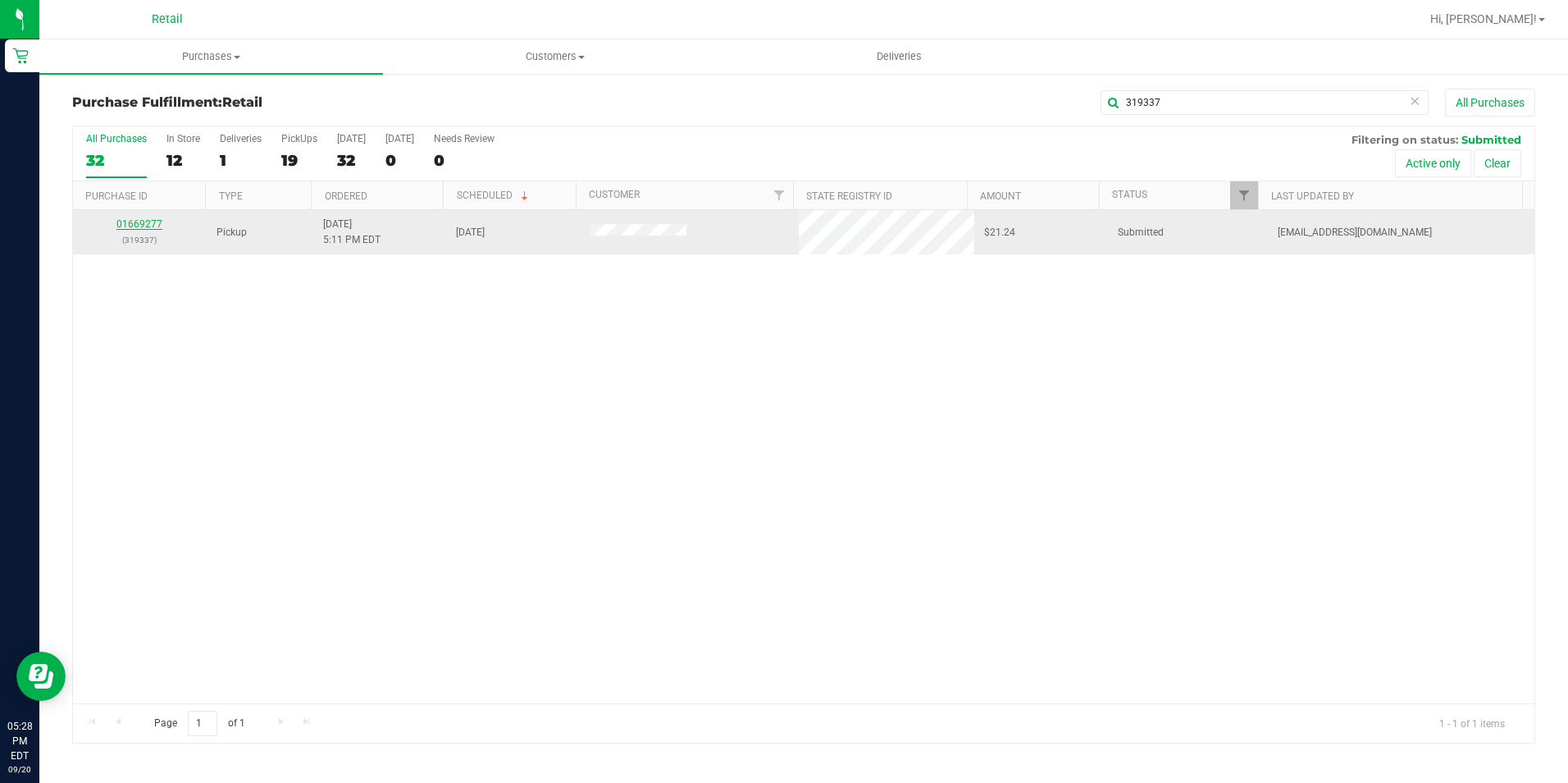
click at [148, 222] on link "01669277" at bounding box center [139, 224] width 46 height 11
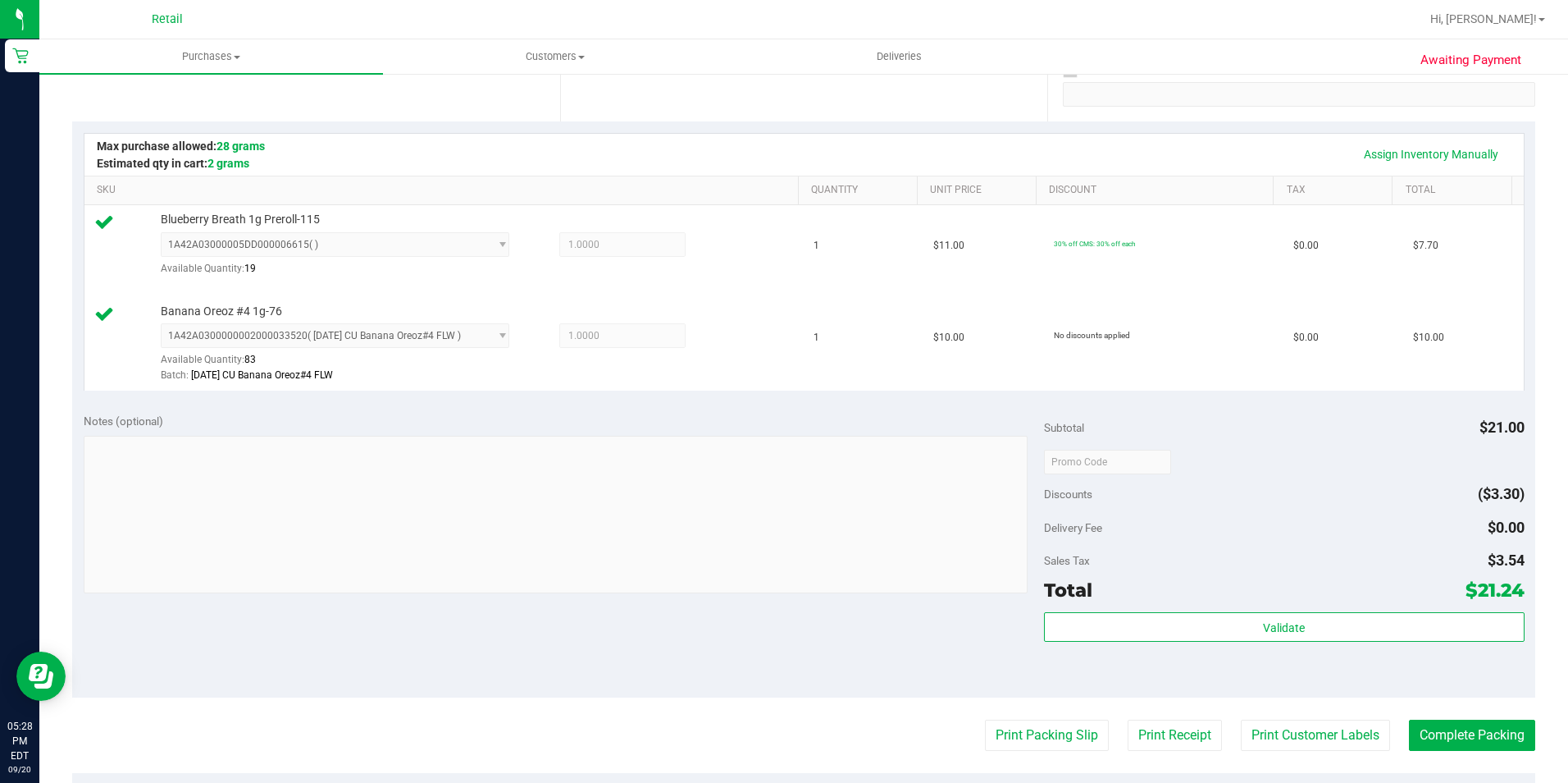
scroll to position [410, 0]
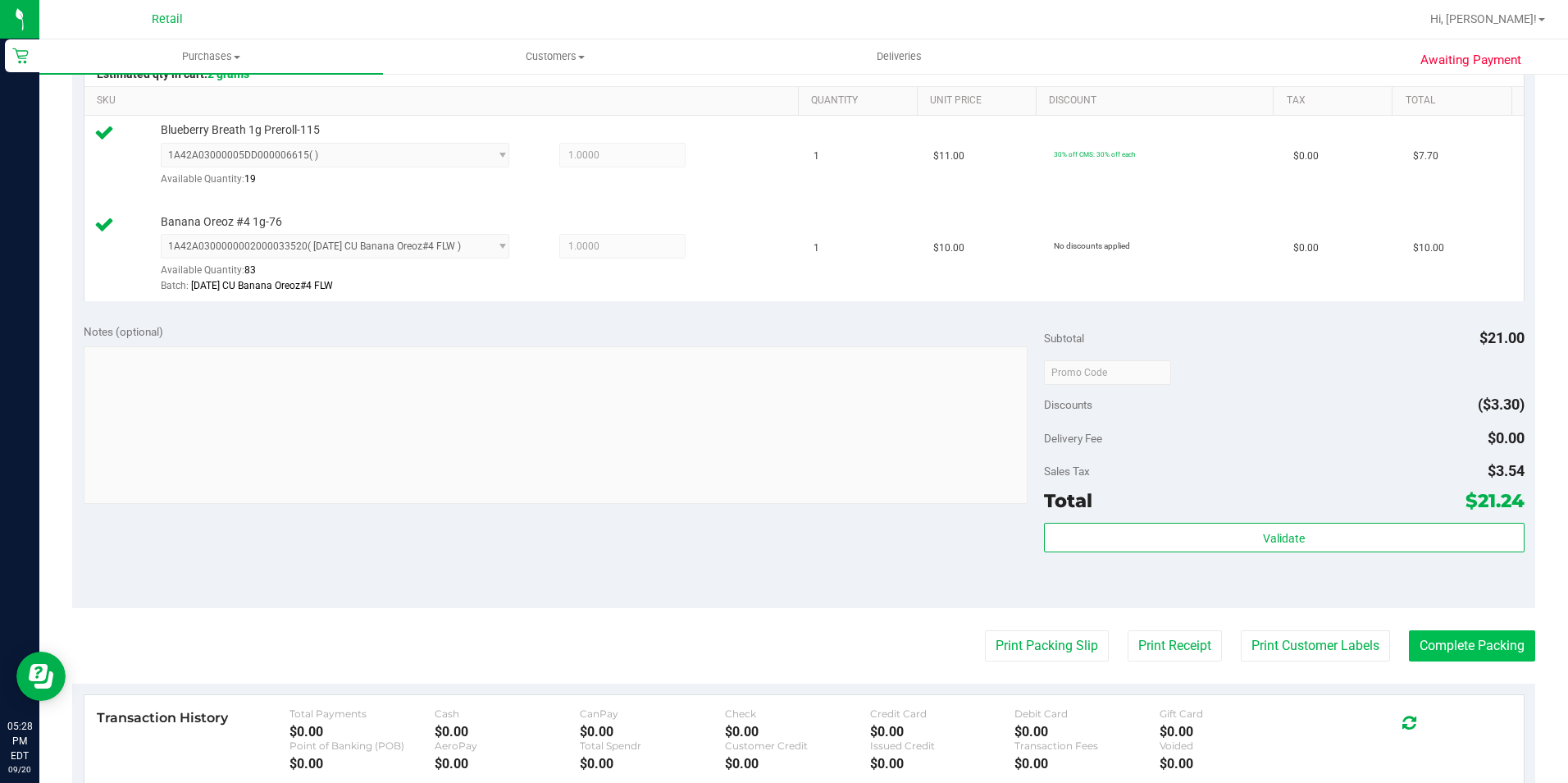
drag, startPoint x: 1428, startPoint y: 623, endPoint x: 1434, endPoint y: 641, distance: 19.0
click at [1428, 623] on purchase-details "Back Edit Purchase Cancel Purchase View Profile # 01669277 Med | Rec METRC ID: …" at bounding box center [803, 335] width 1462 height 1312
click at [1434, 641] on button "Complete Packing" at bounding box center [1471, 645] width 126 height 31
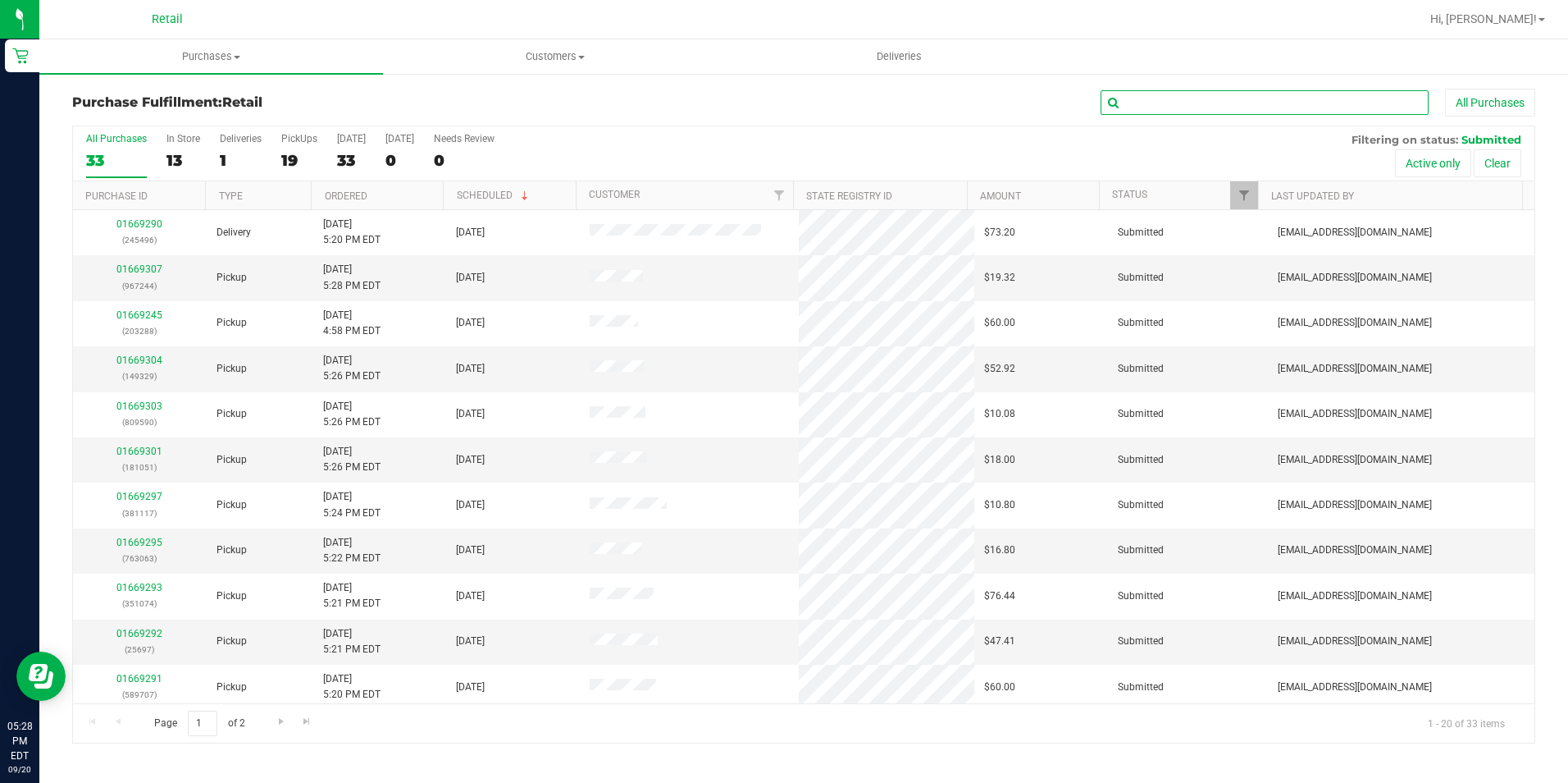
click at [1242, 93] on input "text" at bounding box center [1264, 103] width 328 height 24
type input "1"
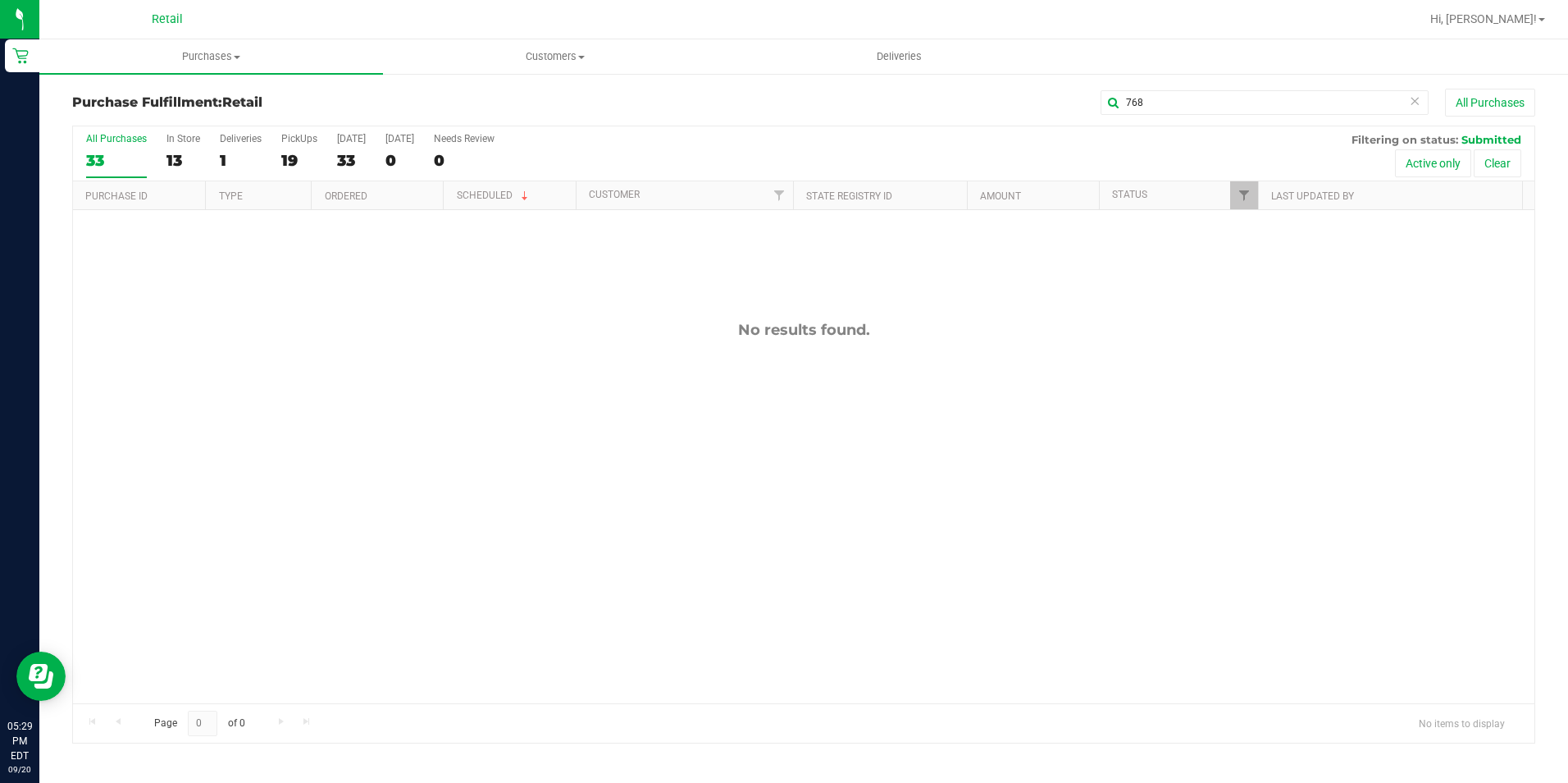
click at [891, 454] on div "No results found." at bounding box center [803, 512] width 1462 height 604
click at [1181, 111] on input "768" at bounding box center [1264, 103] width 328 height 24
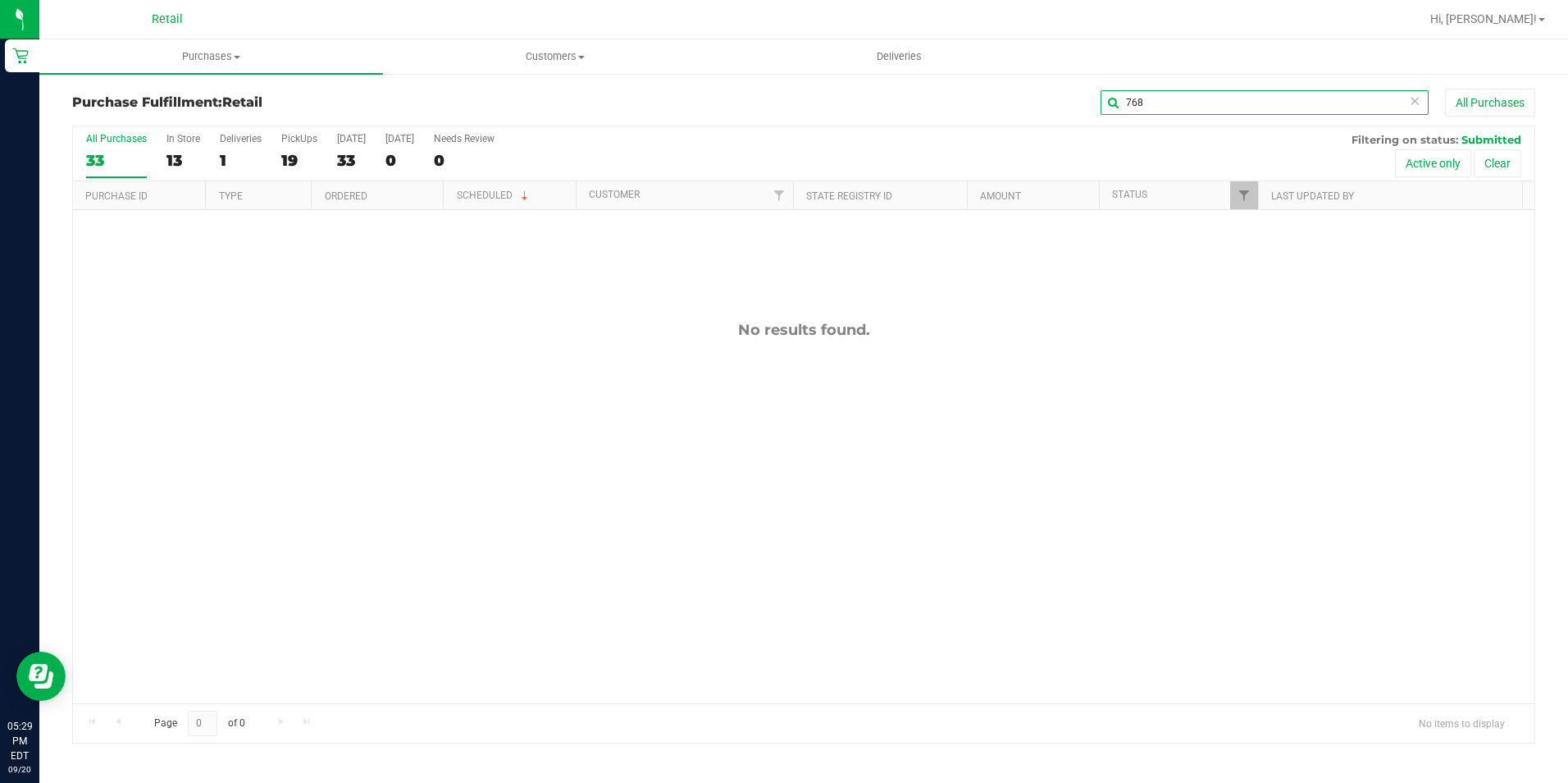
click at [1181, 111] on input "768" at bounding box center [1264, 103] width 328 height 24
type input "768698"
click at [533, 50] on span "Customers" at bounding box center [555, 57] width 342 height 15
click at [485, 107] on li "All customers" at bounding box center [555, 99] width 344 height 20
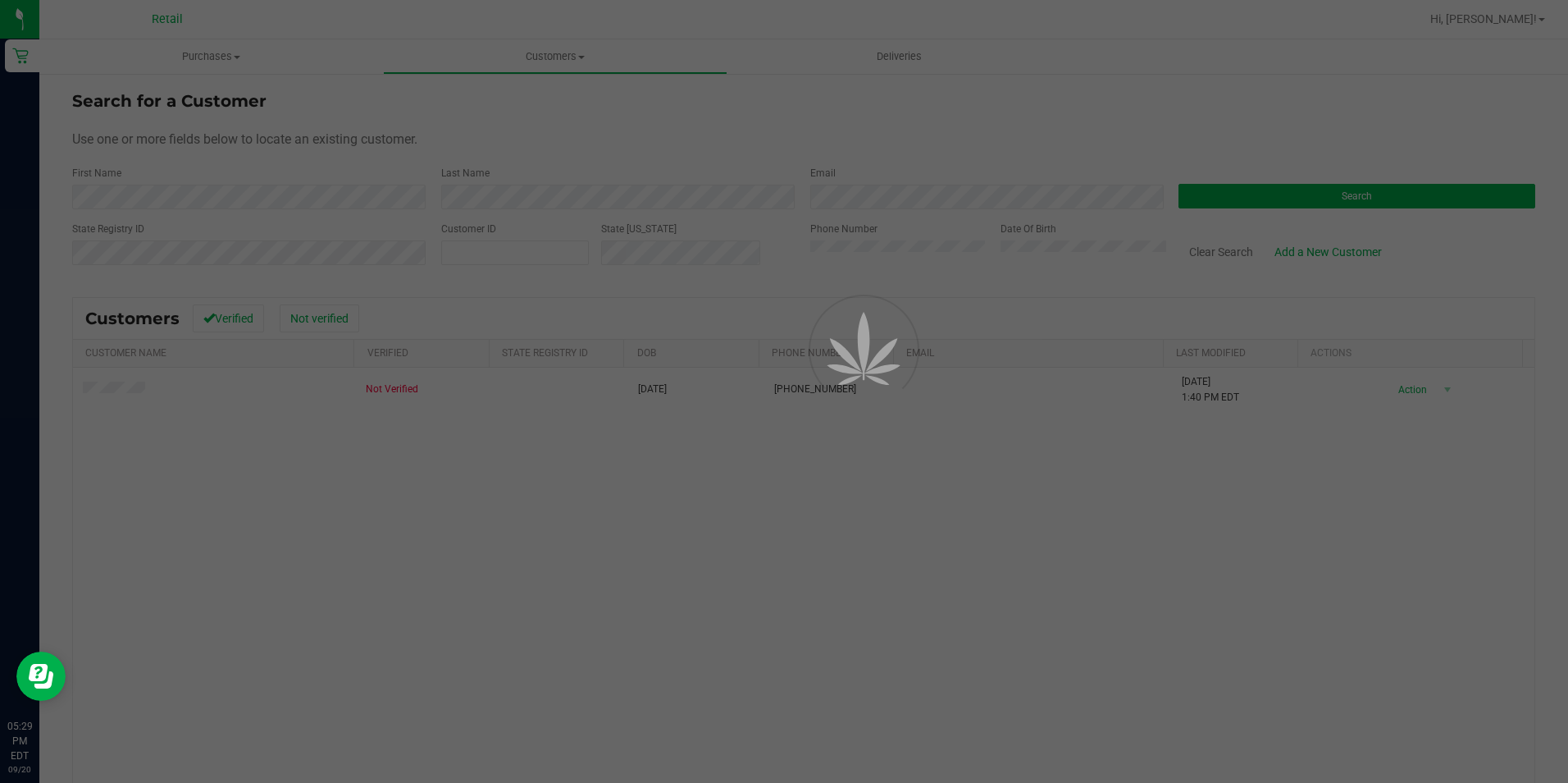
click at [120, 393] on div at bounding box center [784, 392] width 1568 height 783
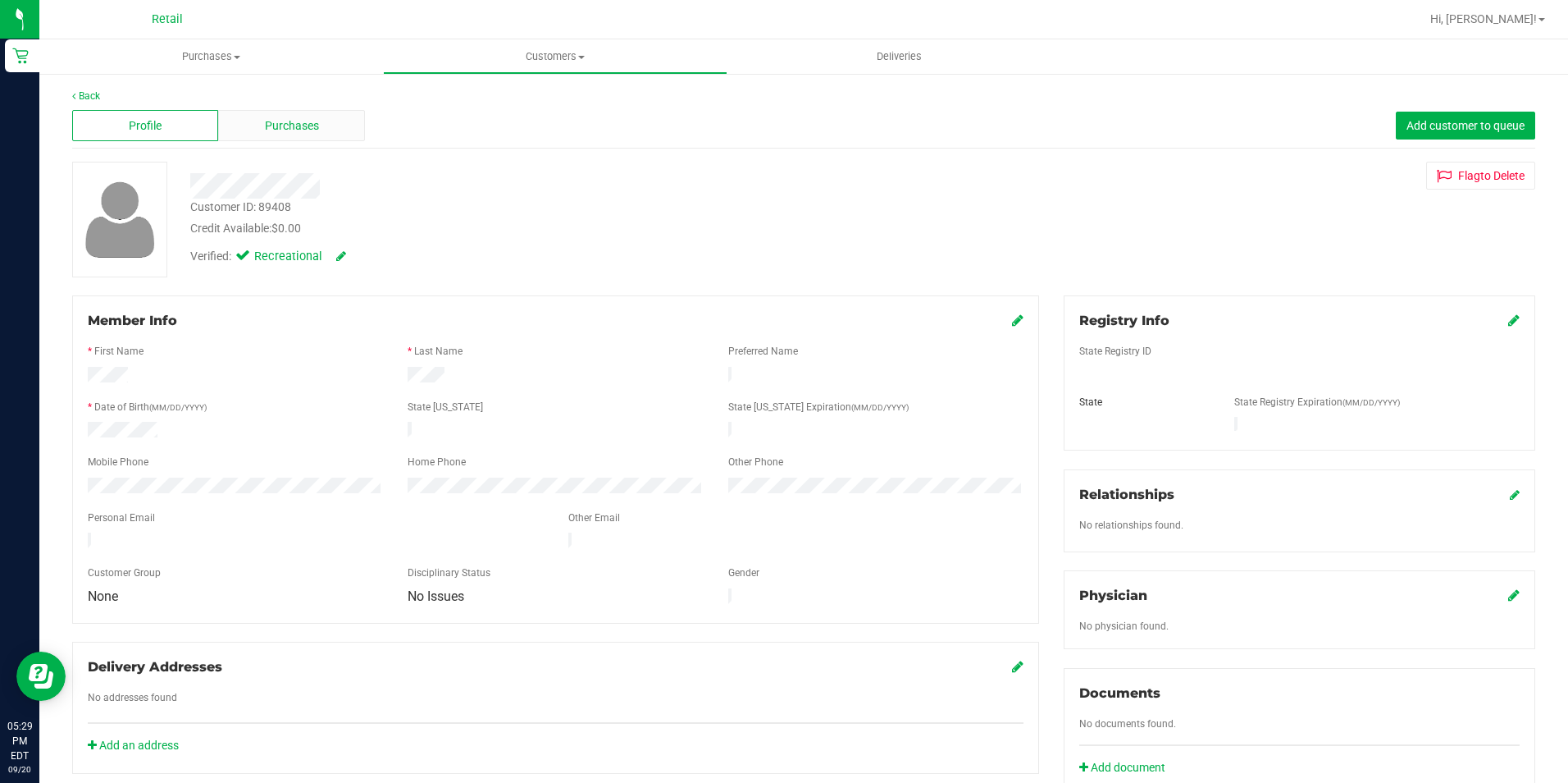
click at [292, 128] on span "Purchases" at bounding box center [292, 126] width 54 height 17
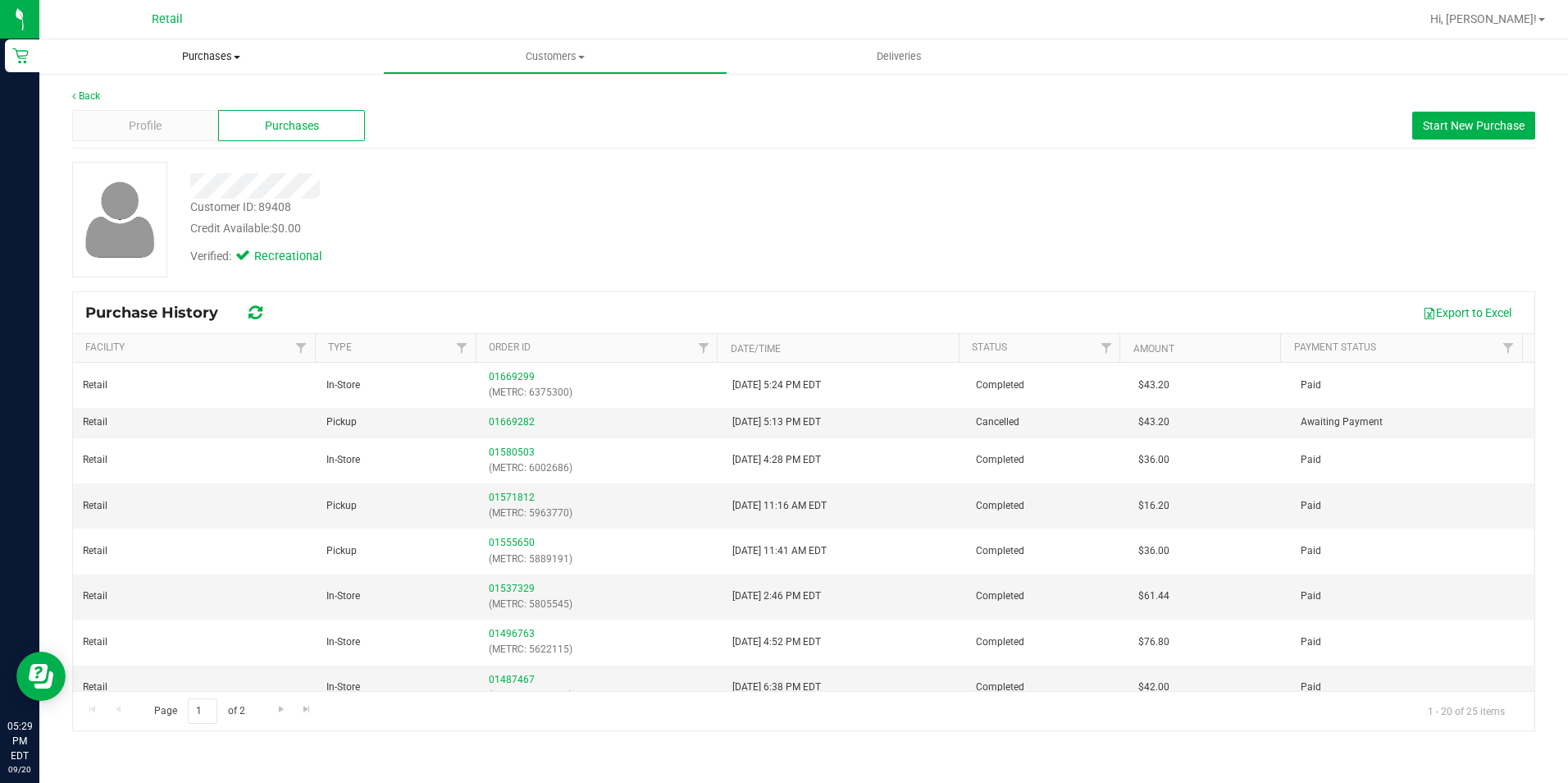
click at [219, 53] on span "Purchases" at bounding box center [211, 57] width 344 height 15
click at [198, 115] on li "Fulfillment" at bounding box center [211, 119] width 344 height 20
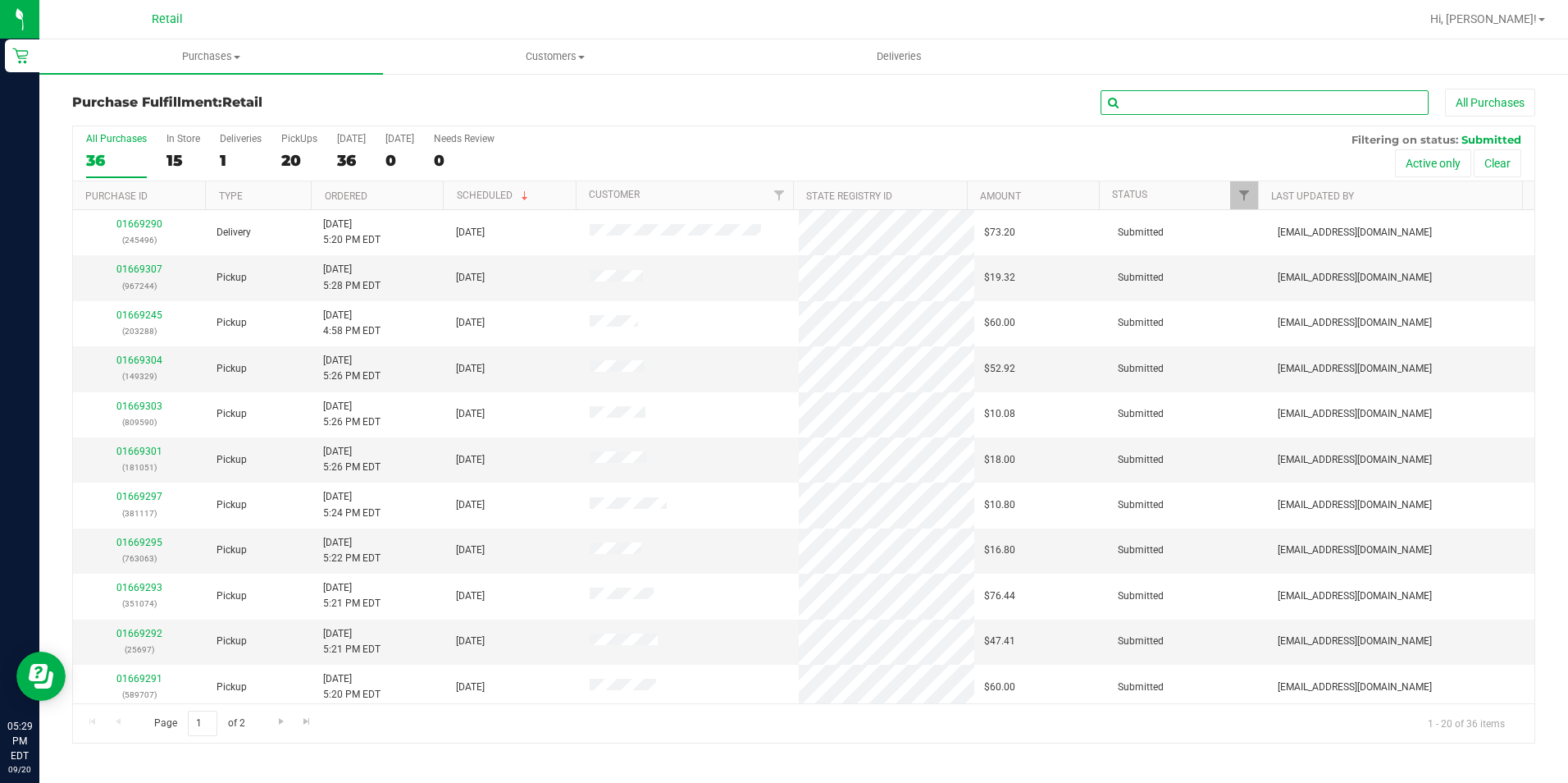
click at [1175, 97] on input "text" at bounding box center [1264, 103] width 328 height 24
click at [965, 178] on div "All Purchases 36 In Store 15 Deliveries 1 PickUps 20 [DATE] 36 [DATE] 0 Needs R…" at bounding box center [803, 153] width 1462 height 55
click at [1134, 116] on div "All Purchases" at bounding box center [1048, 103] width 975 height 28
click at [1137, 85] on div "Purchase Fulfillment: Retail All Purchases All Purchases 36 In Store 15 Deliver…" at bounding box center [803, 416] width 1529 height 688
click at [1151, 93] on input "text" at bounding box center [1264, 103] width 328 height 24
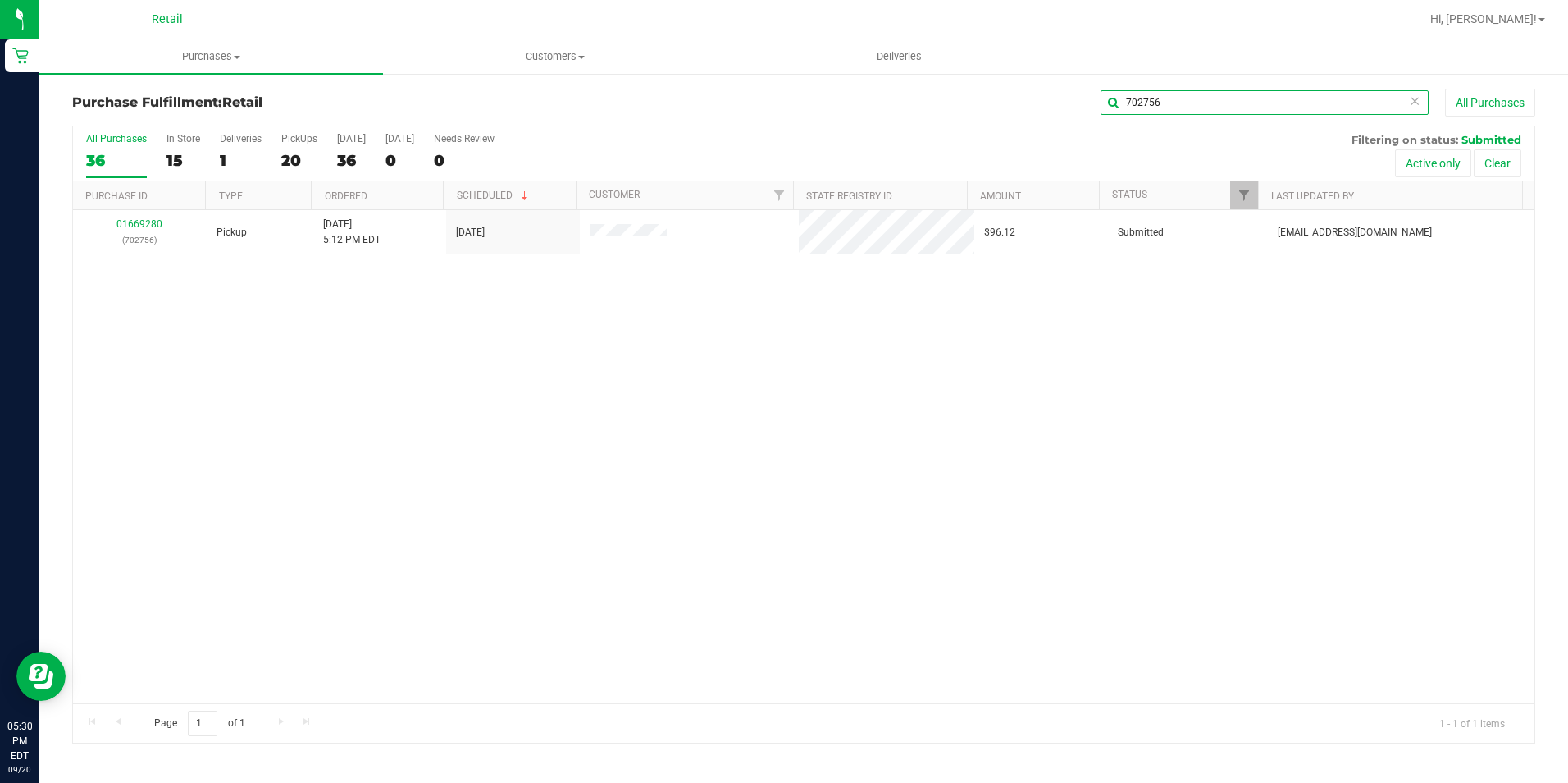
click at [1241, 106] on input "702756" at bounding box center [1264, 103] width 328 height 24
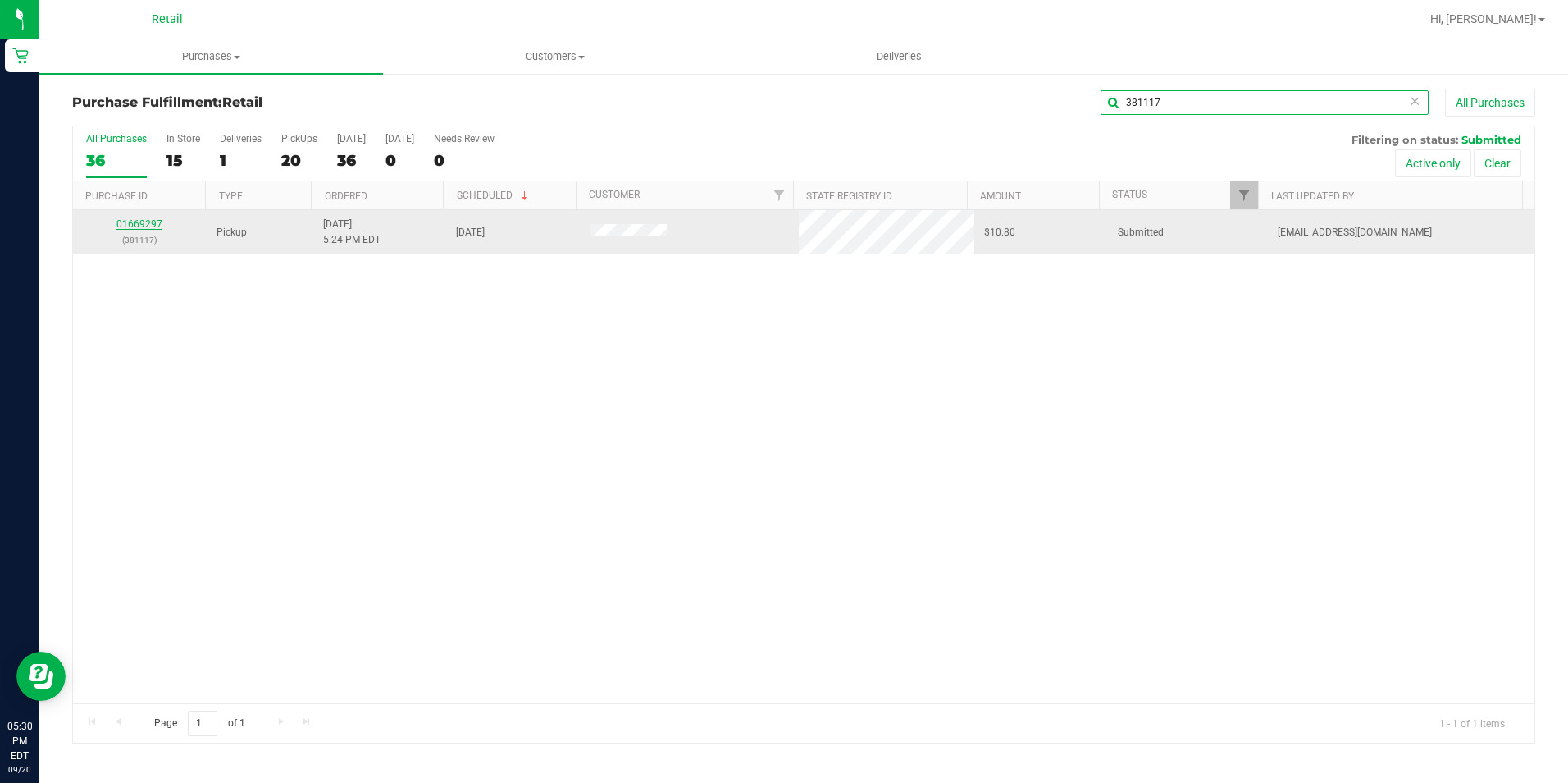
type input "381117"
click at [138, 227] on link "01669297" at bounding box center [139, 224] width 46 height 11
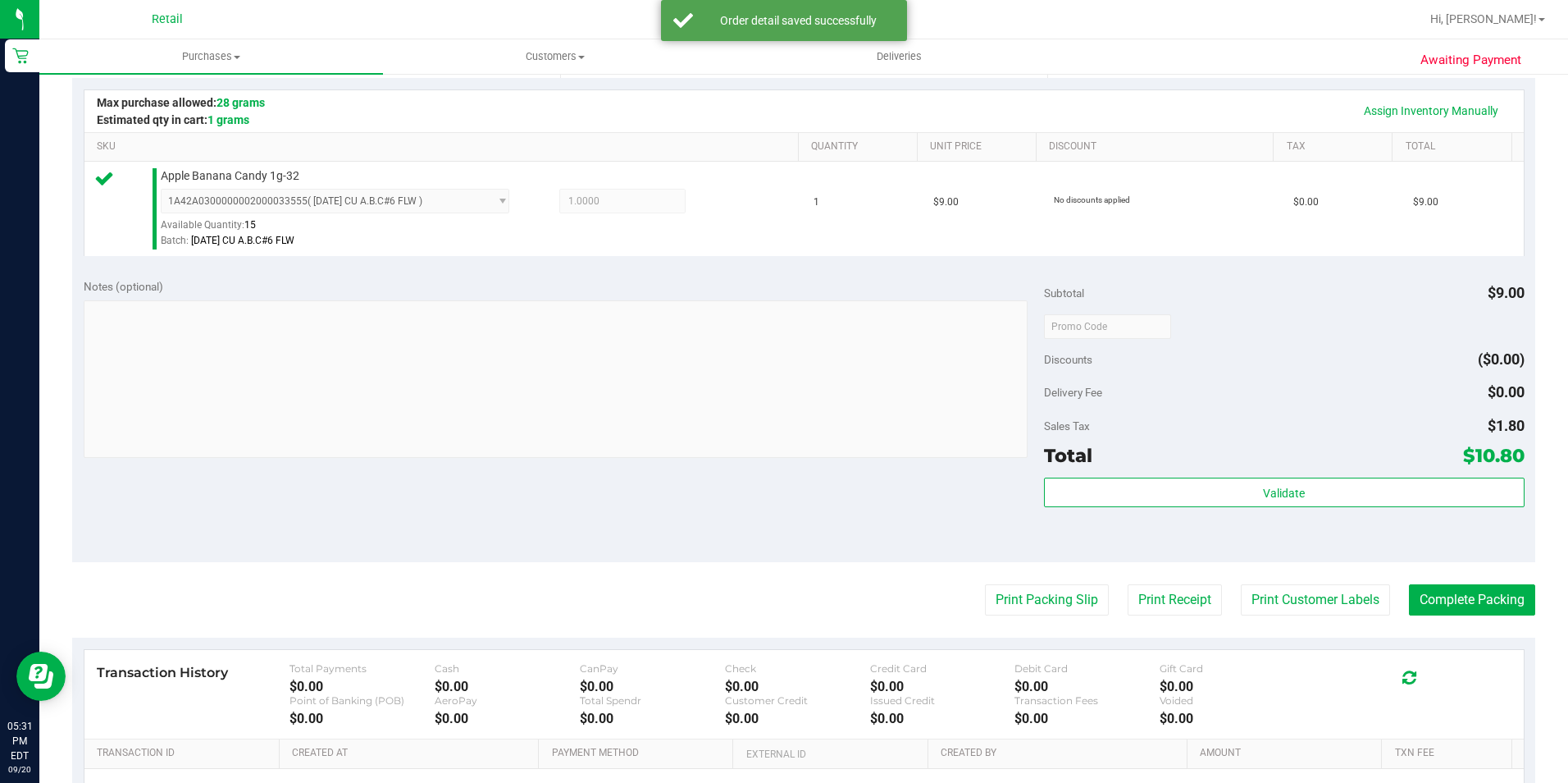
scroll to position [559, 0]
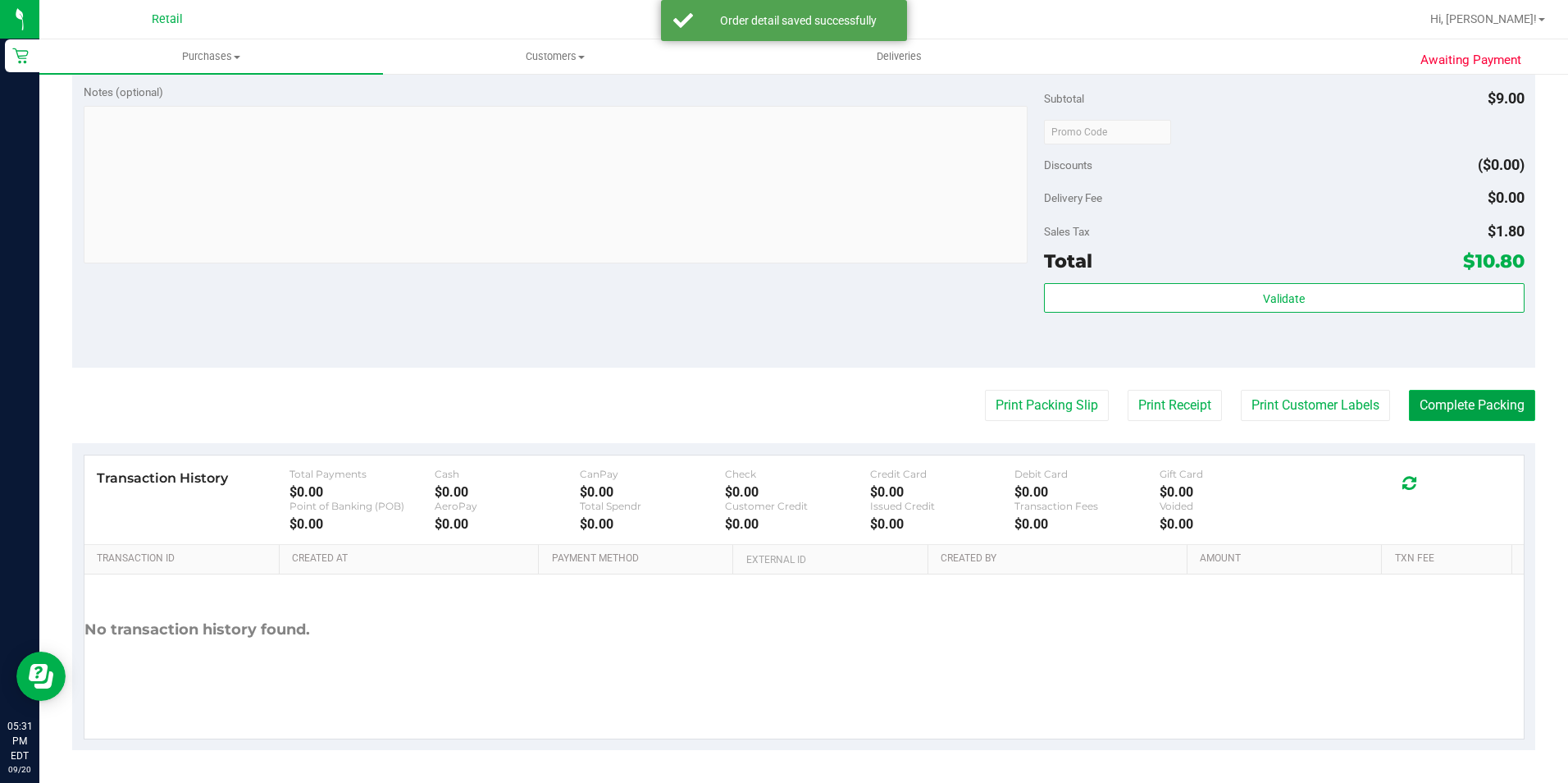
click at [1451, 400] on button "Complete Packing" at bounding box center [1471, 405] width 126 height 31
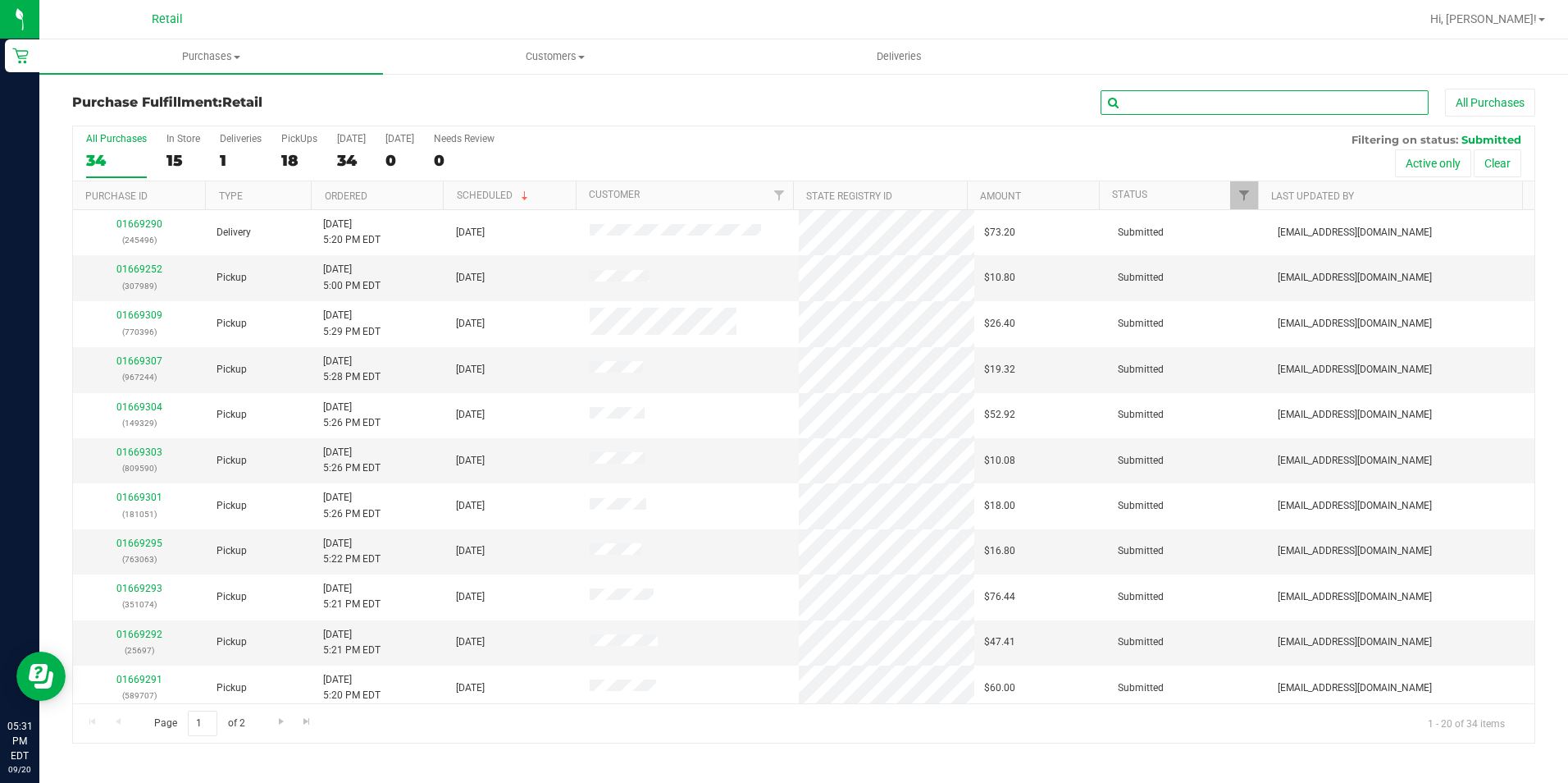
click at [1200, 105] on input "text" at bounding box center [1264, 103] width 328 height 24
type input "763063"
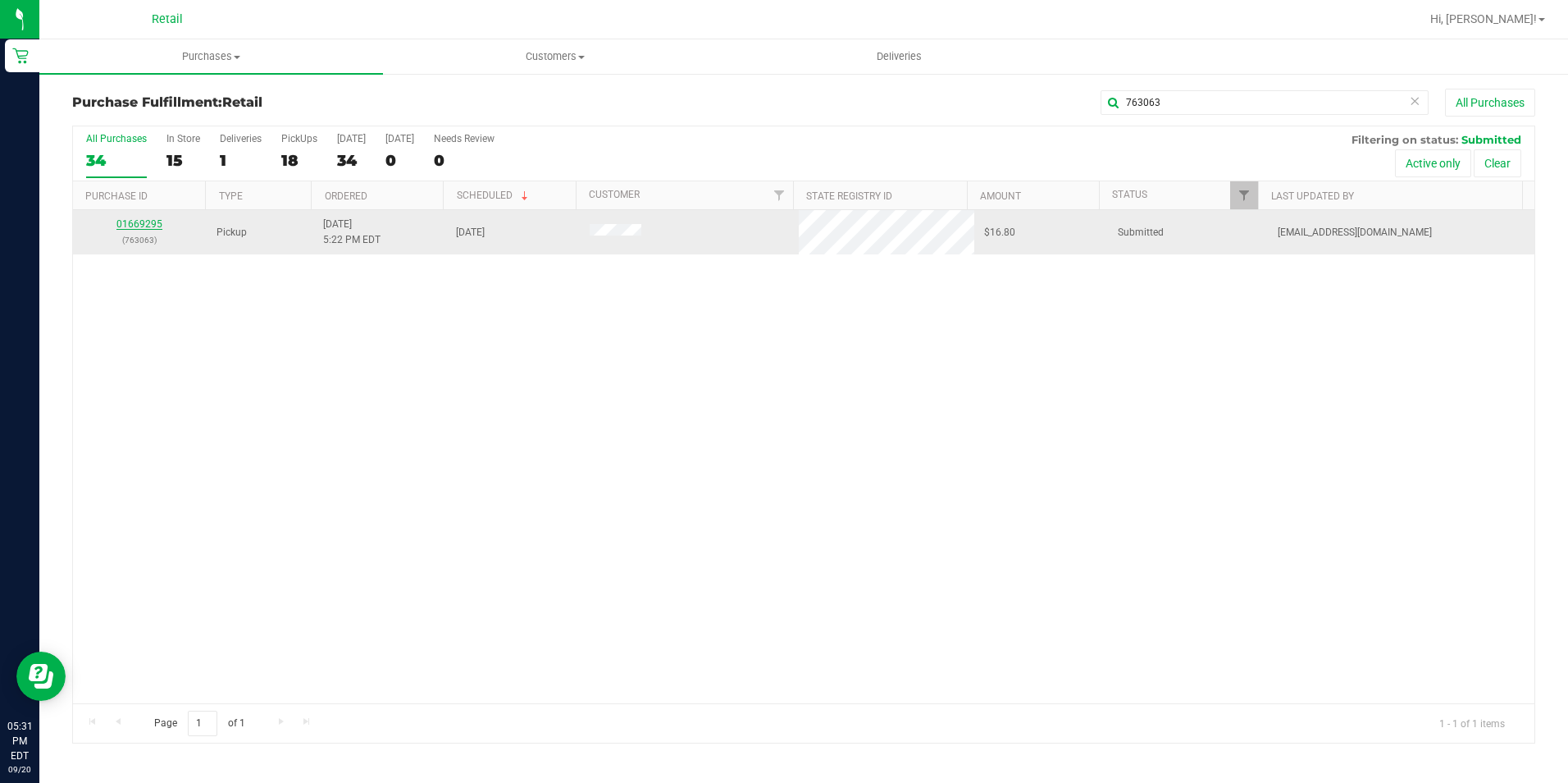
click at [153, 227] on link "01669295" at bounding box center [139, 224] width 46 height 11
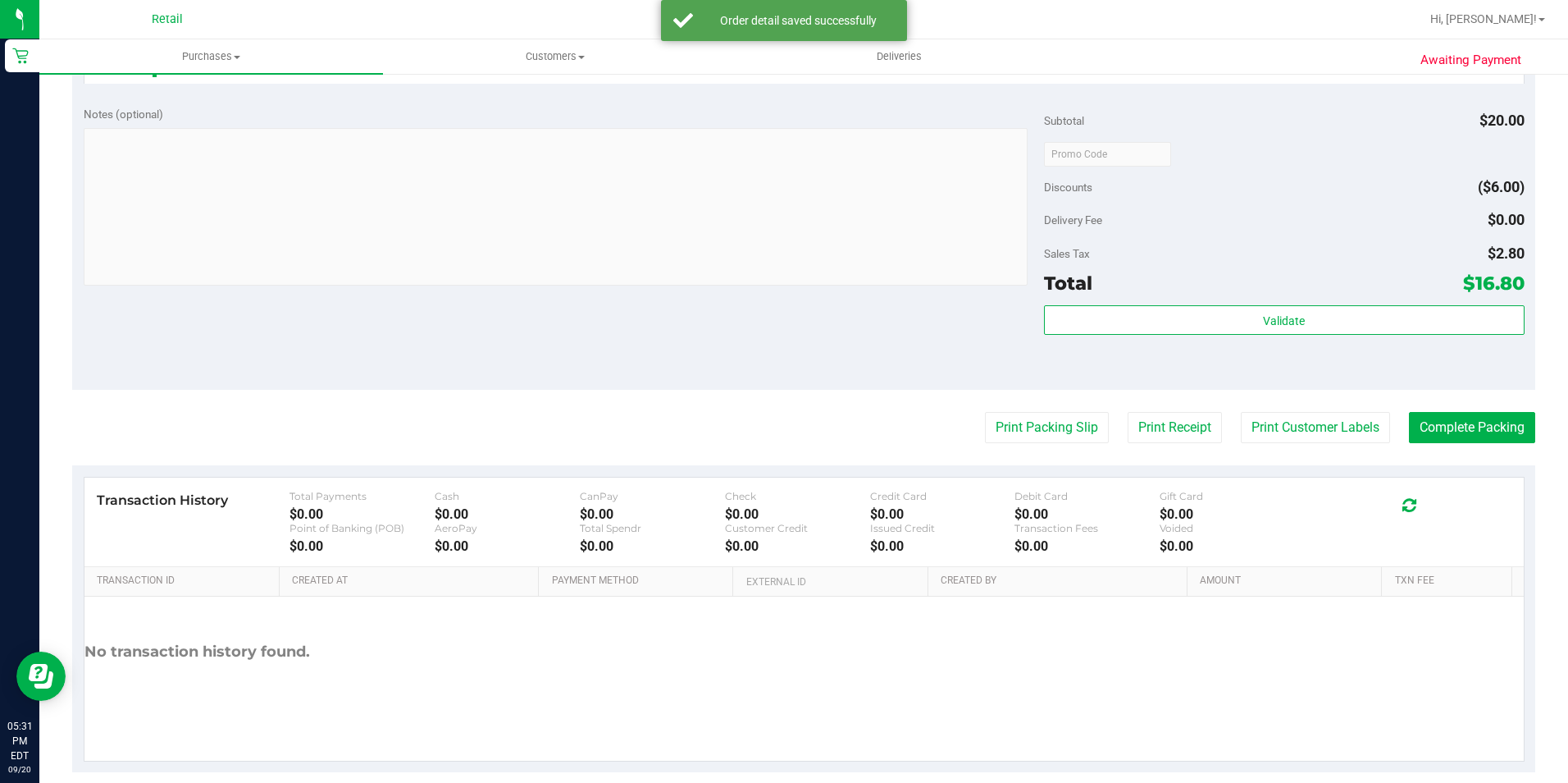
scroll to position [555, 0]
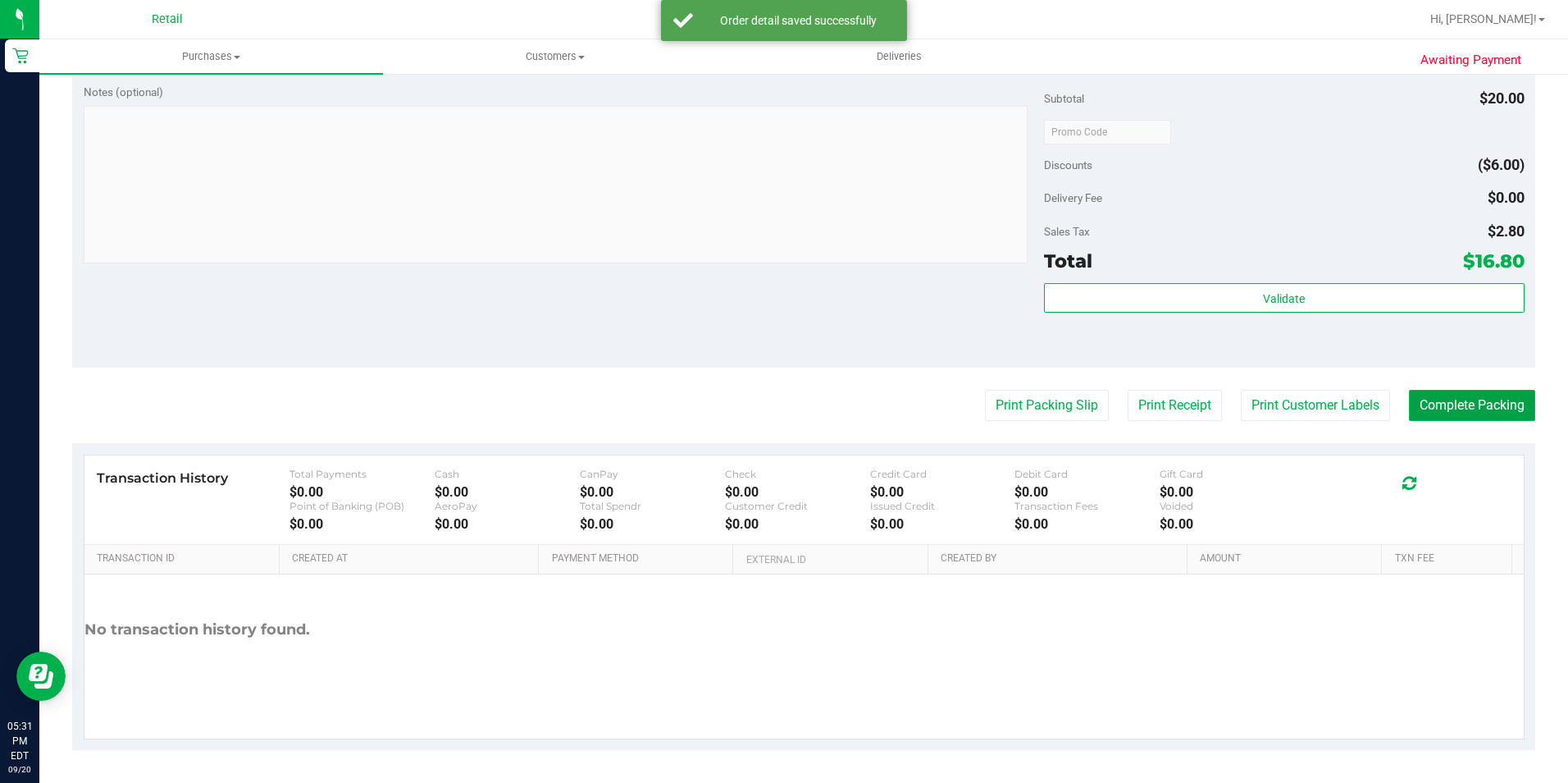
click at [1426, 403] on button "Complete Packing" at bounding box center [1471, 405] width 126 height 31
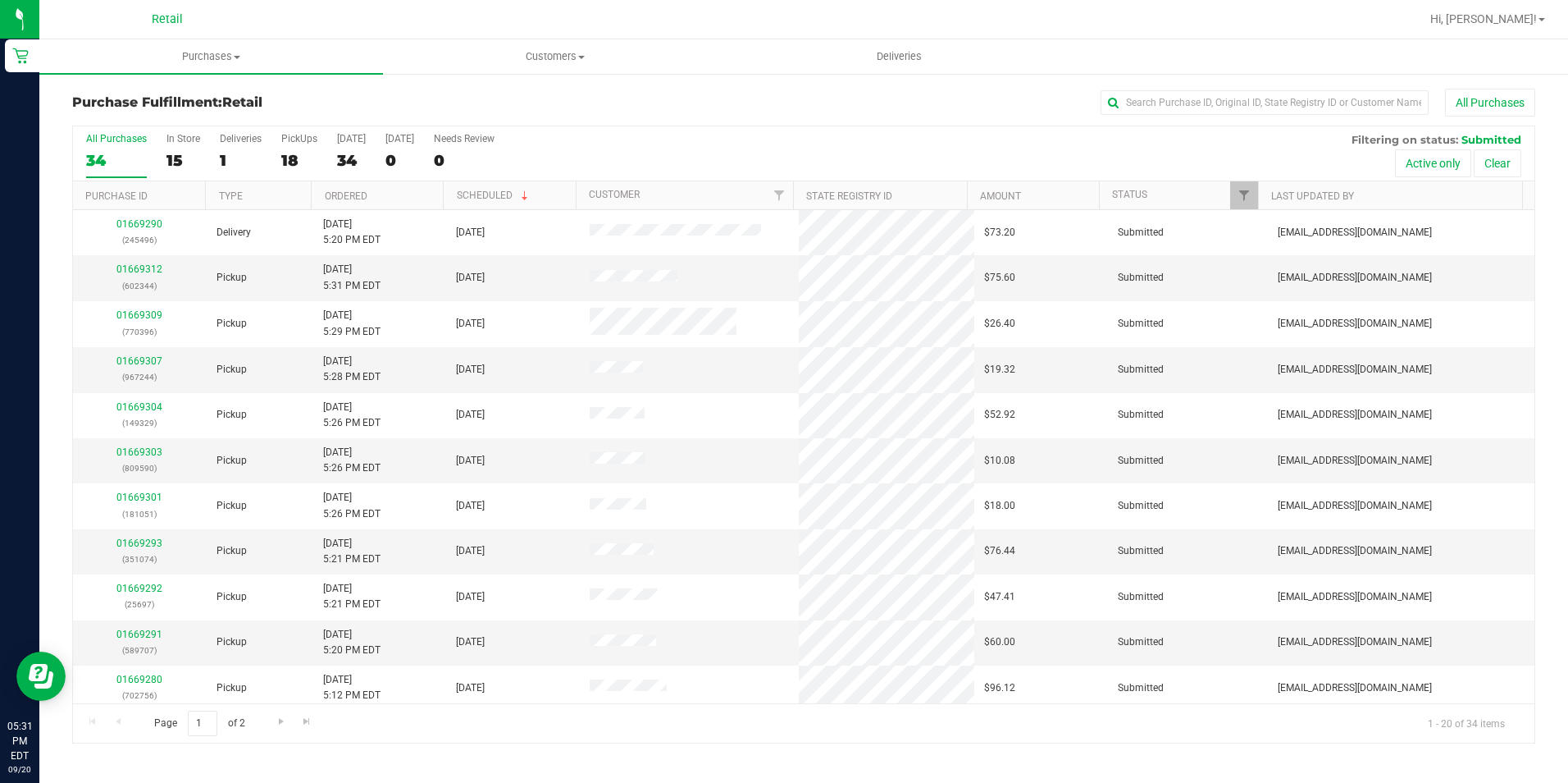
click at [1260, 90] on div "All Purchases" at bounding box center [1048, 103] width 975 height 28
click at [1253, 112] on input "text" at bounding box center [1264, 103] width 328 height 24
type input "589707"
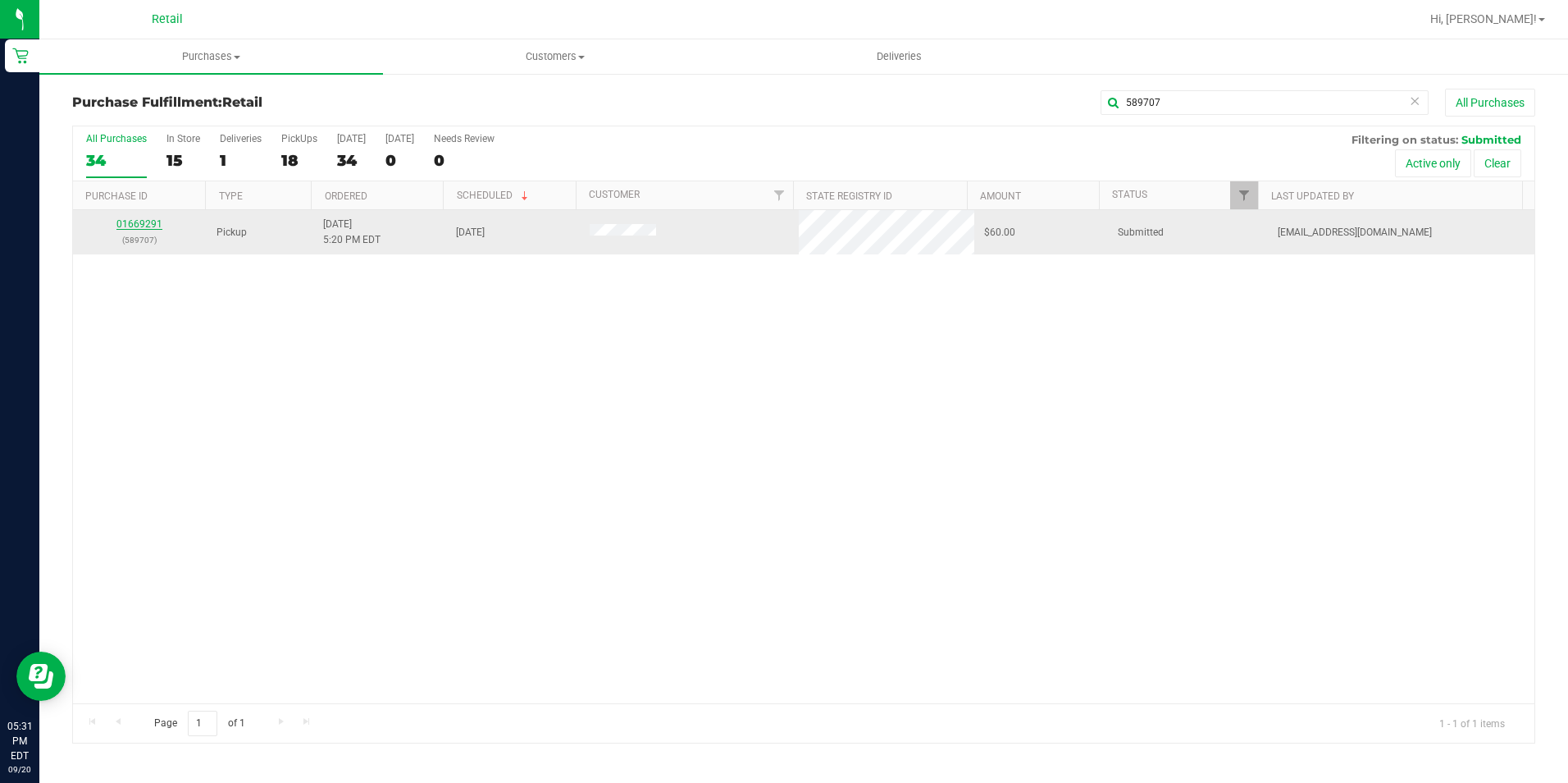
click at [124, 225] on link "01669291" at bounding box center [139, 224] width 46 height 11
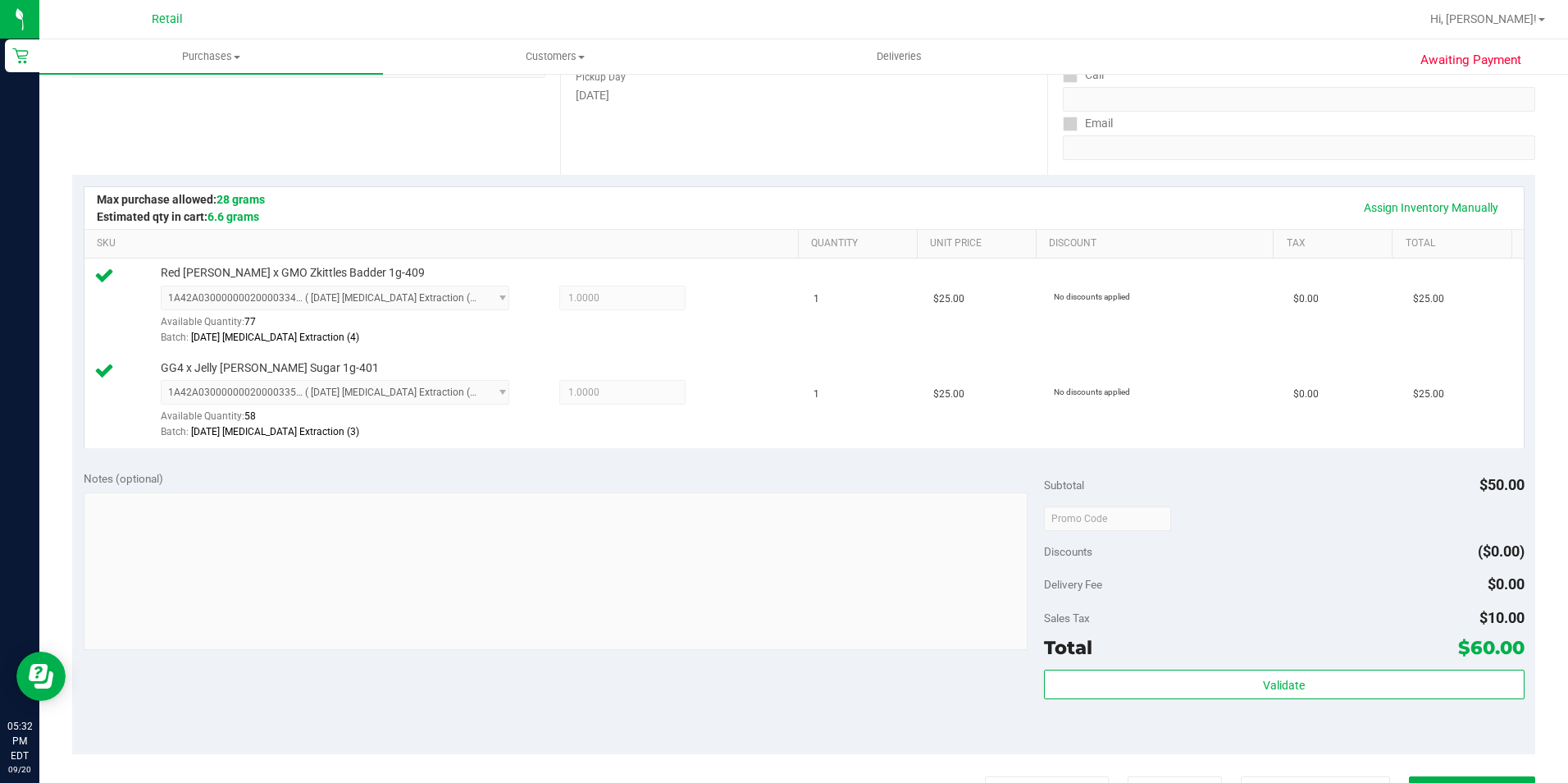
scroll to position [328, 0]
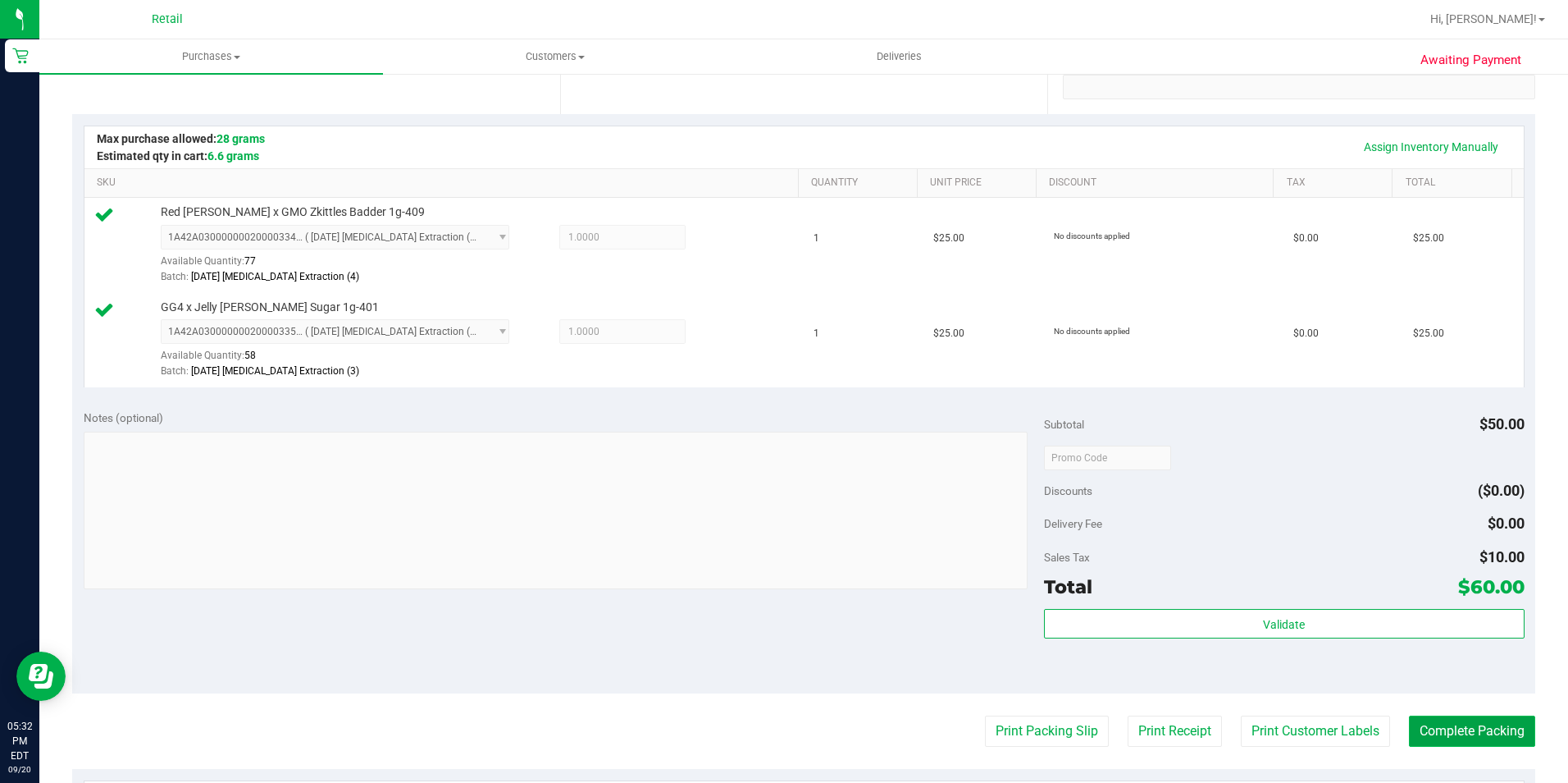
click at [1465, 735] on button "Complete Packing" at bounding box center [1471, 731] width 126 height 31
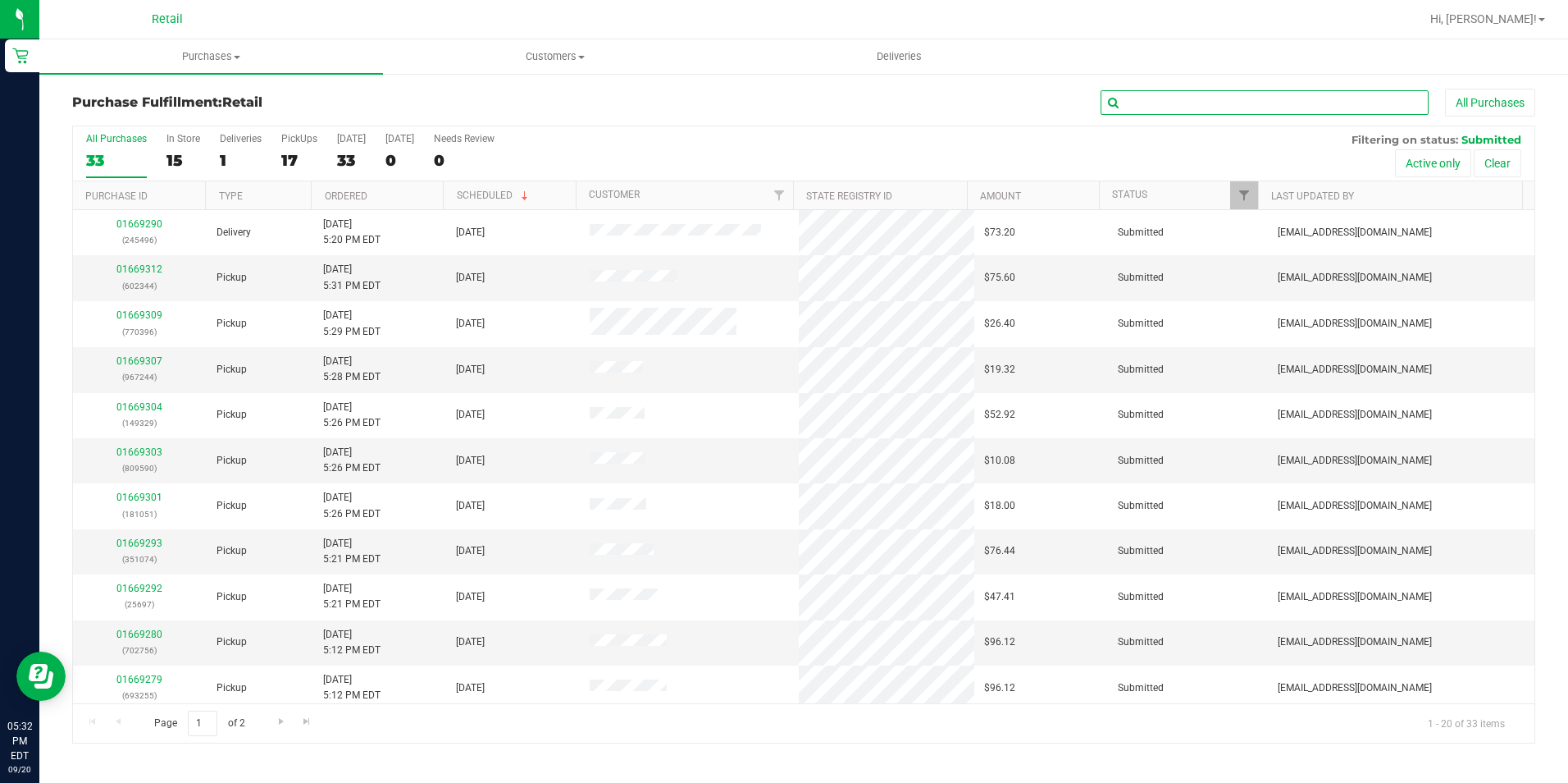
click at [1319, 108] on input "text" at bounding box center [1264, 103] width 328 height 24
type input "25697"
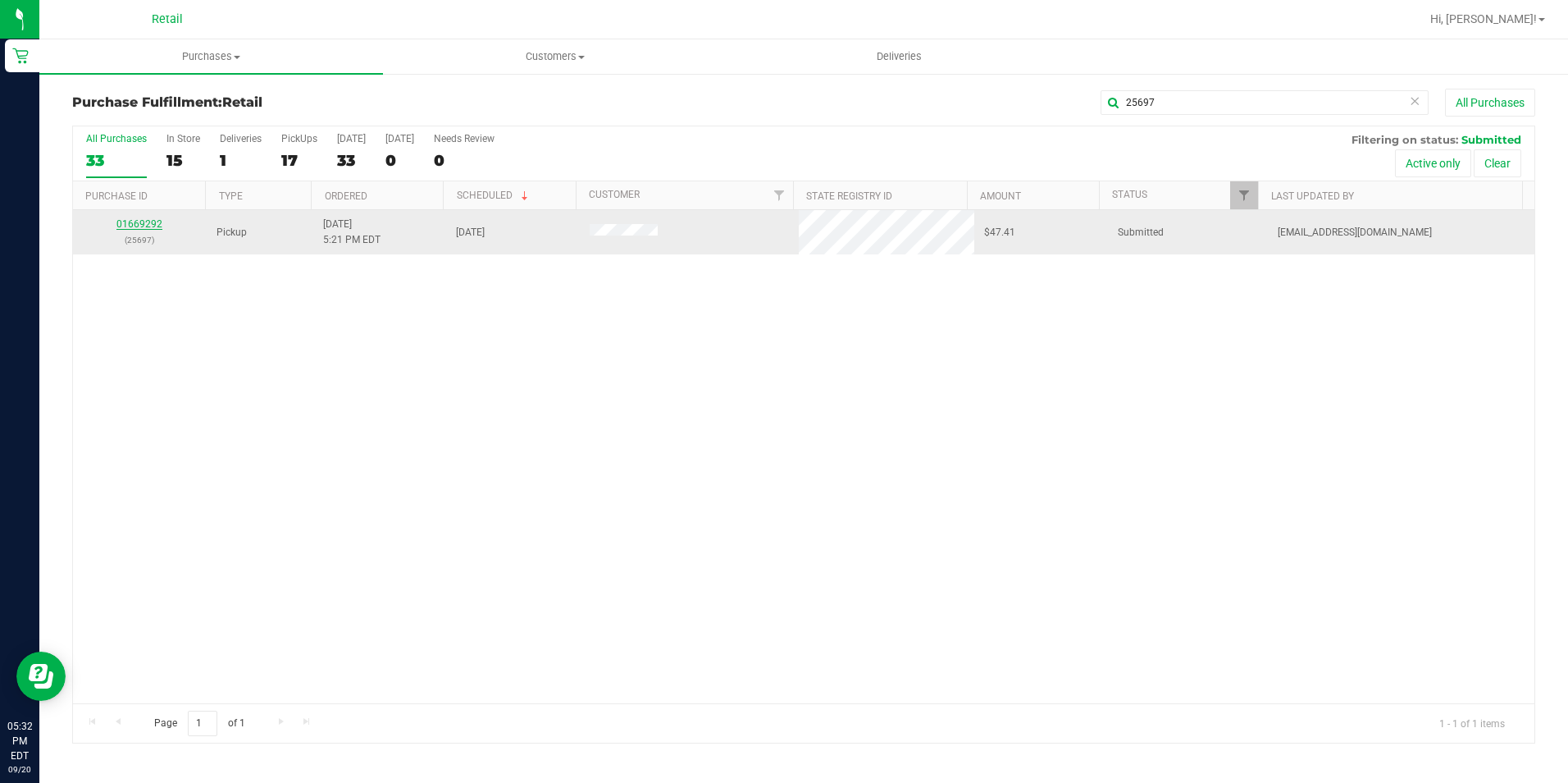
click at [149, 221] on link "01669292" at bounding box center [139, 224] width 46 height 11
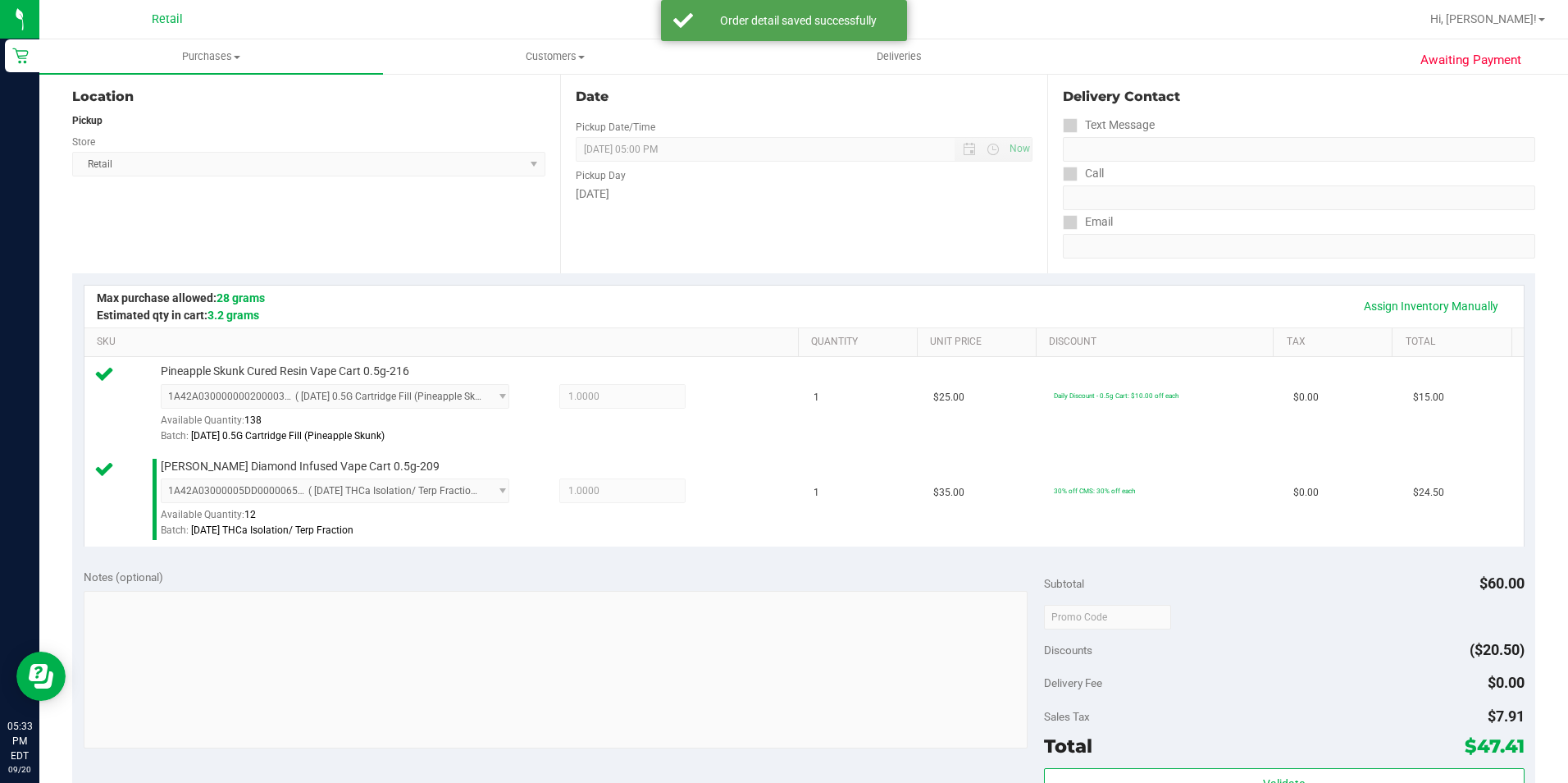
scroll to position [492, 0]
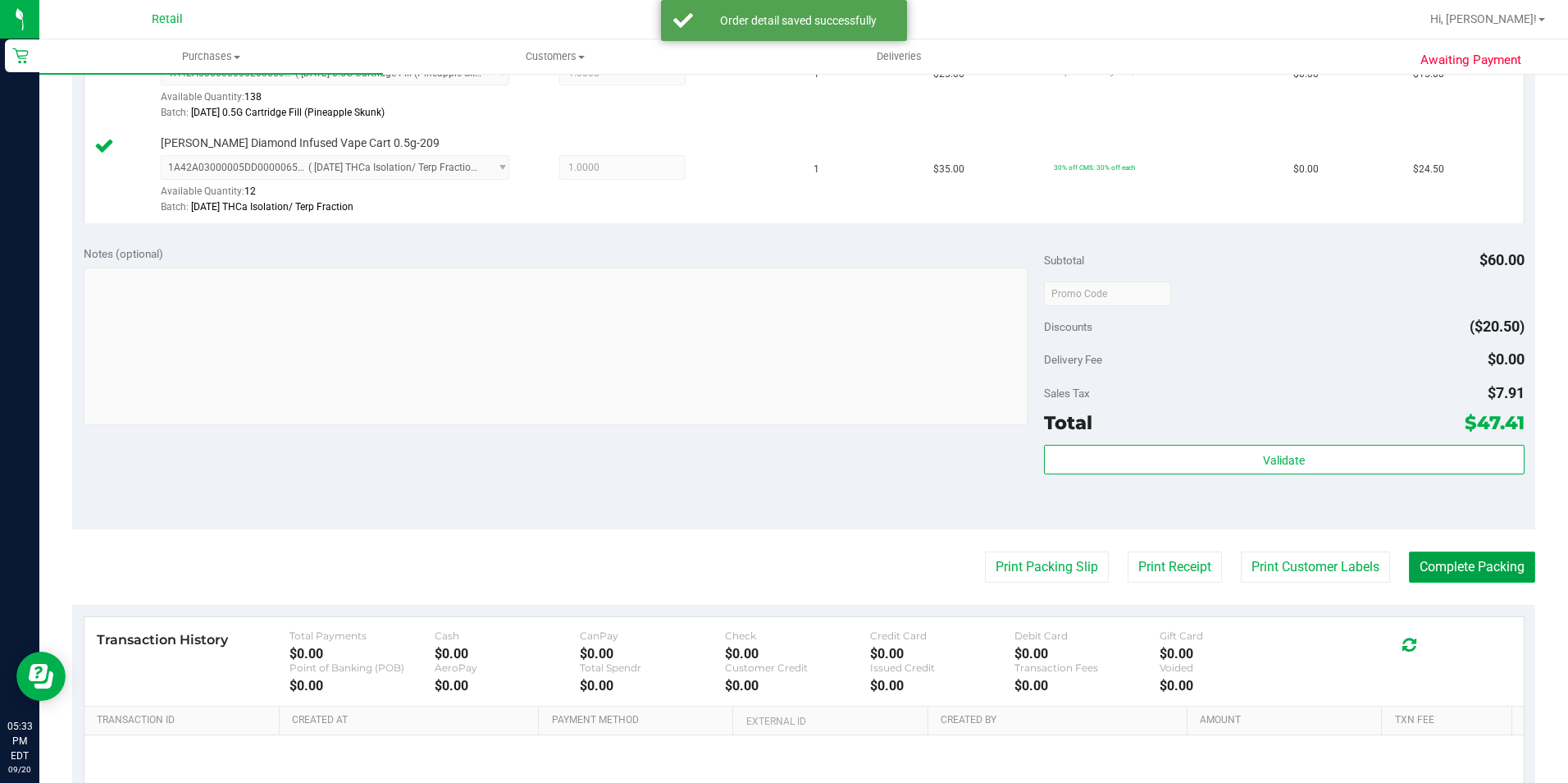
click at [1476, 572] on button "Complete Packing" at bounding box center [1471, 566] width 126 height 31
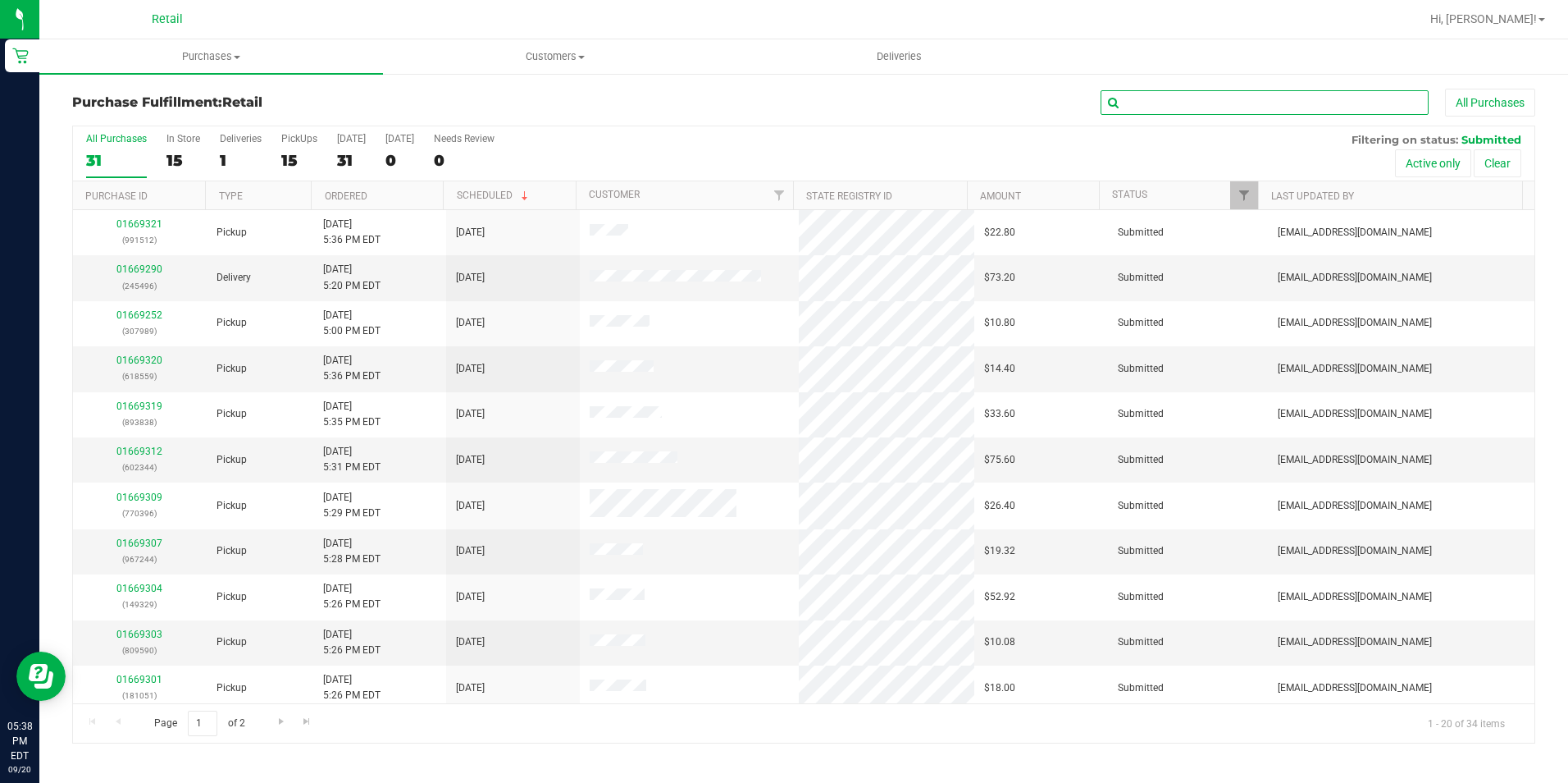
click at [1269, 112] on input "text" at bounding box center [1264, 103] width 328 height 24
type input "181051"
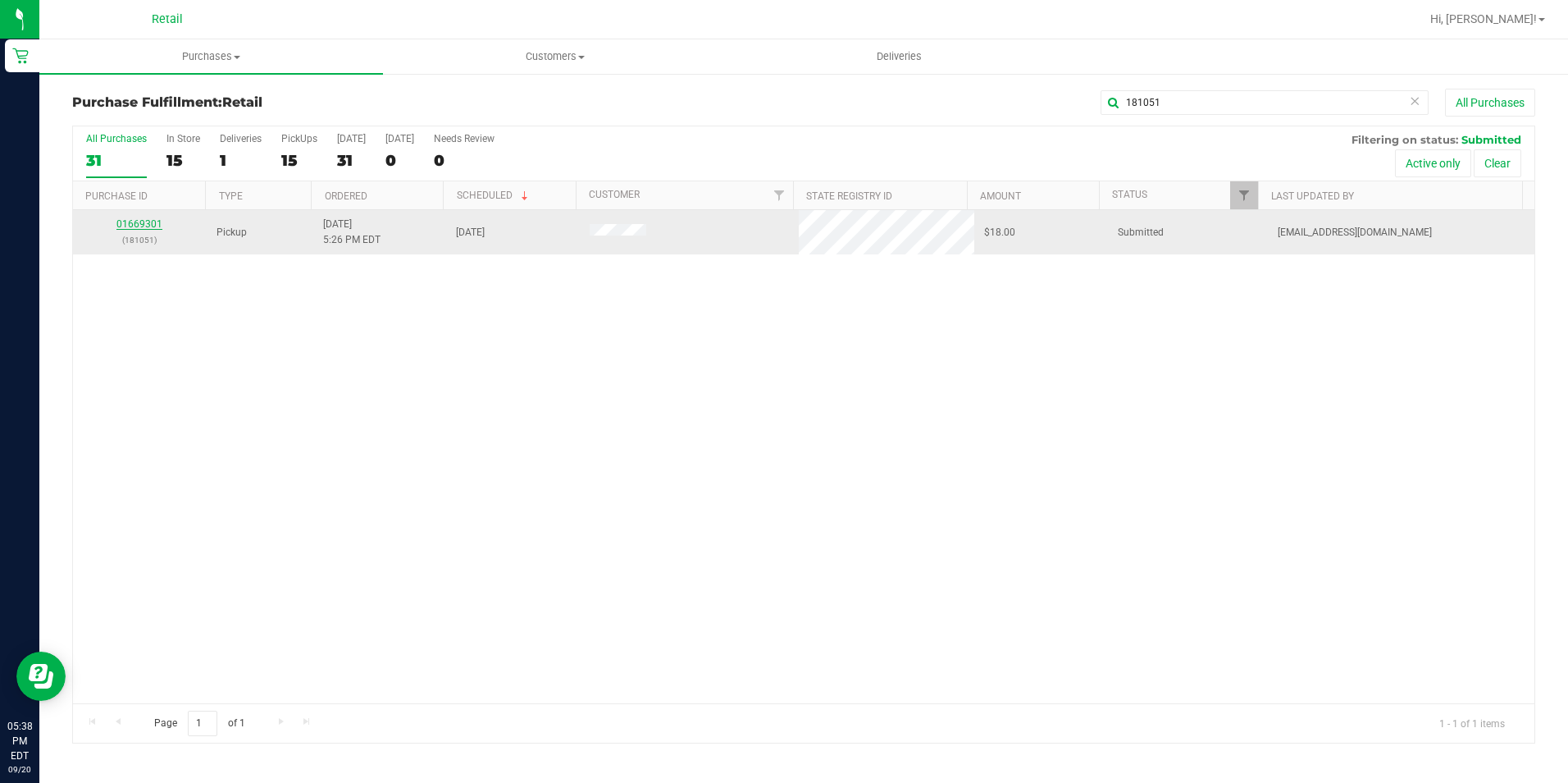
click at [138, 224] on link "01669301" at bounding box center [139, 224] width 46 height 11
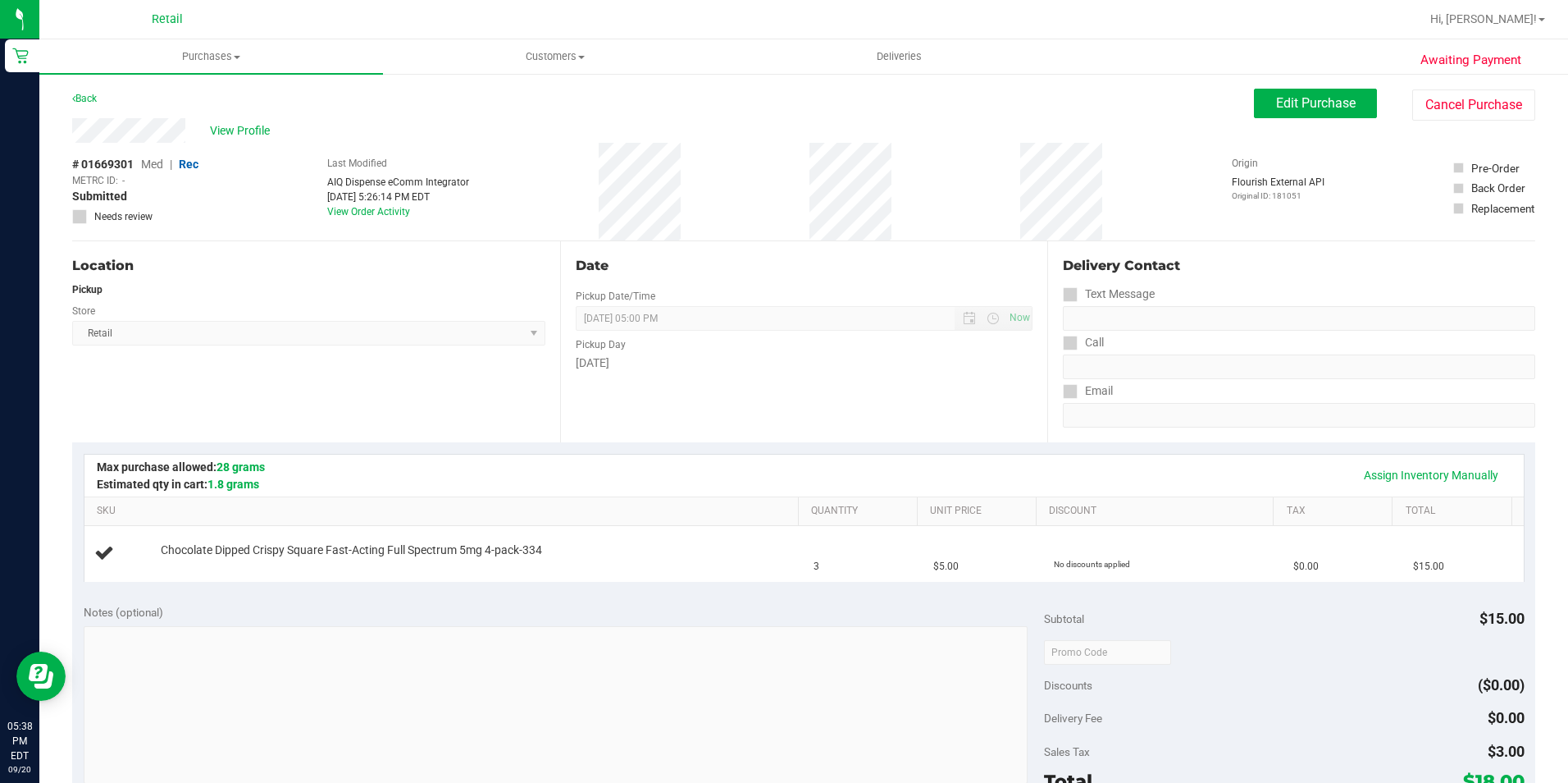
scroll to position [328, 0]
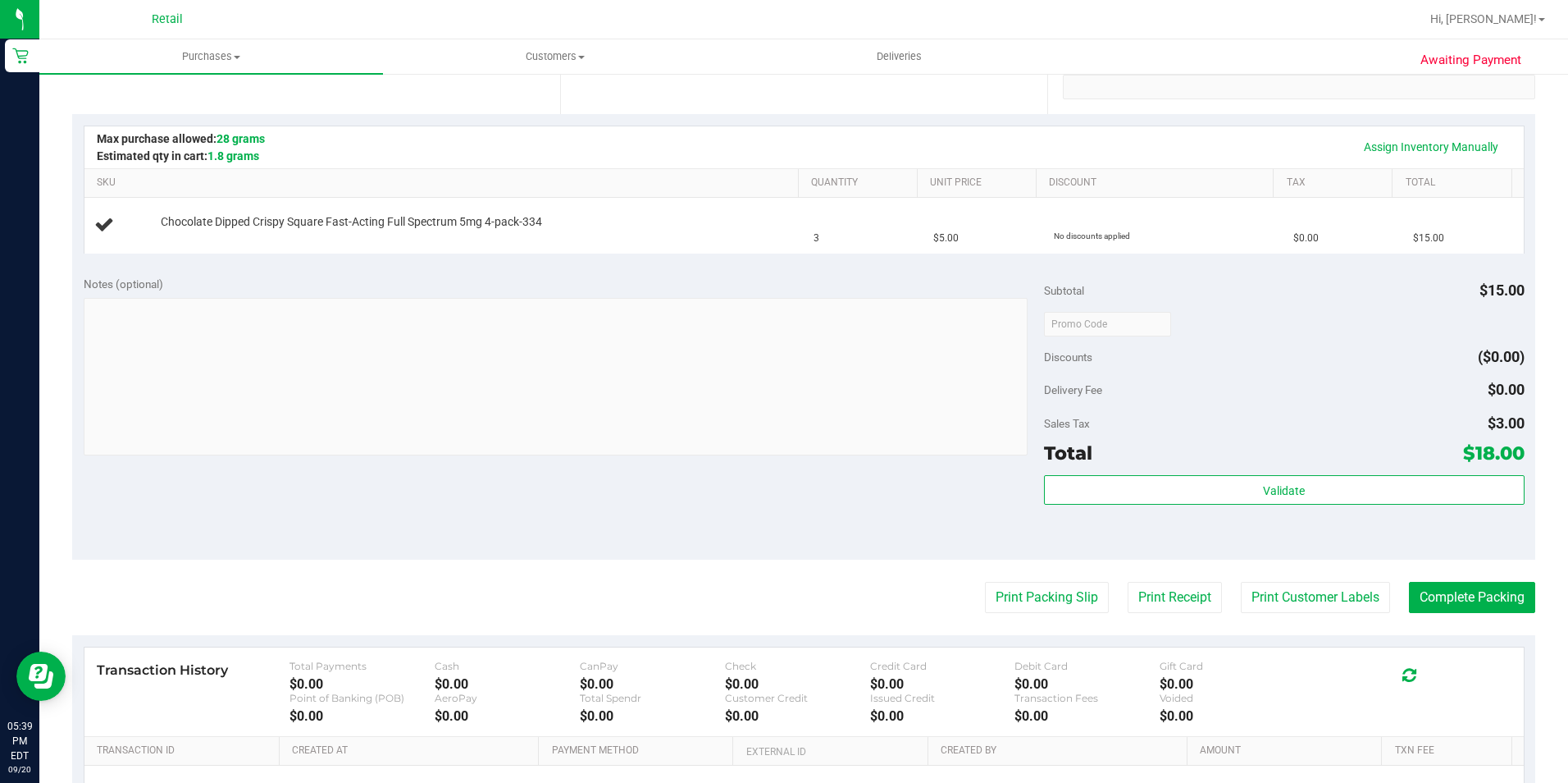
click at [741, 192] on th "SKU" at bounding box center [441, 184] width 713 height 30
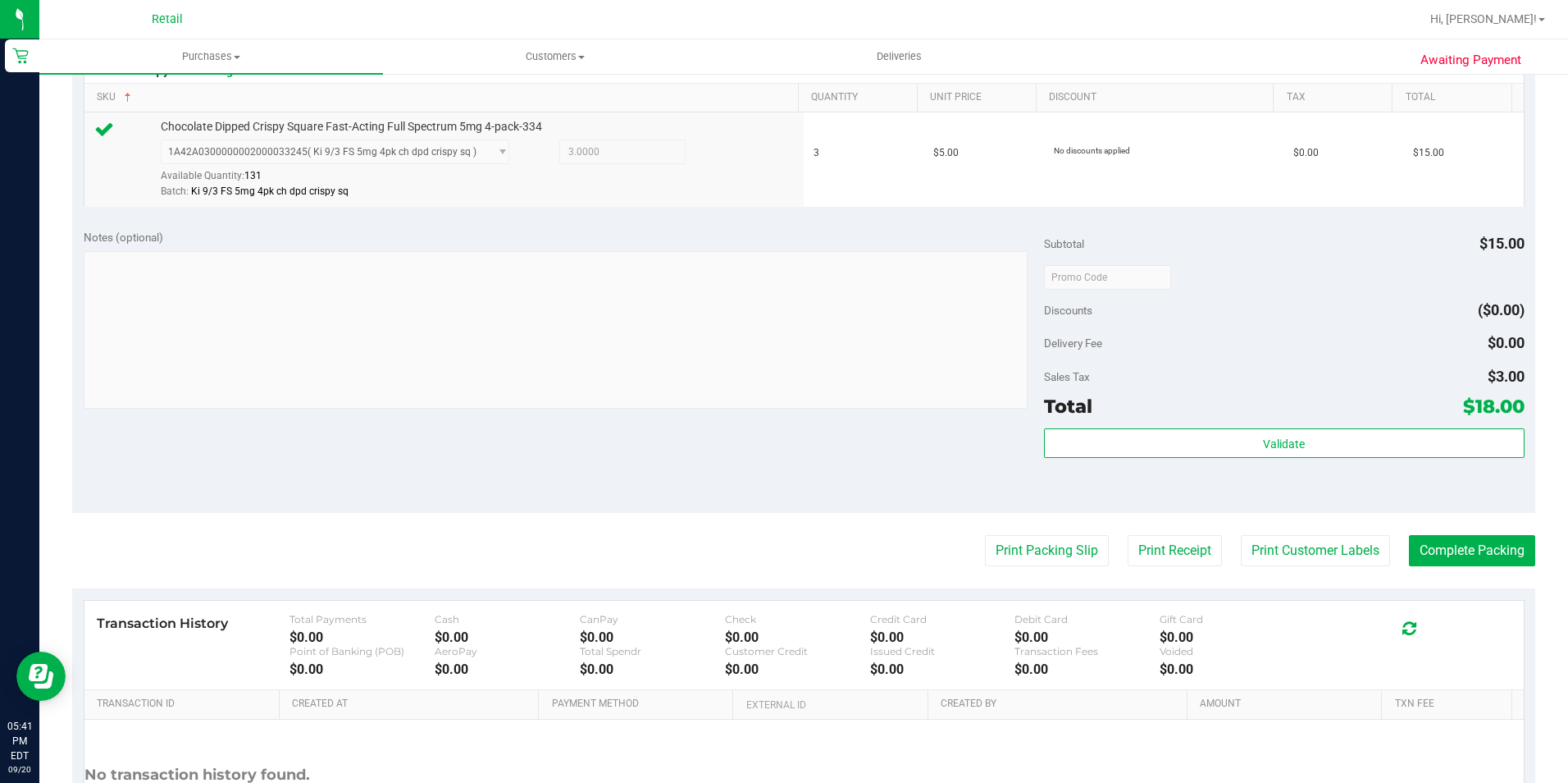
scroll to position [492, 0]
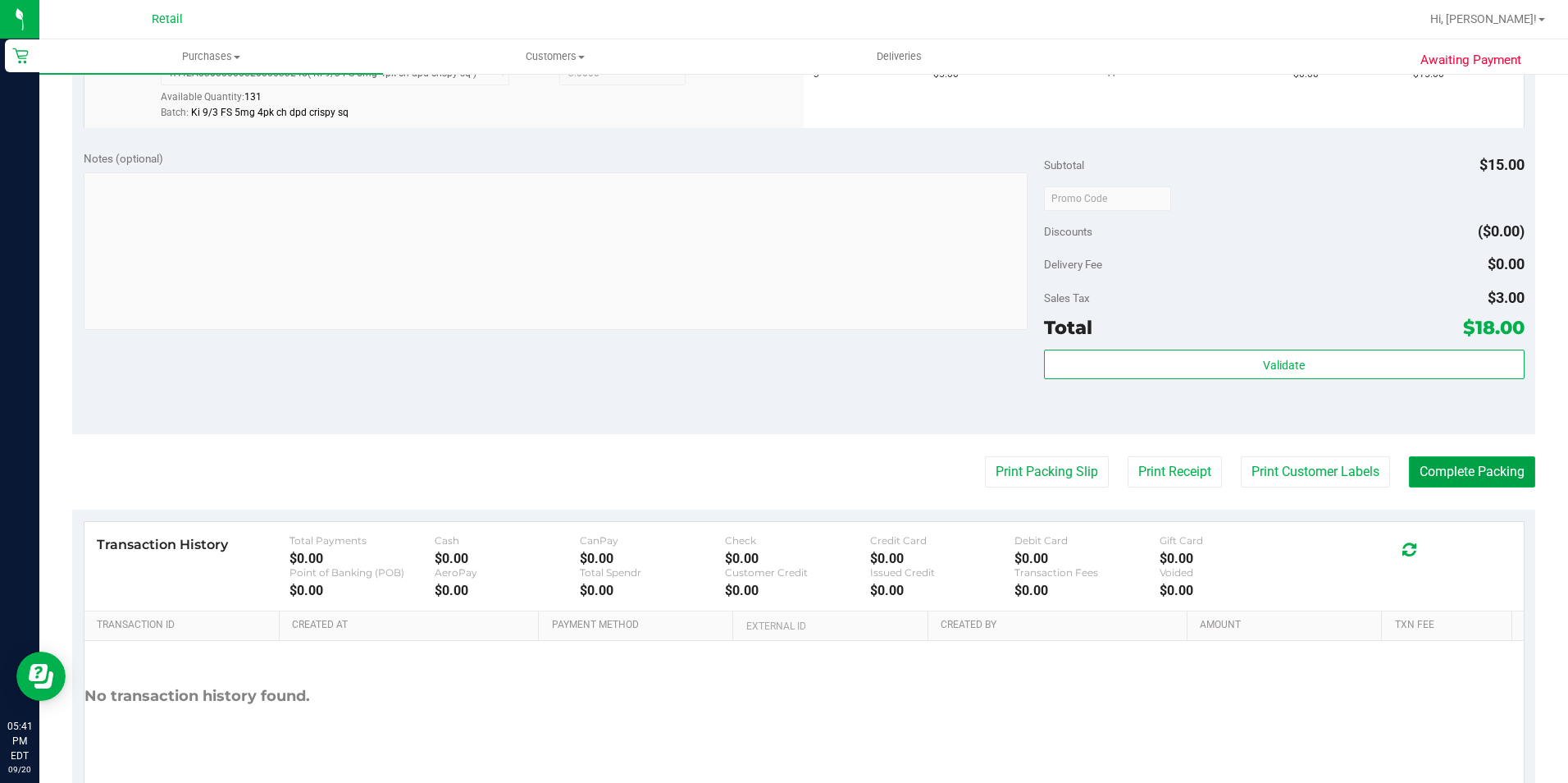
click at [1520, 464] on button "Complete Packing" at bounding box center [1471, 471] width 126 height 31
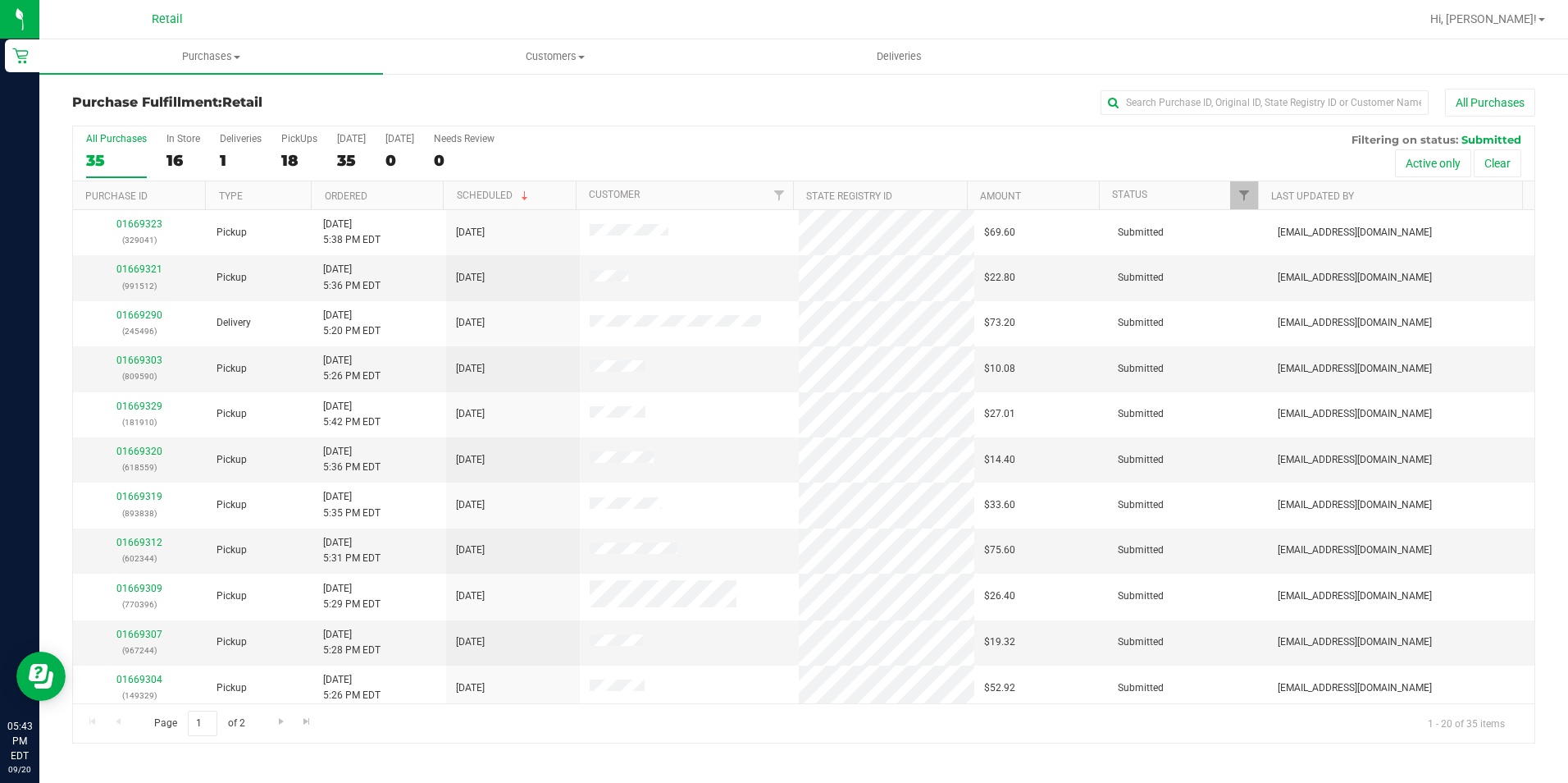
click at [1275, 87] on div "Purchase Fulfillment: Retail All Purchases All Purchases 35 In Store 16 Deliver…" at bounding box center [803, 416] width 1529 height 688
click at [1255, 99] on input "text" at bounding box center [1264, 103] width 328 height 24
type input "203288"
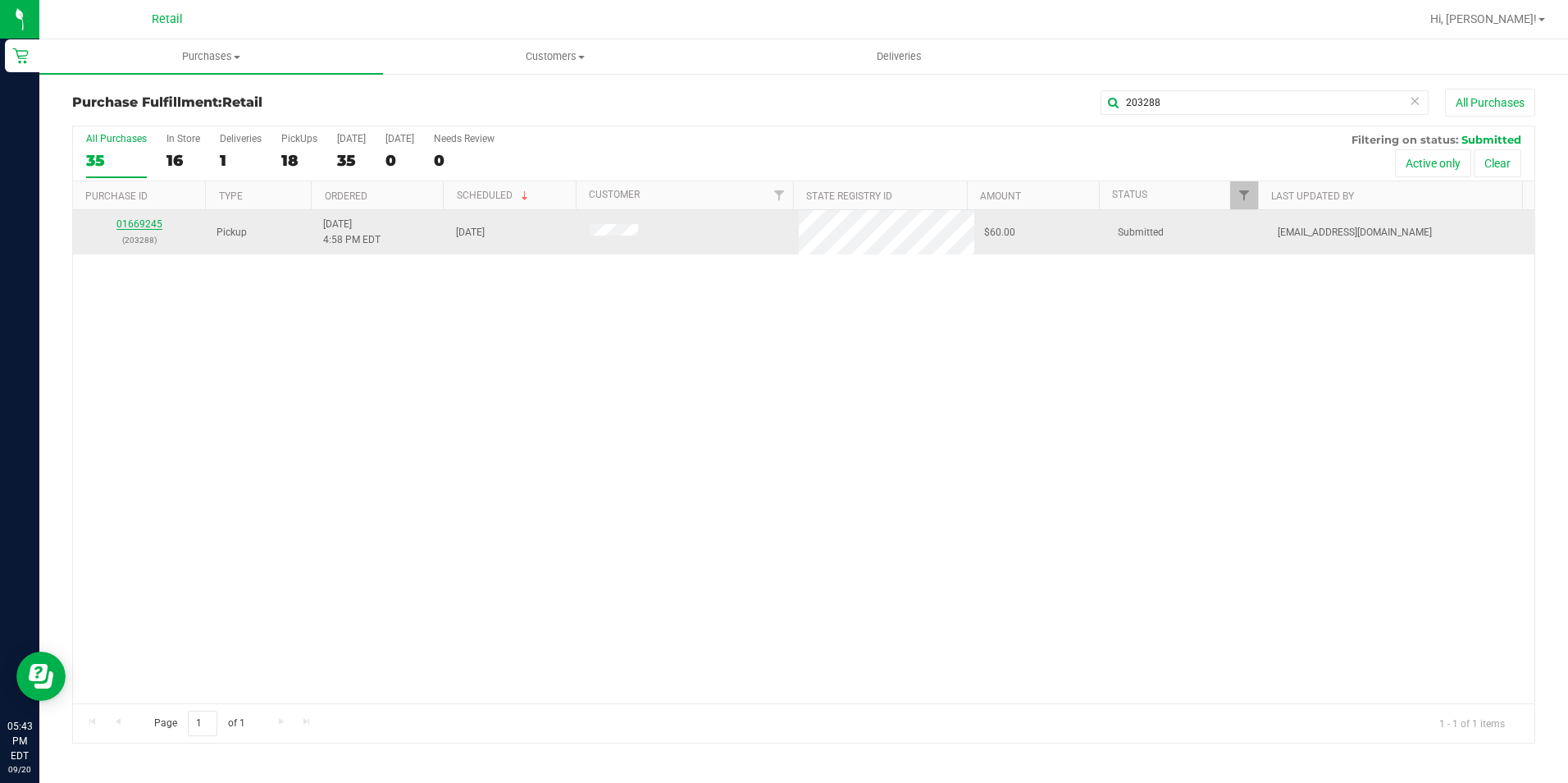
click at [124, 221] on link "01669245" at bounding box center [139, 224] width 46 height 11
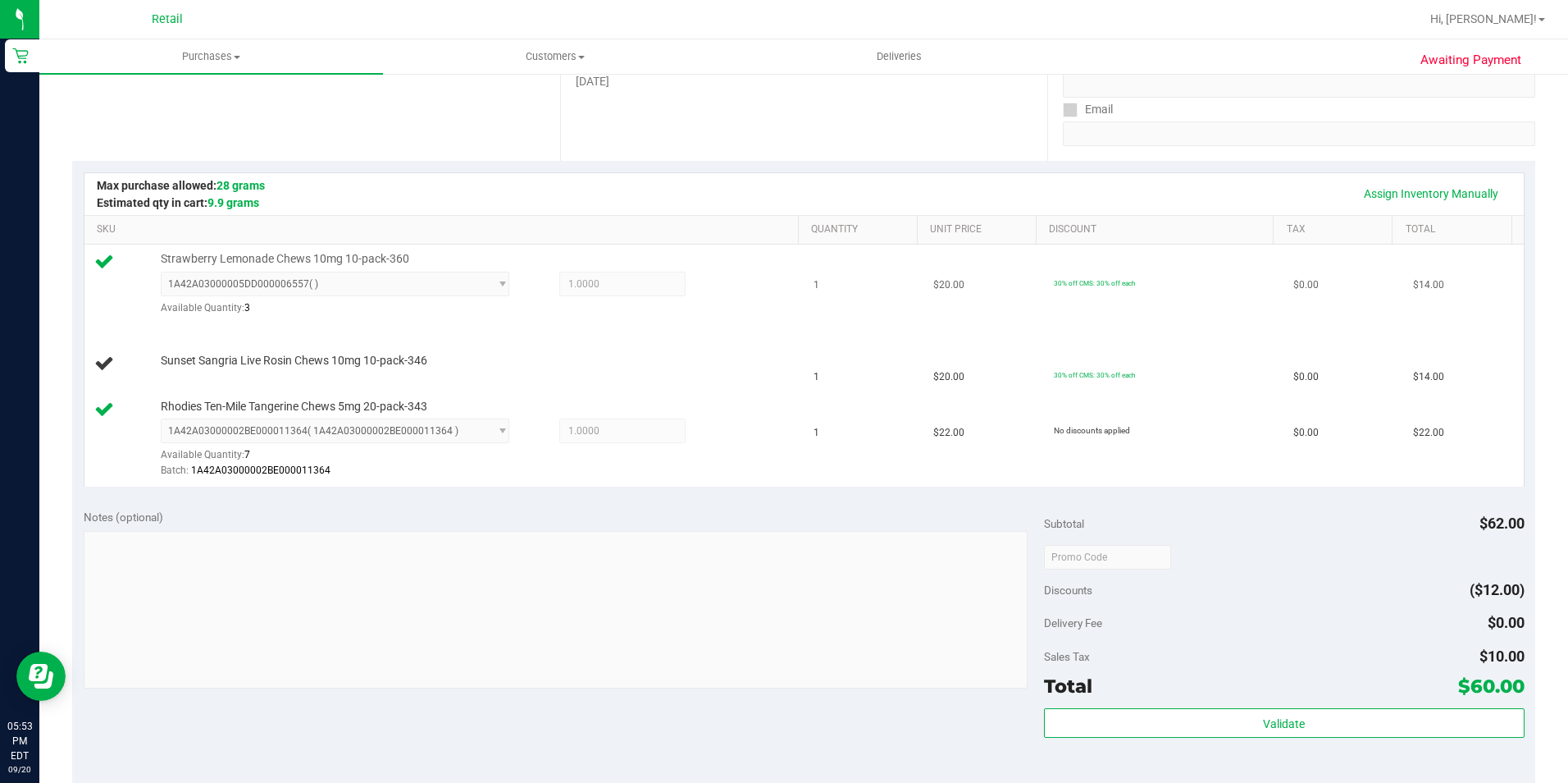
scroll to position [328, 0]
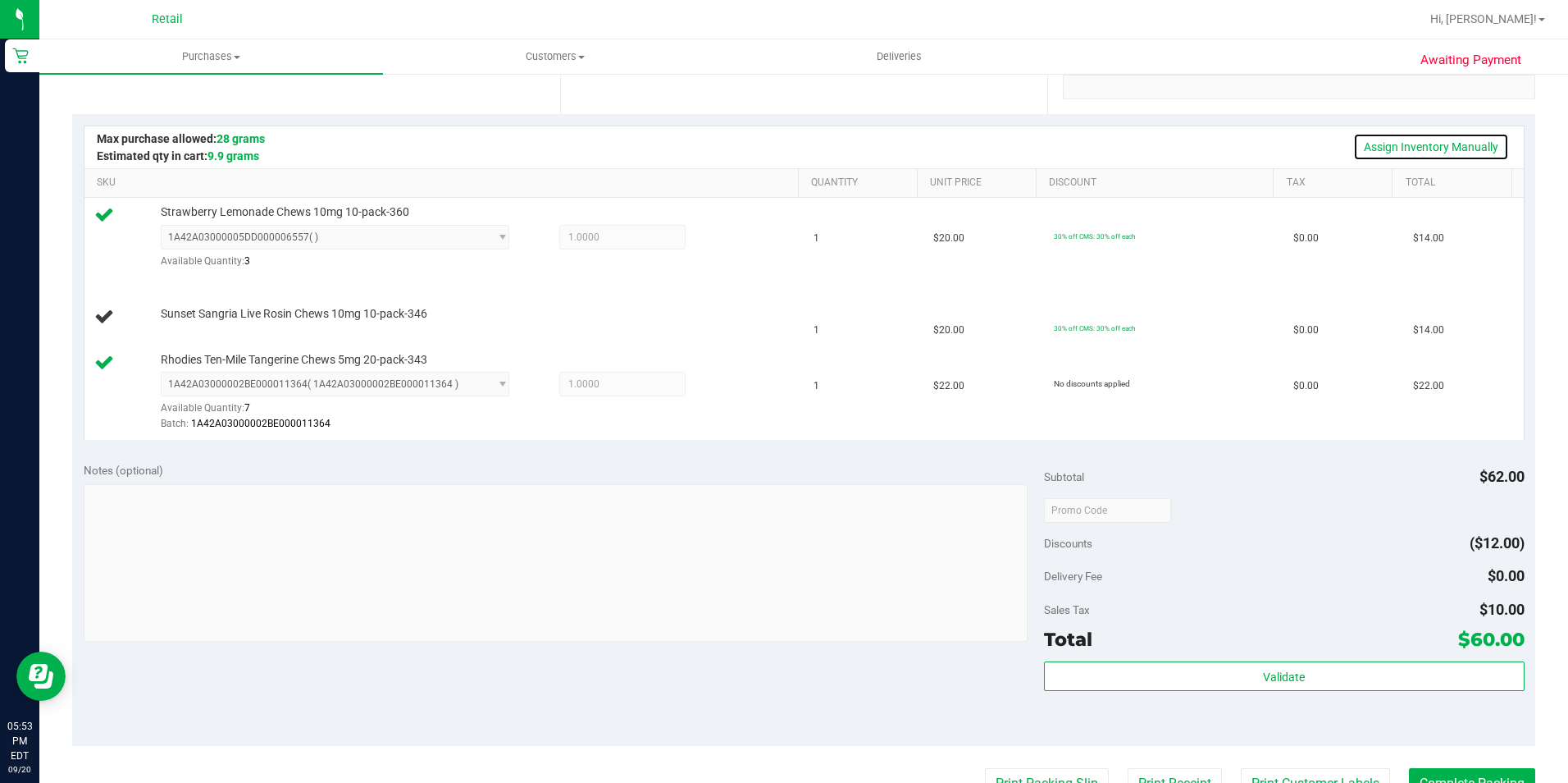
click at [1353, 142] on link "Assign Inventory Manually" at bounding box center [1431, 147] width 156 height 28
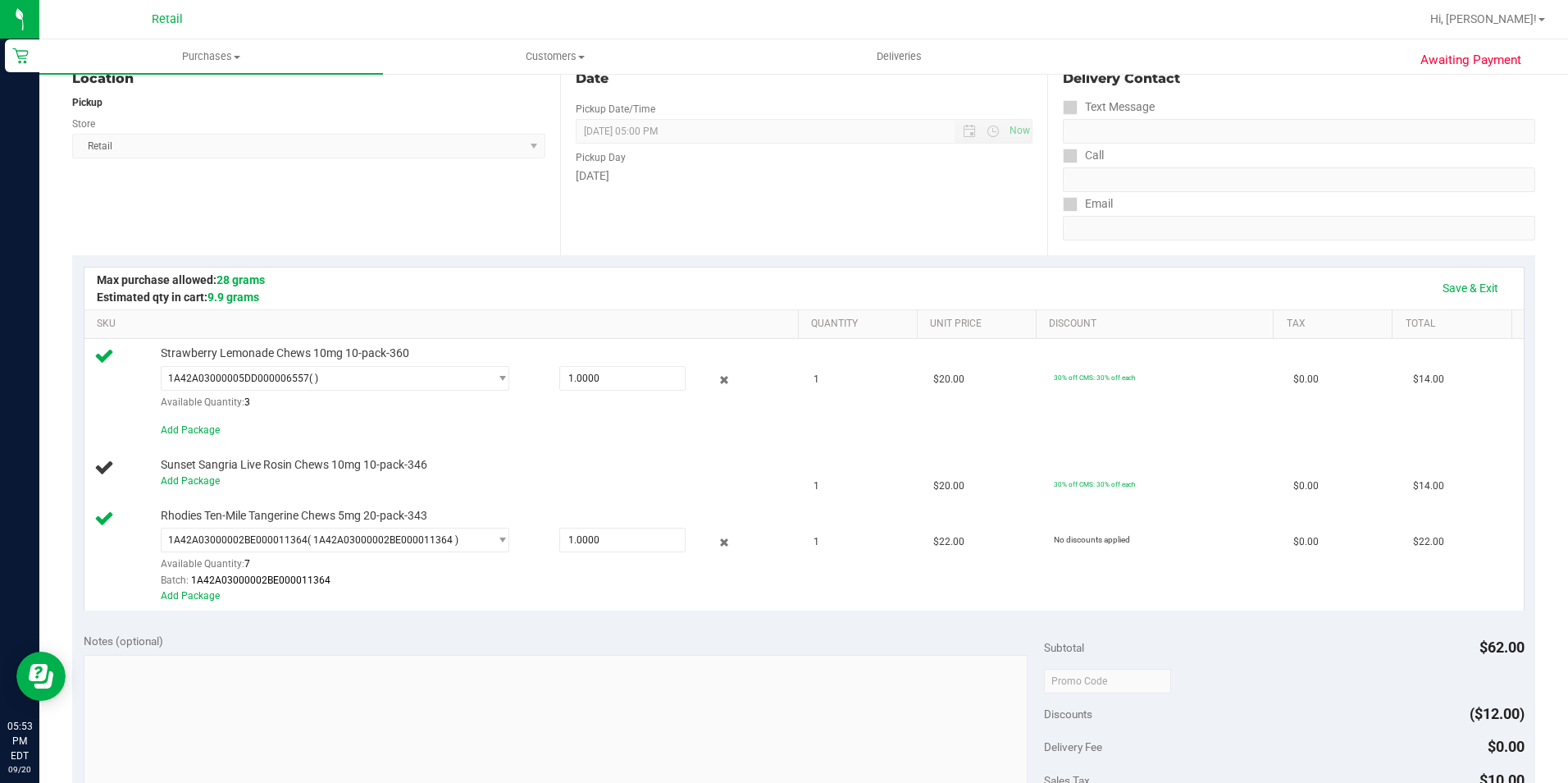
scroll to position [0, 0]
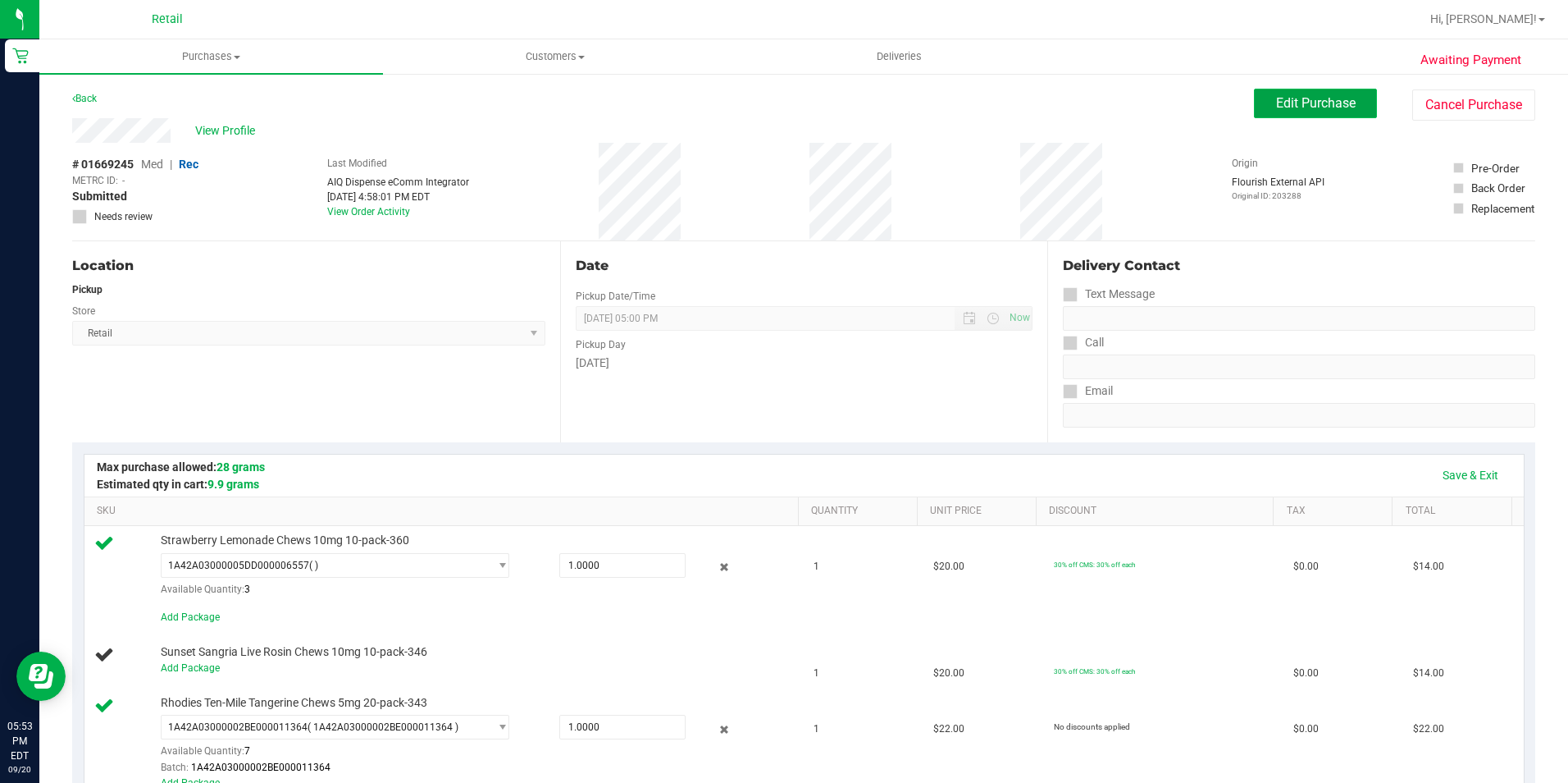
click at [1313, 109] on span "Edit Purchase" at bounding box center [1315, 103] width 79 height 16
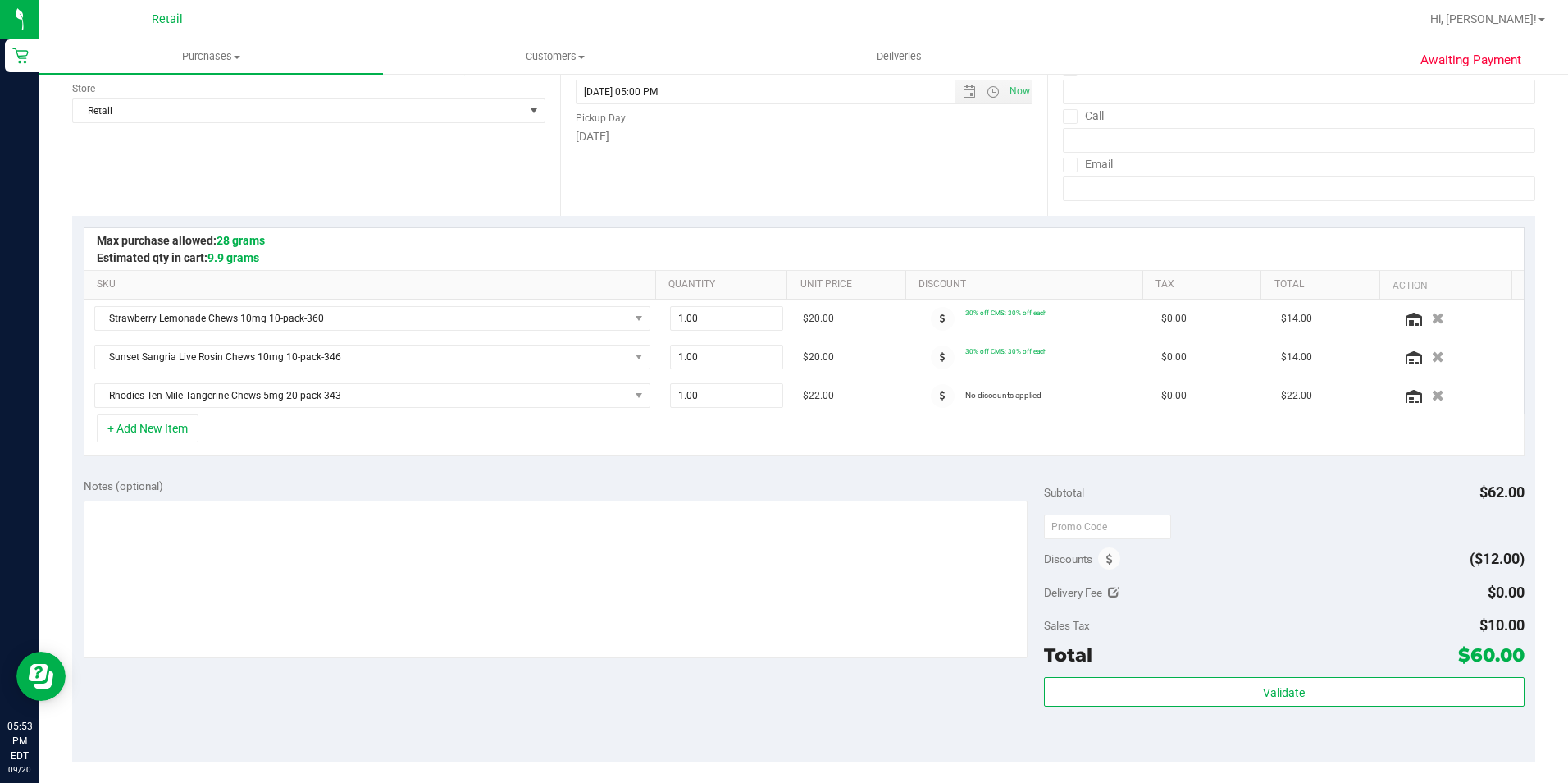
scroll to position [246, 0]
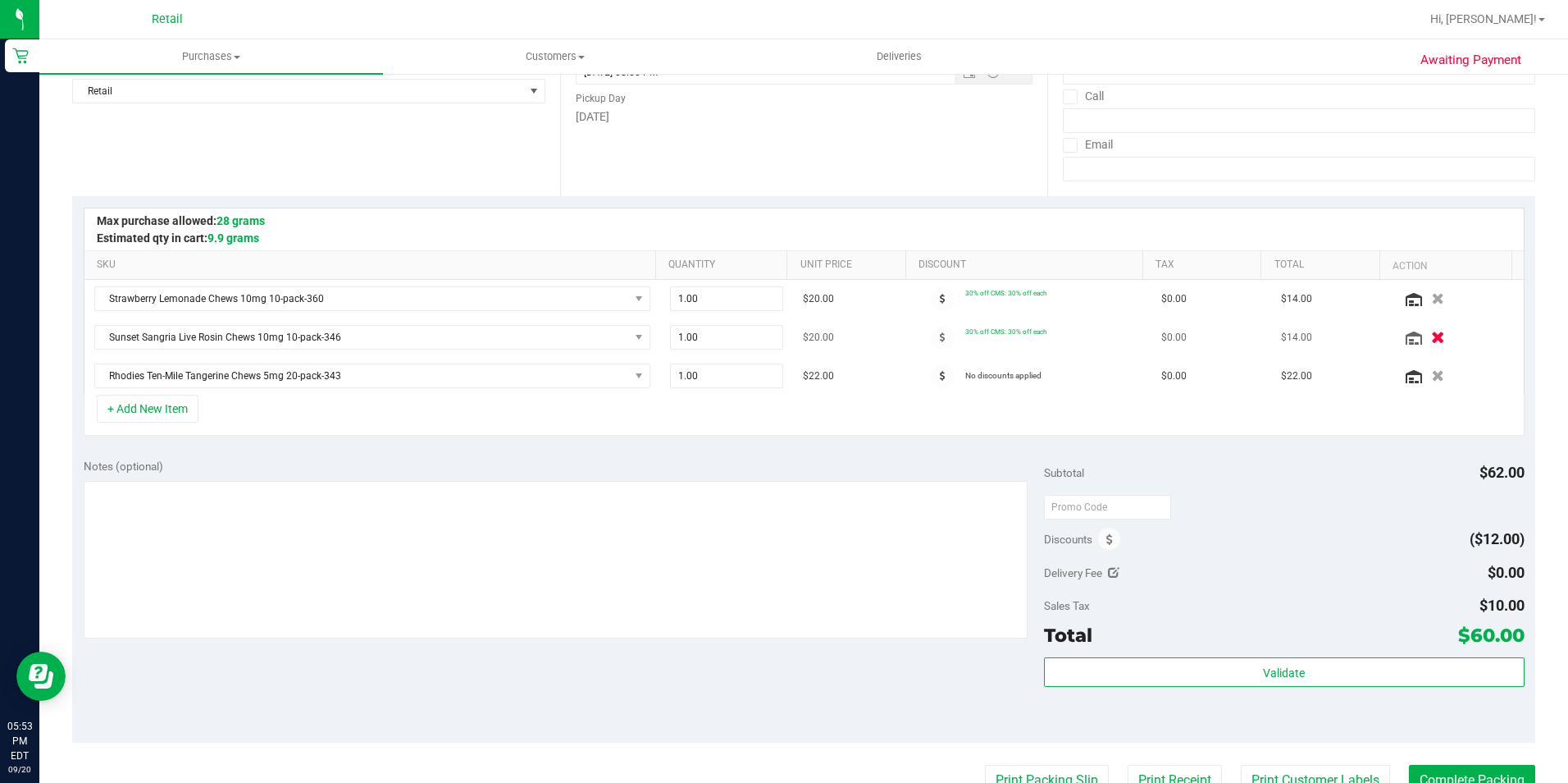
click at [1431, 340] on icon "button" at bounding box center [1437, 337] width 14 height 12
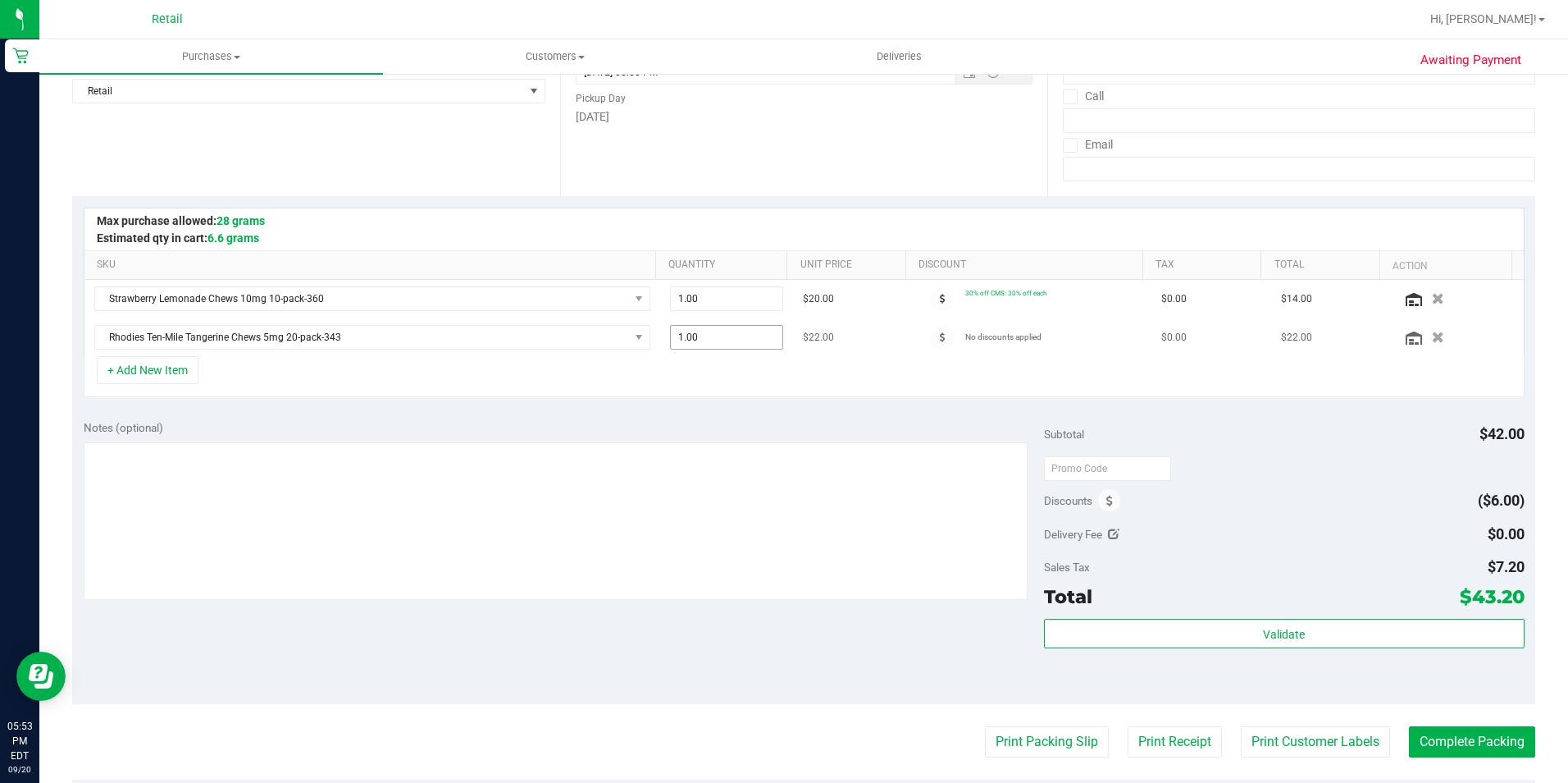
click at [730, 326] on input "1.00" at bounding box center [726, 337] width 111 height 23
click at [730, 326] on input "1" at bounding box center [726, 337] width 111 height 23
type input "2"
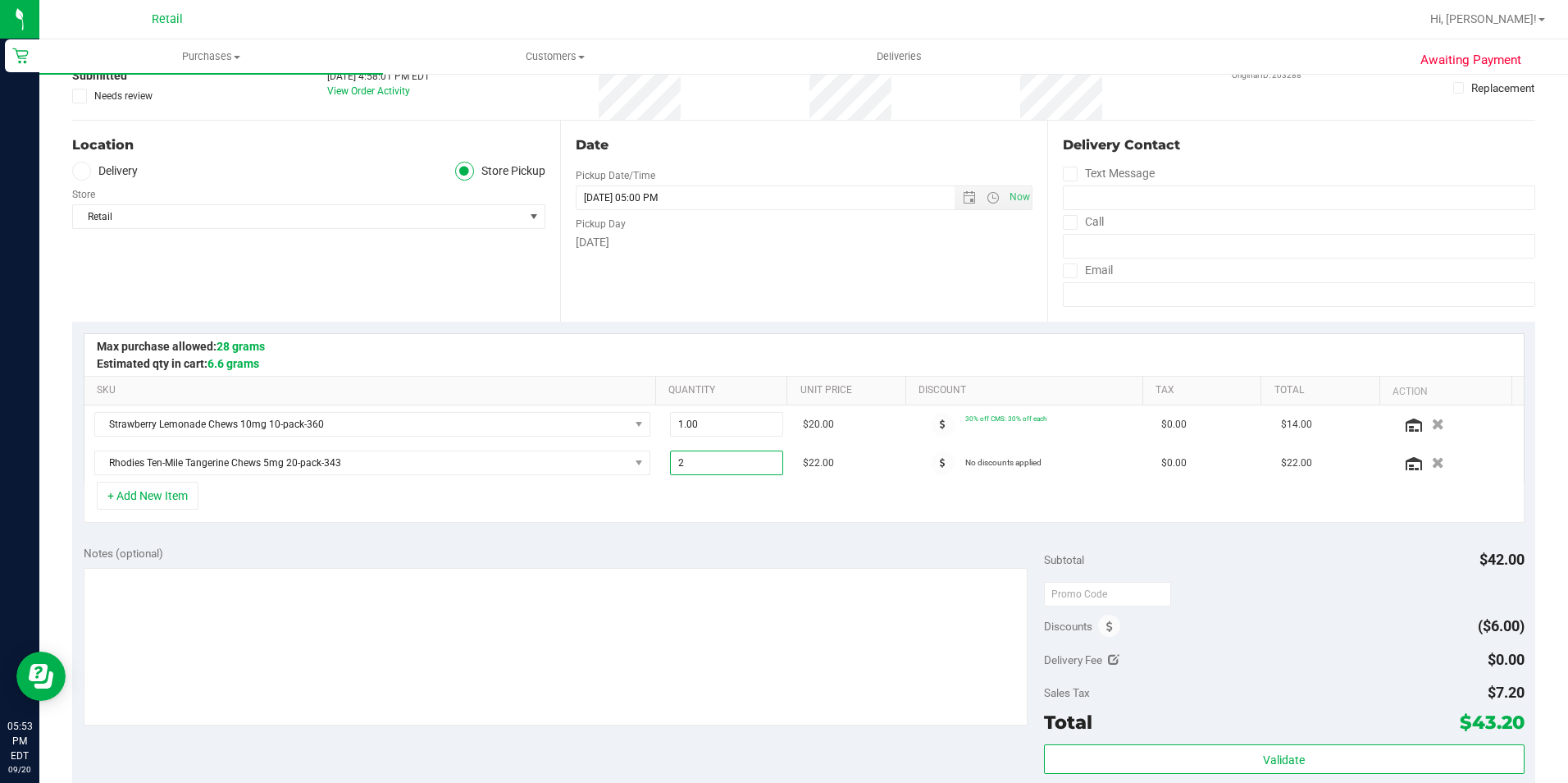
scroll to position [0, 0]
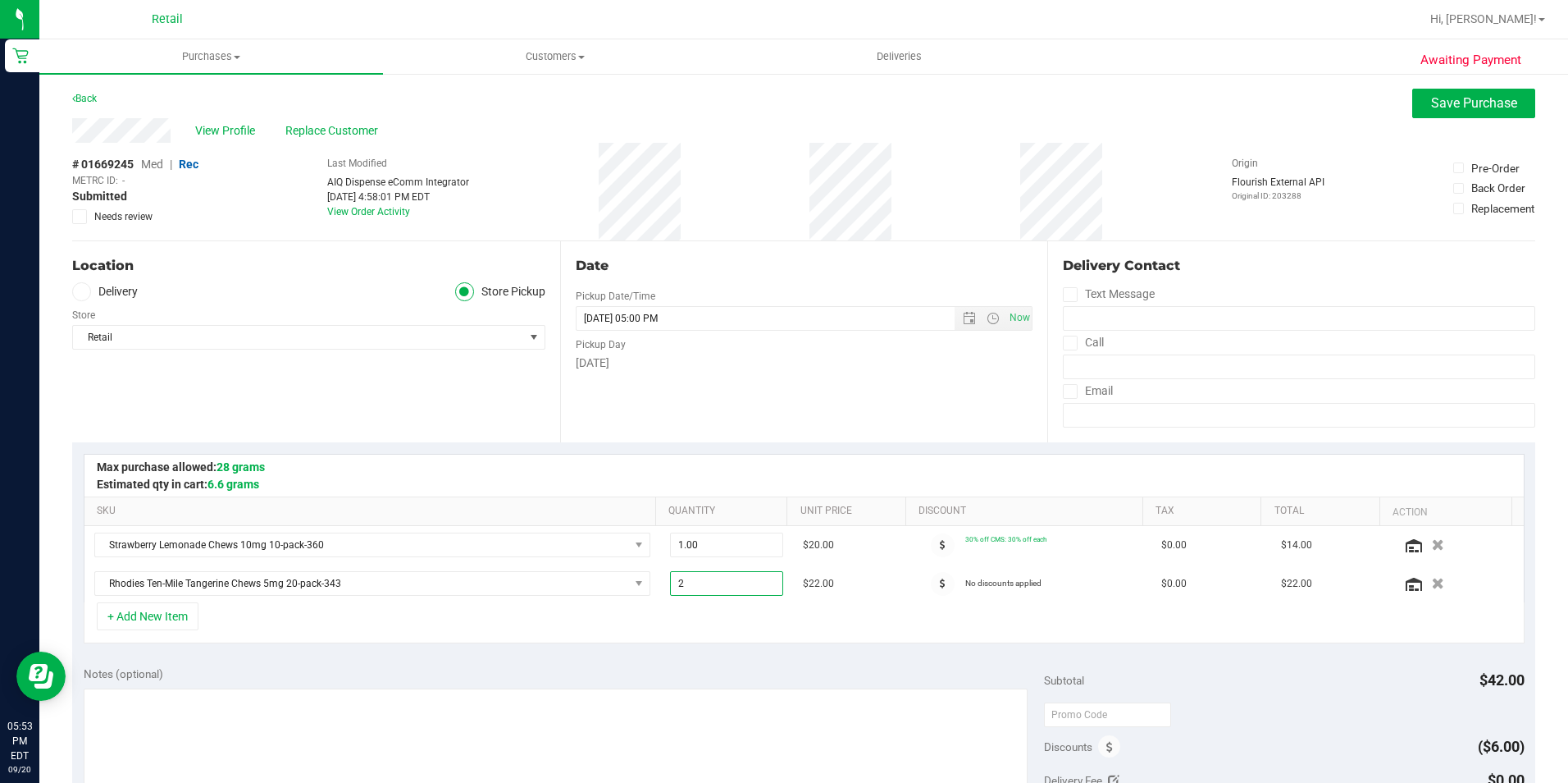
type input "2.00"
drag, startPoint x: 1418, startPoint y: 85, endPoint x: 1414, endPoint y: 100, distance: 15.5
click at [1418, 85] on div "Awaiting Payment Back Save Purchase View Profile Replace Customer # 01669245 Me…" at bounding box center [803, 719] width 1529 height 1293
click at [1413, 105] on button "Save Purchase" at bounding box center [1474, 104] width 123 height 30
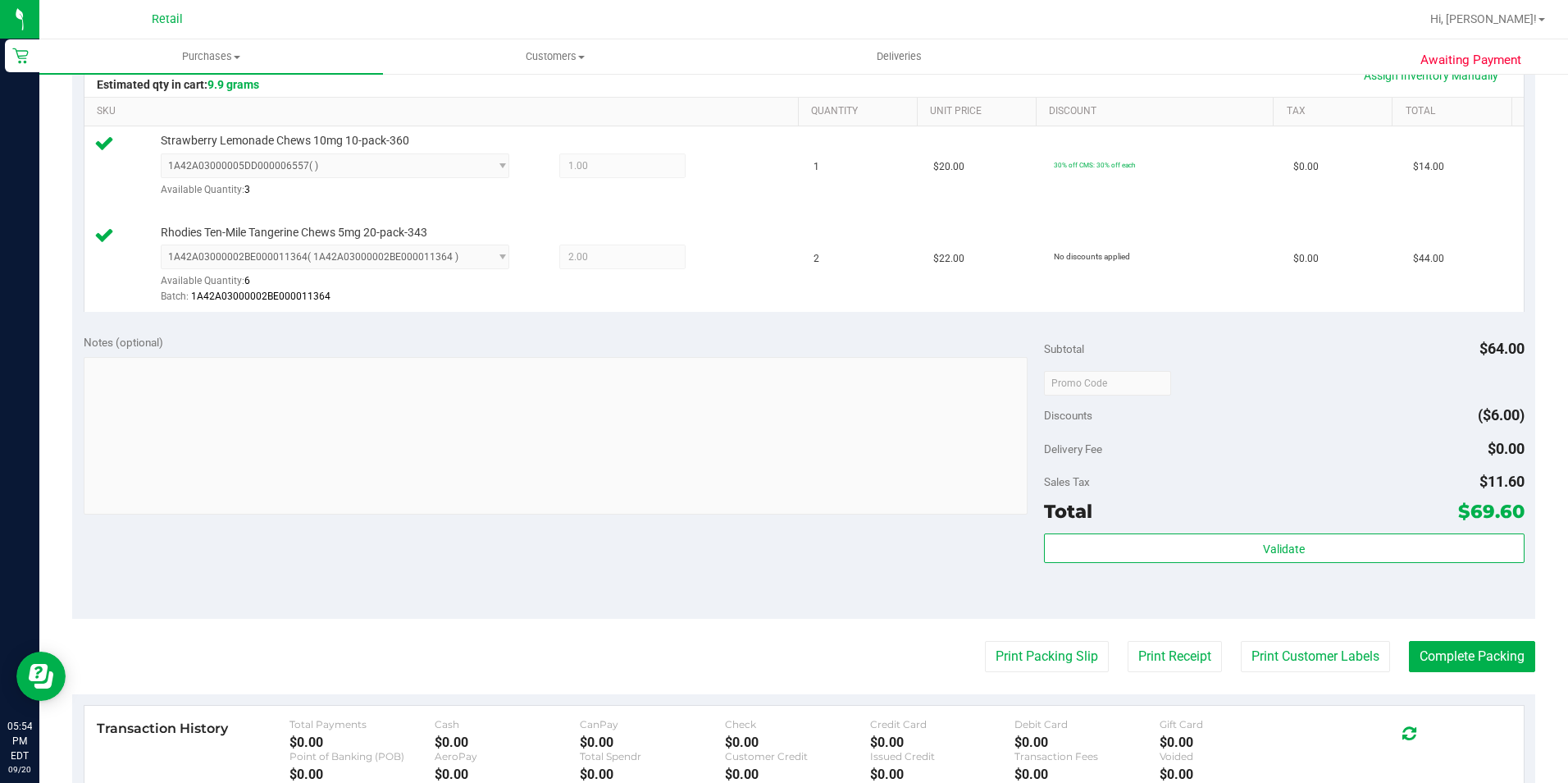
scroll to position [410, 0]
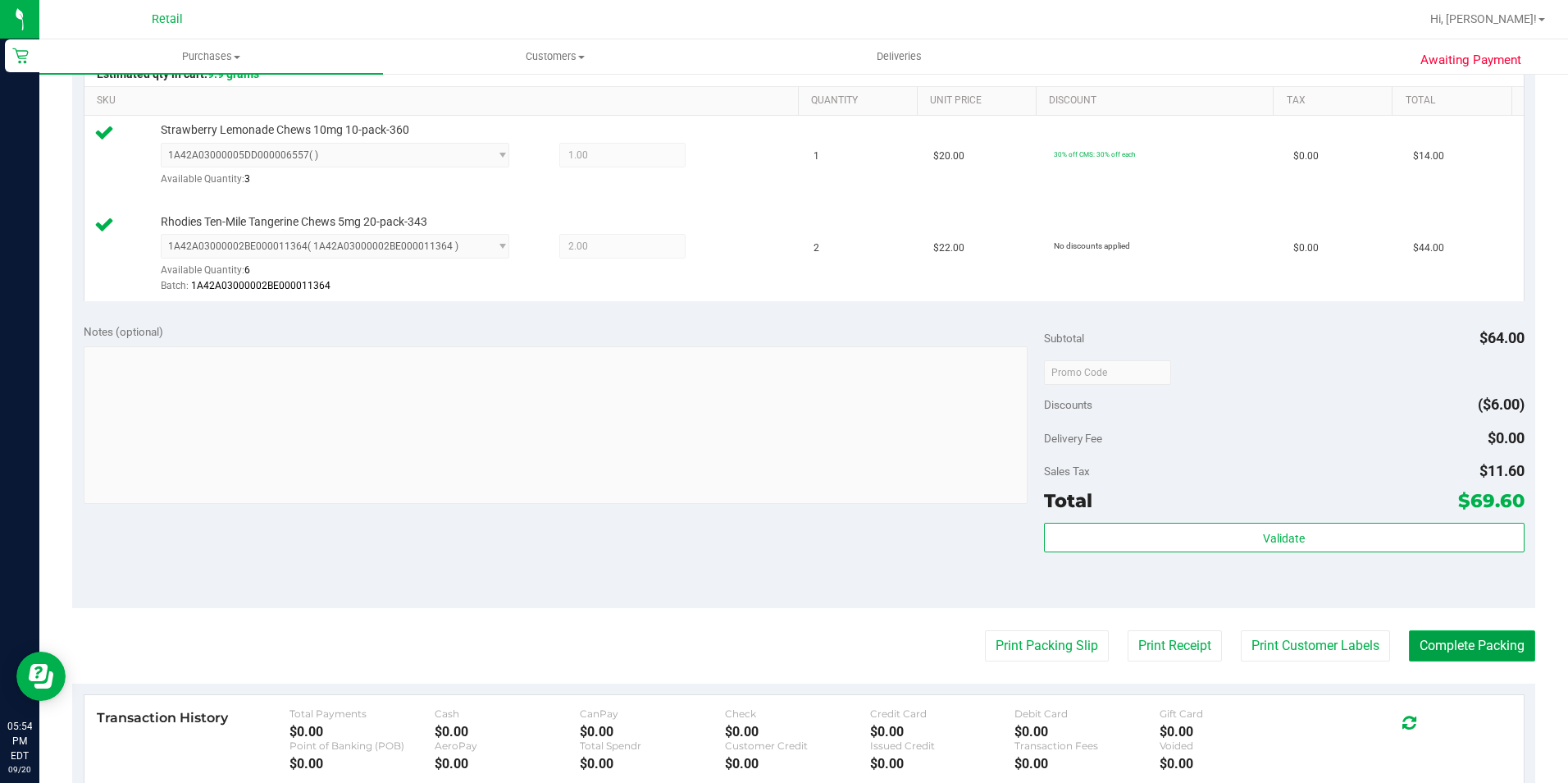
click at [1503, 651] on button "Complete Packing" at bounding box center [1471, 645] width 126 height 31
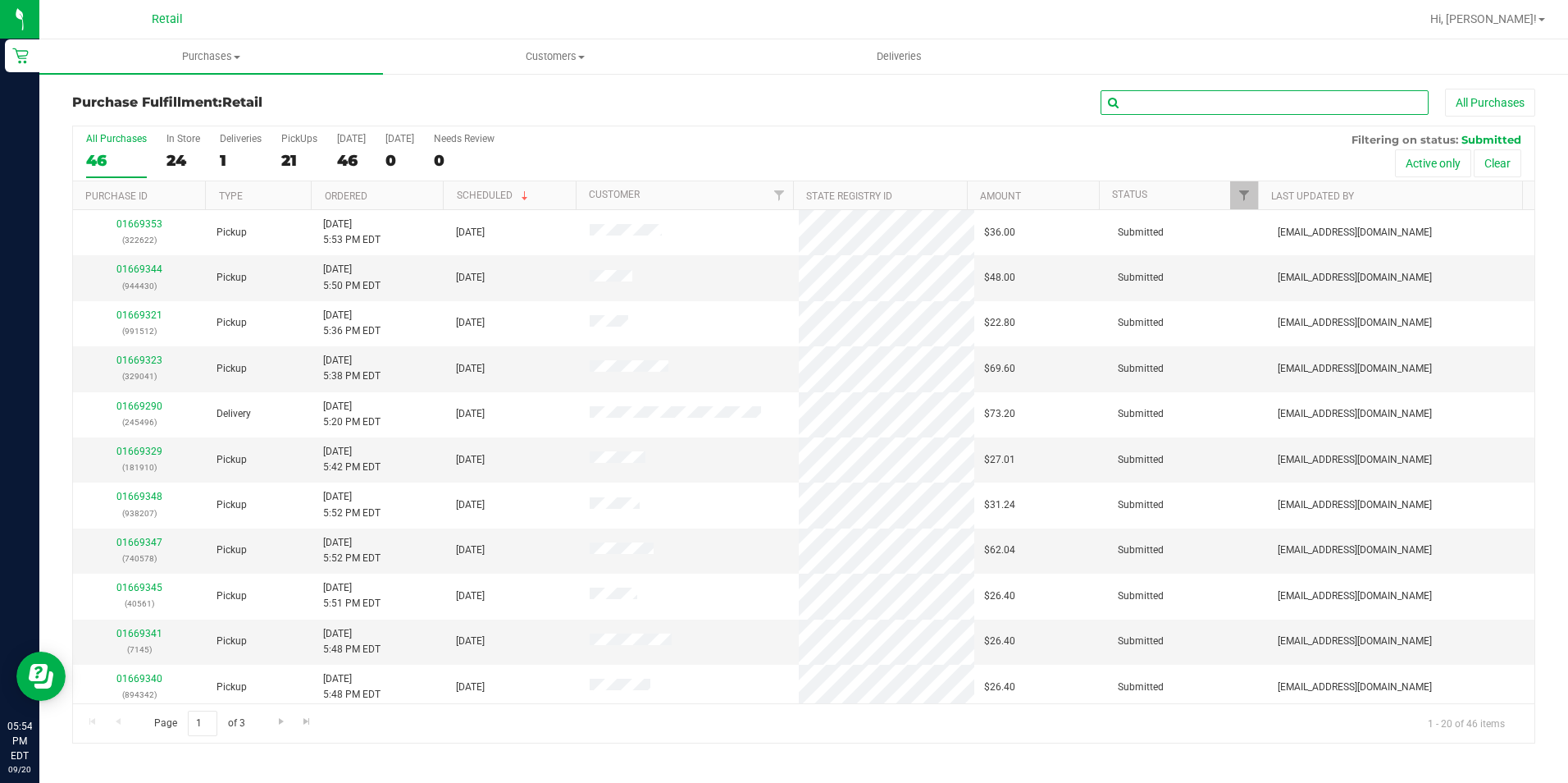
click at [1173, 93] on input "text" at bounding box center [1264, 103] width 328 height 24
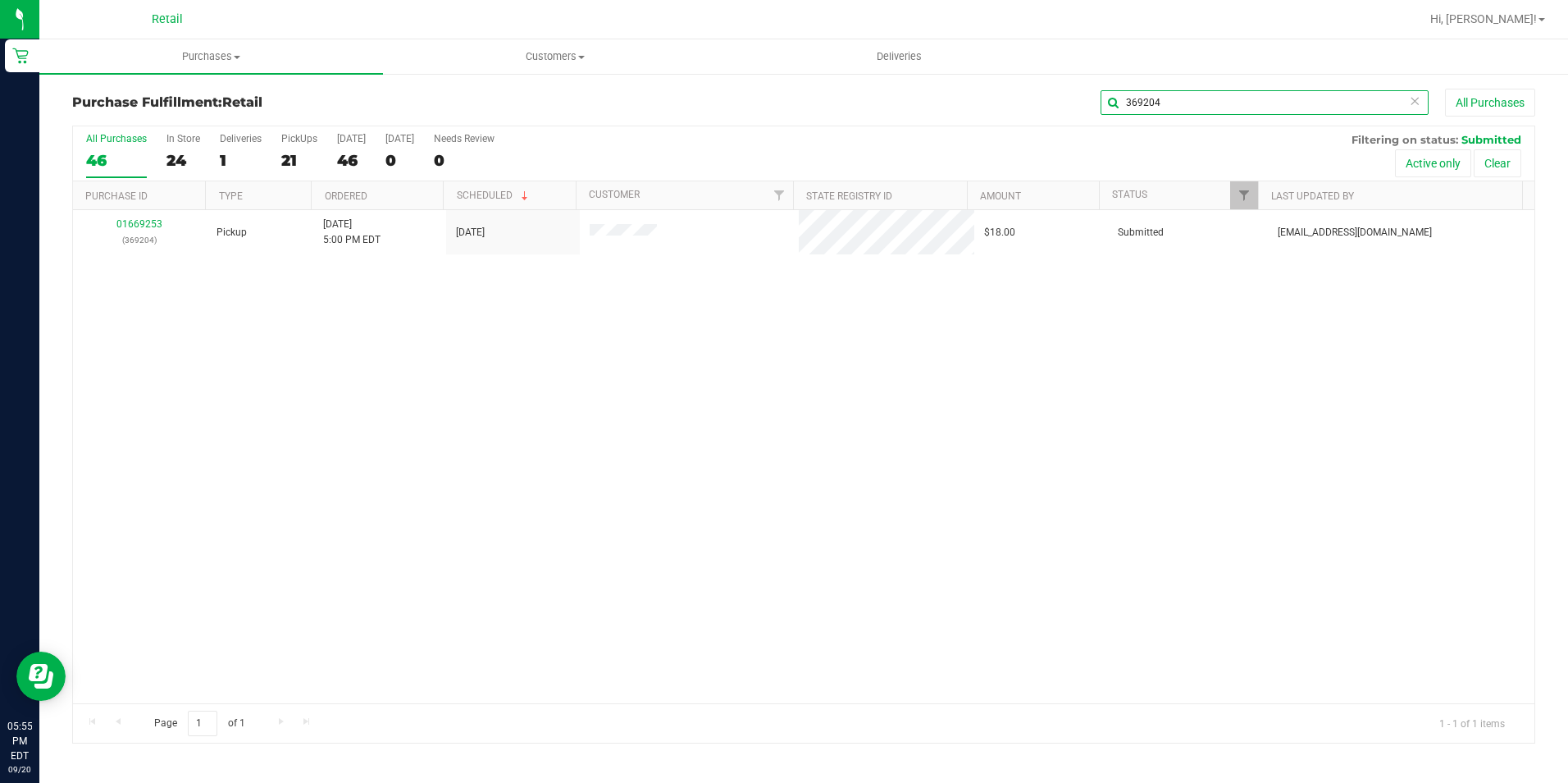
type input "369204"
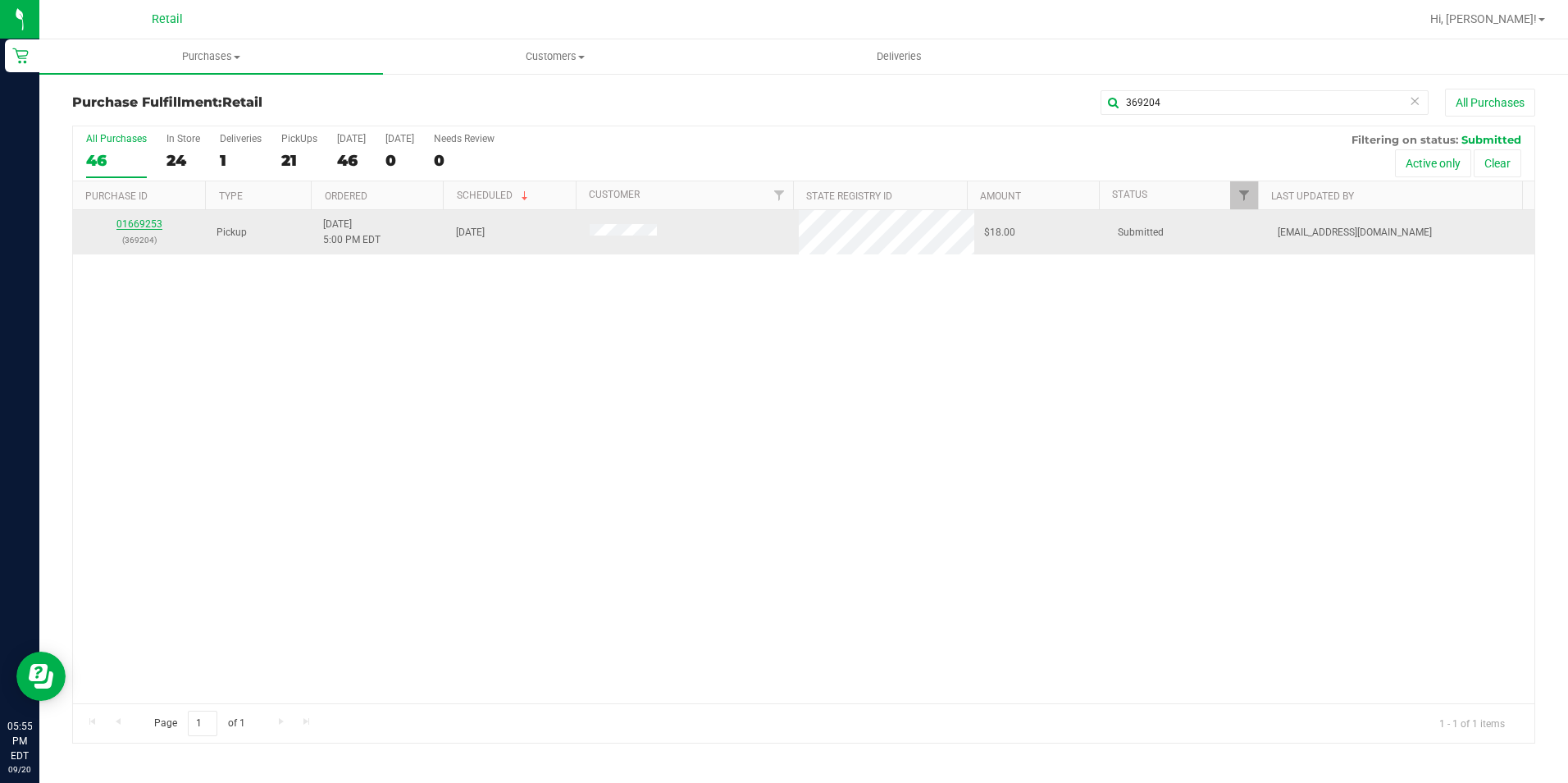
click at [137, 225] on link "01669253" at bounding box center [139, 224] width 46 height 11
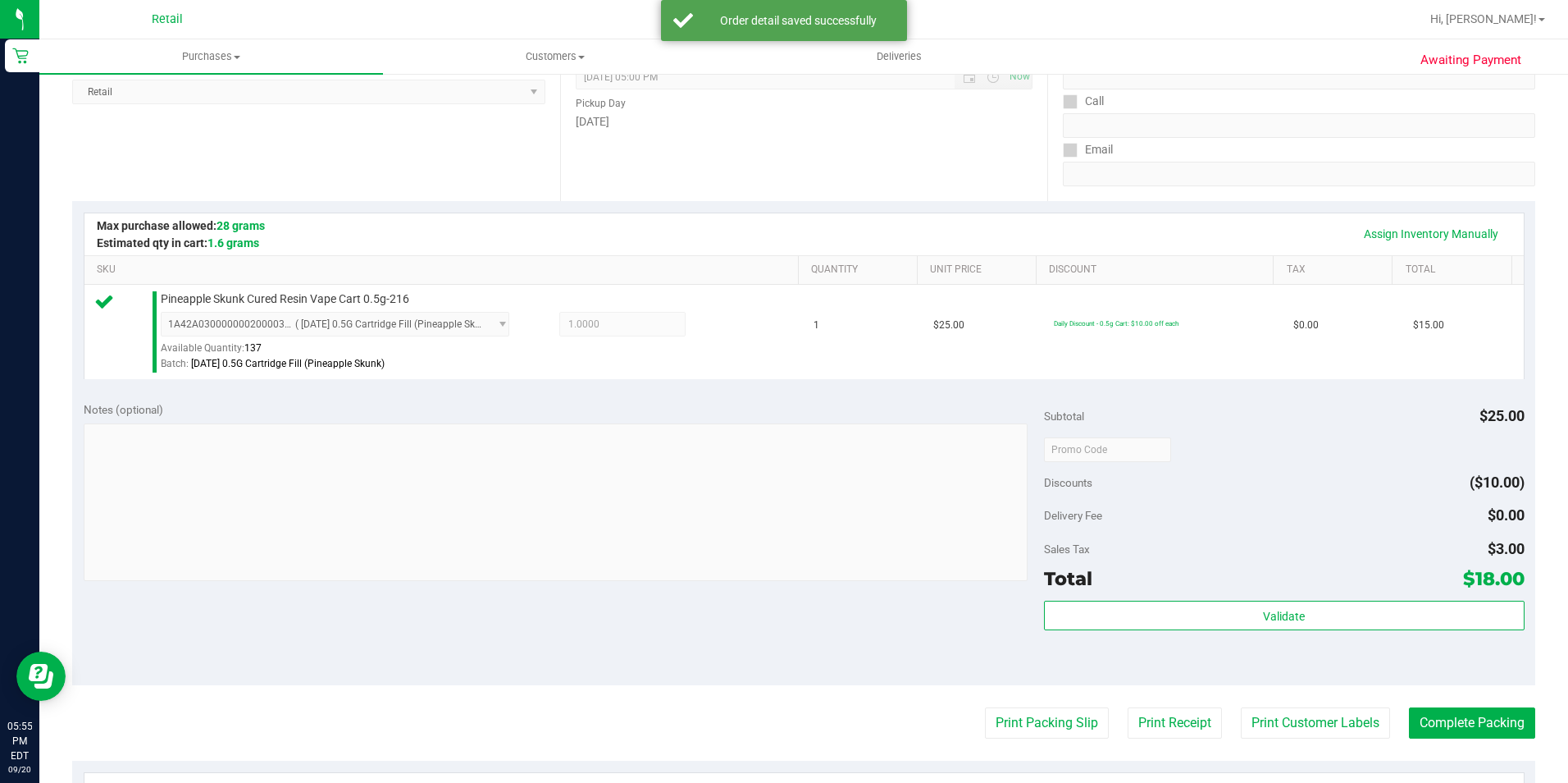
scroll to position [559, 0]
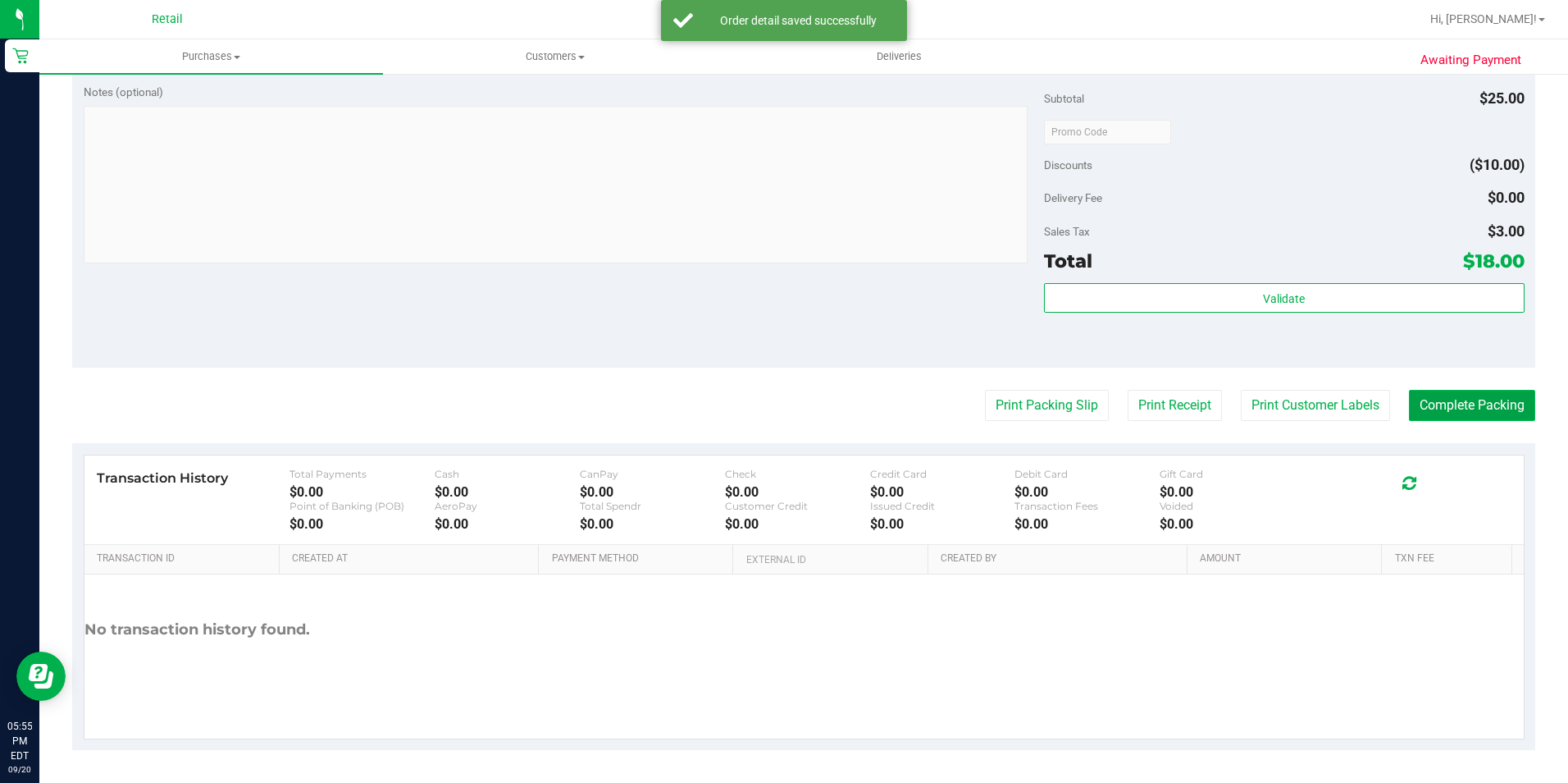
click at [1465, 393] on button "Complete Packing" at bounding box center [1471, 405] width 126 height 31
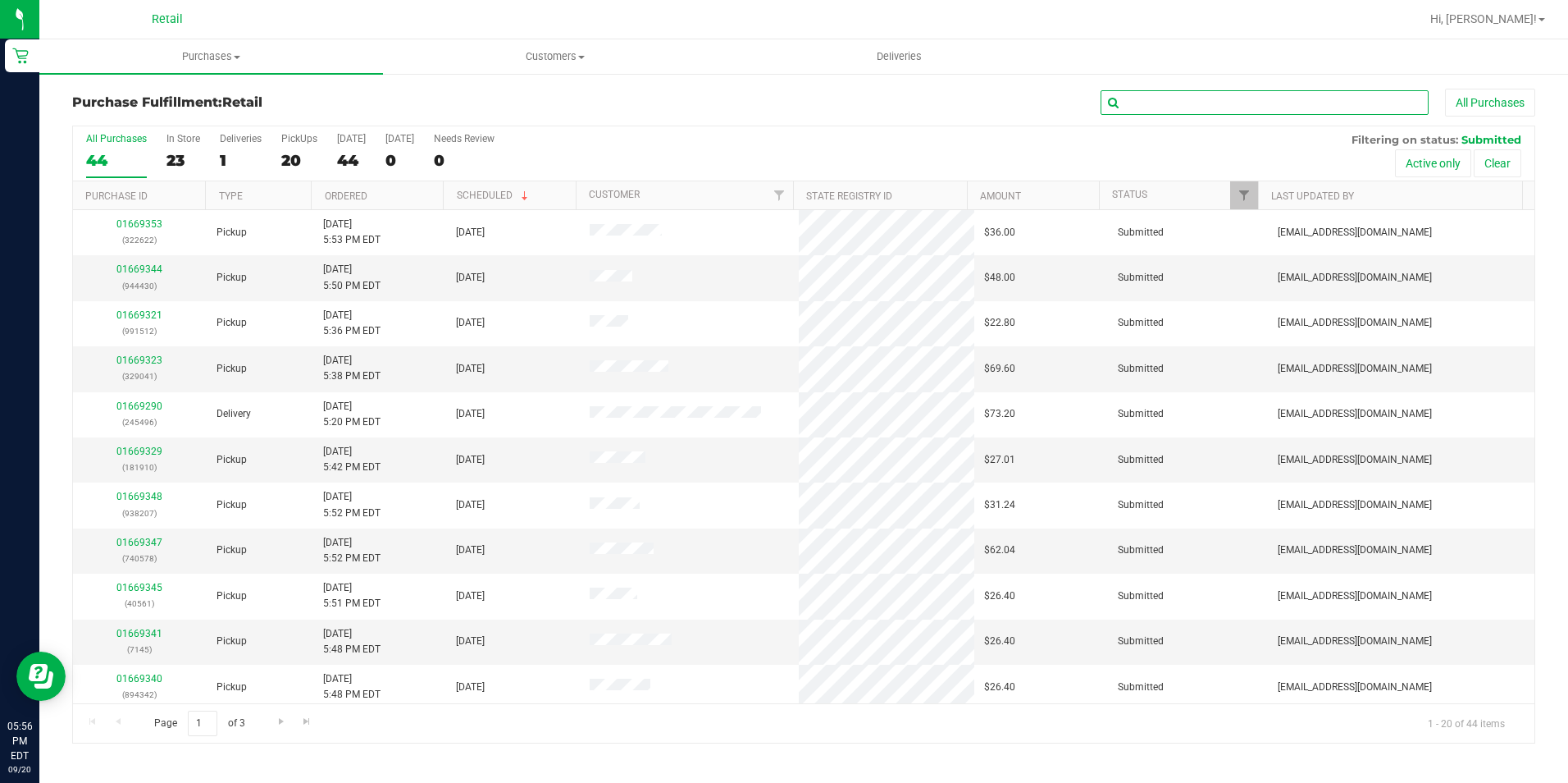
click at [1264, 106] on input "text" at bounding box center [1264, 103] width 328 height 24
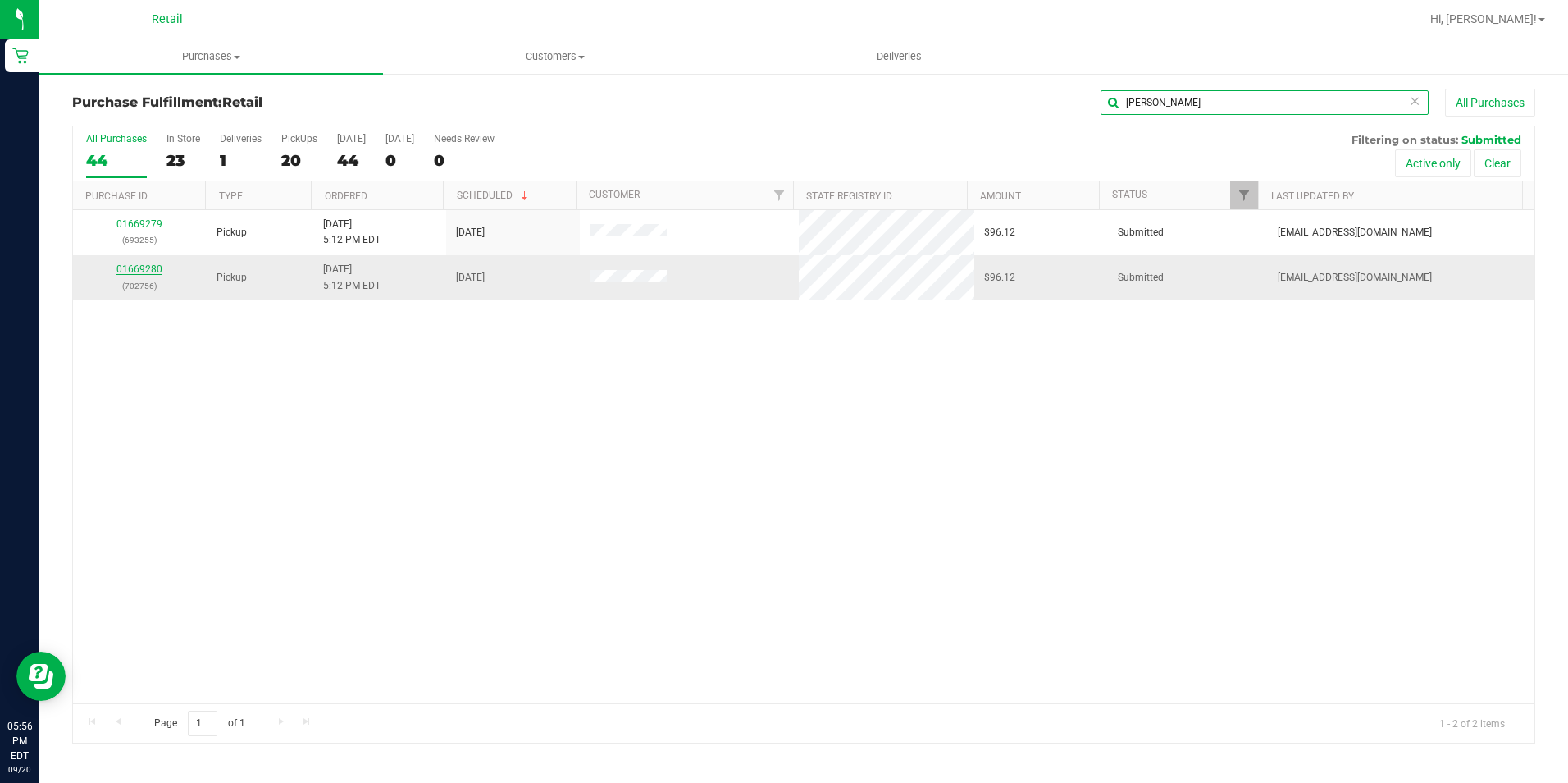
type input "[PERSON_NAME]"
click at [145, 265] on link "01669280" at bounding box center [139, 269] width 46 height 11
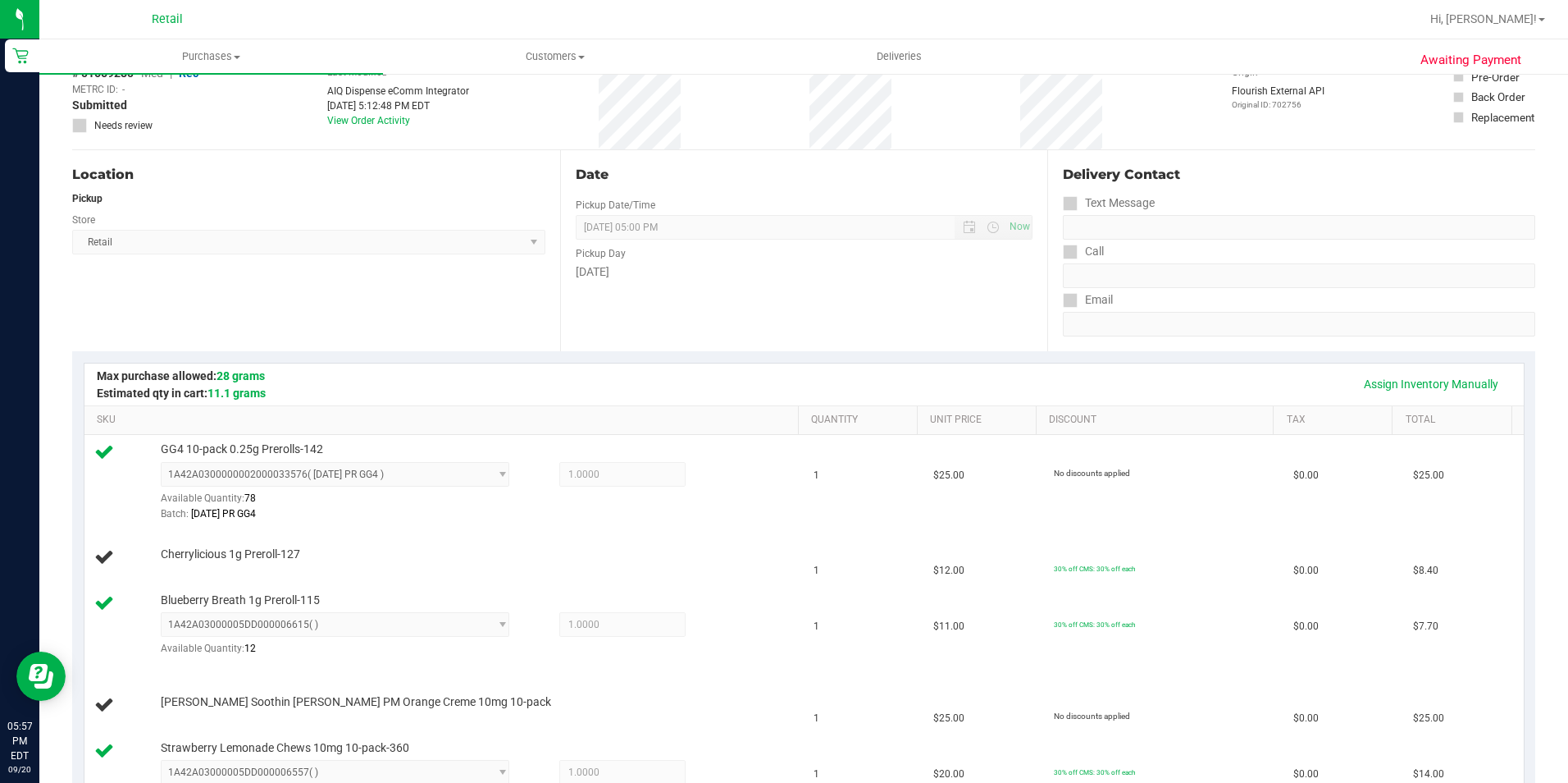
scroll to position [82, 0]
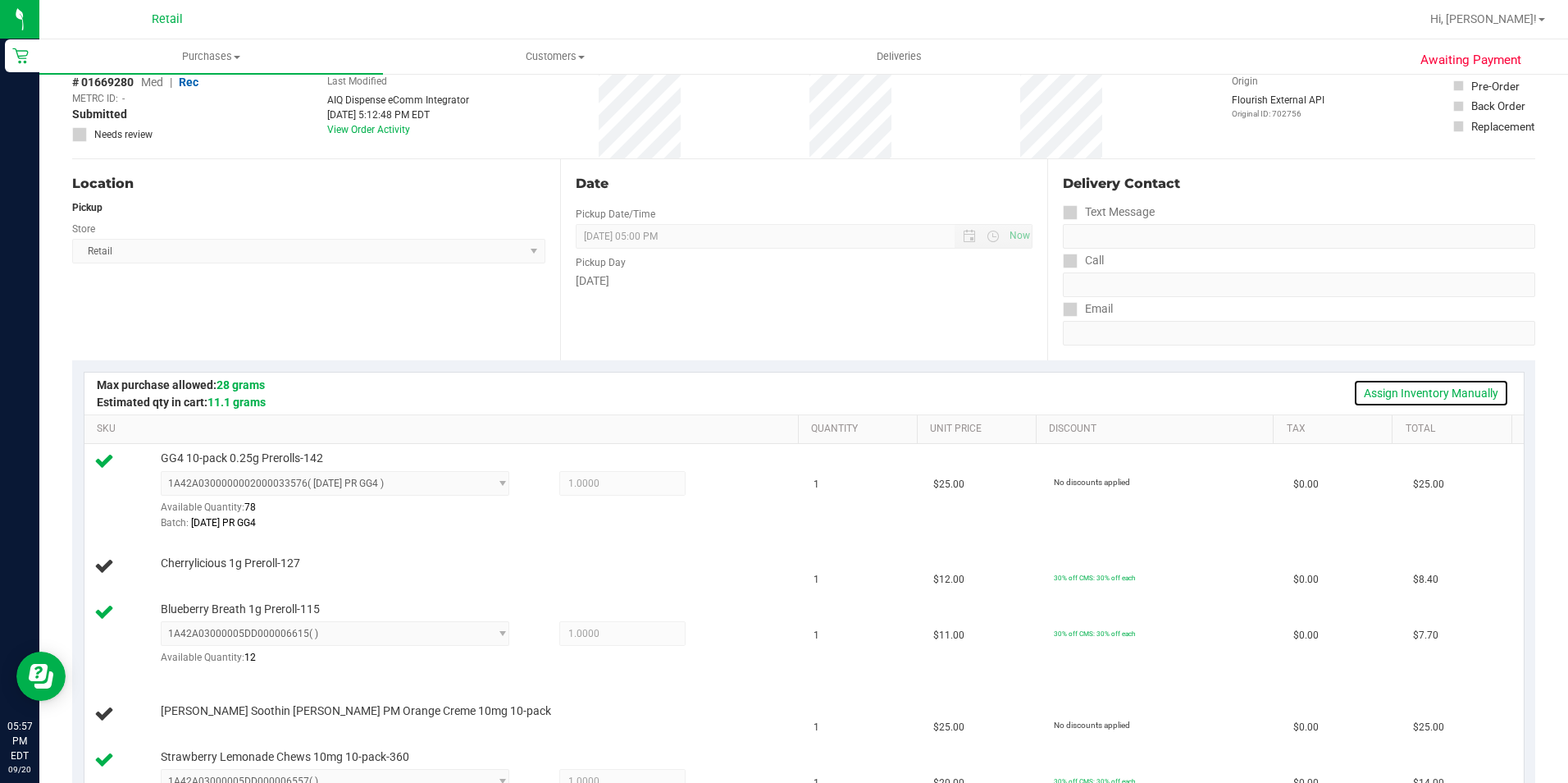
click at [1437, 387] on link "Assign Inventory Manually" at bounding box center [1431, 393] width 156 height 28
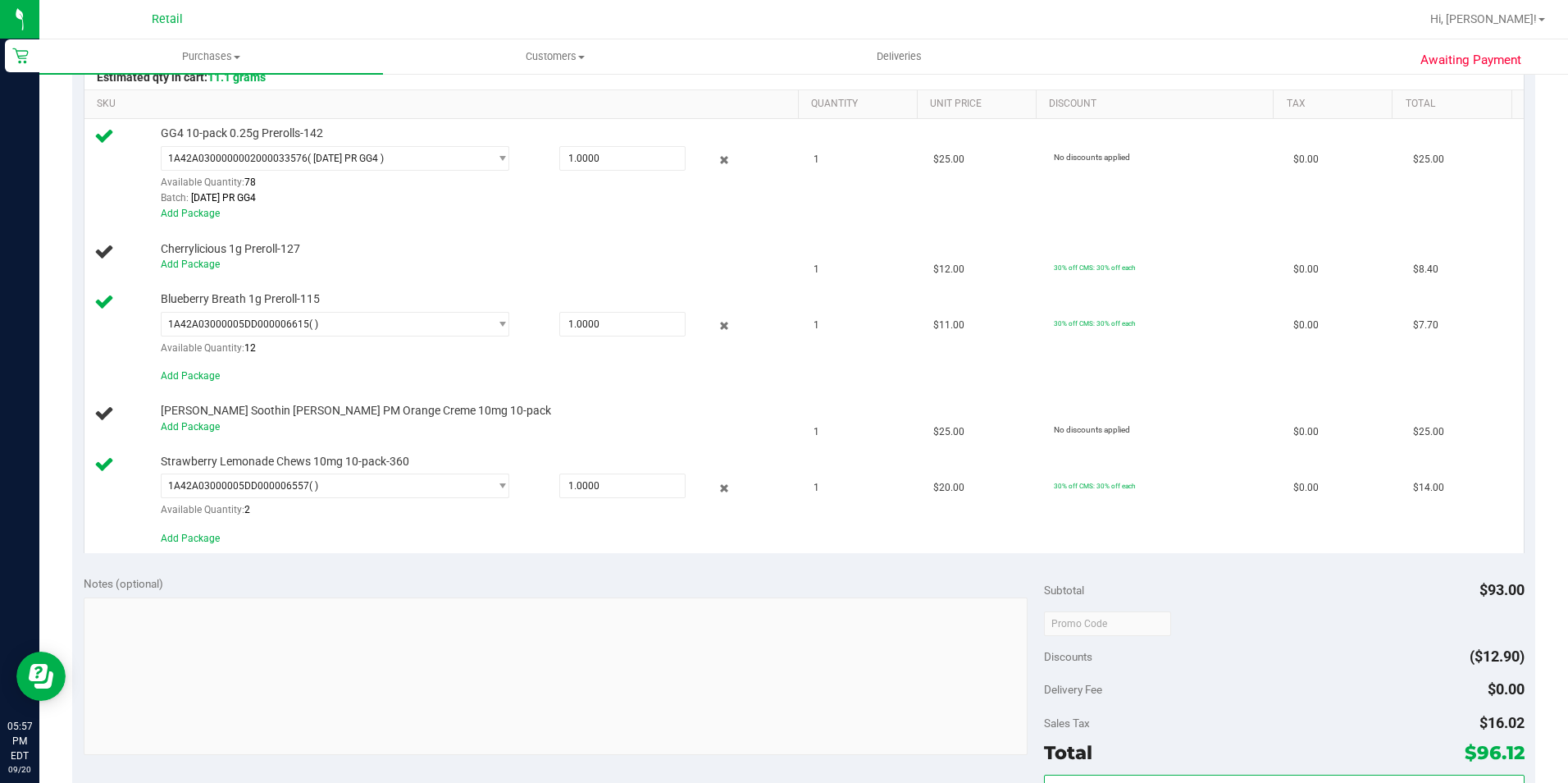
scroll to position [410, 0]
click at [208, 420] on link "Add Package" at bounding box center [190, 423] width 59 height 11
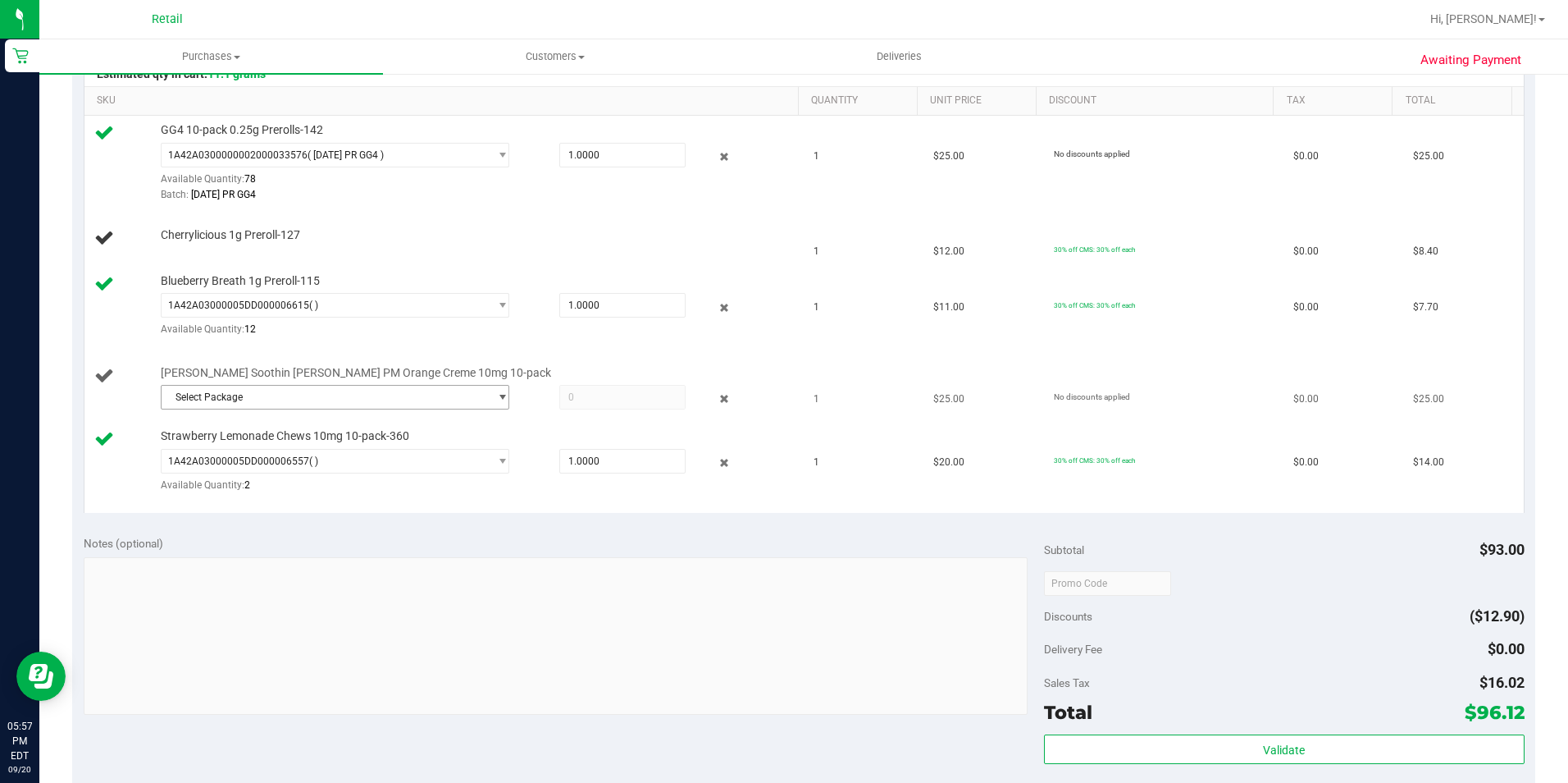
click at [215, 406] on span "Select Package" at bounding box center [325, 397] width 327 height 23
click at [213, 399] on span "Select Package" at bounding box center [325, 397] width 327 height 23
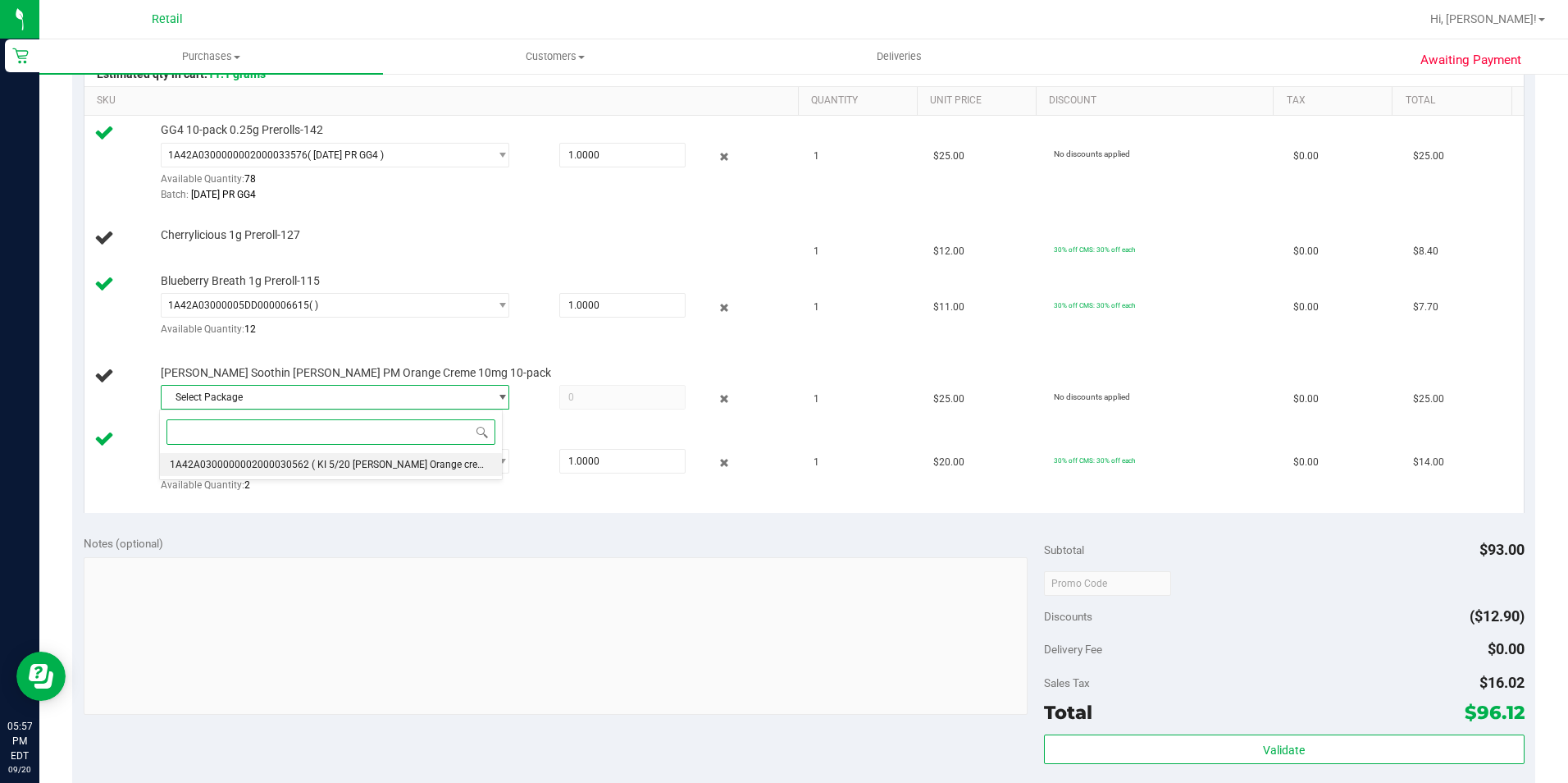
click at [384, 475] on li "1A42A0300000002000030562 ( KI 5/20 [PERSON_NAME] Orange creme )" at bounding box center [330, 464] width 341 height 23
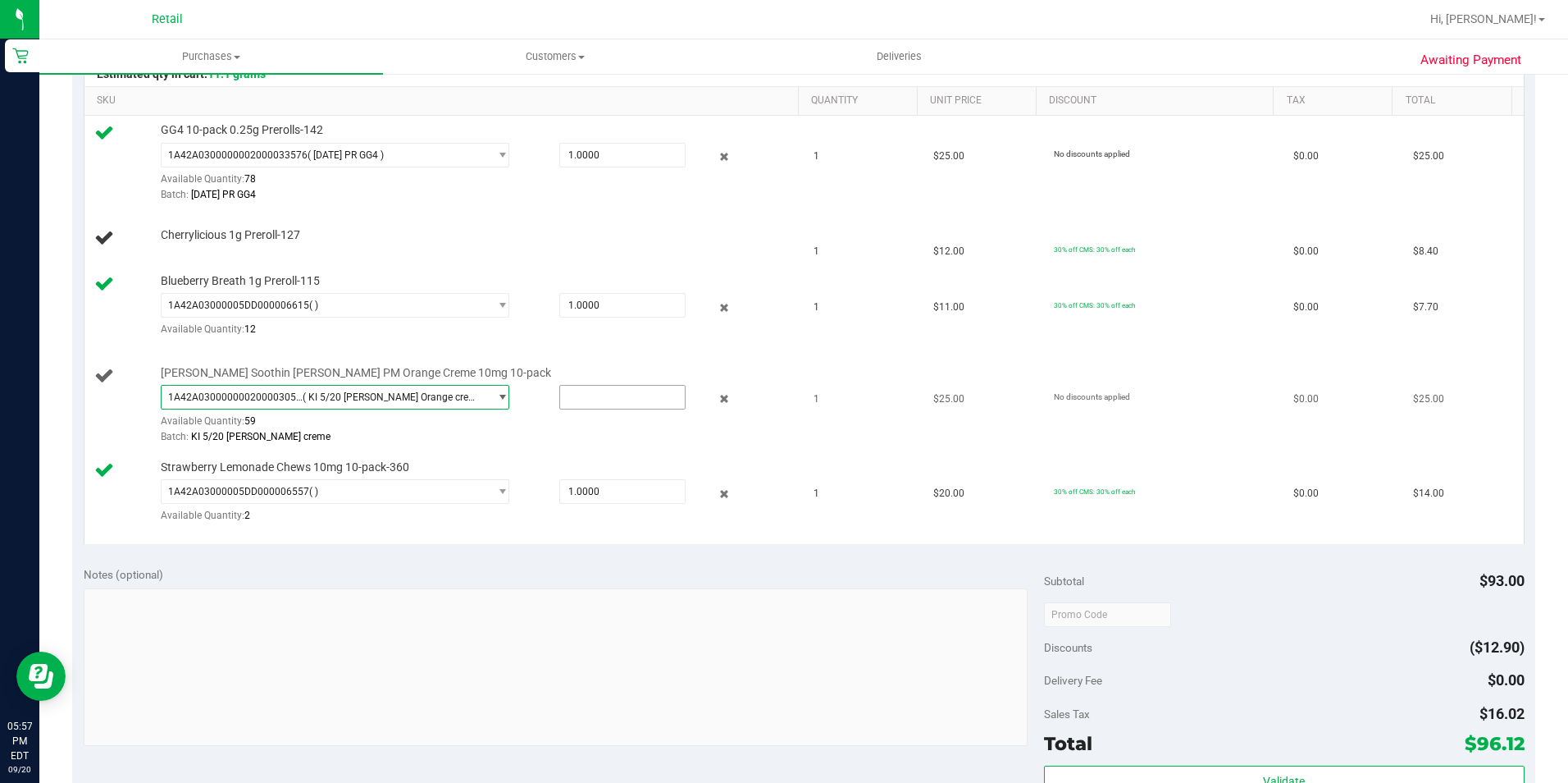
click at [591, 397] on input "text" at bounding box center [622, 397] width 124 height 23
type input "1"
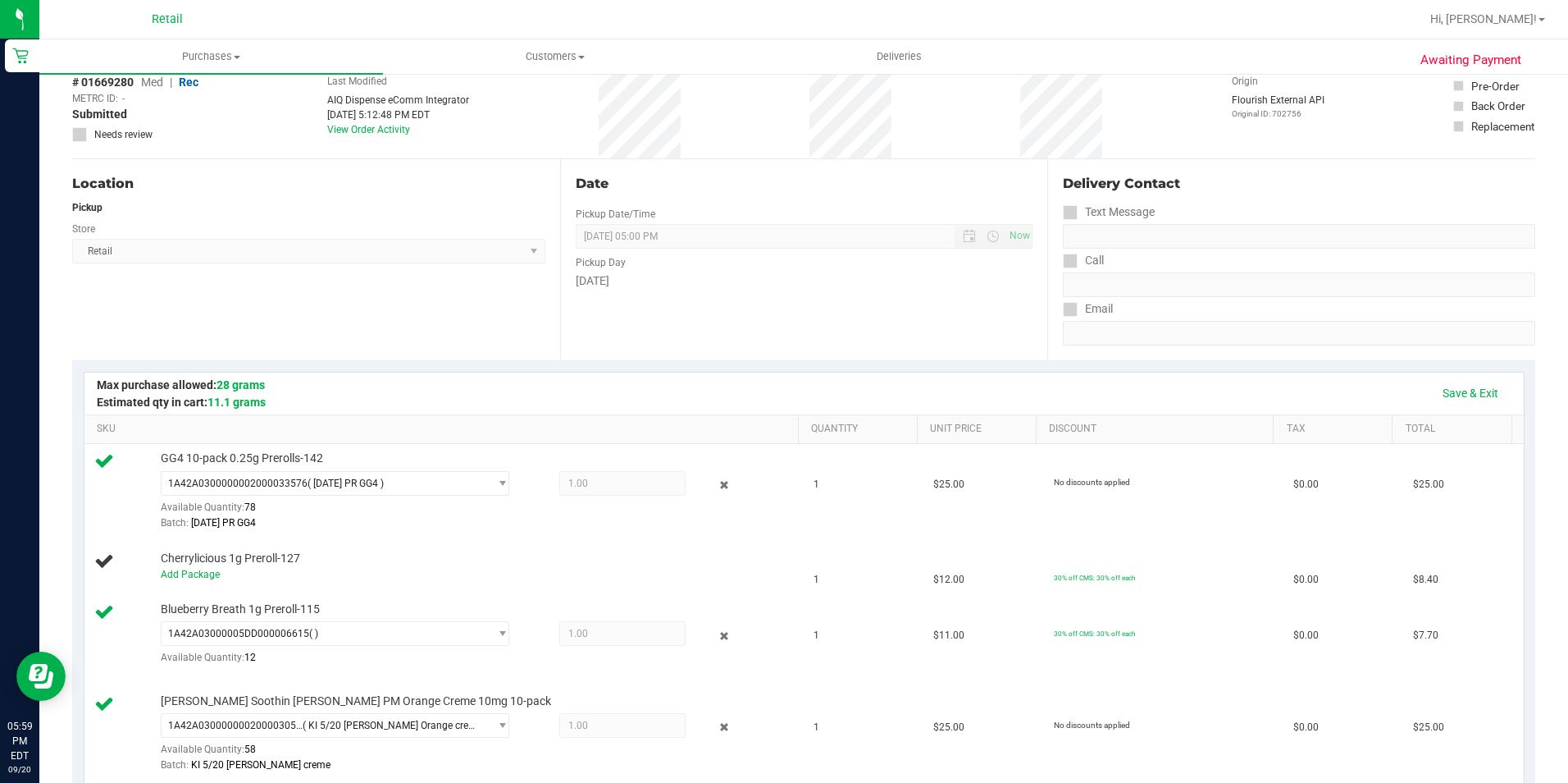
scroll to position [0, 0]
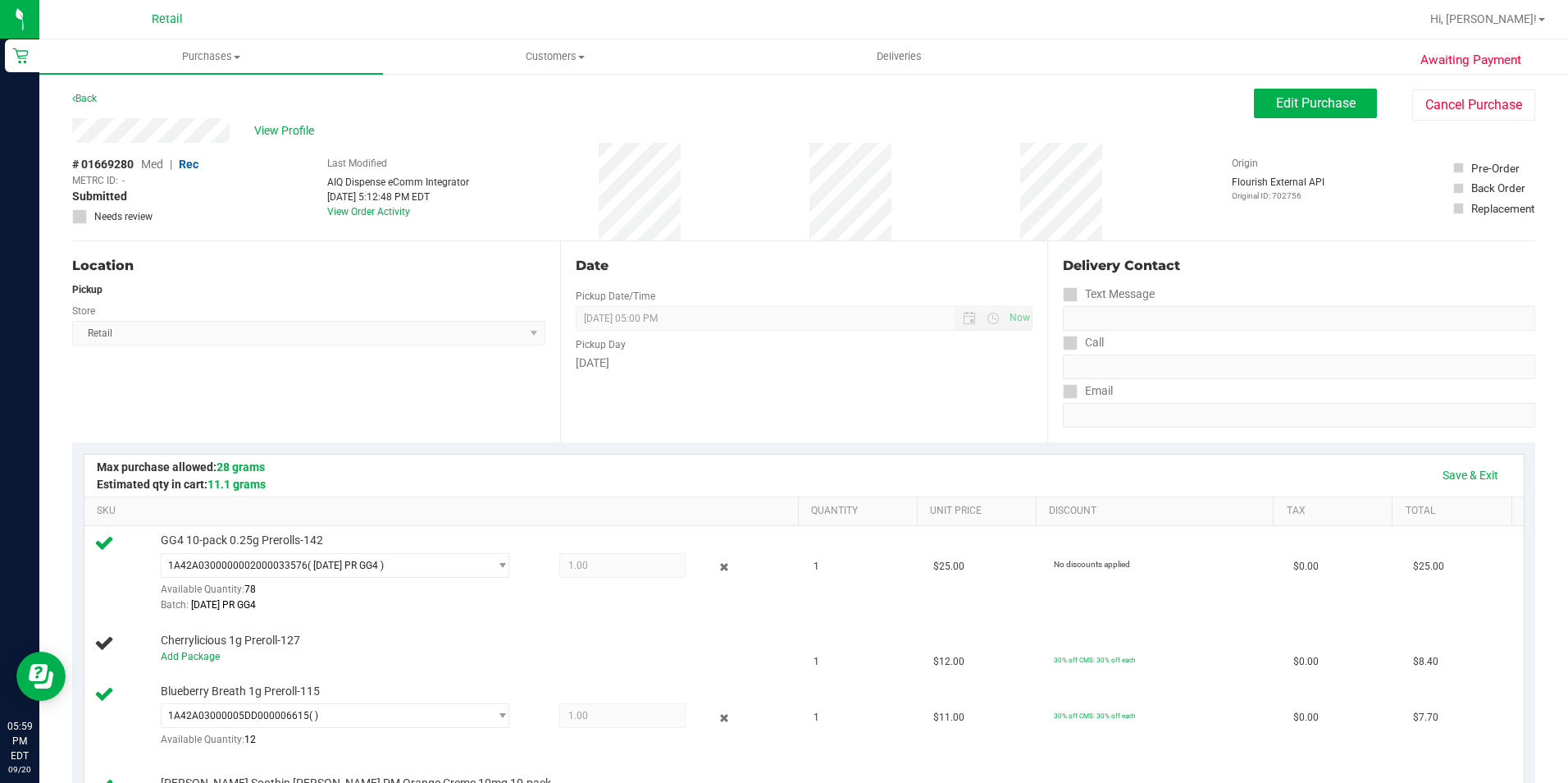
click at [1321, 105] on span "Edit Purchase" at bounding box center [1315, 103] width 79 height 16
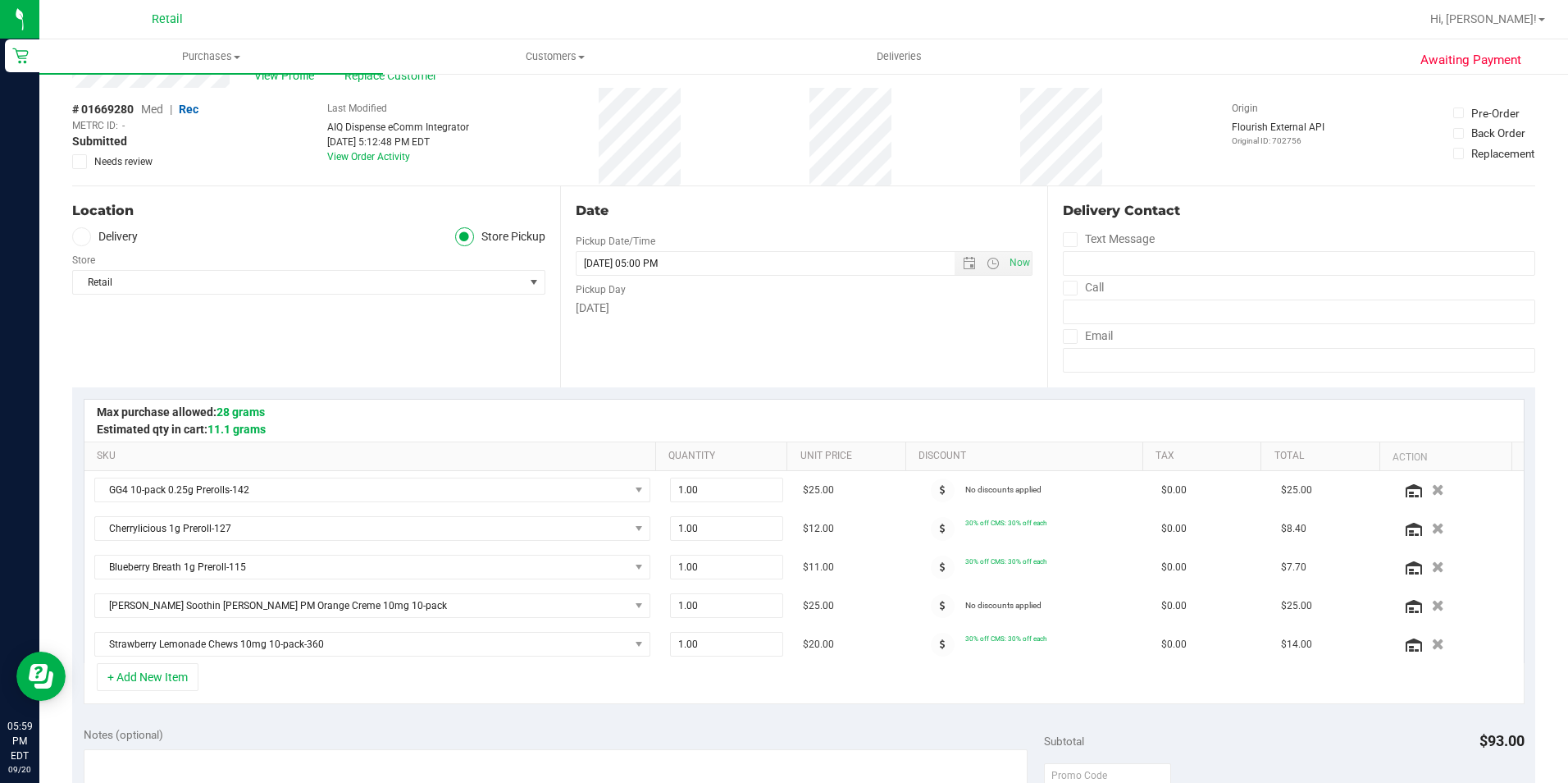
scroll to position [82, 0]
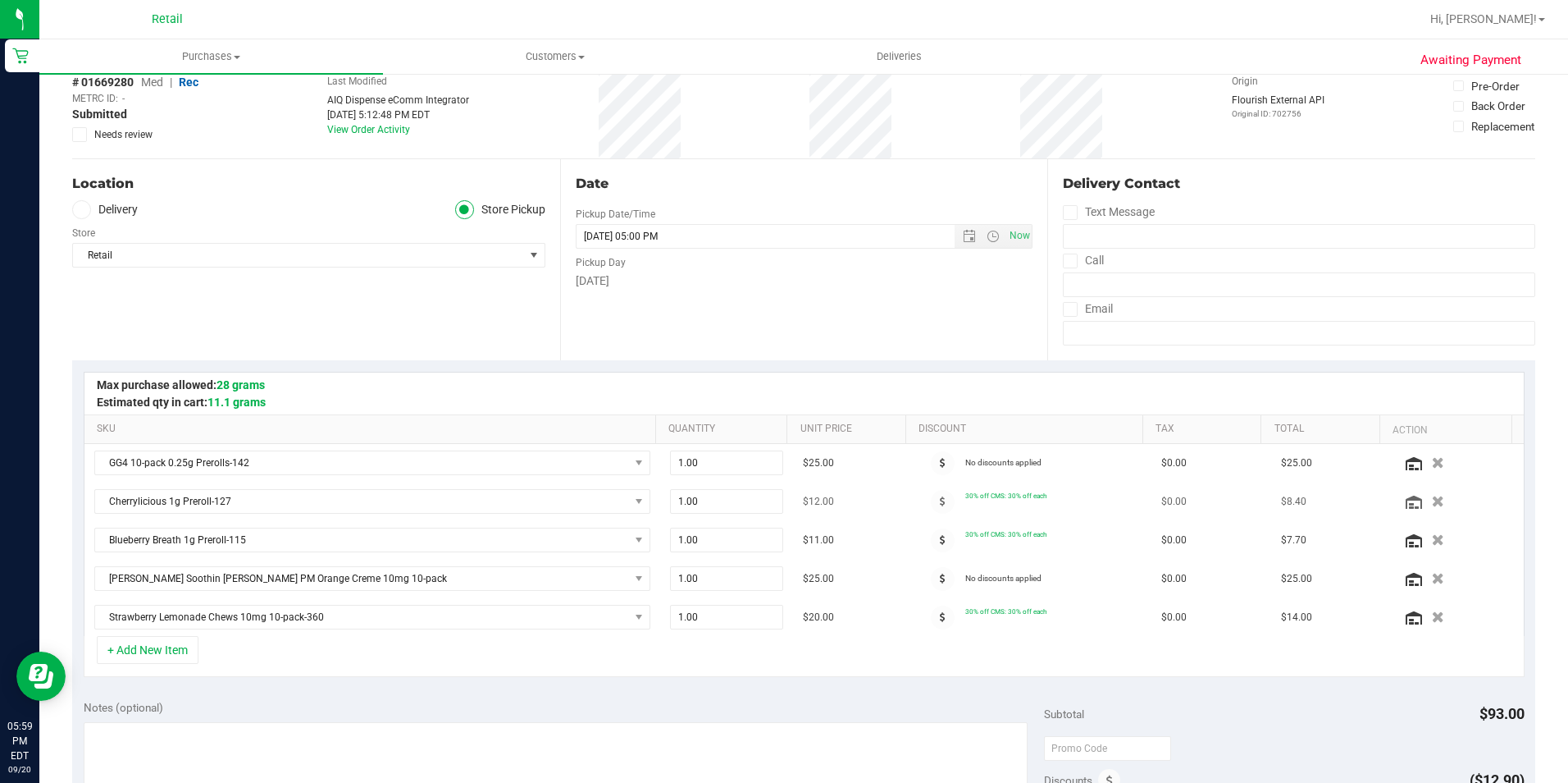
click at [1432, 503] on icon "button" at bounding box center [1437, 501] width 12 height 11
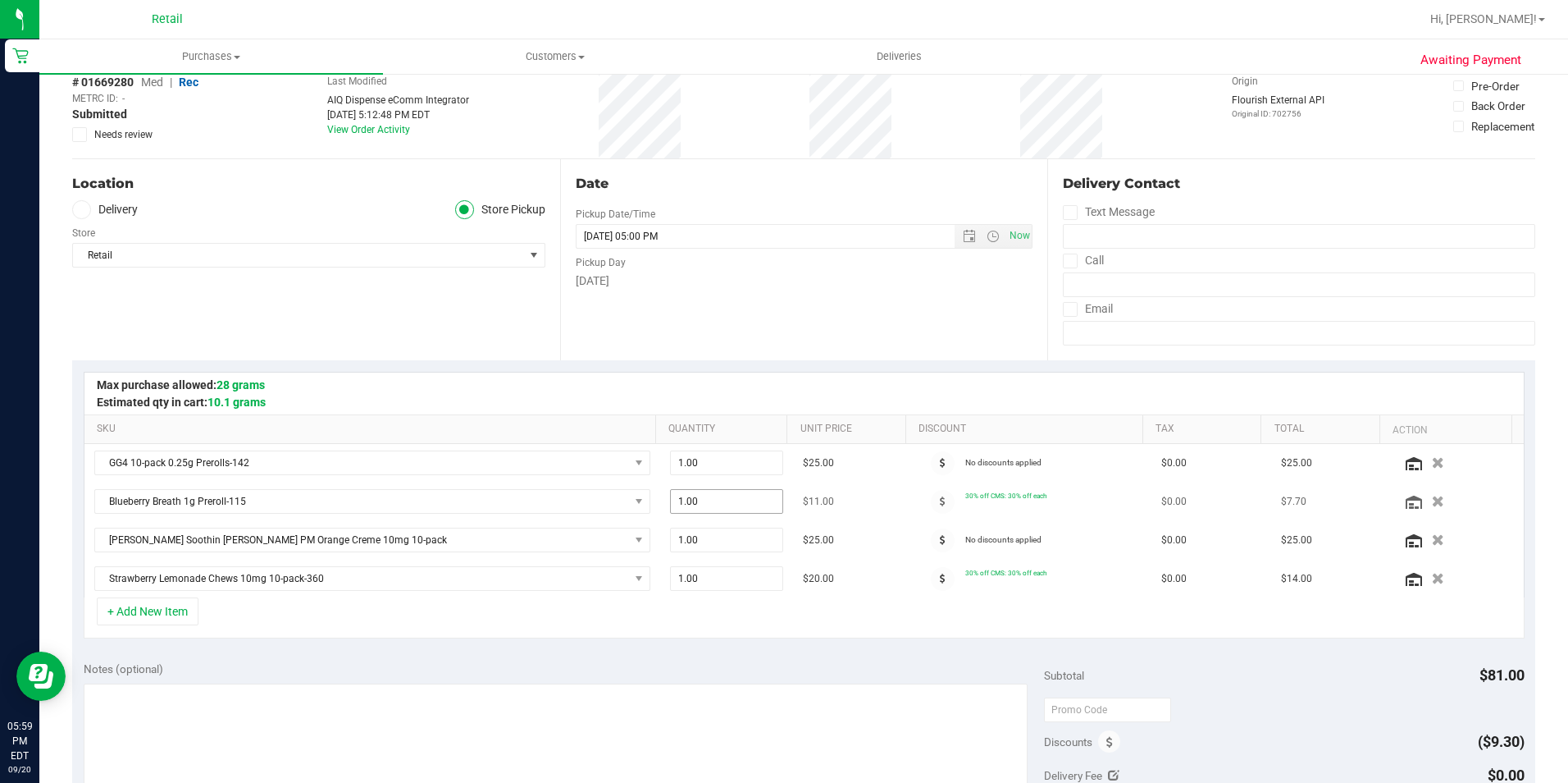
click at [712, 502] on span "1.00 1" at bounding box center [726, 501] width 113 height 24
click at [710, 502] on input "1" at bounding box center [726, 501] width 111 height 23
type input "2"
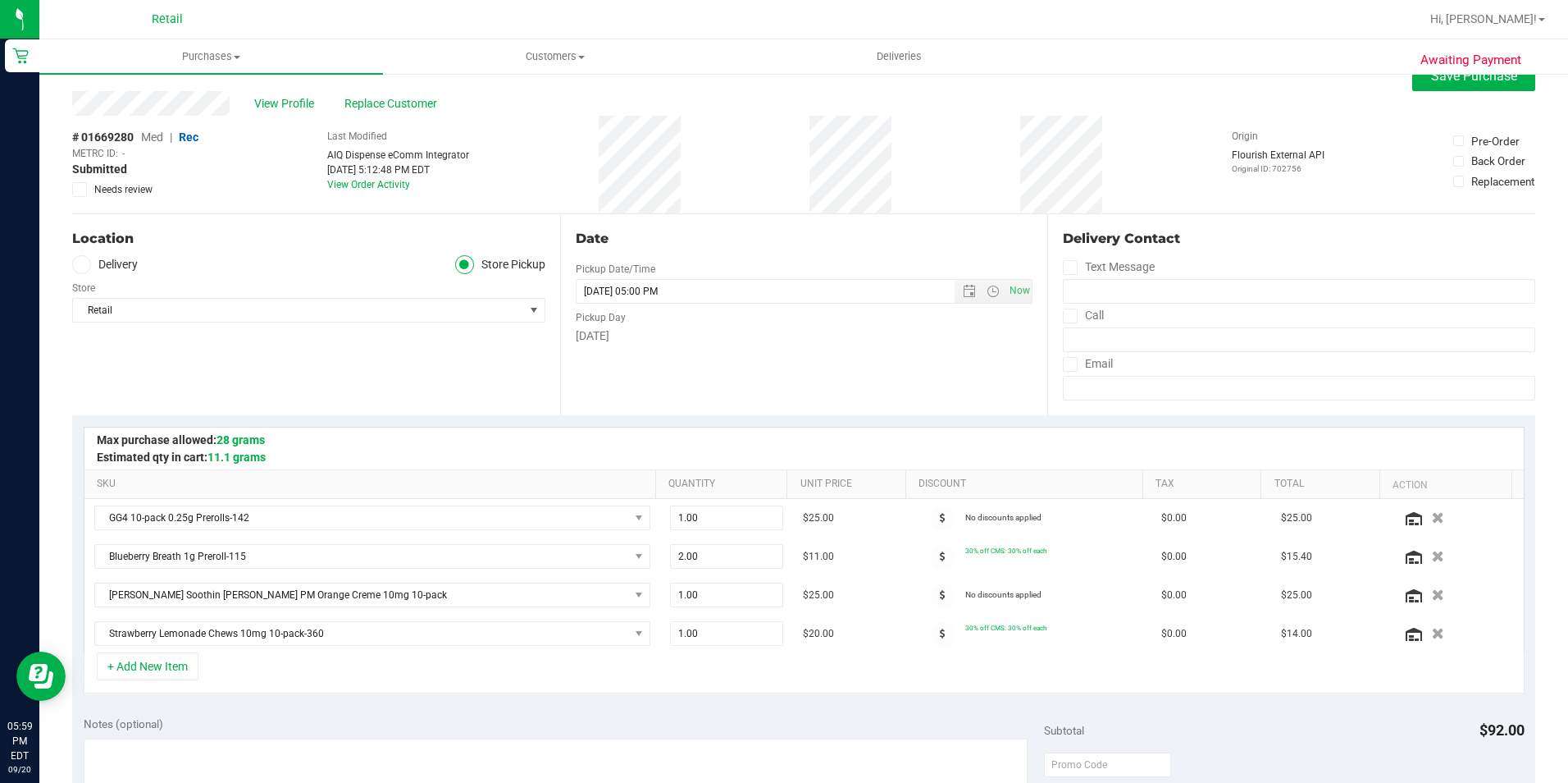
scroll to position [0, 0]
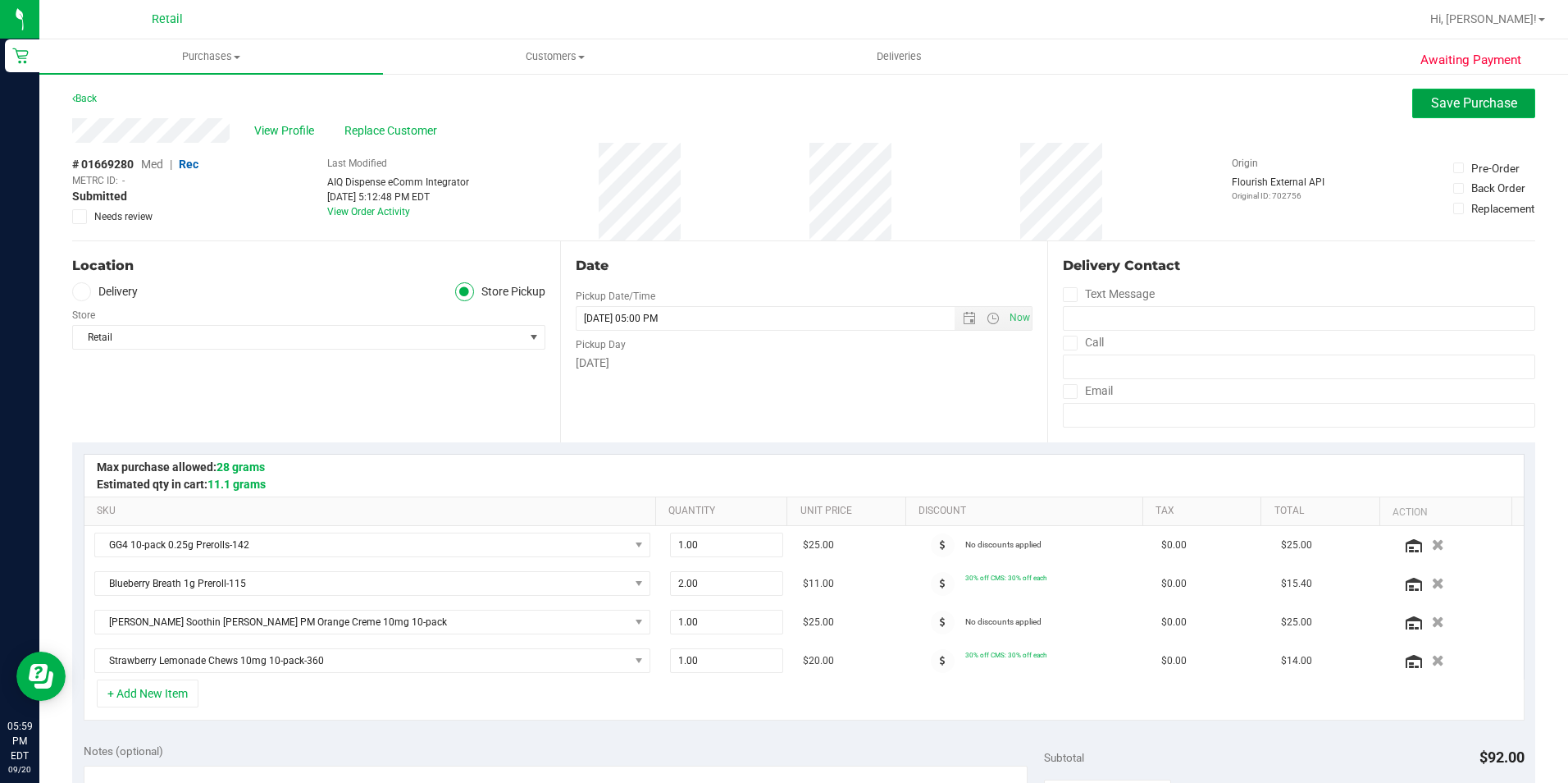
click at [1442, 100] on span "Save Purchase" at bounding box center [1474, 103] width 86 height 16
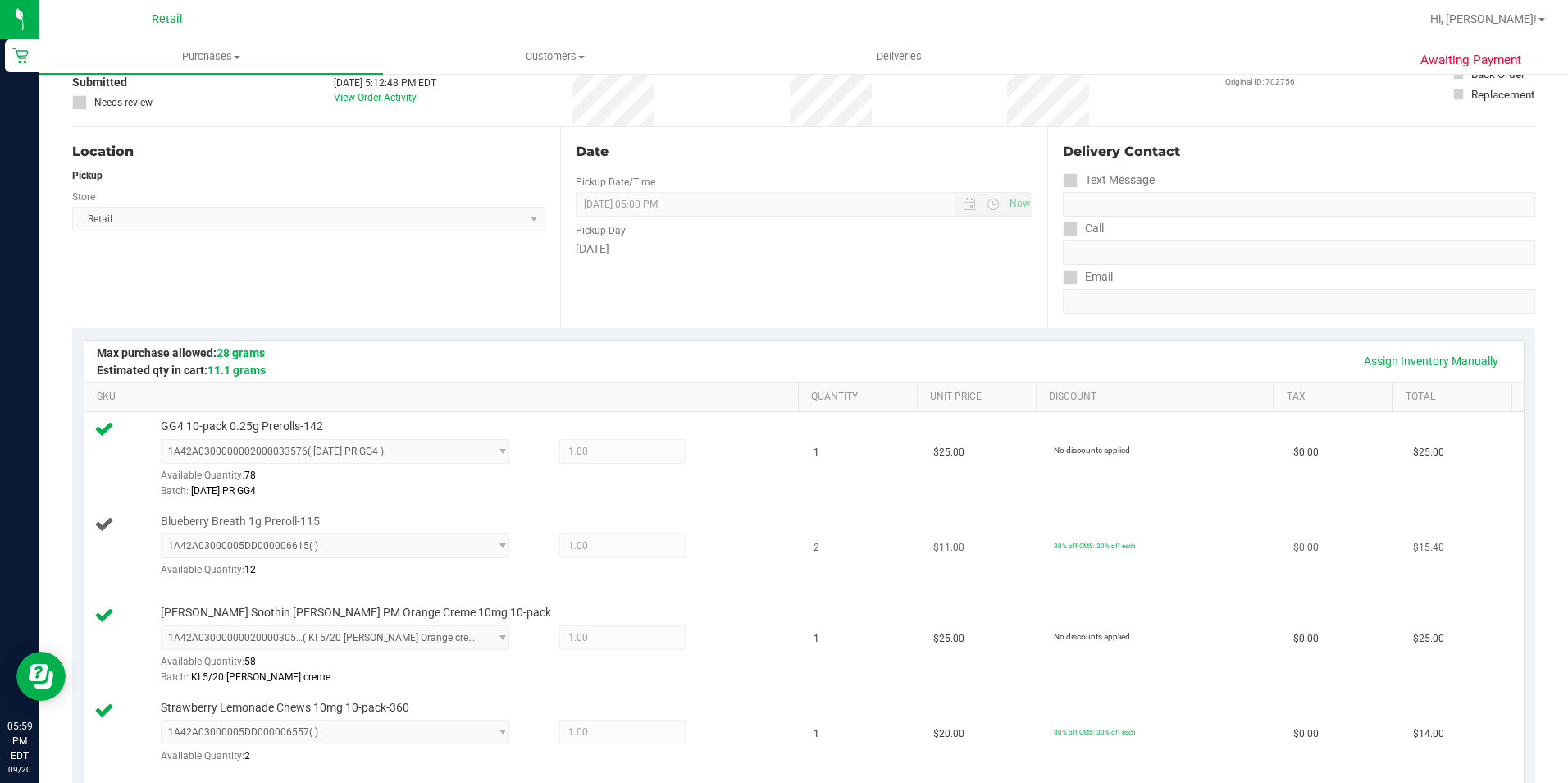
scroll to position [164, 0]
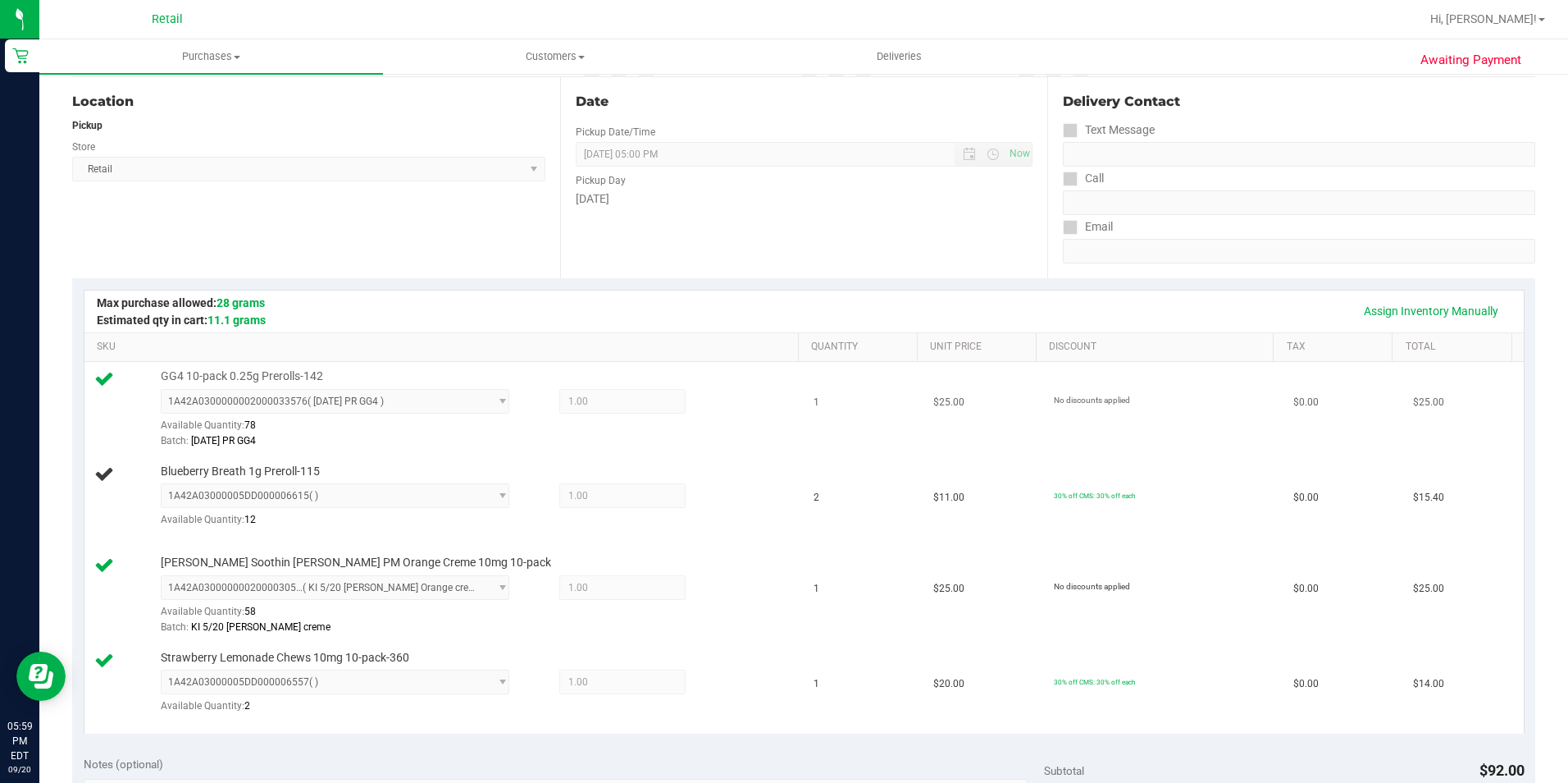
click at [439, 395] on span "1A42A0300000002000033576 ( [DATE] PR GG4 ) 1A42A0300000002000033576" at bounding box center [335, 401] width 349 height 24
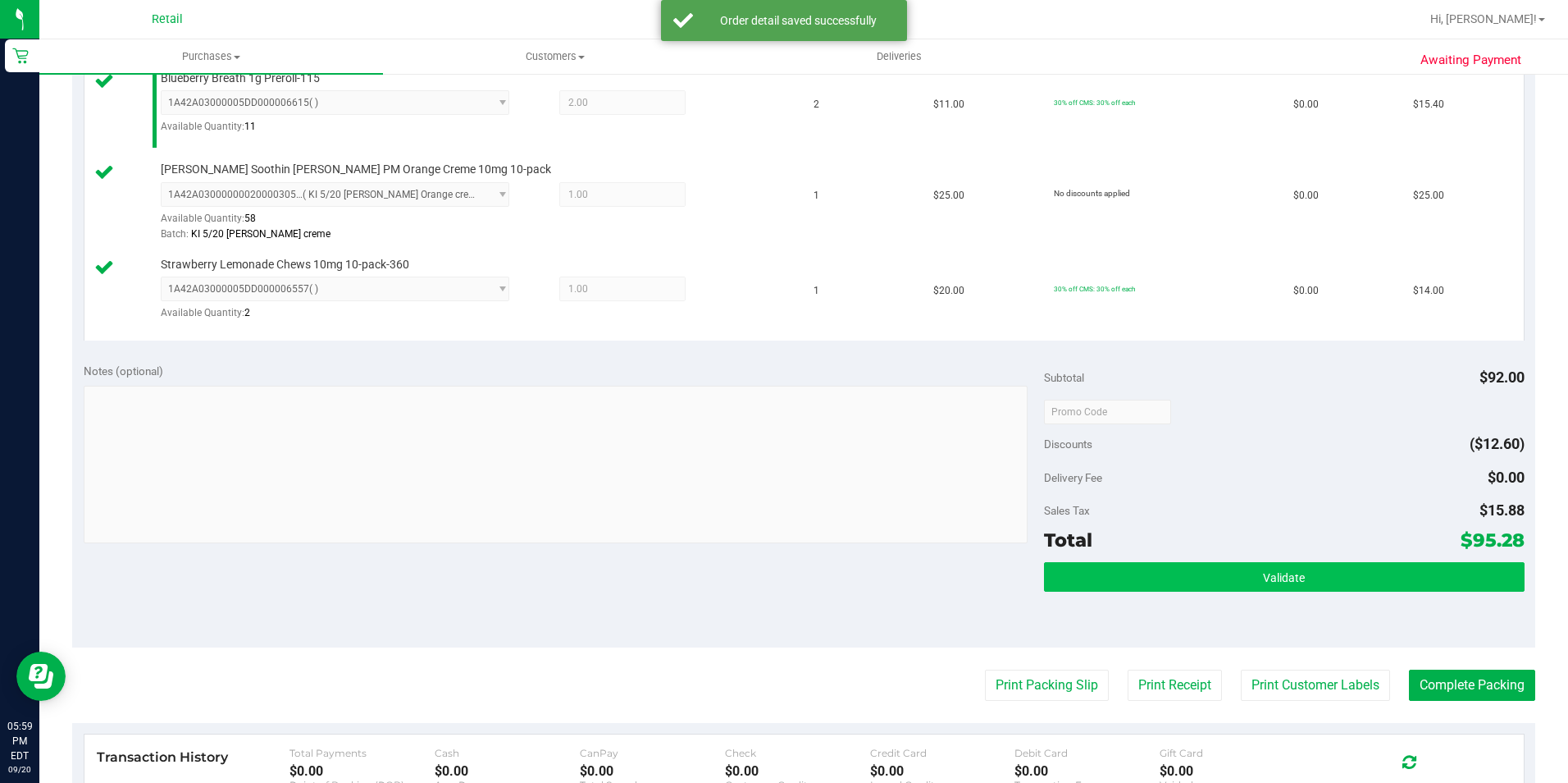
scroll to position [575, 0]
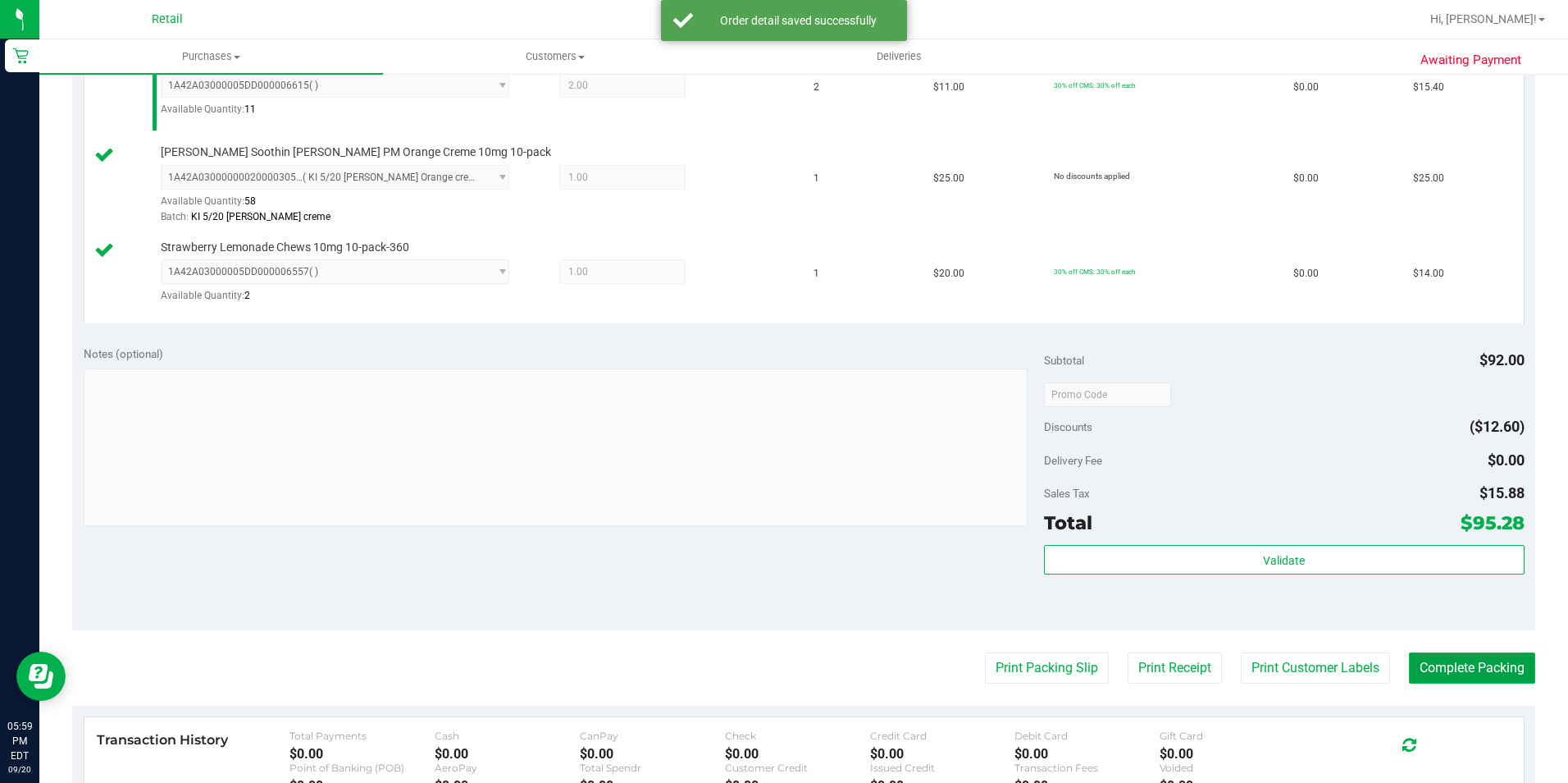
click at [1431, 656] on button "Complete Packing" at bounding box center [1471, 667] width 126 height 31
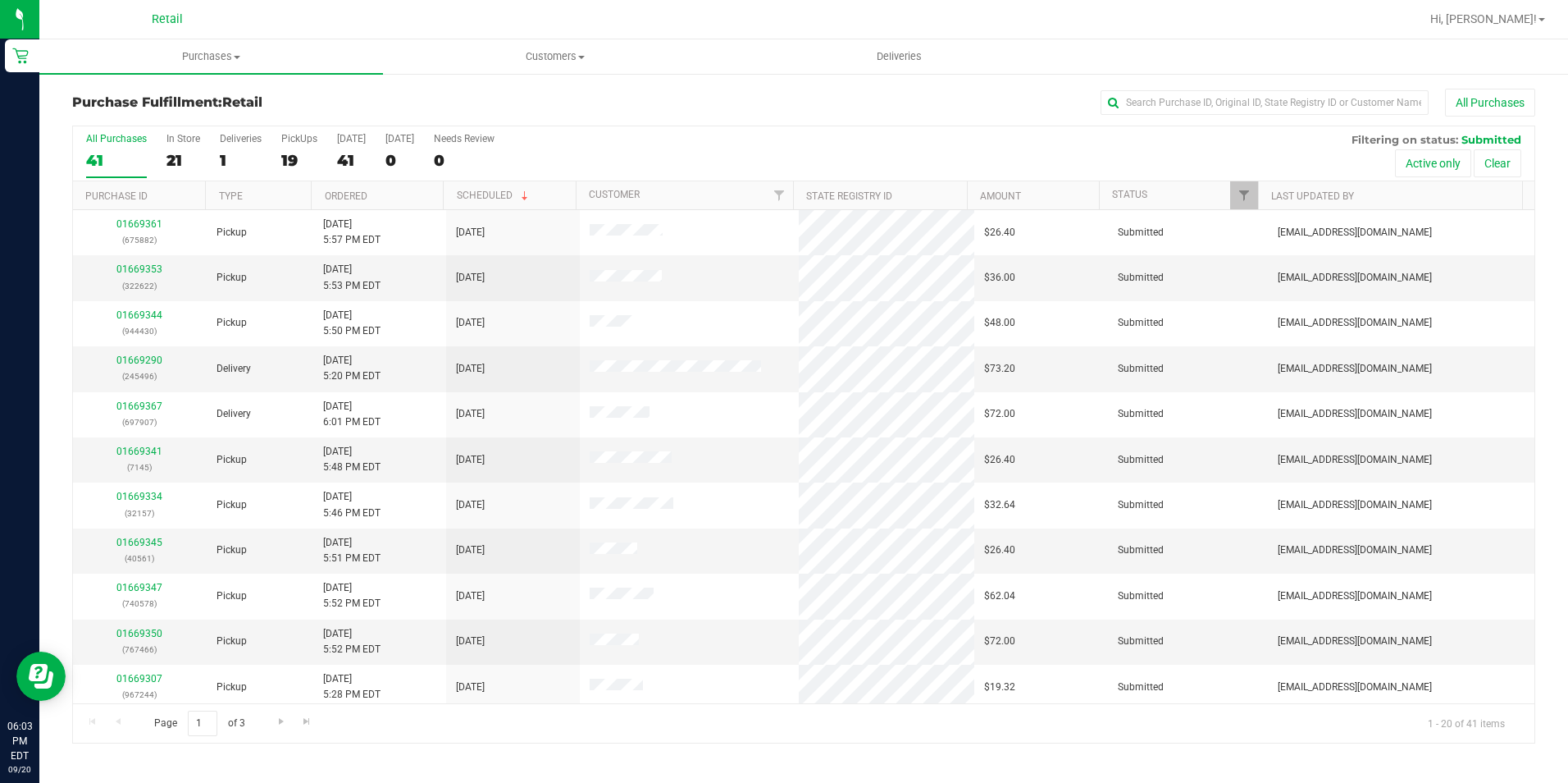
click at [1177, 89] on div "All Purchases" at bounding box center [1048, 103] width 975 height 28
click at [1173, 107] on input "text" at bounding box center [1264, 103] width 328 height 24
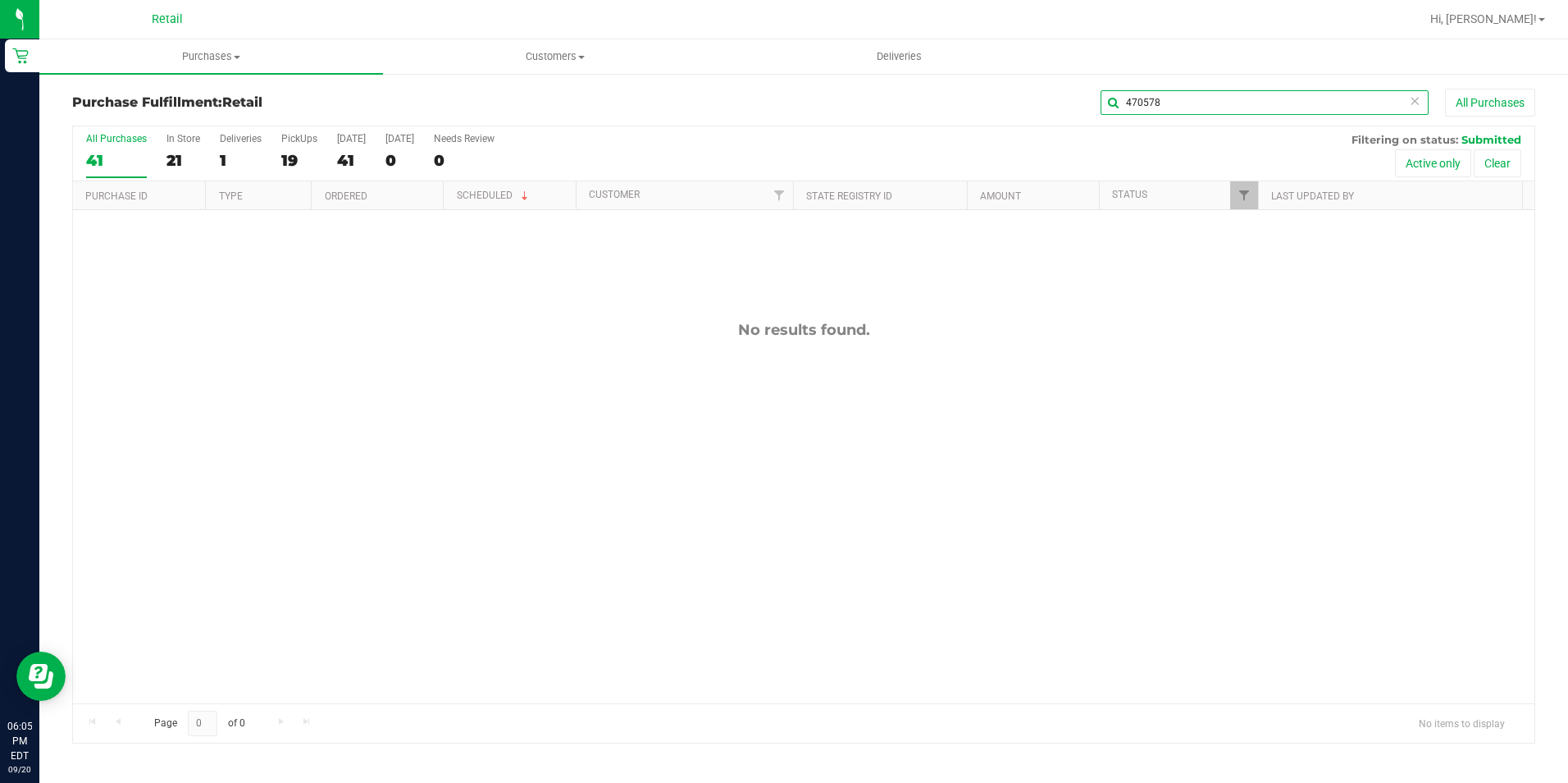
click at [1230, 110] on input "470578" at bounding box center [1264, 103] width 328 height 24
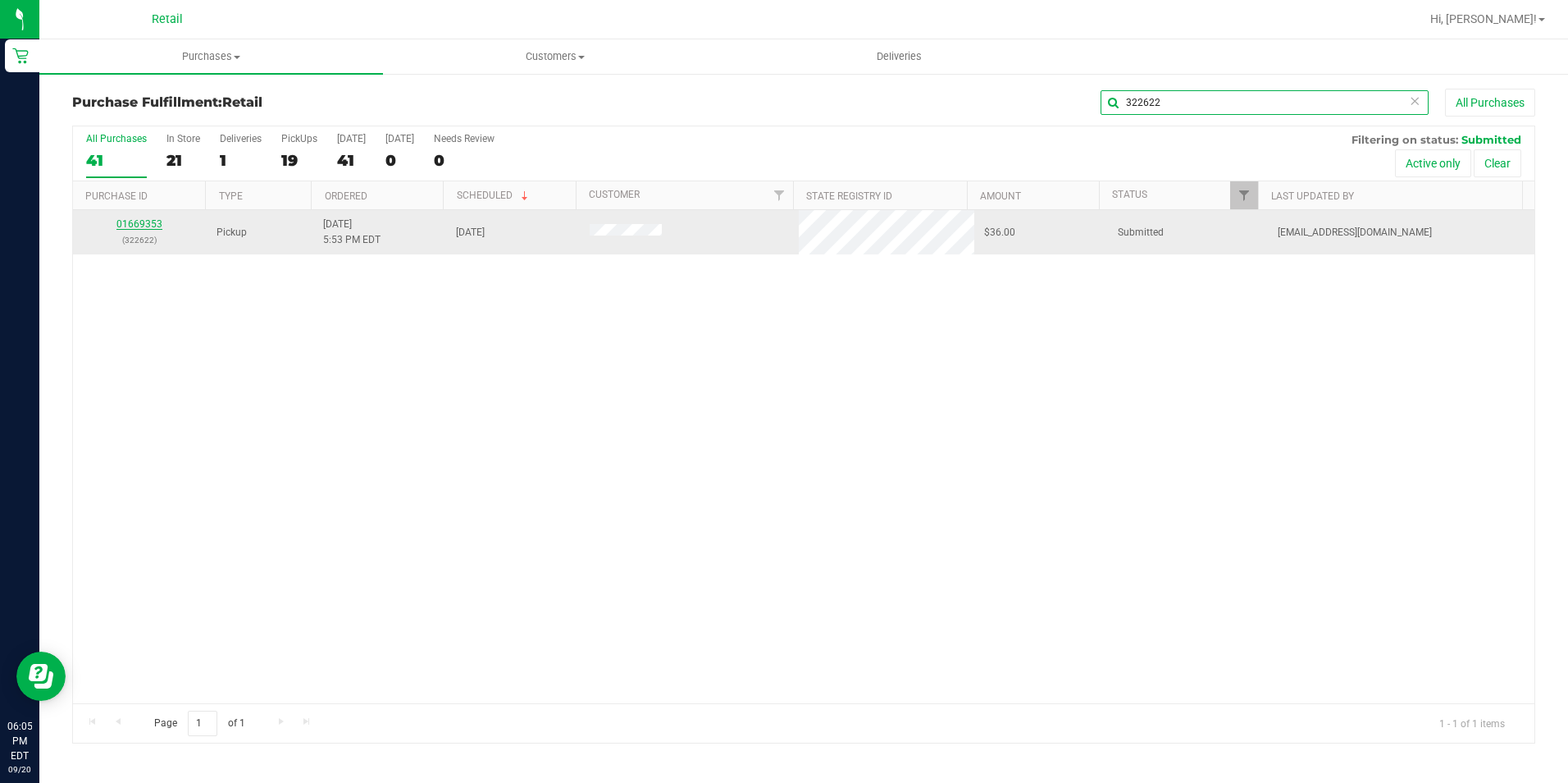
type input "322622"
click at [147, 227] on link "01669353" at bounding box center [139, 224] width 46 height 11
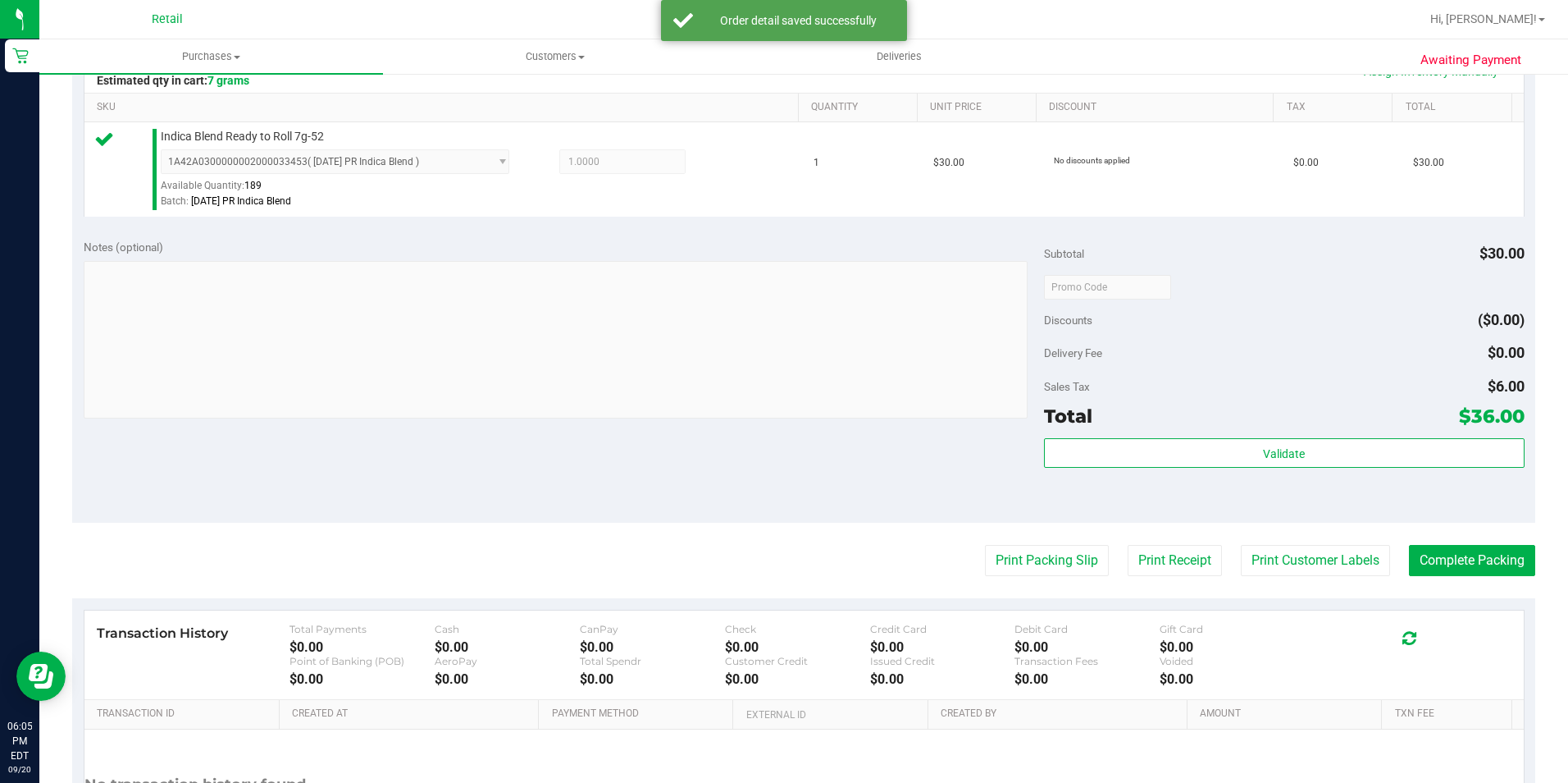
scroll to position [410, 0]
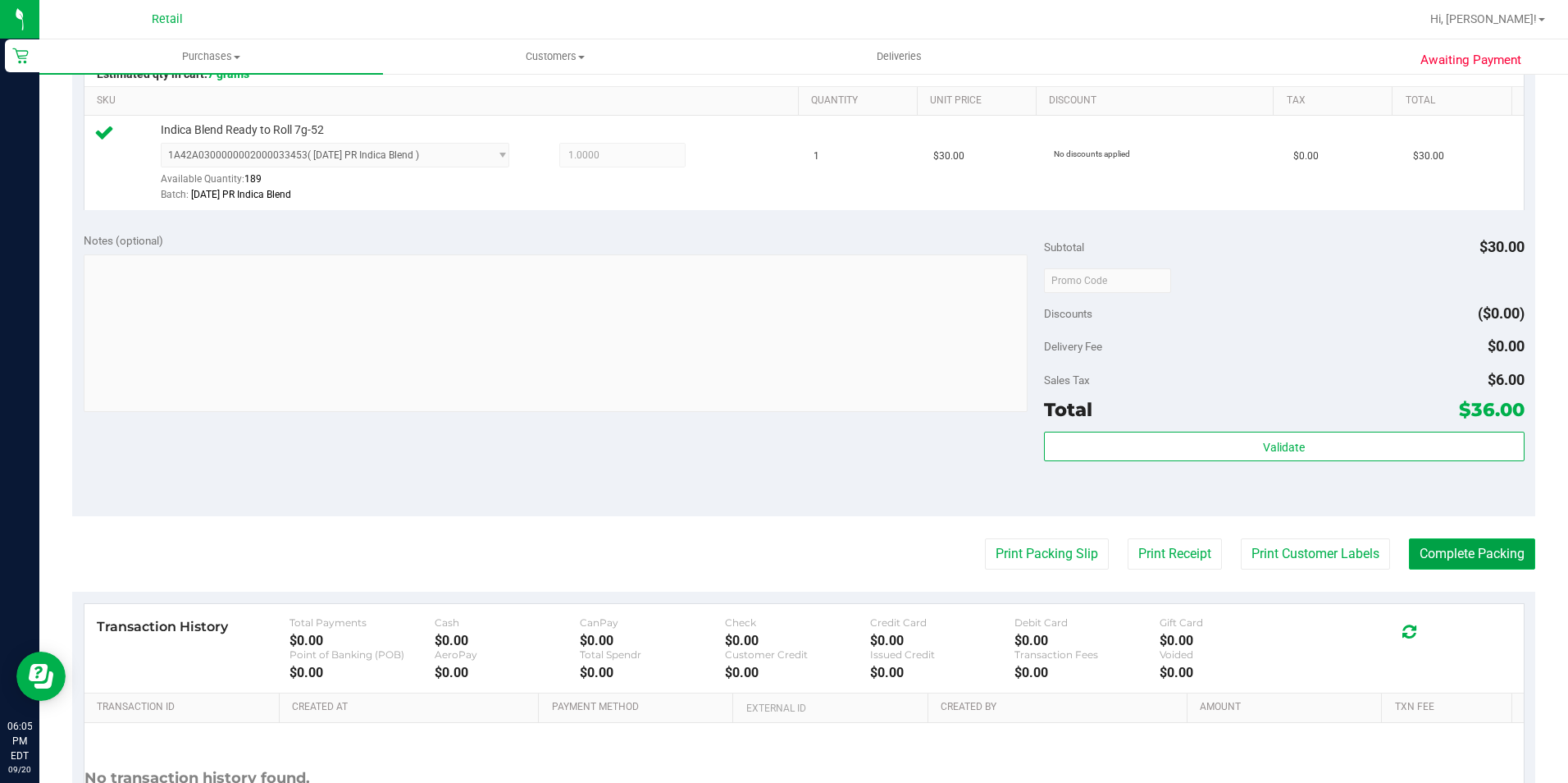
click at [1517, 548] on button "Complete Packing" at bounding box center [1471, 553] width 126 height 31
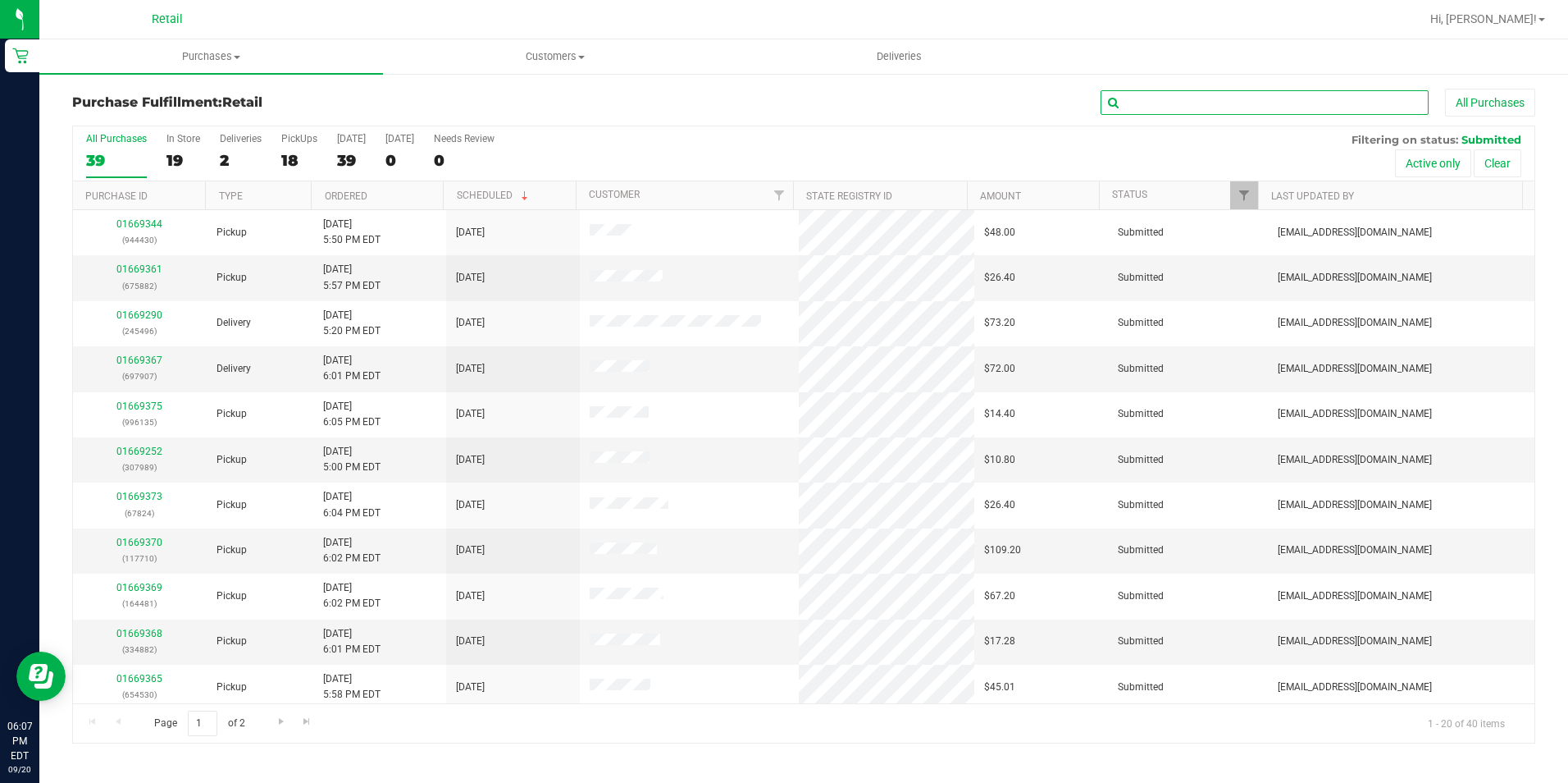
click at [1149, 104] on input "text" at bounding box center [1264, 103] width 328 height 24
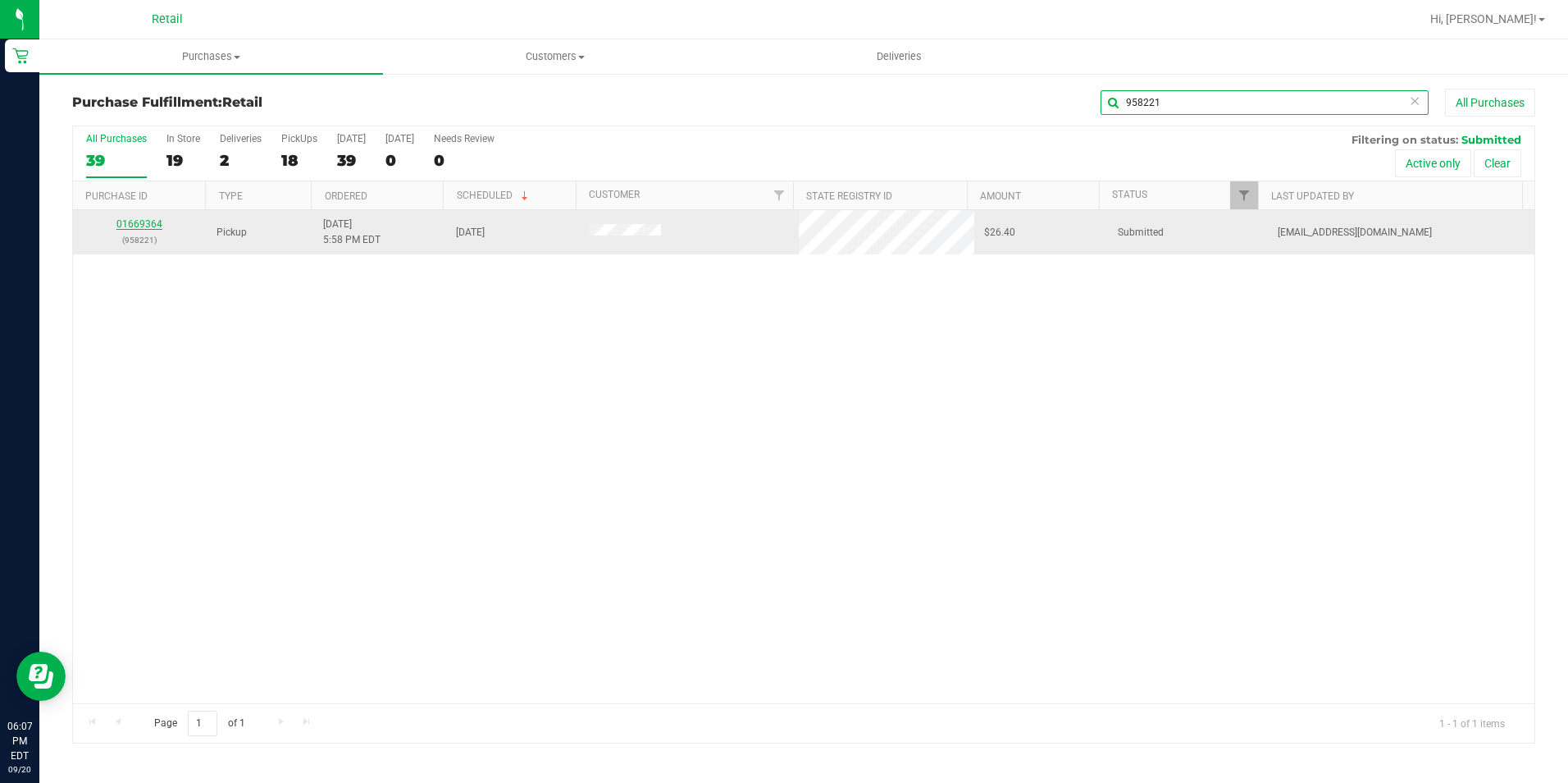
type input "958221"
click at [127, 225] on link "01669364" at bounding box center [139, 224] width 46 height 11
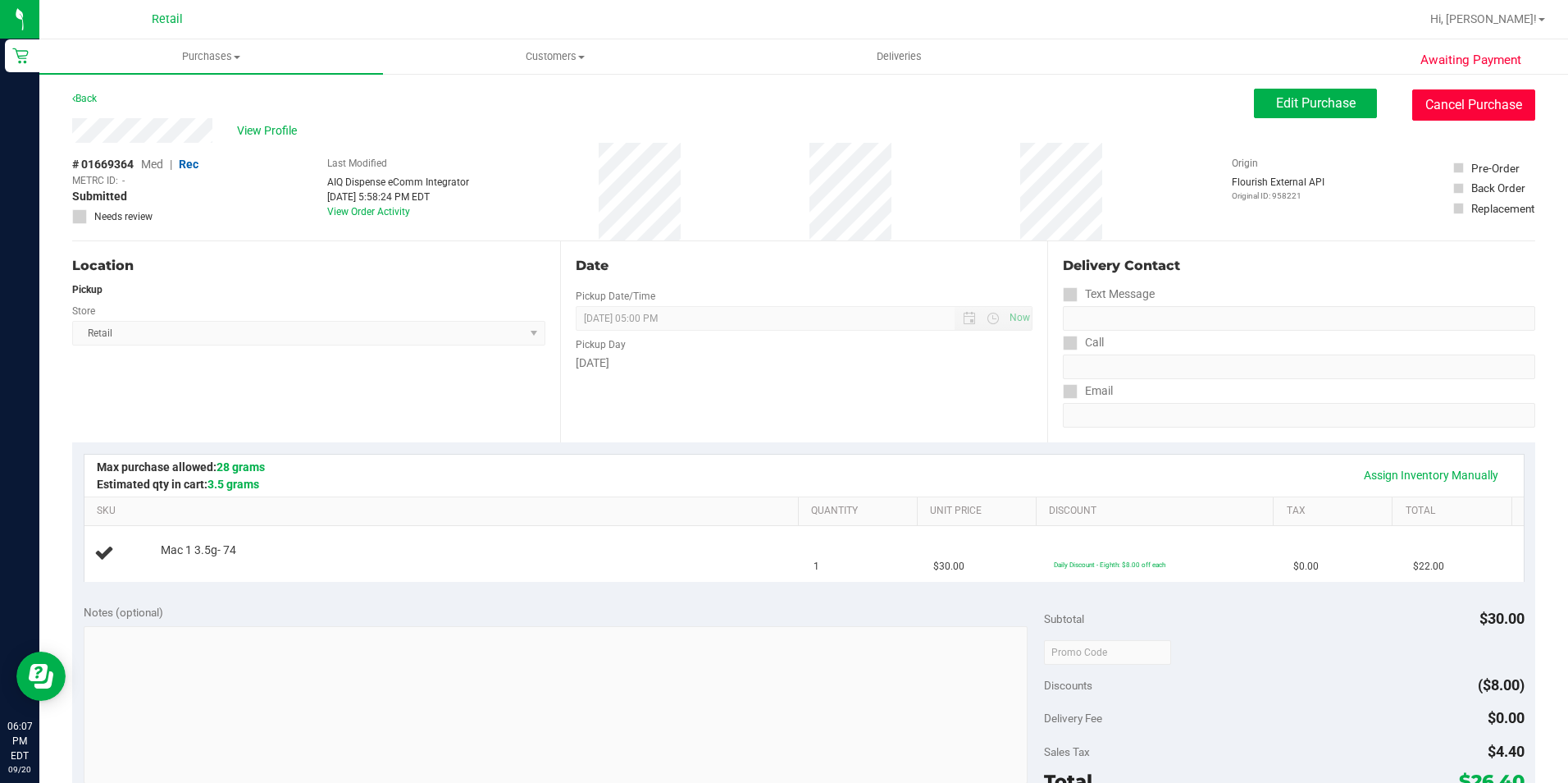
click at [1434, 111] on button "Cancel Purchase" at bounding box center [1474, 105] width 123 height 31
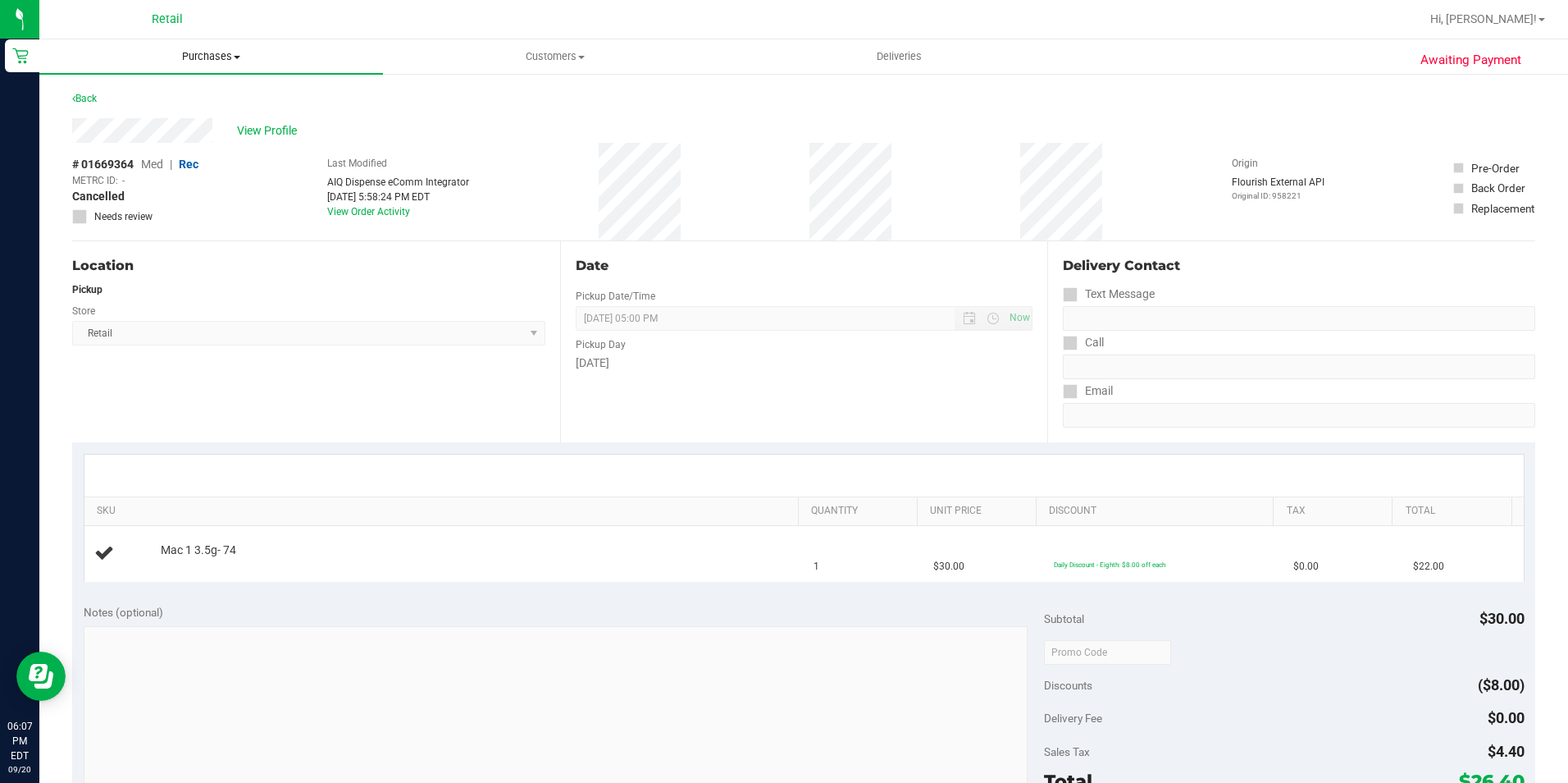
click at [175, 50] on span "Purchases" at bounding box center [211, 57] width 344 height 15
click at [163, 122] on li "Fulfillment" at bounding box center [211, 119] width 344 height 20
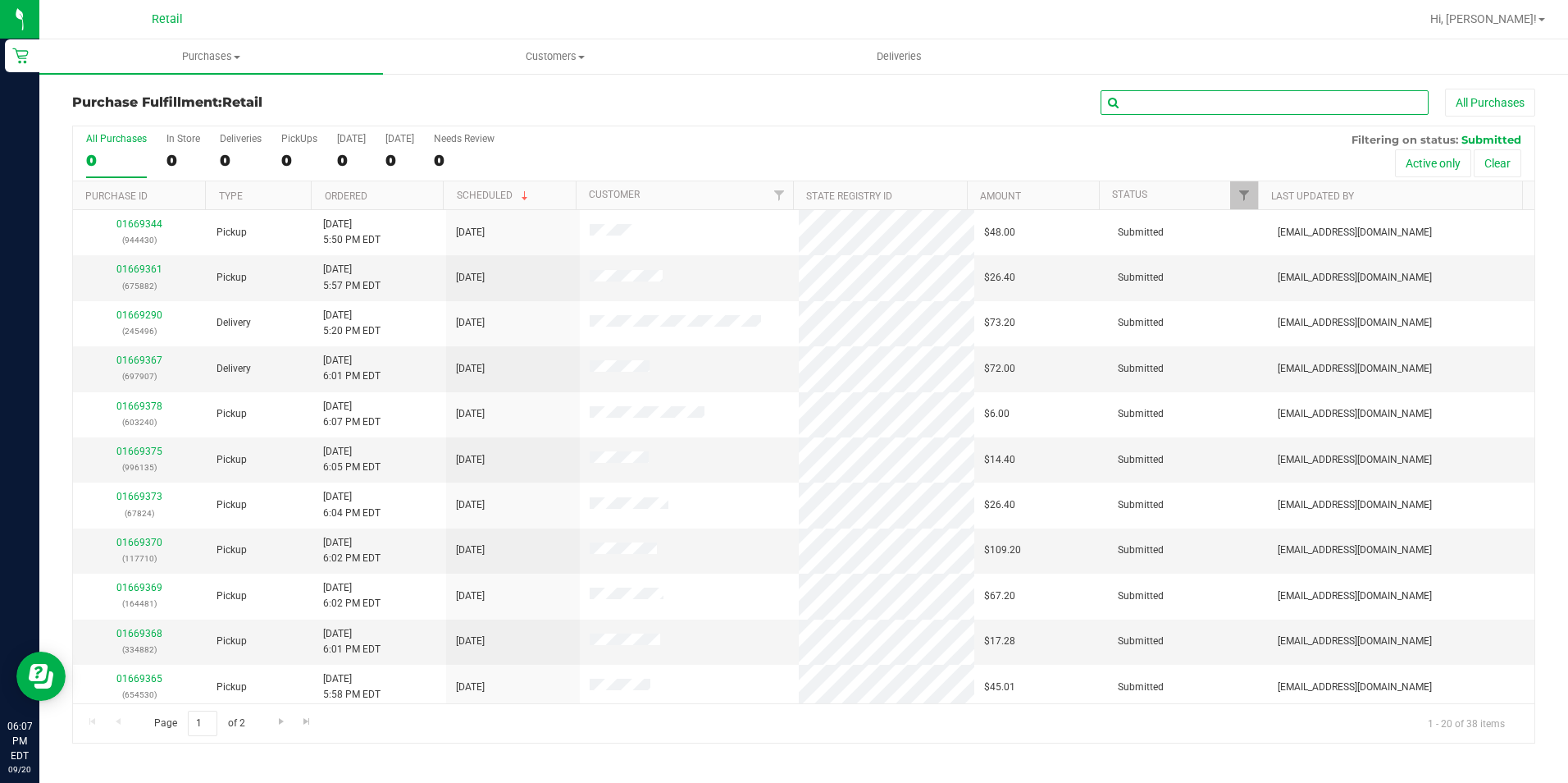
click at [1201, 99] on input "text" at bounding box center [1264, 103] width 328 height 24
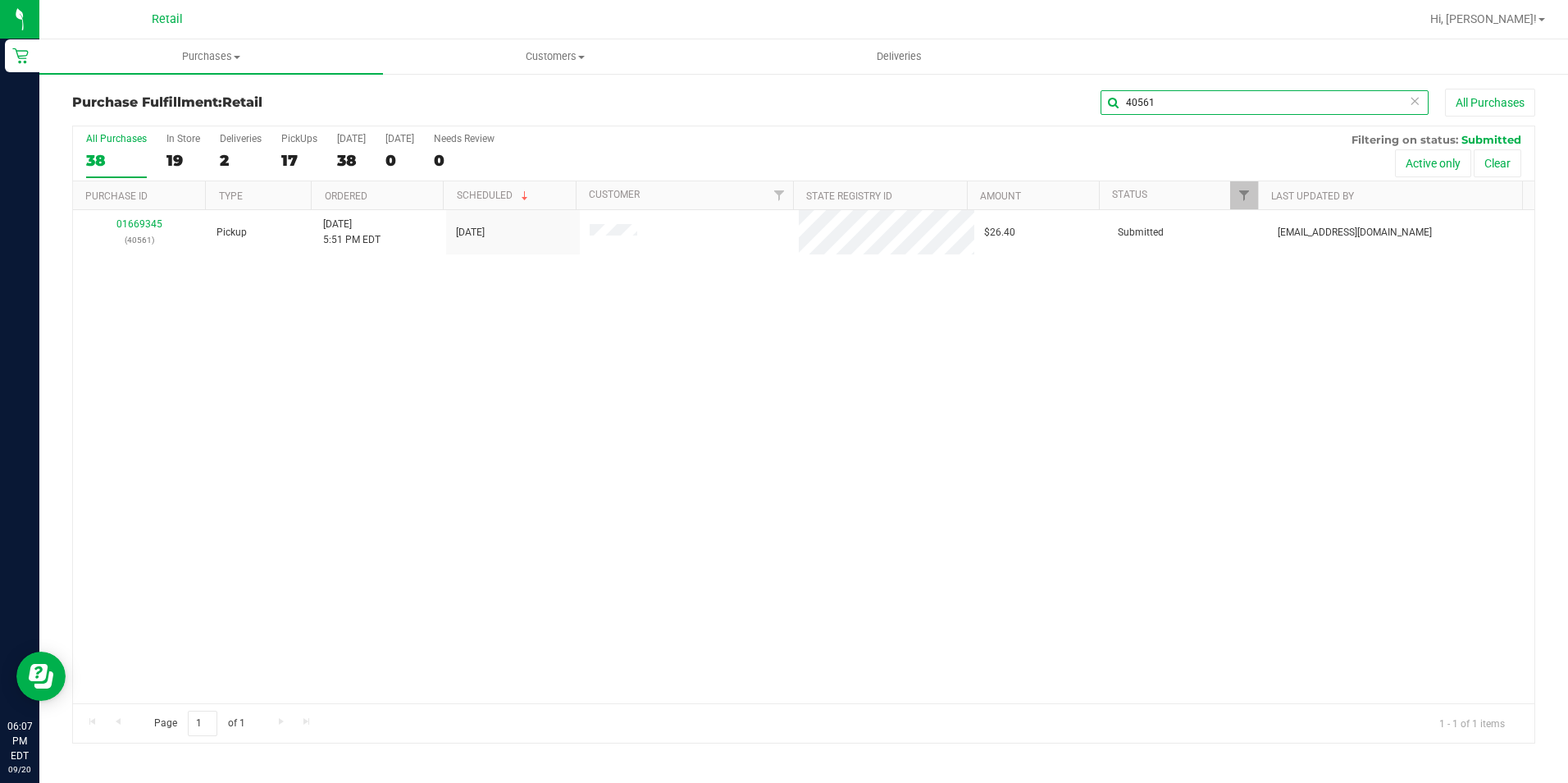
type input "40561"
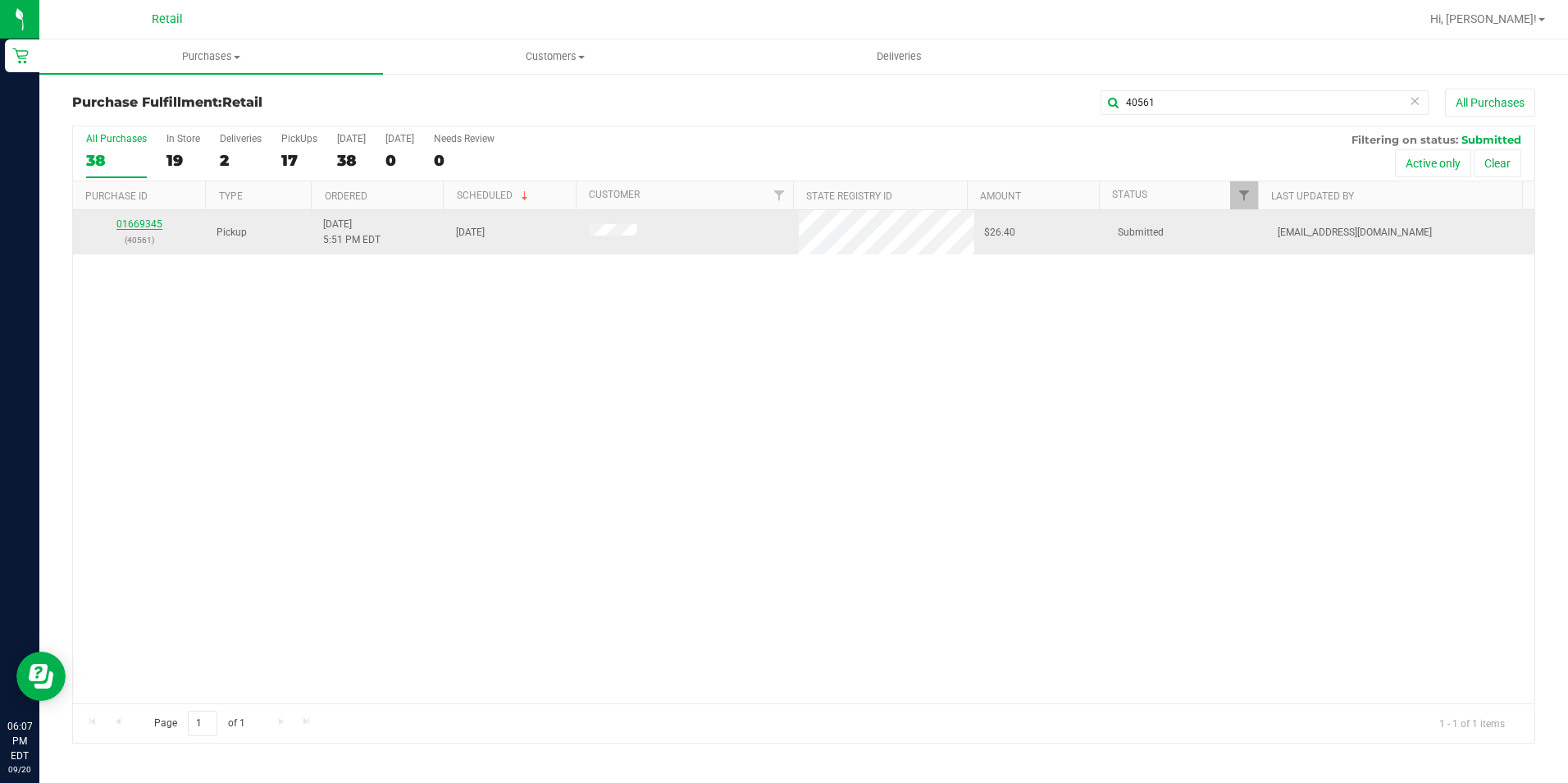
click at [139, 225] on link "01669345" at bounding box center [139, 224] width 46 height 11
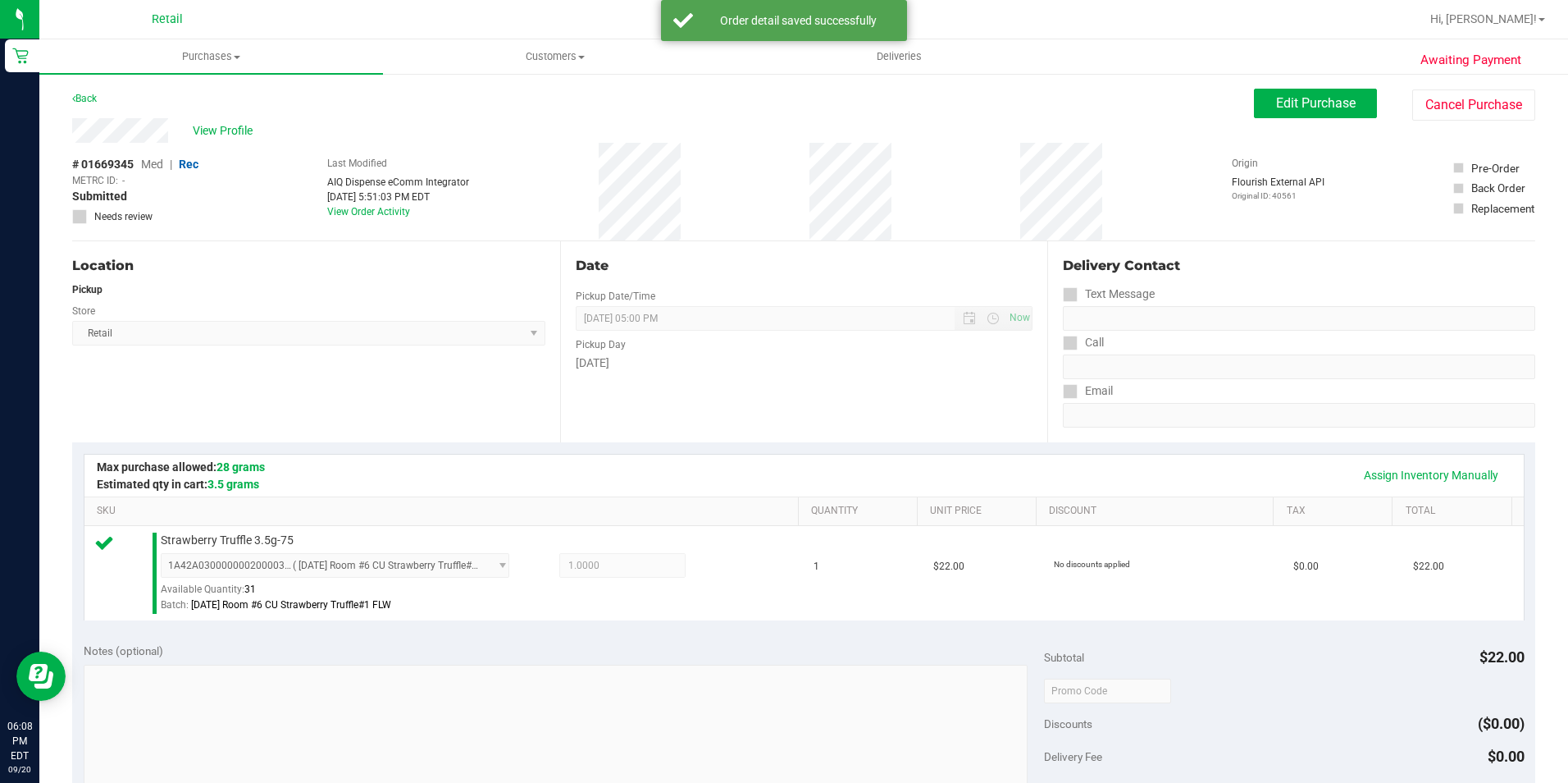
scroll to position [559, 0]
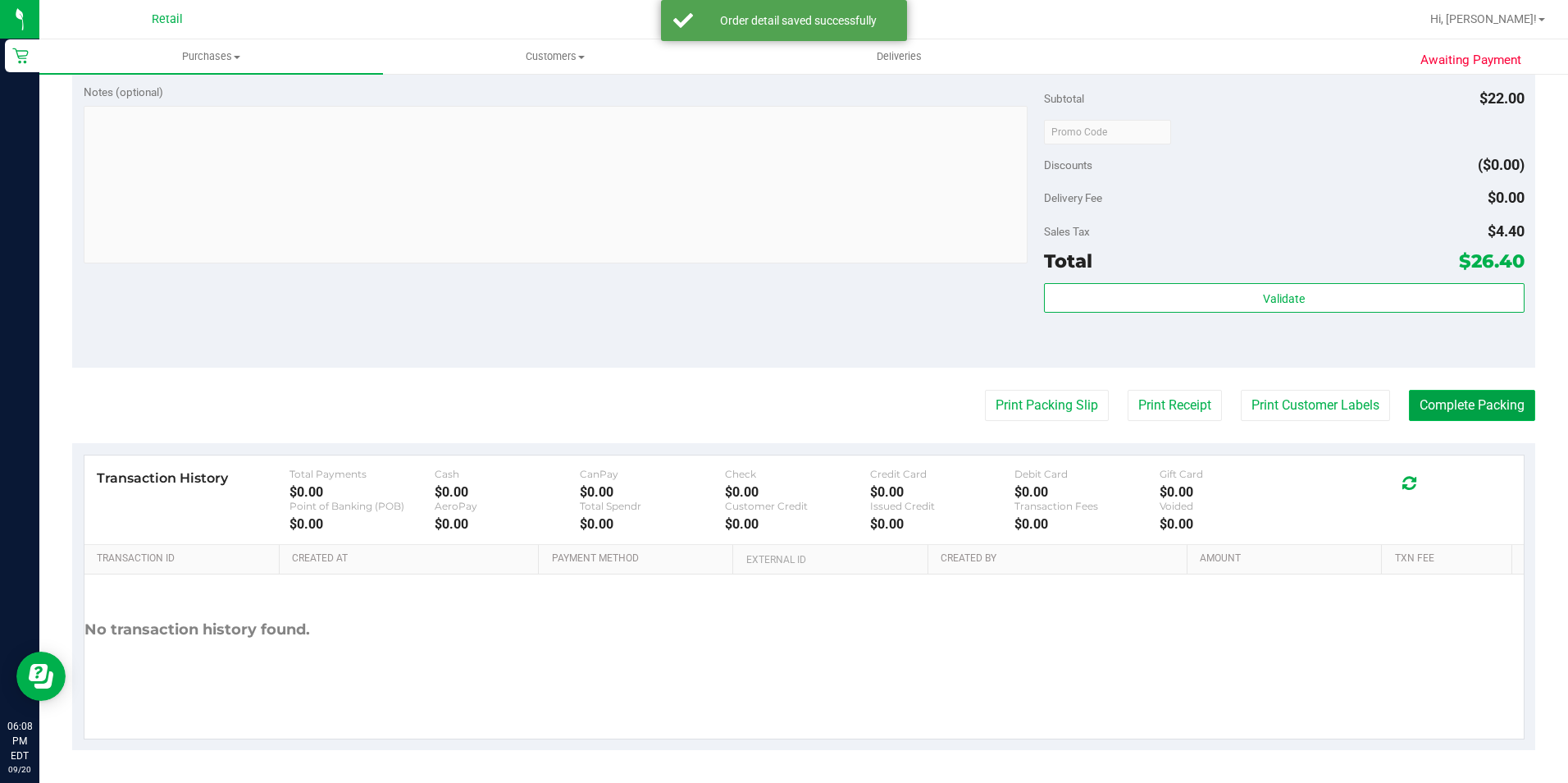
click at [1438, 396] on button "Complete Packing" at bounding box center [1471, 405] width 126 height 31
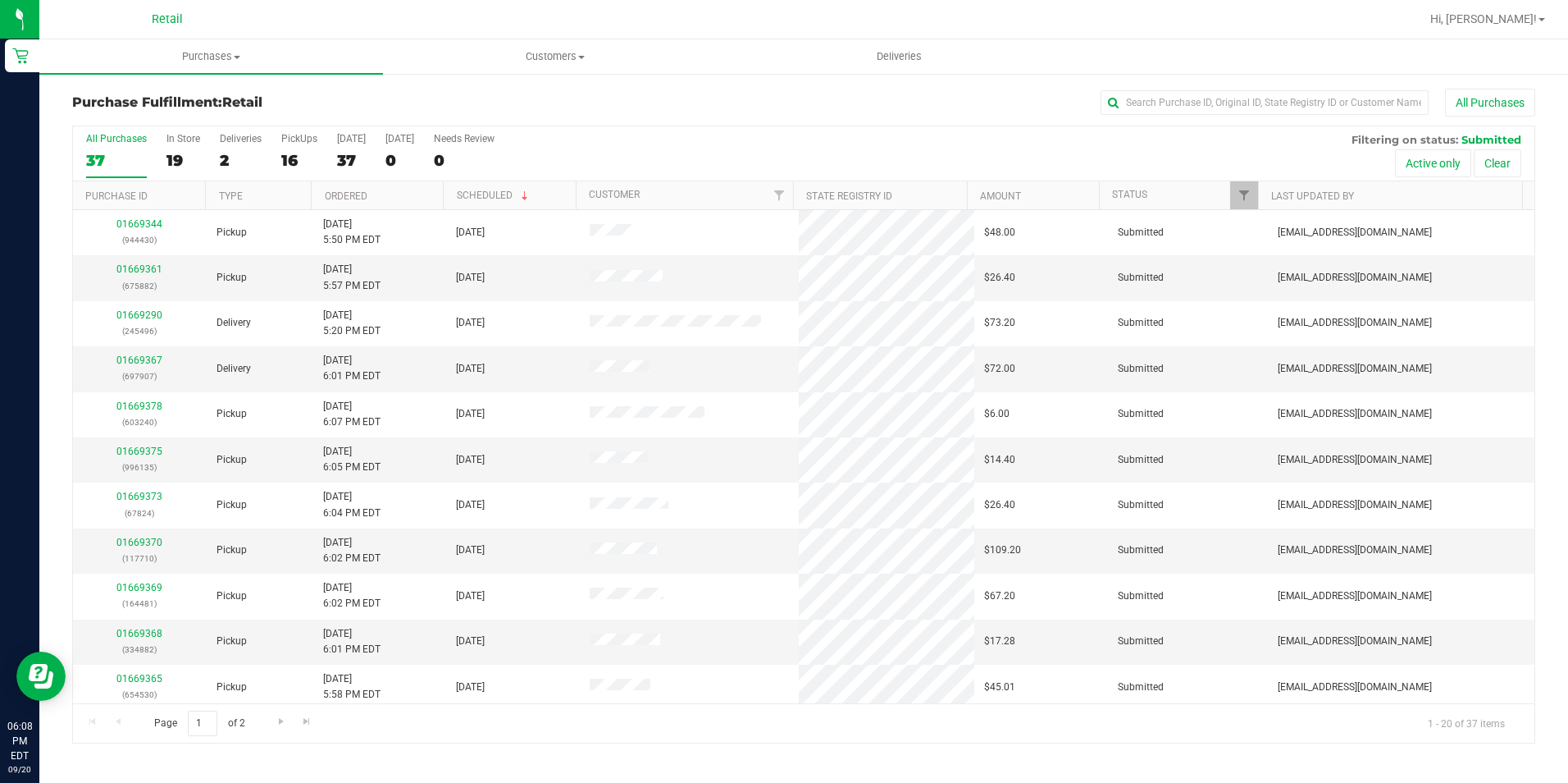
click at [1349, 88] on div "Purchase Fulfillment: Retail All Purchases All Purchases 37 In Store 19 Deliver…" at bounding box center [803, 416] width 1529 height 688
click at [1325, 107] on input "text" at bounding box center [1264, 103] width 328 height 24
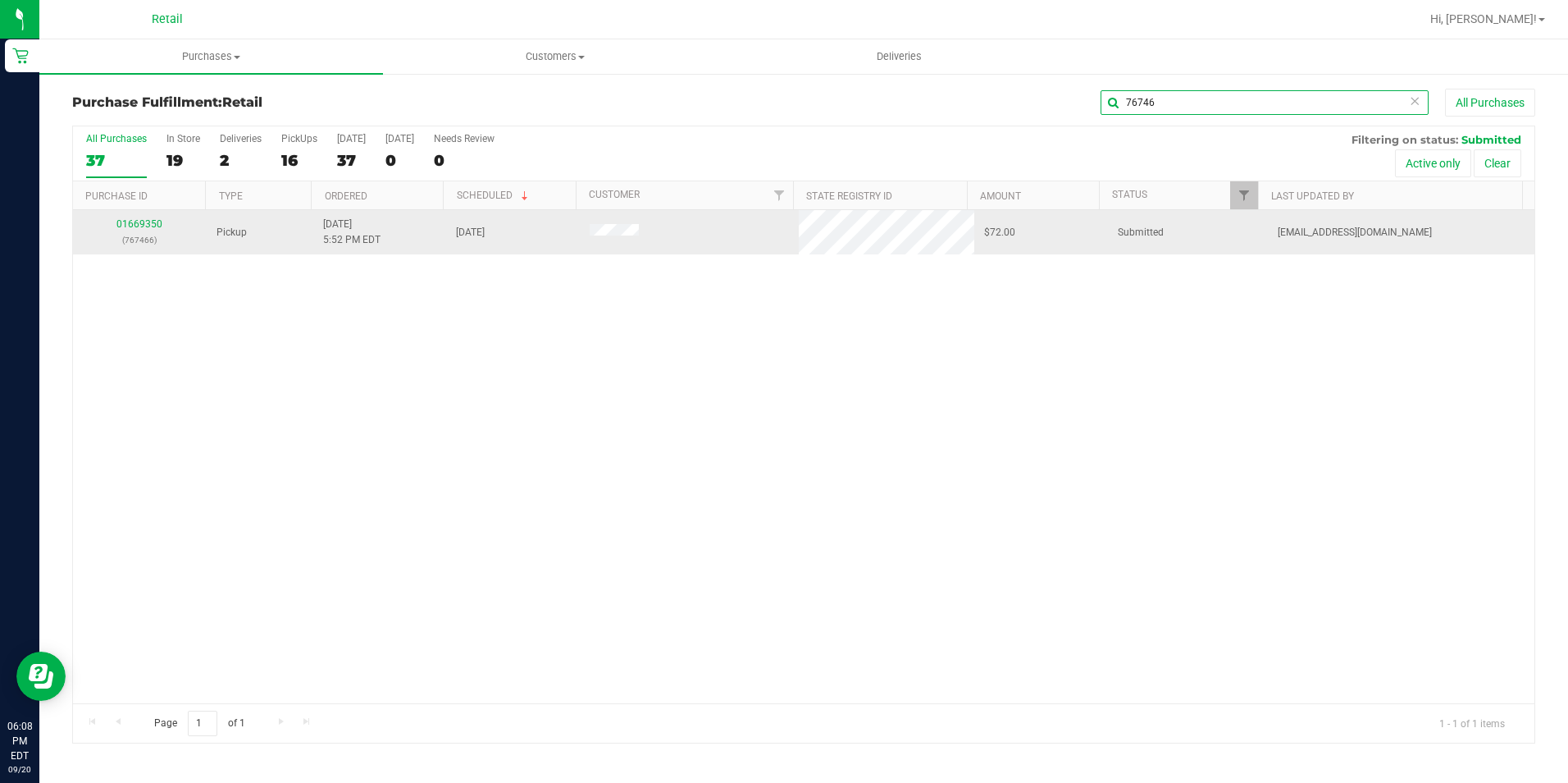
type input "76746"
click at [148, 218] on div "01669350 (767466)" at bounding box center [140, 232] width 114 height 31
click at [142, 221] on link "01669350" at bounding box center [139, 224] width 46 height 11
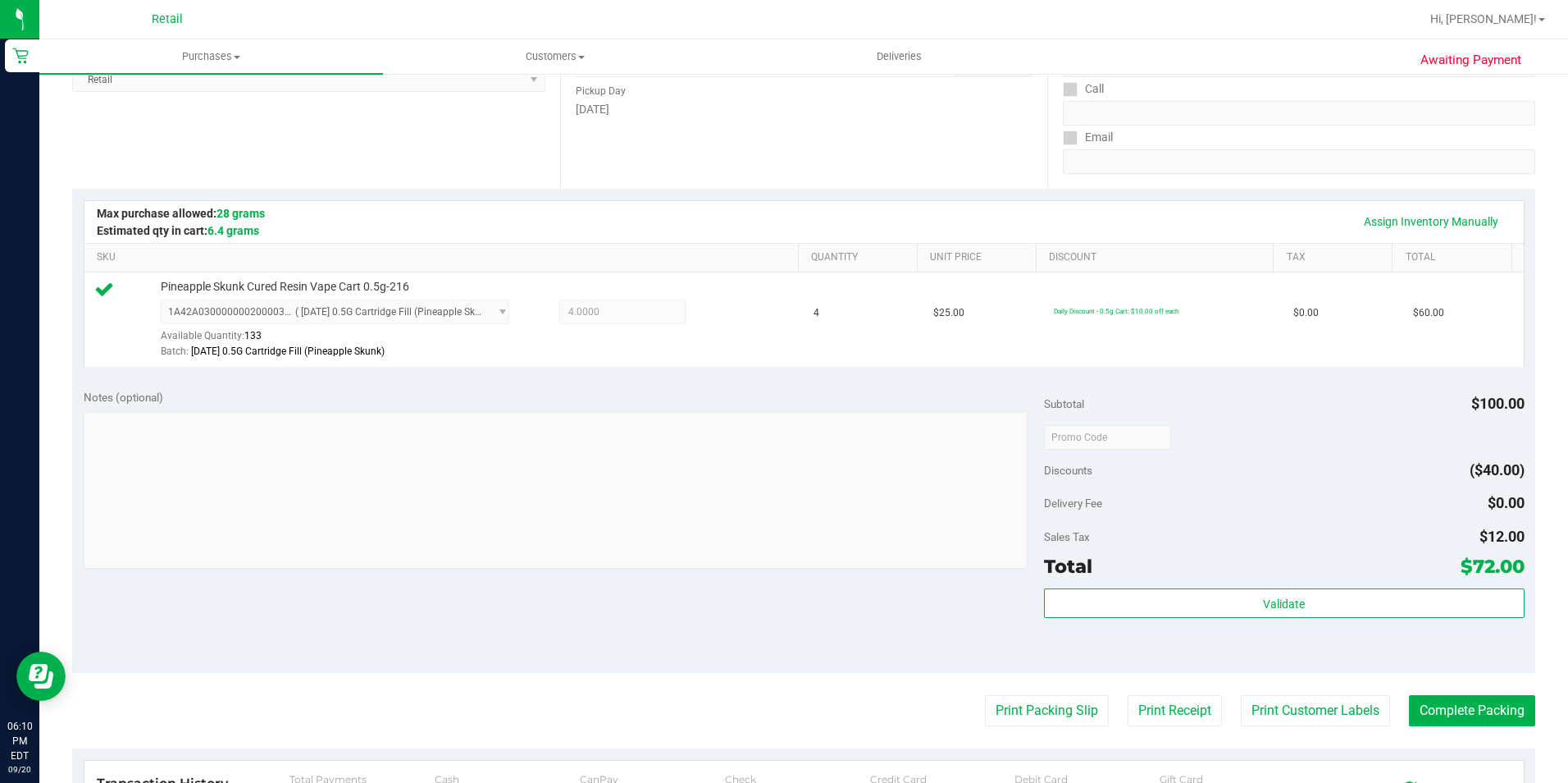
scroll to position [492, 0]
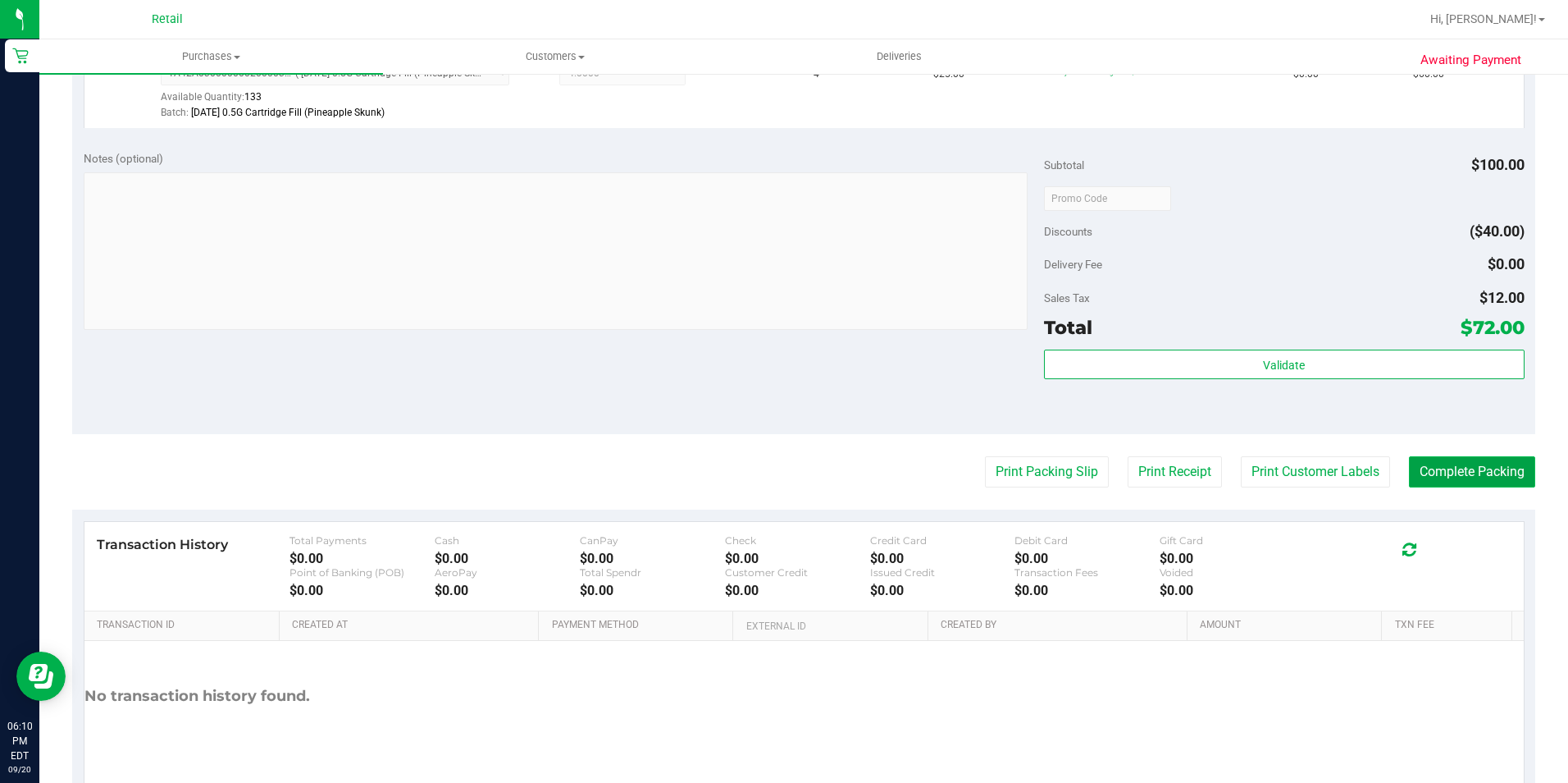
click at [1464, 465] on button "Complete Packing" at bounding box center [1471, 471] width 126 height 31
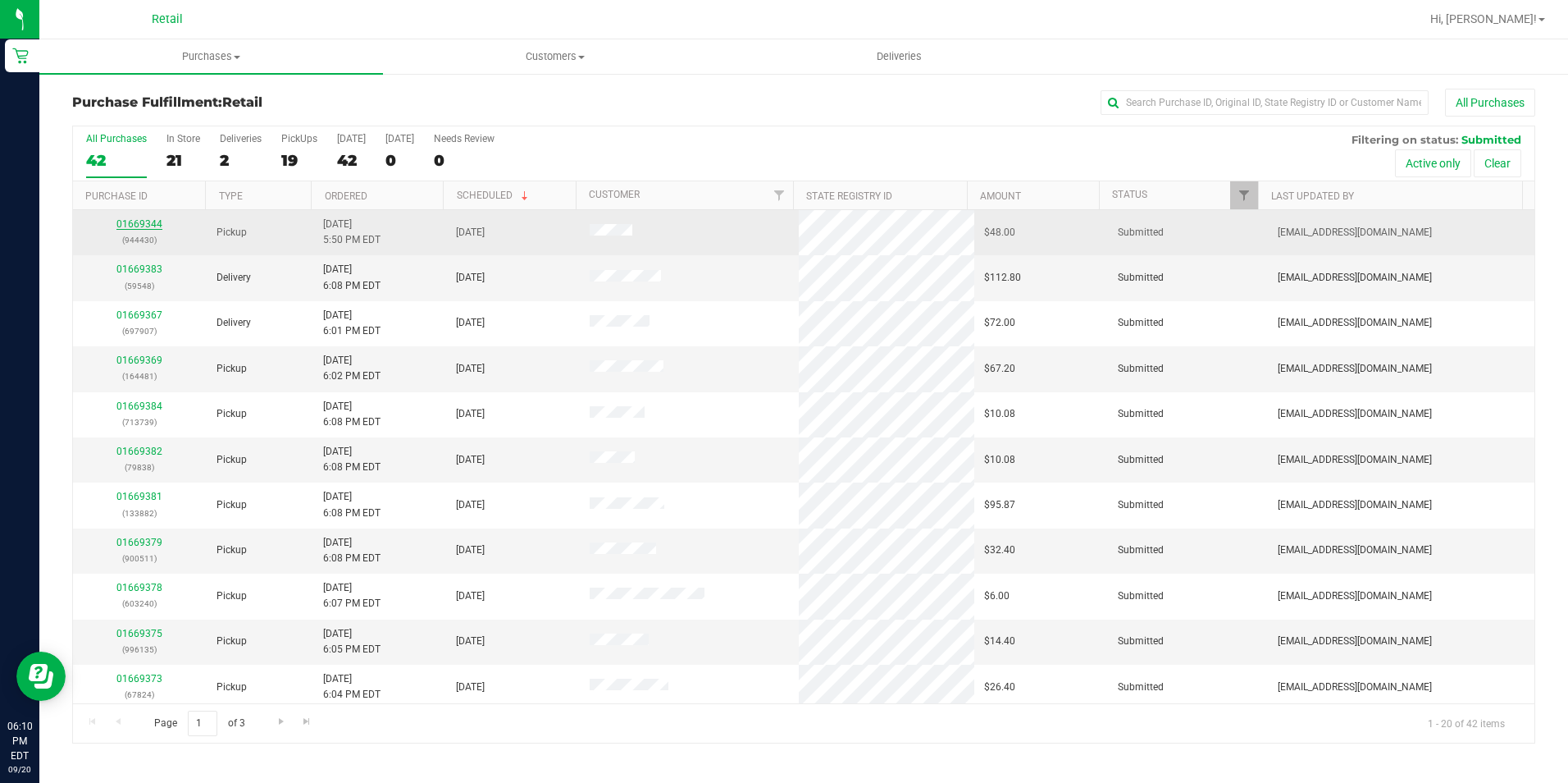
click at [138, 225] on link "01669344" at bounding box center [139, 224] width 46 height 11
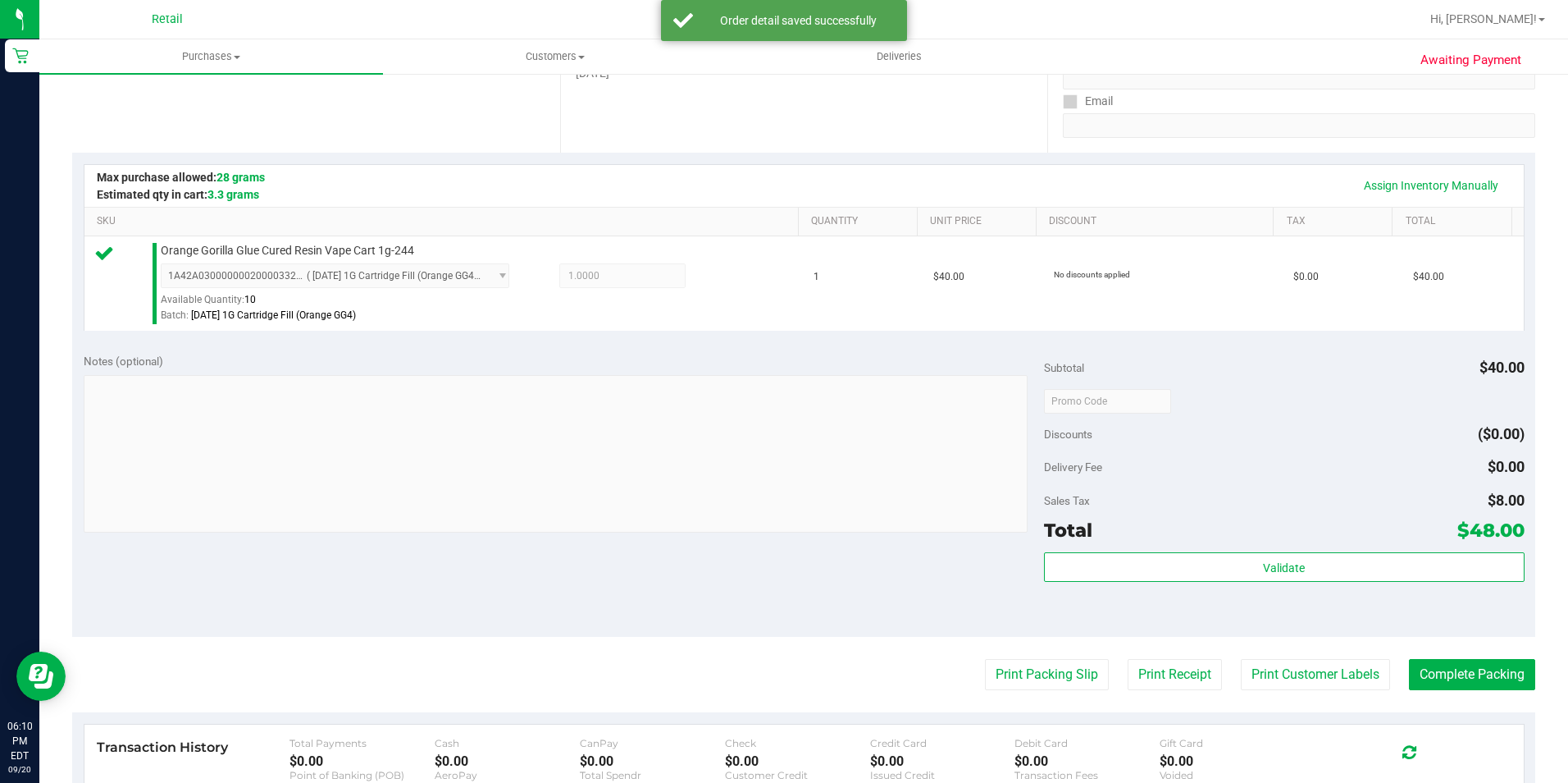
scroll to position [559, 0]
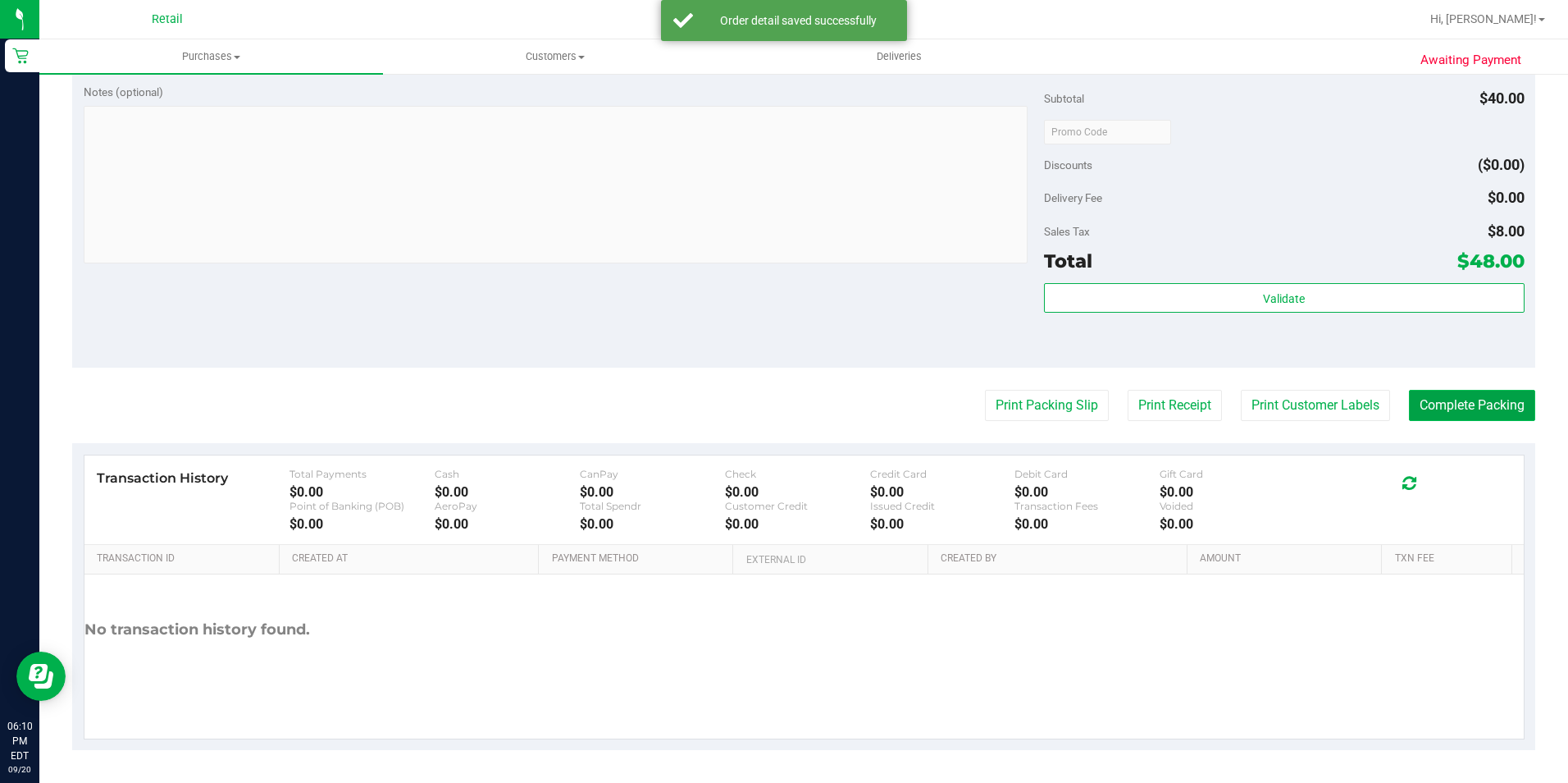
click at [1476, 402] on button "Complete Packing" at bounding box center [1471, 405] width 126 height 31
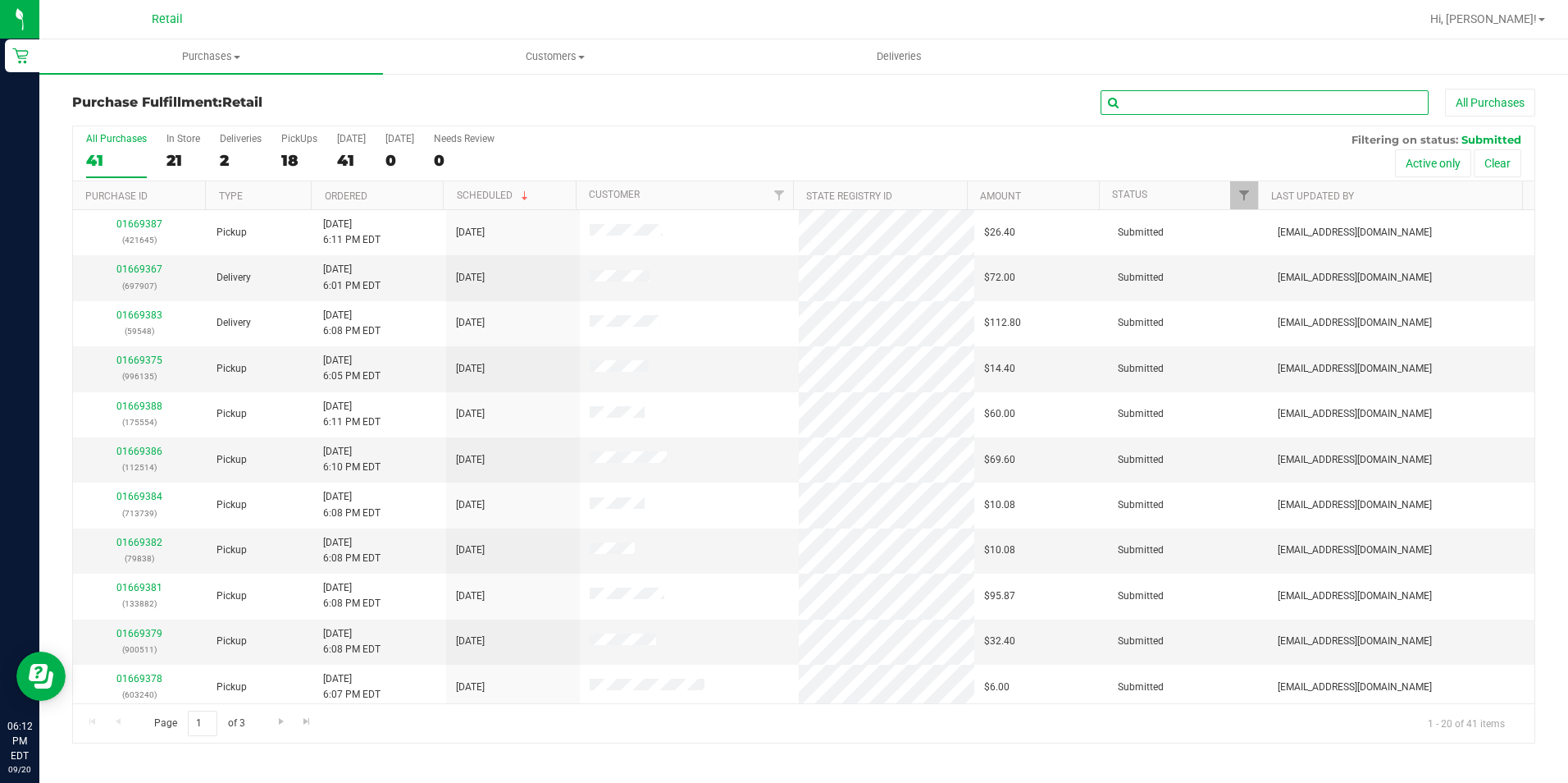
click at [1163, 110] on input "text" at bounding box center [1264, 103] width 328 height 24
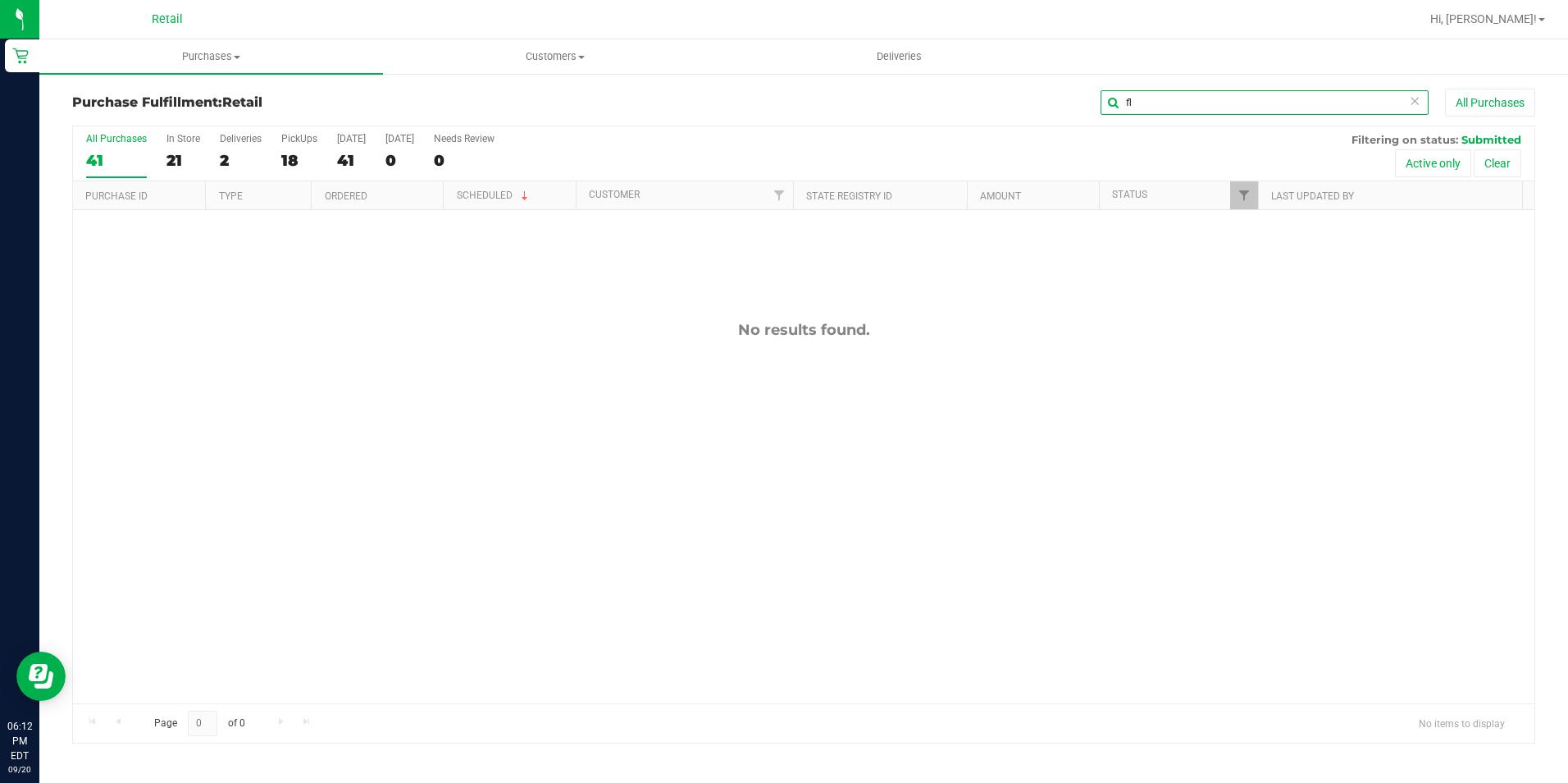
type input "f"
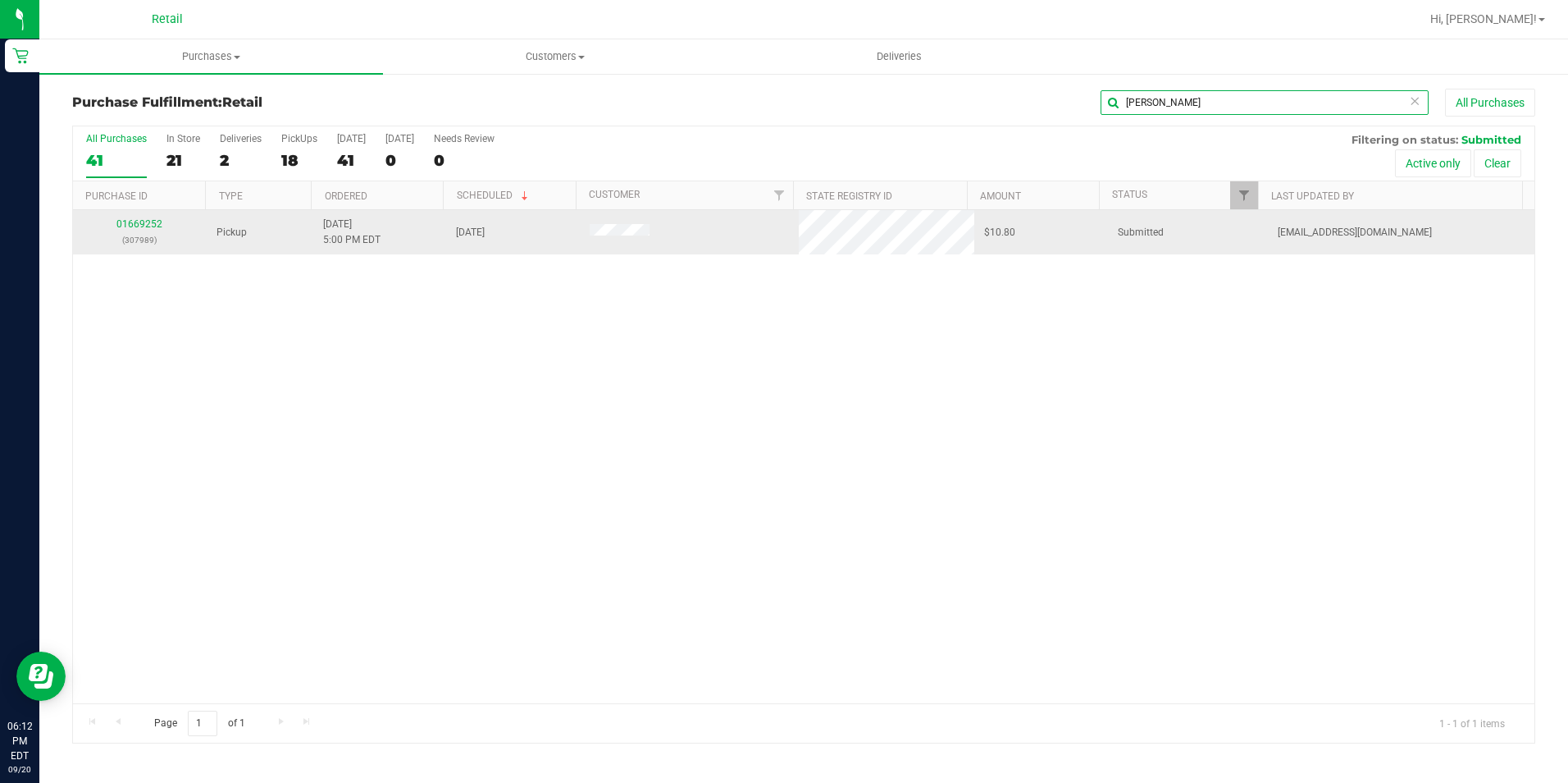
type input "[PERSON_NAME]"
click at [131, 232] on div "01669252 (307989)" at bounding box center [140, 232] width 114 height 31
click at [126, 222] on link "01669252" at bounding box center [139, 224] width 46 height 11
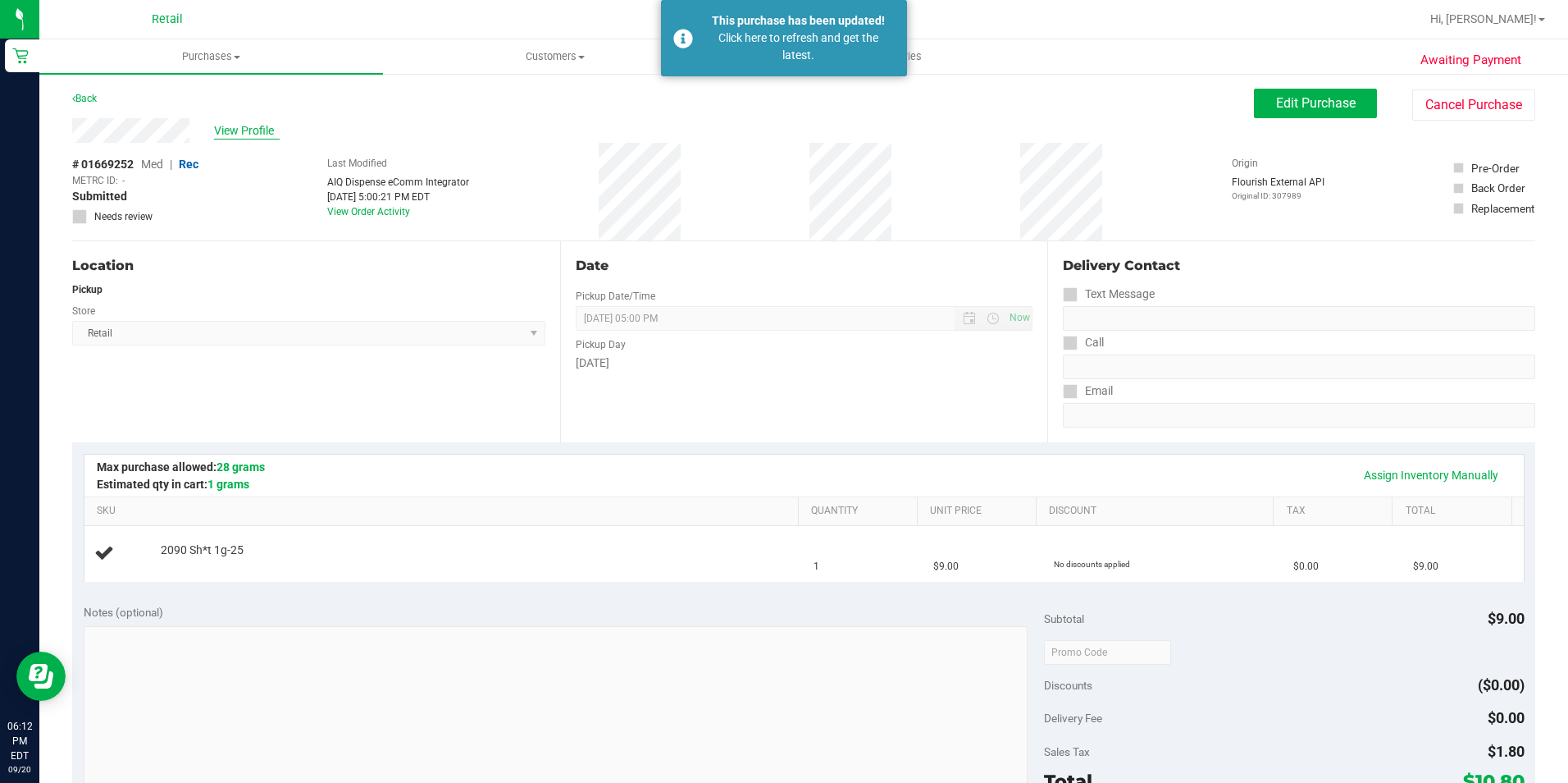
click at [258, 131] on span "View Profile" at bounding box center [247, 131] width 65 height 17
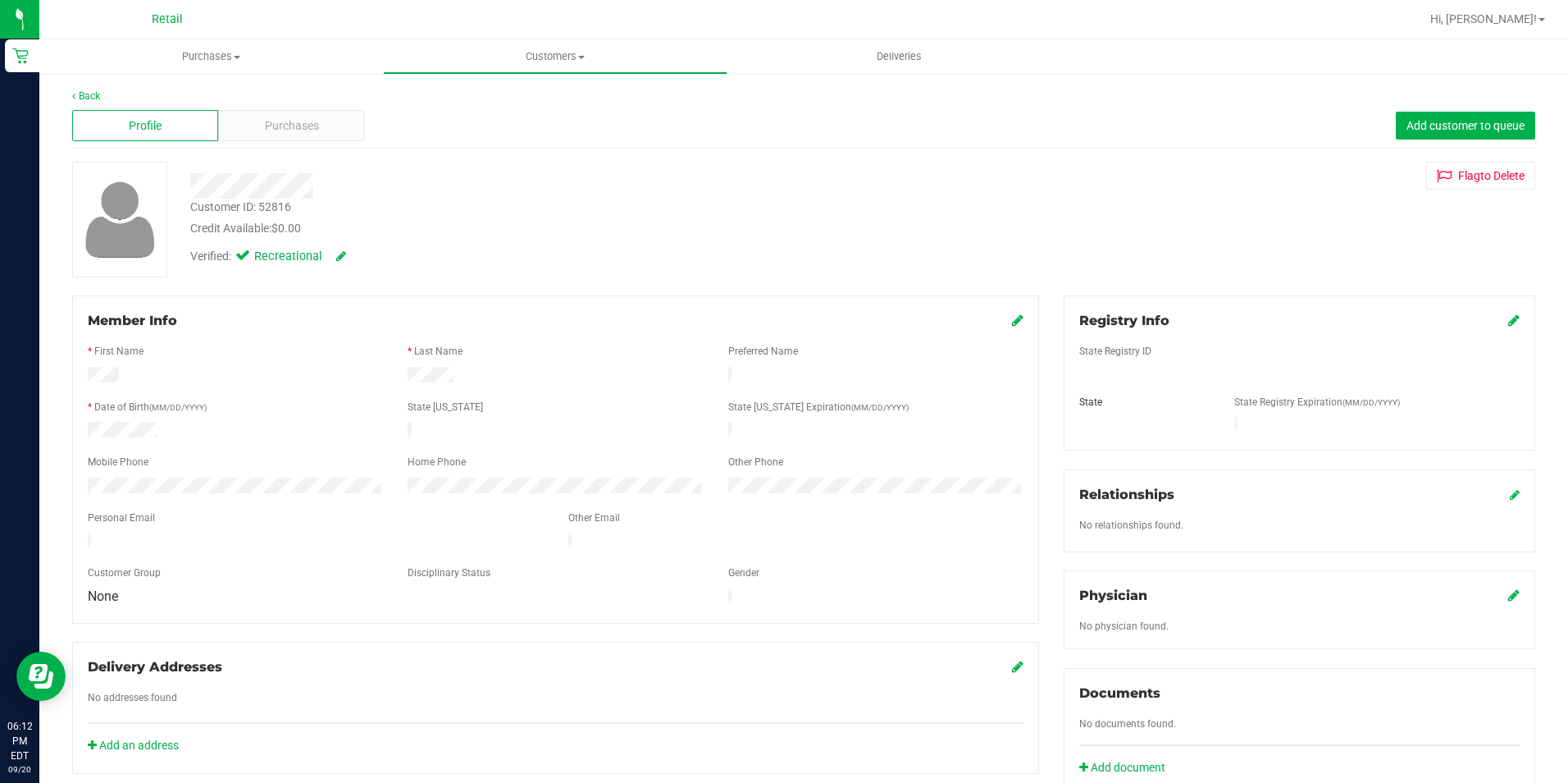
click at [258, 131] on div "Purchases" at bounding box center [291, 125] width 146 height 31
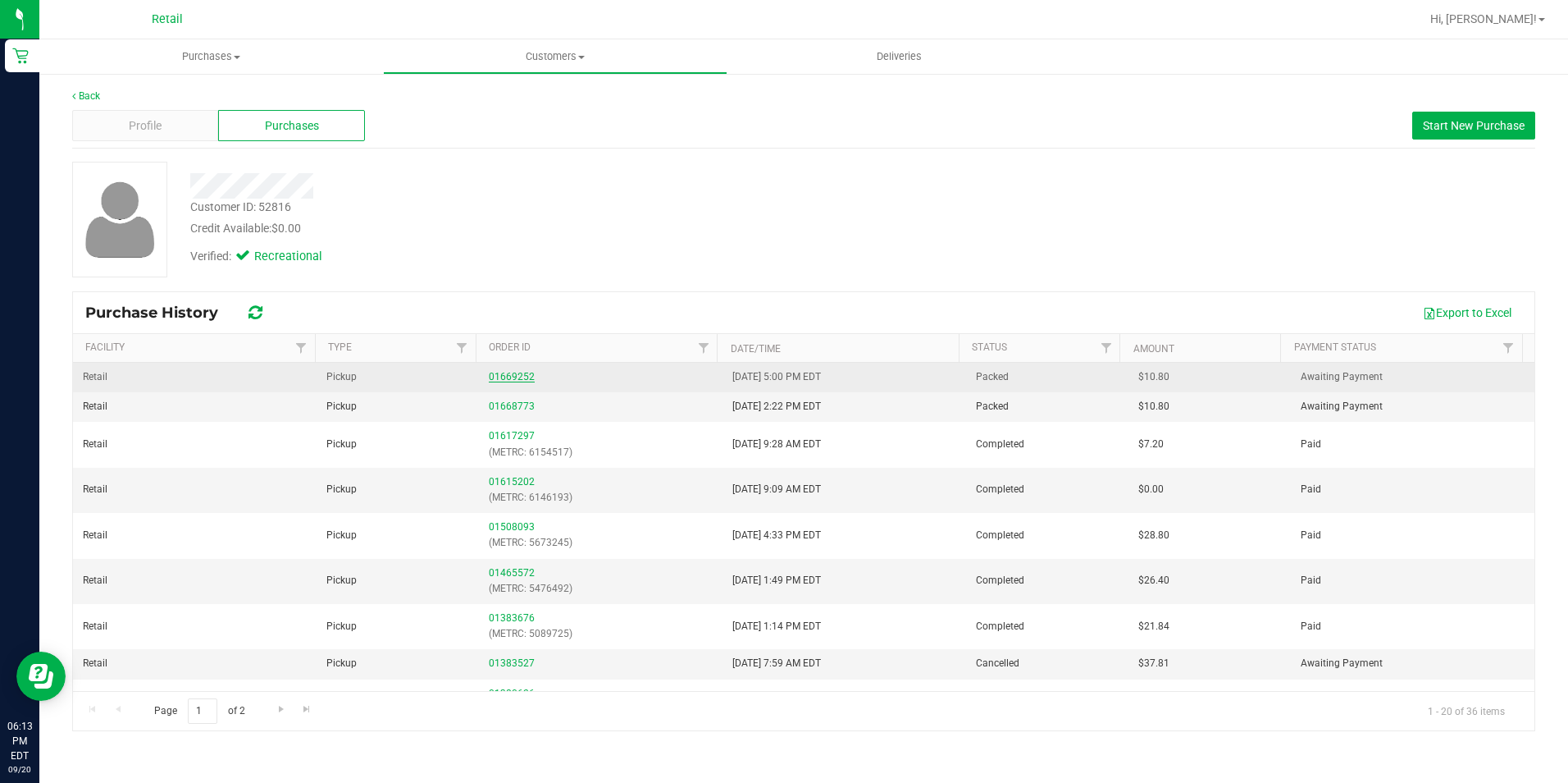
click at [494, 373] on link "01669252" at bounding box center [511, 377] width 46 height 11
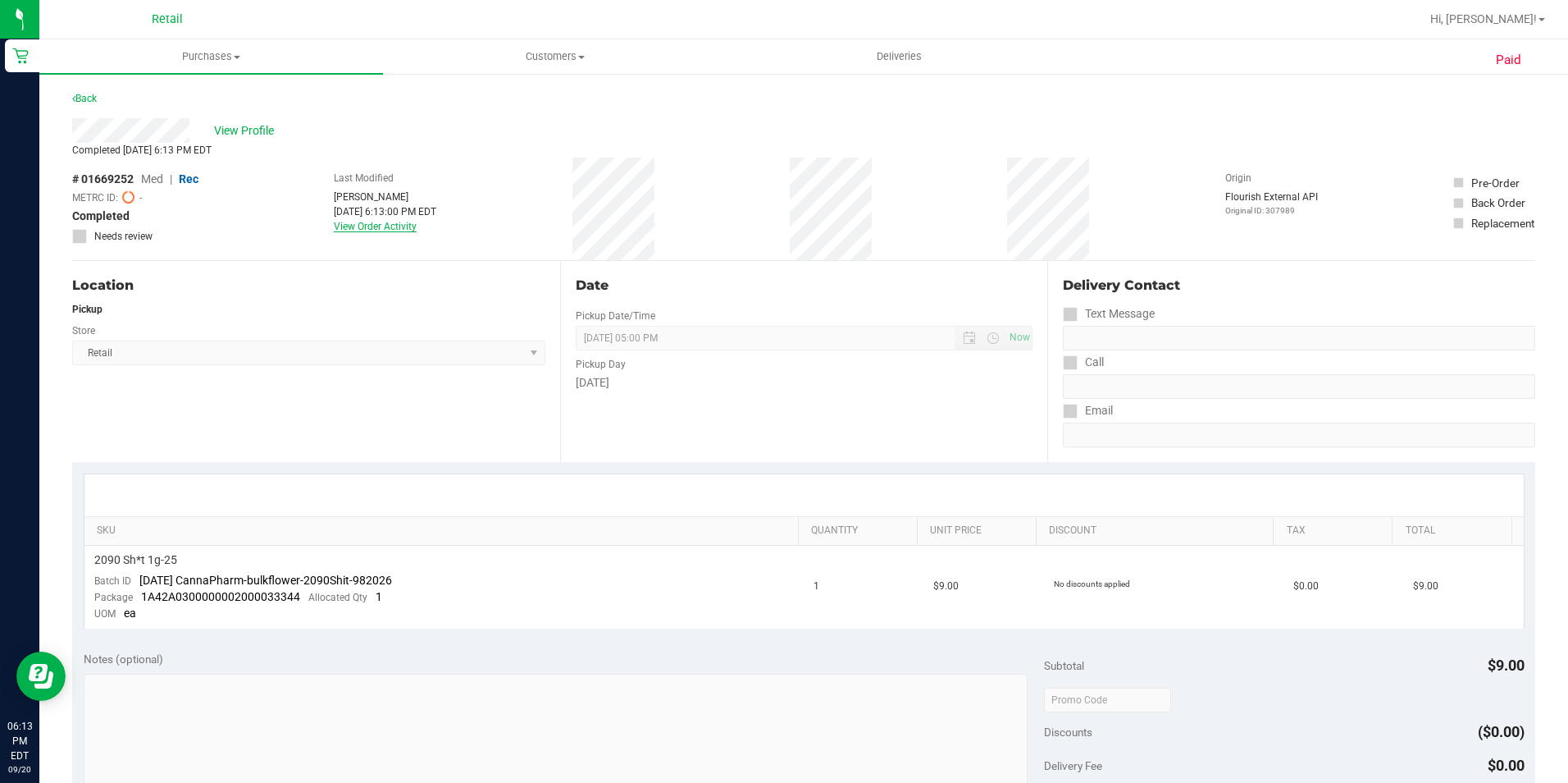
click at [398, 231] on link "View Order Activity" at bounding box center [374, 226] width 83 height 11
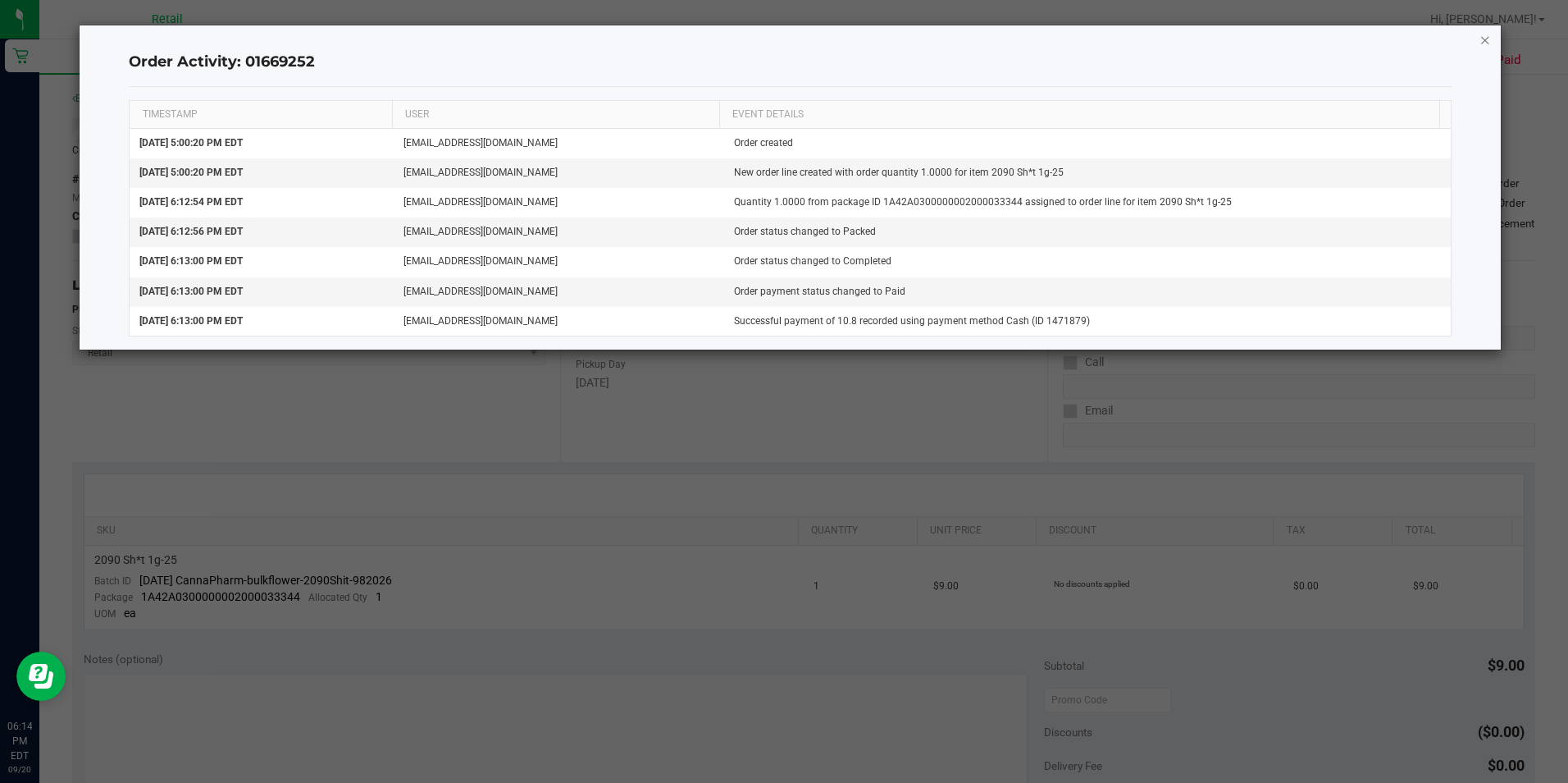
click at [1486, 44] on icon "button" at bounding box center [1485, 39] width 11 height 20
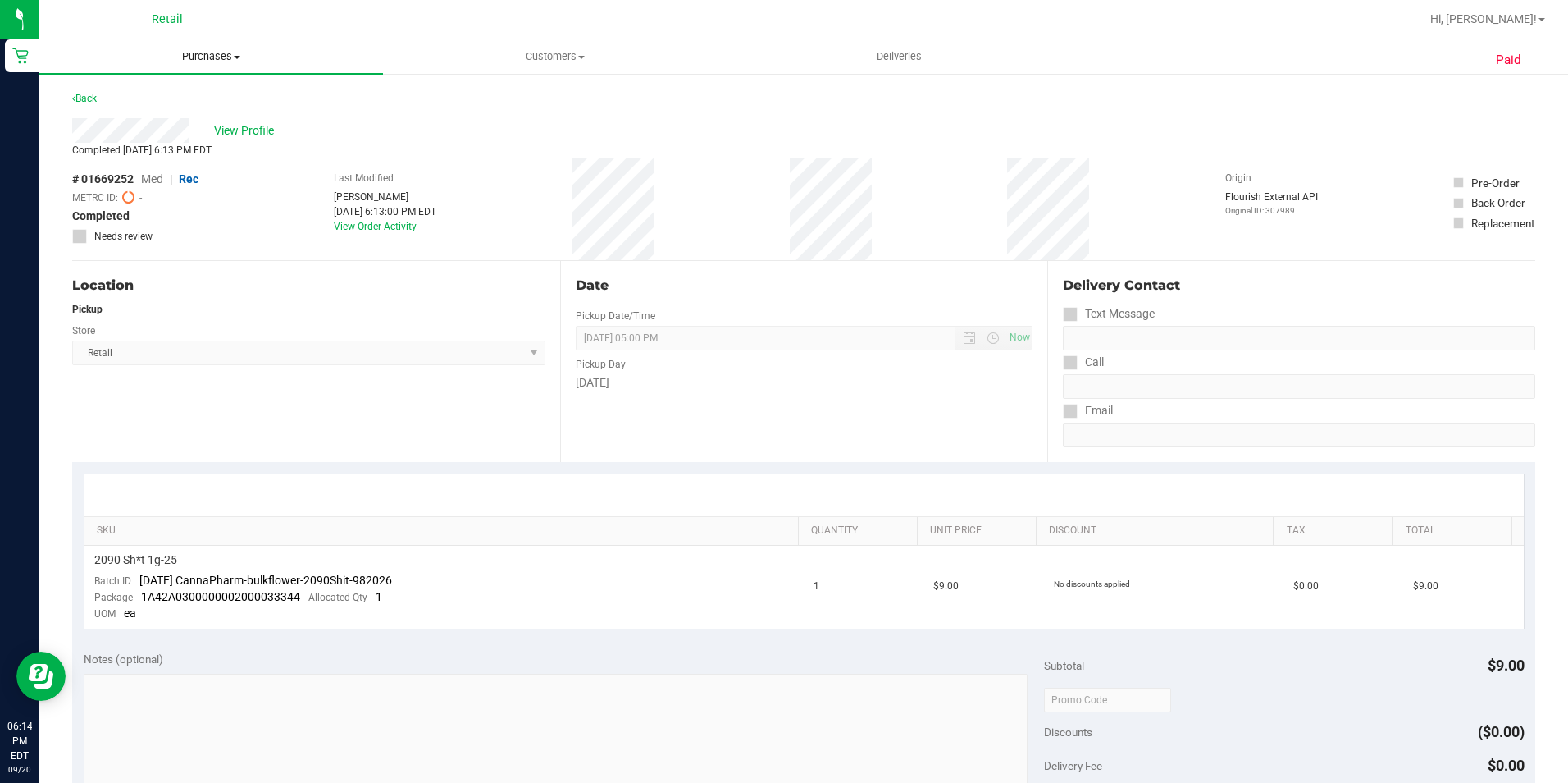
click at [218, 54] on span "Purchases" at bounding box center [211, 57] width 344 height 15
click at [139, 109] on li "Fulfillment" at bounding box center [211, 119] width 344 height 20
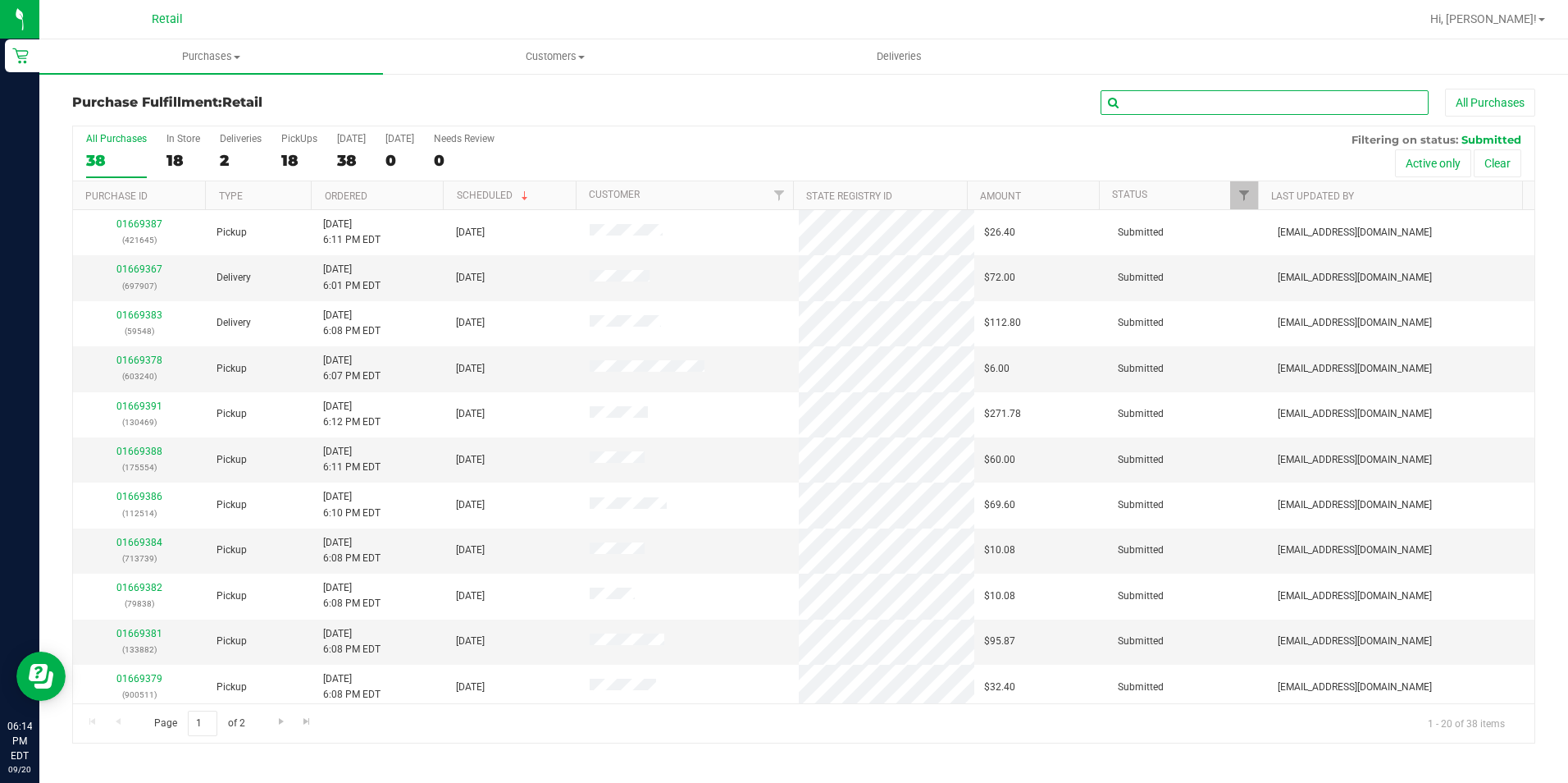
click at [1272, 111] on input "text" at bounding box center [1264, 103] width 328 height 24
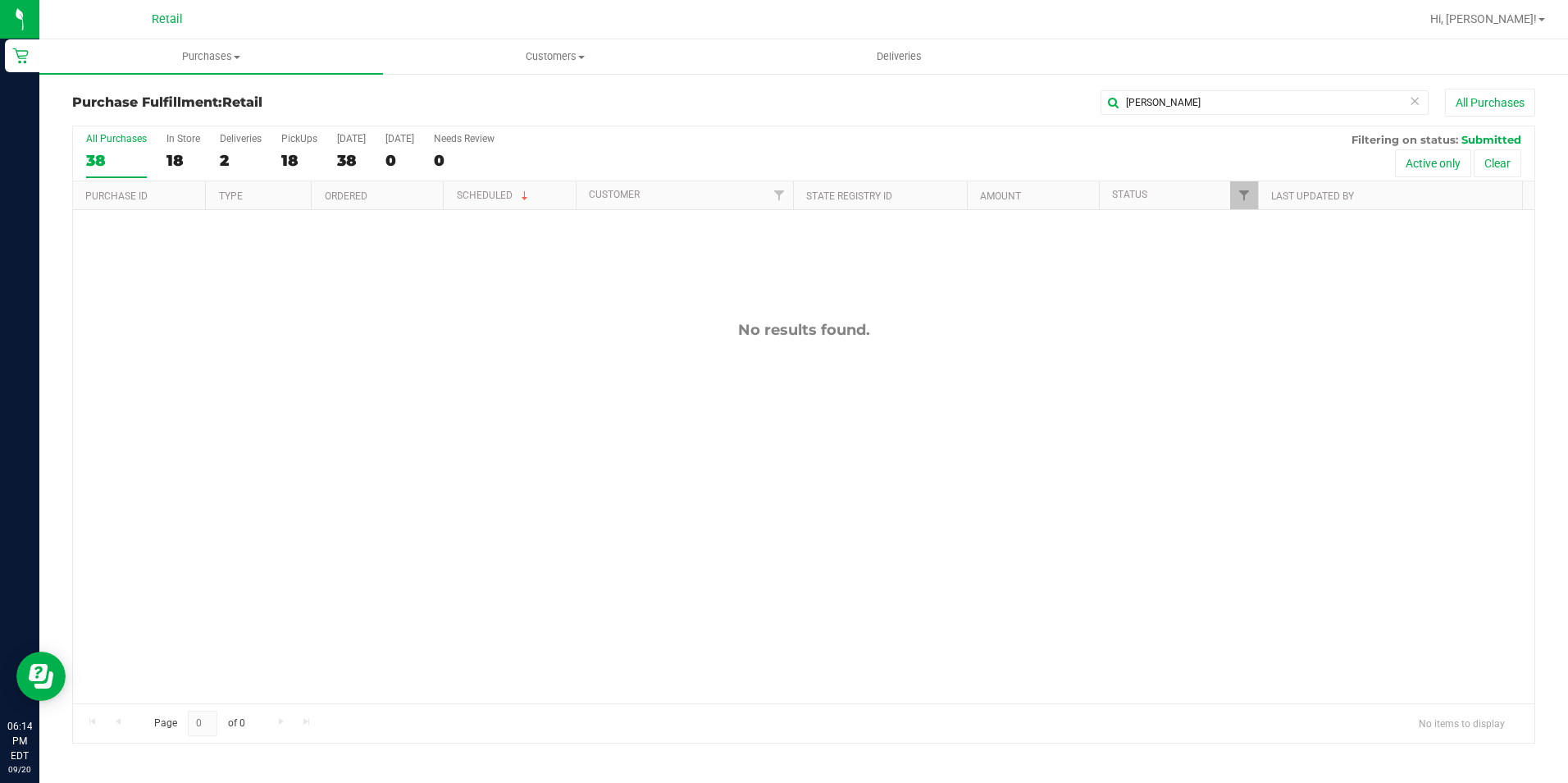
click at [1194, 89] on div "[PERSON_NAME] All Purchases" at bounding box center [1048, 103] width 975 height 28
click at [1180, 98] on input "[PERSON_NAME]" at bounding box center [1264, 103] width 328 height 24
click at [1221, 99] on input "gadsen" at bounding box center [1264, 103] width 328 height 24
click at [1216, 103] on input "malo" at bounding box center [1264, 103] width 328 height 24
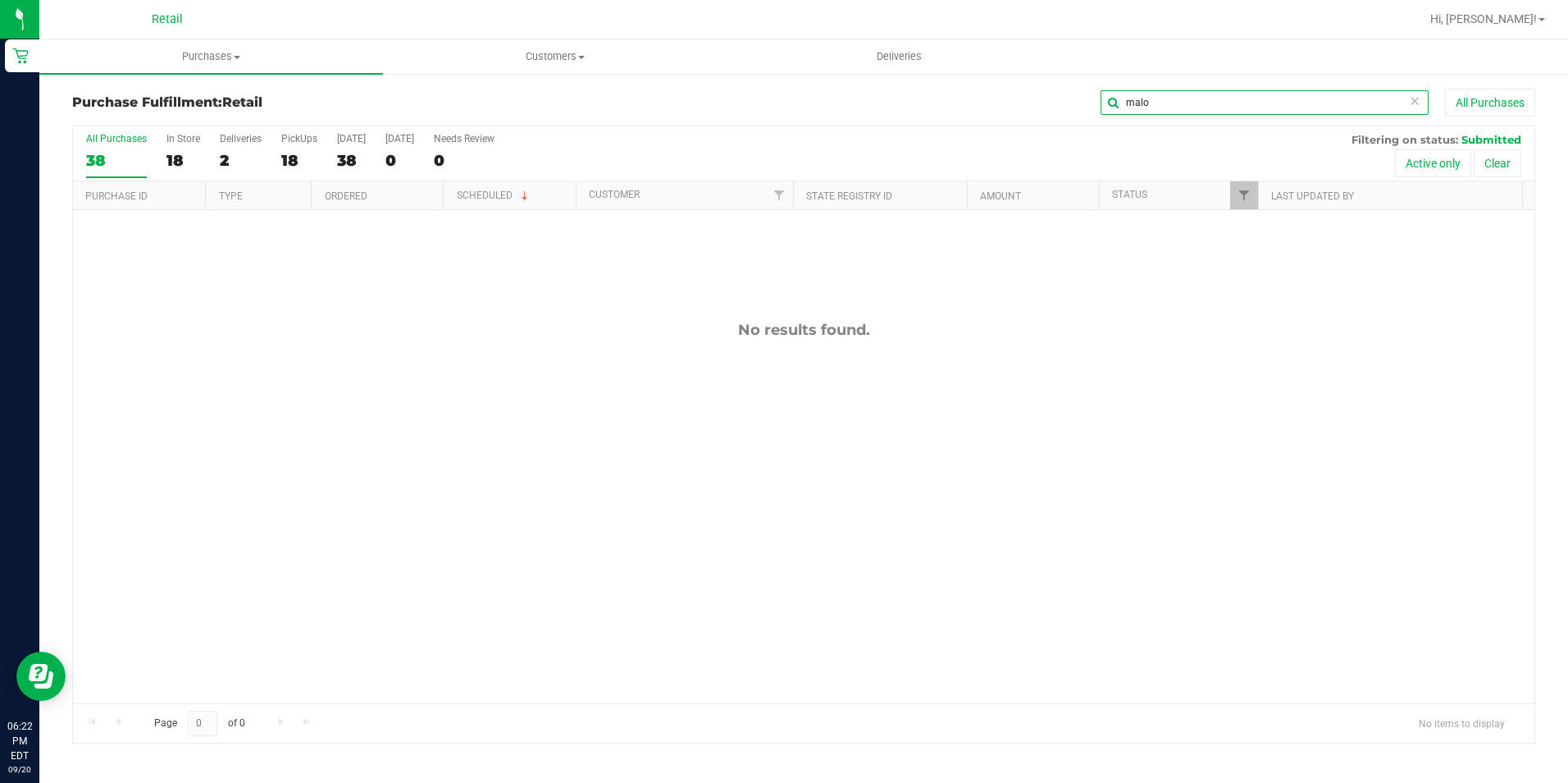
click at [1216, 103] on input "malo" at bounding box center [1264, 103] width 328 height 24
type input "mail"
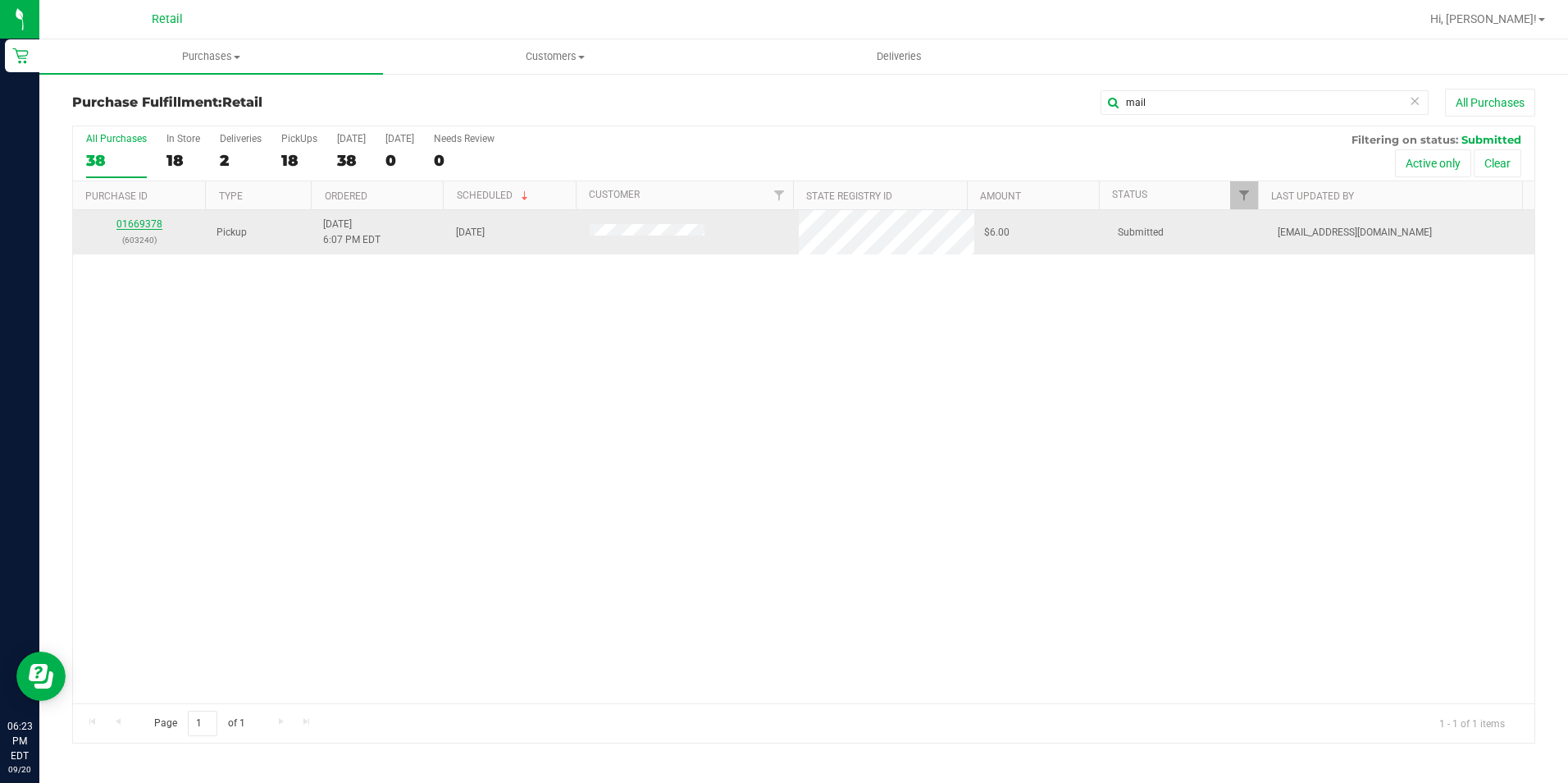
click at [152, 219] on link "01669378" at bounding box center [139, 224] width 46 height 11
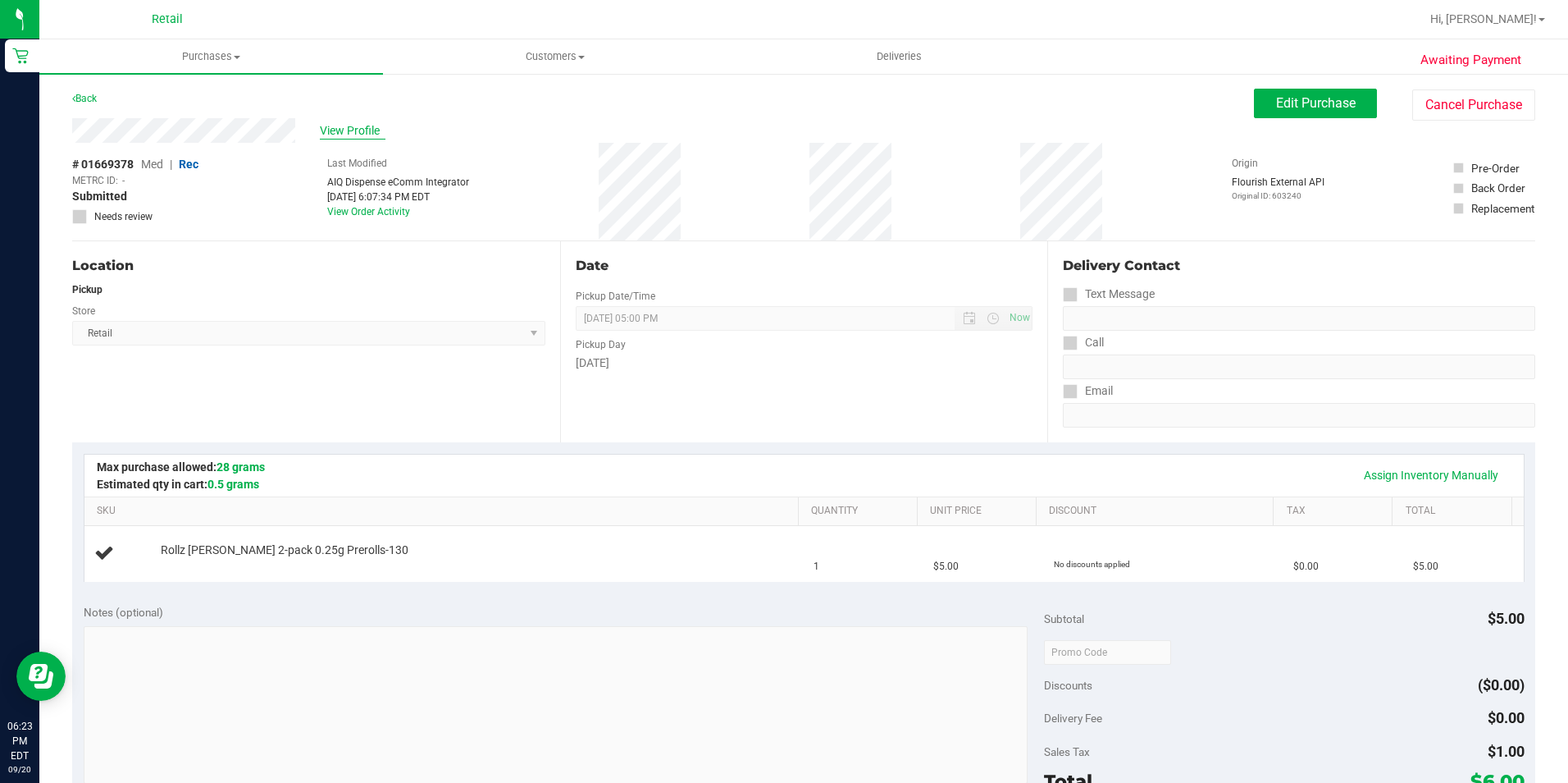
click at [355, 127] on span "View Profile" at bounding box center [352, 131] width 65 height 17
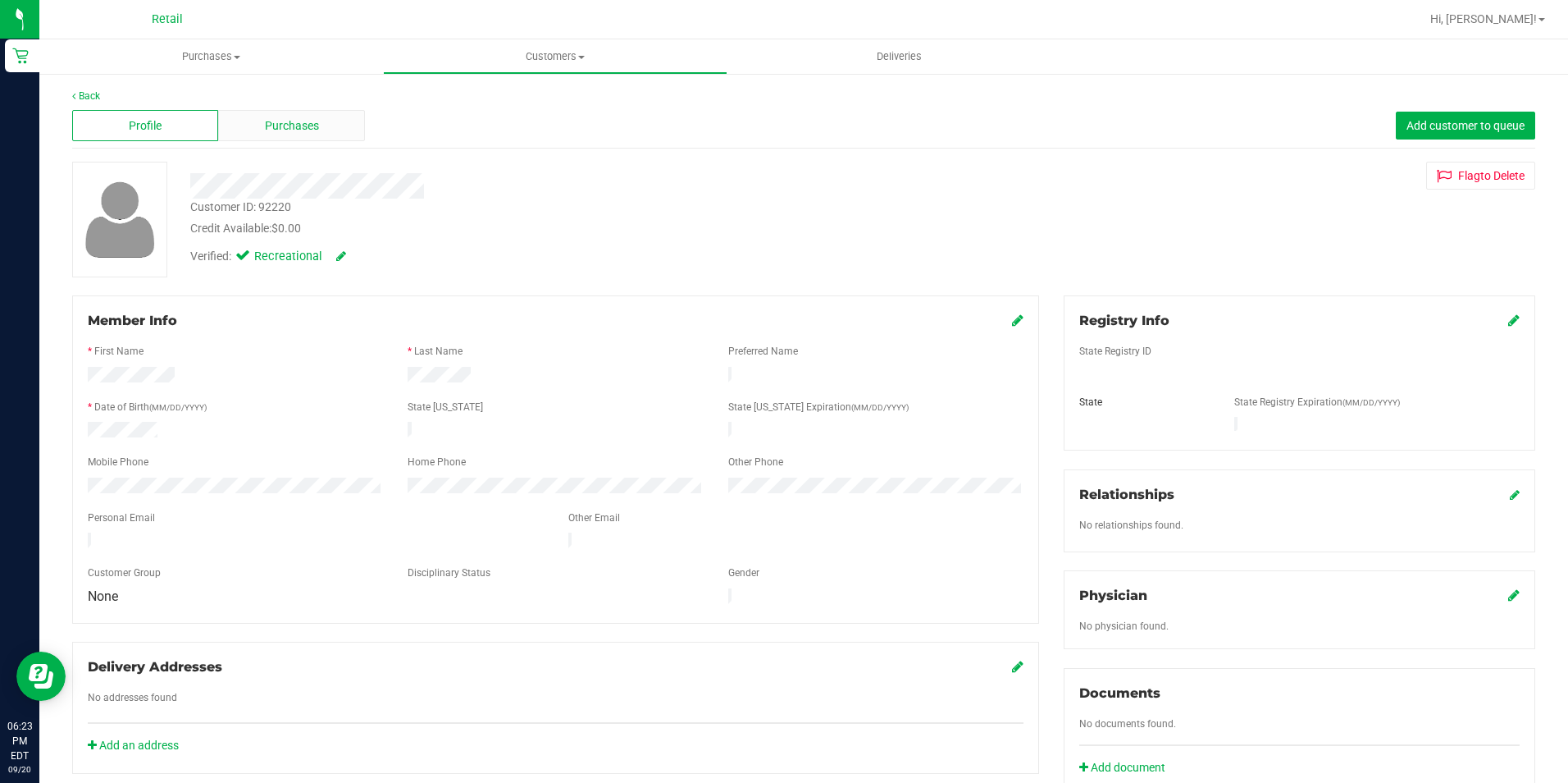
click at [356, 128] on div "Purchases" at bounding box center [291, 125] width 146 height 31
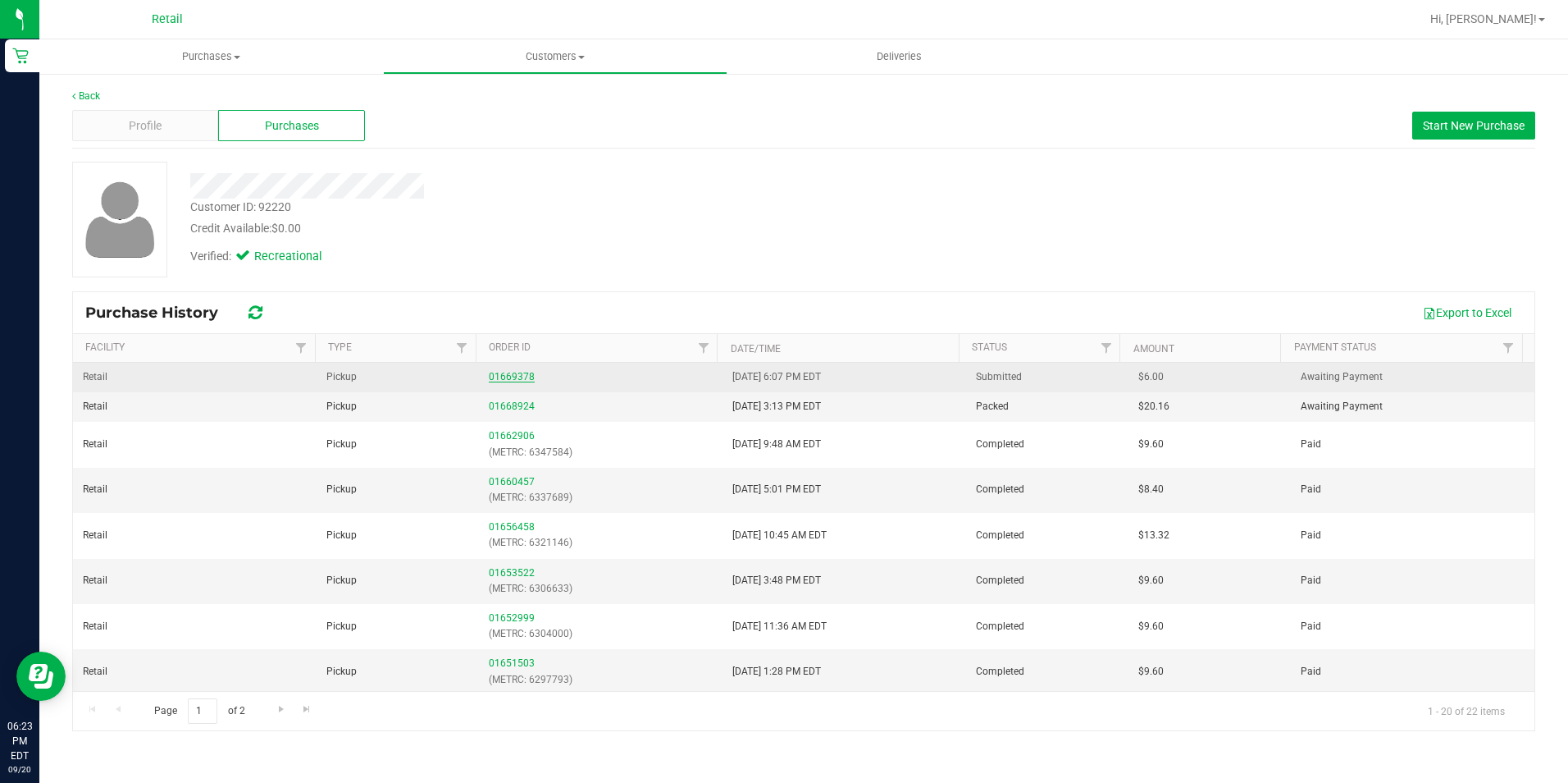
click at [495, 376] on link "01669378" at bounding box center [511, 377] width 46 height 11
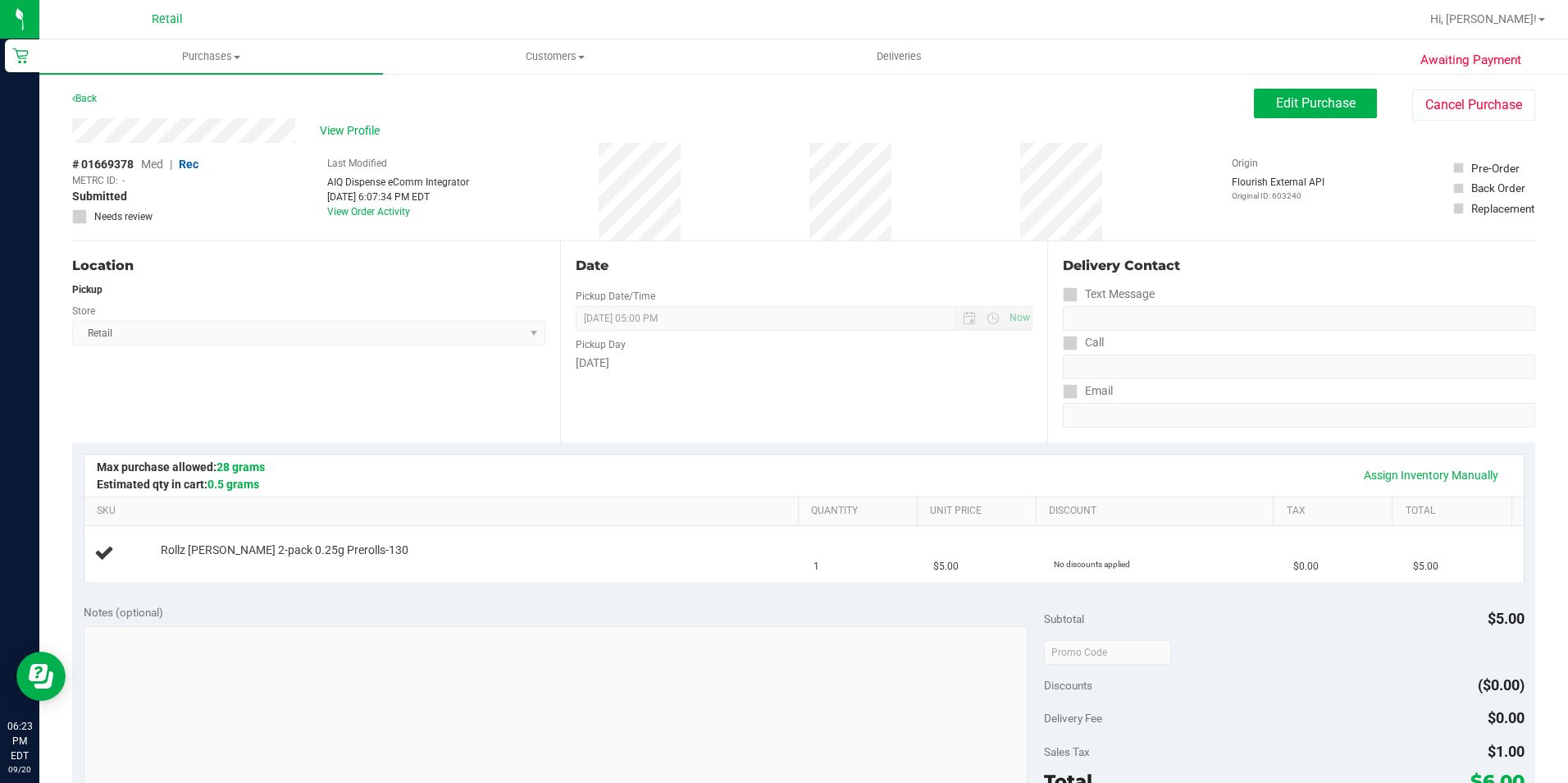
scroll to position [520, 0]
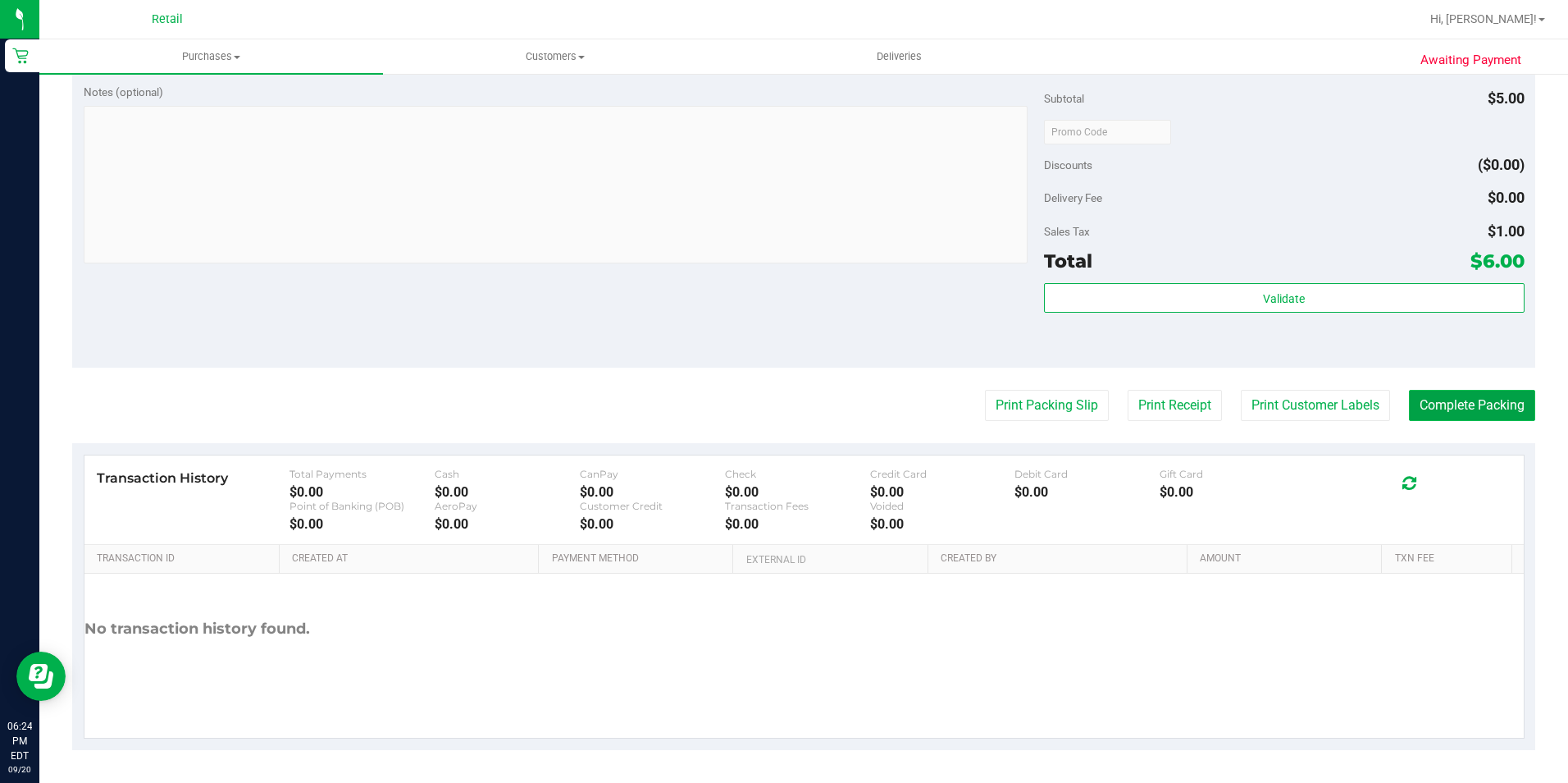
click at [1462, 405] on button "Complete Packing" at bounding box center [1471, 405] width 126 height 31
click at [1462, 405] on body "Retail 06:24 PM EDT [DATE] 09/20 Retail Hi, [PERSON_NAME]! Purchases Summary of…" at bounding box center [784, 392] width 1568 height 783
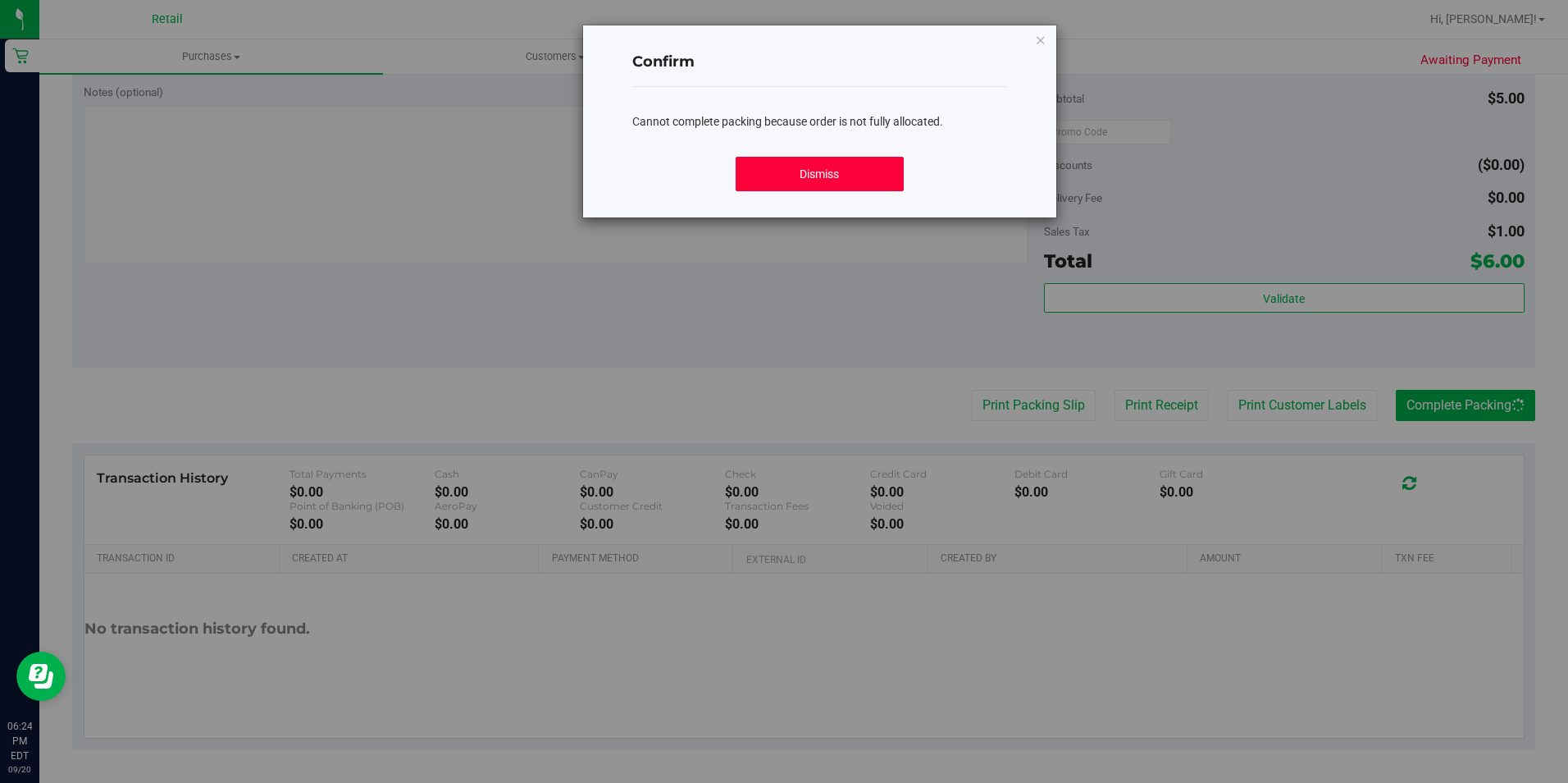
click at [844, 168] on button "Dismiss" at bounding box center [820, 174] width 168 height 35
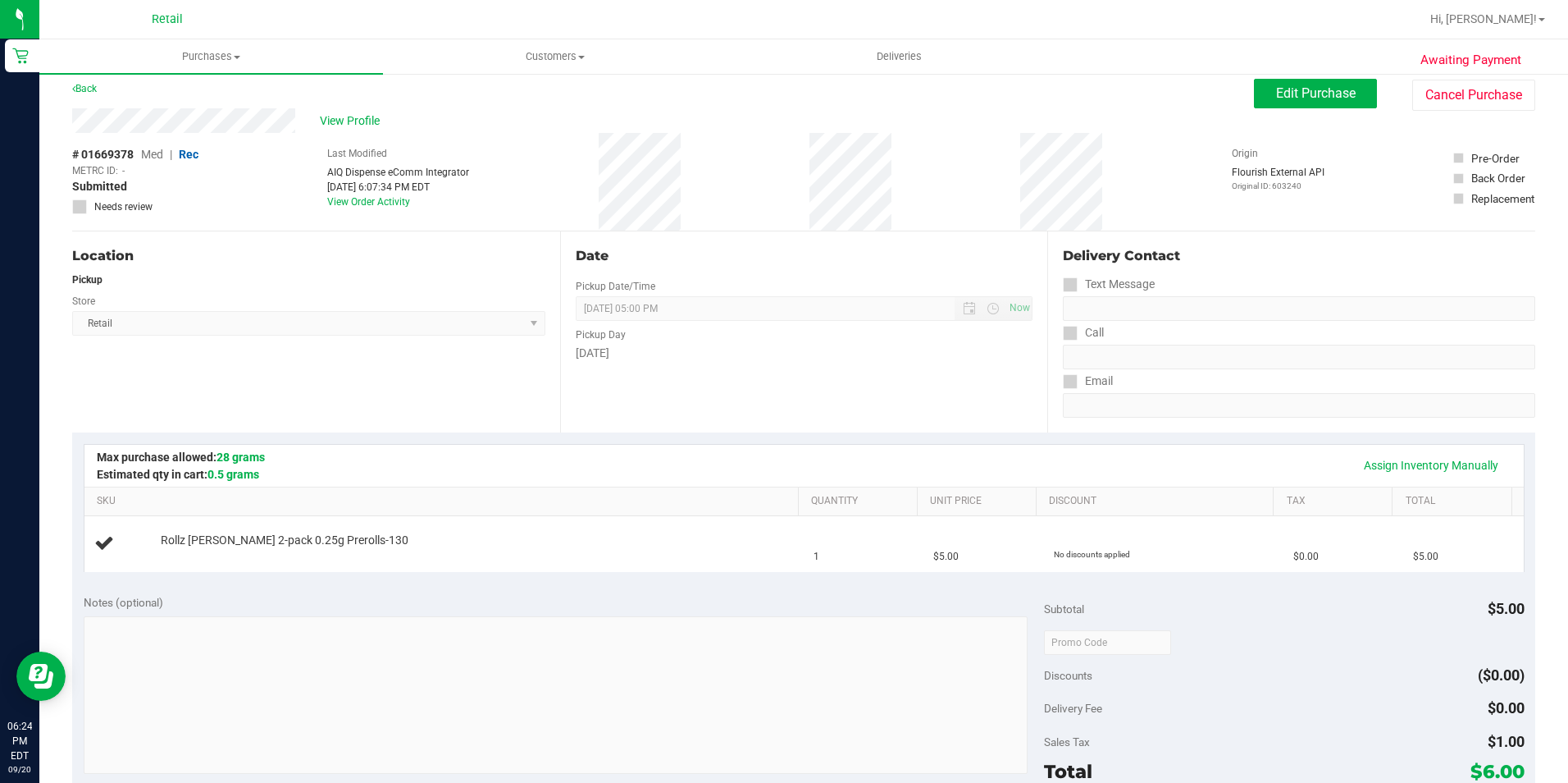
scroll to position [0, 0]
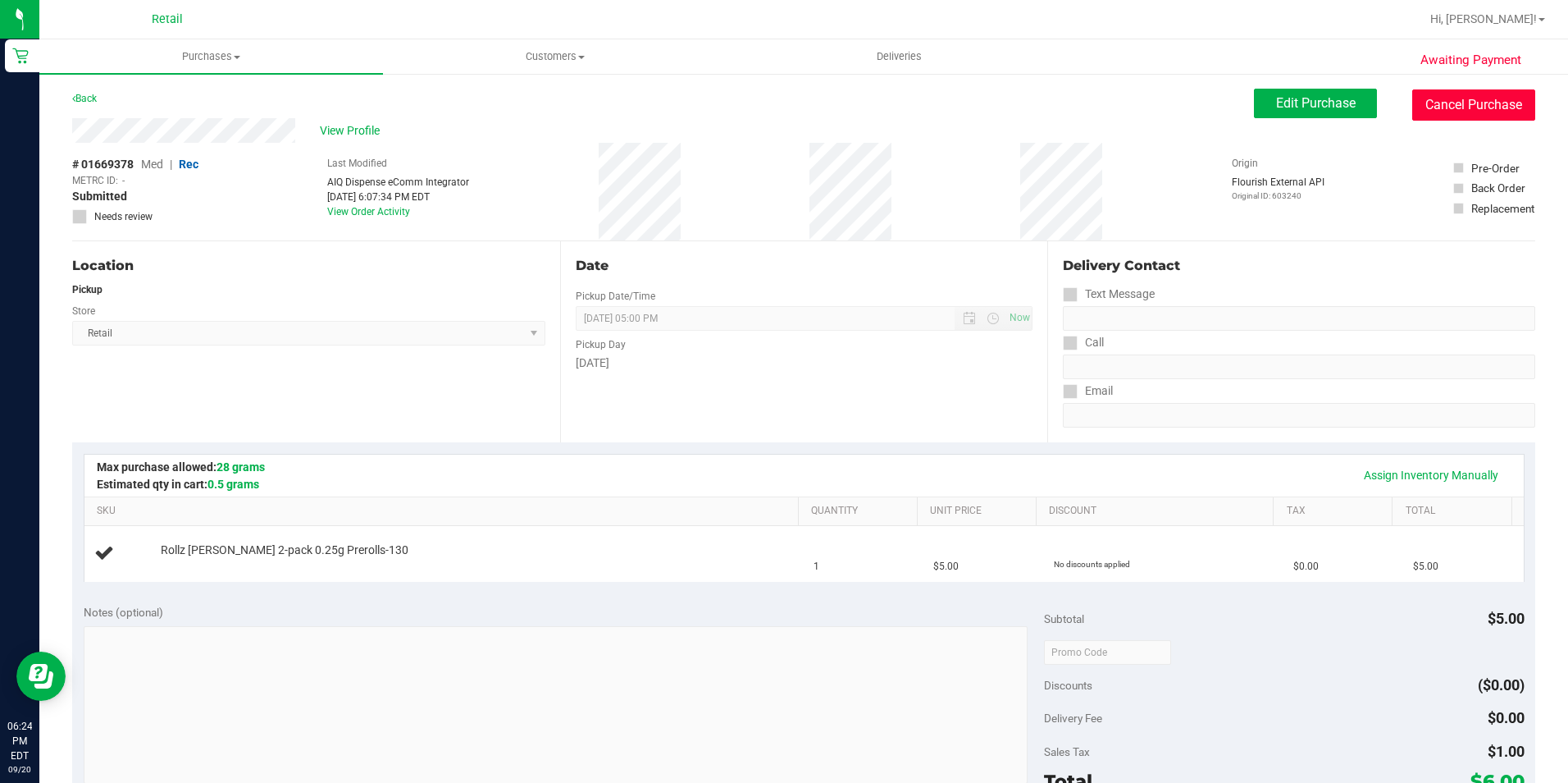
click at [1444, 108] on button "Cancel Purchase" at bounding box center [1474, 105] width 123 height 31
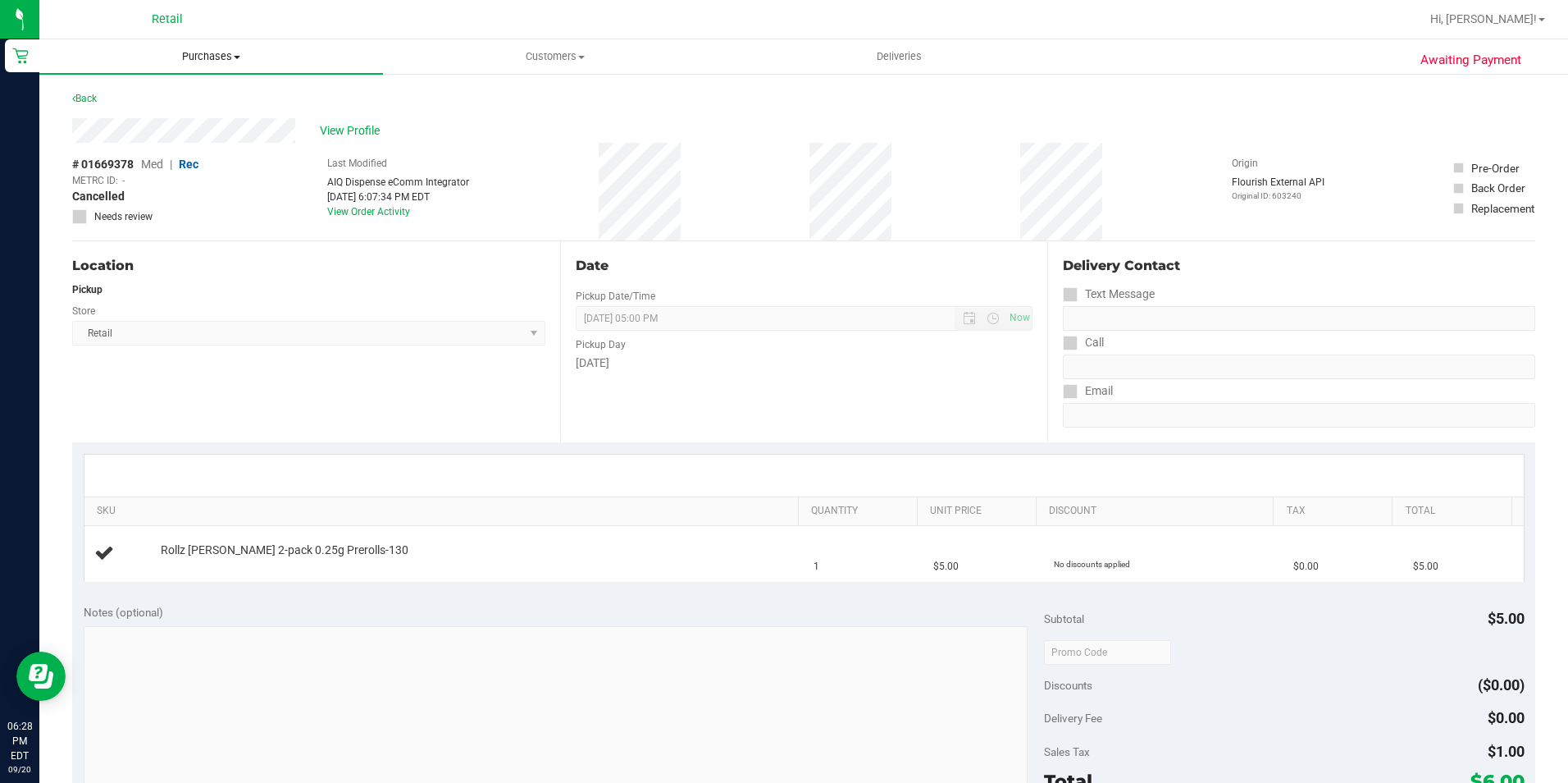
click at [203, 64] on span "Purchases" at bounding box center [211, 57] width 344 height 15
click at [163, 121] on li "Fulfillment" at bounding box center [211, 119] width 344 height 20
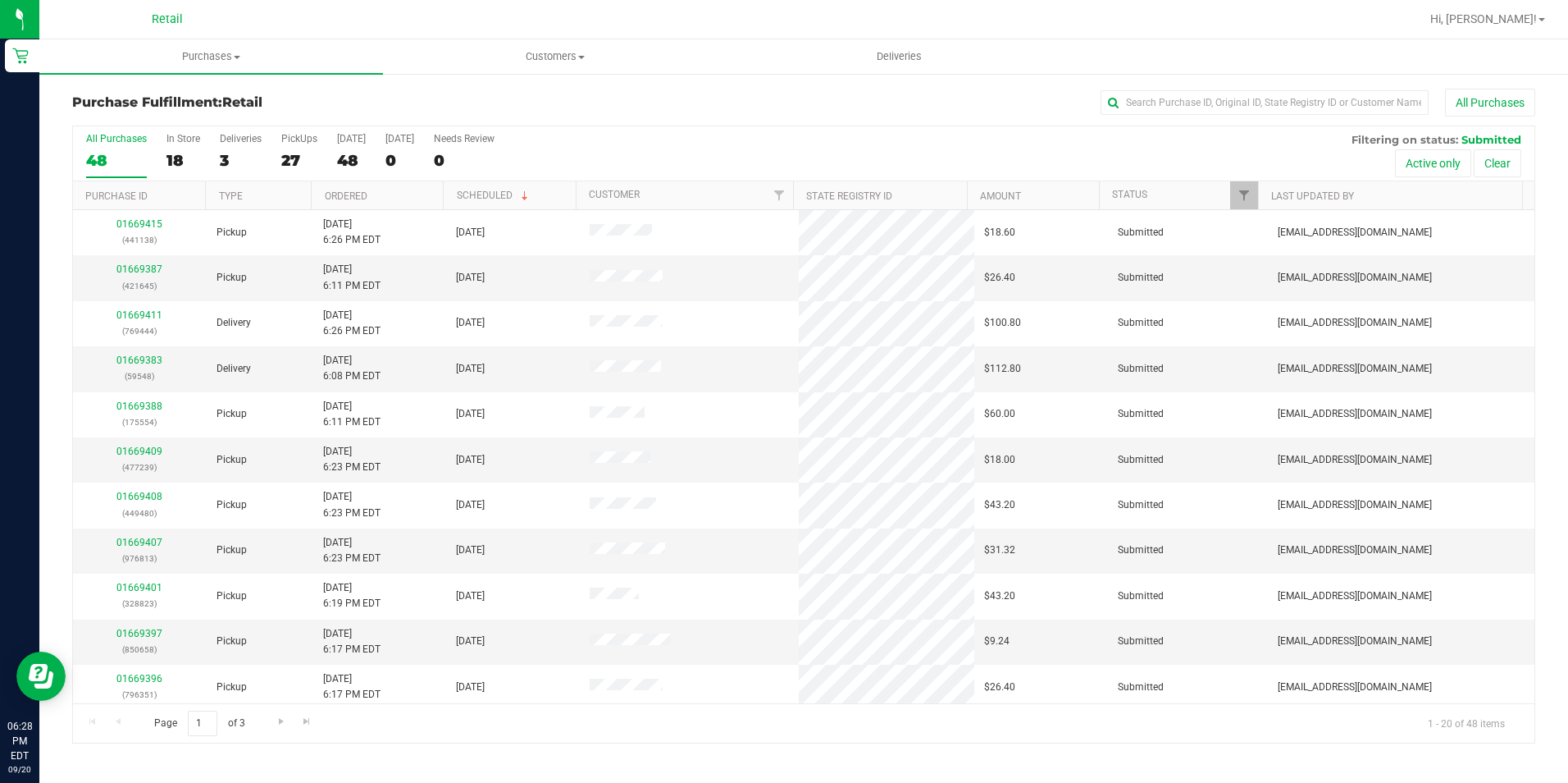
click at [1165, 89] on div "All Purchases" at bounding box center [1048, 103] width 975 height 28
click at [1161, 103] on input "text" at bounding box center [1264, 103] width 328 height 24
type input "328823"
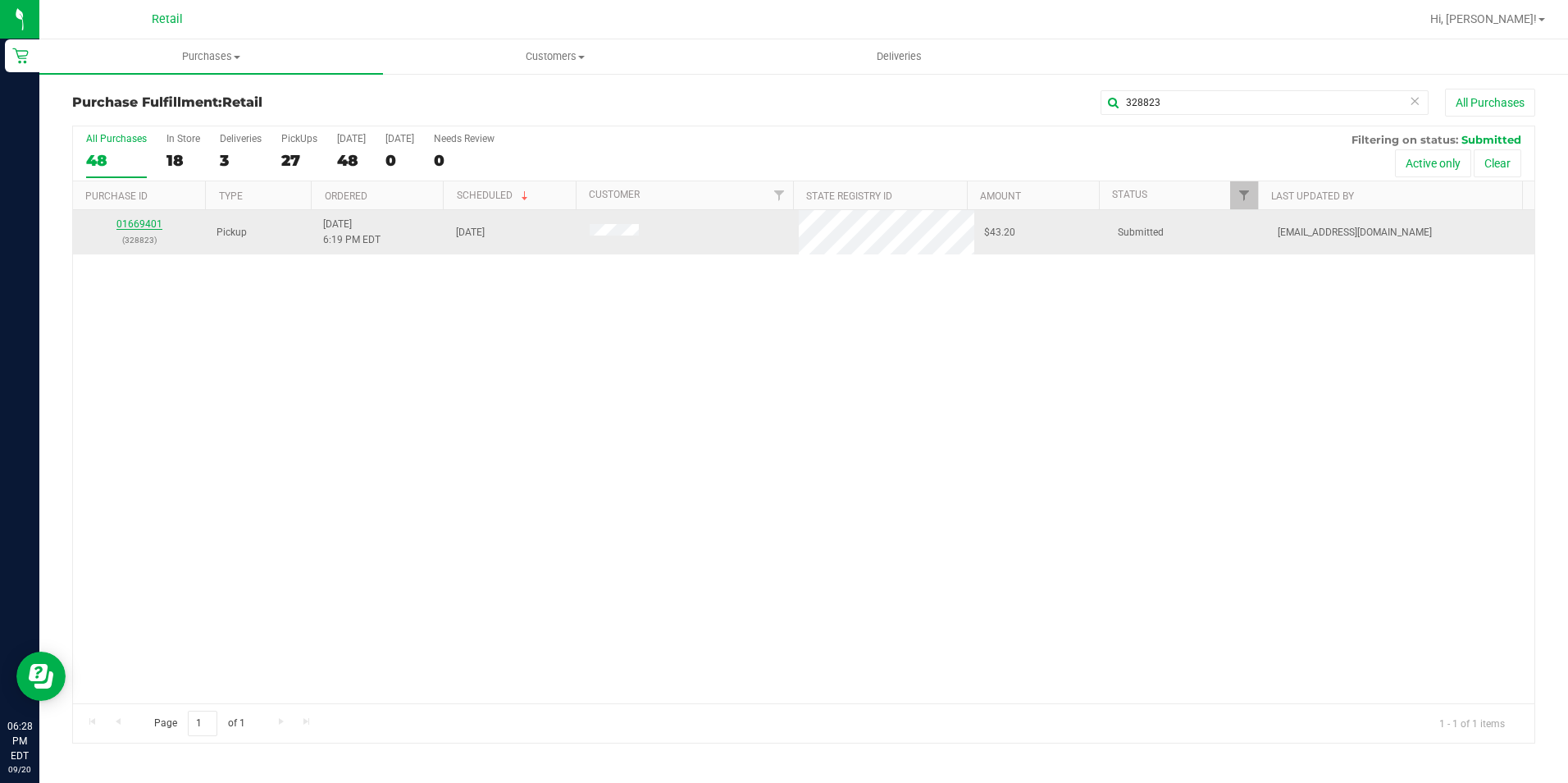
click at [140, 225] on link "01669401" at bounding box center [139, 224] width 46 height 11
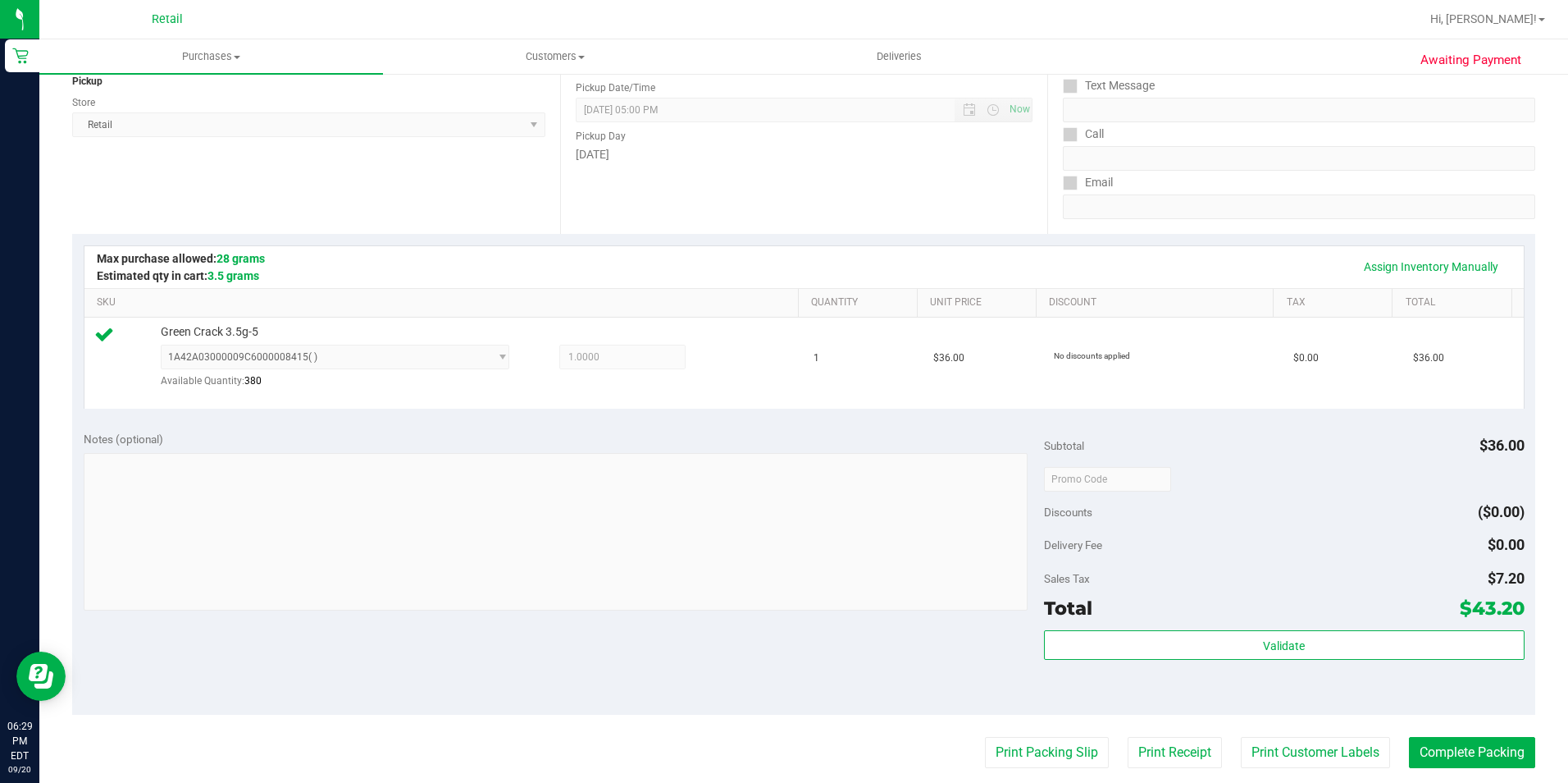
scroll to position [410, 0]
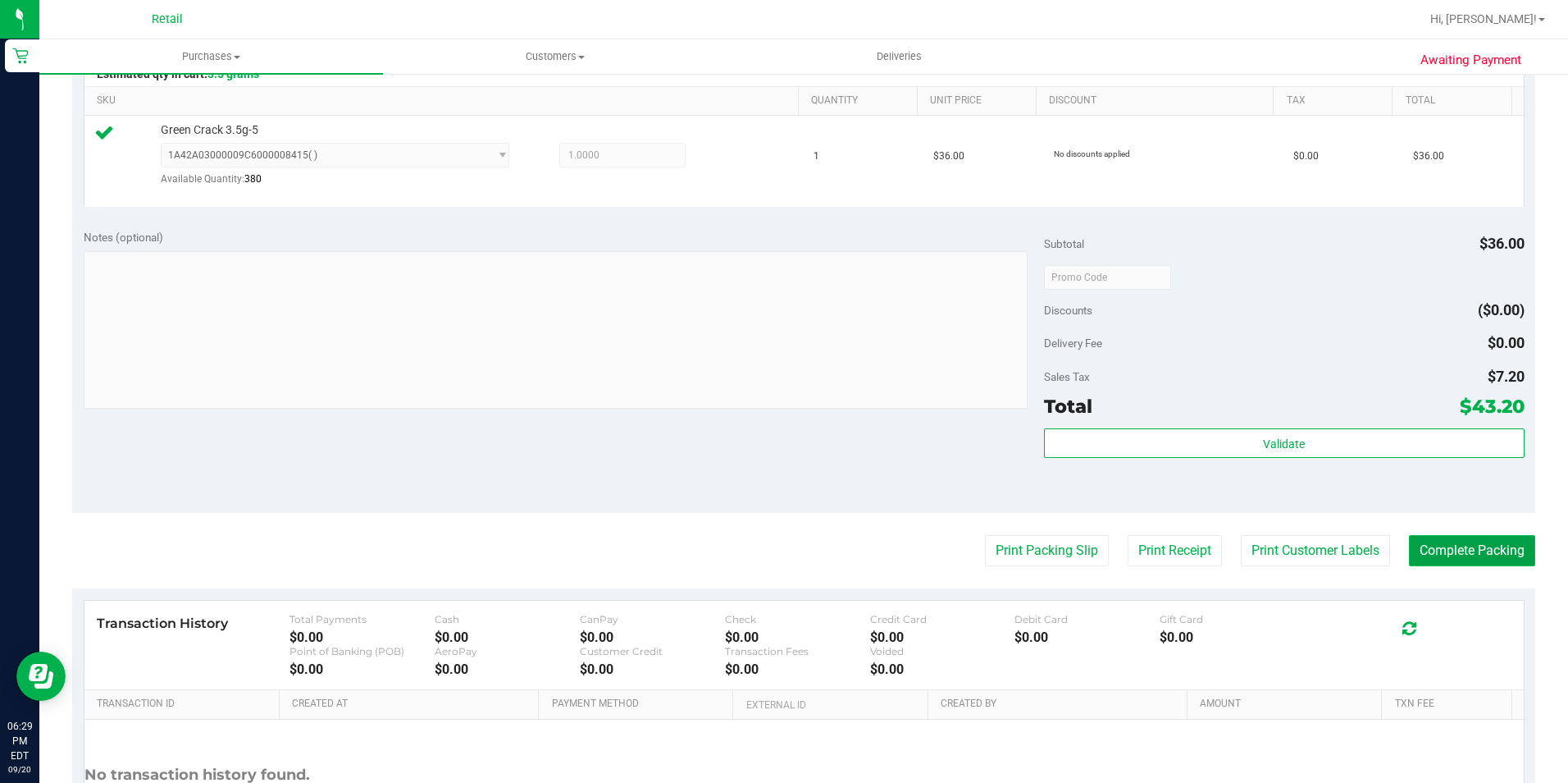
click at [1490, 545] on button "Complete Packing" at bounding box center [1471, 549] width 126 height 31
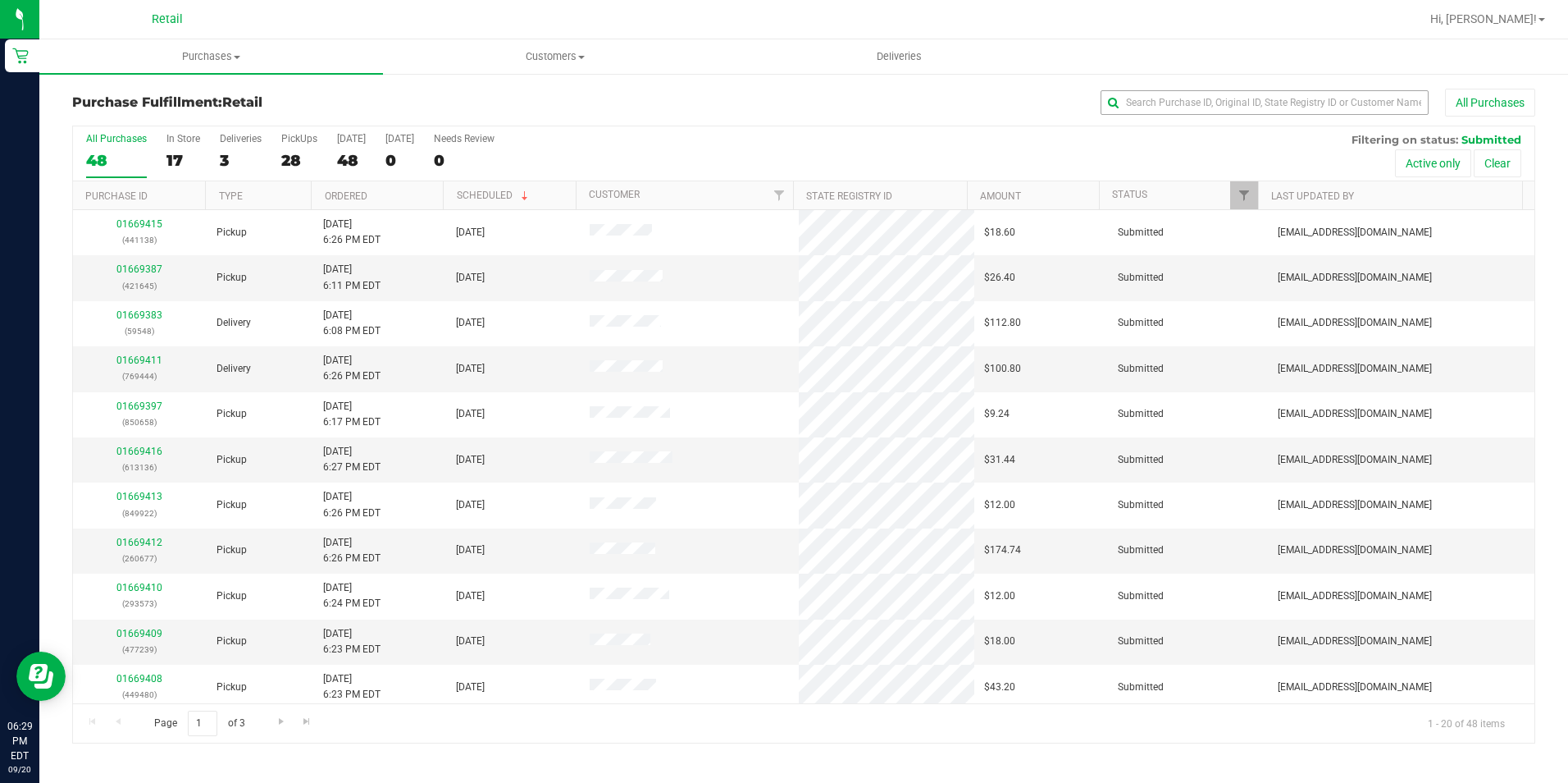
click at [1217, 89] on div "All Purchases" at bounding box center [1048, 103] width 975 height 28
click at [1190, 93] on input "text" at bounding box center [1264, 103] width 328 height 24
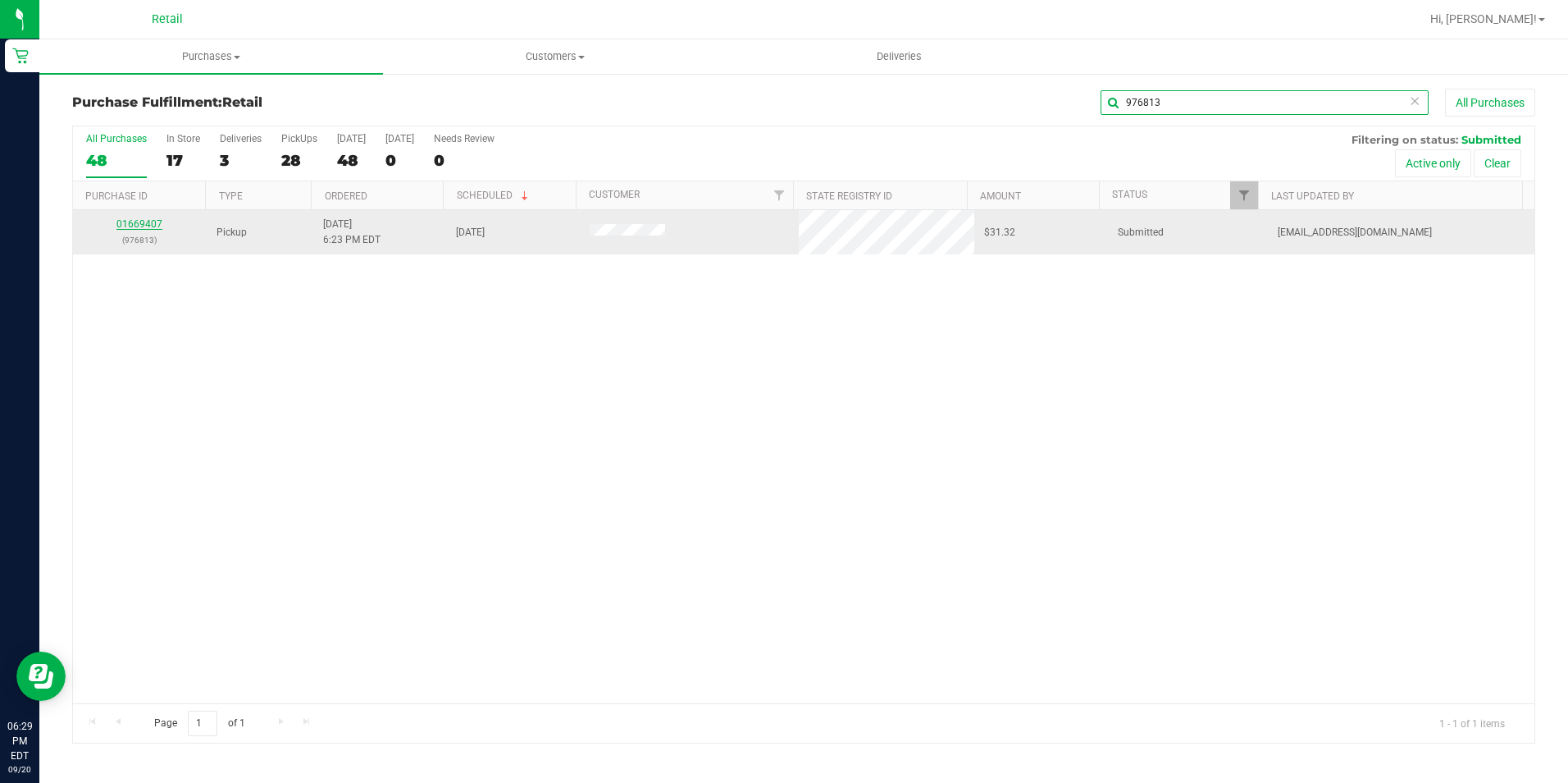
type input "976813"
click at [146, 227] on link "01669407" at bounding box center [139, 224] width 46 height 11
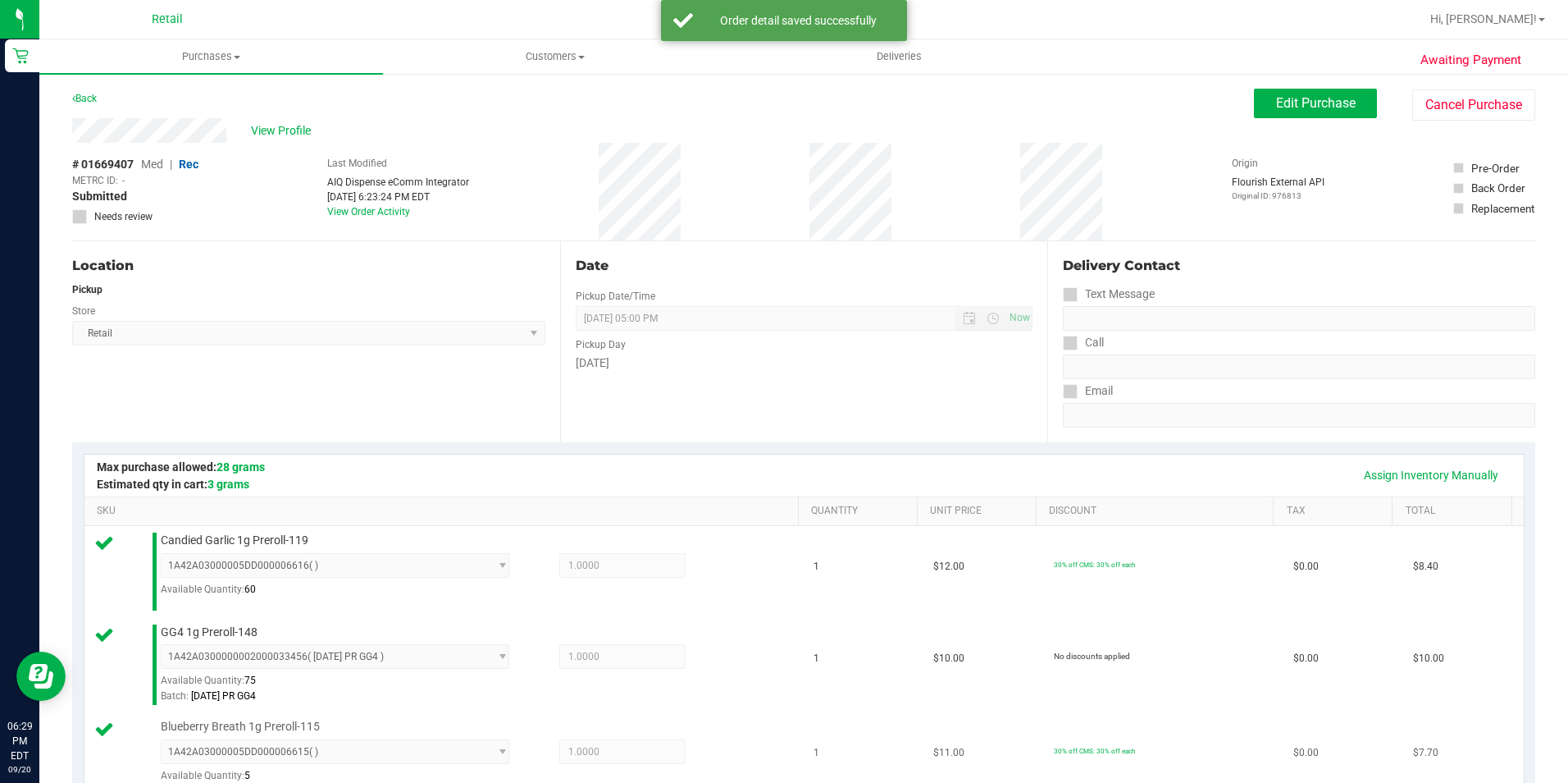
scroll to position [410, 0]
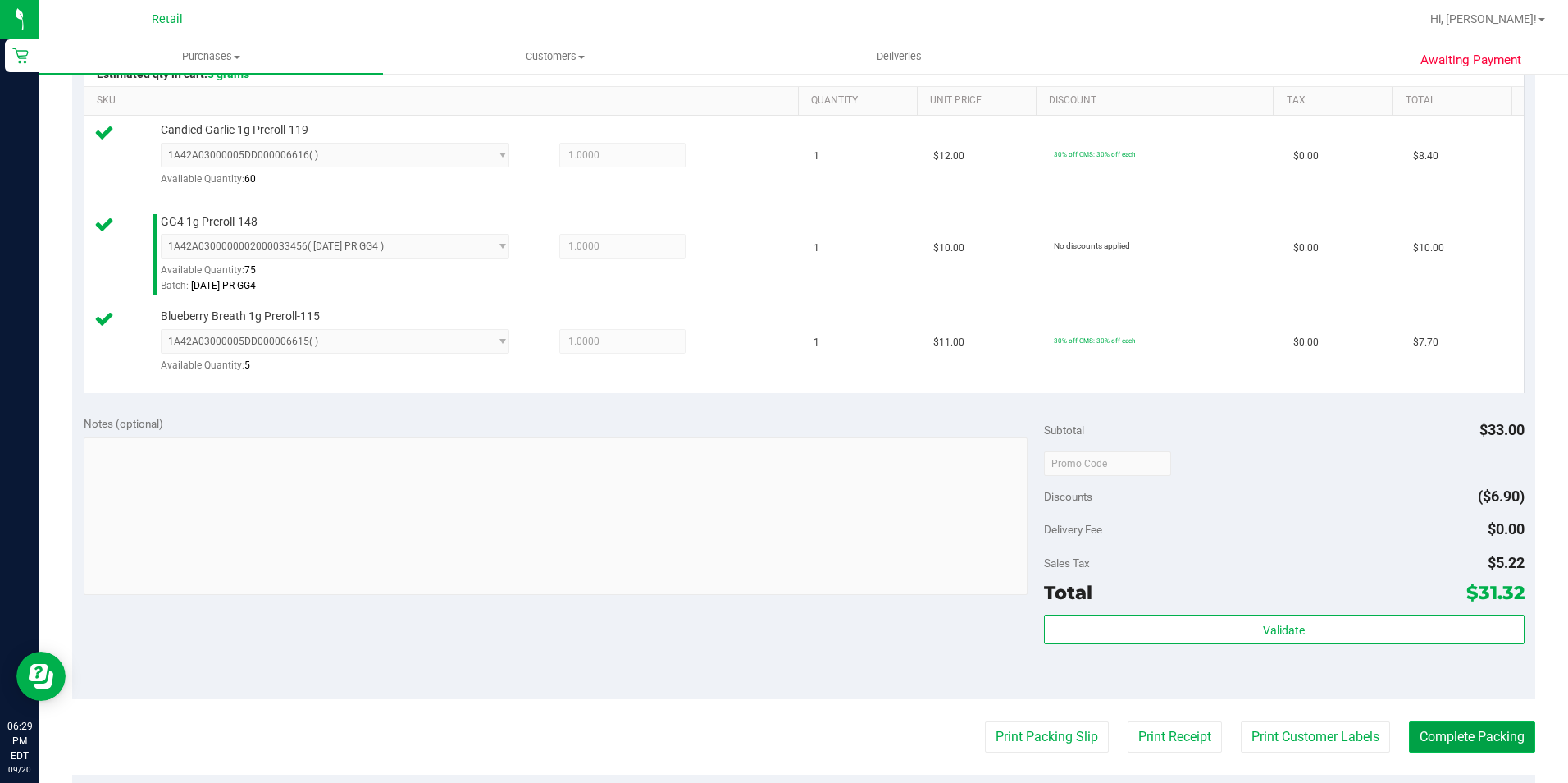
click at [1506, 739] on button "Complete Packing" at bounding box center [1471, 736] width 126 height 31
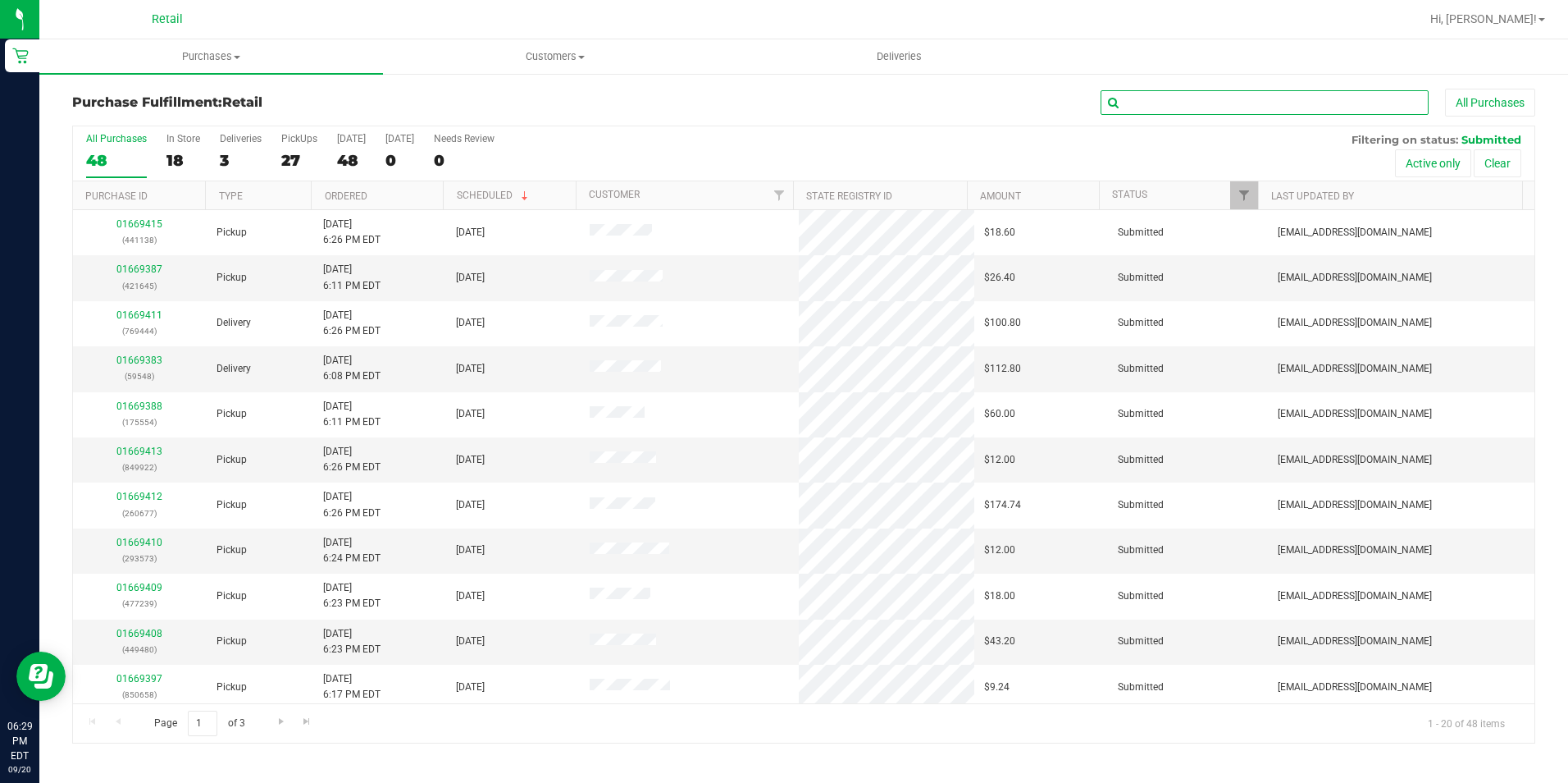
click at [1341, 108] on input "text" at bounding box center [1264, 103] width 328 height 24
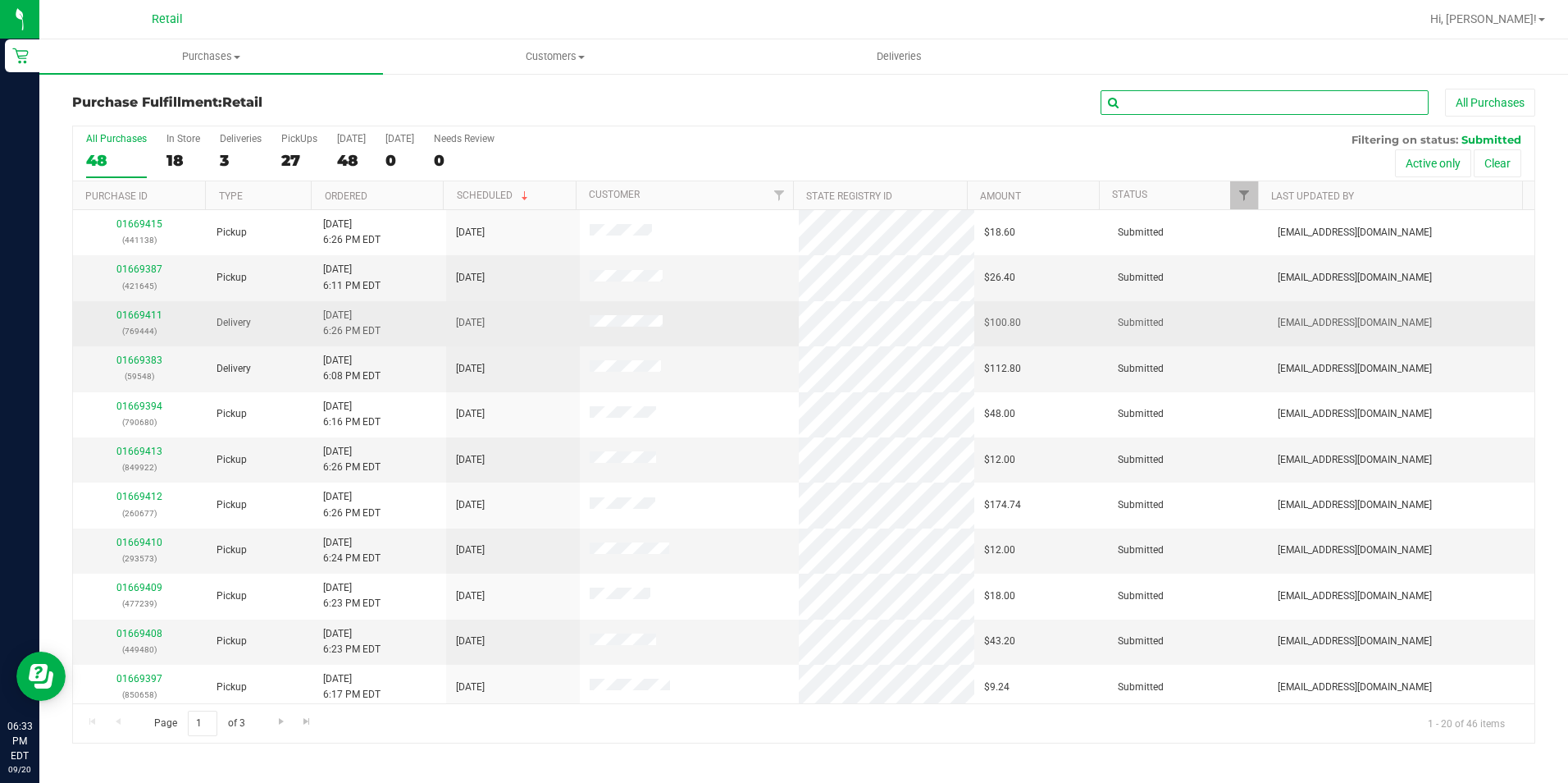
scroll to position [410, 0]
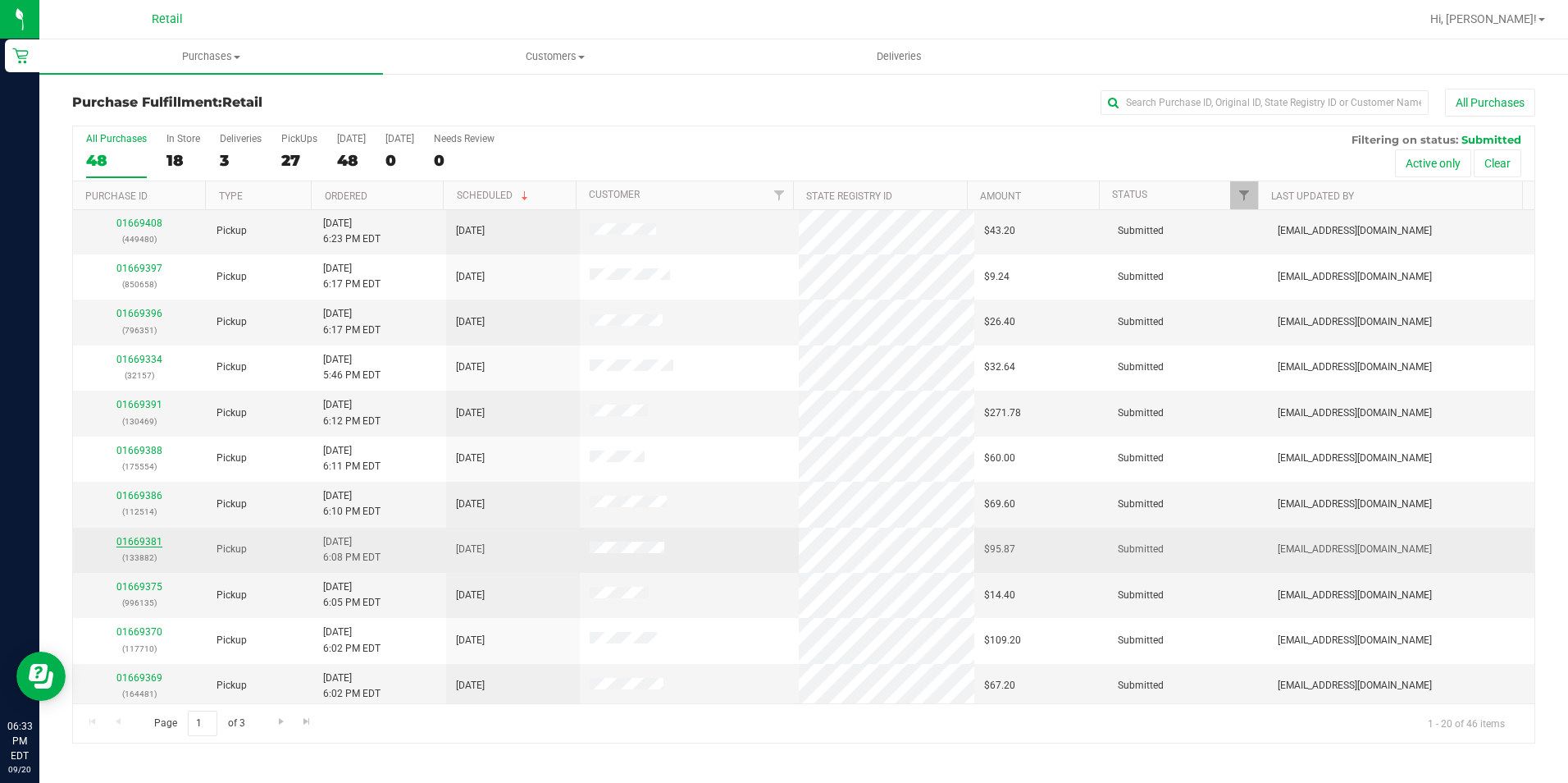
click at [132, 541] on link "01669381" at bounding box center [139, 541] width 46 height 11
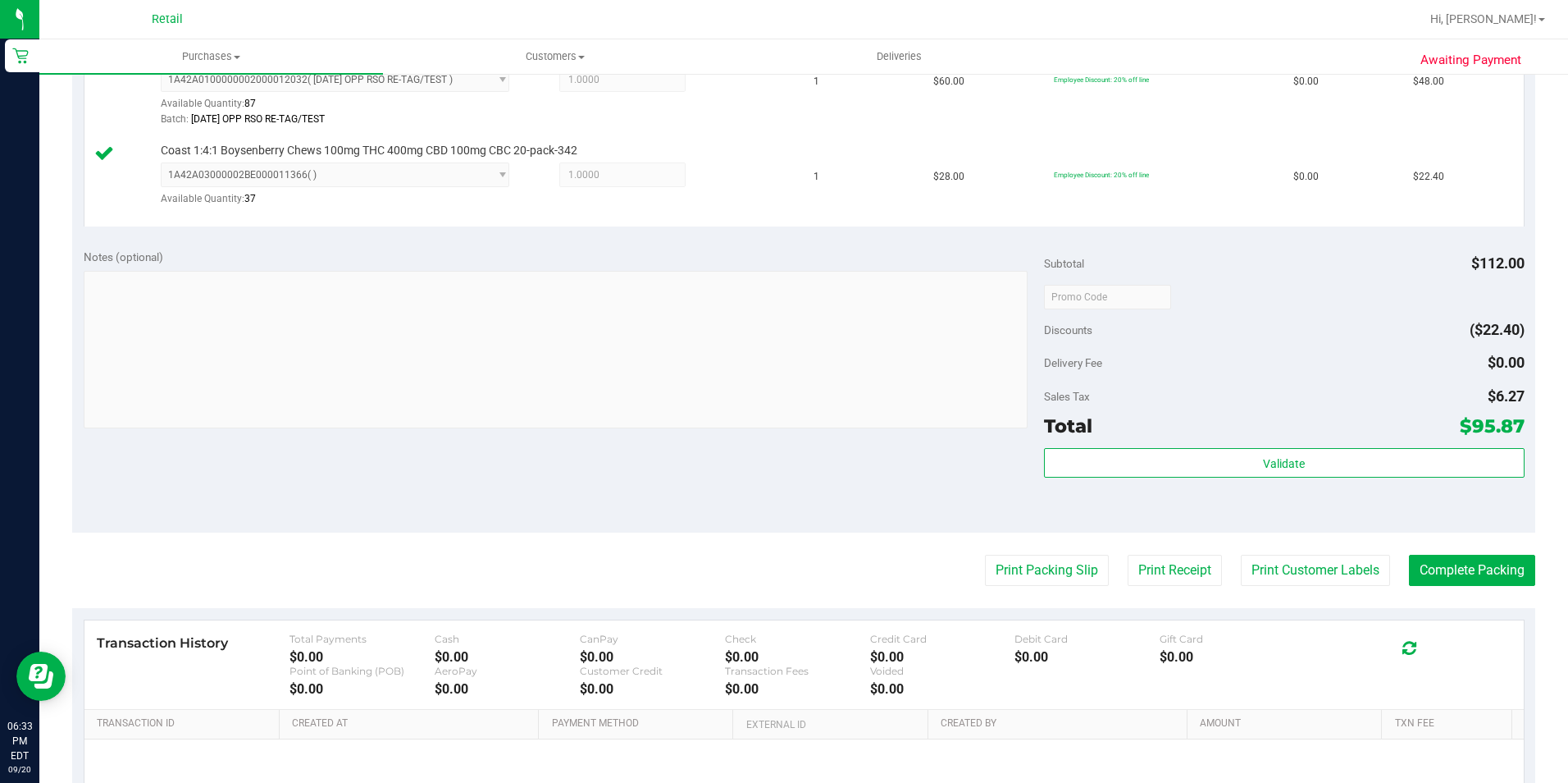
scroll to position [745, 0]
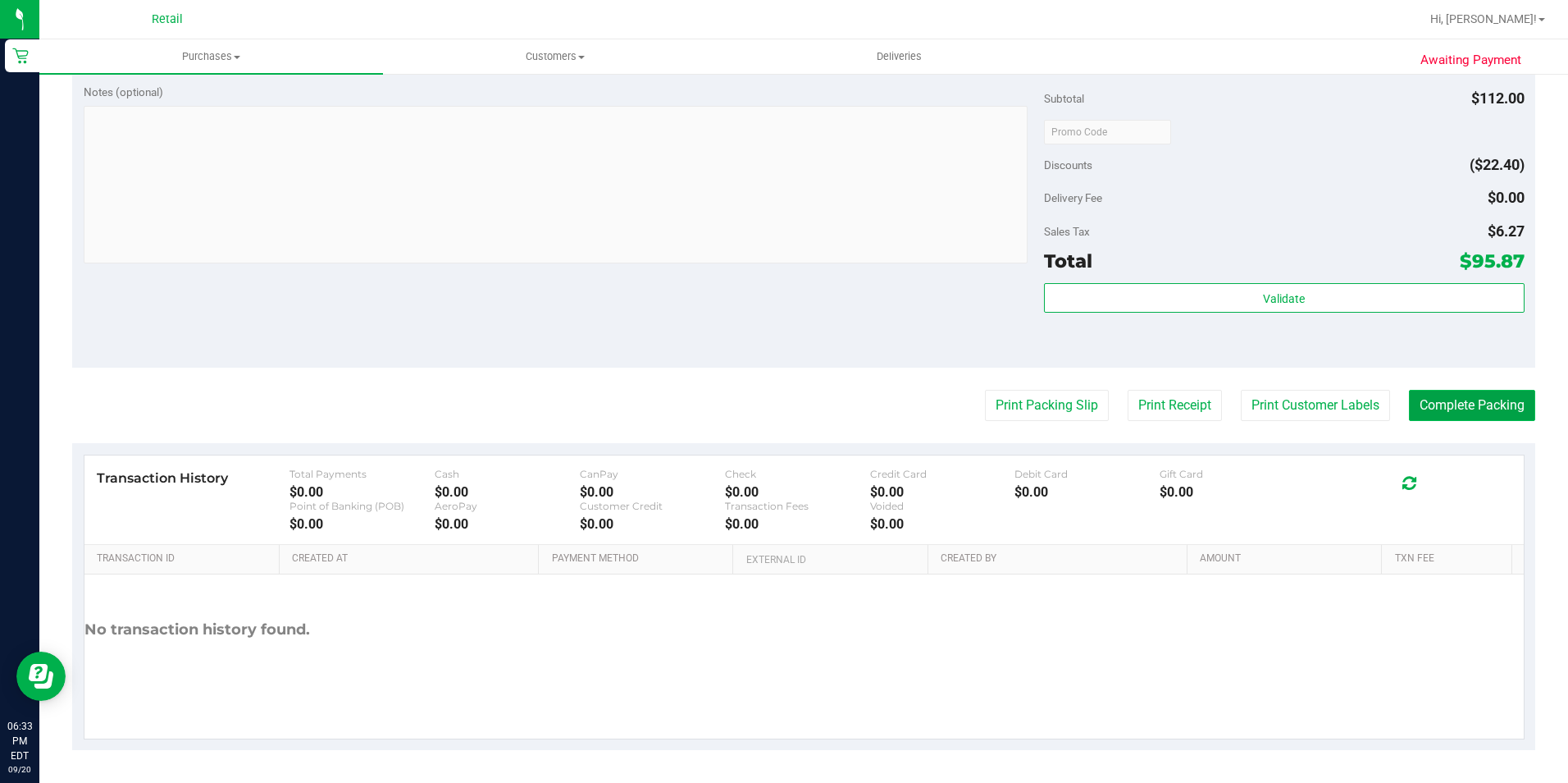
click at [1471, 403] on button "Complete Packing" at bounding box center [1471, 405] width 126 height 31
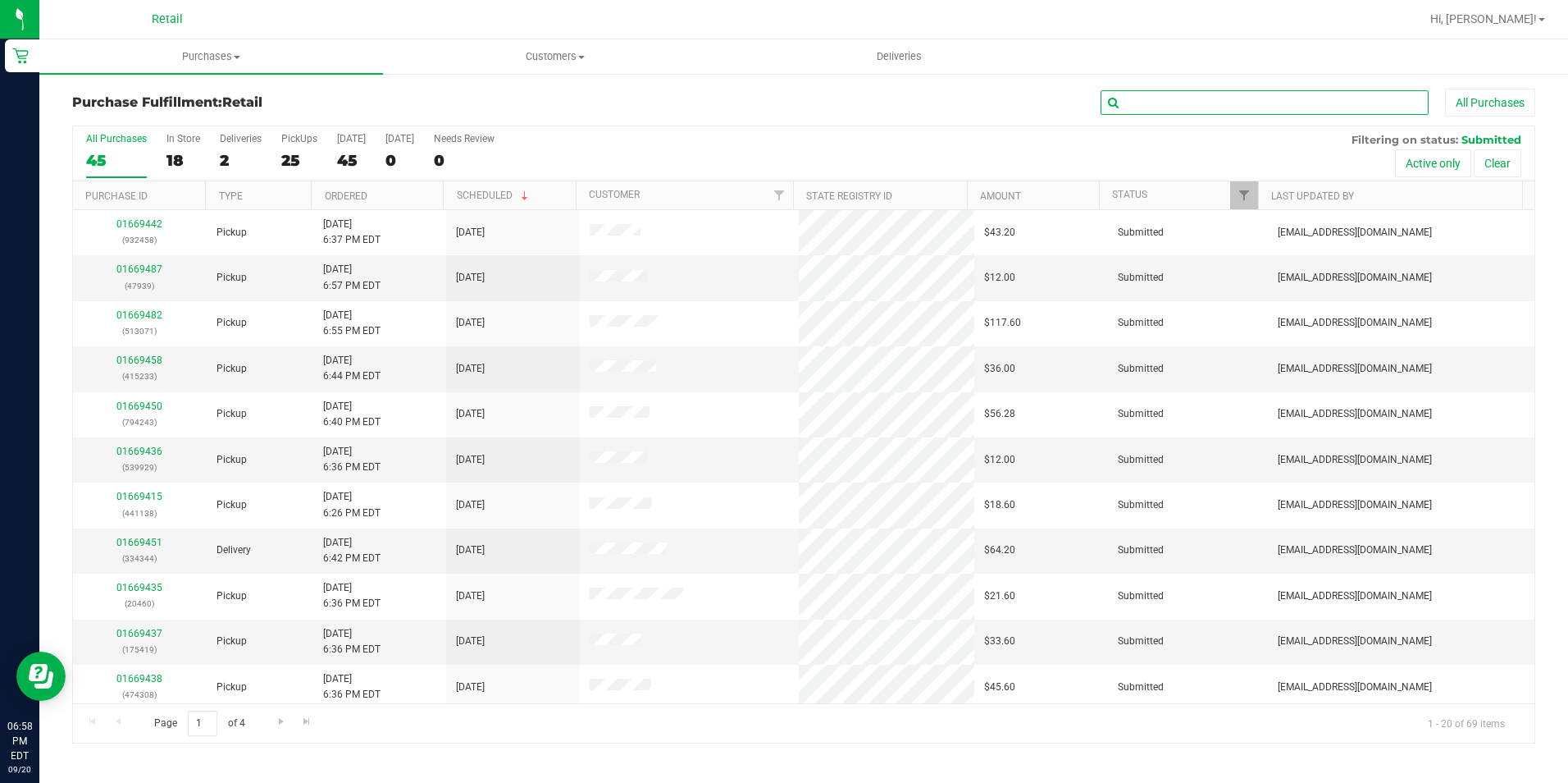
click at [1162, 96] on input "text" at bounding box center [1264, 103] width 328 height 24
click at [1200, 97] on input "text" at bounding box center [1264, 103] width 328 height 24
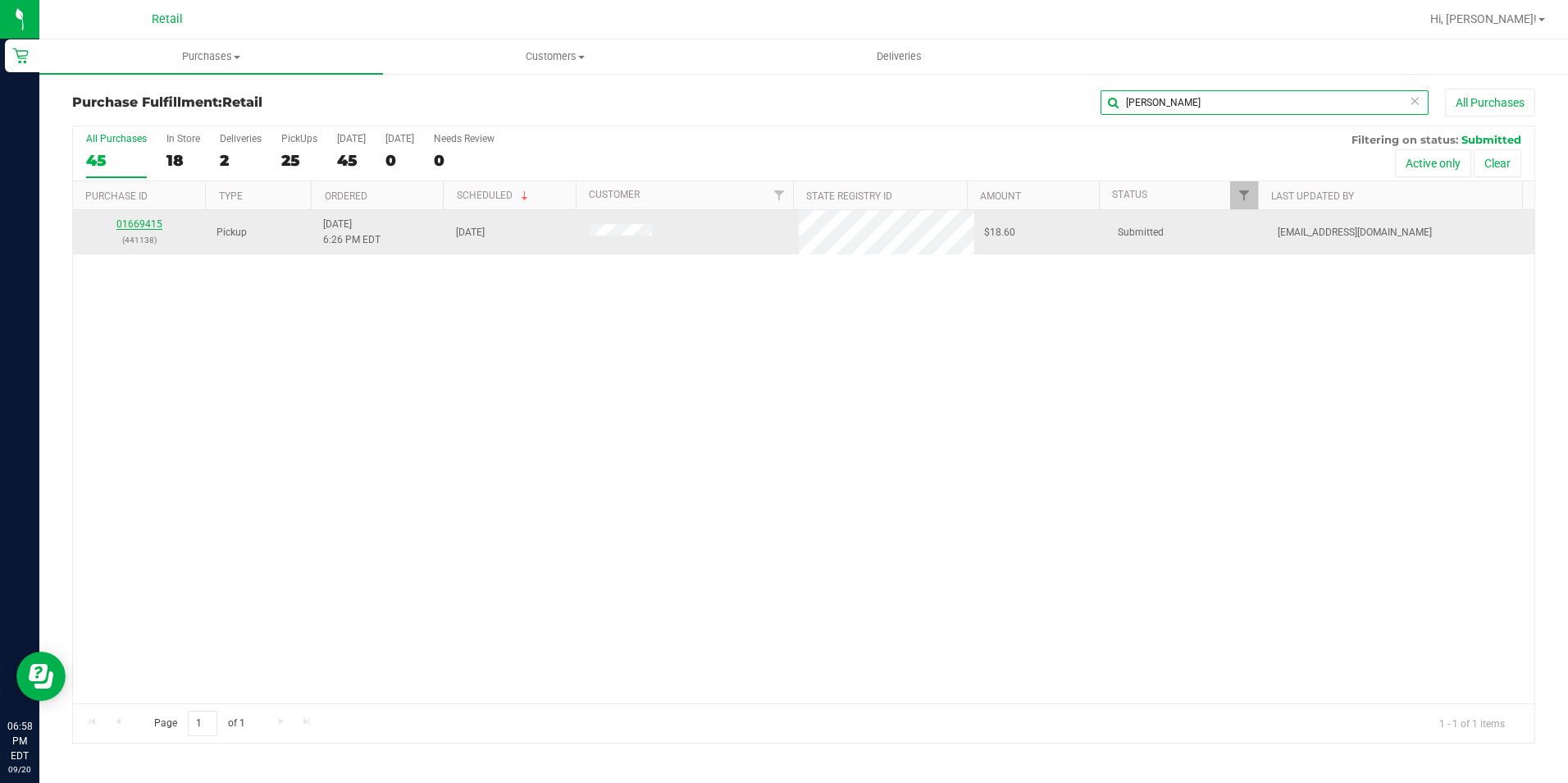
type input "victor"
click at [125, 227] on link "01669415" at bounding box center [139, 224] width 46 height 11
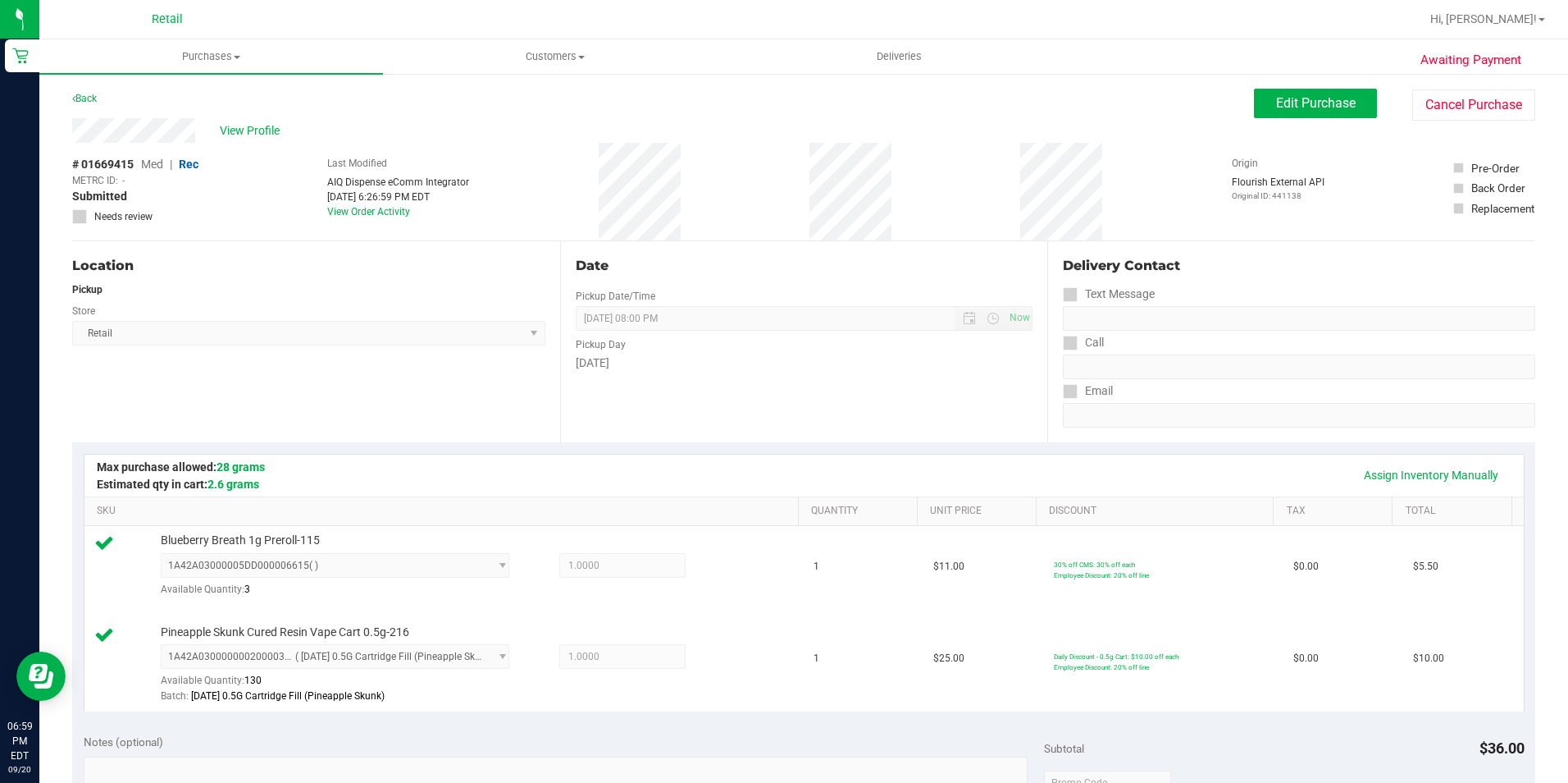
drag, startPoint x: 125, startPoint y: 227, endPoint x: 800, endPoint y: 230, distance: 675.0
click at [777, 228] on div "# 01669415 Med | Rec METRC ID: - Submitted Needs review Last Modified AIQ Dispe…" at bounding box center [803, 192] width 1462 height 97
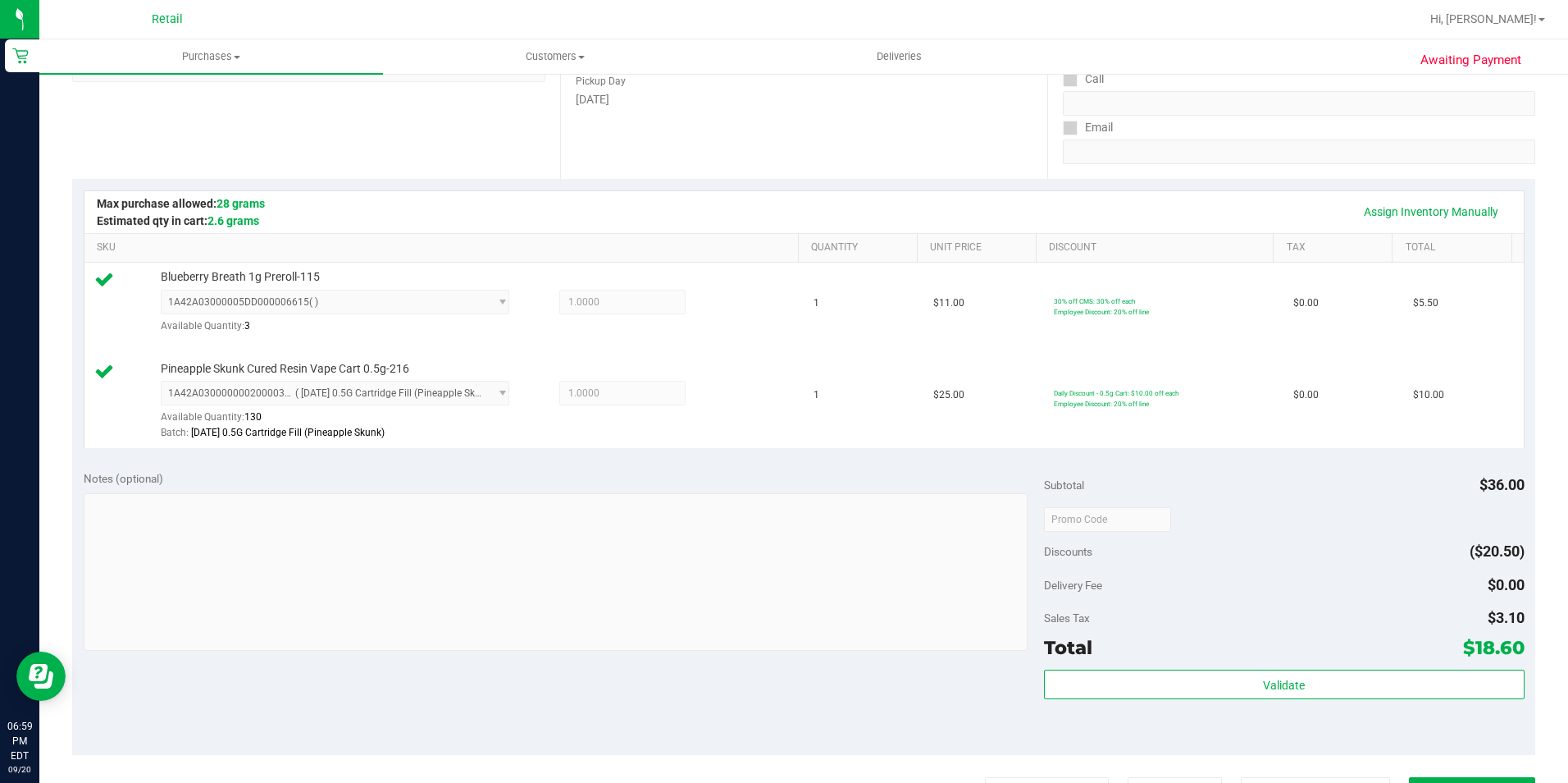
scroll to position [410, 0]
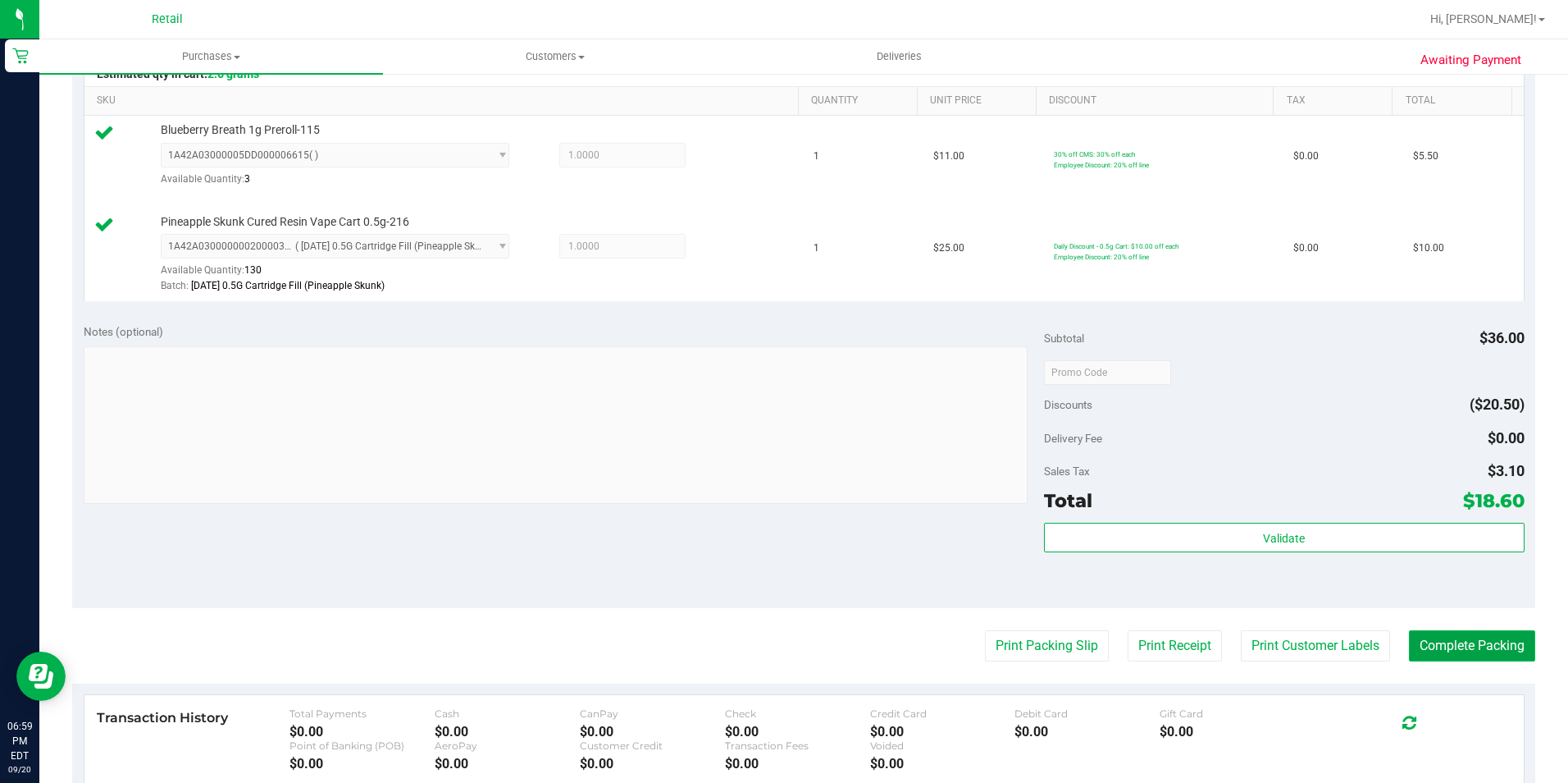
click at [1454, 646] on button "Complete Packing" at bounding box center [1471, 645] width 126 height 31
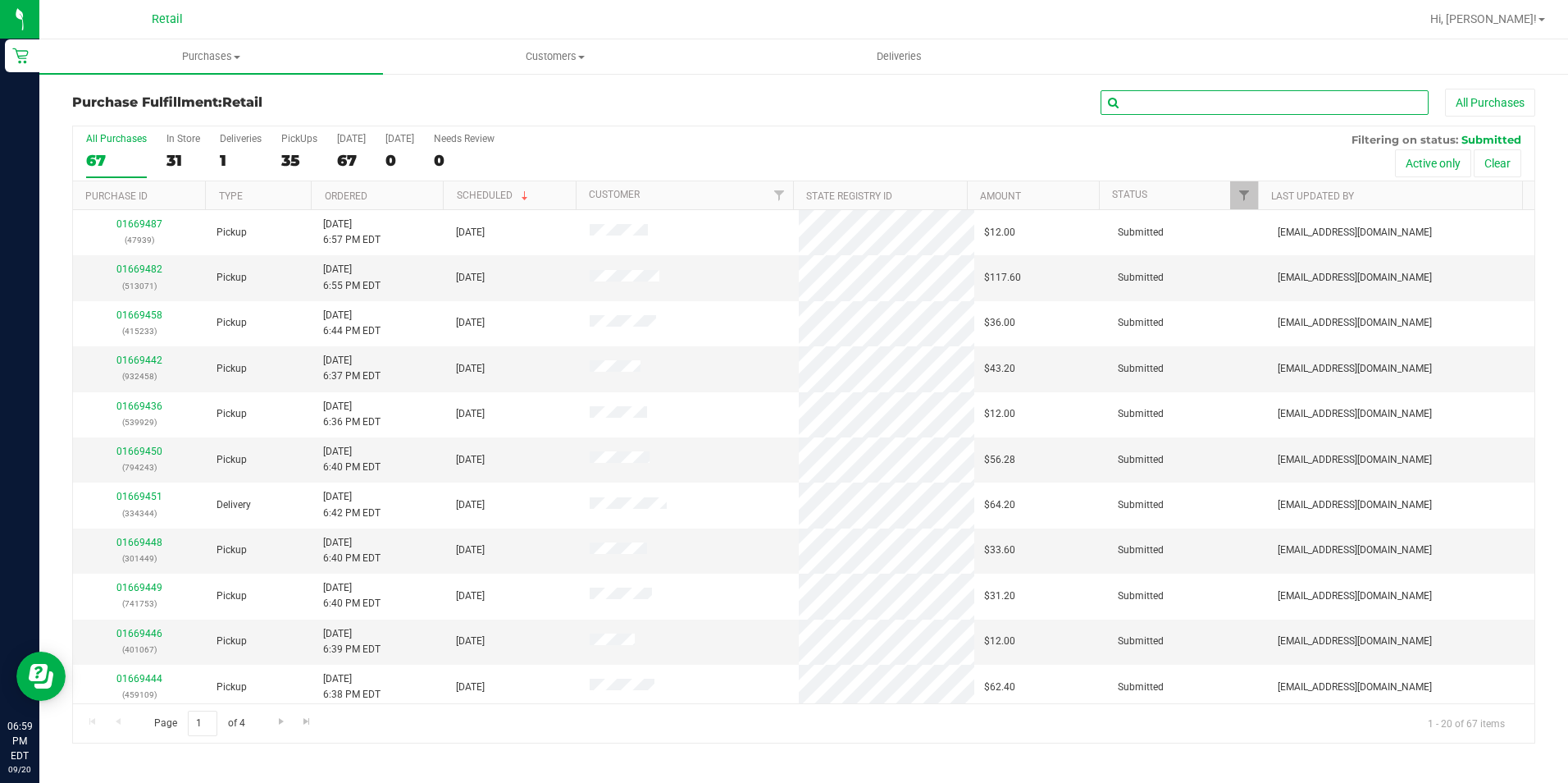
click at [1137, 95] on input "text" at bounding box center [1264, 103] width 328 height 24
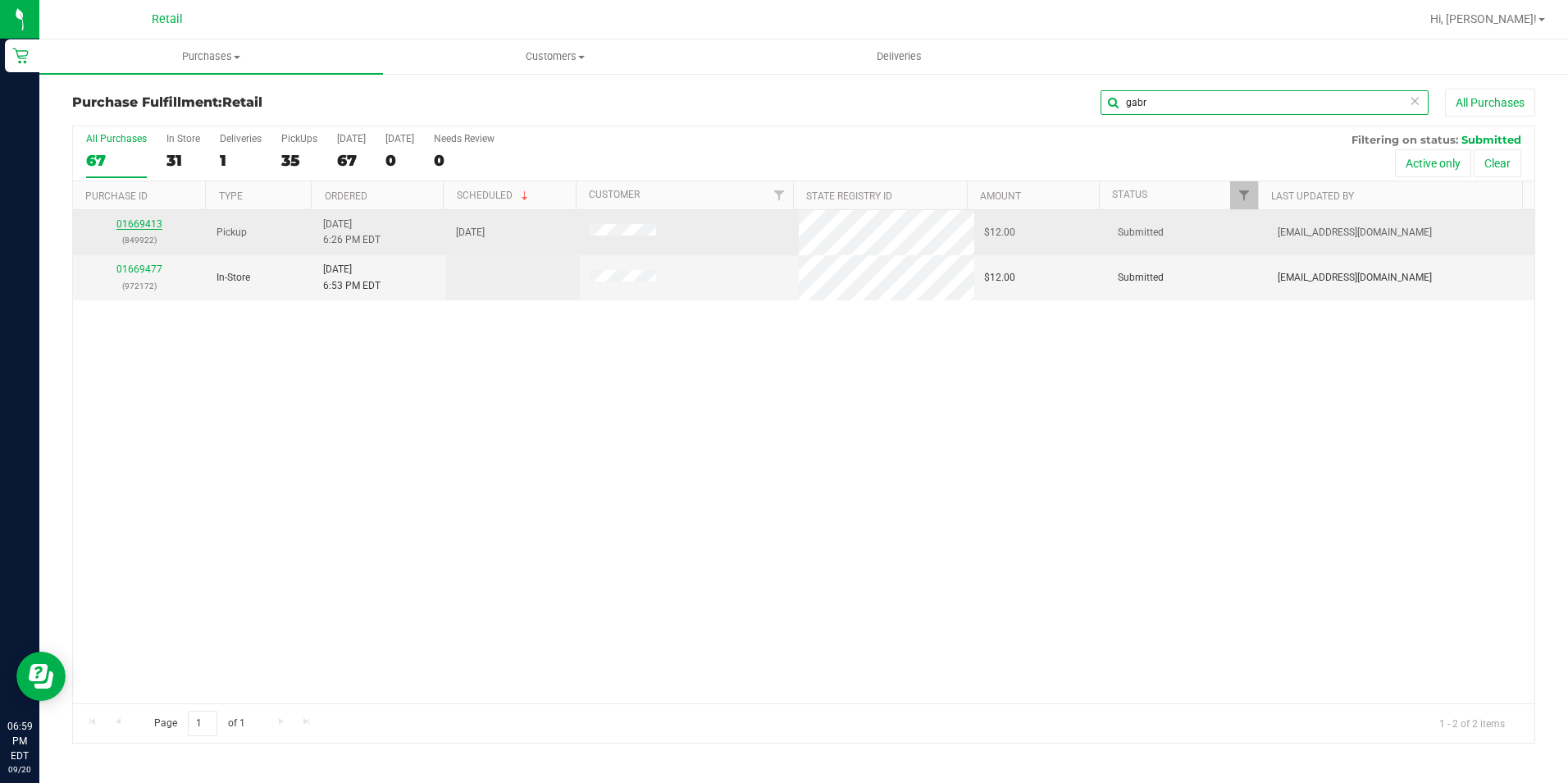
type input "gabr"
click at [150, 219] on link "01669413" at bounding box center [139, 224] width 46 height 11
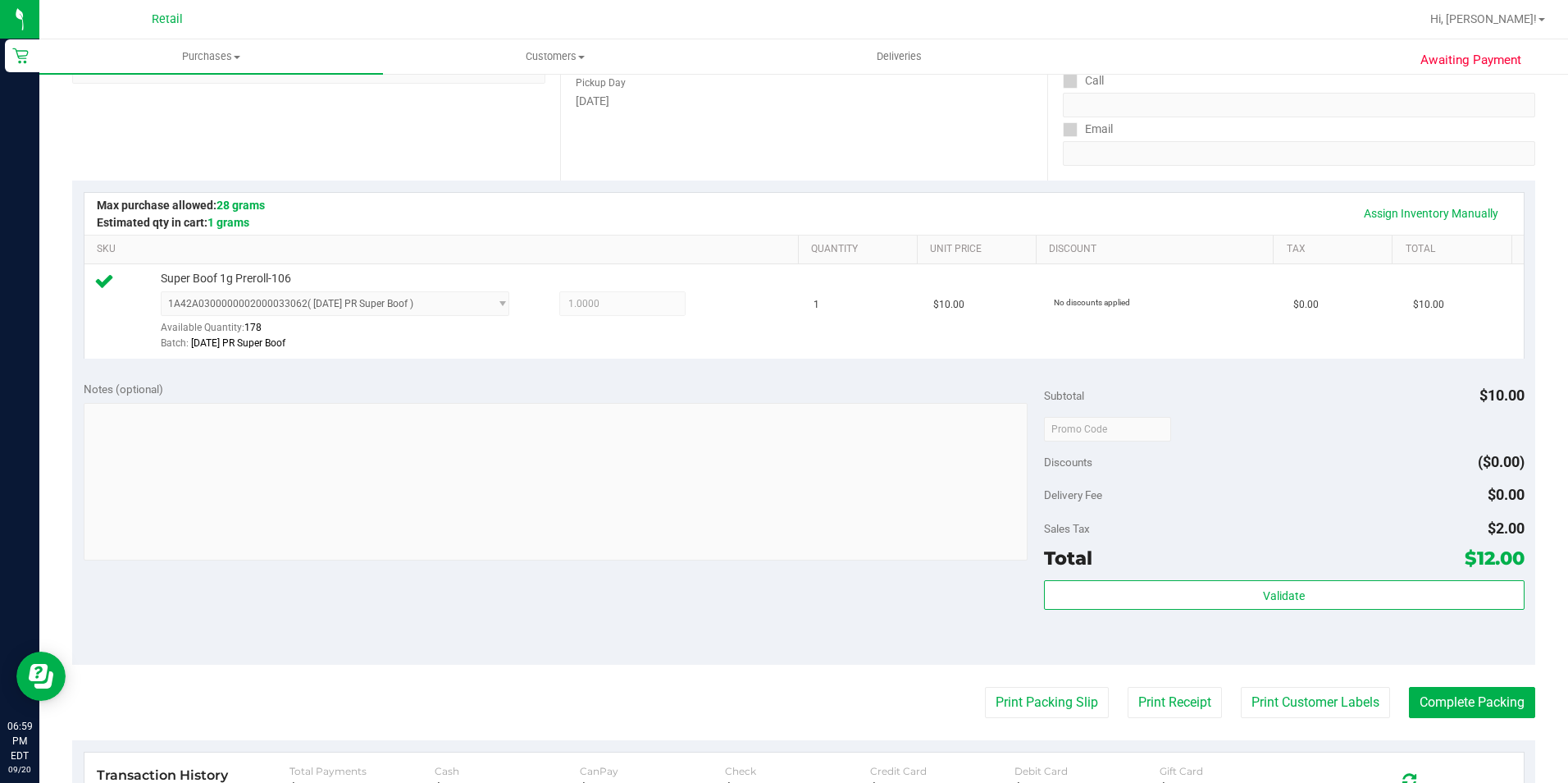
scroll to position [328, 0]
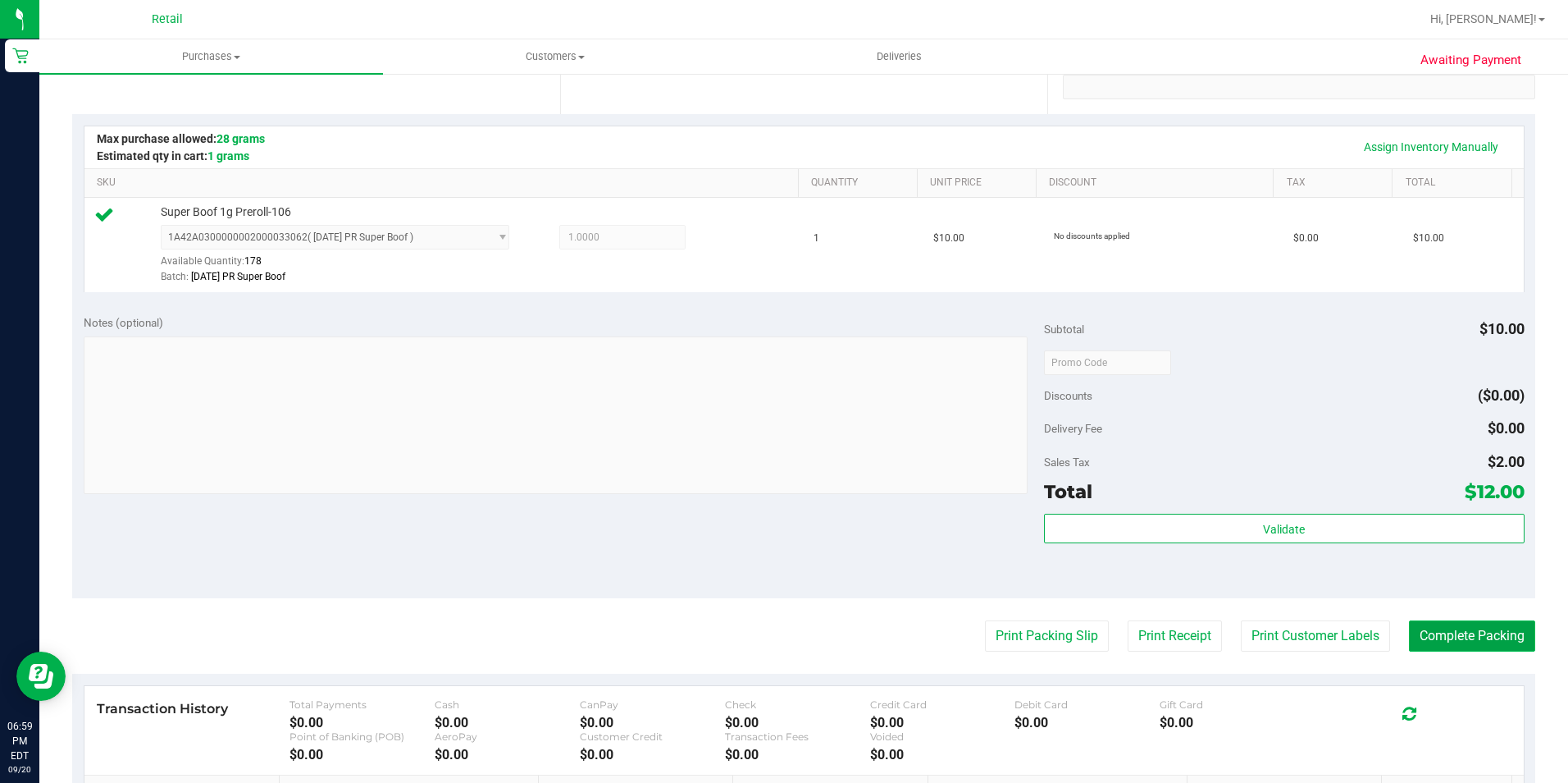
click at [1469, 632] on button "Complete Packing" at bounding box center [1471, 635] width 126 height 31
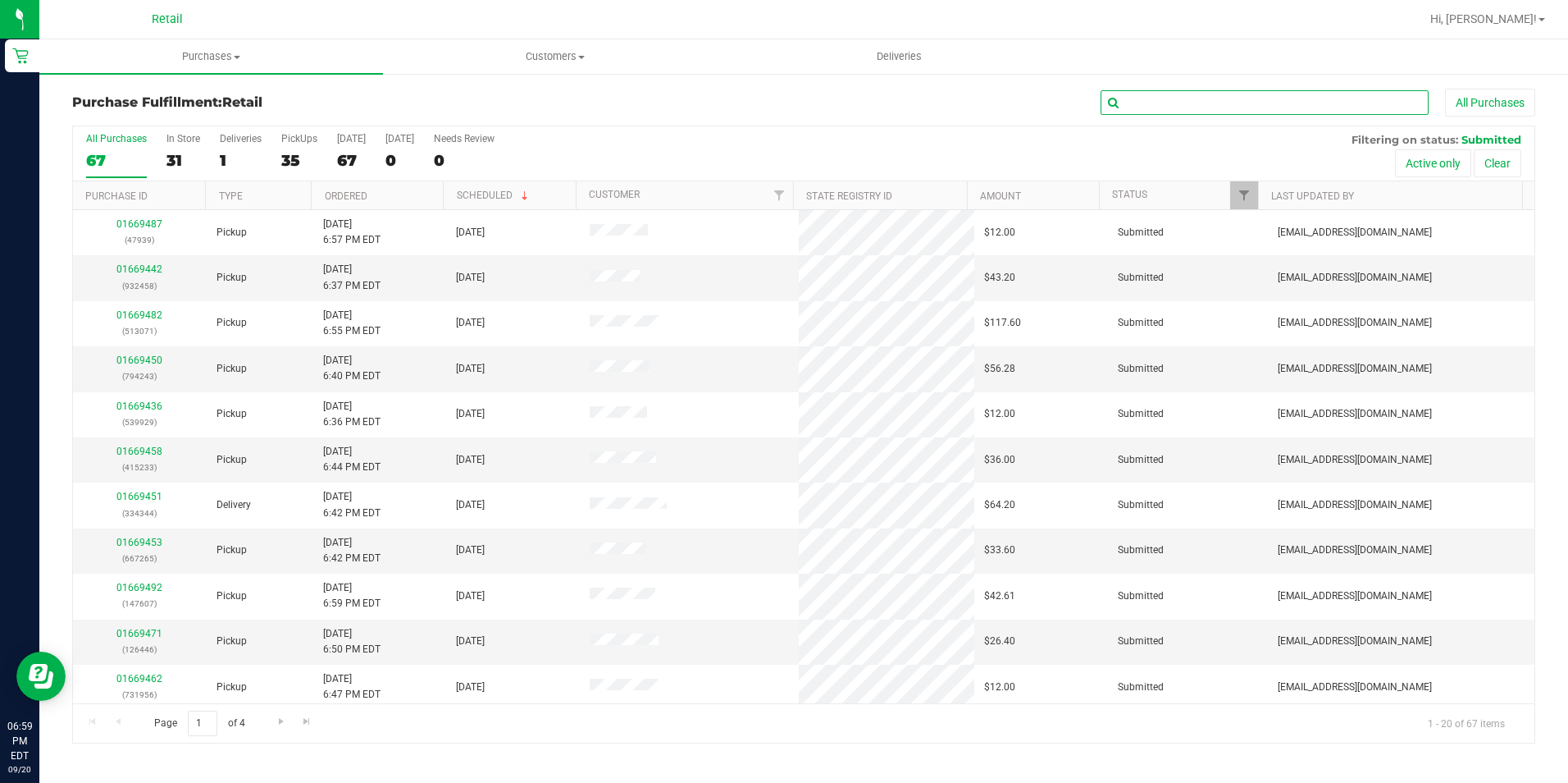
click at [1141, 102] on input "text" at bounding box center [1264, 103] width 328 height 24
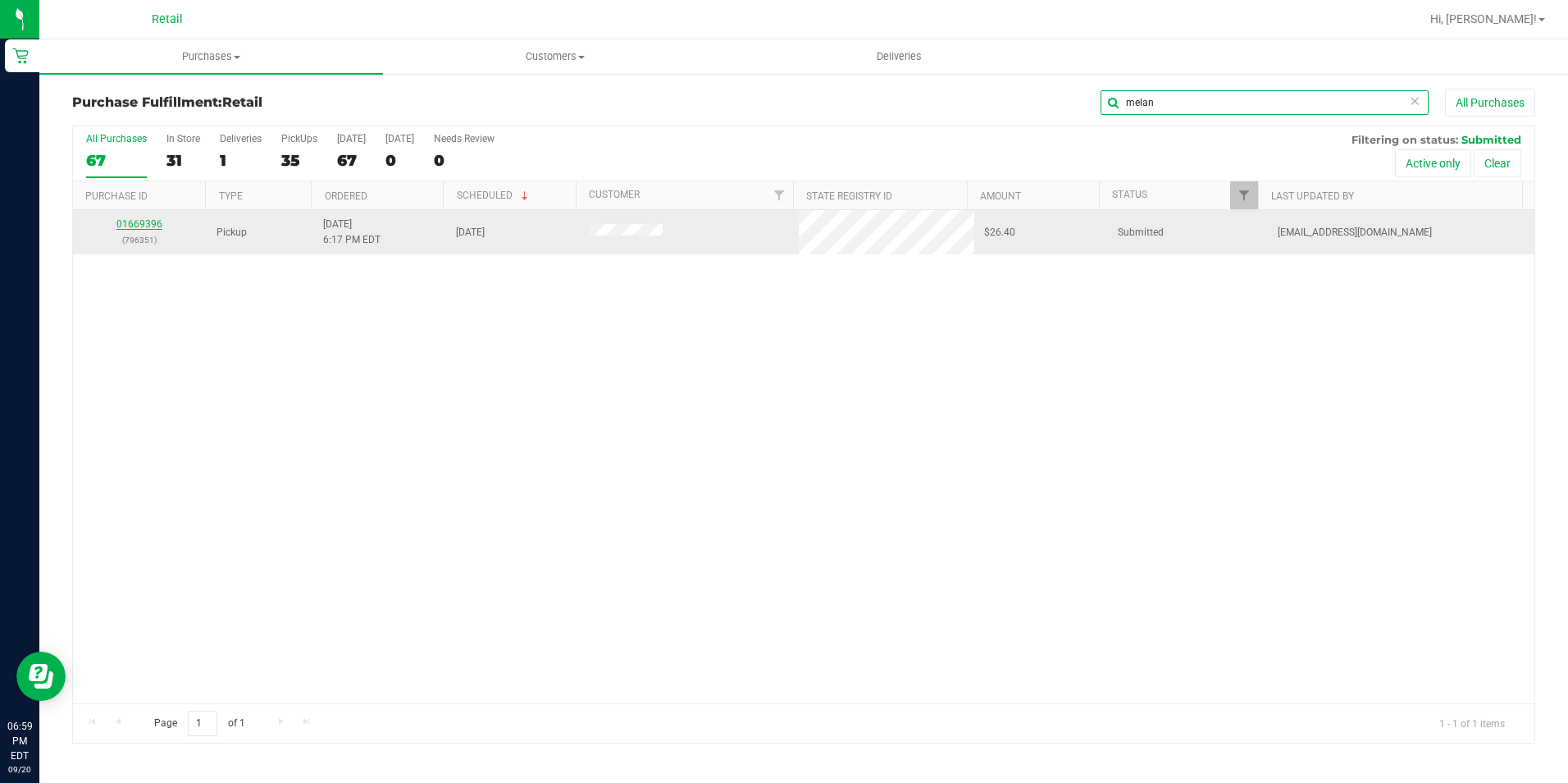
type input "melan"
click at [154, 219] on link "01669396" at bounding box center [139, 224] width 46 height 11
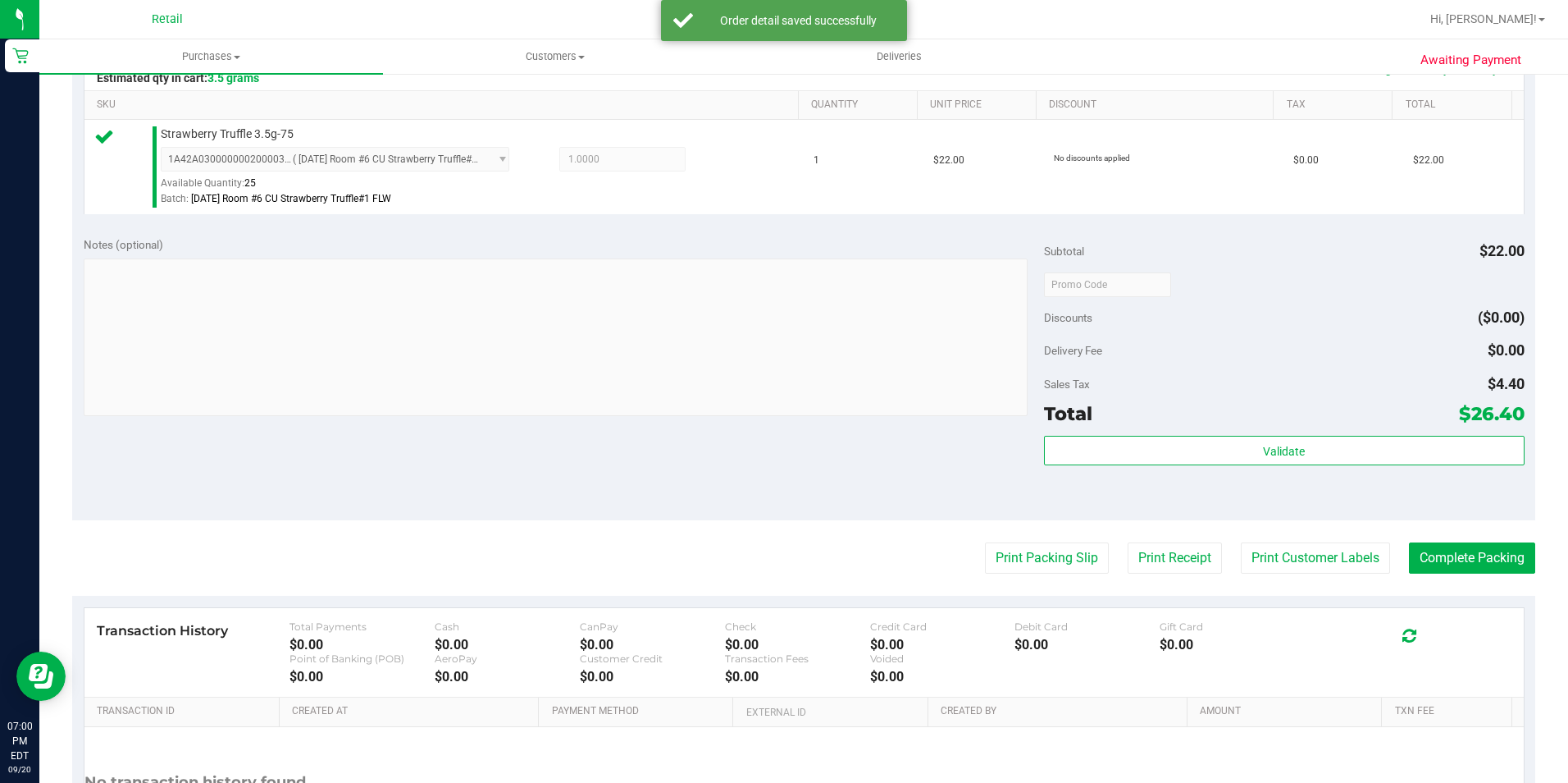
scroll to position [410, 0]
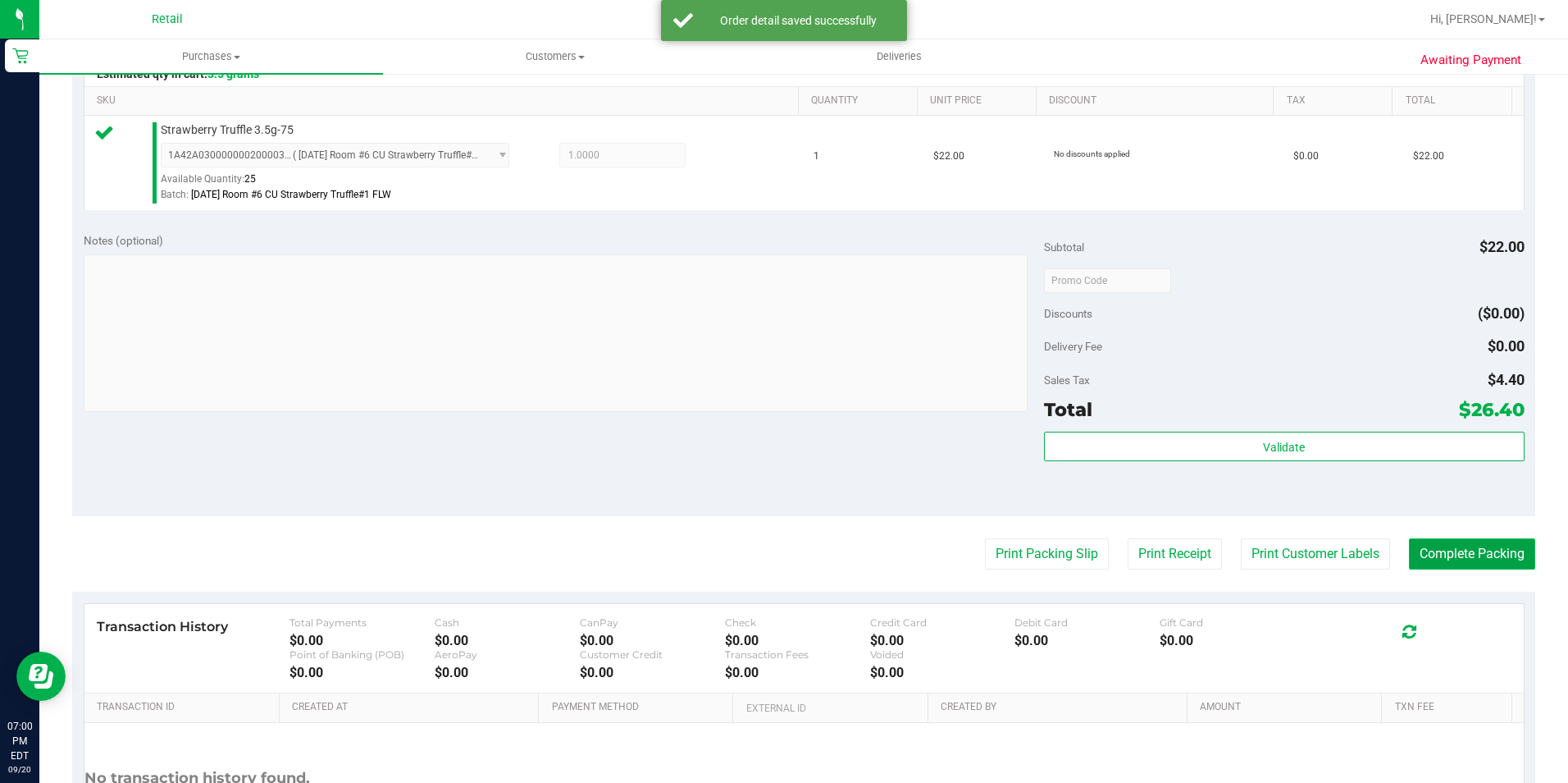
click at [1485, 560] on button "Complete Packing" at bounding box center [1471, 553] width 126 height 31
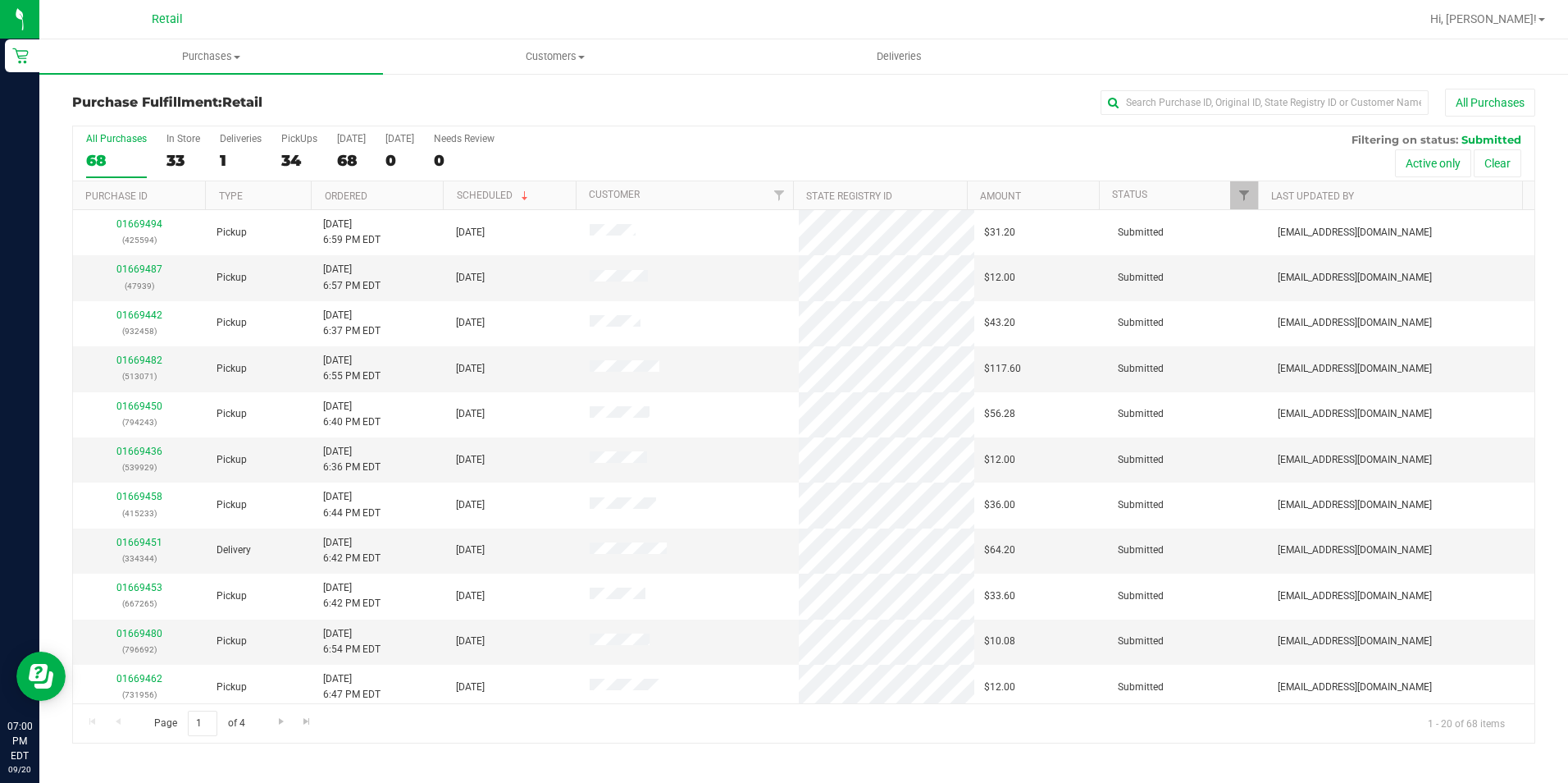
click at [1159, 88] on div "Purchase Fulfillment: Retail All Purchases All Purchases 68 In Store 33 Deliver…" at bounding box center [803, 416] width 1529 height 688
click at [1151, 100] on input "text" at bounding box center [1264, 103] width 328 height 24
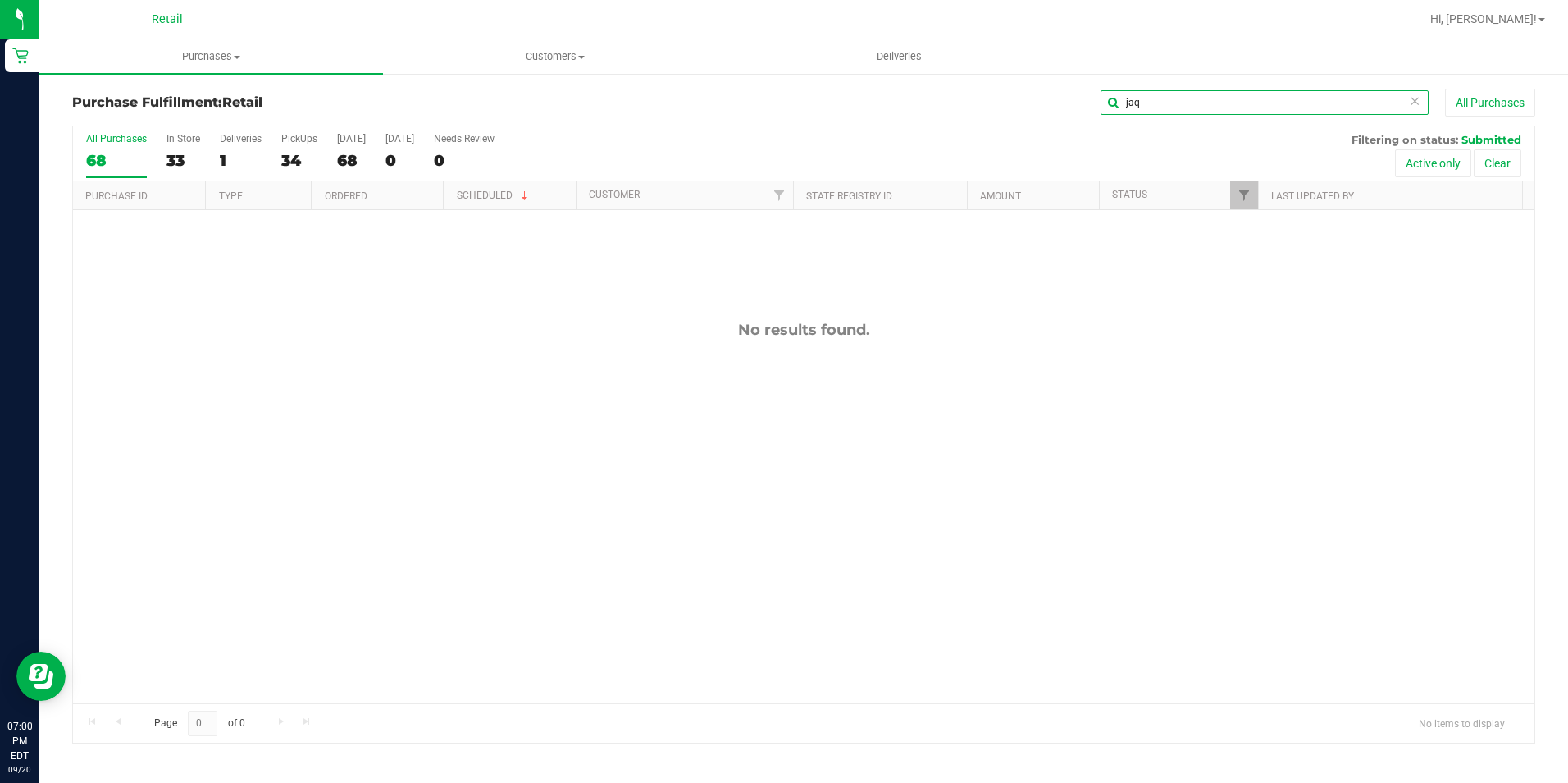
drag, startPoint x: 1170, startPoint y: 99, endPoint x: 1088, endPoint y: 113, distance: 83.2
click at [1088, 113] on div "jaq All Purchases" at bounding box center [1048, 103] width 975 height 28
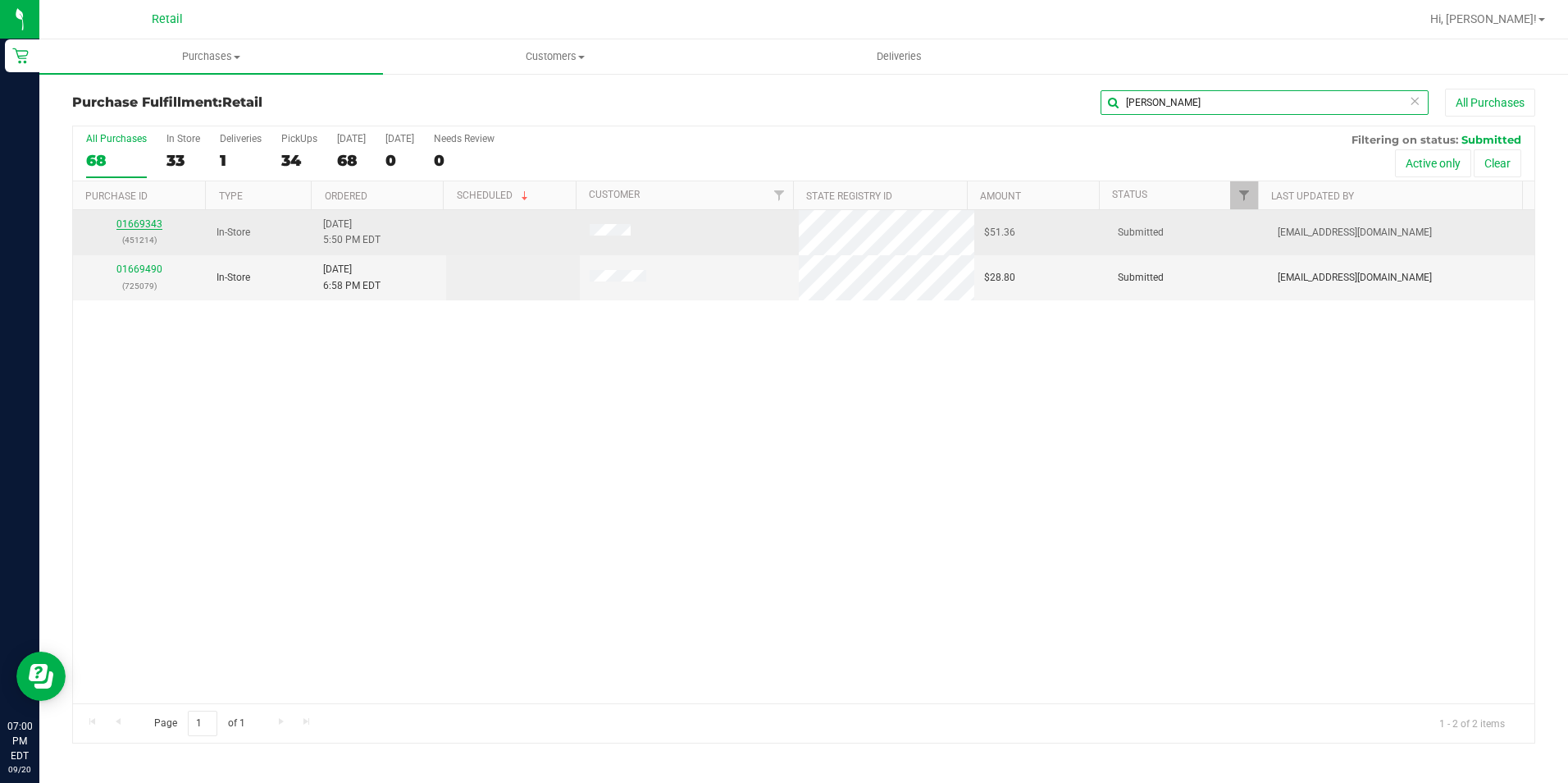
type input "jones"
click at [128, 221] on link "01669343" at bounding box center [139, 224] width 46 height 11
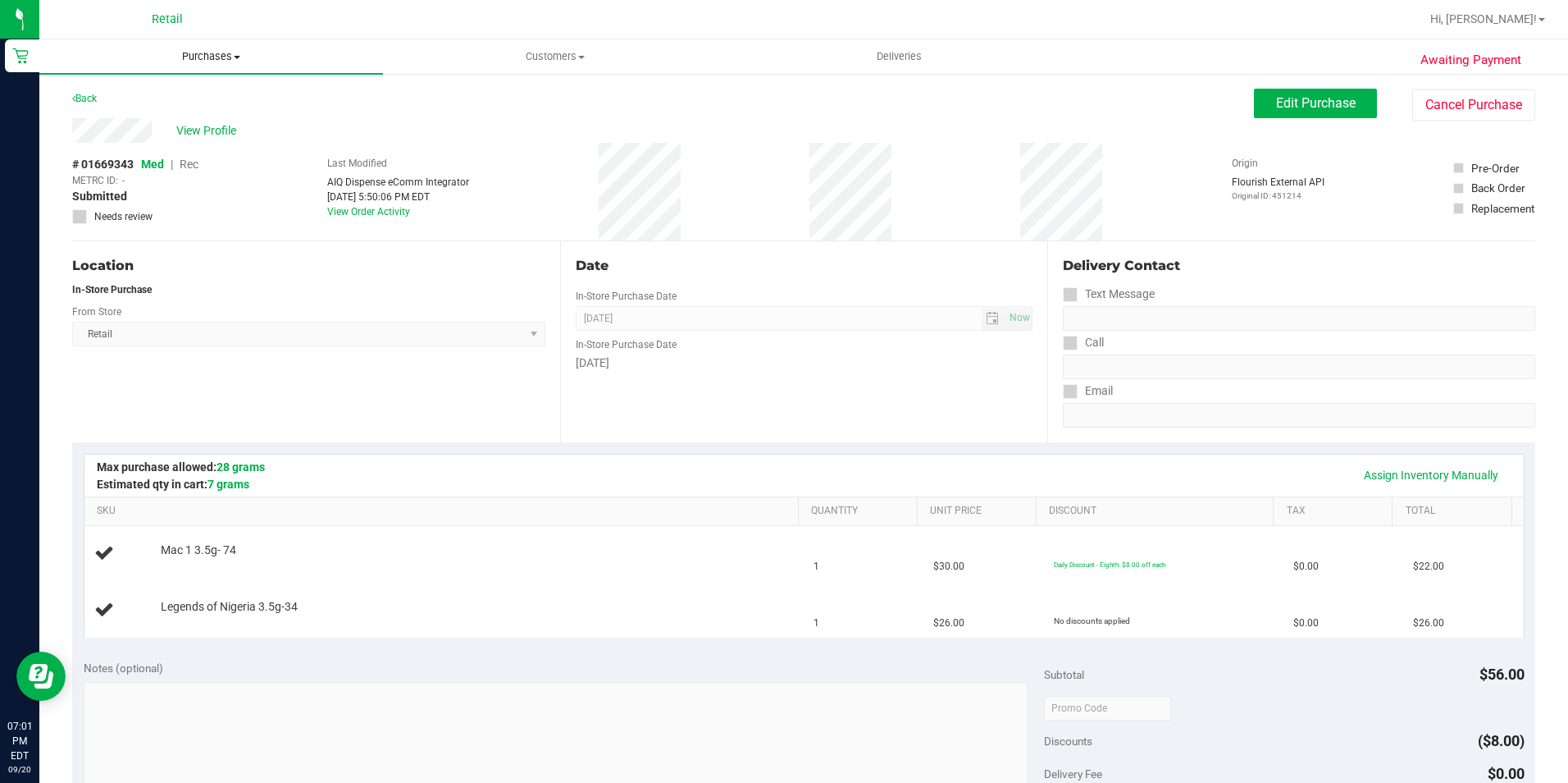
click at [191, 44] on uib-tab-heading "Purchases Summary of purchases Fulfillment All purchases" at bounding box center [211, 56] width 344 height 35
click at [144, 100] on span "Summary of purchases" at bounding box center [123, 98] width 168 height 14
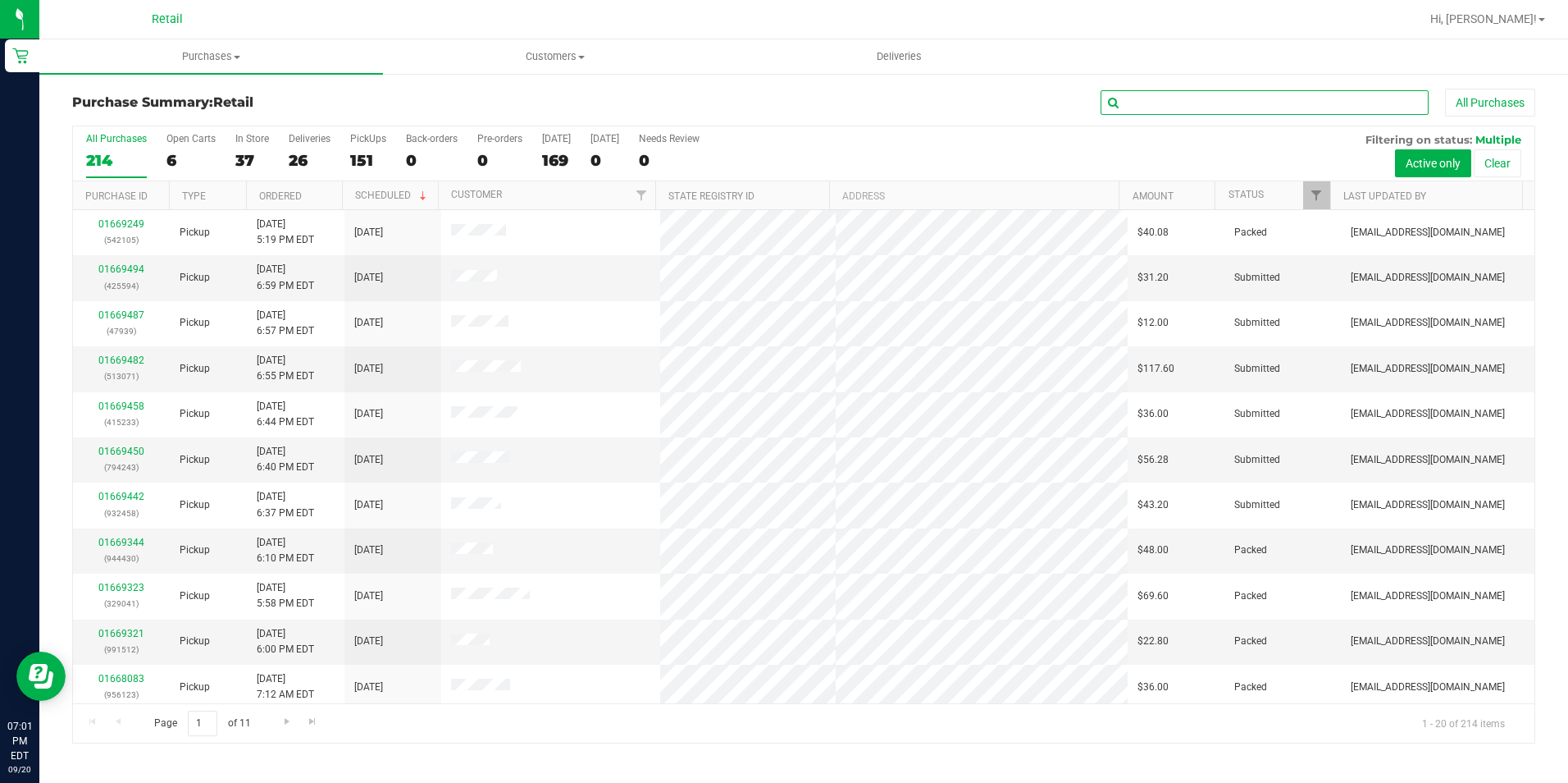
click at [1166, 99] on input "text" at bounding box center [1264, 103] width 328 height 24
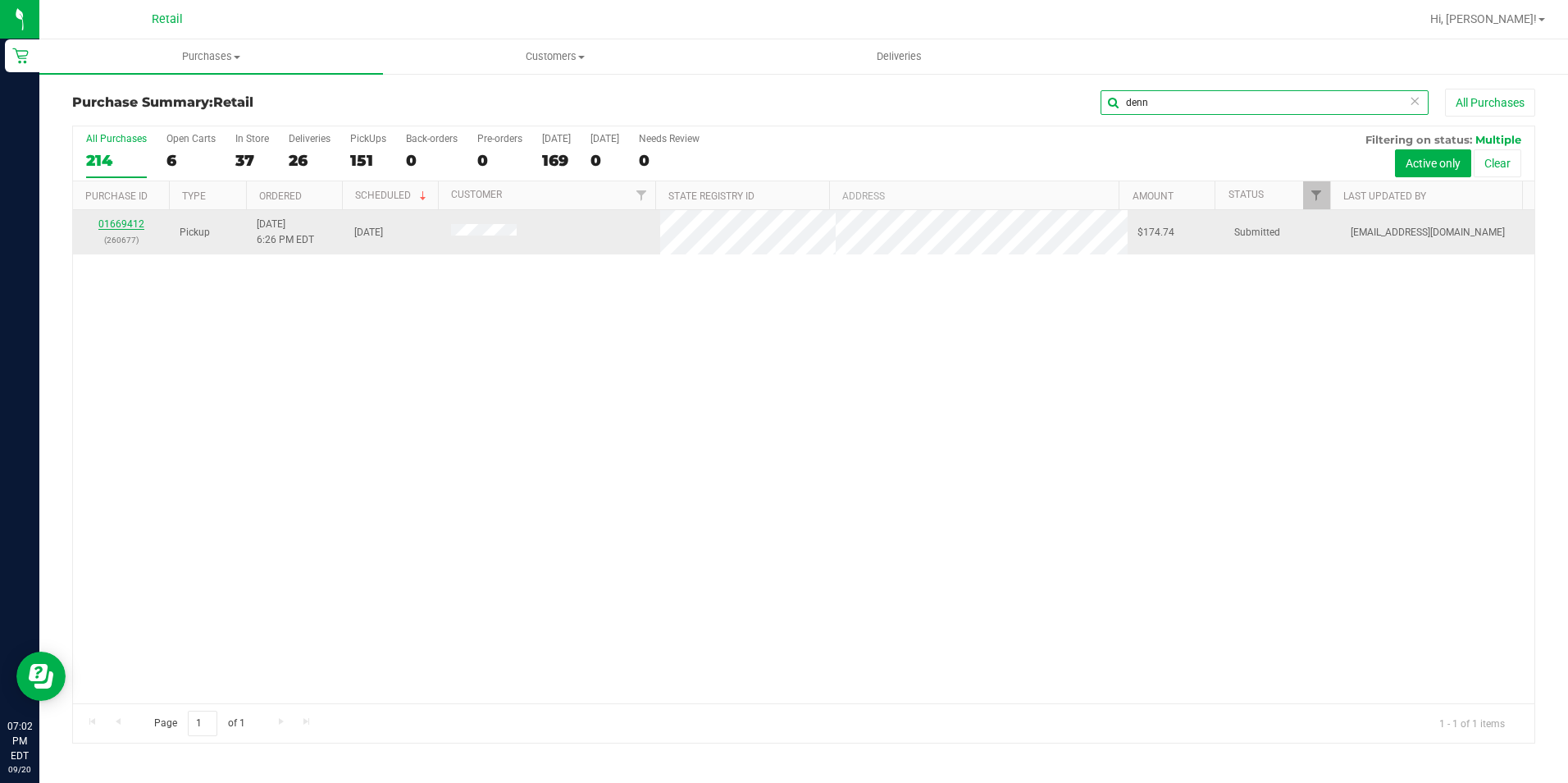
type input "denn"
click at [134, 228] on link "01669412" at bounding box center [120, 224] width 46 height 11
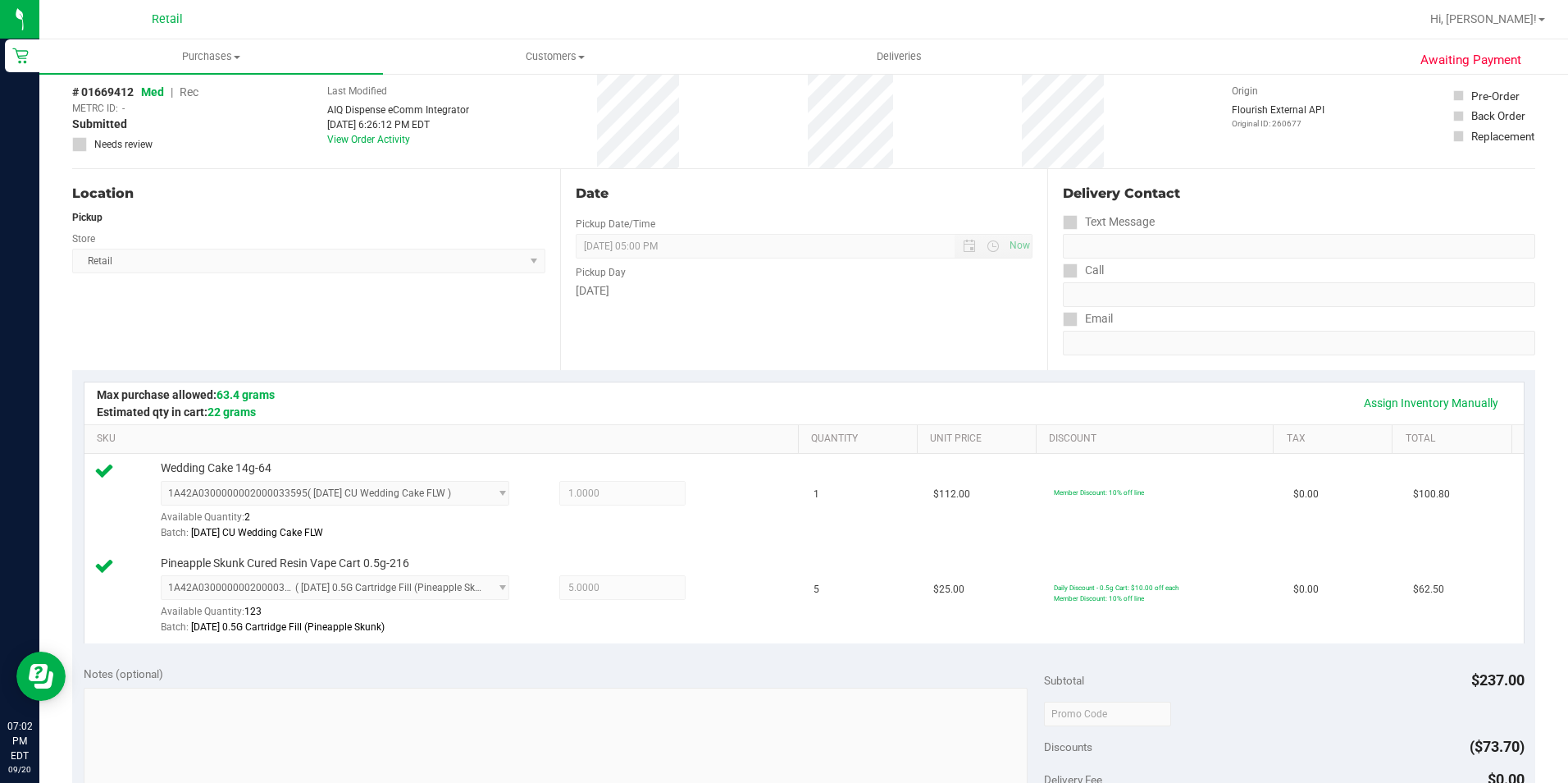
scroll to position [328, 0]
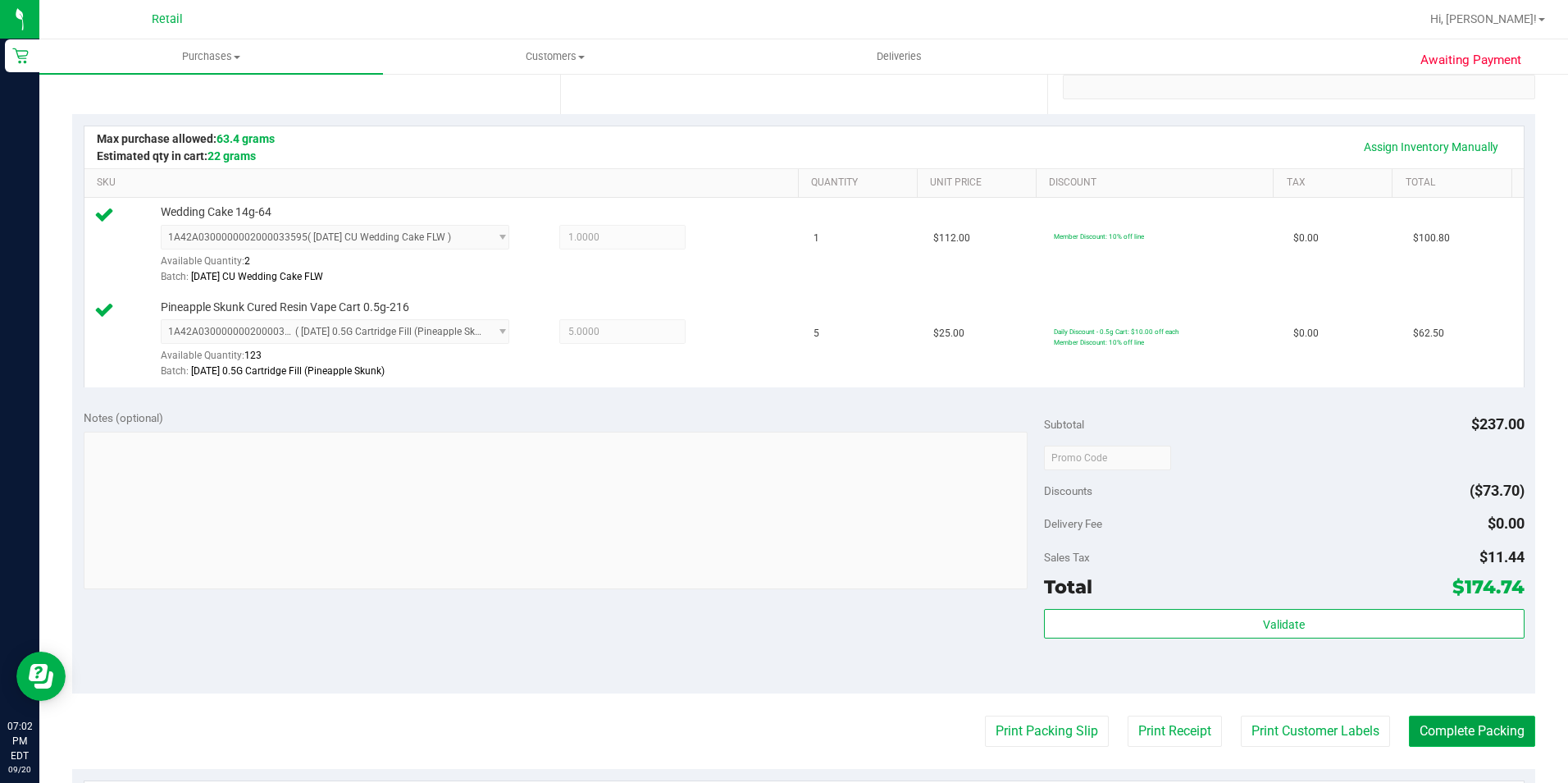
click at [1484, 744] on button "Complete Packing" at bounding box center [1471, 731] width 126 height 31
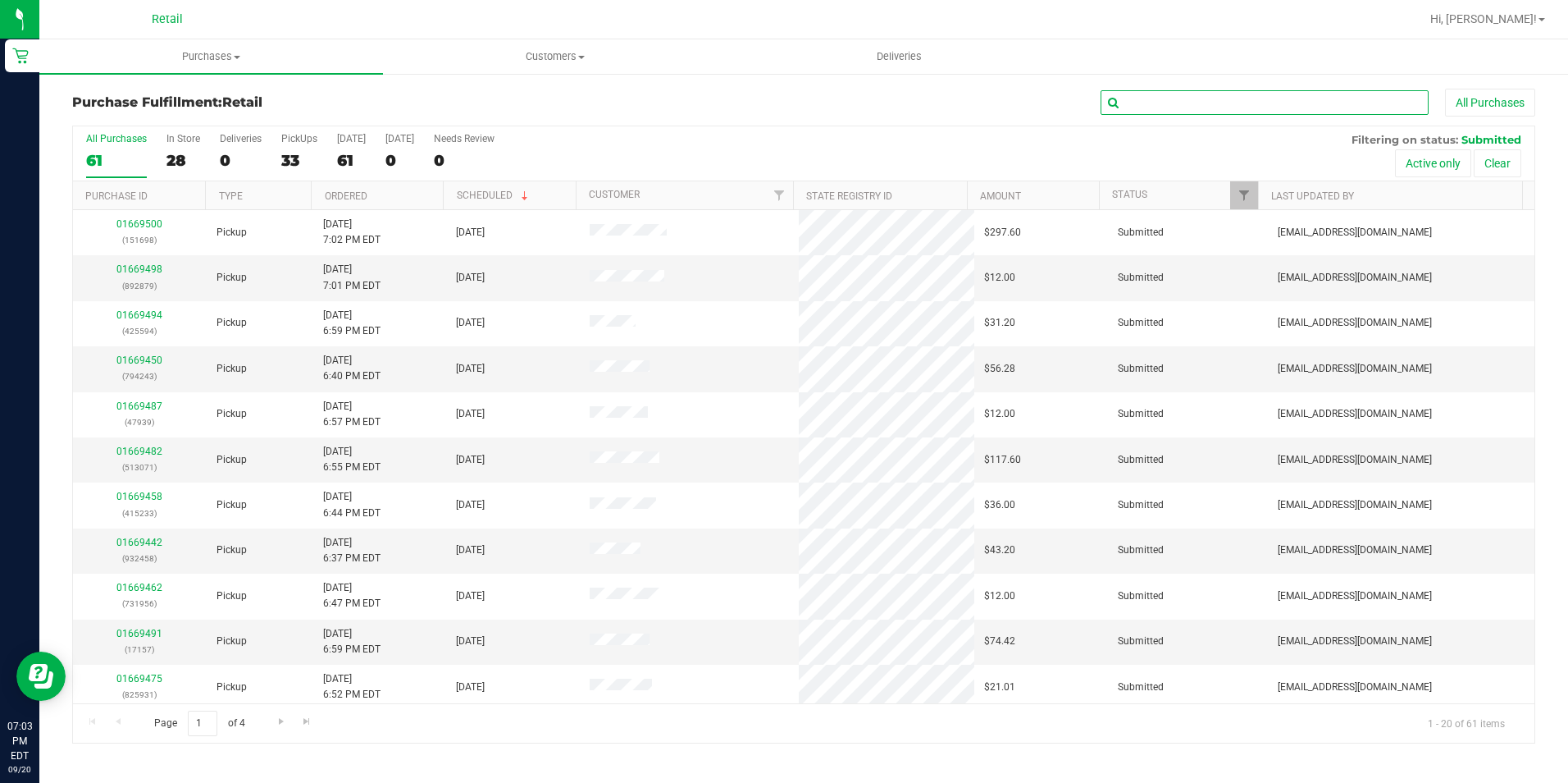
click at [1131, 111] on input "text" at bounding box center [1264, 103] width 328 height 24
click at [1144, 100] on input "text" at bounding box center [1264, 103] width 328 height 24
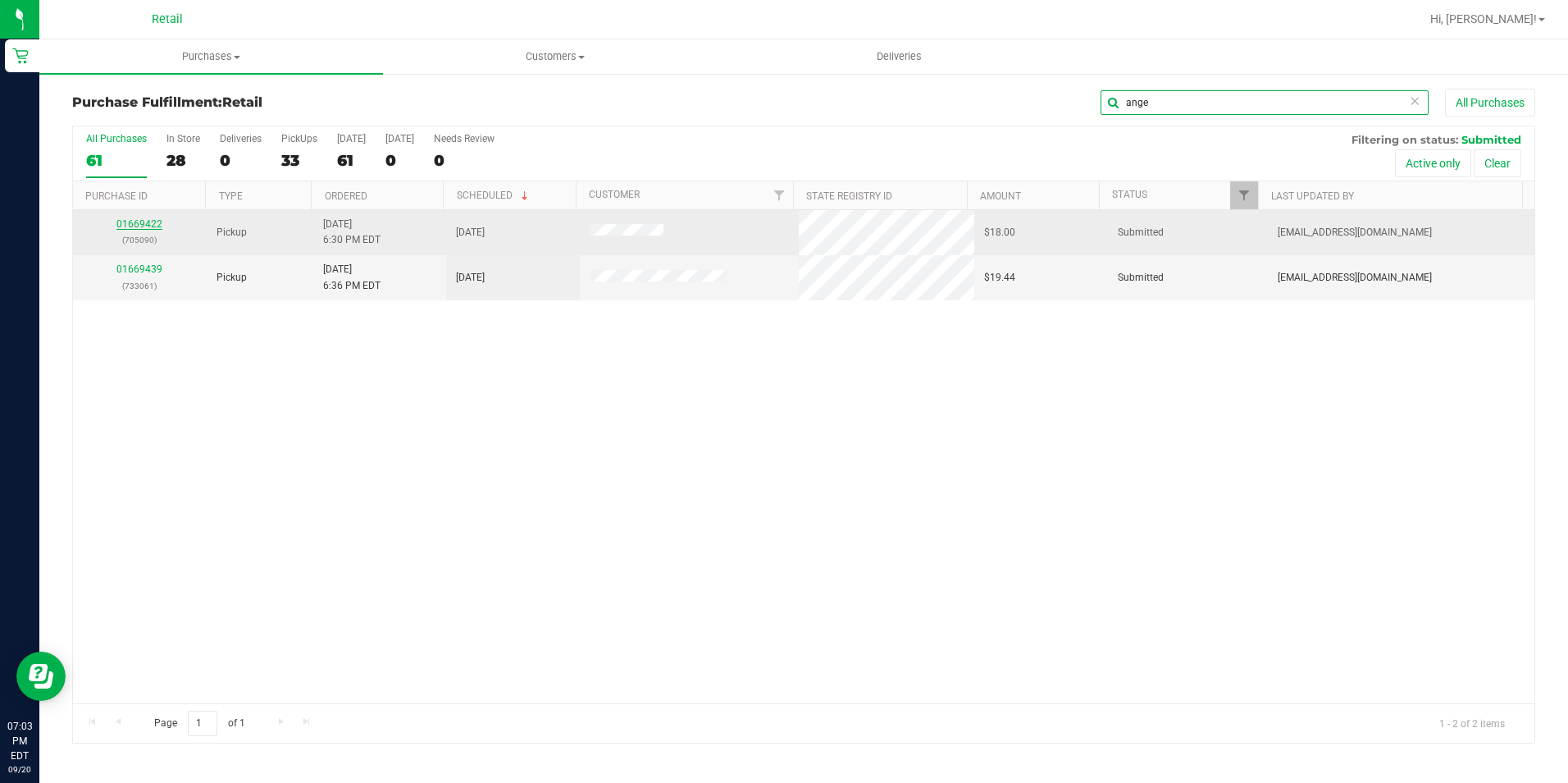
type input "ange"
click at [151, 225] on link "01669422" at bounding box center [139, 224] width 46 height 11
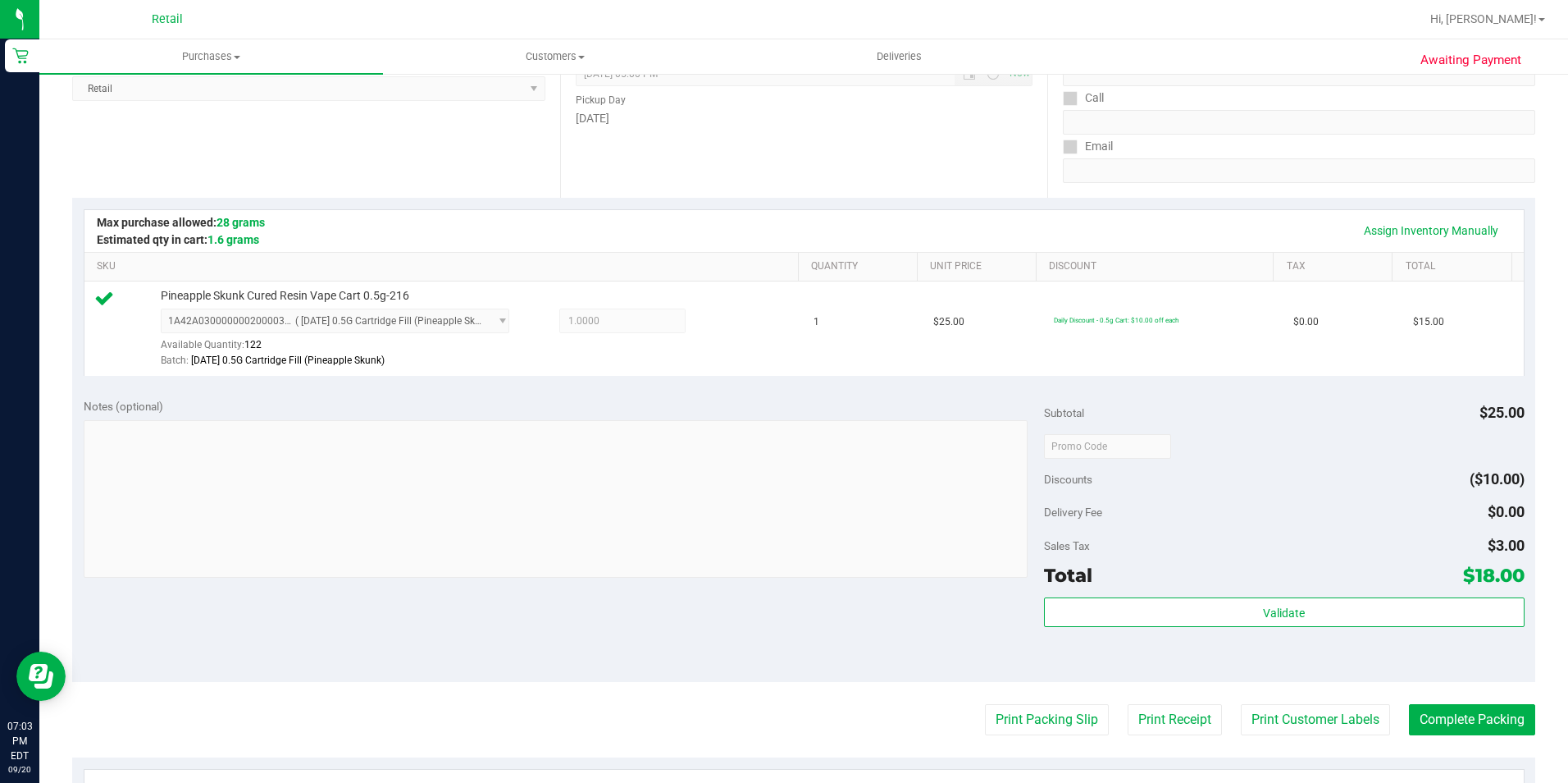
scroll to position [328, 0]
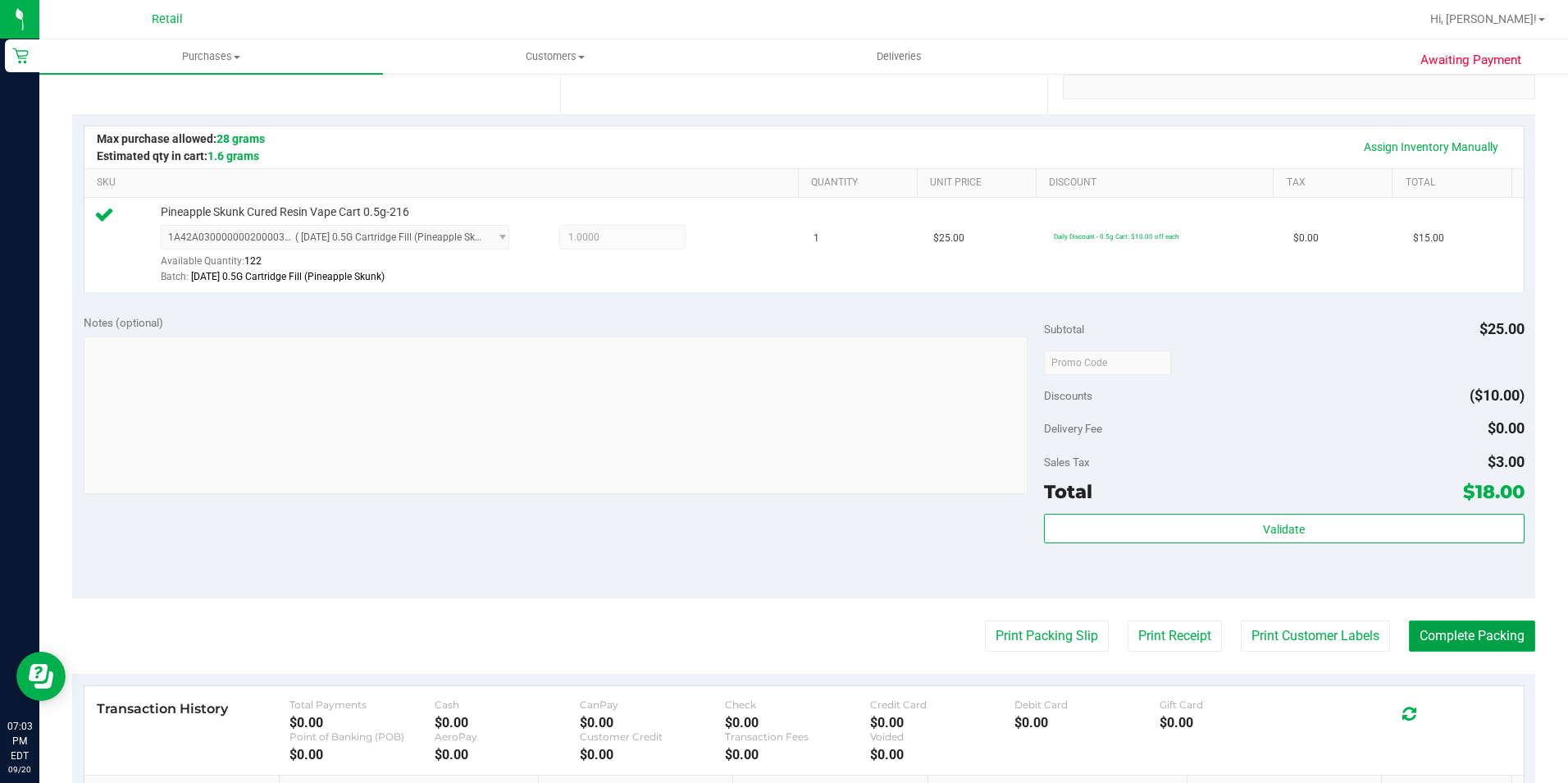
click at [1467, 633] on button "Complete Packing" at bounding box center [1471, 635] width 126 height 31
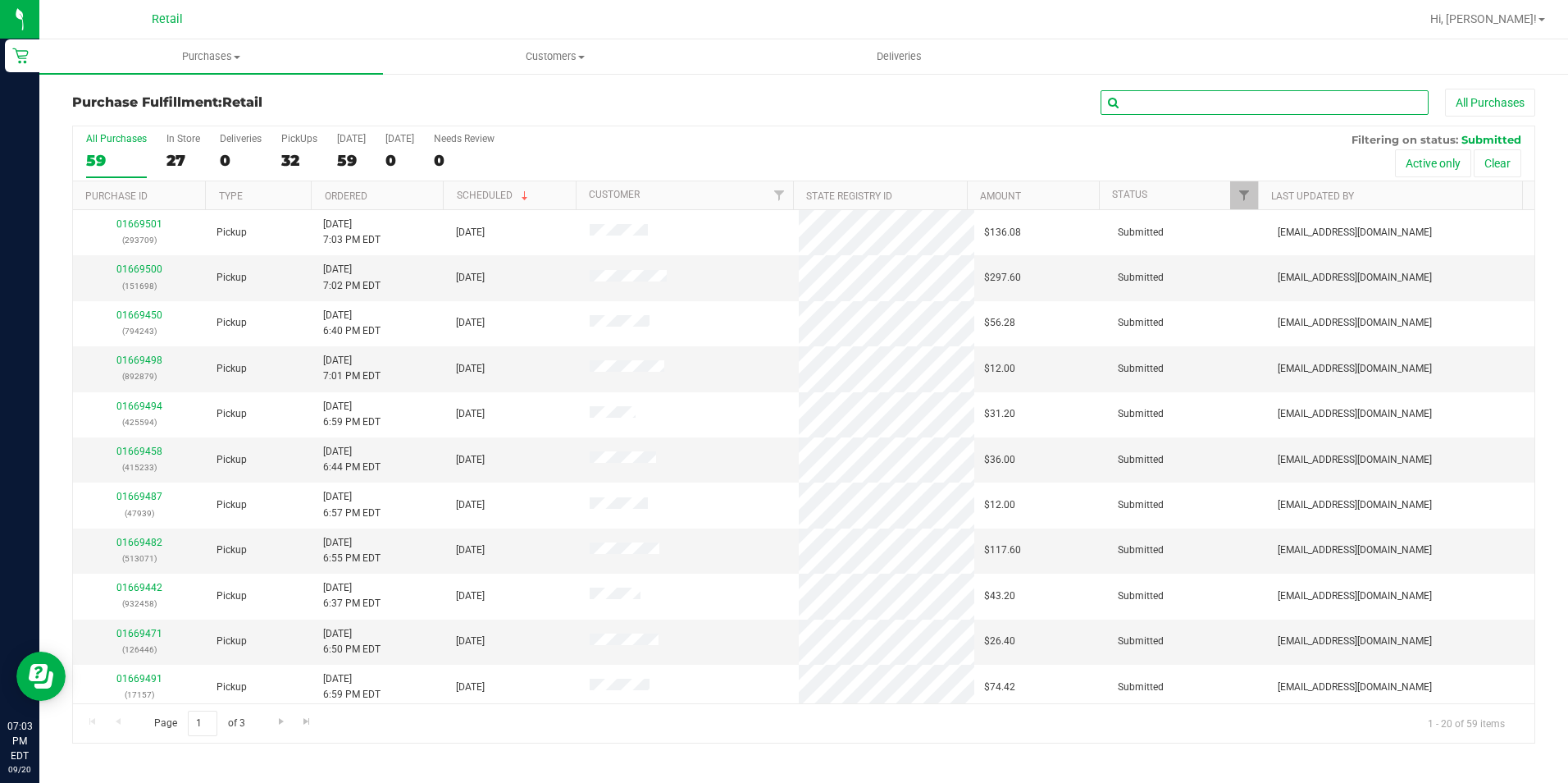
click at [1142, 96] on input "text" at bounding box center [1264, 103] width 328 height 24
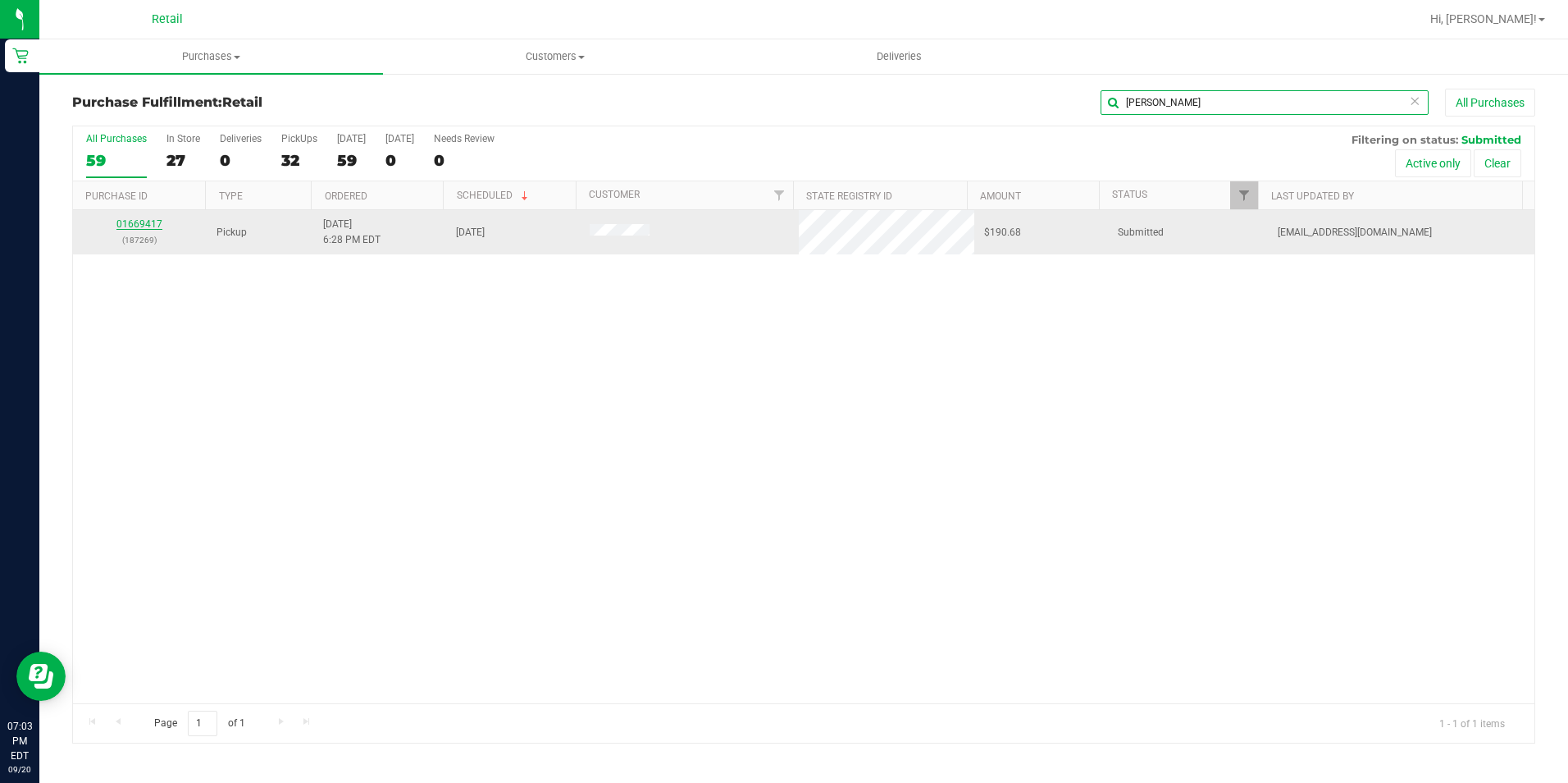
type input "adam"
click at [140, 229] on link "01669417" at bounding box center [139, 224] width 46 height 11
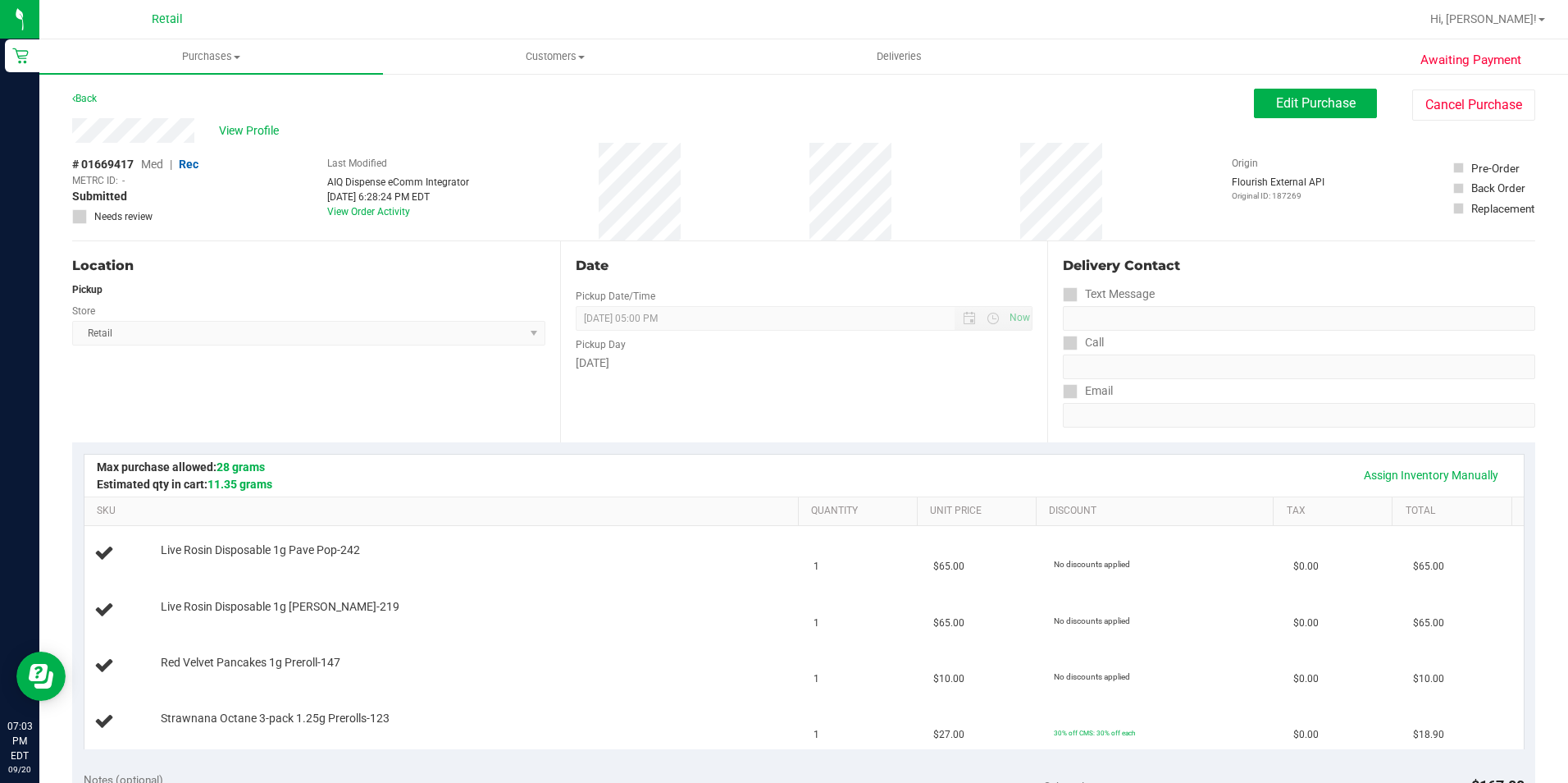
click at [601, 414] on div "Date Pickup Date/Time 09/20/2025 Now 09/20/2025 05:00 PM Now Pickup Day Saturday" at bounding box center [804, 341] width 487 height 201
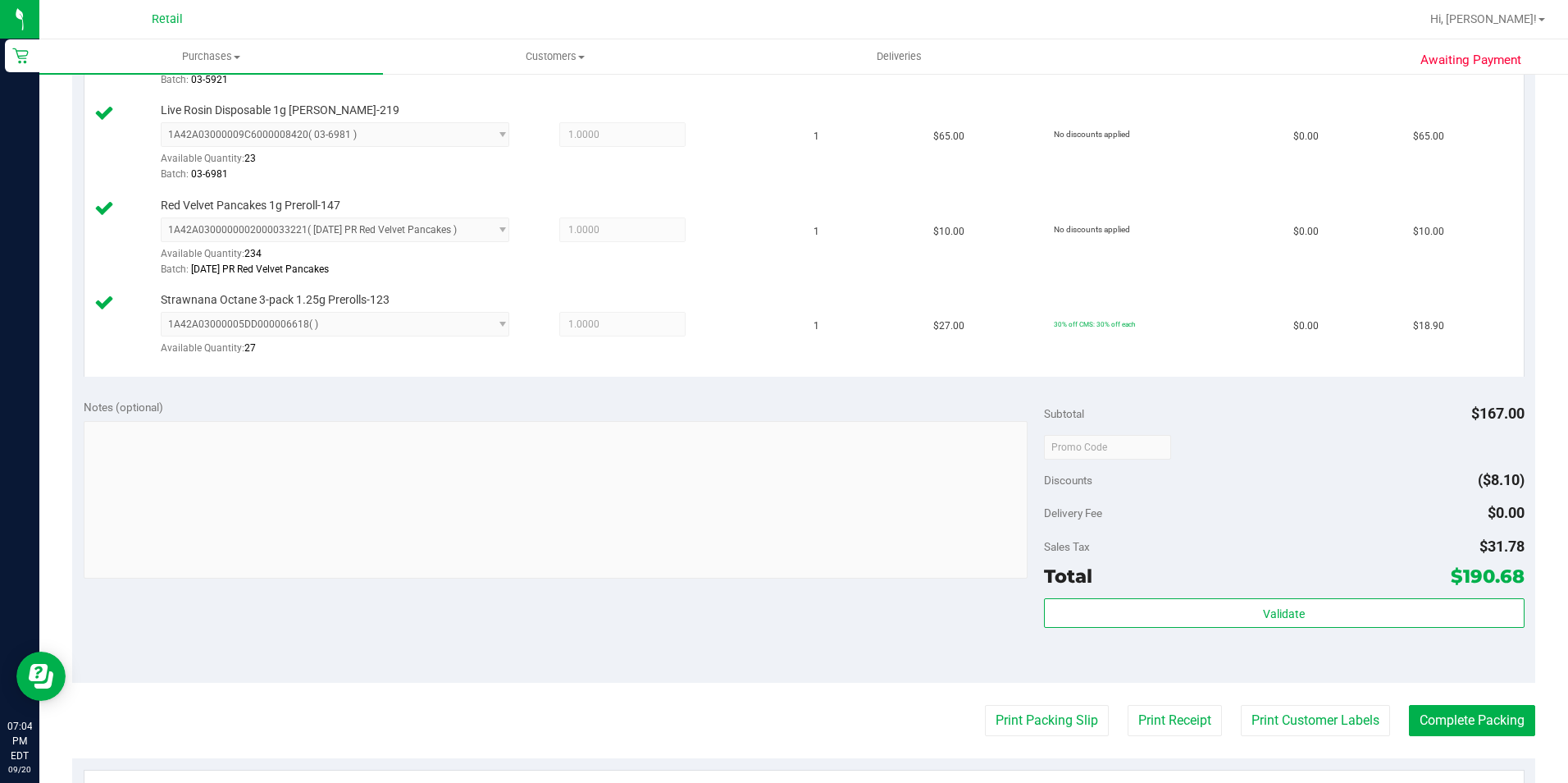
scroll to position [575, 0]
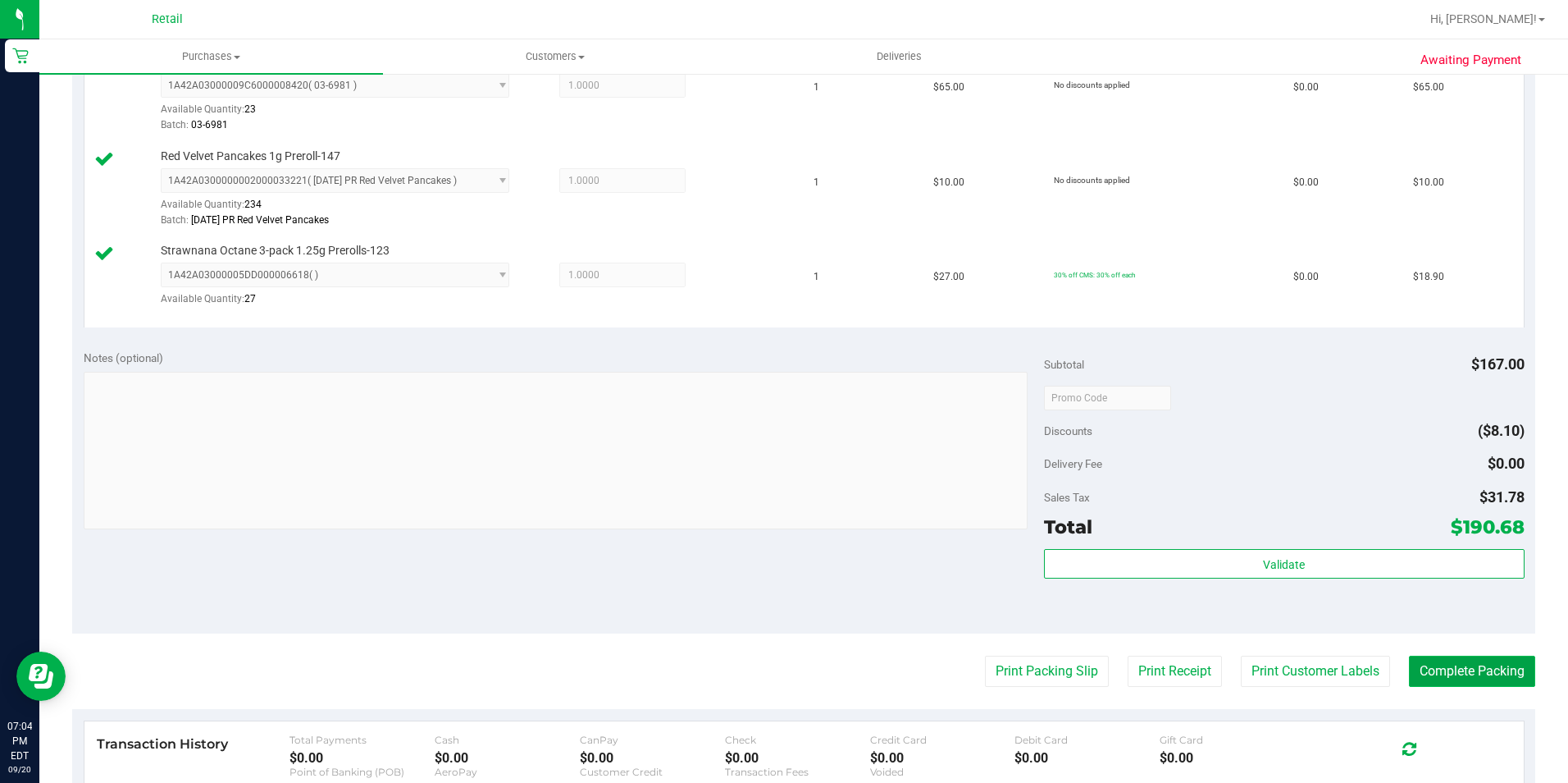
click at [1471, 674] on button "Complete Packing" at bounding box center [1471, 671] width 126 height 31
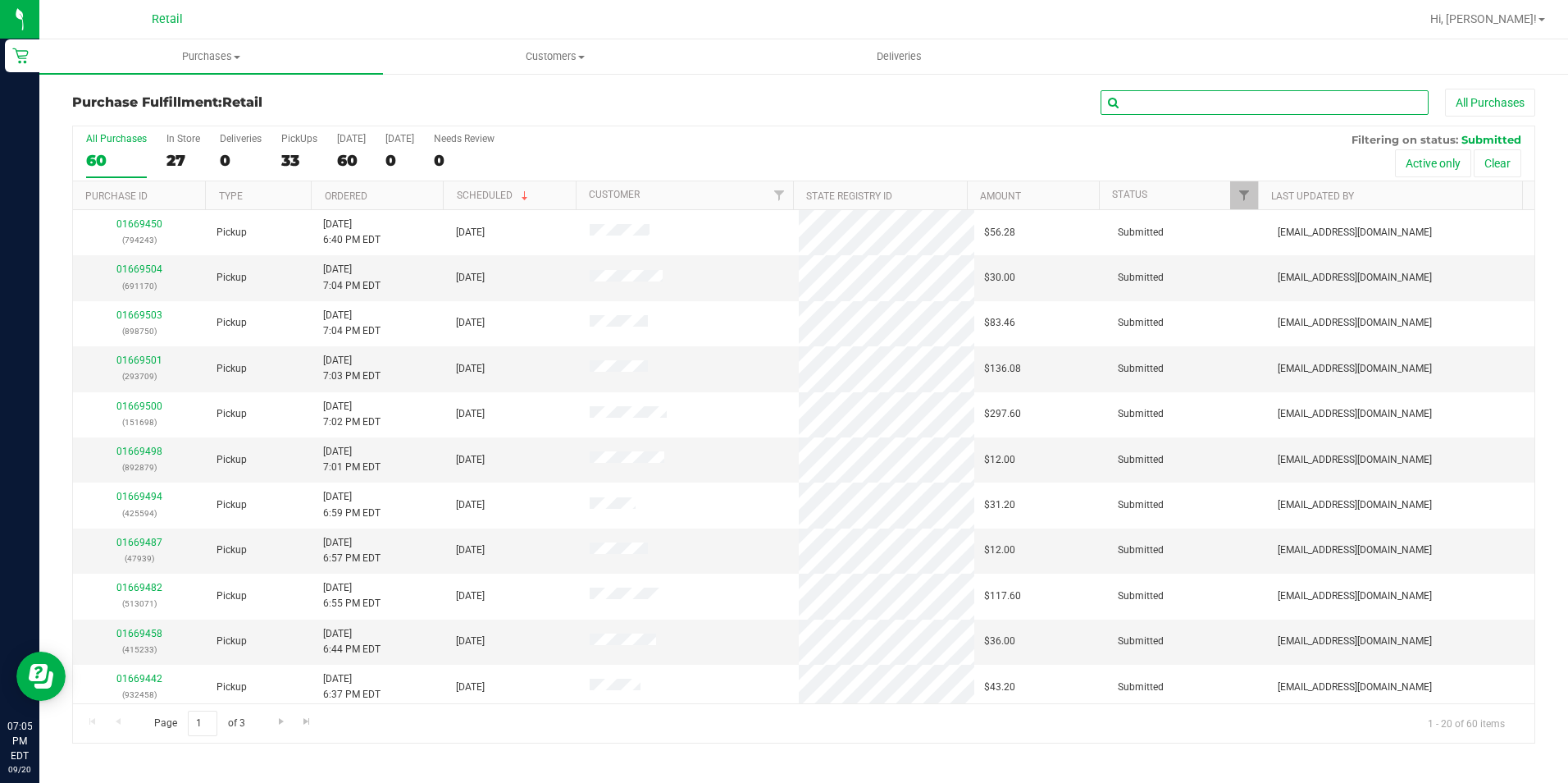
click at [1139, 100] on input "text" at bounding box center [1264, 103] width 328 height 24
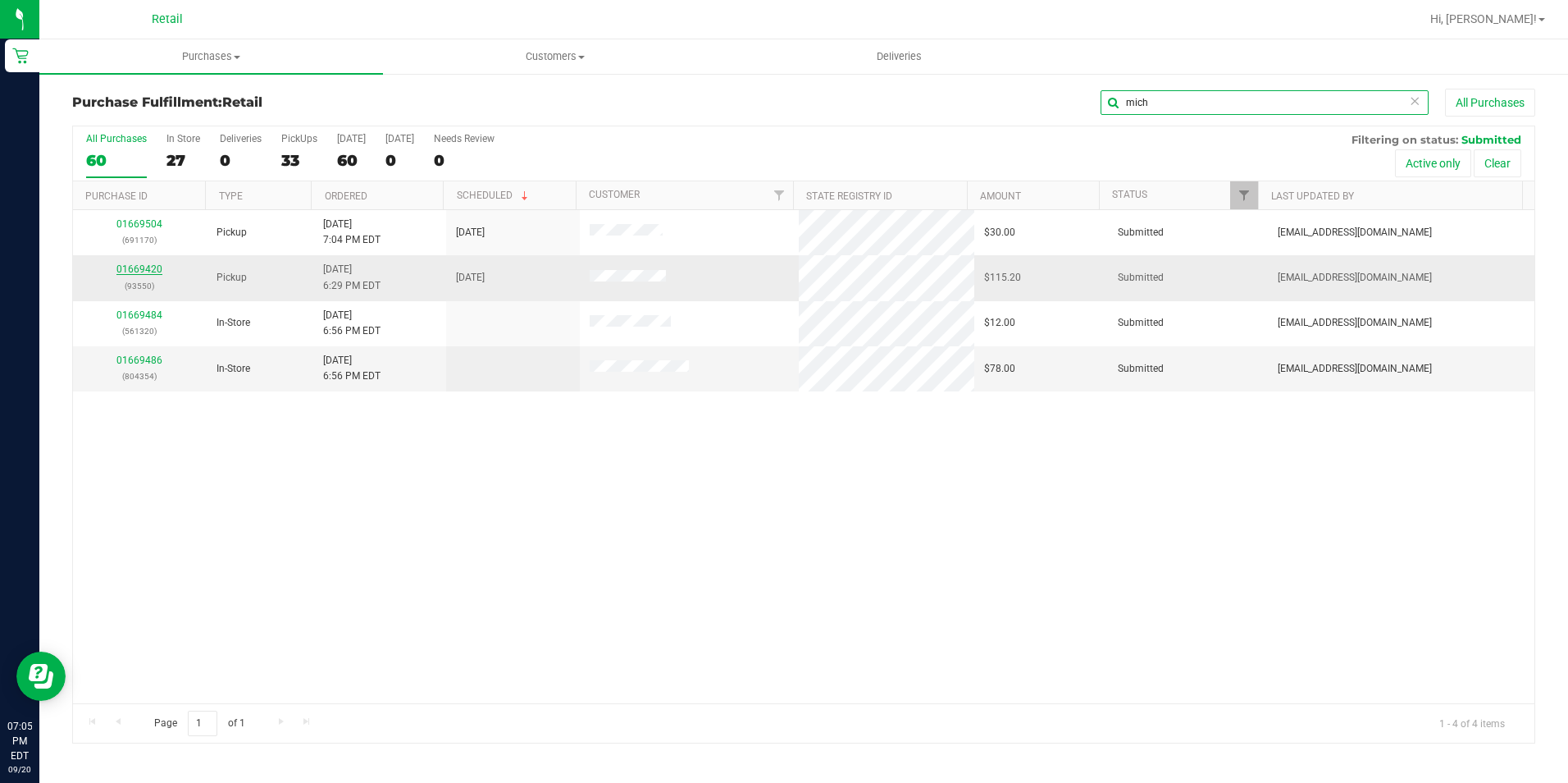
type input "mich"
click at [138, 271] on link "01669420" at bounding box center [139, 269] width 46 height 11
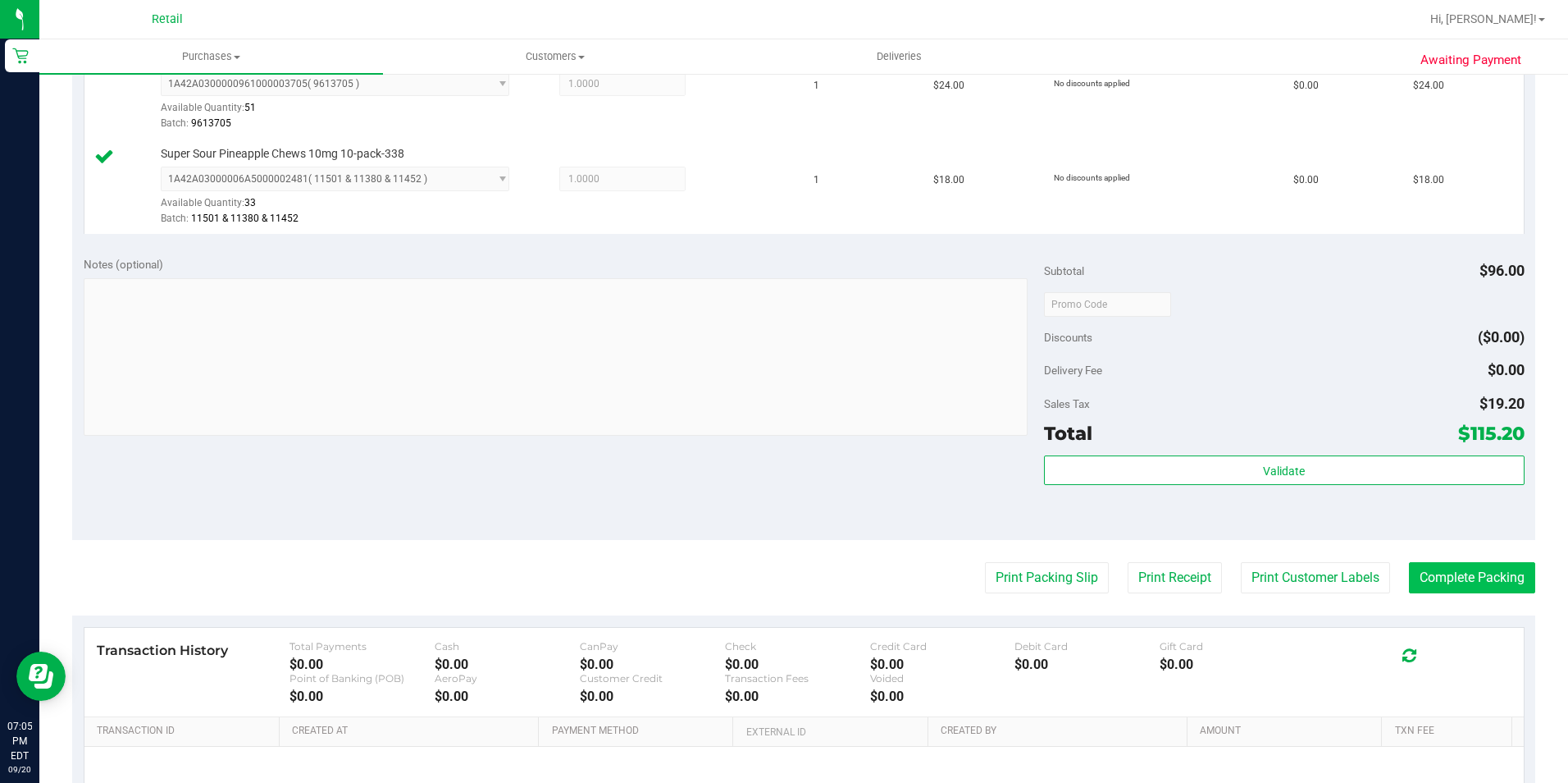
scroll to position [575, 0]
click at [1443, 580] on button "Complete Packing" at bounding box center [1471, 576] width 126 height 31
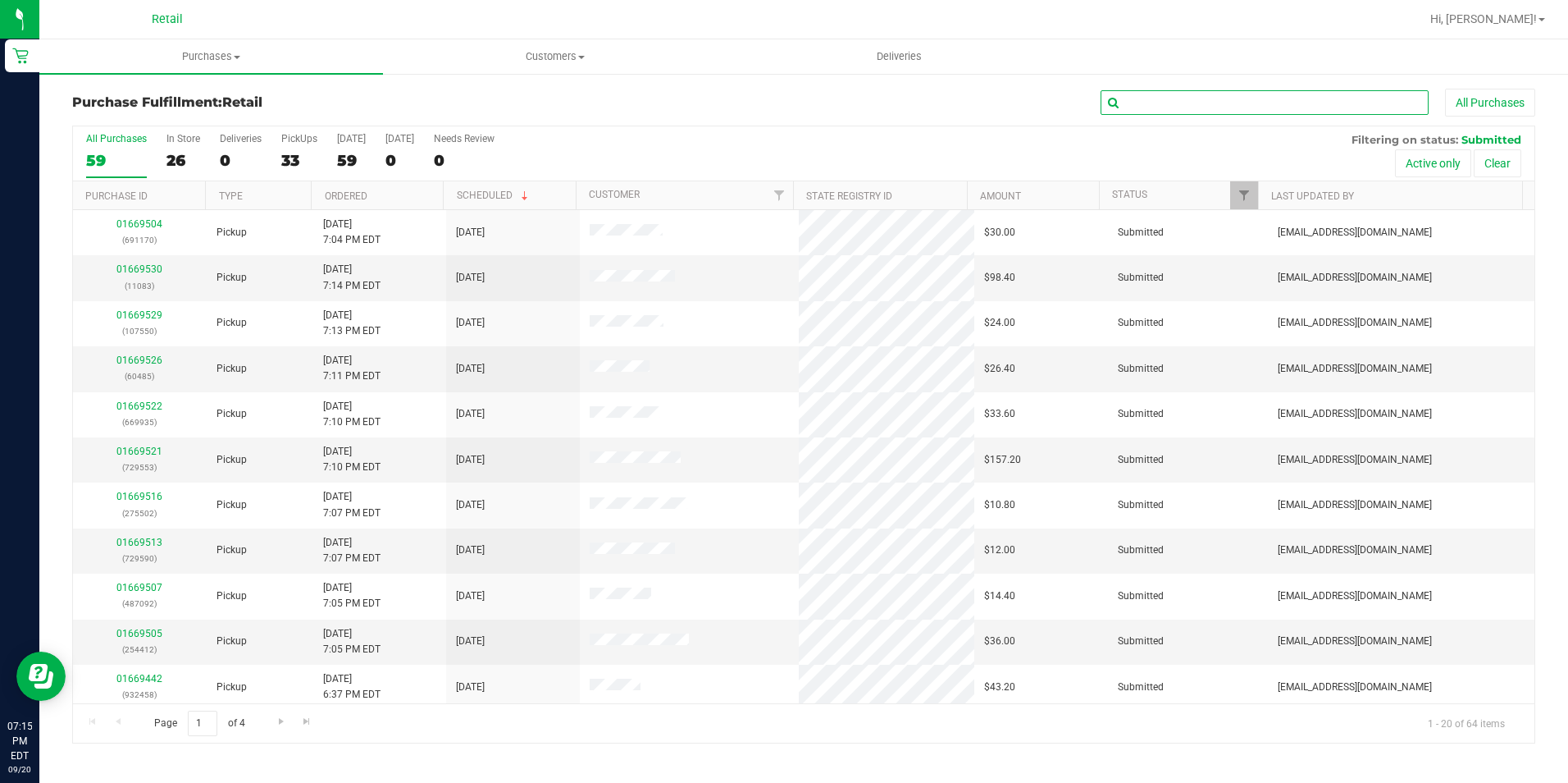
click at [1302, 105] on input "text" at bounding box center [1264, 103] width 328 height 24
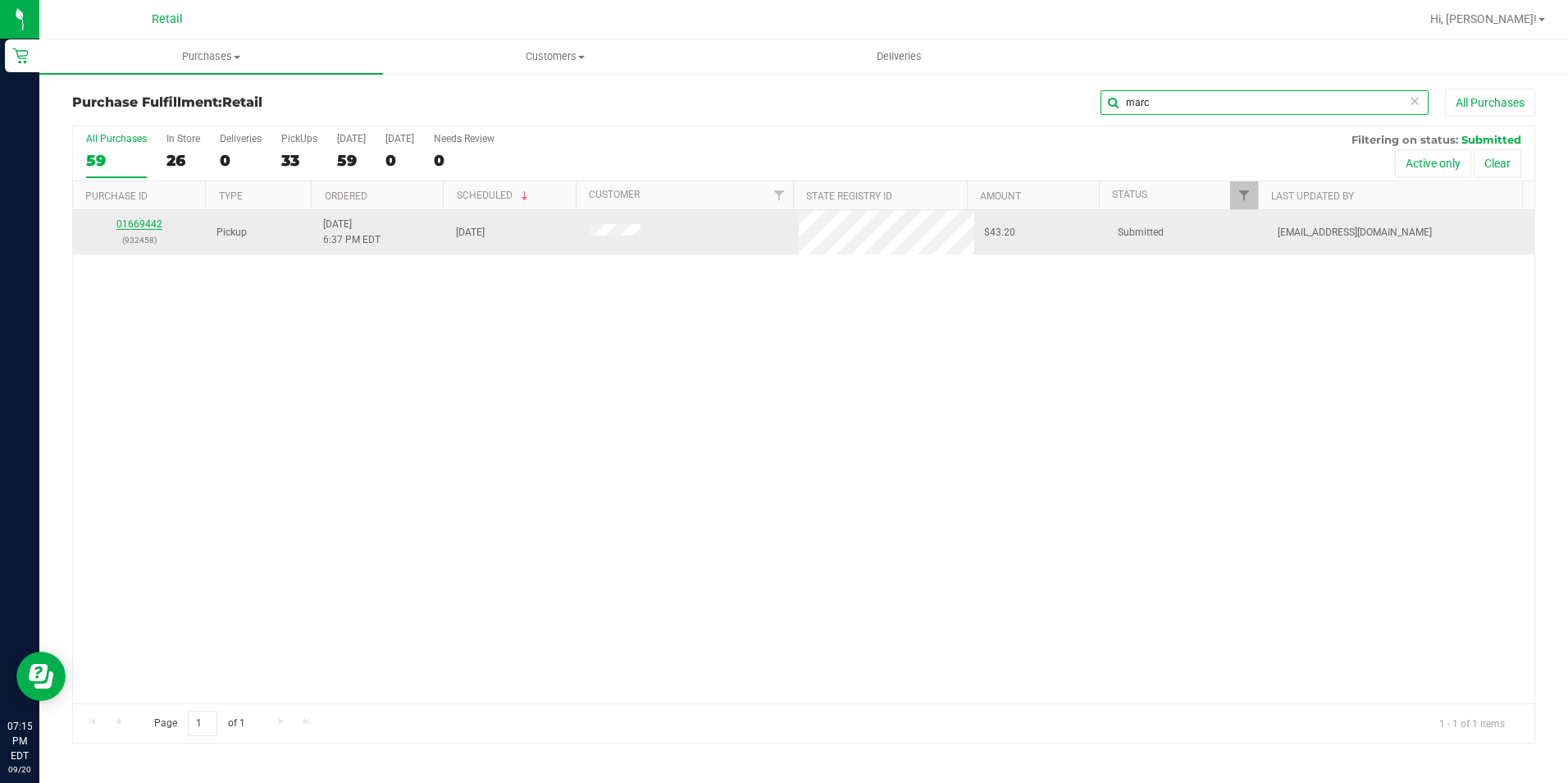
type input "marc"
click at [138, 221] on link "01669442" at bounding box center [139, 224] width 46 height 11
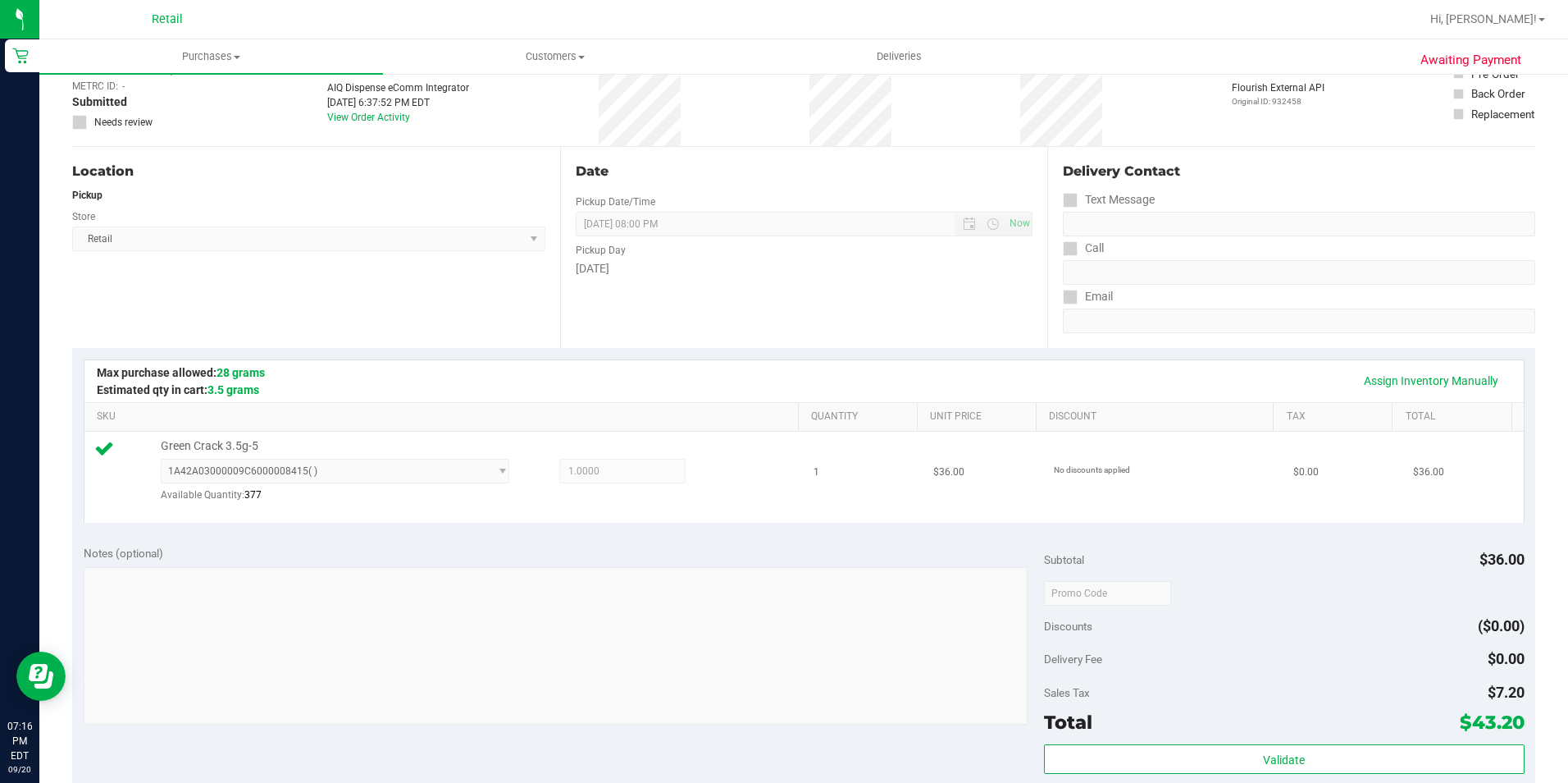
scroll to position [328, 0]
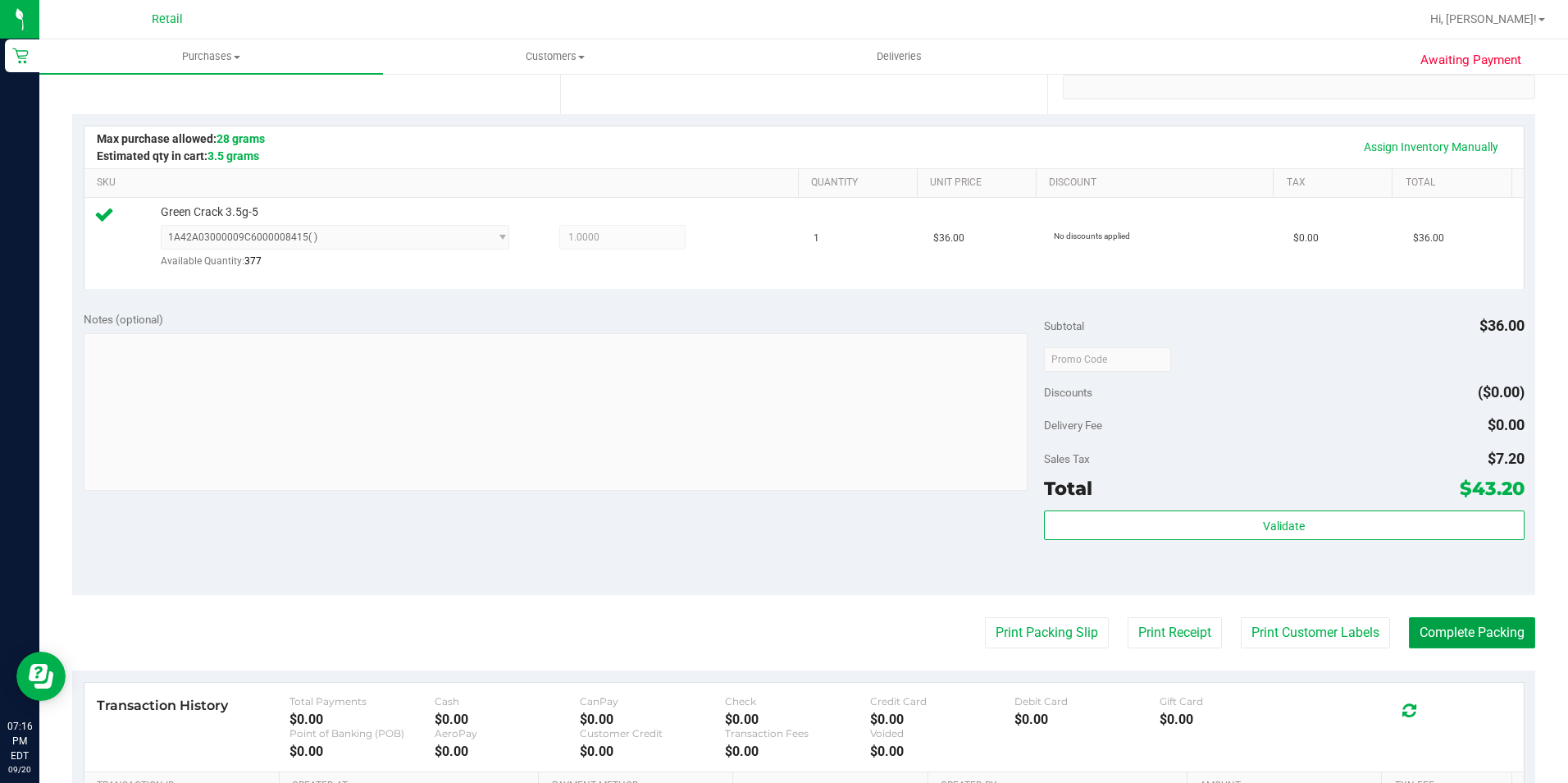
drag, startPoint x: 1498, startPoint y: 625, endPoint x: 1496, endPoint y: 611, distance: 14.1
click at [1498, 625] on button "Complete Packing" at bounding box center [1471, 632] width 126 height 31
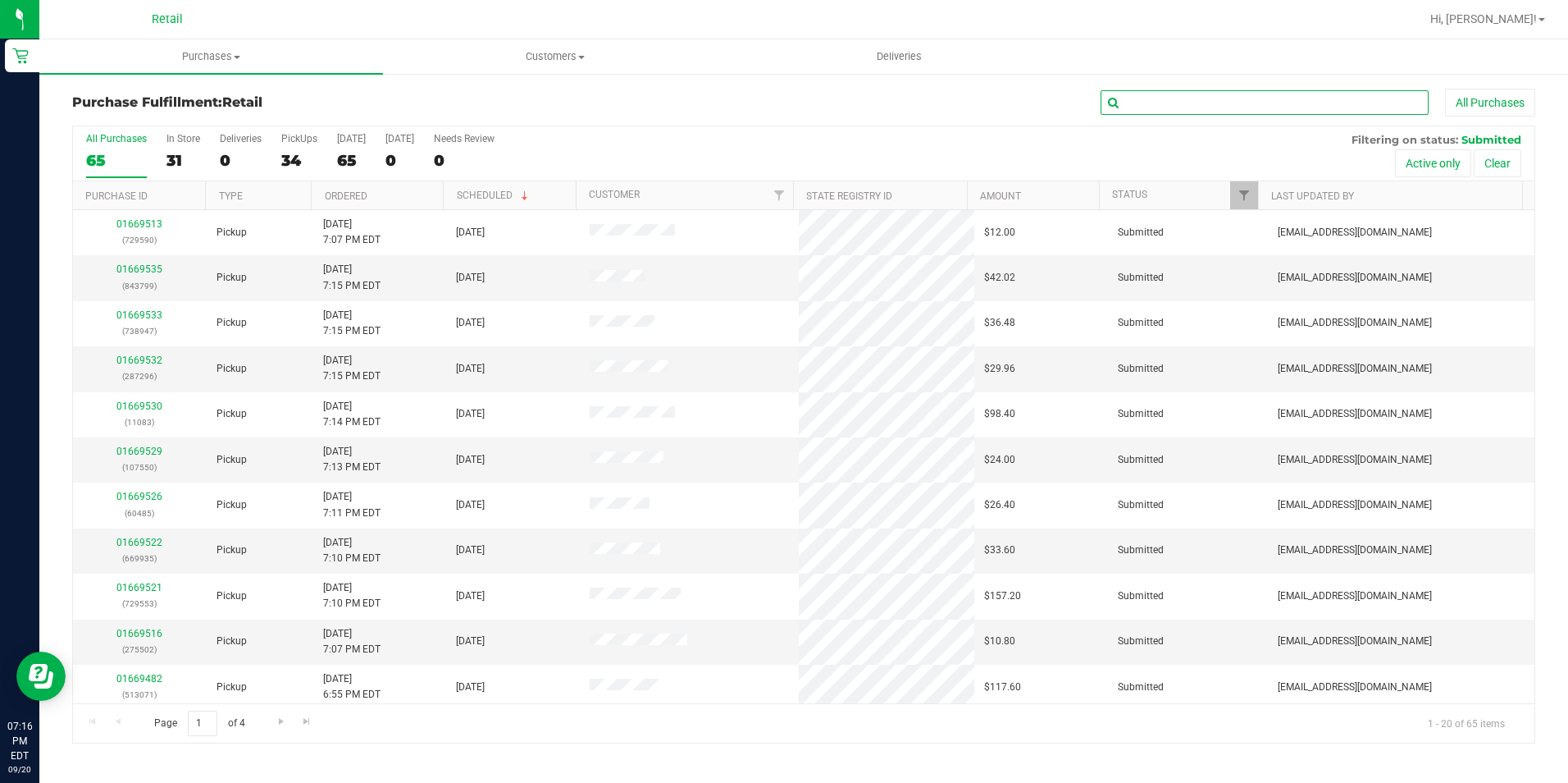
click at [1143, 105] on input "text" at bounding box center [1264, 103] width 328 height 24
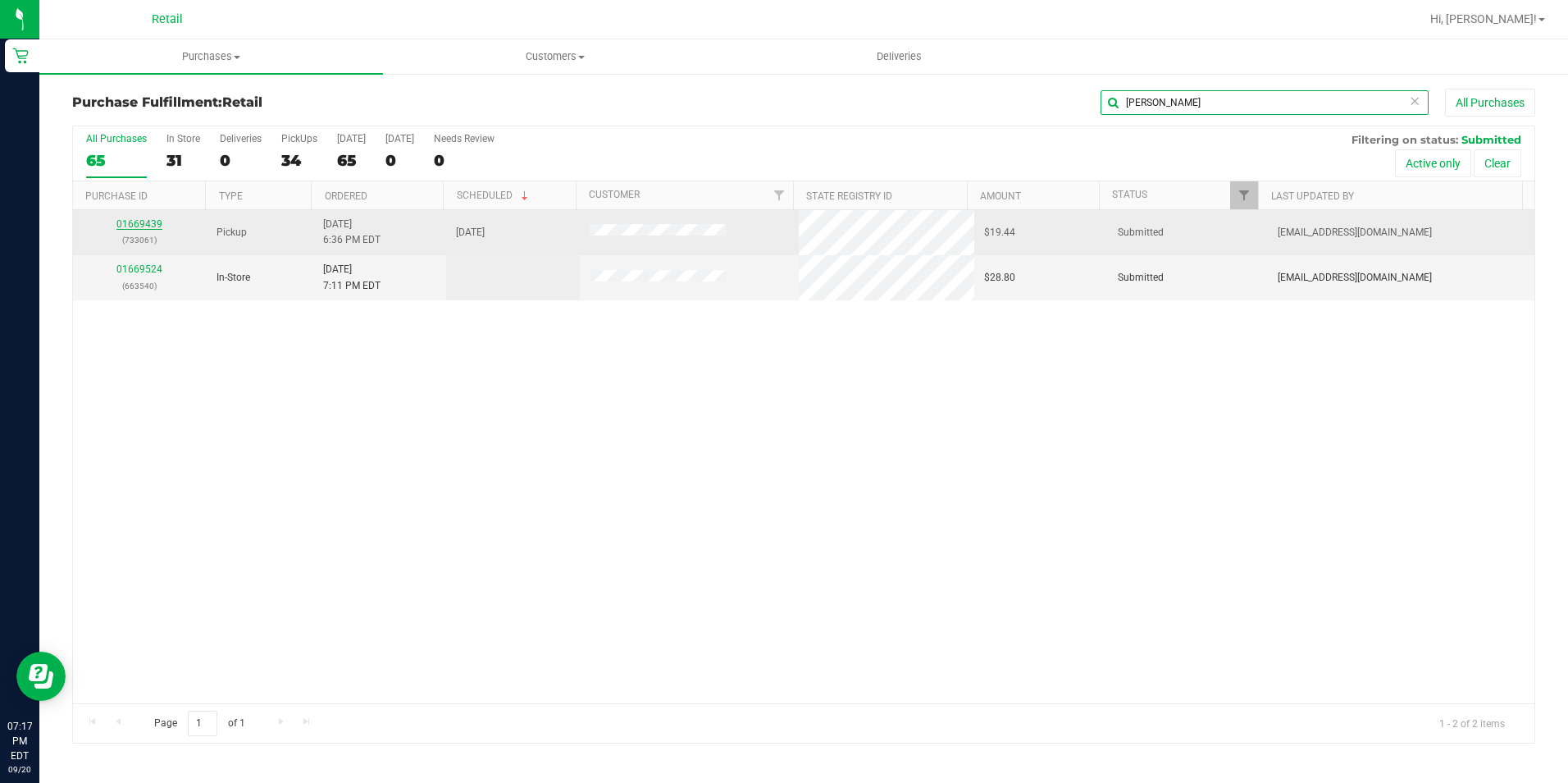
type input "gera"
click at [133, 225] on link "01669439" at bounding box center [139, 224] width 46 height 11
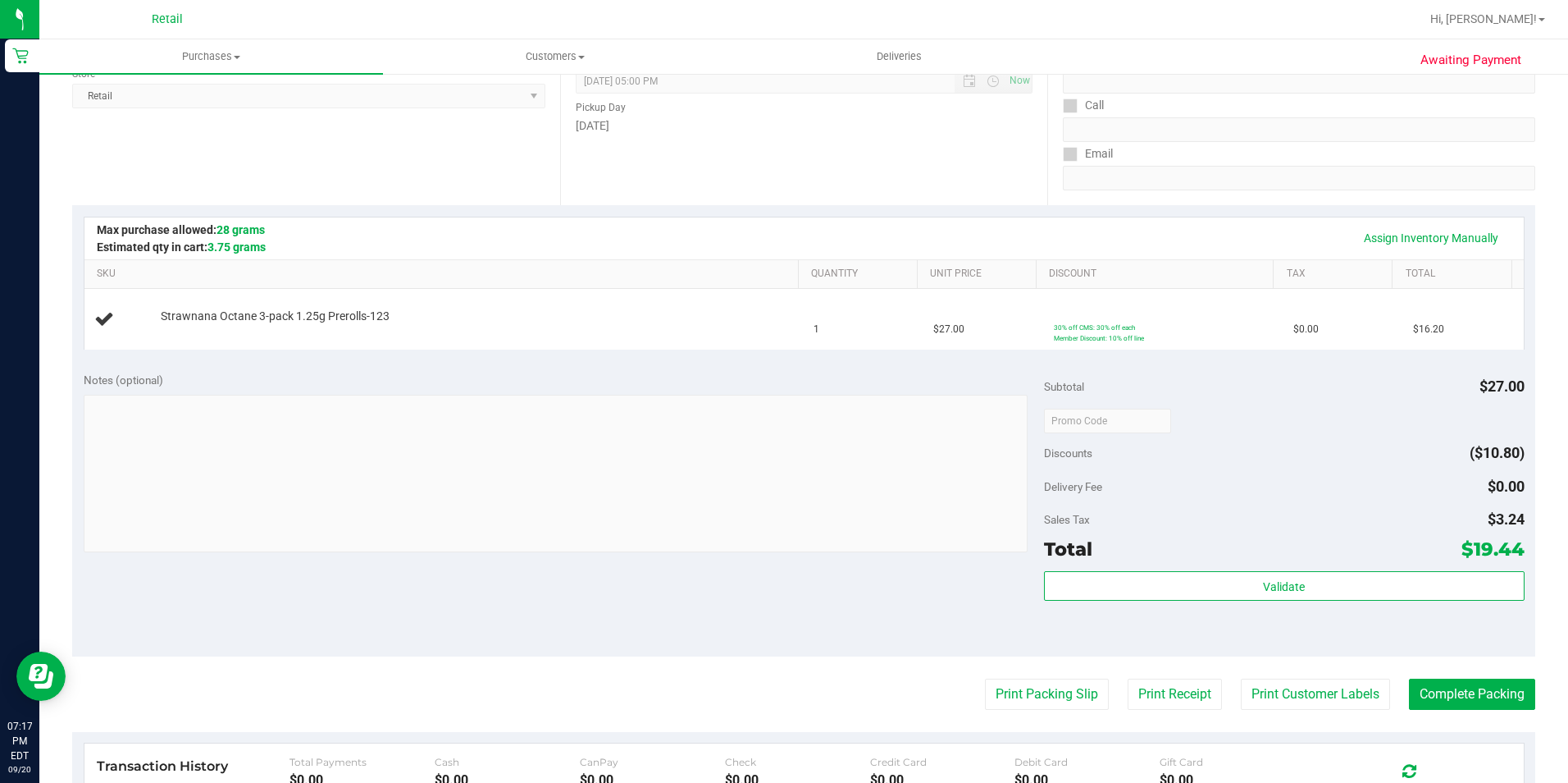
scroll to position [246, 0]
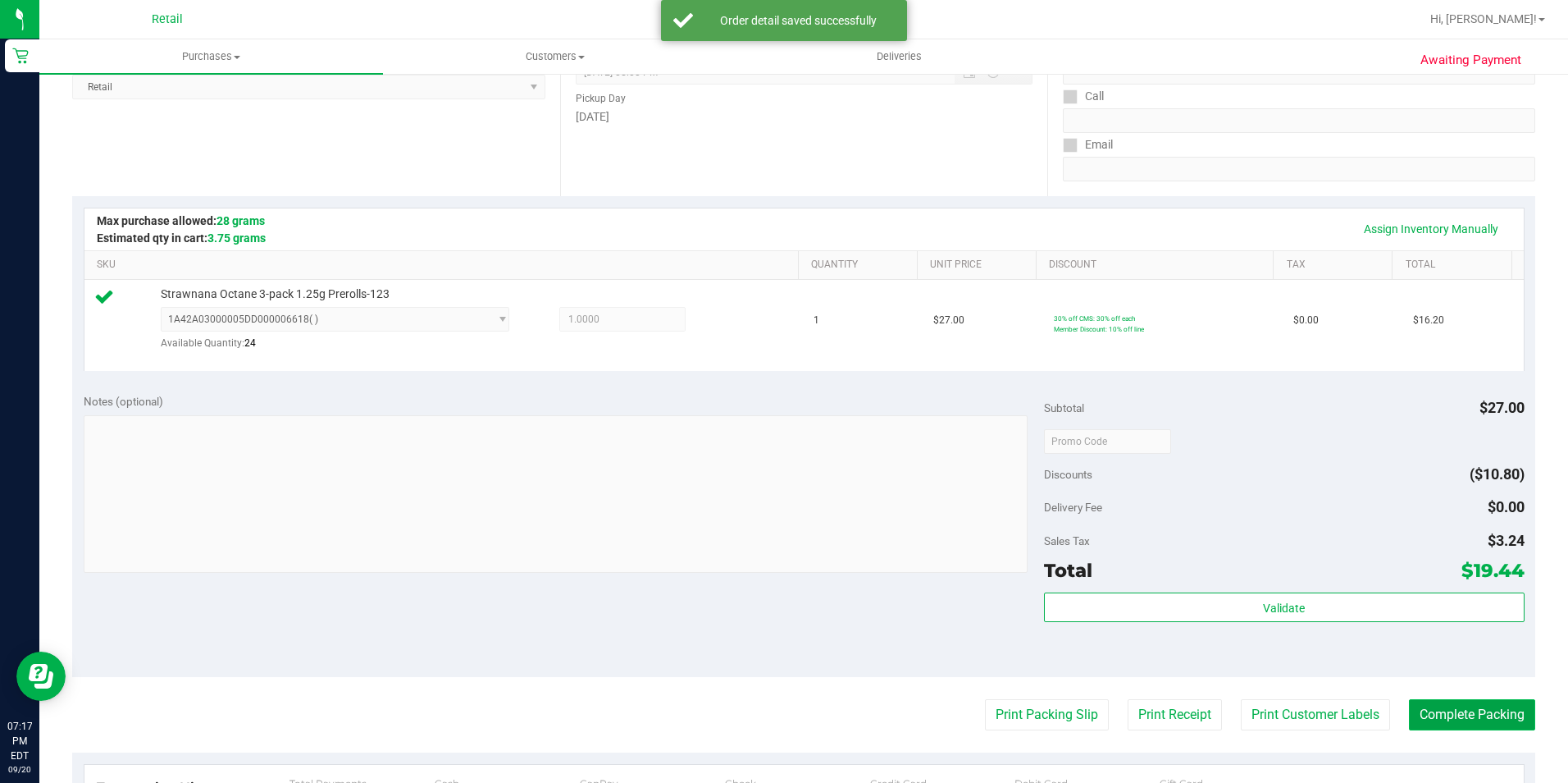
click at [1448, 718] on button "Complete Packing" at bounding box center [1471, 714] width 126 height 31
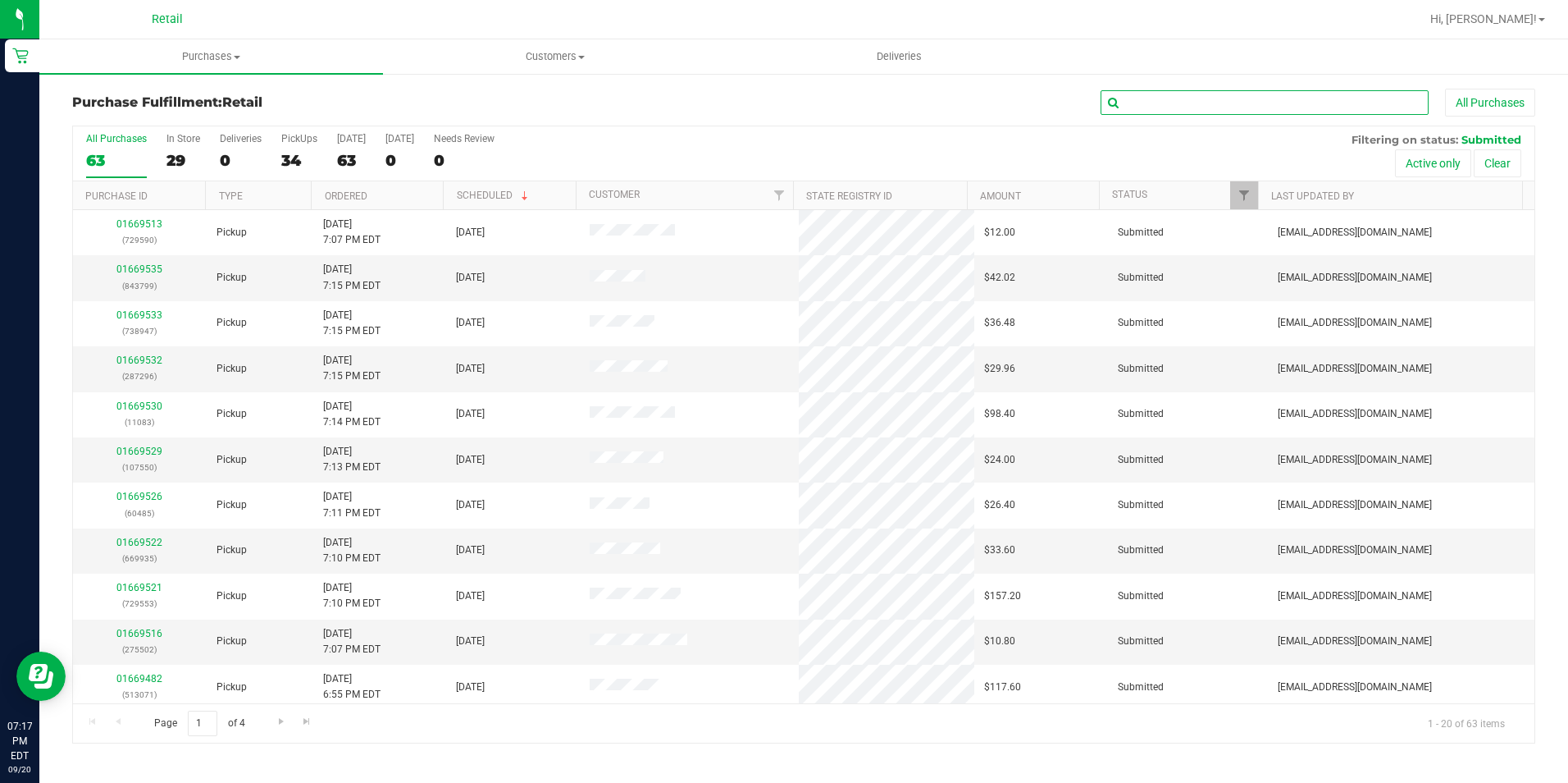
click at [1264, 100] on input "text" at bounding box center [1264, 103] width 328 height 24
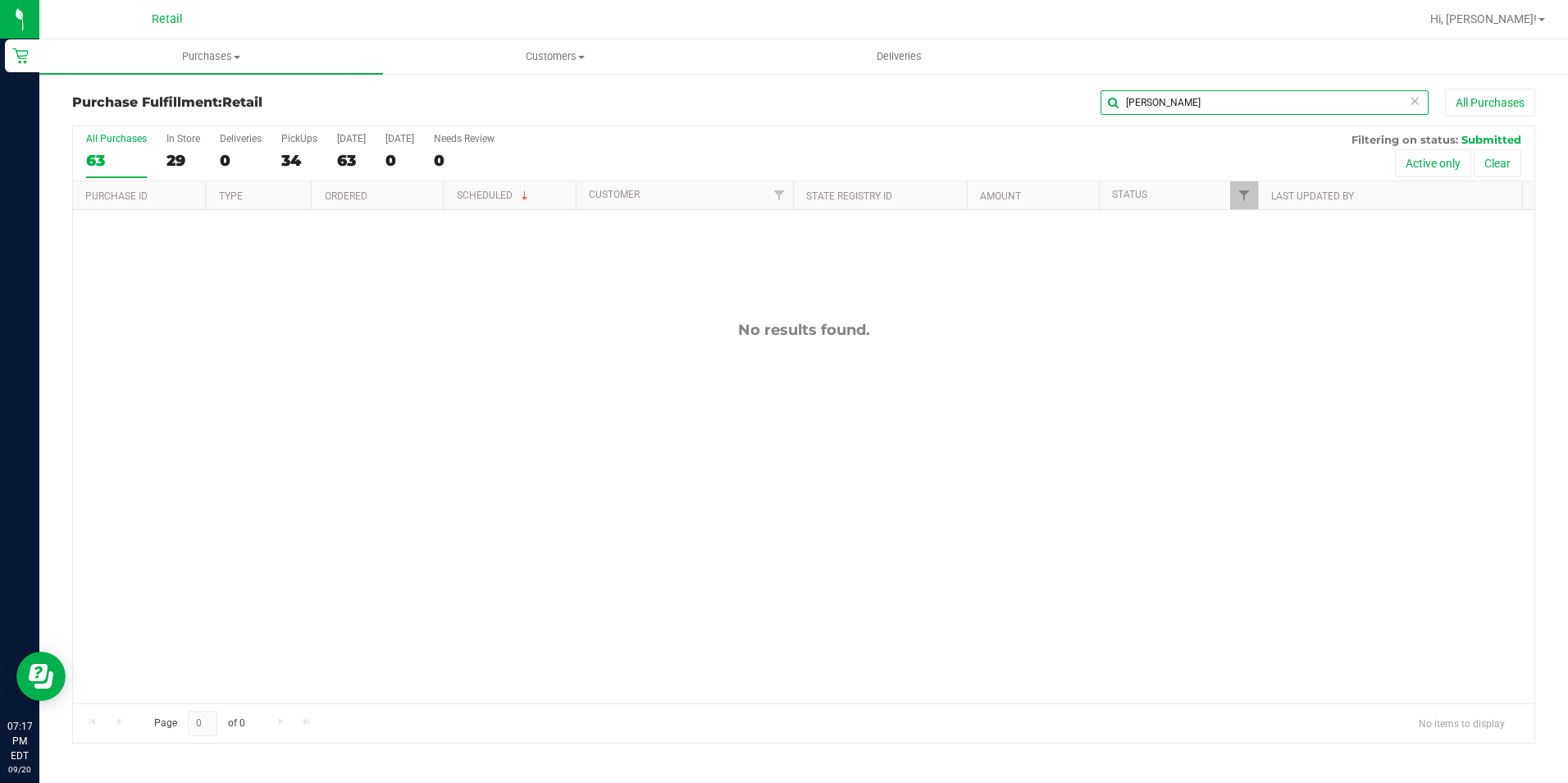
click at [1162, 100] on input "joseph" at bounding box center [1264, 103] width 328 height 24
type input "j"
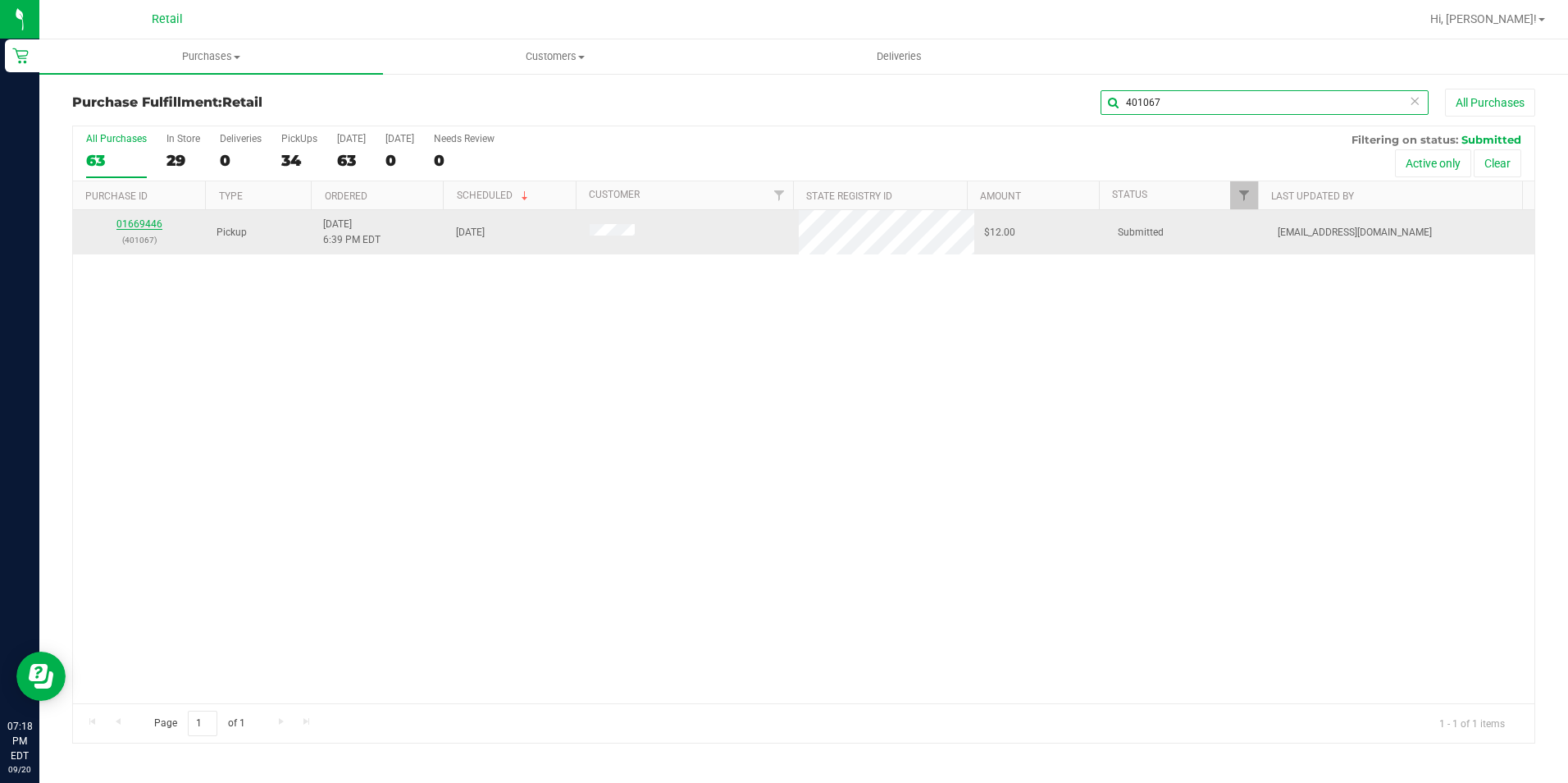
type input "401067"
click at [121, 222] on link "01669446" at bounding box center [139, 224] width 46 height 11
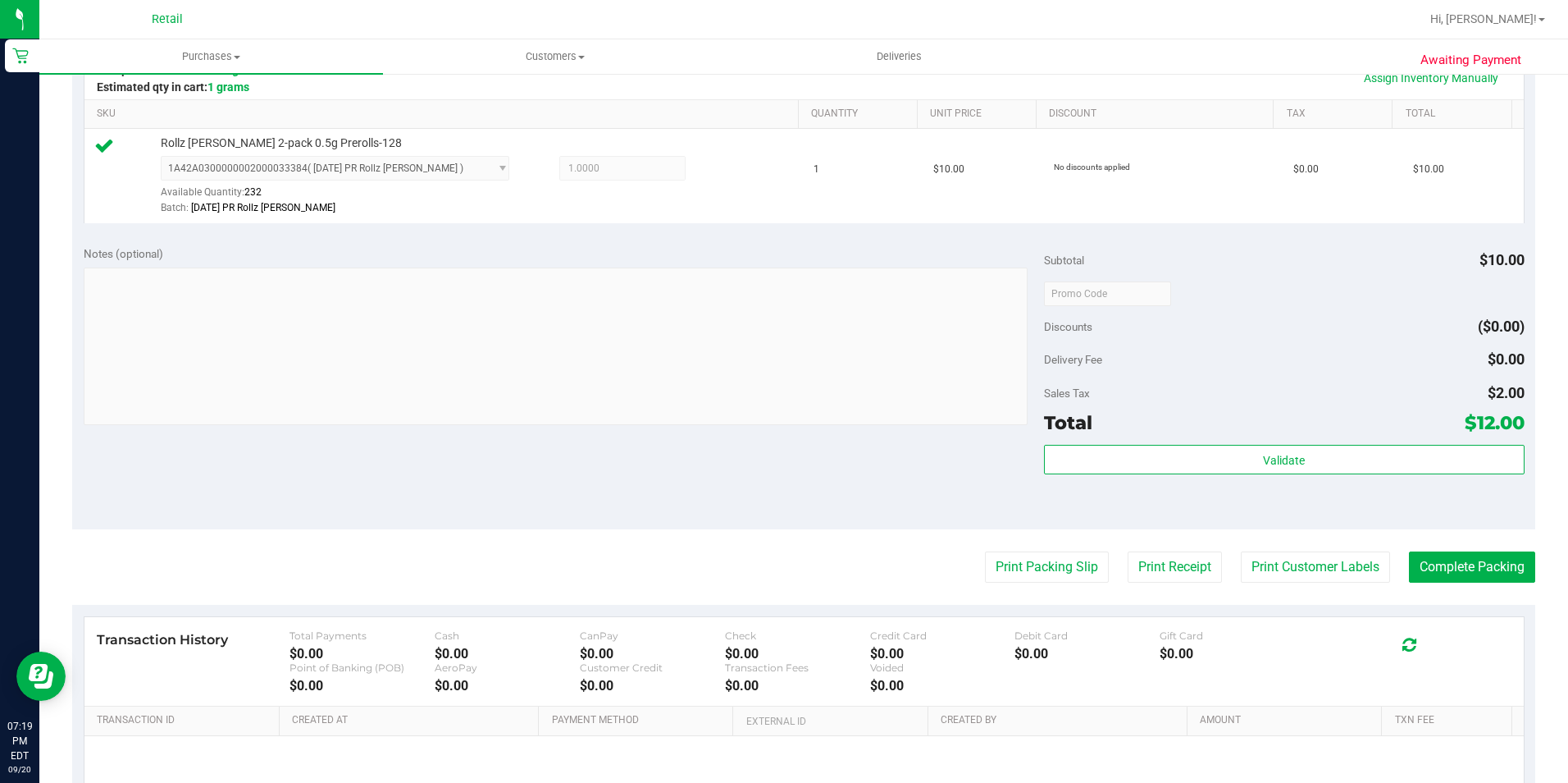
scroll to position [410, 0]
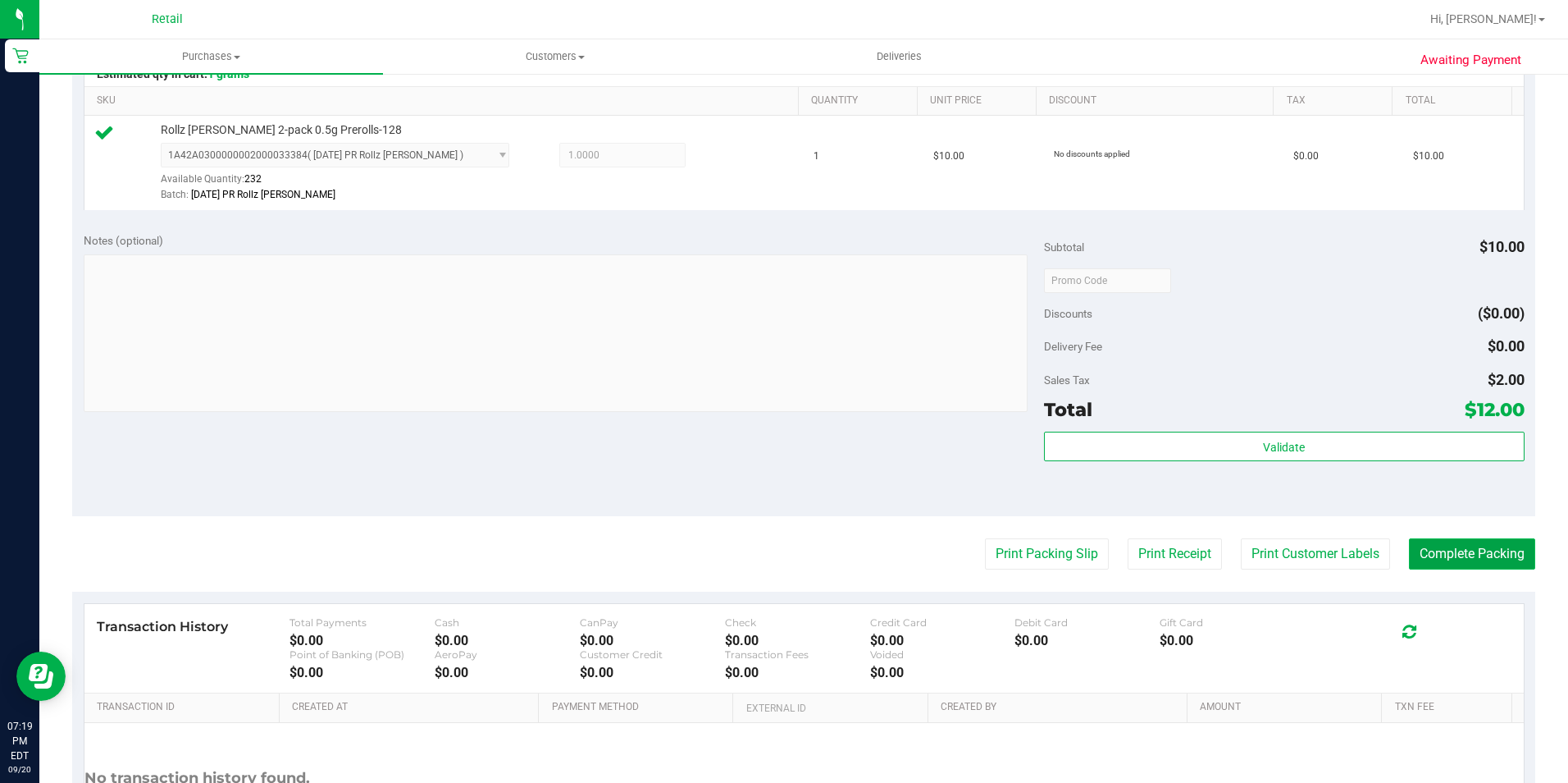
click at [1490, 541] on button "Complete Packing" at bounding box center [1471, 553] width 126 height 31
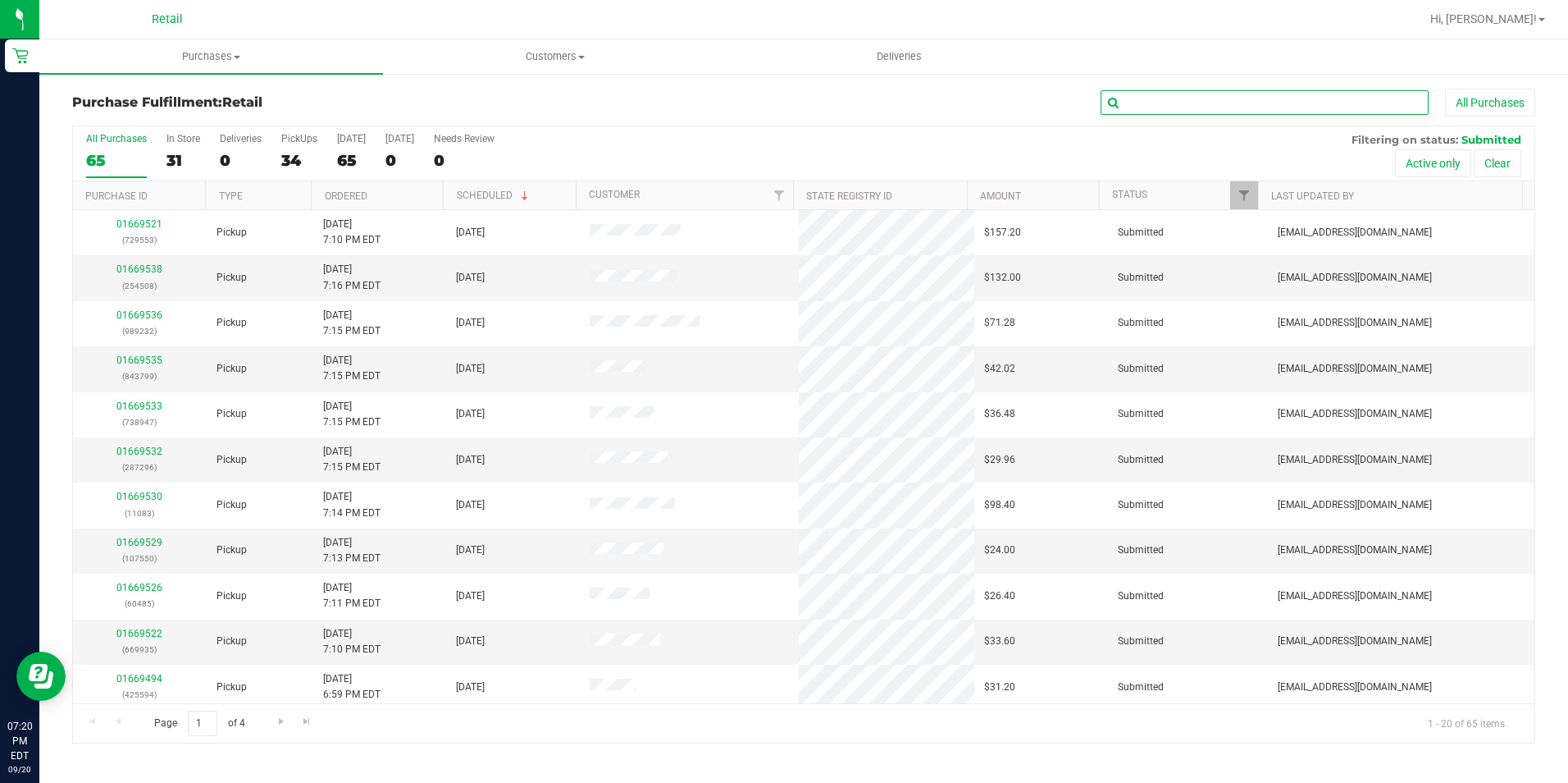
click at [1165, 107] on input "text" at bounding box center [1264, 103] width 328 height 24
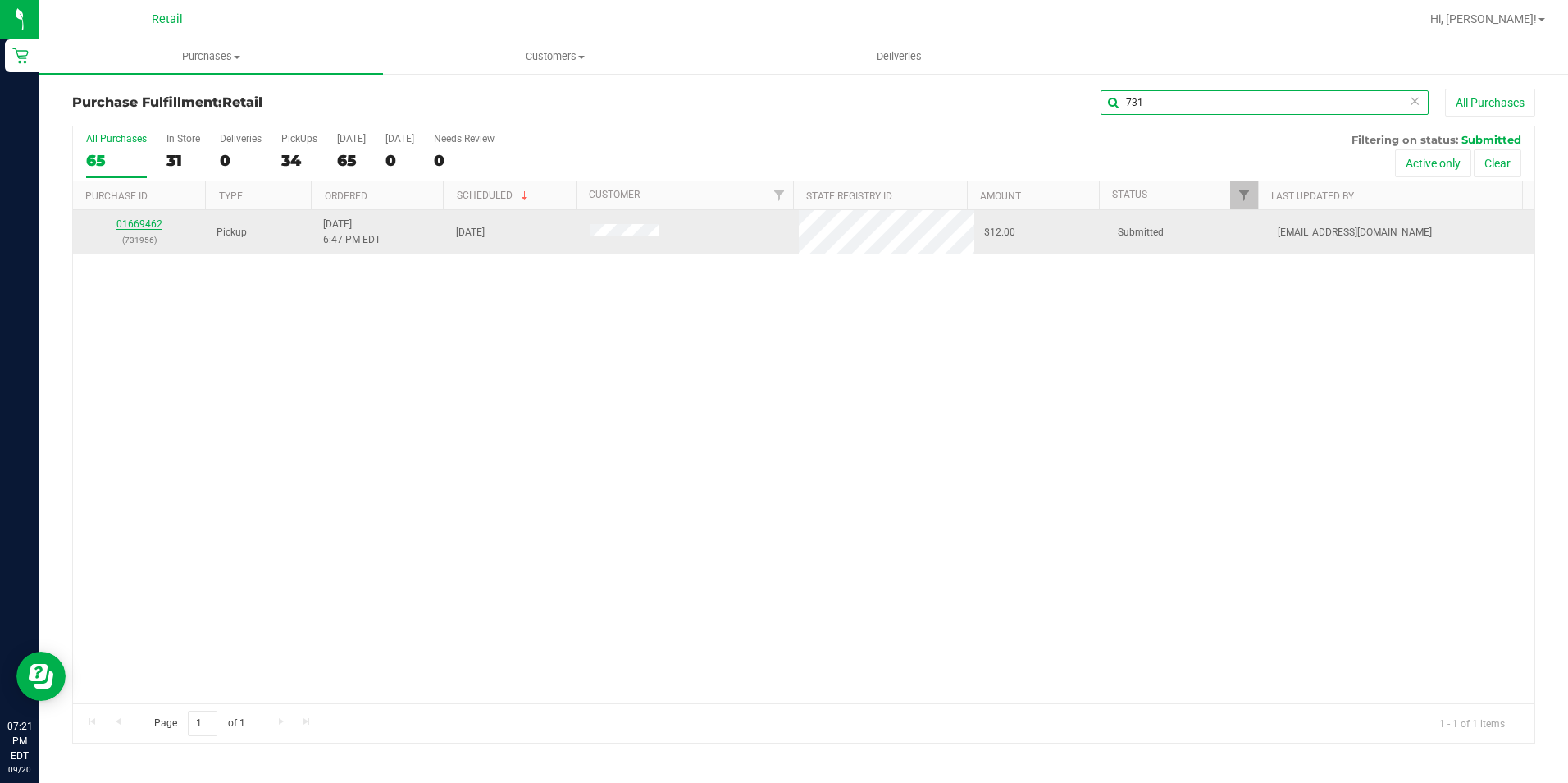
type input "731"
click at [149, 221] on link "01669462" at bounding box center [139, 224] width 46 height 11
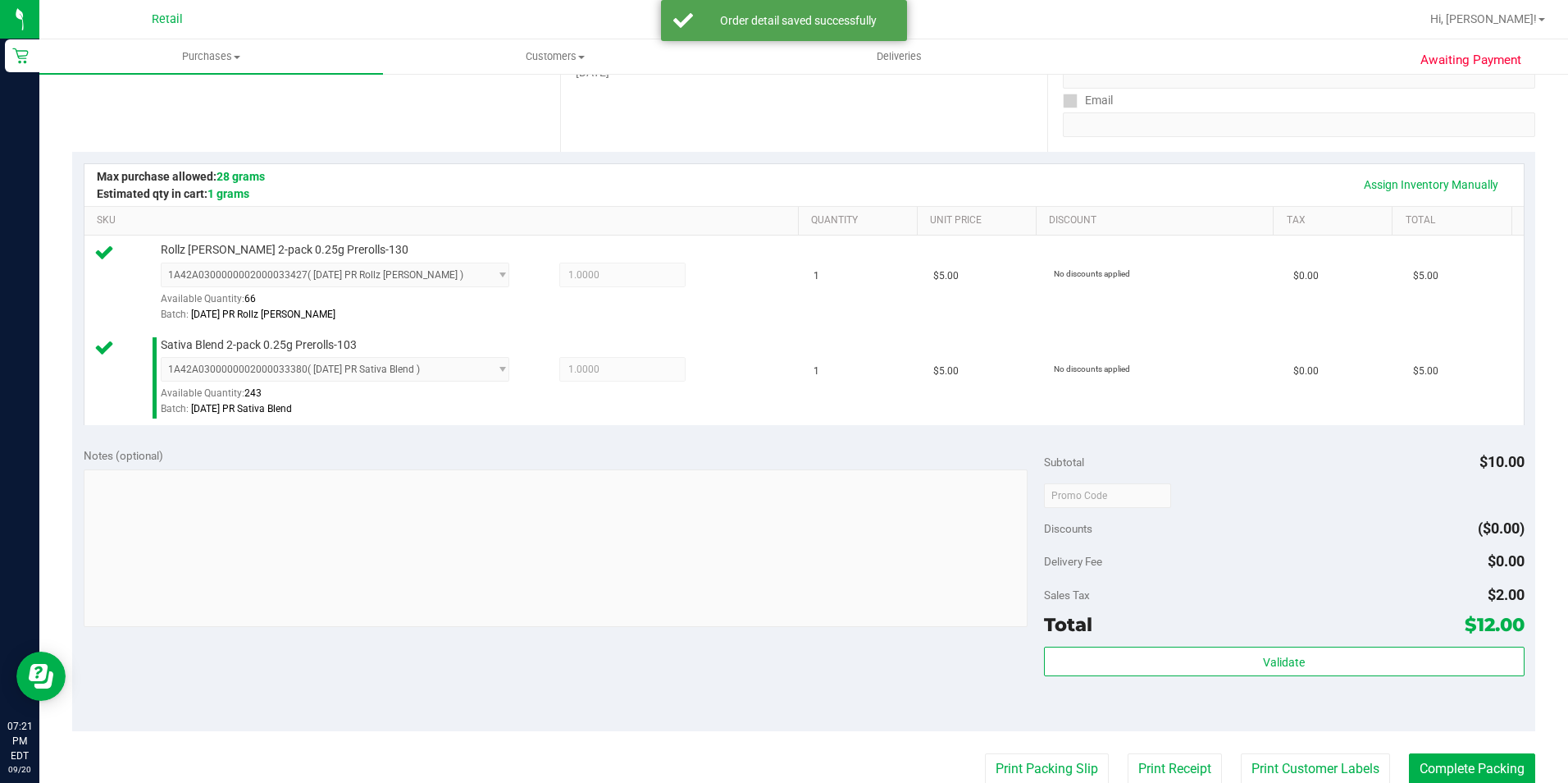
scroll to position [525, 0]
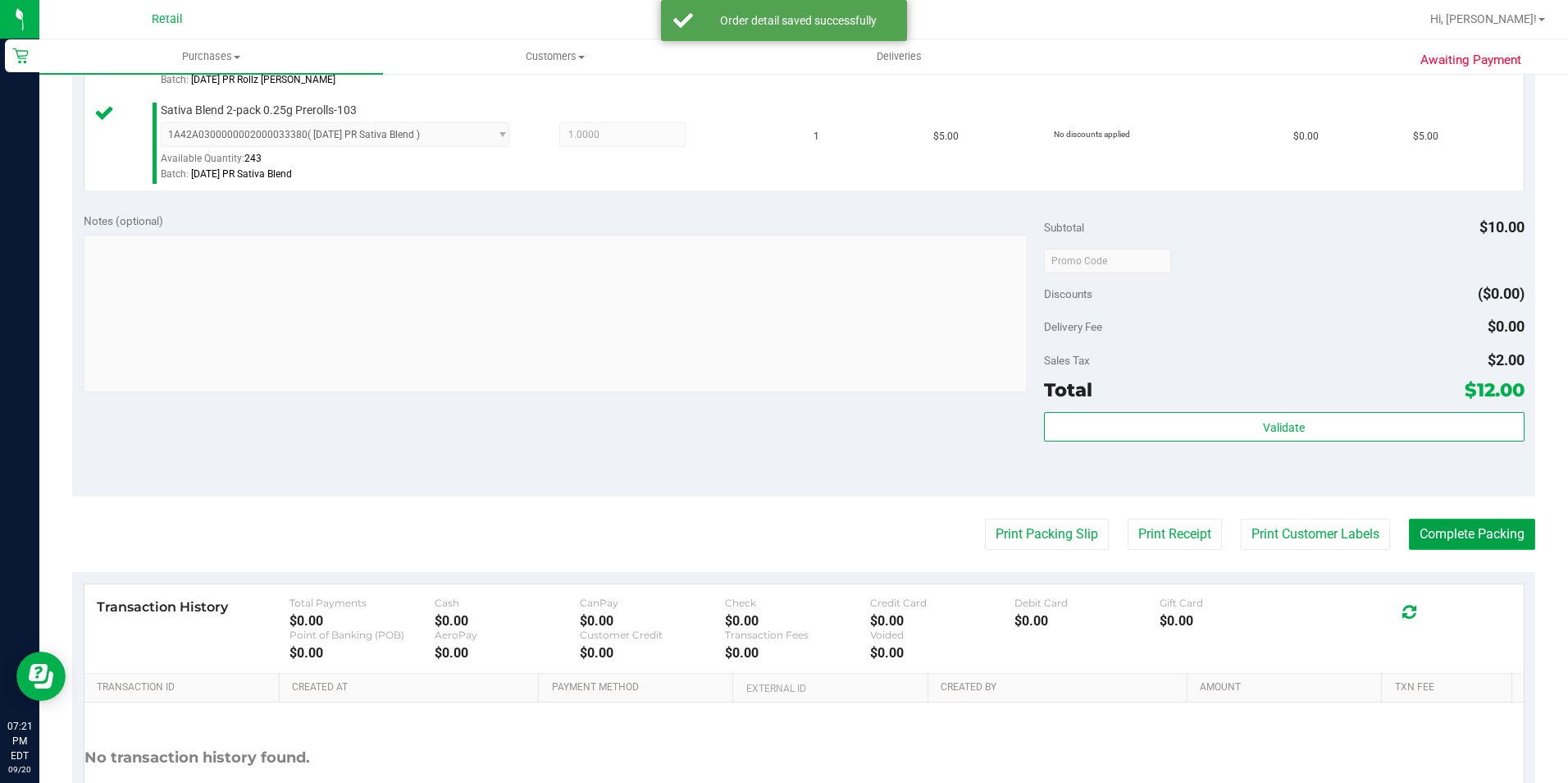
click at [1489, 541] on button "Complete Packing" at bounding box center [1471, 534] width 126 height 31
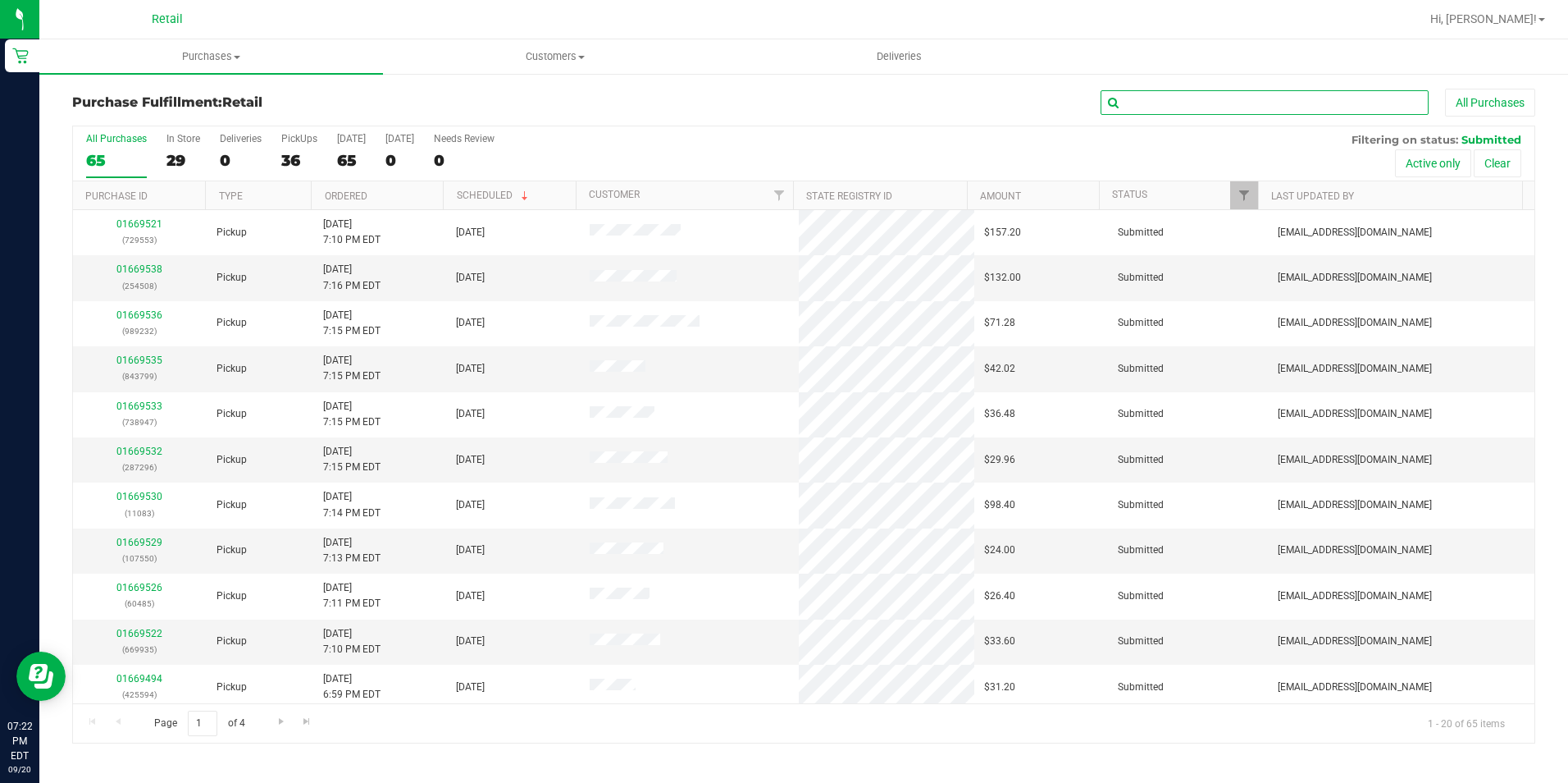
click at [1218, 105] on input "text" at bounding box center [1264, 103] width 328 height 24
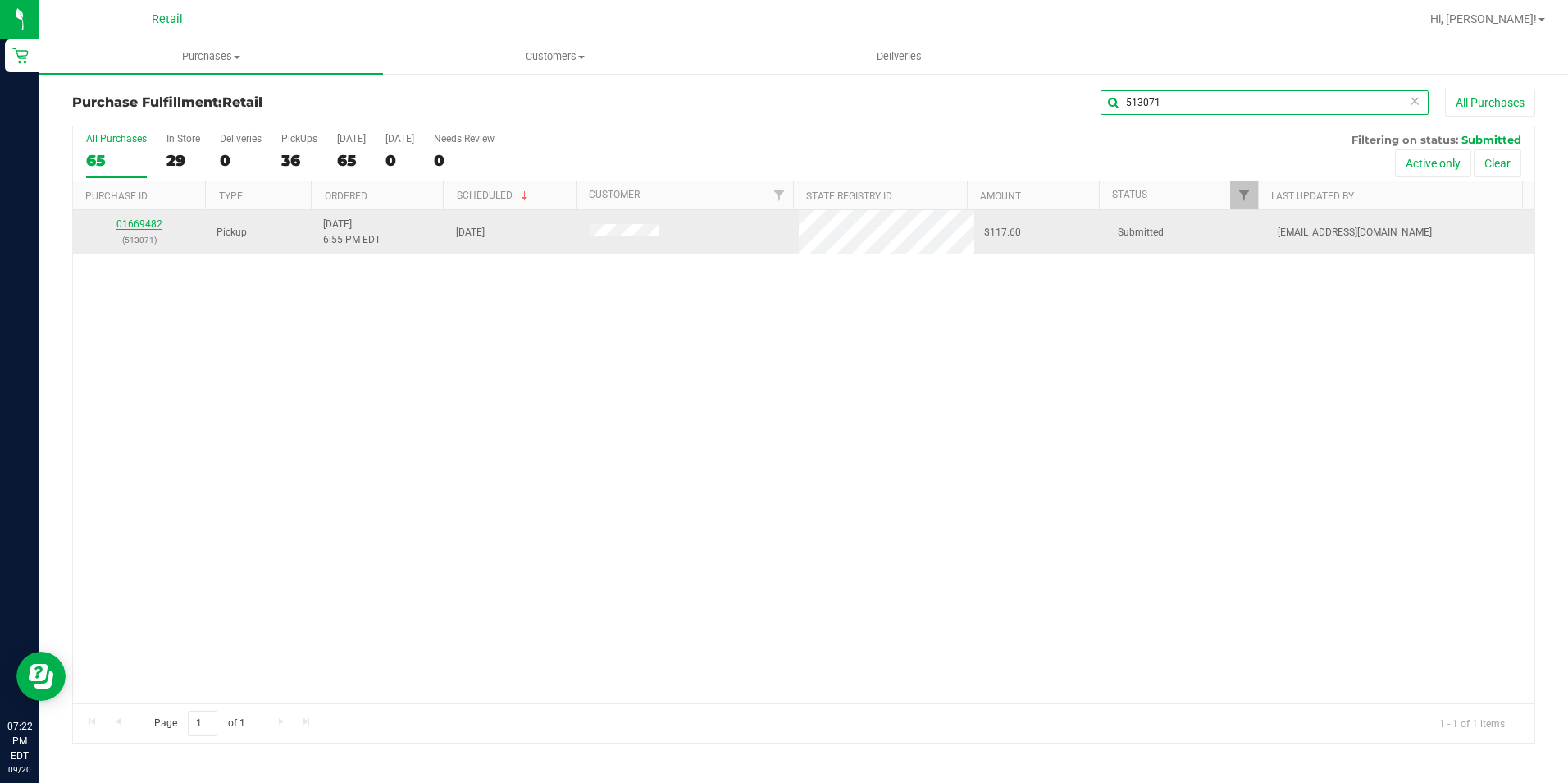
type input "513071"
click at [126, 221] on link "01669482" at bounding box center [139, 224] width 46 height 11
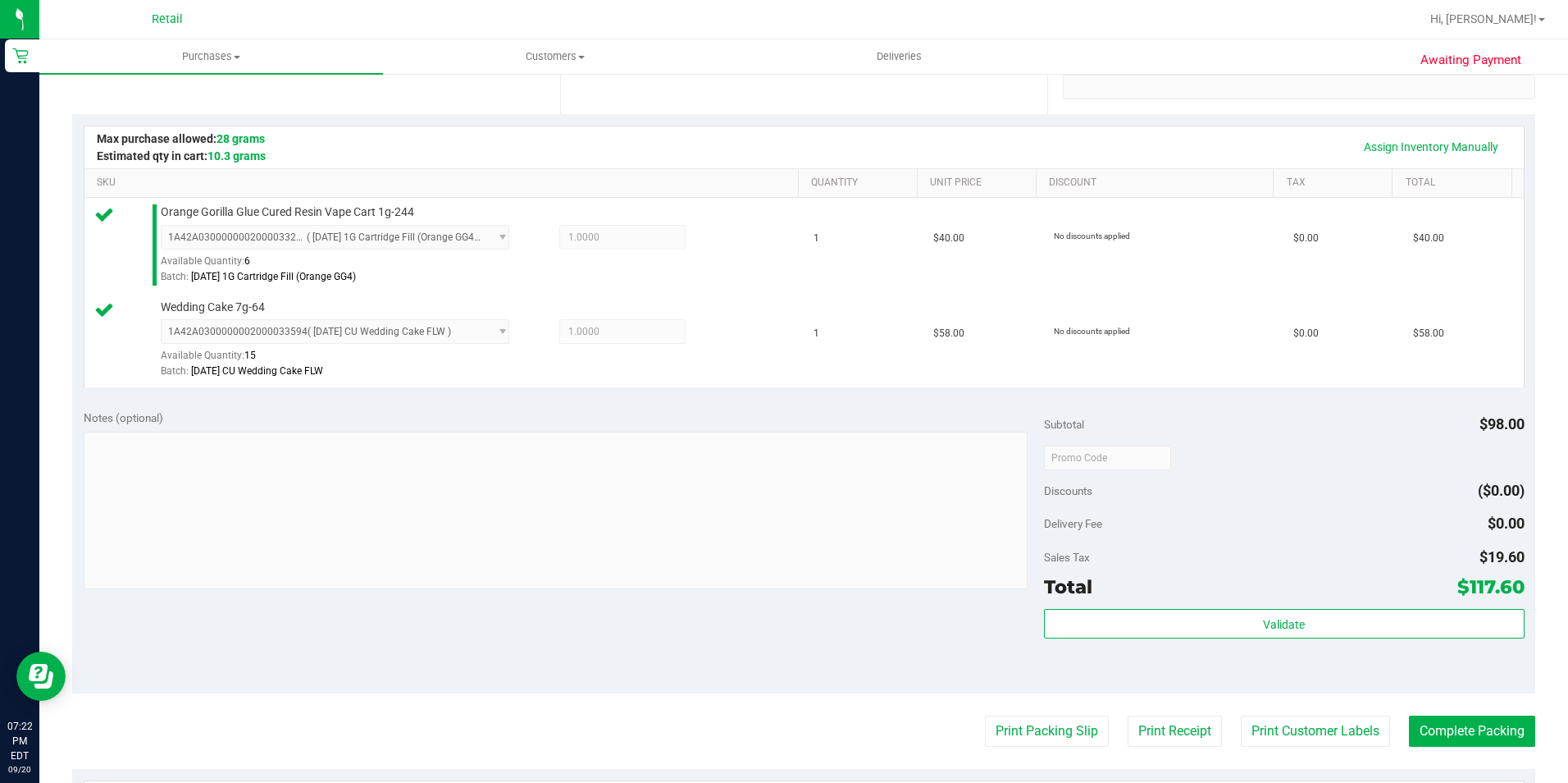
scroll to position [654, 0]
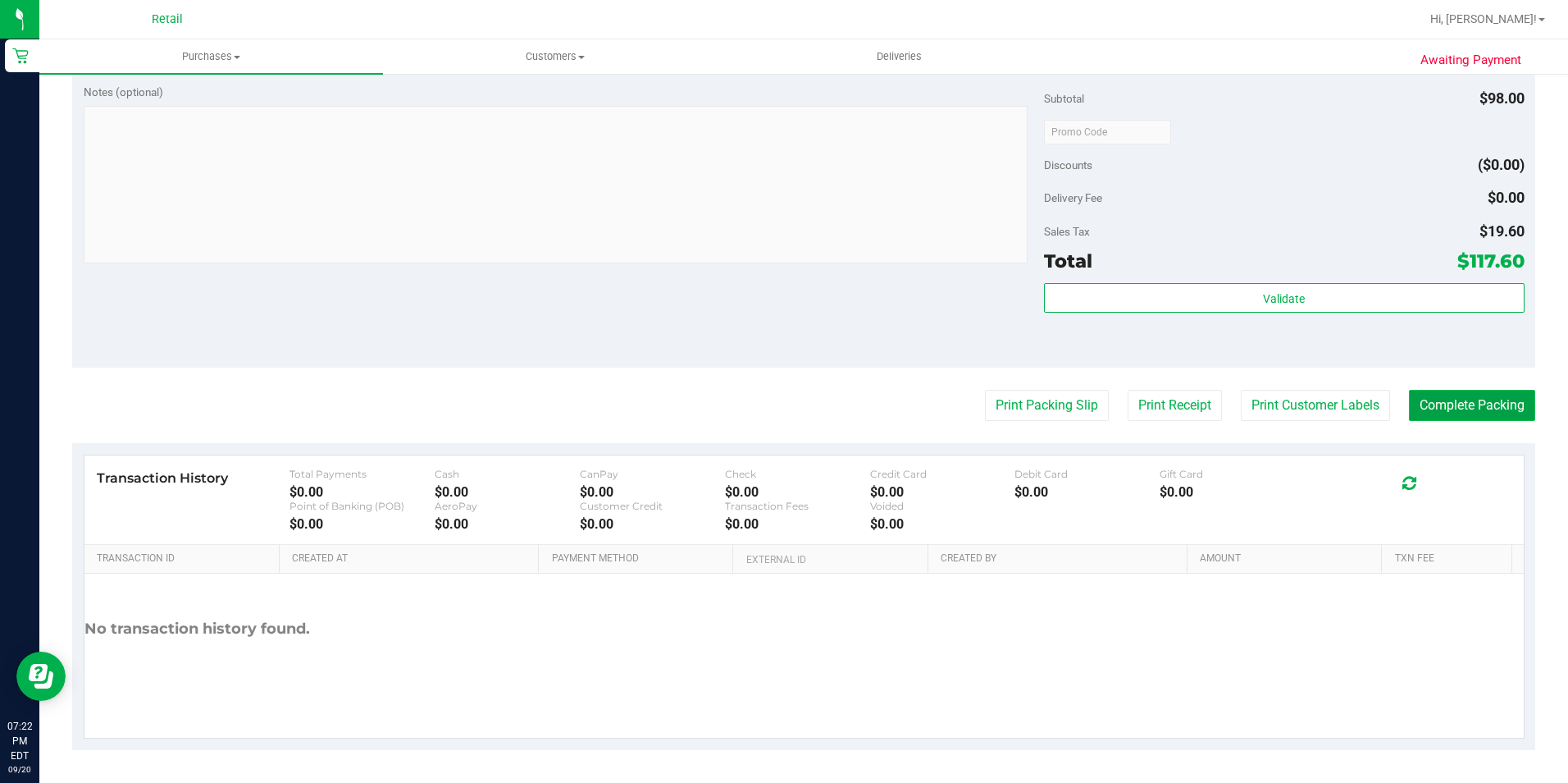
click at [1476, 397] on button "Complete Packing" at bounding box center [1471, 405] width 126 height 31
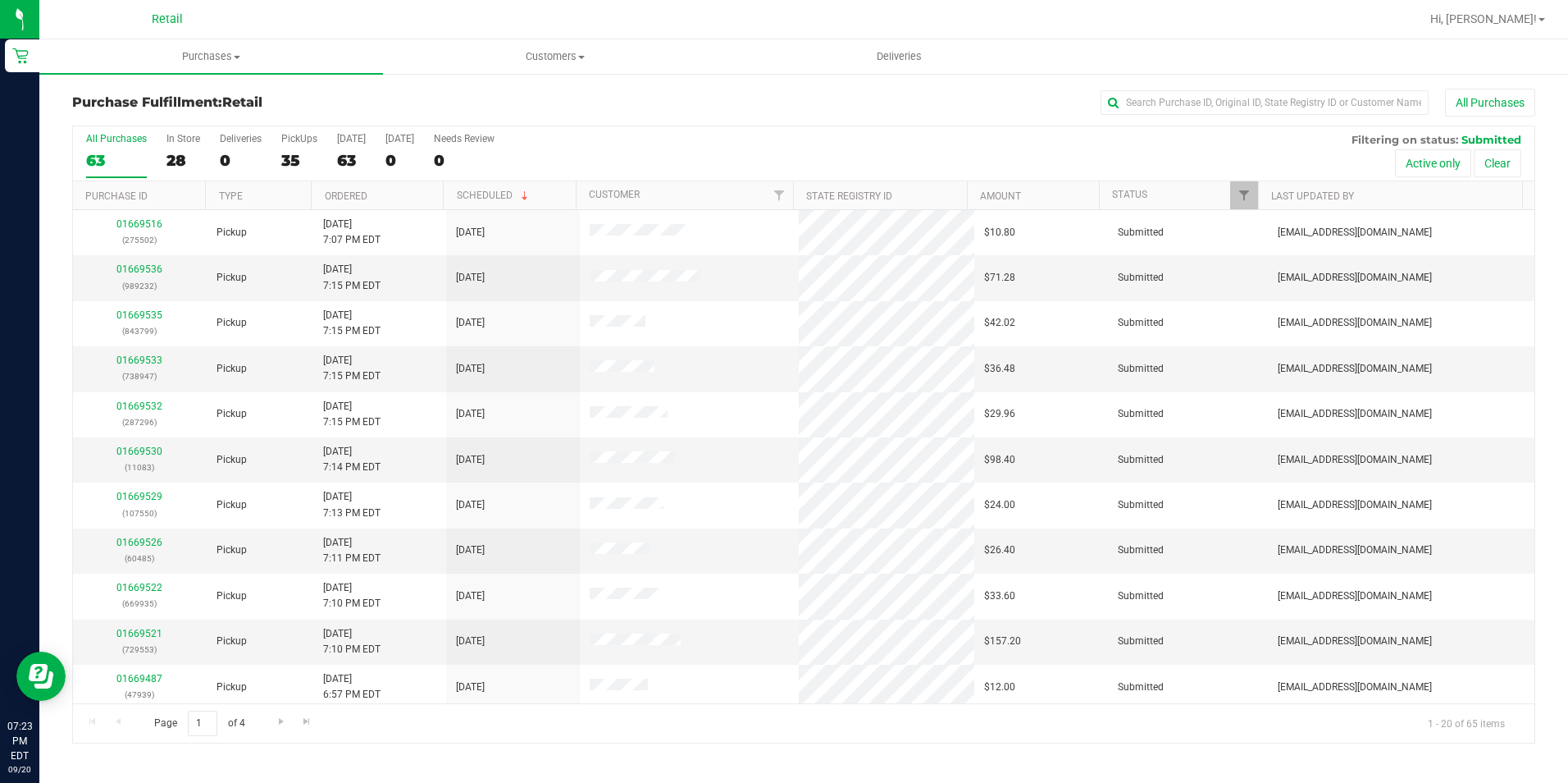
click at [1194, 86] on div "Purchase Fulfillment: Retail All Purchases All Purchases 63 In Store 28 Deliver…" at bounding box center [803, 416] width 1529 height 688
click at [1194, 94] on input "text" at bounding box center [1264, 103] width 328 height 24
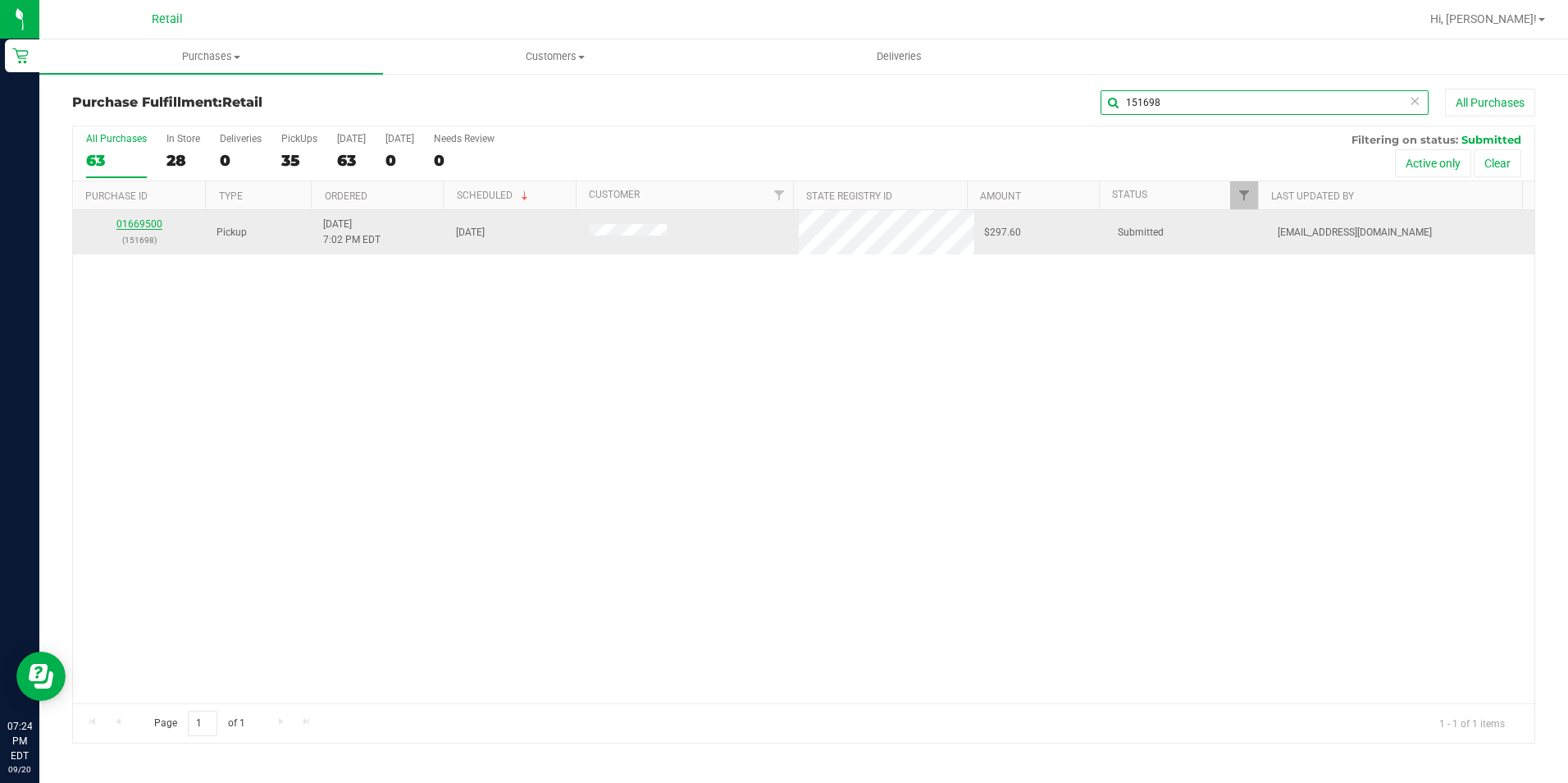
type input "151698"
click at [138, 221] on link "01669500" at bounding box center [139, 224] width 46 height 11
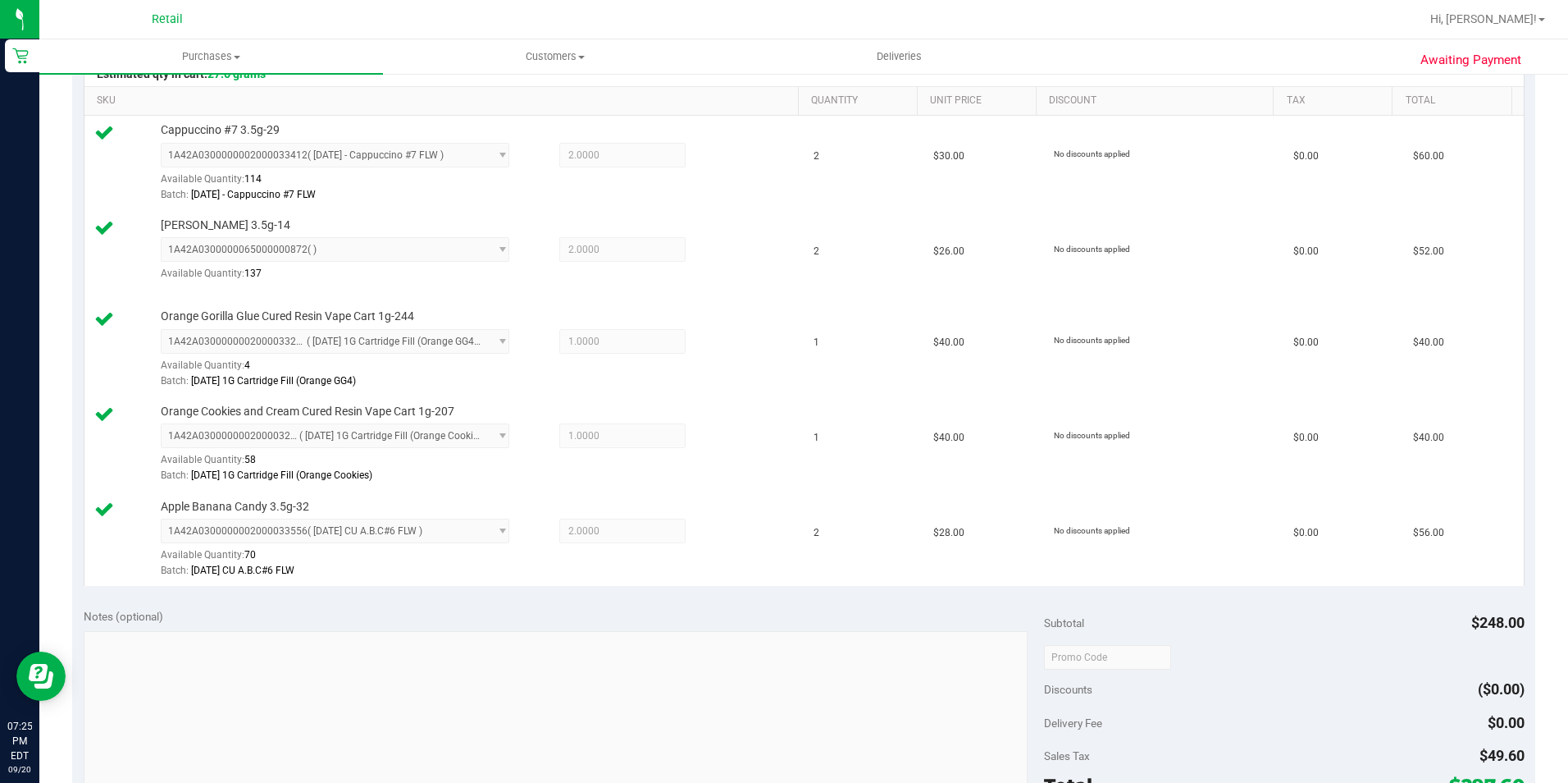
scroll to position [820, 0]
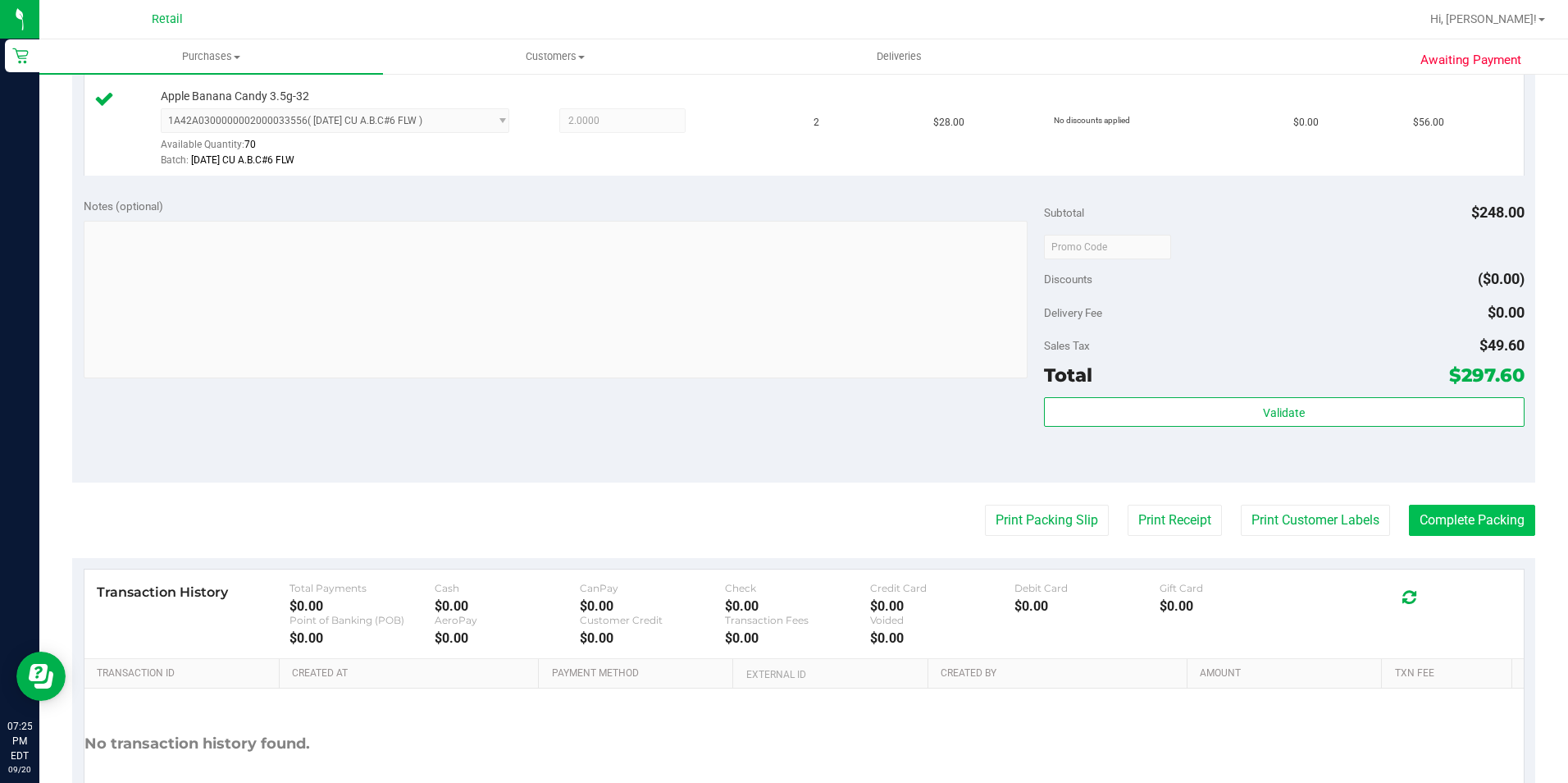
drag, startPoint x: 1503, startPoint y: 503, endPoint x: 1497, endPoint y: 512, distance: 10.8
click at [1503, 503] on purchase-details "Back Edit Purchase Cancel Purchase View Profile # 01669500 Med | Rec METRC ID: …" at bounding box center [803, 66] width 1462 height 1597
click at [1497, 512] on button "Complete Packing" at bounding box center [1471, 520] width 126 height 31
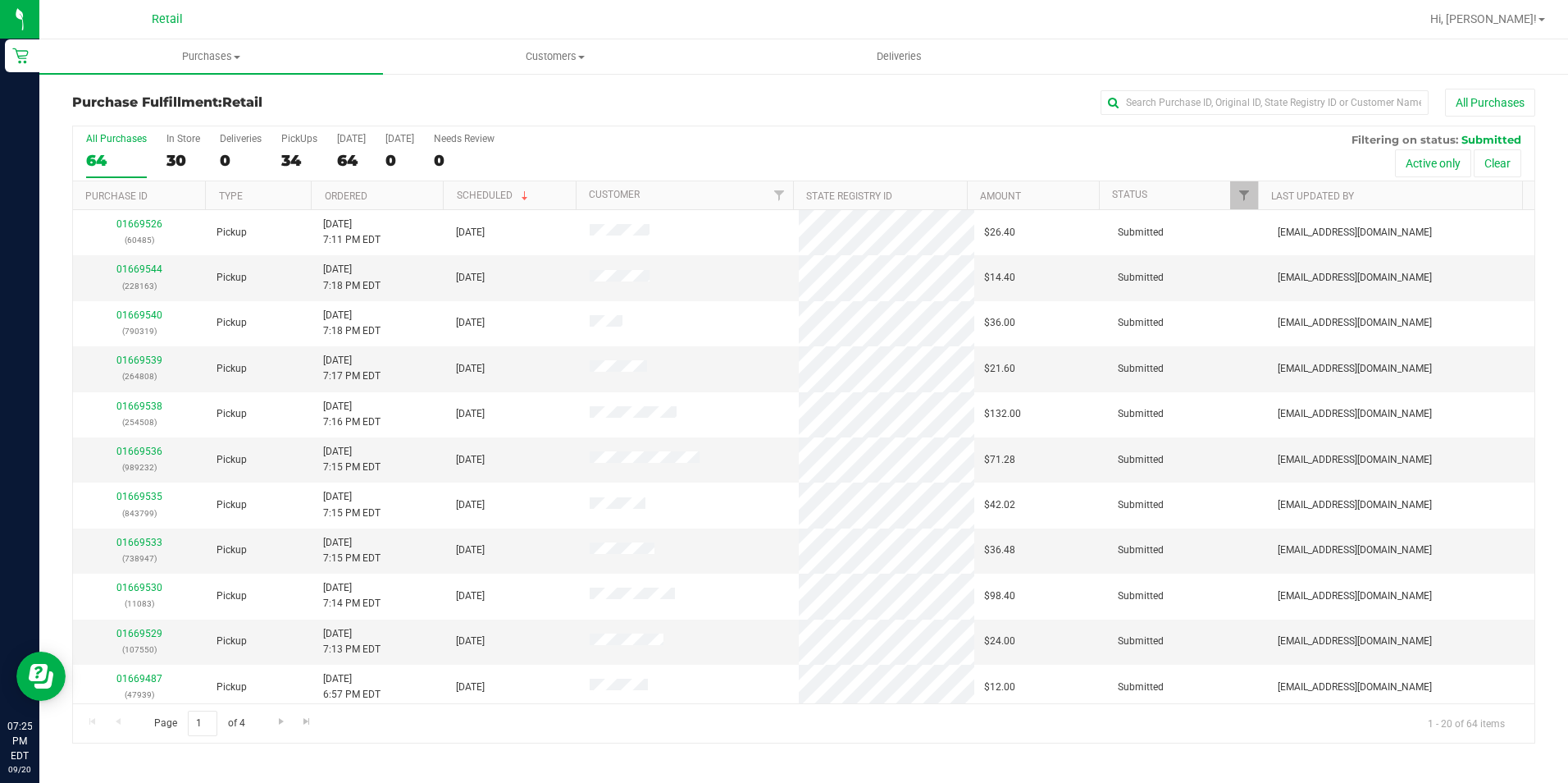
click at [1174, 117] on div "Purchase Fulfillment: Retail All Purchases" at bounding box center [803, 107] width 1462 height 36
click at [1171, 117] on div "Purchase Fulfillment: Retail All Purchases" at bounding box center [803, 107] width 1462 height 36
drag, startPoint x: 1171, startPoint y: 117, endPoint x: 1137, endPoint y: 103, distance: 36.8
click at [1137, 103] on input "text" at bounding box center [1264, 103] width 328 height 24
type input "293709"
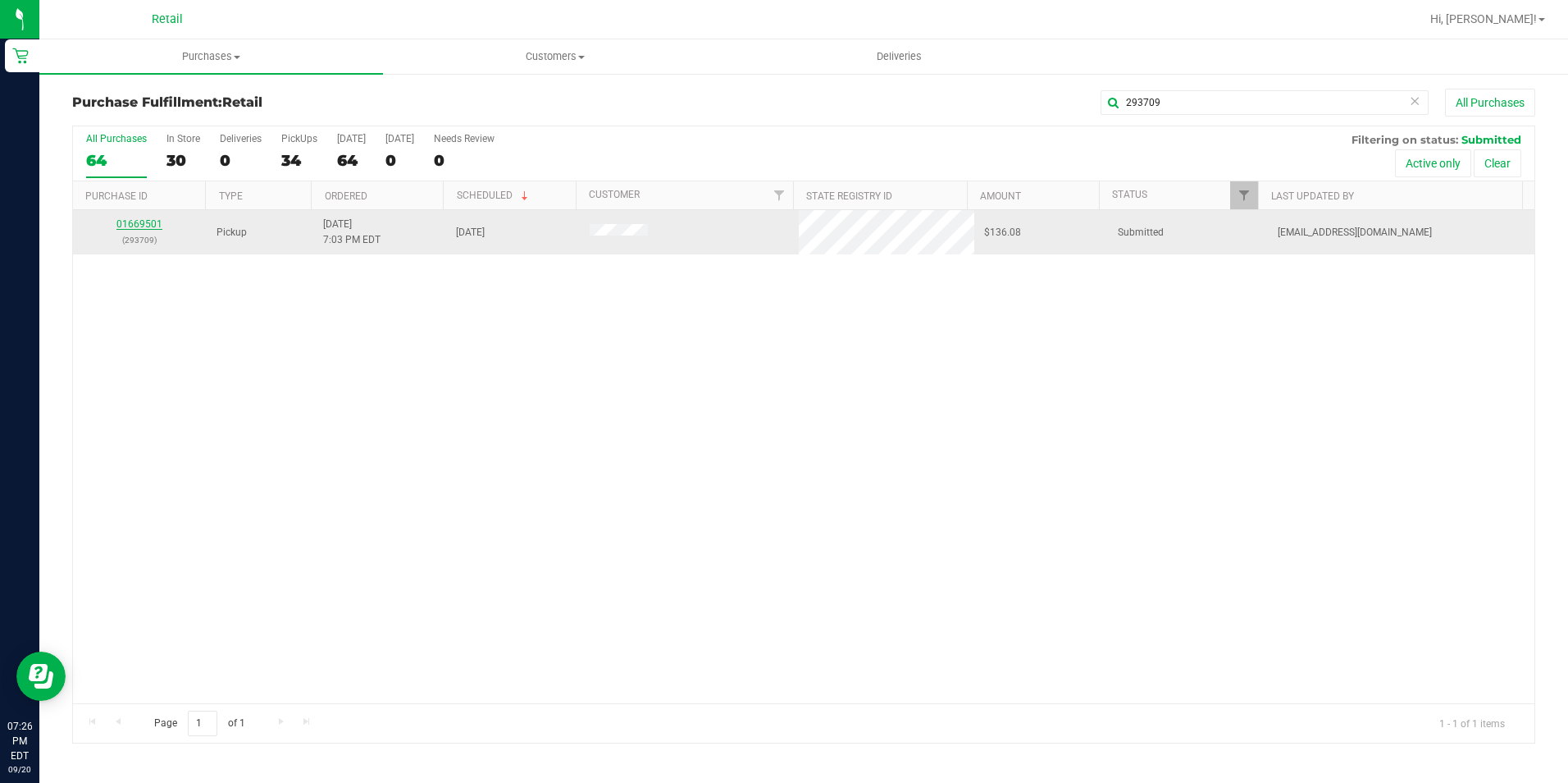
click at [160, 221] on link "01669501" at bounding box center [139, 224] width 46 height 11
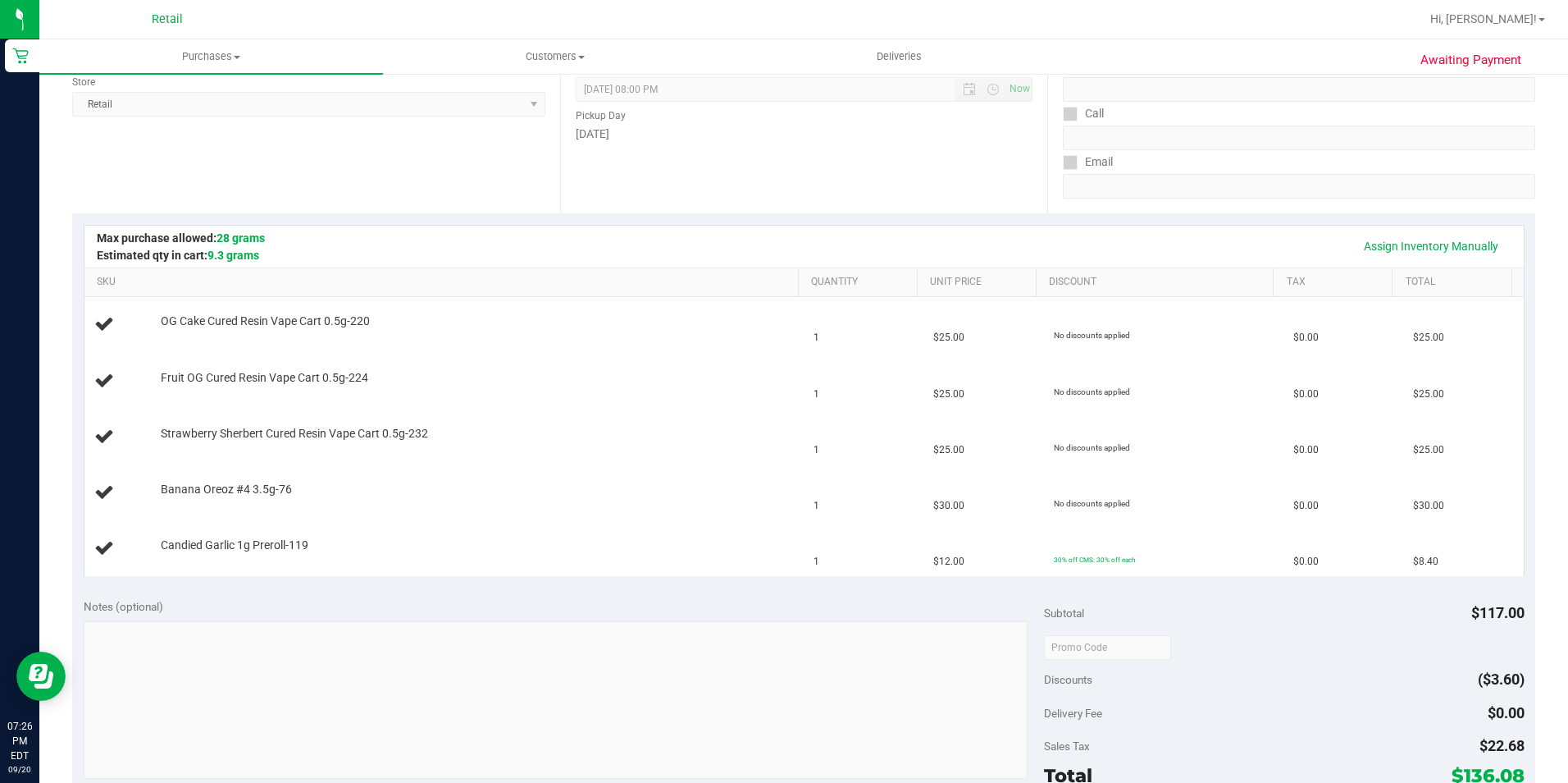
scroll to position [246, 0]
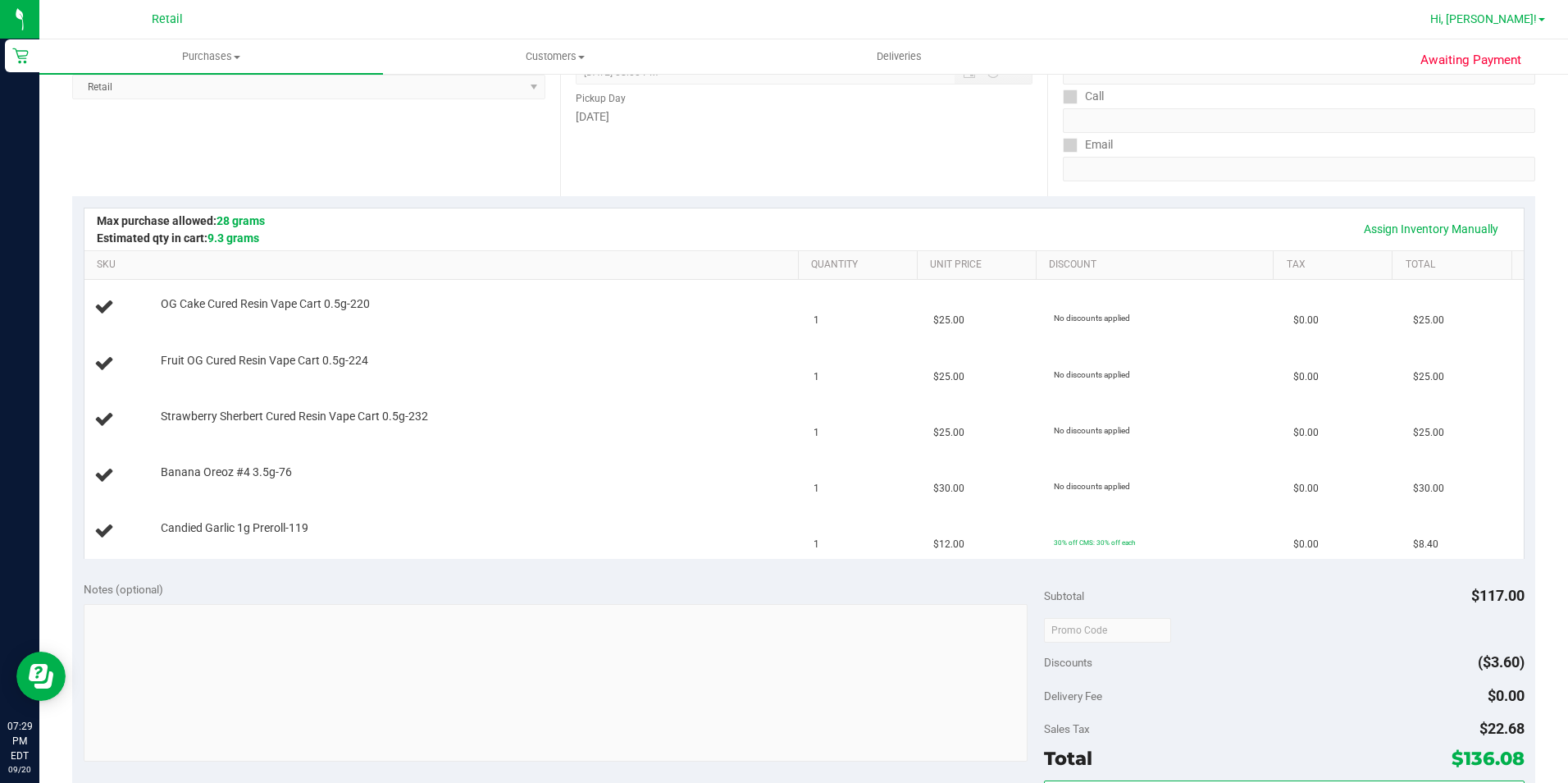
click at [1533, 21] on span "Hi, [PERSON_NAME]!" at bounding box center [1483, 19] width 106 height 13
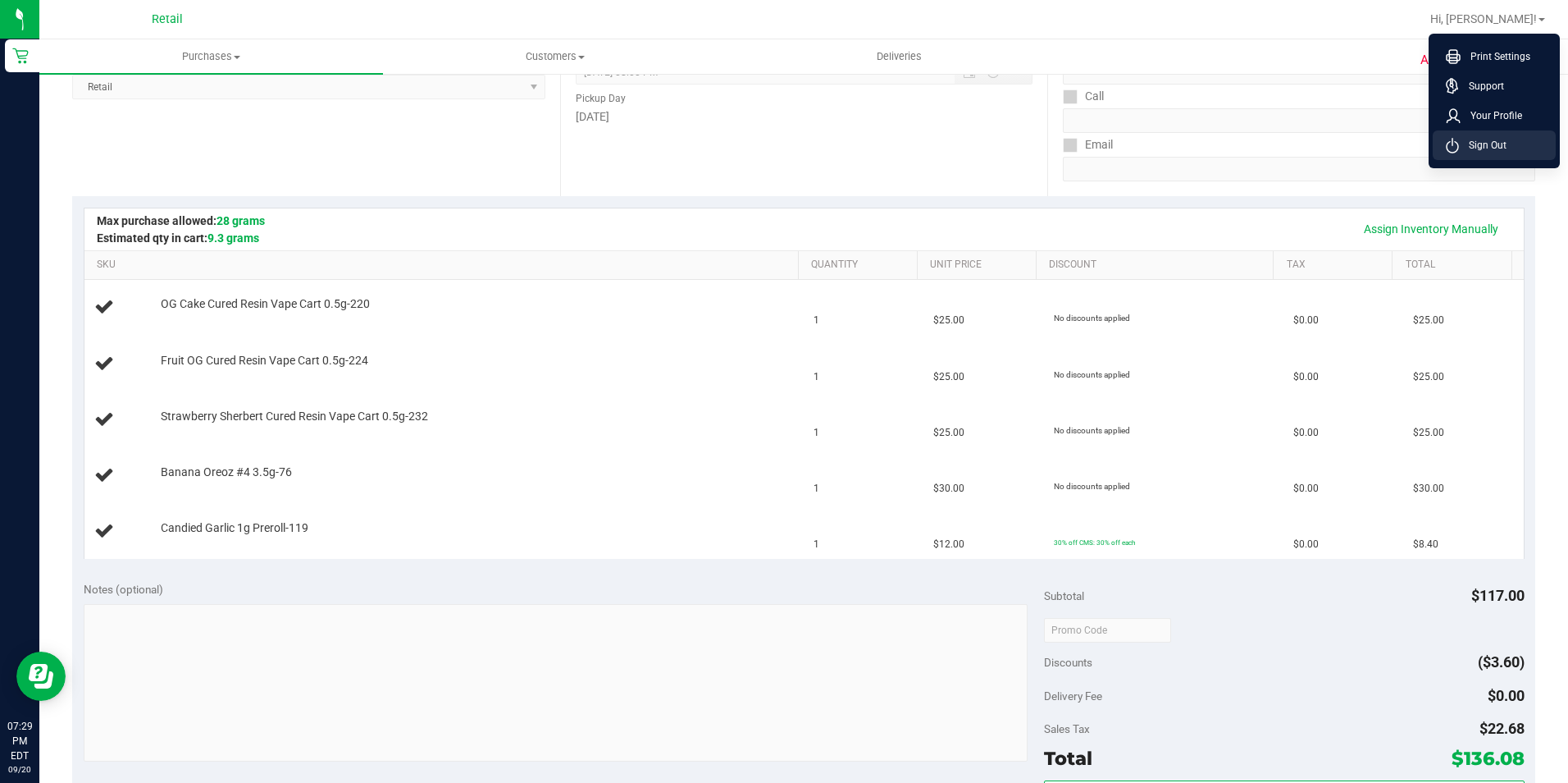
click at [1489, 155] on li "Sign Out" at bounding box center [1494, 146] width 123 height 30
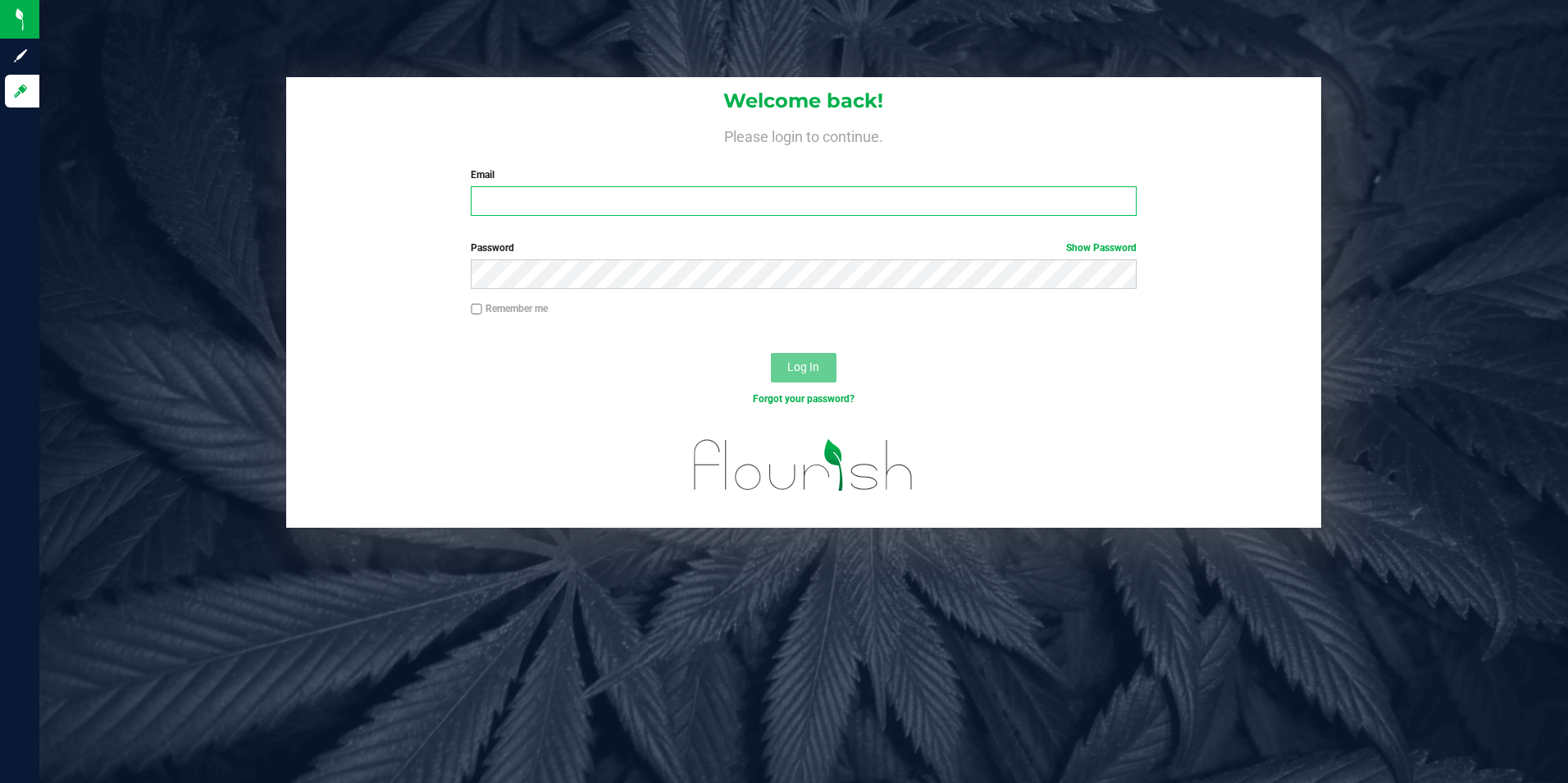
type input "[EMAIL_ADDRESS][DOMAIN_NAME]"
drag, startPoint x: 723, startPoint y: 192, endPoint x: -93, endPoint y: 118, distance: 819.3
click at [0, 118] on html "Sign up Log in Welcome back! Please login to continue. Email mestevez@slatercen…" at bounding box center [784, 392] width 1568 height 783
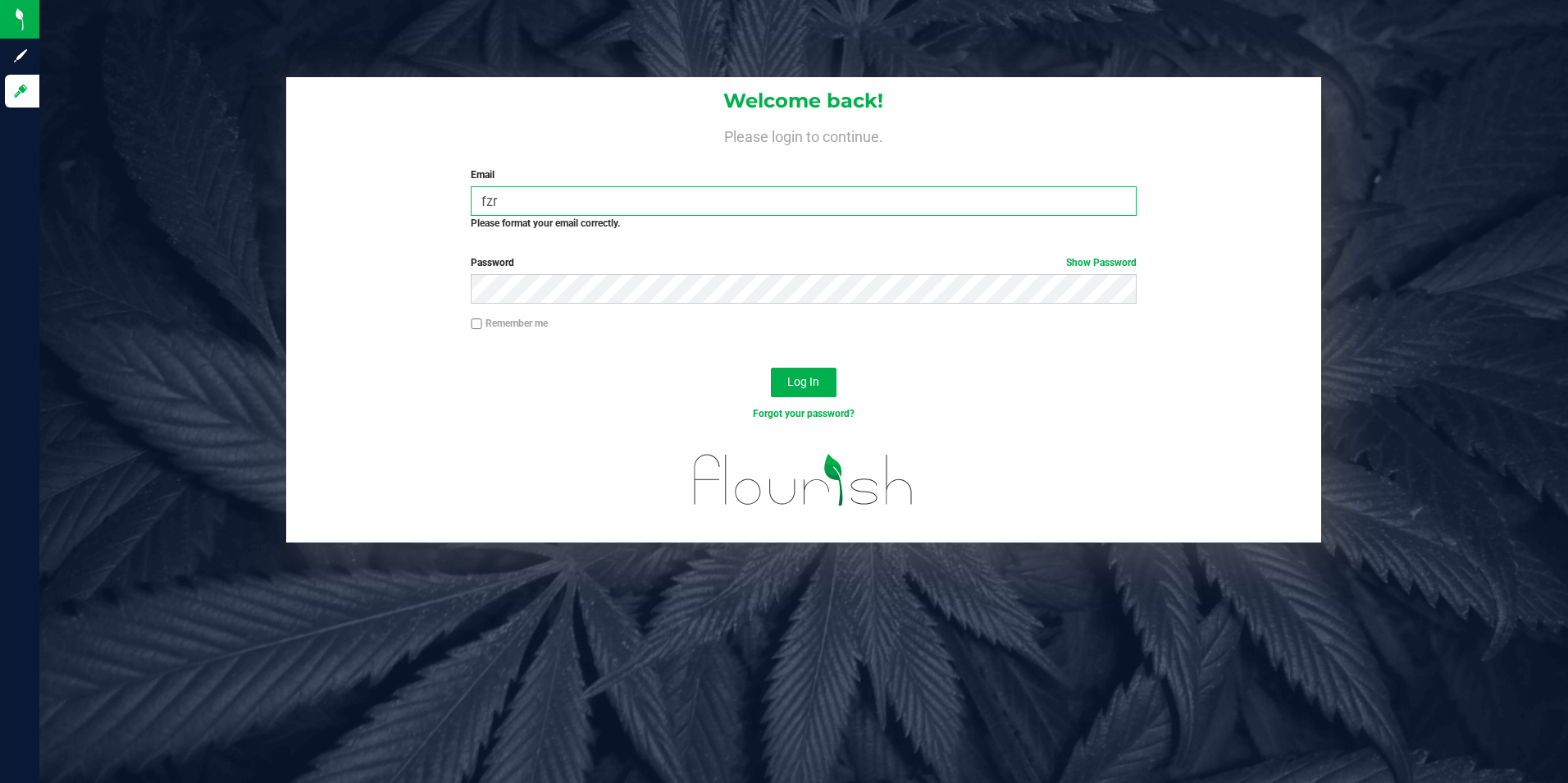
type input "Fzr.faze1@gmail.com"
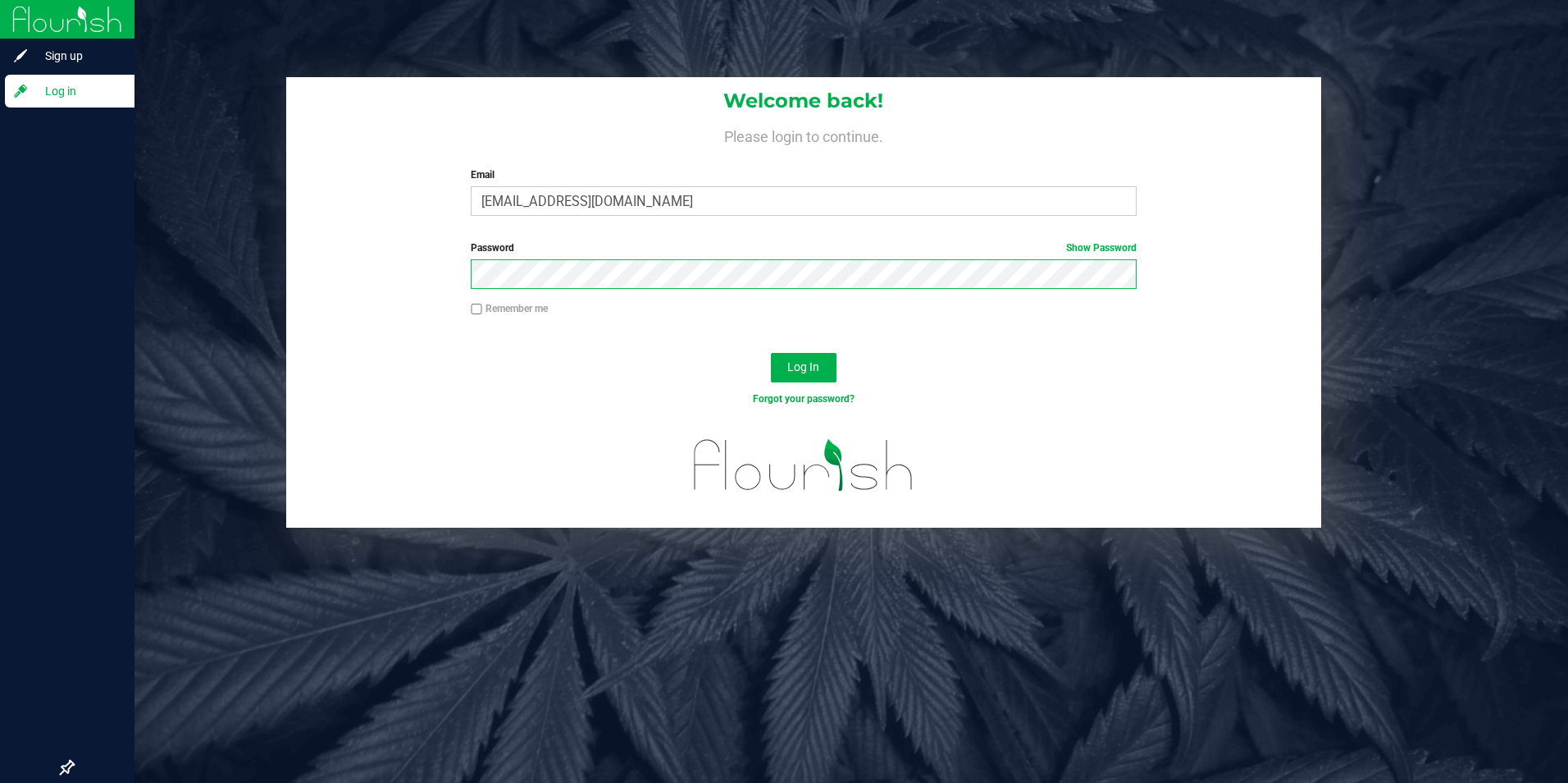
click at [0, 233] on div "Sign up Log in Welcome back! Please login to continue. Email Fzr.faze1@gmail.co…" at bounding box center [784, 392] width 1568 height 783
click at [770, 353] on button "Log In" at bounding box center [803, 368] width 65 height 30
